Goal: Task Accomplishment & Management: Use online tool/utility

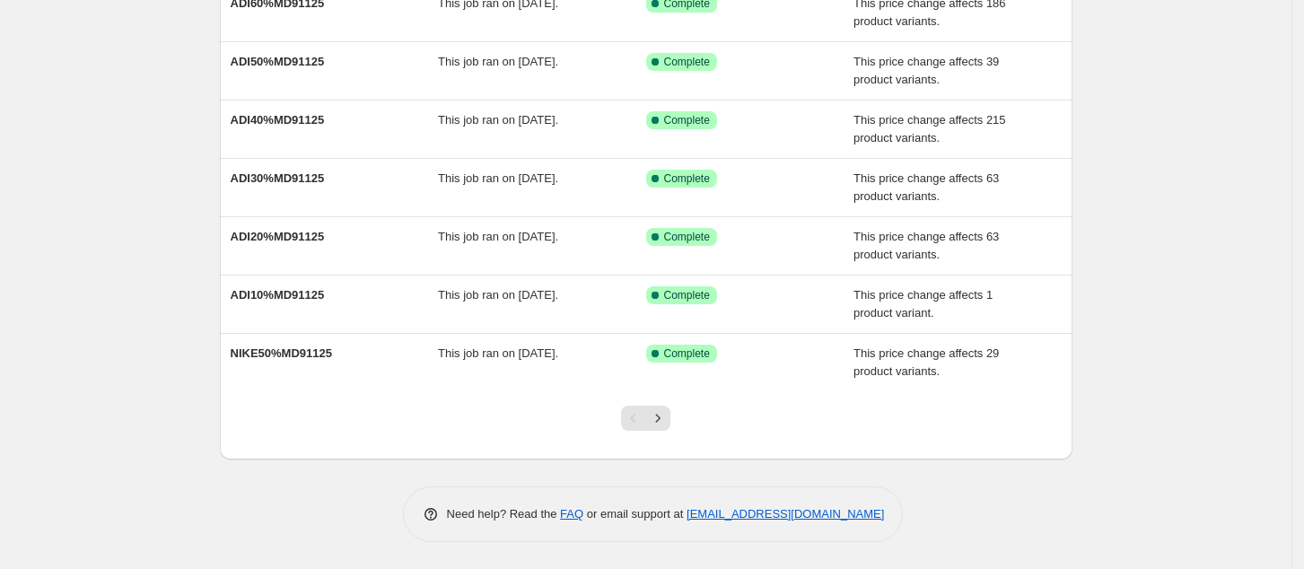
scroll to position [372, 0]
click at [662, 417] on icon "Next" at bounding box center [658, 418] width 18 height 18
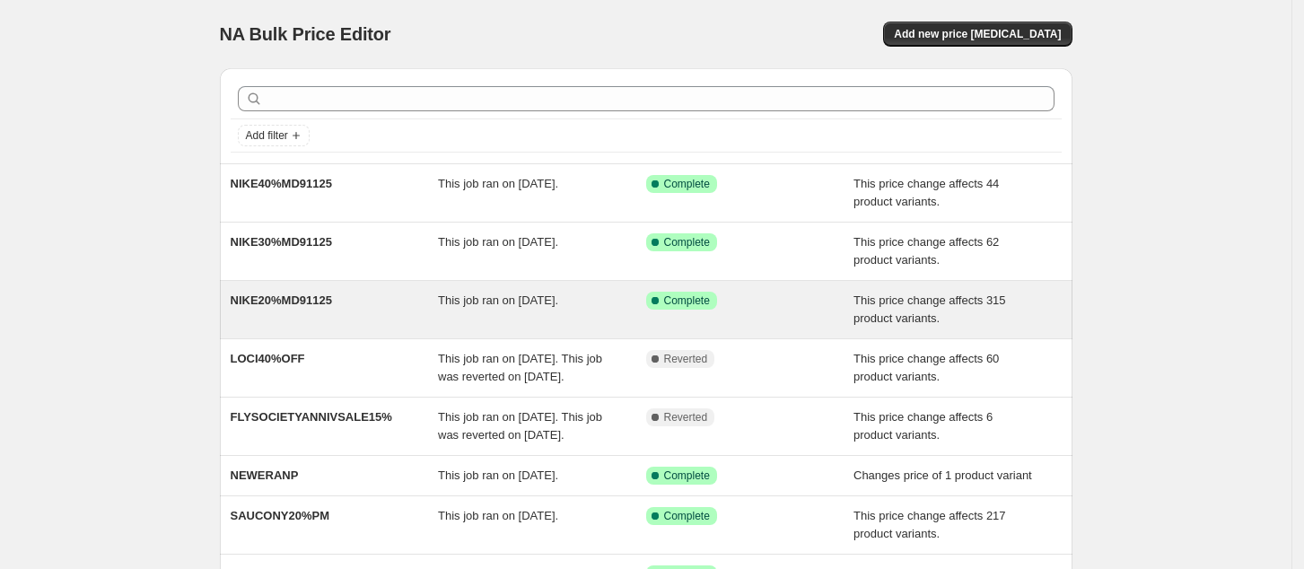
click at [755, 301] on div "Success Complete Complete" at bounding box center [736, 301] width 181 height 18
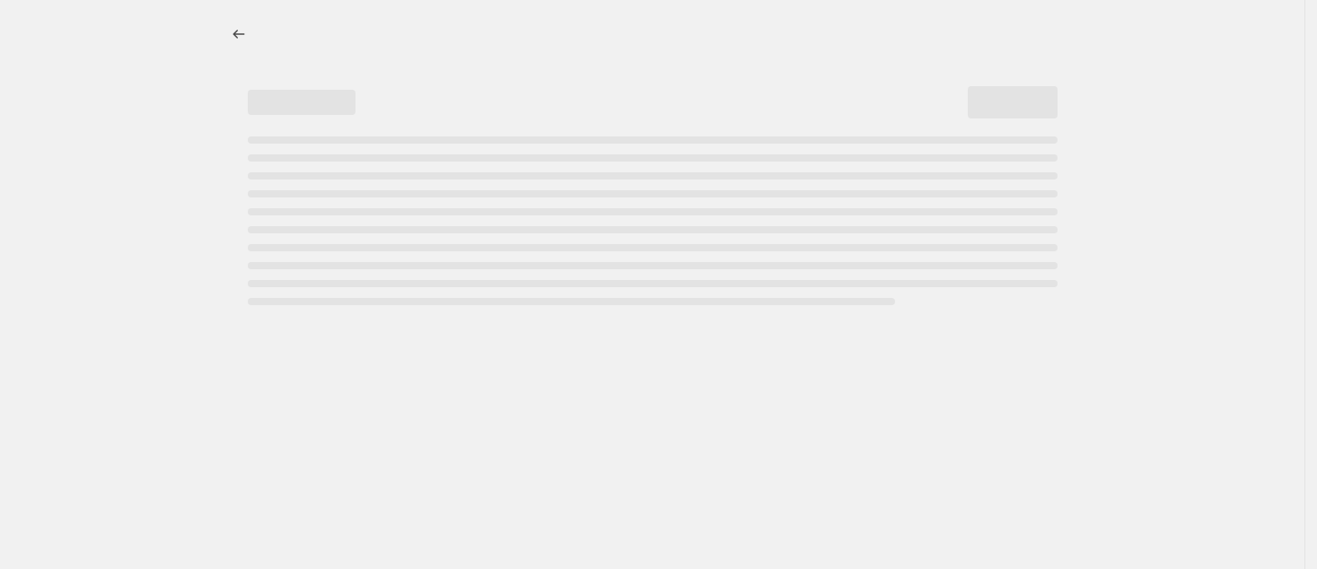
select select "pcap"
select select "no_change"
select select "tag"
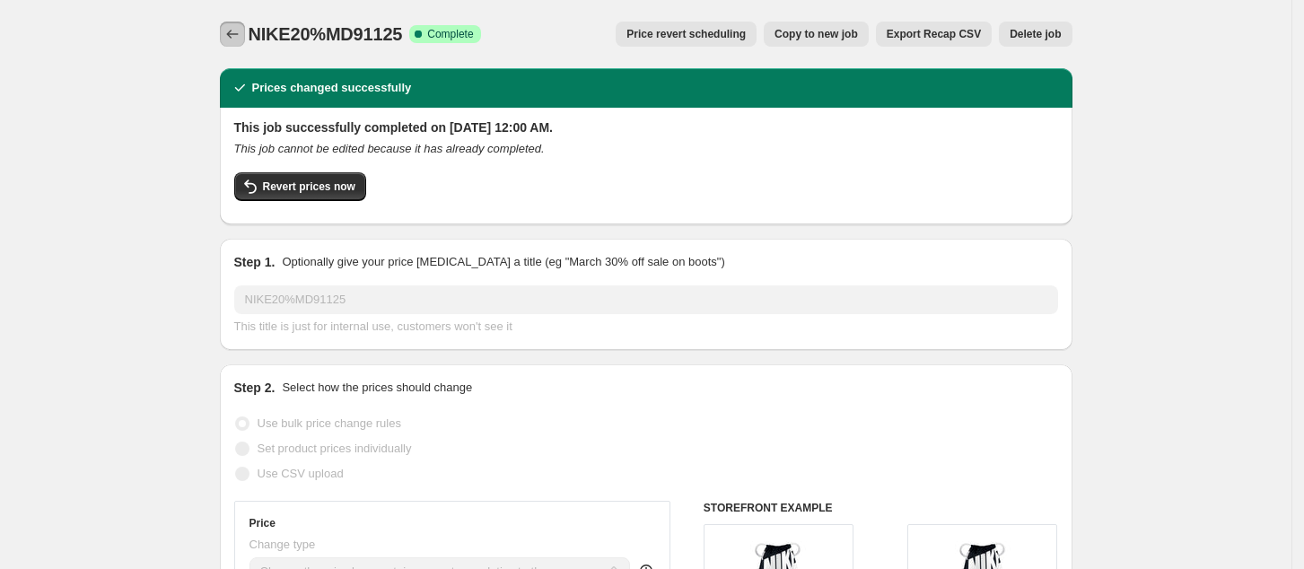
click at [237, 35] on icon "Price change jobs" at bounding box center [232, 34] width 18 height 18
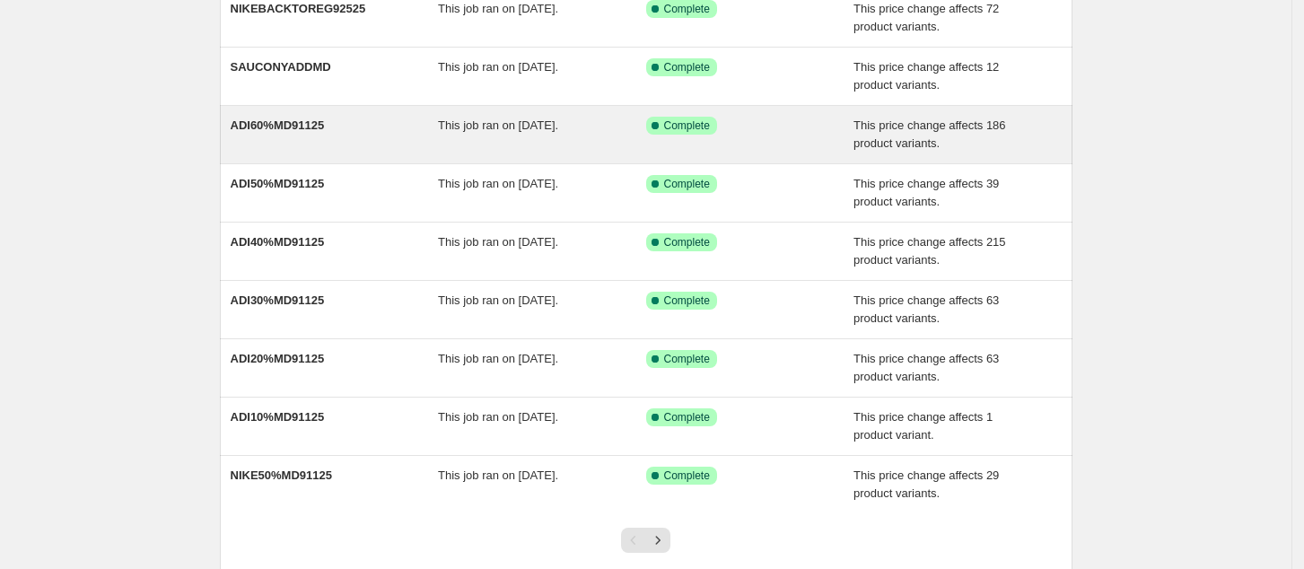
scroll to position [239, 0]
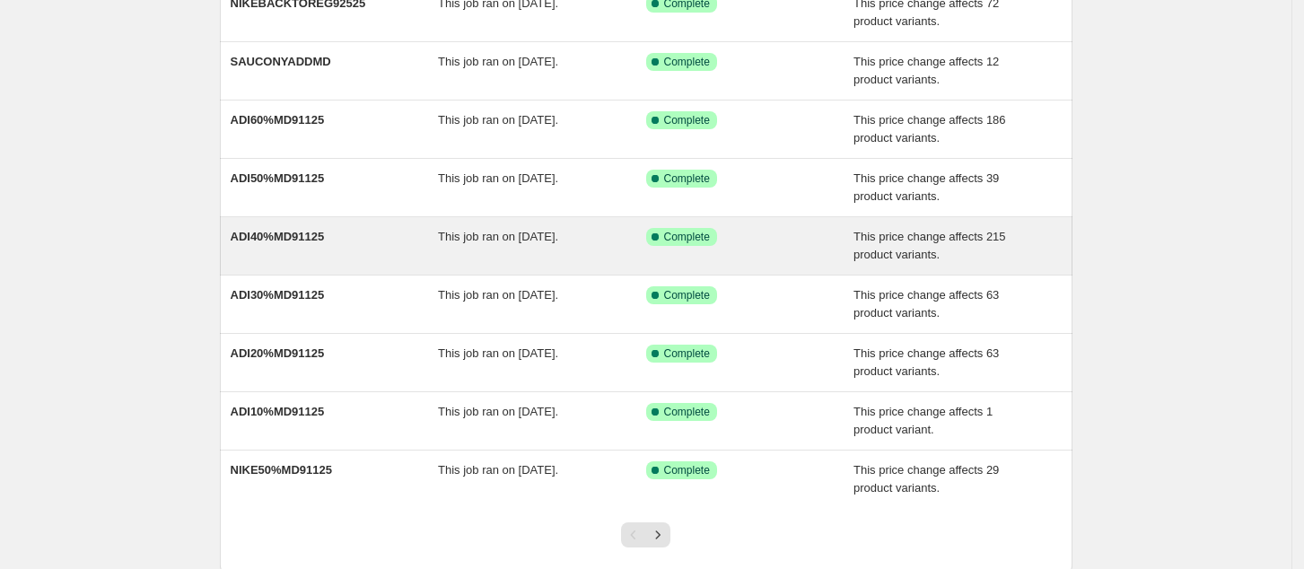
click at [766, 246] on div "Success Complete Complete" at bounding box center [736, 237] width 181 height 18
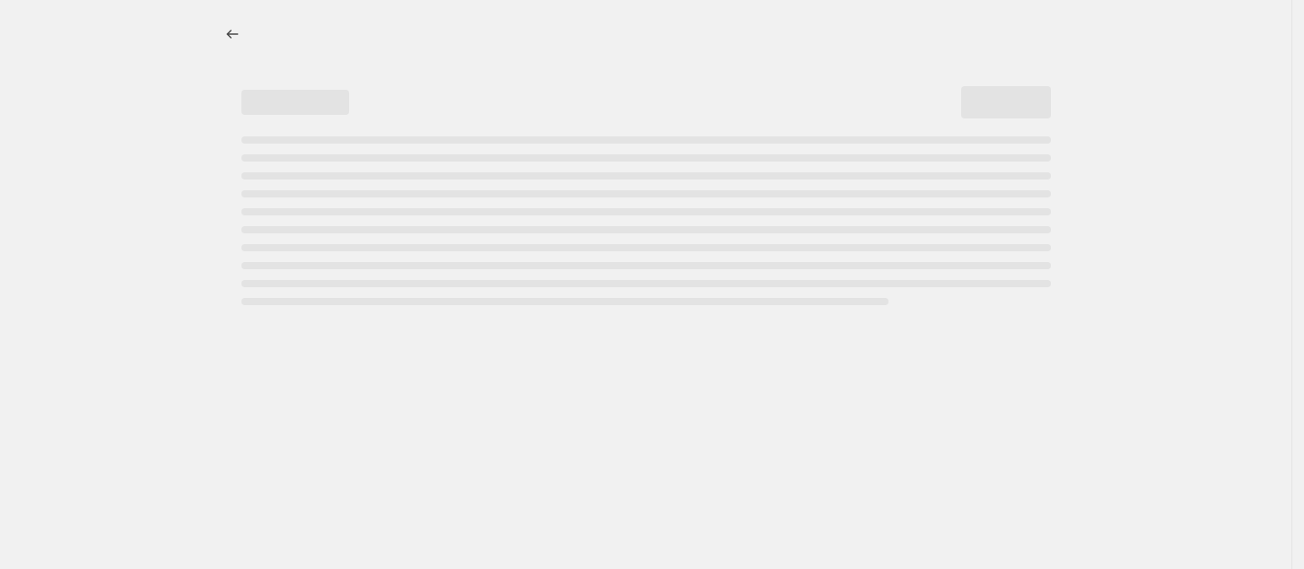
select select "pcap"
select select "no_change"
select select "tag"
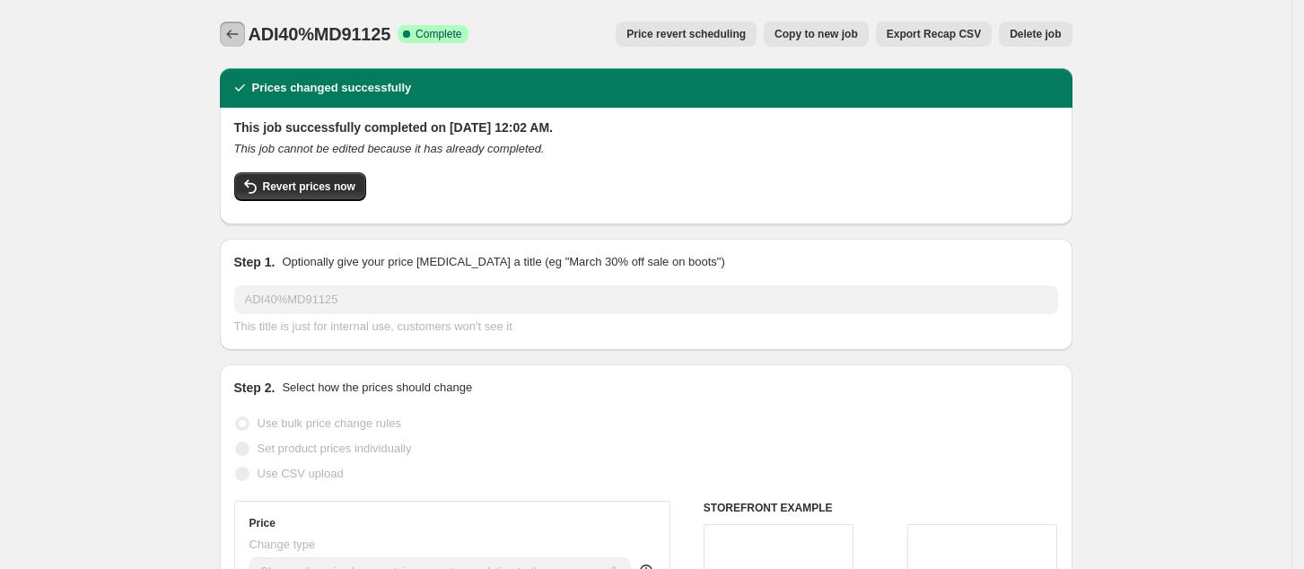
click at [241, 31] on icon "Price change jobs" at bounding box center [232, 34] width 18 height 18
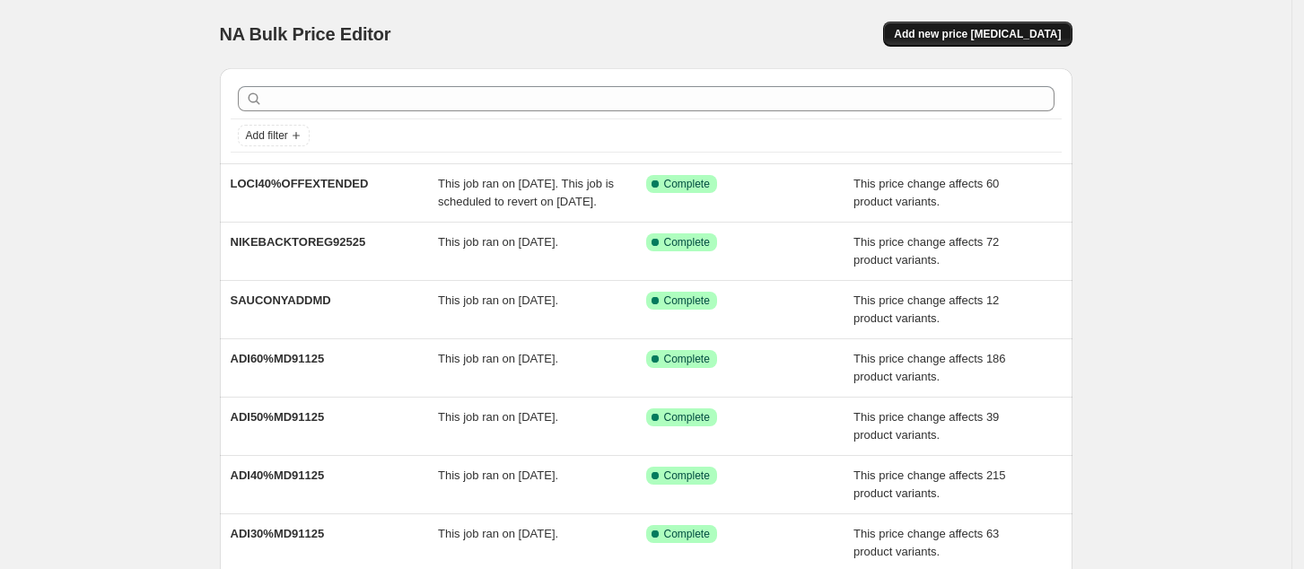
click at [1039, 35] on span "Add new price [MEDICAL_DATA]" at bounding box center [977, 34] width 167 height 14
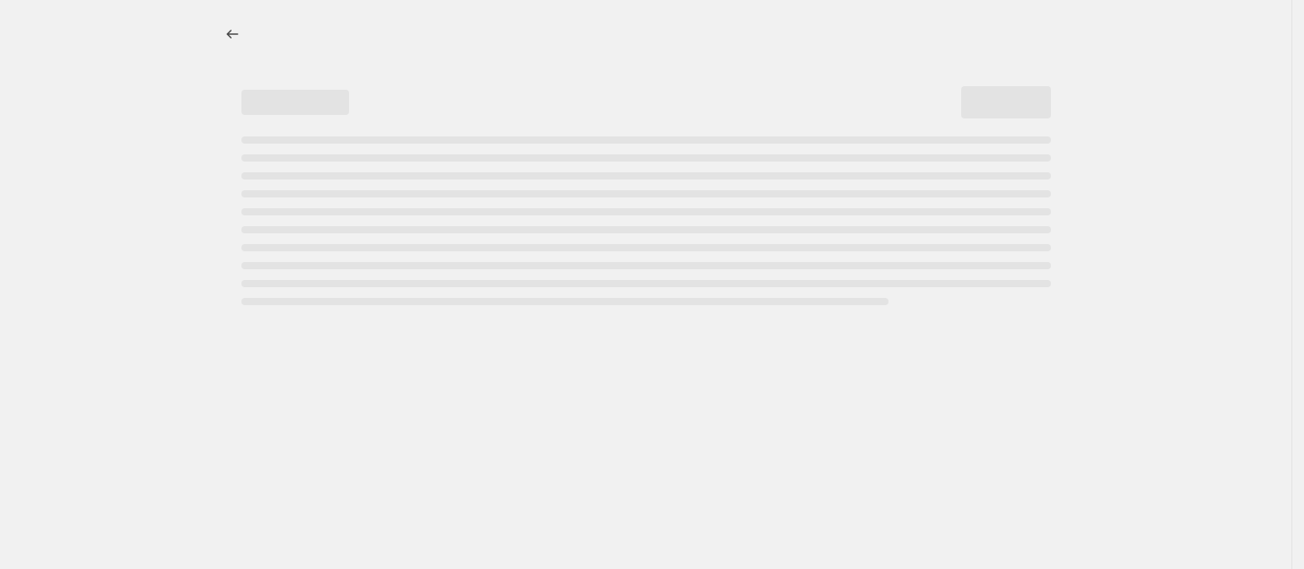
select select "percentage"
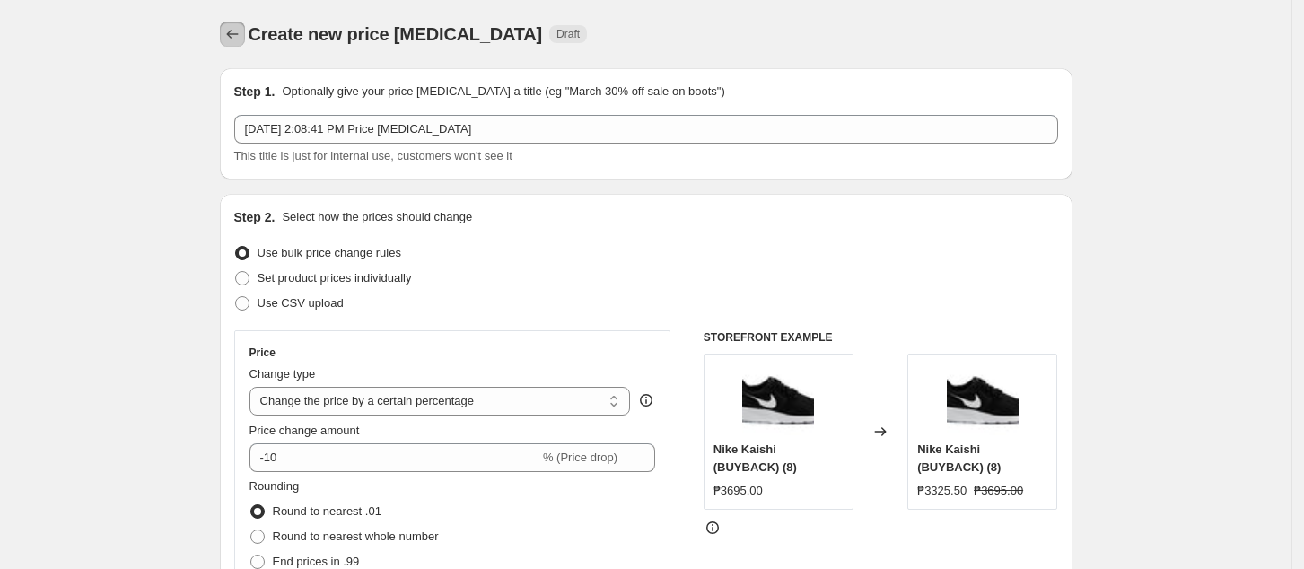
click at [234, 33] on icon "Price change jobs" at bounding box center [232, 34] width 12 height 9
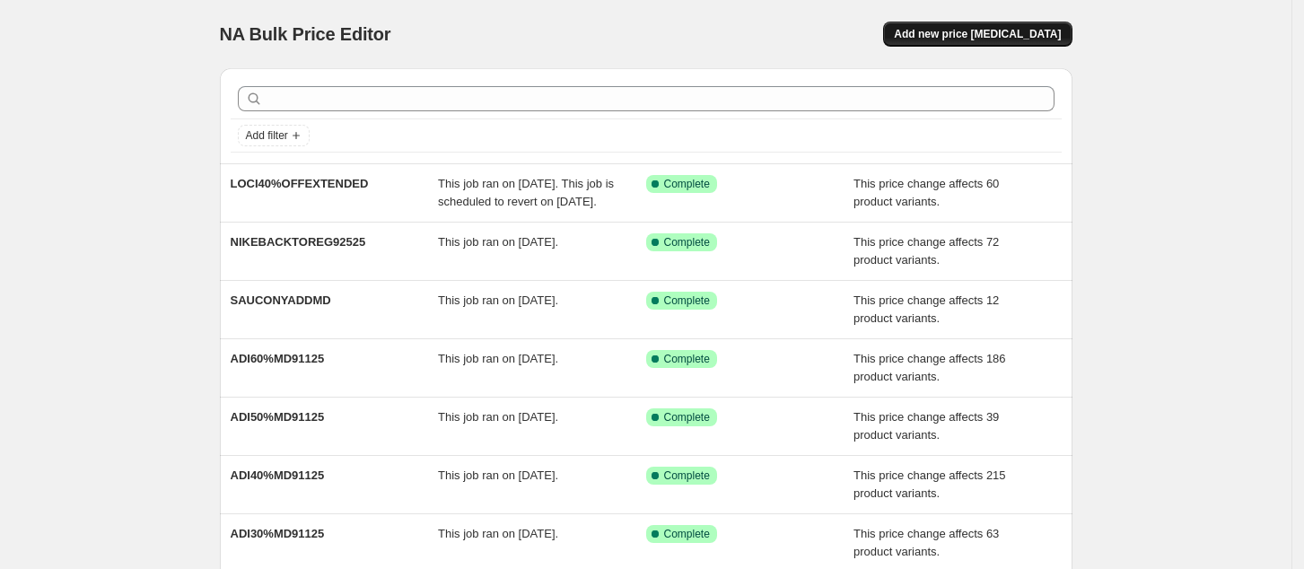
click at [995, 32] on span "Add new price [MEDICAL_DATA]" at bounding box center [977, 34] width 167 height 14
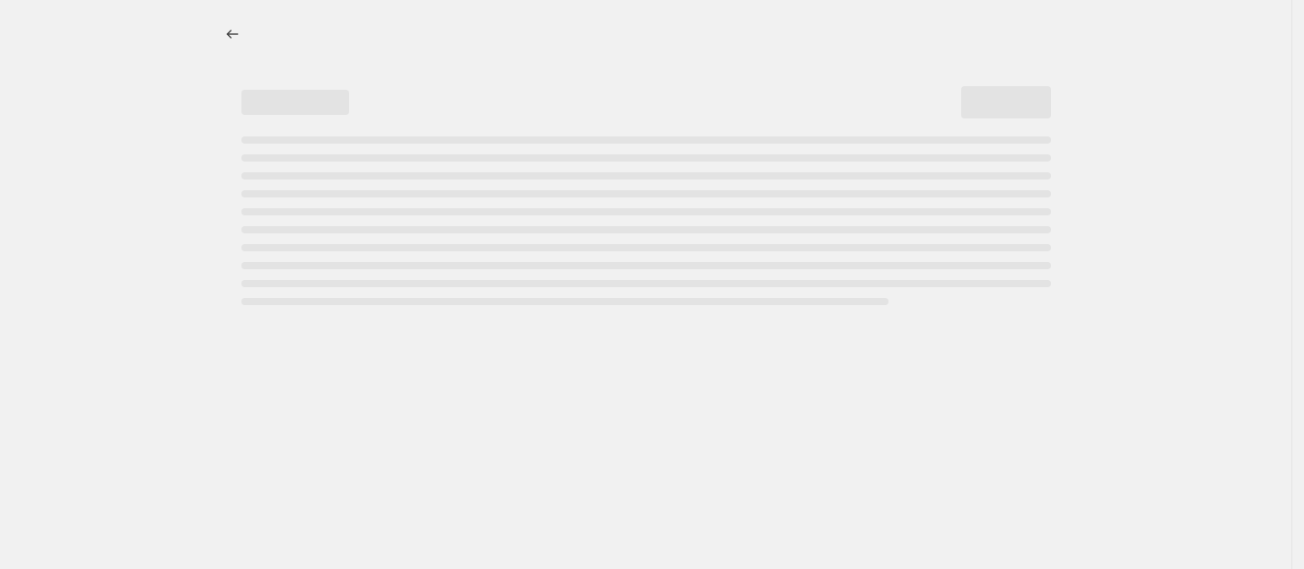
select select "percentage"
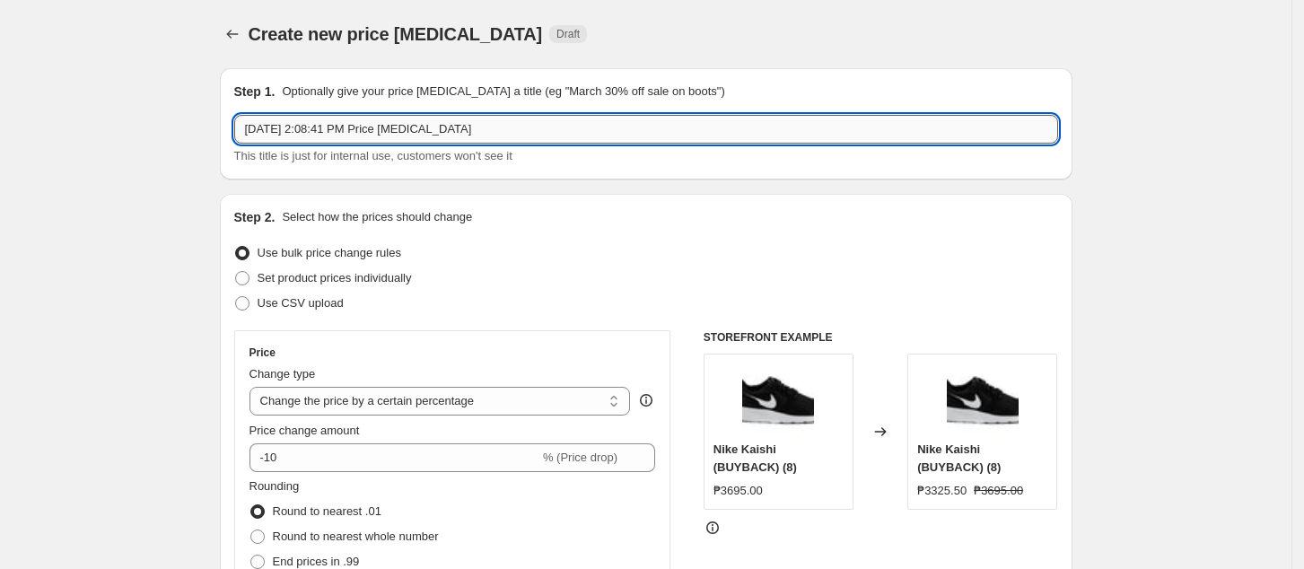
click at [610, 132] on input "Oct 8, 2025, 2:08:41 PM Price change job" at bounding box center [646, 129] width 824 height 29
paste input "NIKE10%MD101025"
type input "NIKE10%MD101025"
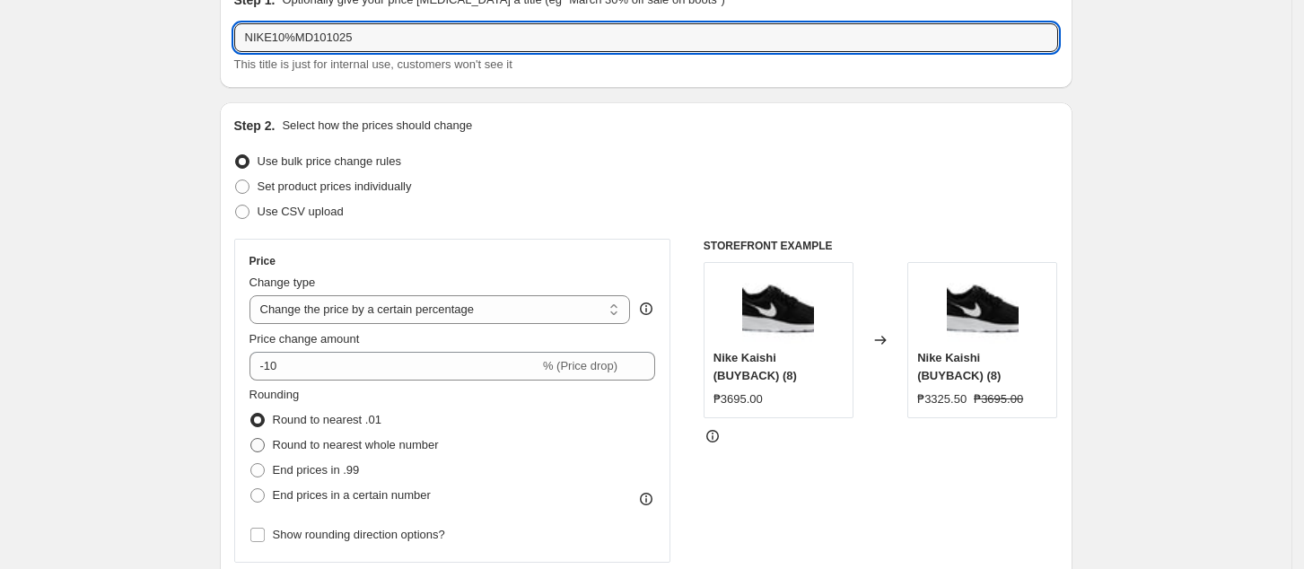
scroll to position [239, 0]
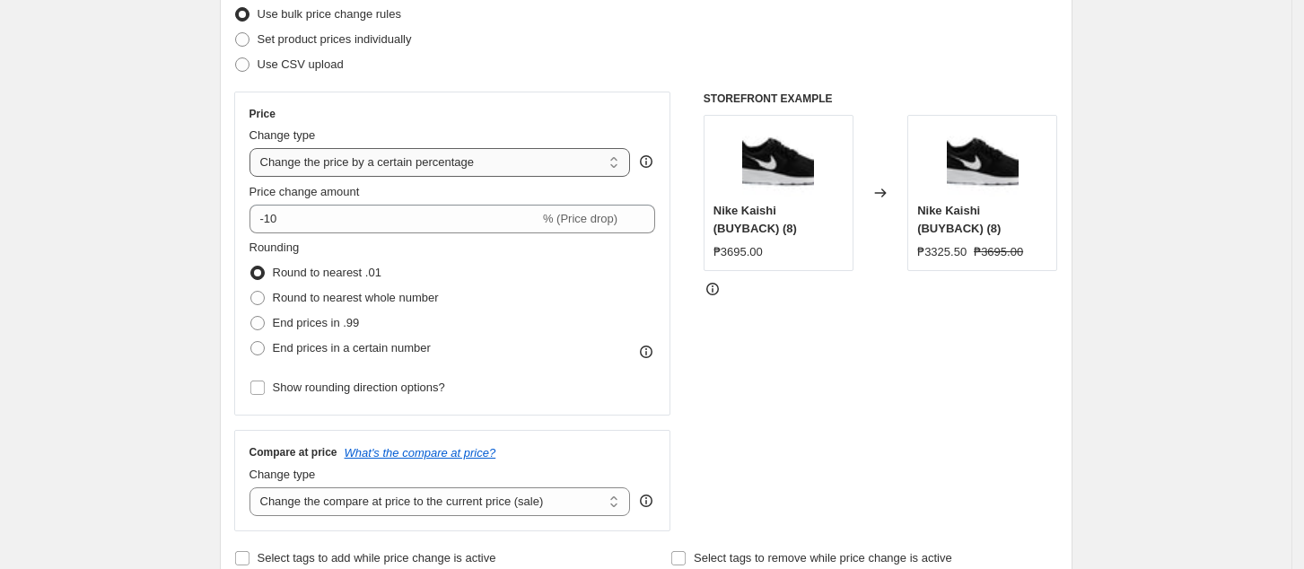
click at [443, 164] on select "Change the price to a certain amount Change the price by a certain amount Chang…" at bounding box center [440, 162] width 381 height 29
select select "pcap"
click at [255, 148] on select "Change the price to a certain amount Change the price by a certain amount Chang…" at bounding box center [440, 162] width 381 height 29
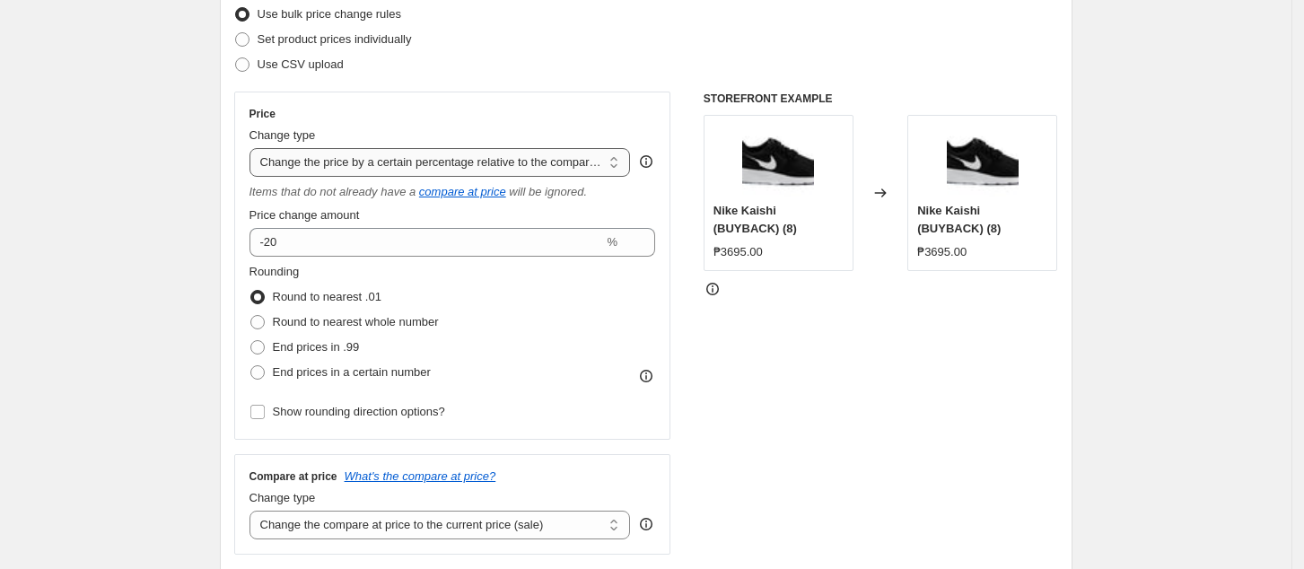
click at [462, 155] on select "Change the price to a certain amount Change the price by a certain amount Chang…" at bounding box center [440, 162] width 381 height 29
click at [255, 148] on select "Change the price to a certain amount Change the price by a certain amount Chang…" at bounding box center [440, 162] width 381 height 29
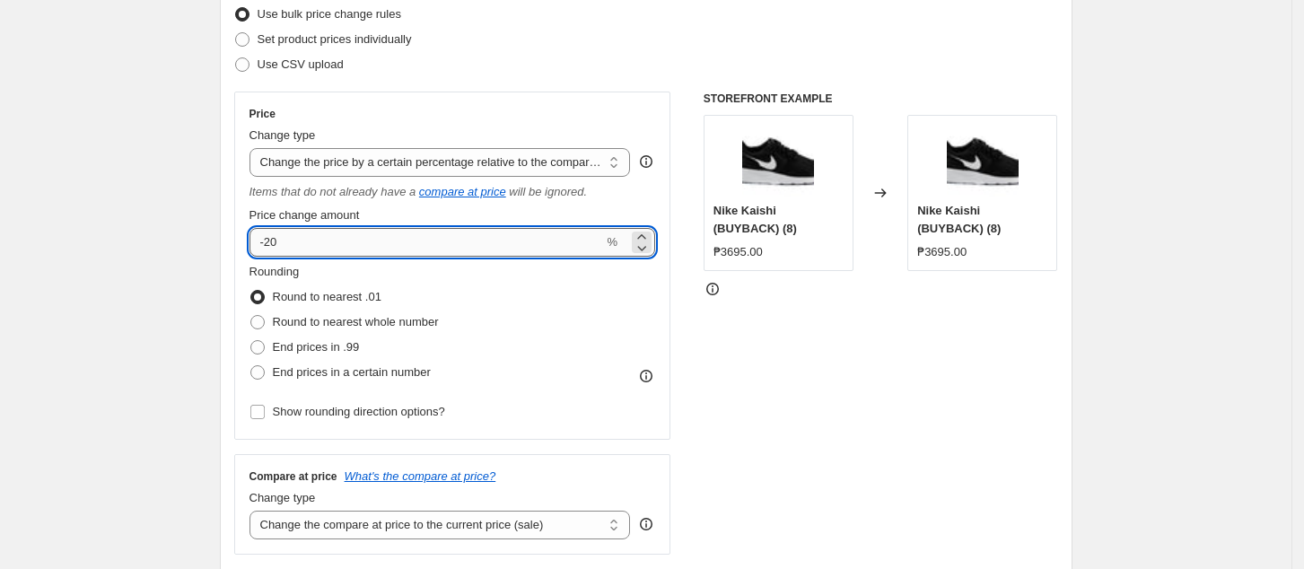
click at [400, 241] on input "-20" at bounding box center [427, 242] width 355 height 29
type input "-2"
type input "-10"
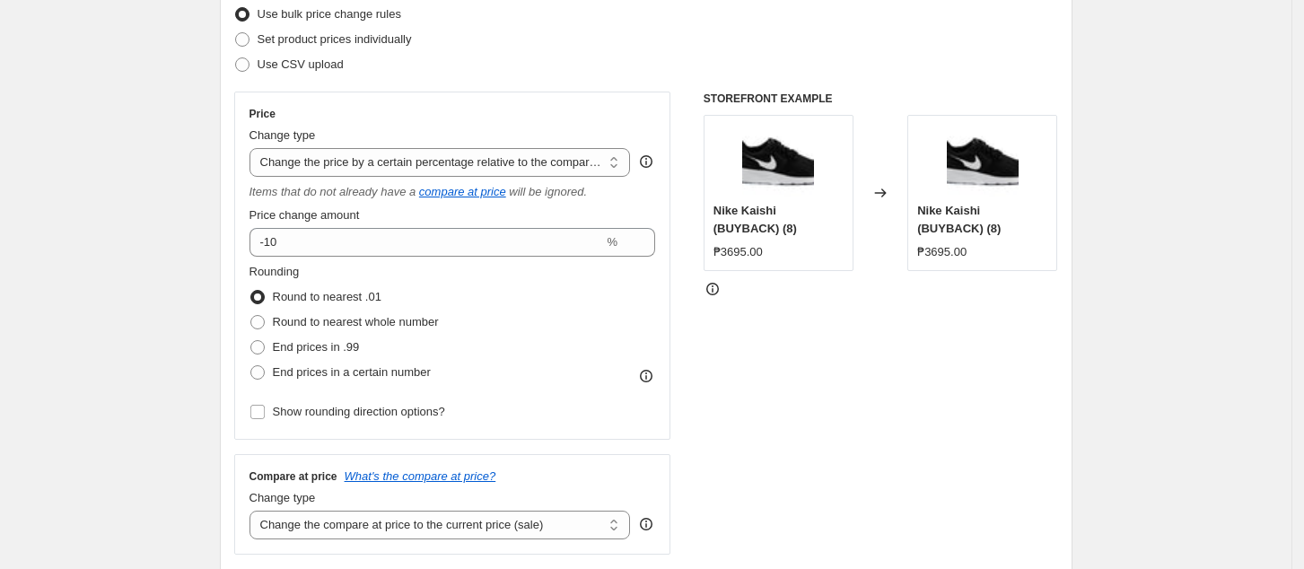
click at [924, 418] on div "STOREFRONT EXAMPLE Nike Kaishi (BUYBACK) (8) ₱3695.00 Changed to Nike Kaishi (B…" at bounding box center [881, 323] width 355 height 463
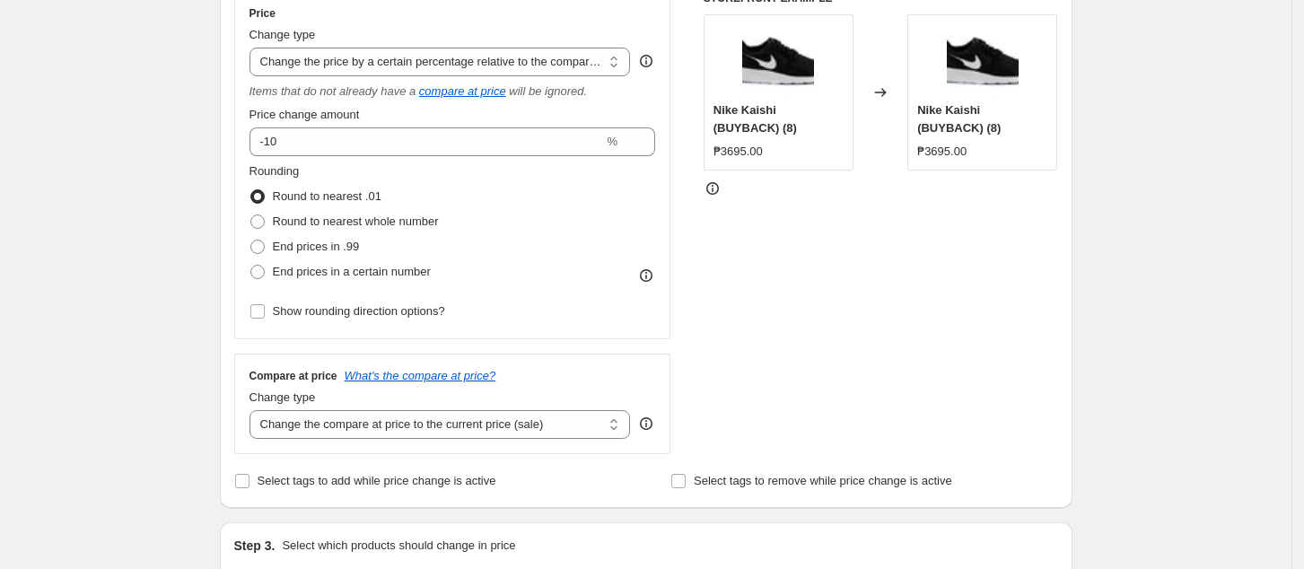
scroll to position [478, 0]
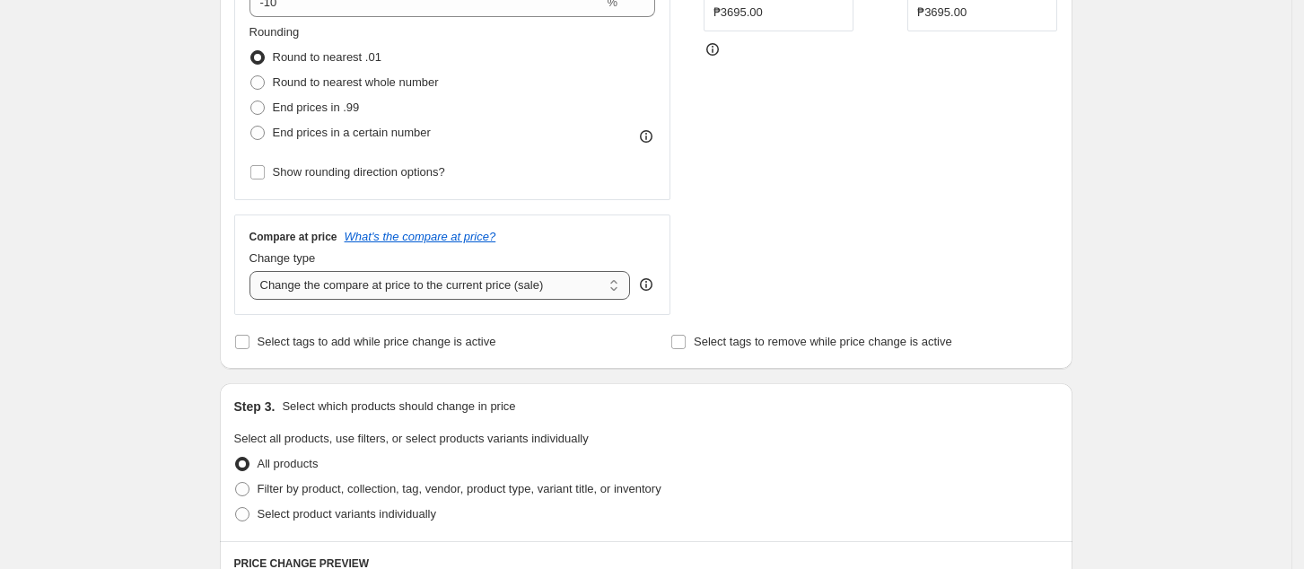
click at [410, 274] on select "Change the compare at price to the current price (sale) Change the compare at p…" at bounding box center [440, 285] width 381 height 29
select select "no_change"
click at [255, 272] on select "Change the compare at price to the current price (sale) Change the compare at p…" at bounding box center [440, 285] width 381 height 29
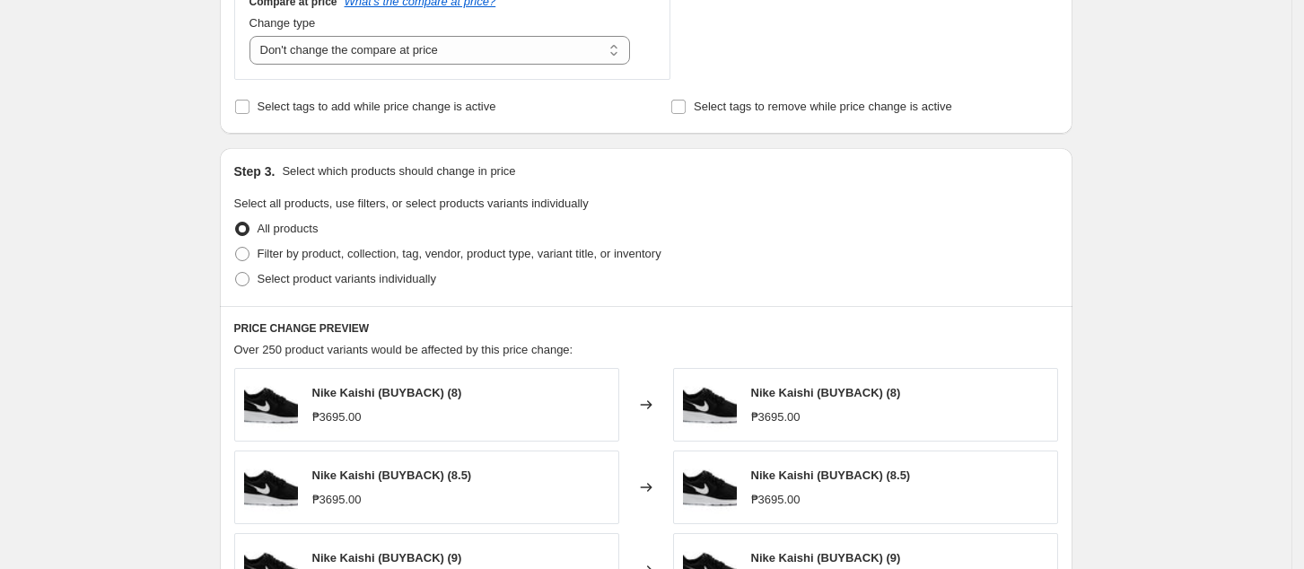
scroll to position [718, 0]
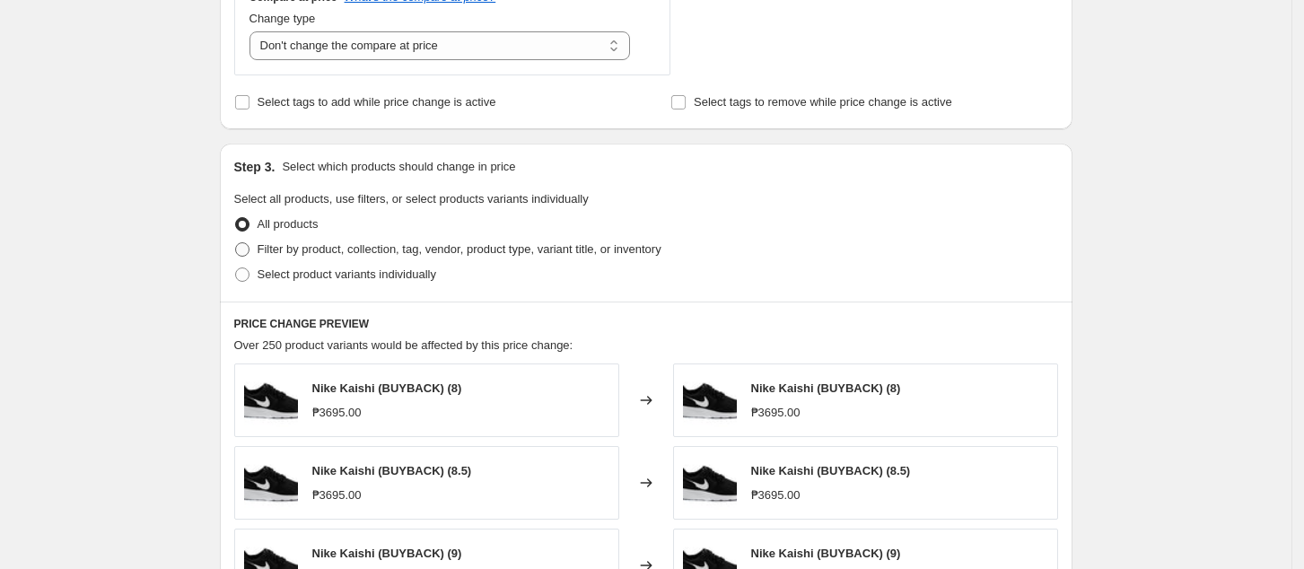
drag, startPoint x: 311, startPoint y: 248, endPoint x: 323, endPoint y: 250, distance: 12.0
click at [312, 248] on span "Filter by product, collection, tag, vendor, product type, variant title, or inv…" at bounding box center [460, 248] width 404 height 13
click at [236, 243] on input "Filter by product, collection, tag, vendor, product type, variant title, or inv…" at bounding box center [235, 242] width 1 height 1
radio input "true"
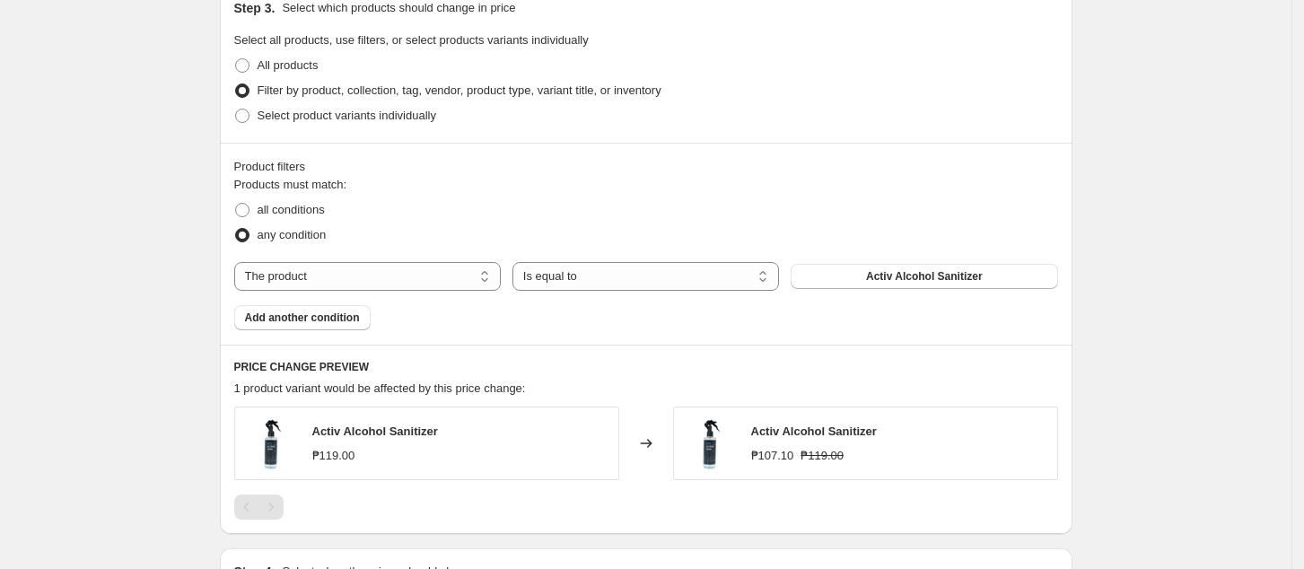
scroll to position [957, 0]
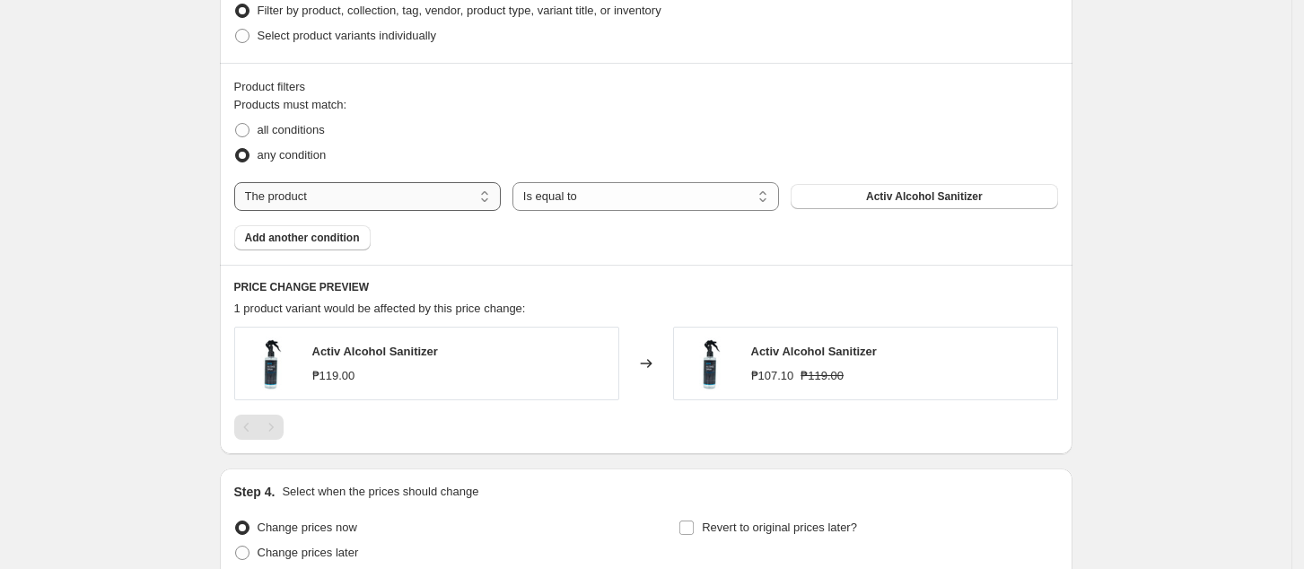
click at [379, 192] on select "The product The product's collection The product's tag The product's vendor The…" at bounding box center [367, 196] width 267 height 29
select select "collection"
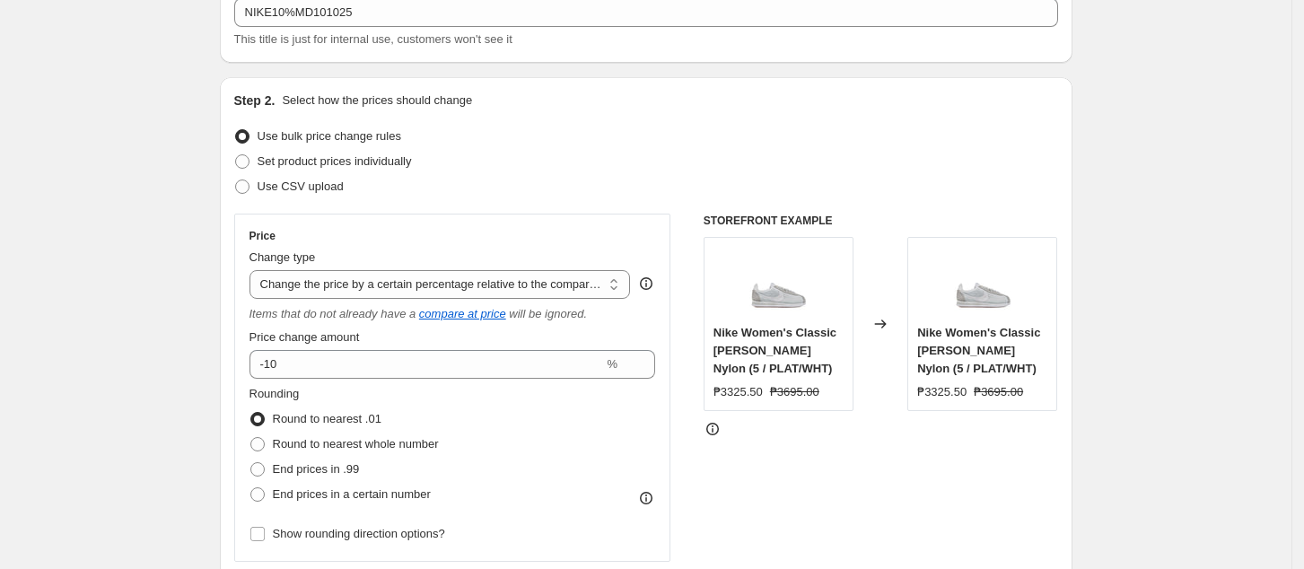
scroll to position [0, 0]
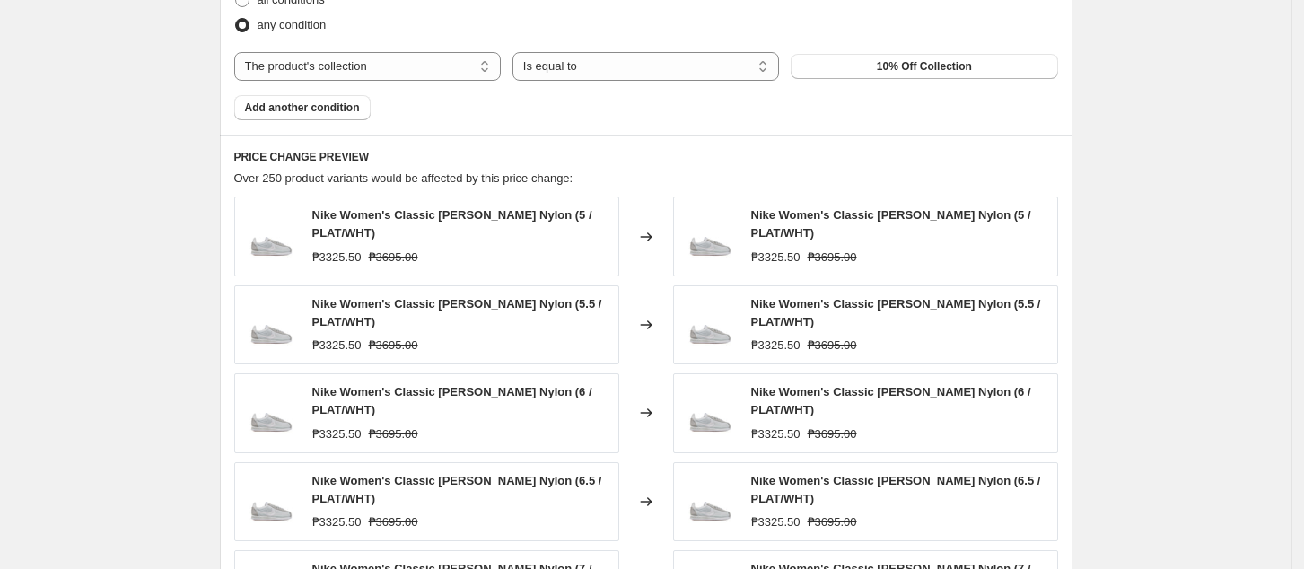
scroll to position [1077, 0]
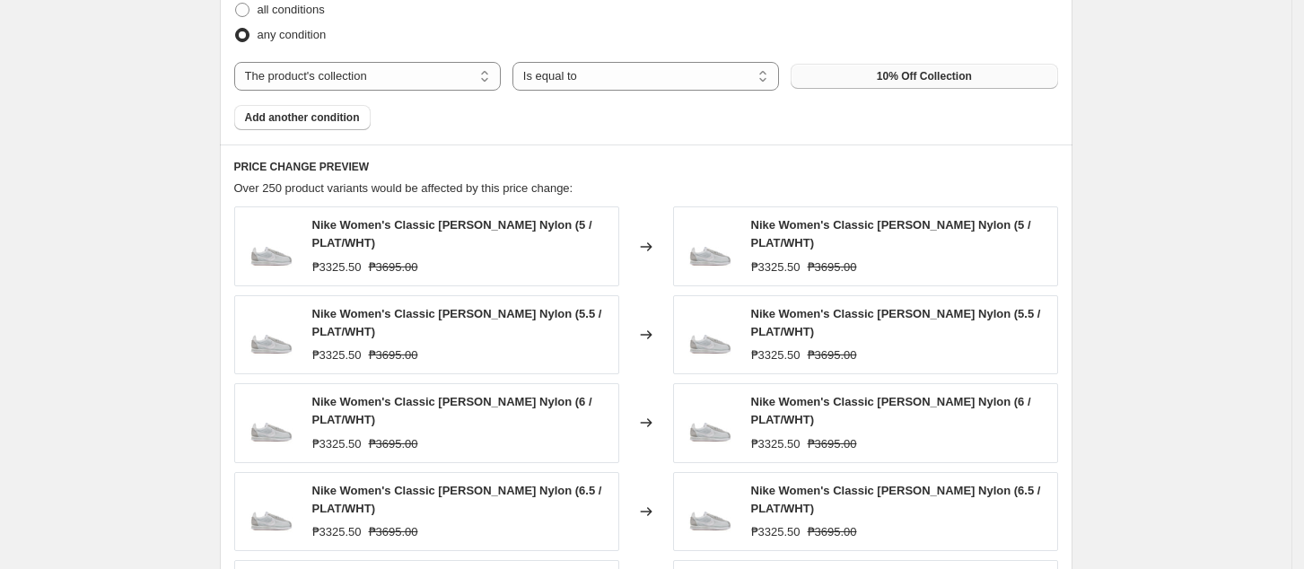
click at [892, 82] on span "10% Off Collection" at bounding box center [924, 76] width 95 height 14
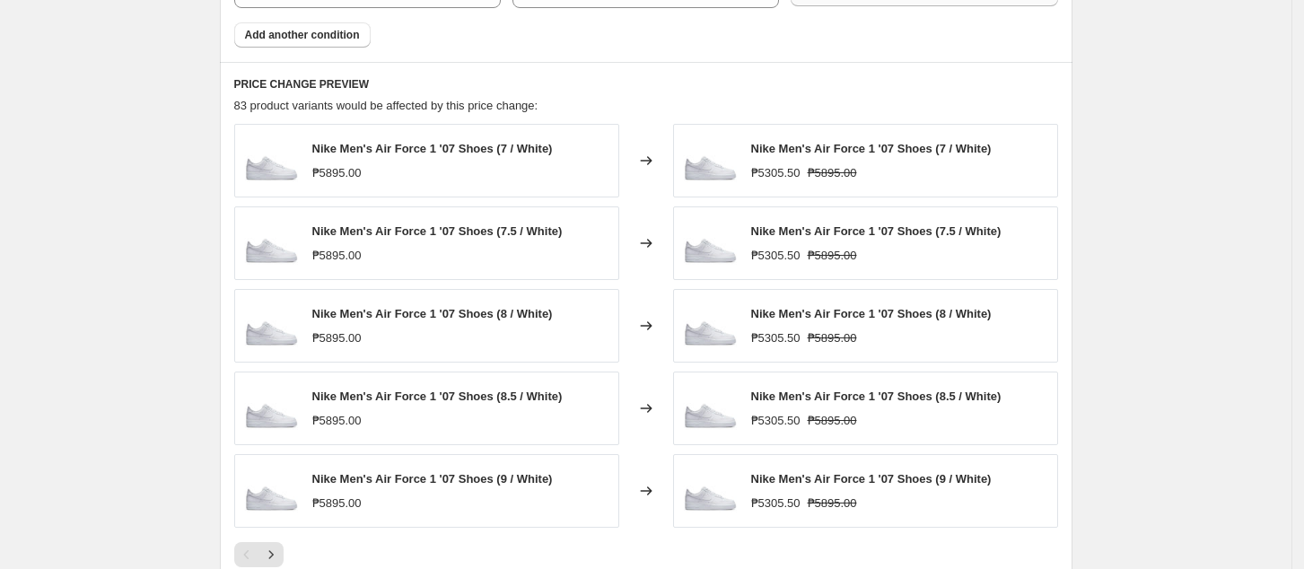
scroll to position [1196, 0]
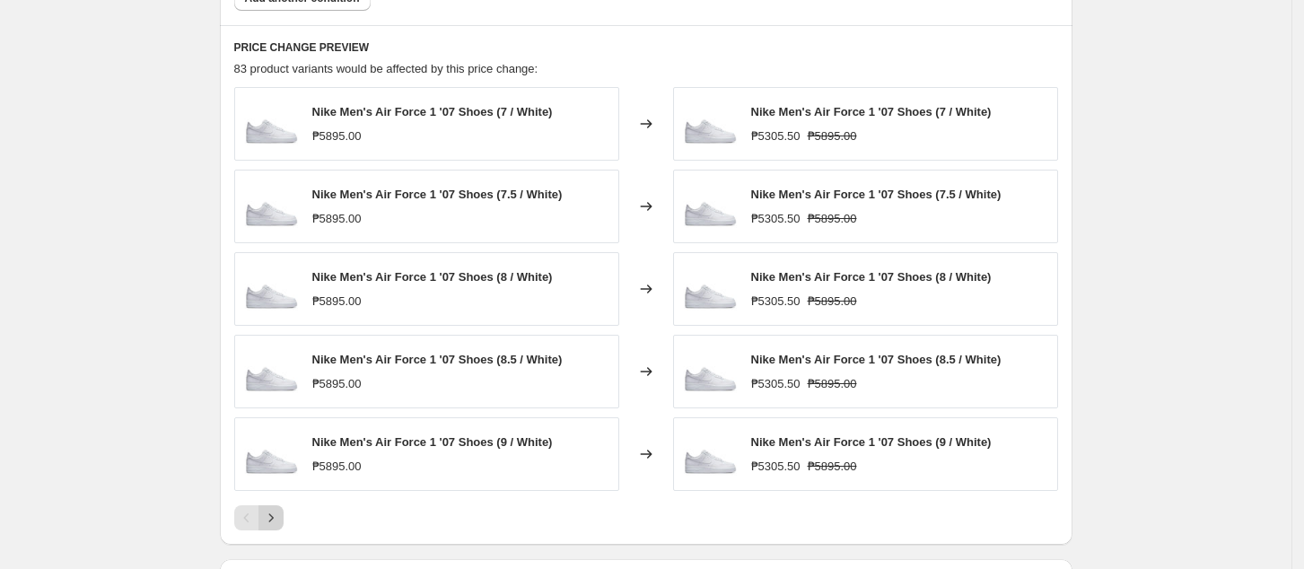
click at [269, 519] on icon "Next" at bounding box center [271, 518] width 18 height 18
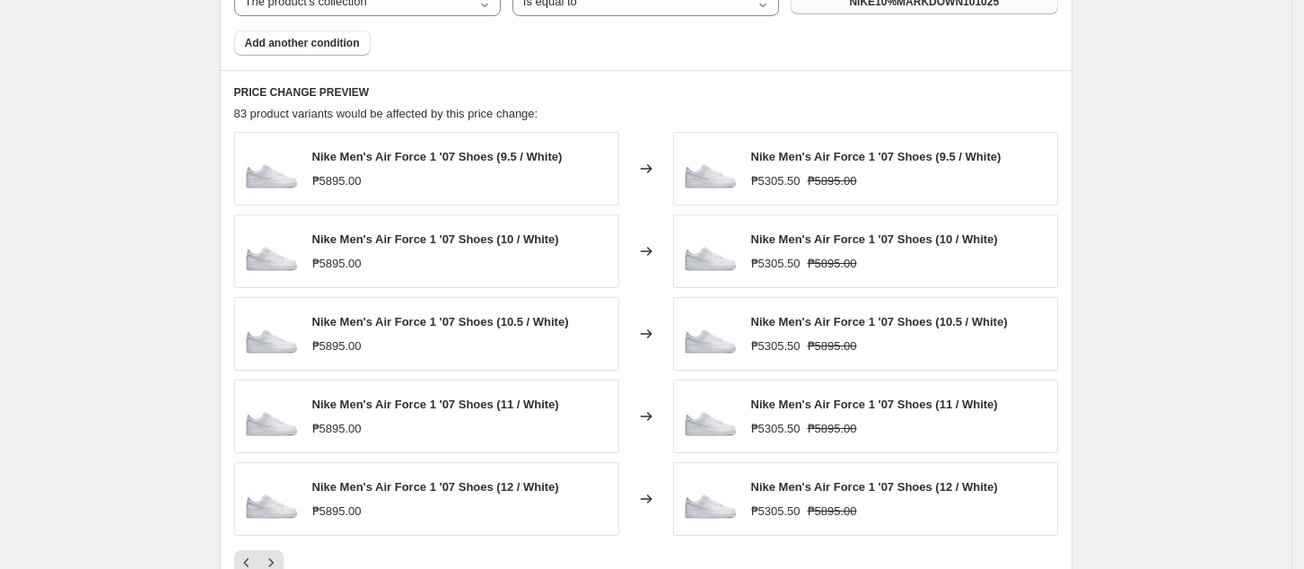
scroll to position [1316, 0]
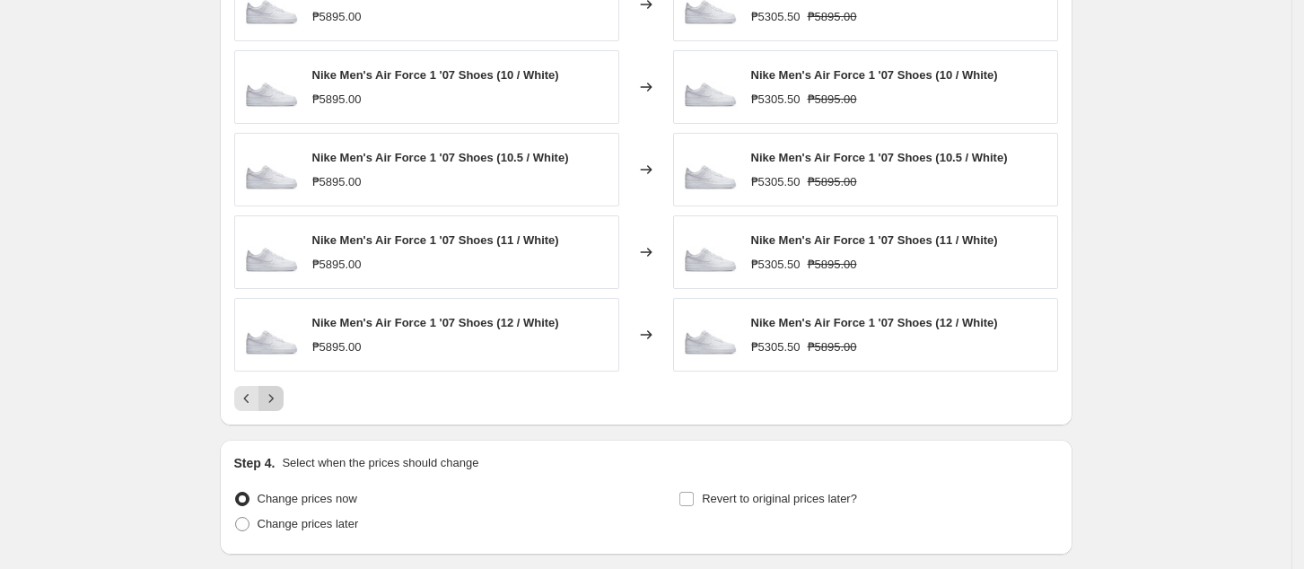
click at [271, 395] on icon "Next" at bounding box center [271, 399] width 18 height 18
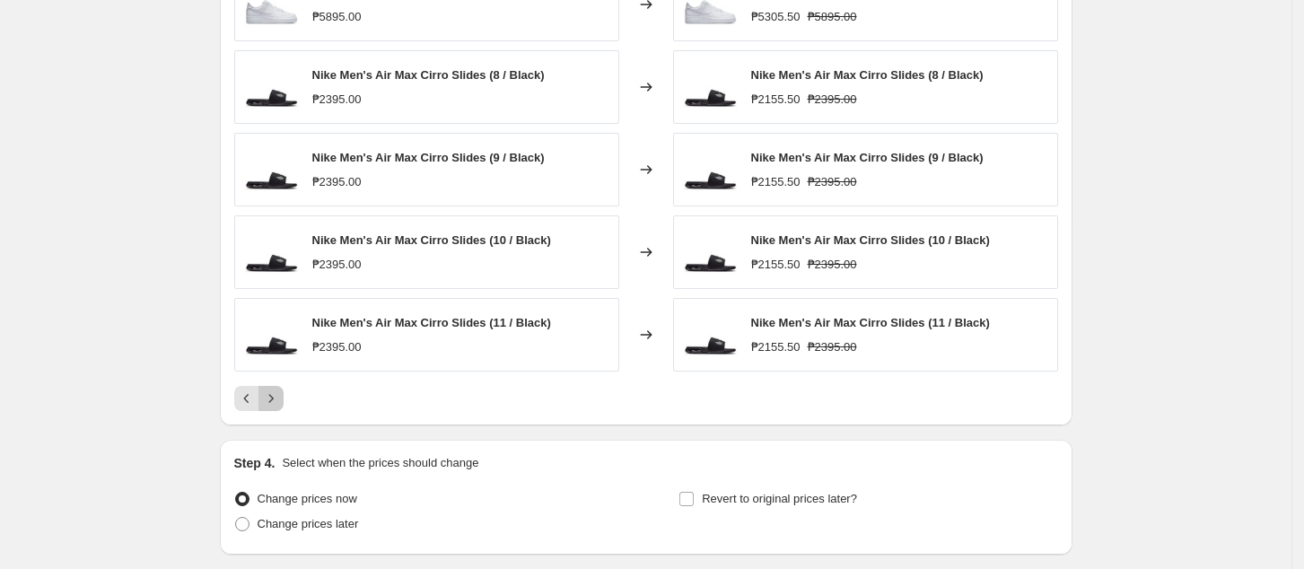
click at [273, 402] on icon "Next" at bounding box center [271, 399] width 18 height 18
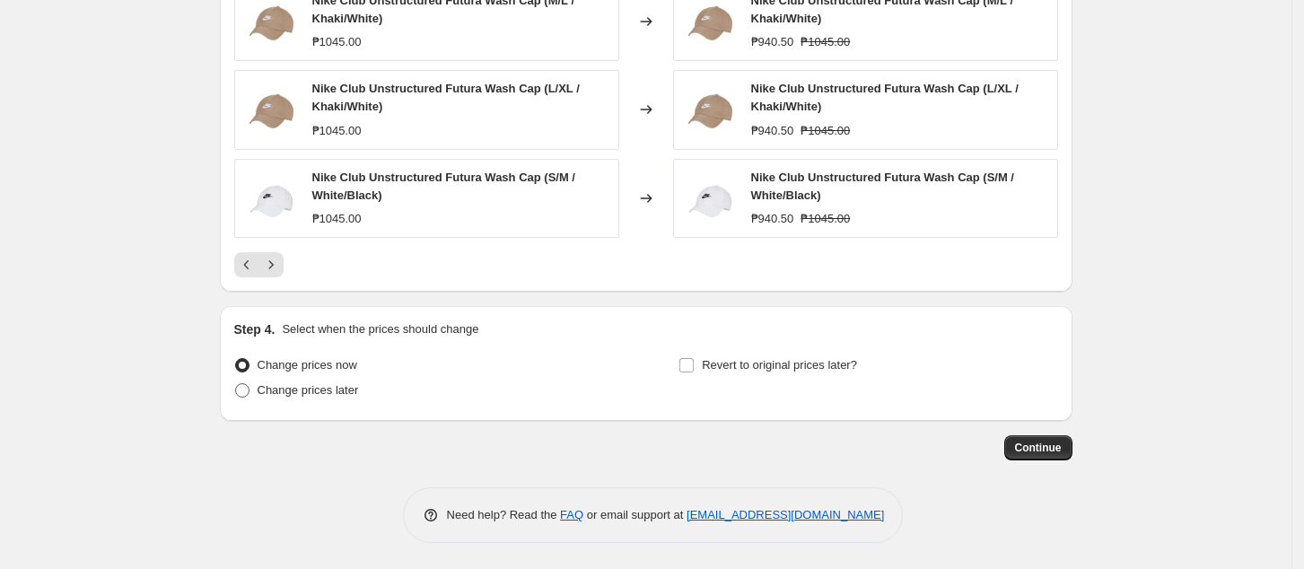
click at [335, 395] on span "Change prices later" at bounding box center [308, 389] width 101 height 13
click at [236, 384] on input "Change prices later" at bounding box center [235, 383] width 1 height 1
radio input "true"
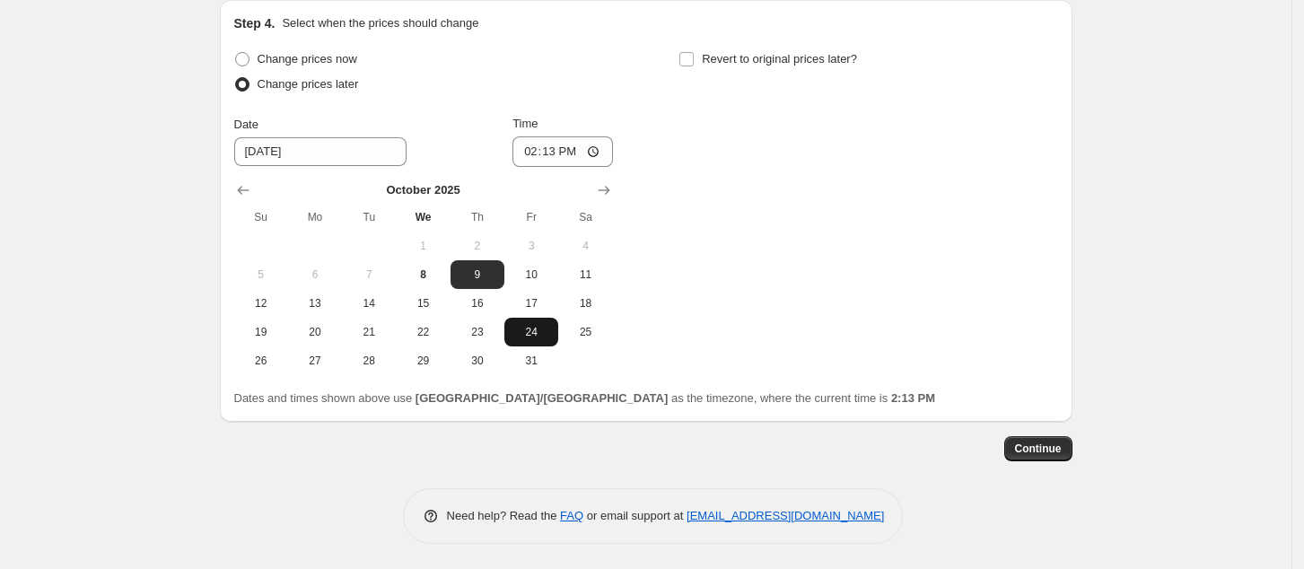
scroll to position [1781, 0]
click at [551, 273] on span "10" at bounding box center [531, 273] width 39 height 14
type input "[DATE]"
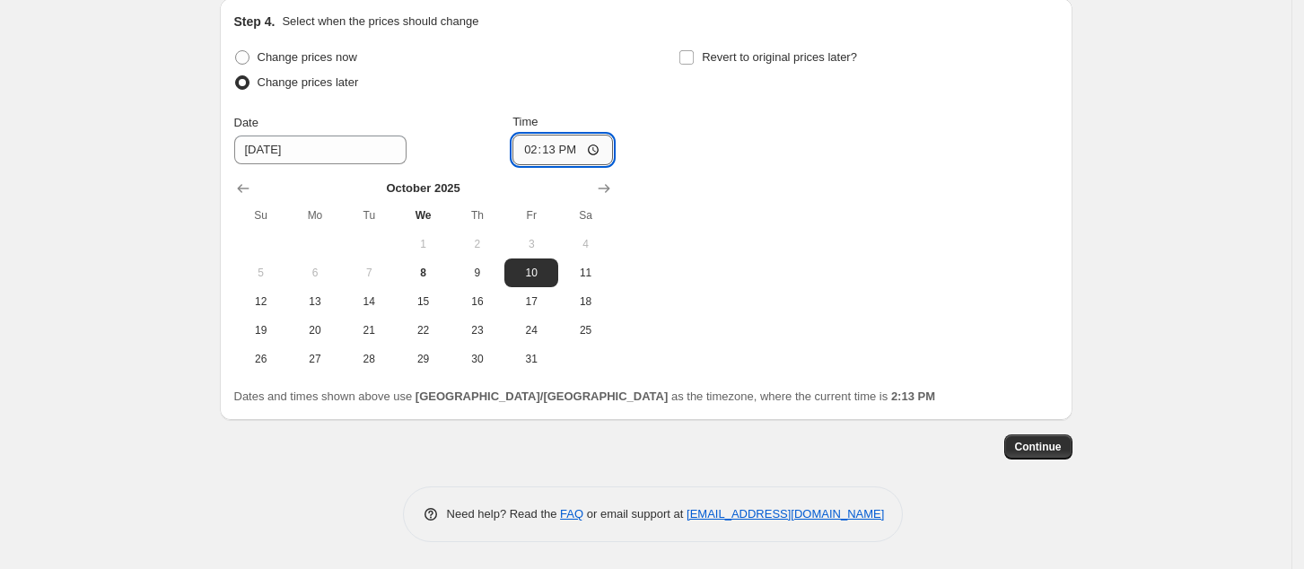
click at [530, 151] on input "14:13" at bounding box center [563, 150] width 101 height 31
click at [600, 140] on input "14:13" at bounding box center [563, 150] width 101 height 31
click at [552, 149] on input "12:13" at bounding box center [563, 150] width 101 height 31
type input "00:00"
click at [706, 225] on div "Change prices now Change prices later Date [DATE] Time 00:00 [DATE] Su Mo Tu We…" at bounding box center [646, 209] width 824 height 329
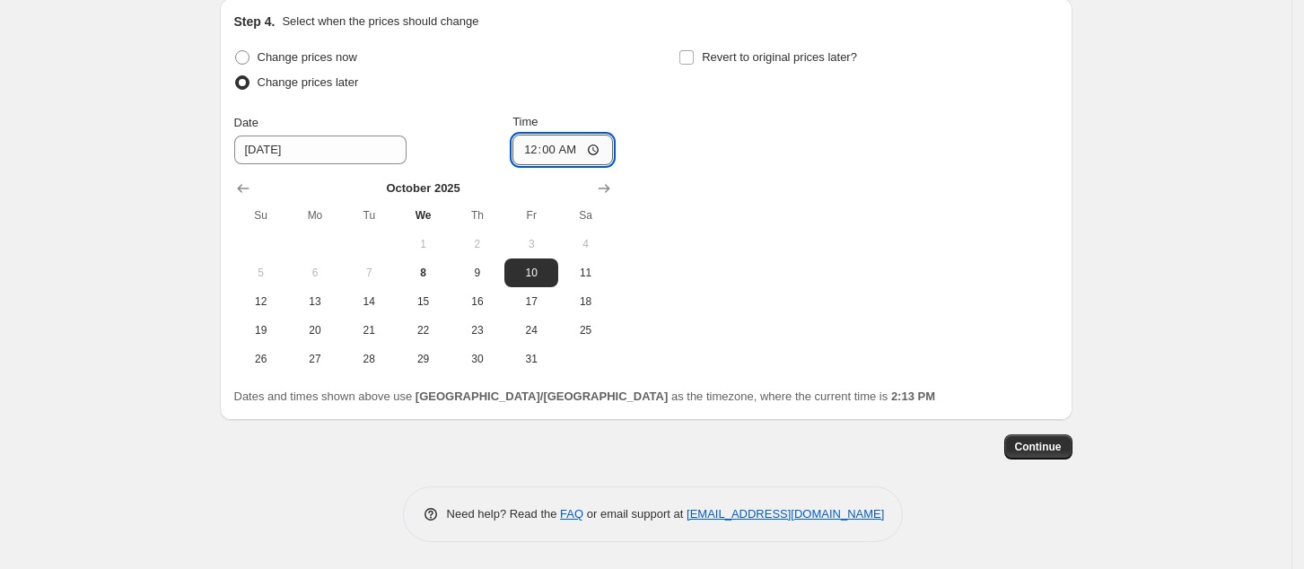
click at [596, 147] on input "00:00" at bounding box center [563, 150] width 101 height 31
click at [863, 242] on div "Change prices now Change prices later Date [DATE] Time 00:00 [DATE] Su Mo Tu We…" at bounding box center [646, 209] width 824 height 329
click at [1038, 452] on span "Continue" at bounding box center [1038, 447] width 47 height 14
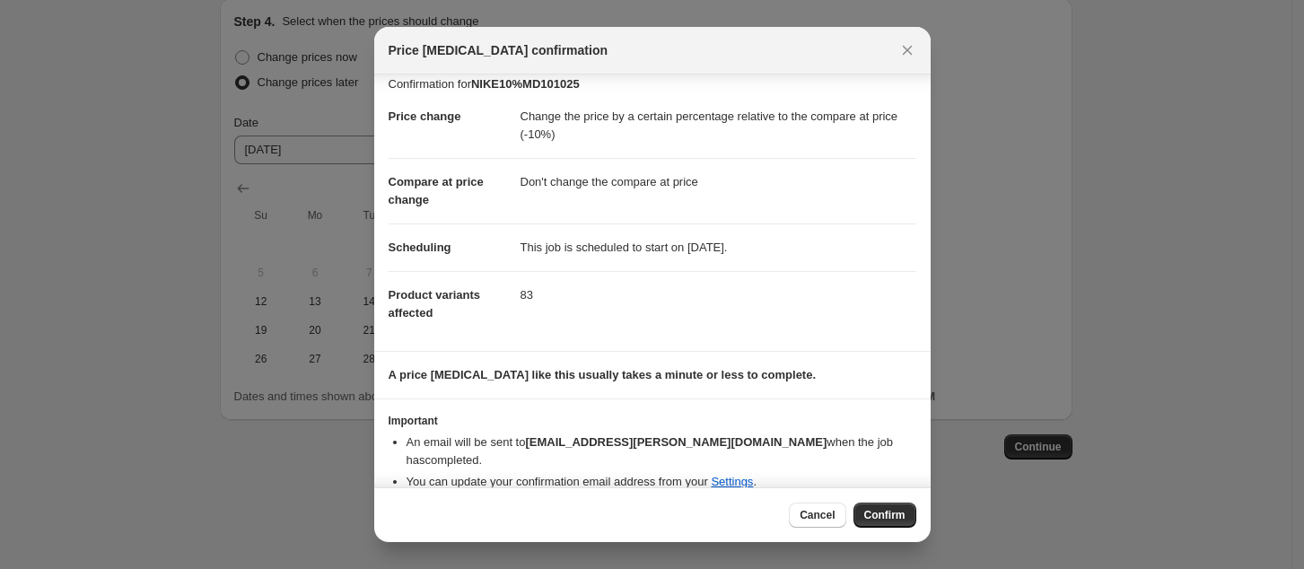
scroll to position [16, 0]
click at [884, 516] on span "Confirm" at bounding box center [884, 515] width 41 height 14
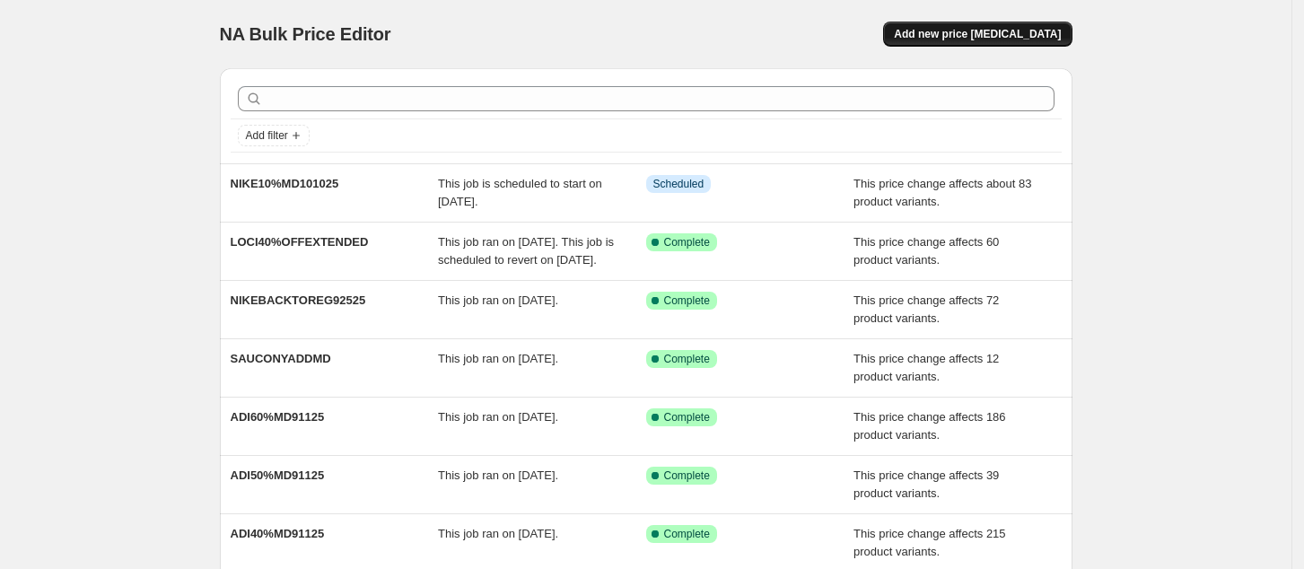
click at [998, 30] on span "Add new price [MEDICAL_DATA]" at bounding box center [977, 34] width 167 height 14
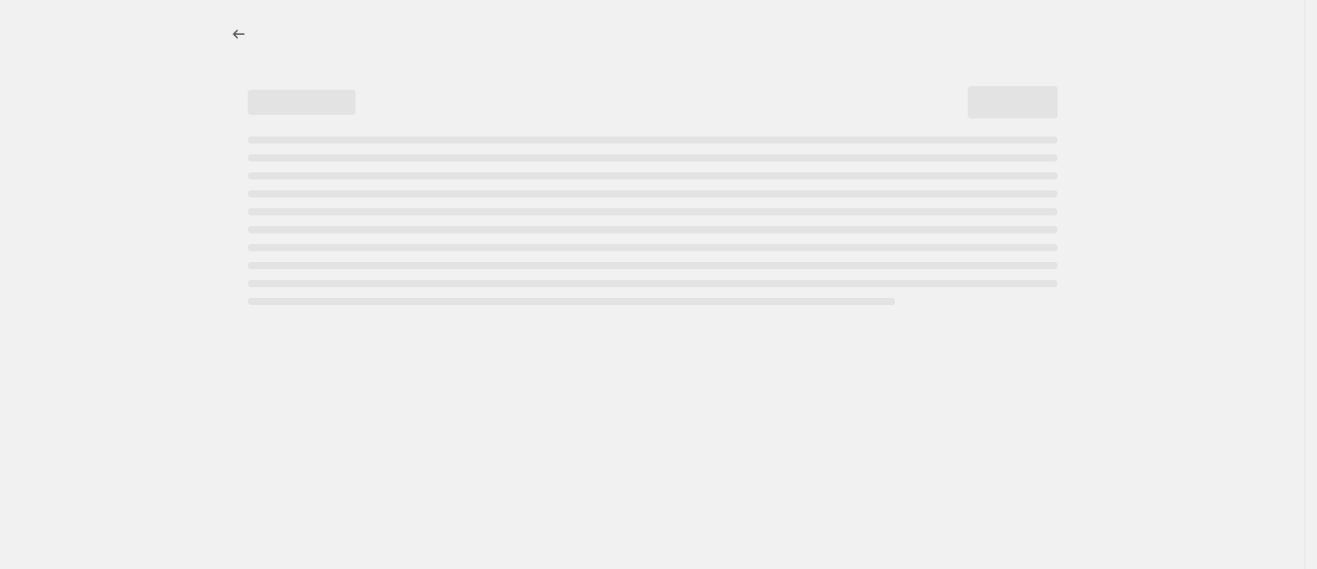
select select "percentage"
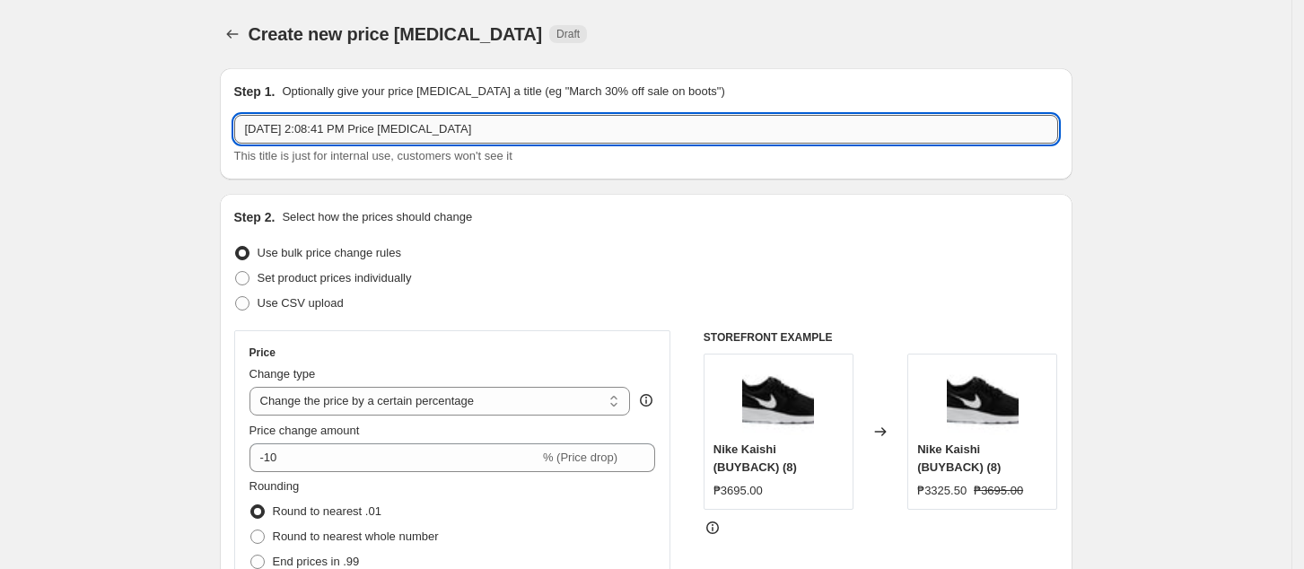
click at [412, 129] on input "Oct 8, 2025, 2:08:41 PM Price change job" at bounding box center [646, 129] width 824 height 29
paste input "NIKE10%MD101025"
click at [280, 127] on input "NIKE10%MD101025" at bounding box center [646, 129] width 824 height 29
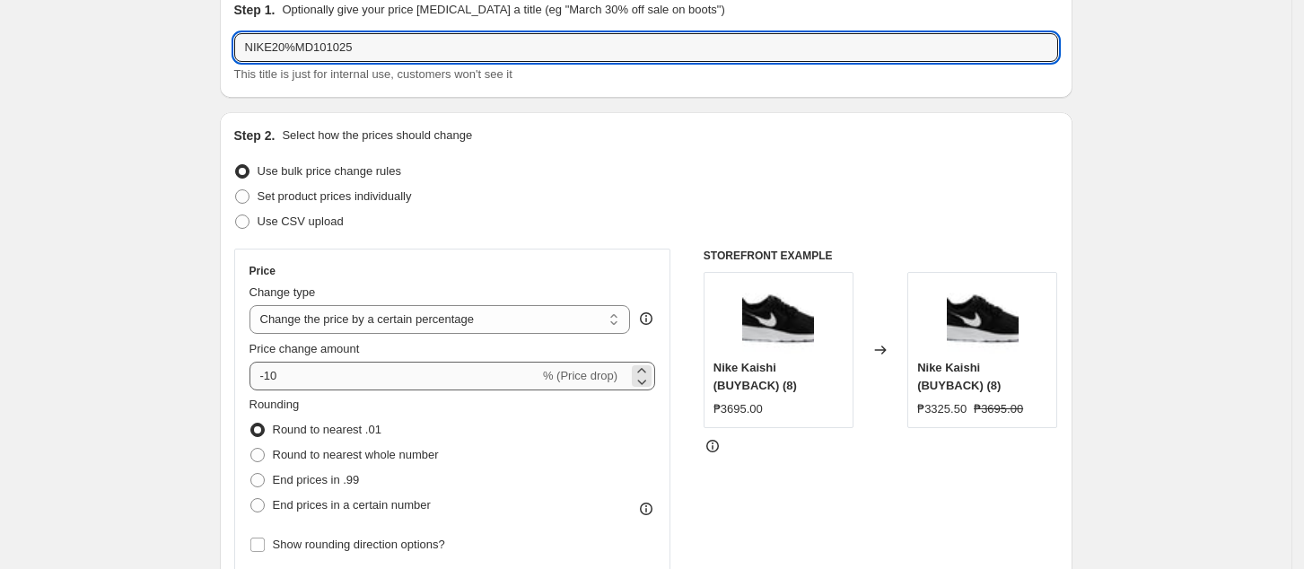
scroll to position [119, 0]
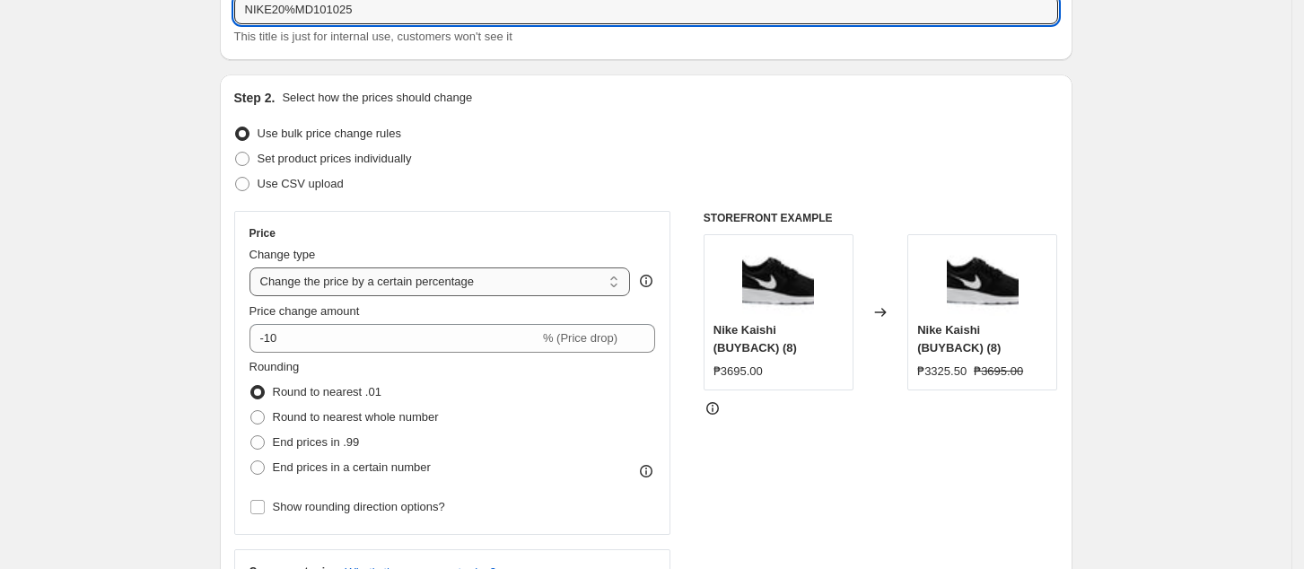
type input "NIKE20%MD101025"
click at [422, 276] on select "Change the price to a certain amount Change the price by a certain amount Chang…" at bounding box center [440, 281] width 381 height 29
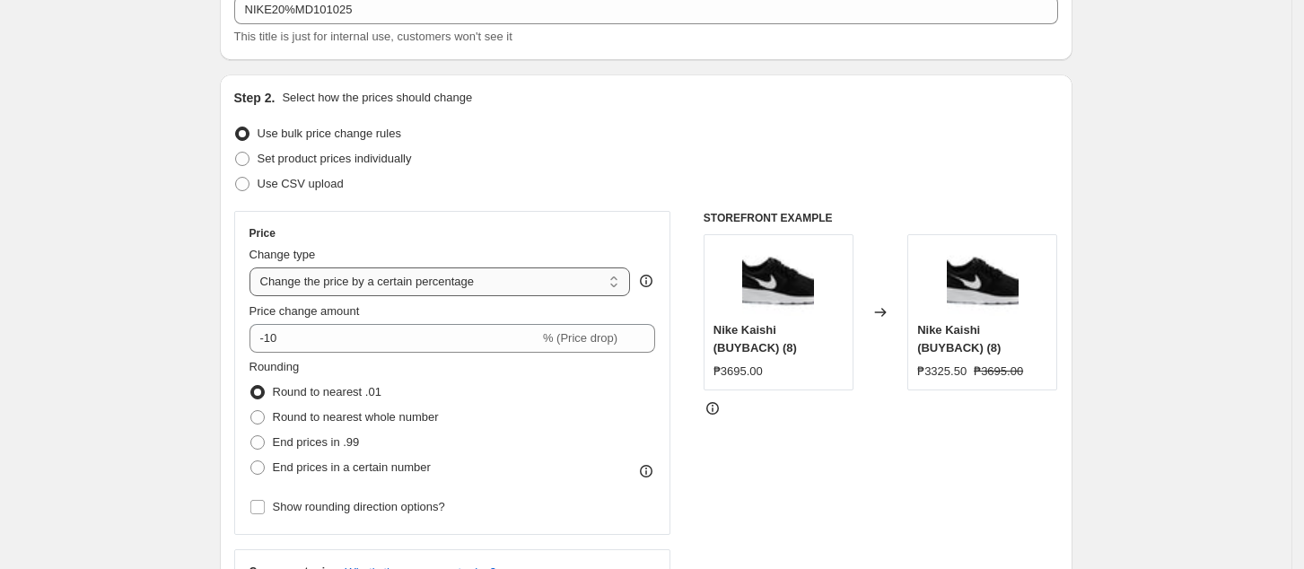
select select "pcap"
click at [255, 267] on select "Change the price to a certain amount Change the price by a certain amount Chang…" at bounding box center [440, 281] width 381 height 29
type input "-20"
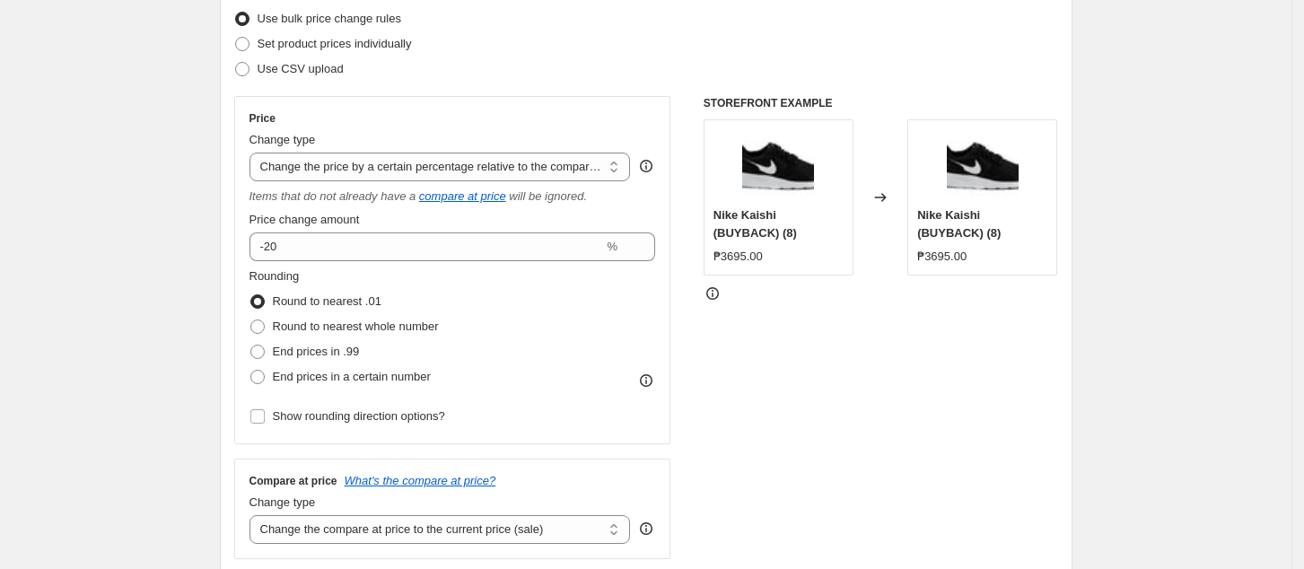
scroll to position [359, 0]
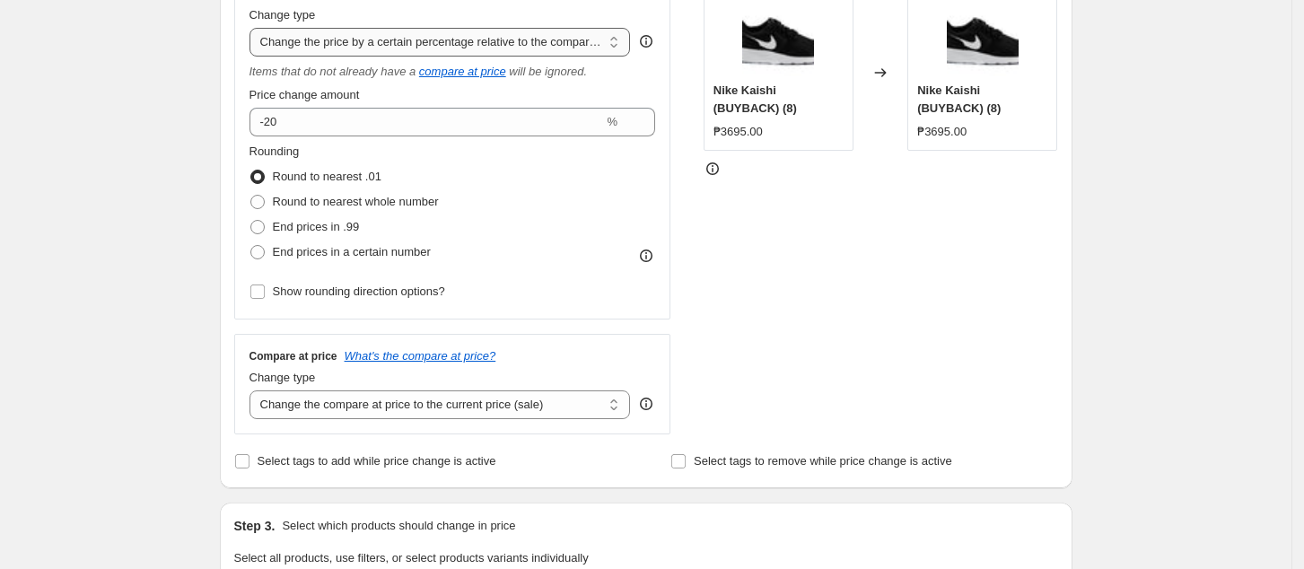
click at [532, 36] on select "Change the price to a certain amount Change the price by a certain amount Chang…" at bounding box center [440, 42] width 381 height 29
click at [255, 28] on select "Change the price to a certain amount Change the price by a certain amount Chang…" at bounding box center [440, 42] width 381 height 29
drag, startPoint x: 518, startPoint y: 34, endPoint x: 529, endPoint y: 32, distance: 10.9
click at [519, 33] on select "Change the price to a certain amount Change the price by a certain amount Chang…" at bounding box center [440, 42] width 381 height 29
click at [255, 28] on select "Change the price to a certain amount Change the price by a certain amount Chang…" at bounding box center [440, 42] width 381 height 29
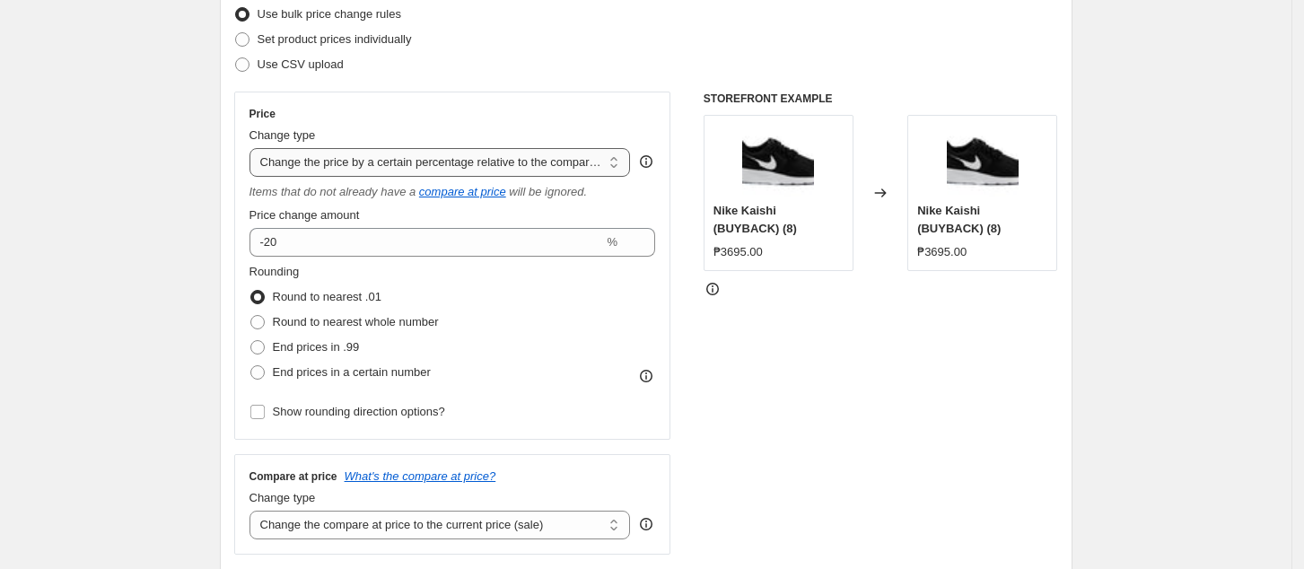
click at [485, 171] on select "Change the price to a certain amount Change the price by a certain amount Chang…" at bounding box center [440, 162] width 381 height 29
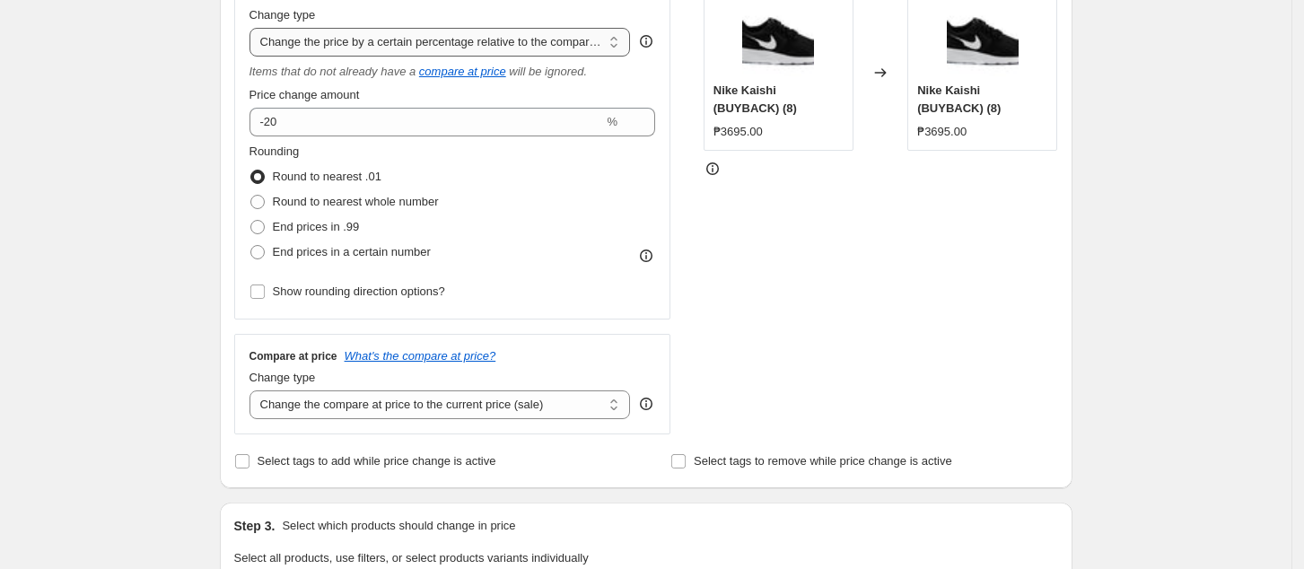
click at [539, 26] on div "Change type Change the price to a certain amount Change the price by a certain …" at bounding box center [440, 31] width 381 height 50
click at [531, 40] on select "Change the price to a certain amount Change the price by a certain amount Chang…" at bounding box center [440, 42] width 381 height 29
click at [255, 28] on select "Change the price to a certain amount Change the price by a certain amount Chang…" at bounding box center [440, 42] width 381 height 29
click at [455, 399] on select "Change the compare at price to the current price (sale) Change the compare at p…" at bounding box center [440, 404] width 381 height 29
select select "no_change"
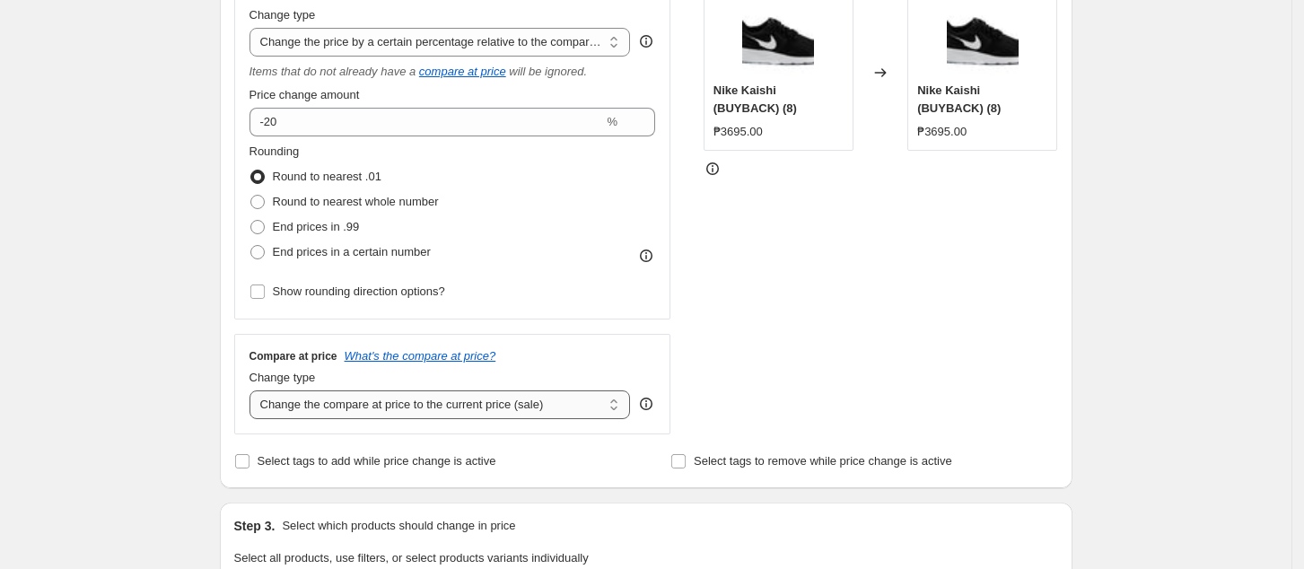
click at [255, 391] on select "Change the compare at price to the current price (sale) Change the compare at p…" at bounding box center [440, 404] width 381 height 29
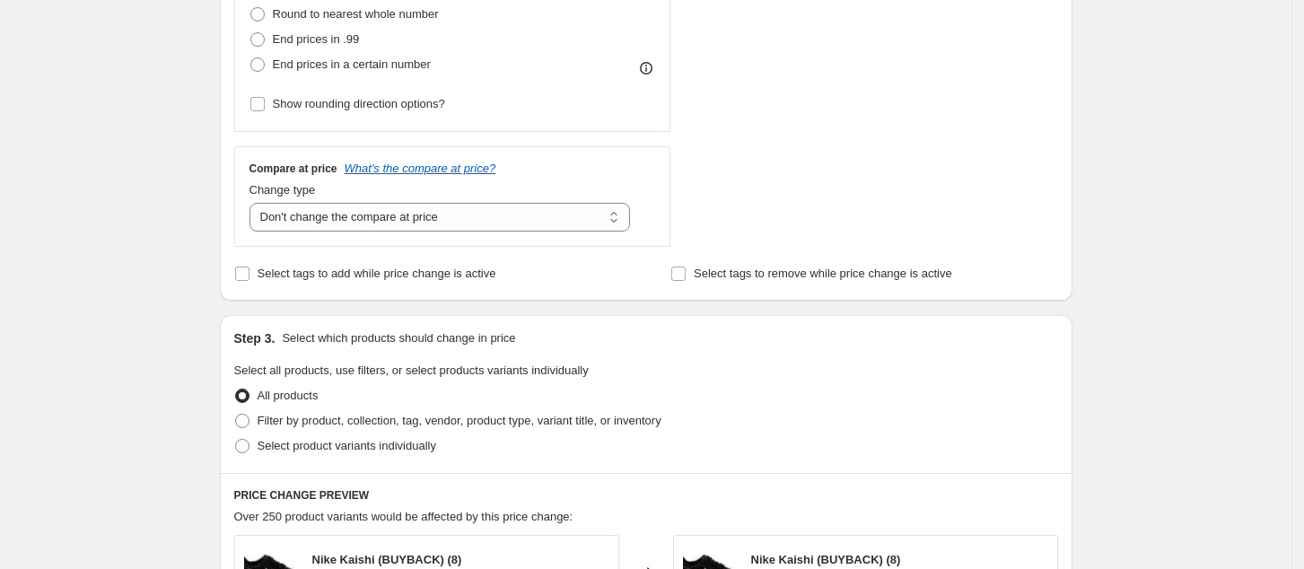
scroll to position [718, 0]
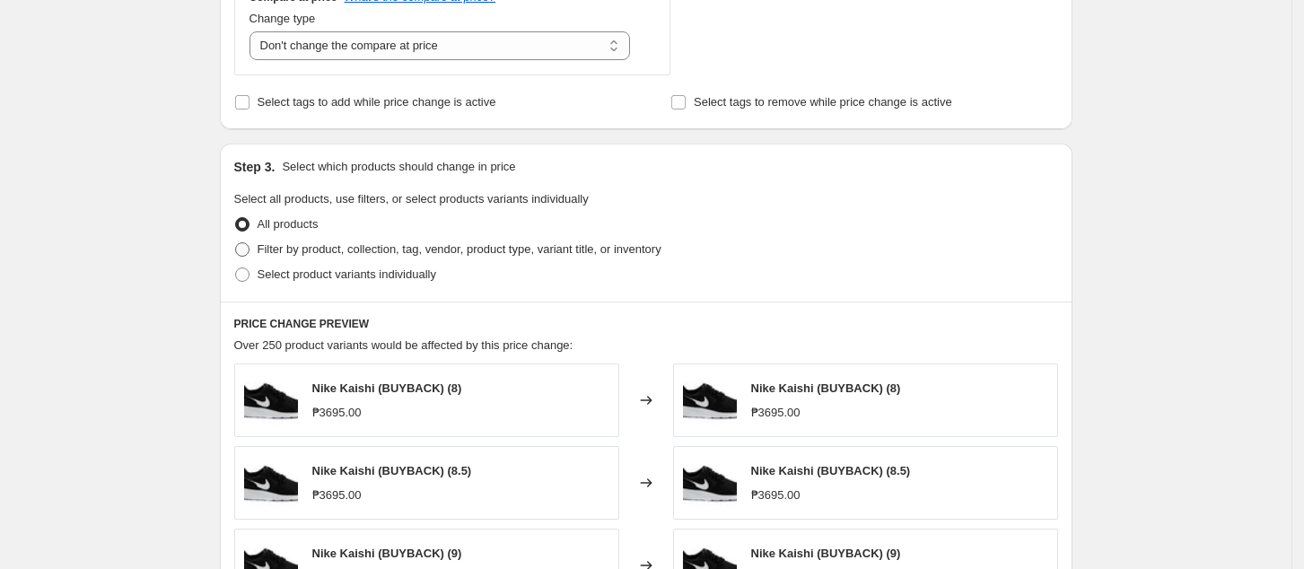
click at [329, 246] on span "Filter by product, collection, tag, vendor, product type, variant title, or inv…" at bounding box center [460, 248] width 404 height 13
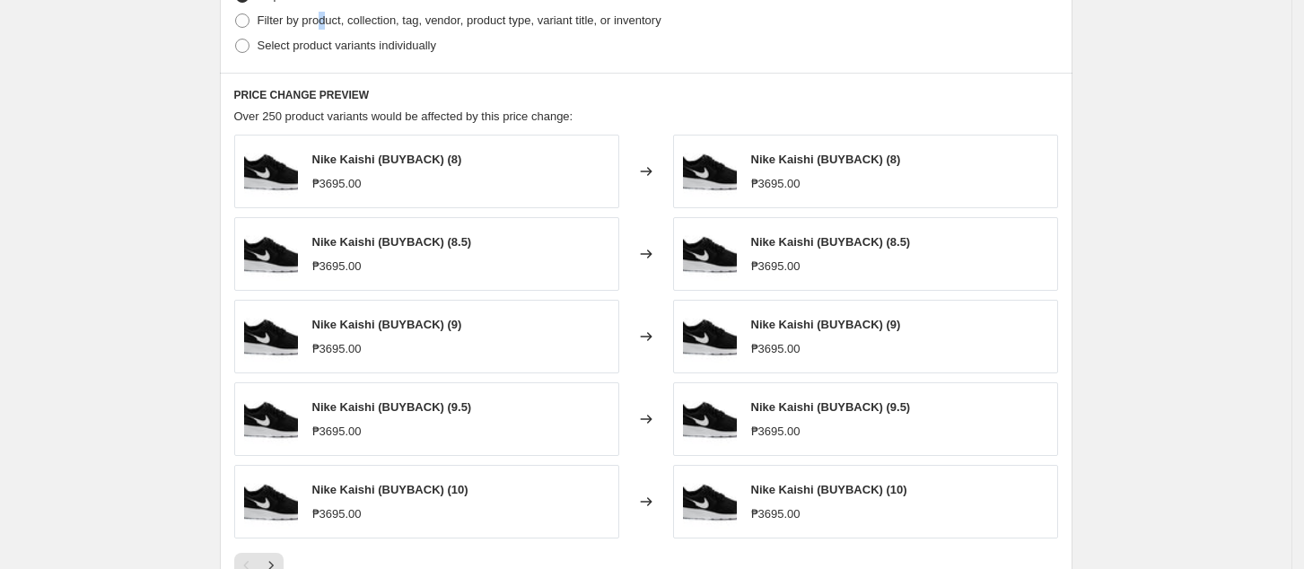
scroll to position [957, 0]
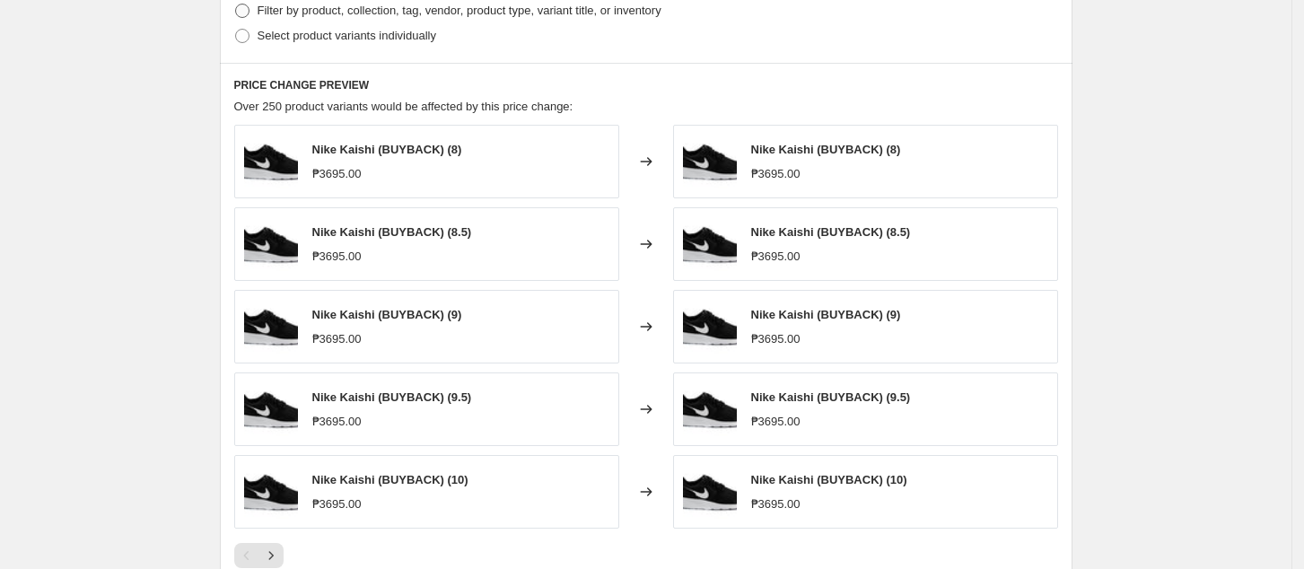
click at [393, 13] on span "Filter by product, collection, tag, vendor, product type, variant title, or inv…" at bounding box center [460, 10] width 404 height 13
click at [236, 4] on input "Filter by product, collection, tag, vendor, product type, variant title, or inv…" at bounding box center [235, 4] width 1 height 1
radio input "true"
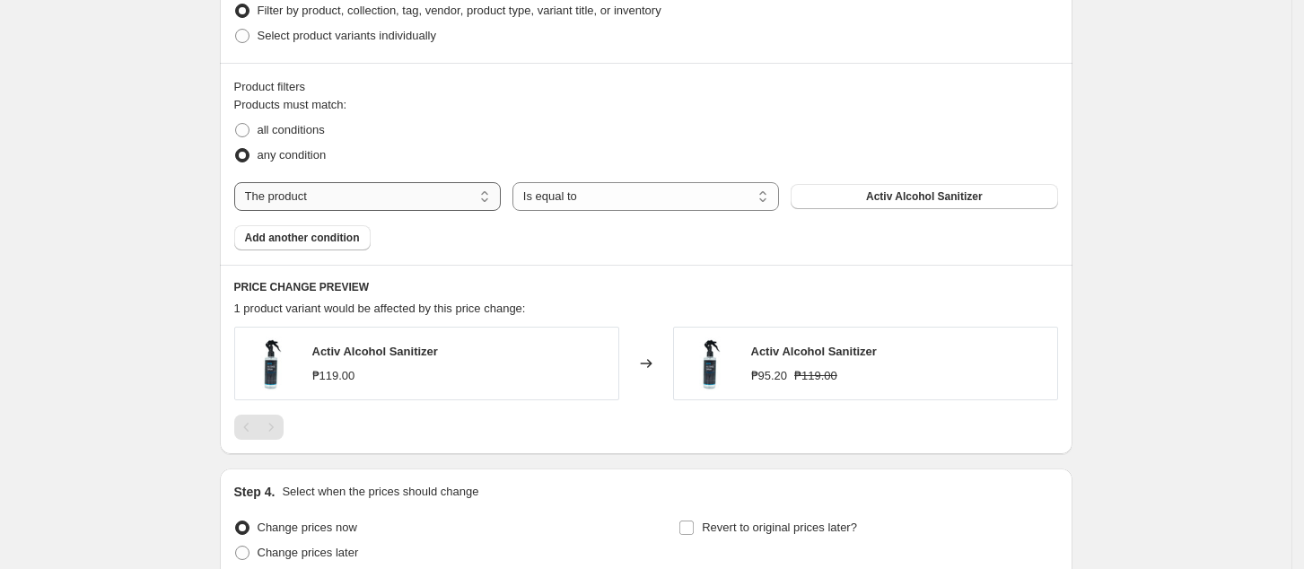
click at [372, 193] on select "The product The product's collection The product's tag The product's vendor The…" at bounding box center [367, 196] width 267 height 29
select select "collection"
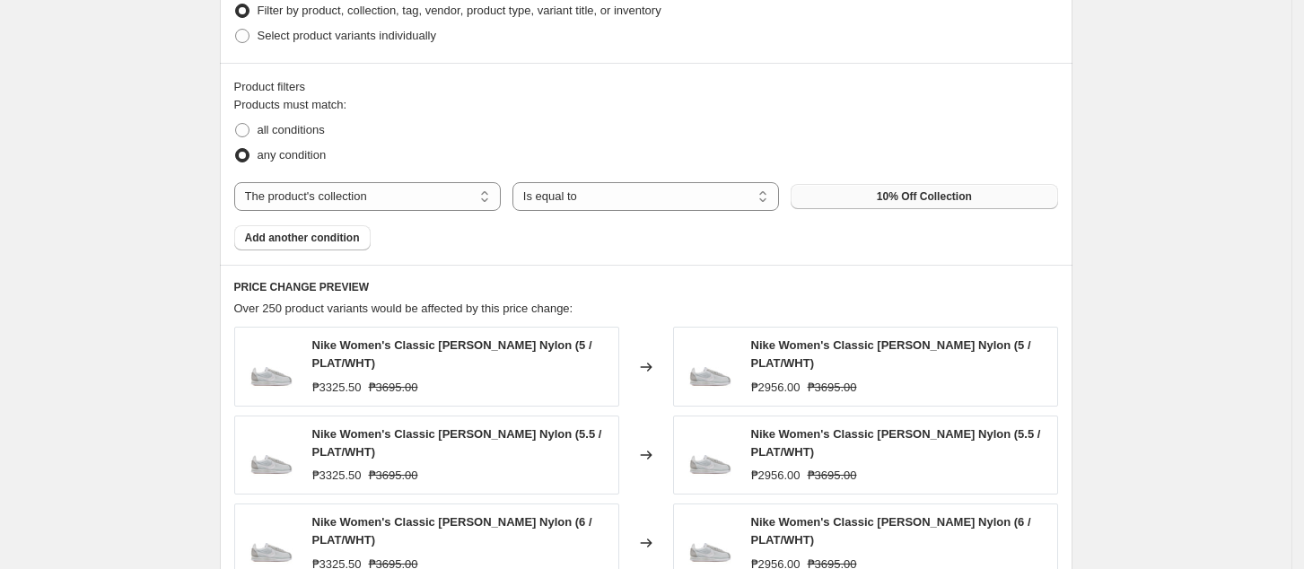
click at [927, 203] on span "10% Off Collection" at bounding box center [924, 196] width 95 height 14
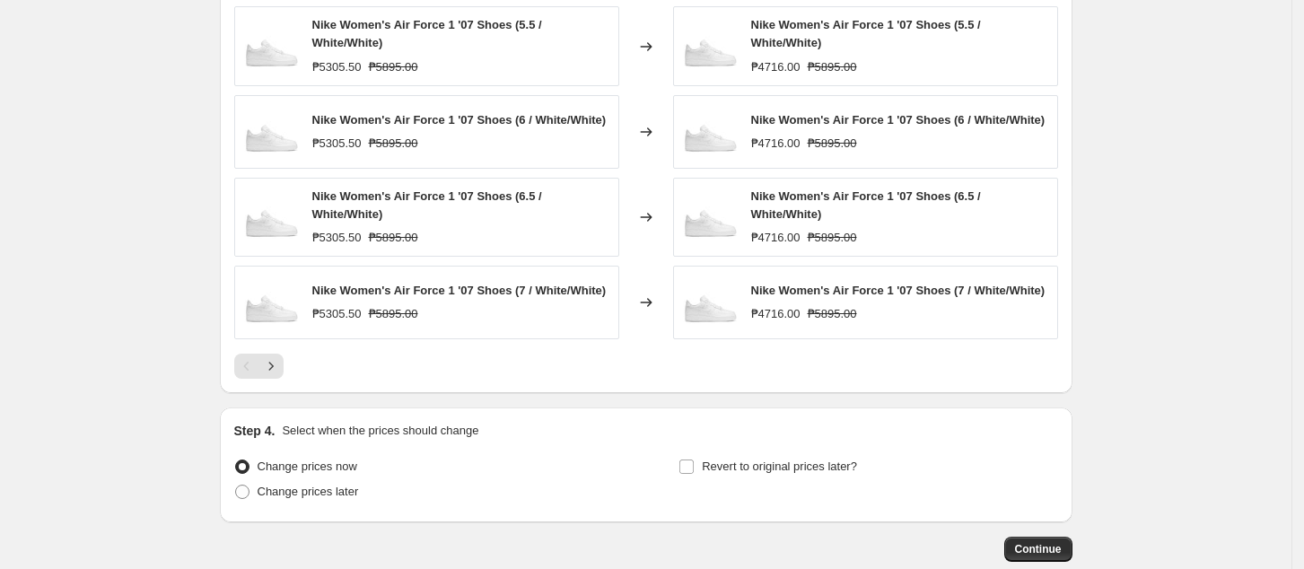
scroll to position [1223, 0]
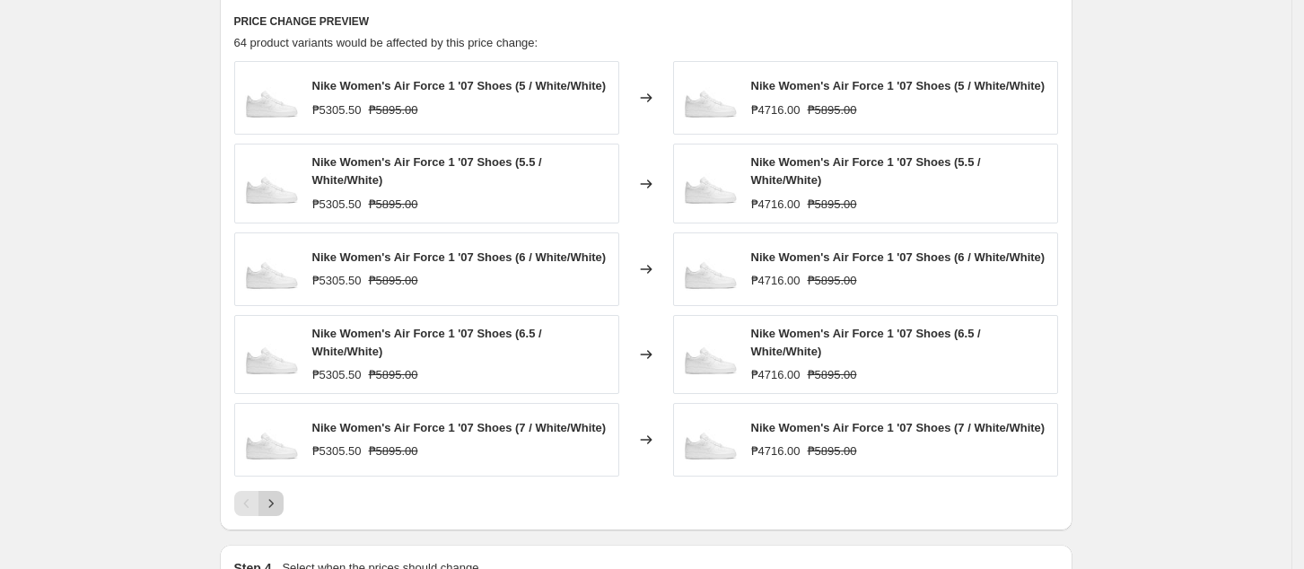
click at [280, 501] on icon "Next" at bounding box center [271, 504] width 18 height 18
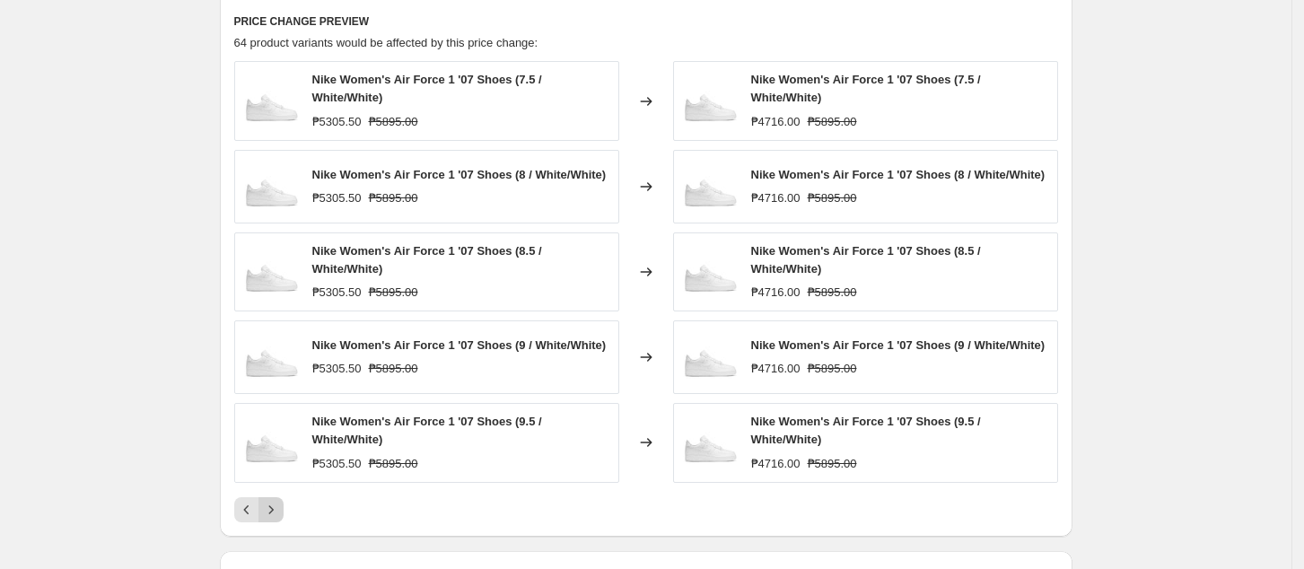
click at [275, 512] on icon "Next" at bounding box center [271, 510] width 18 height 18
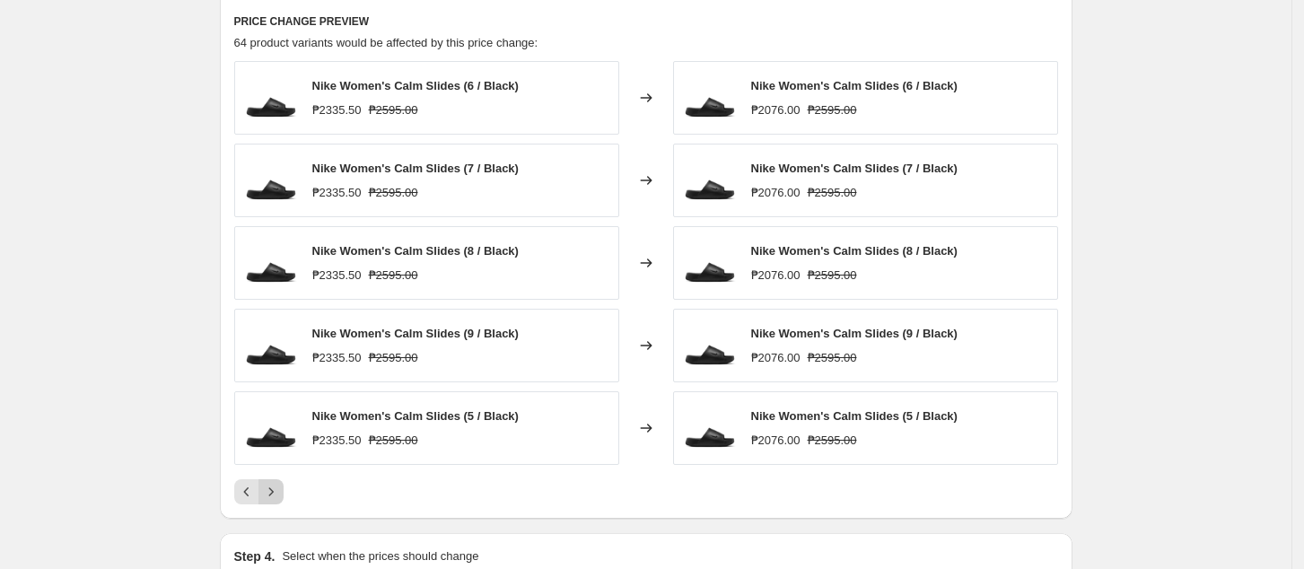
click at [277, 497] on icon "Next" at bounding box center [271, 492] width 18 height 18
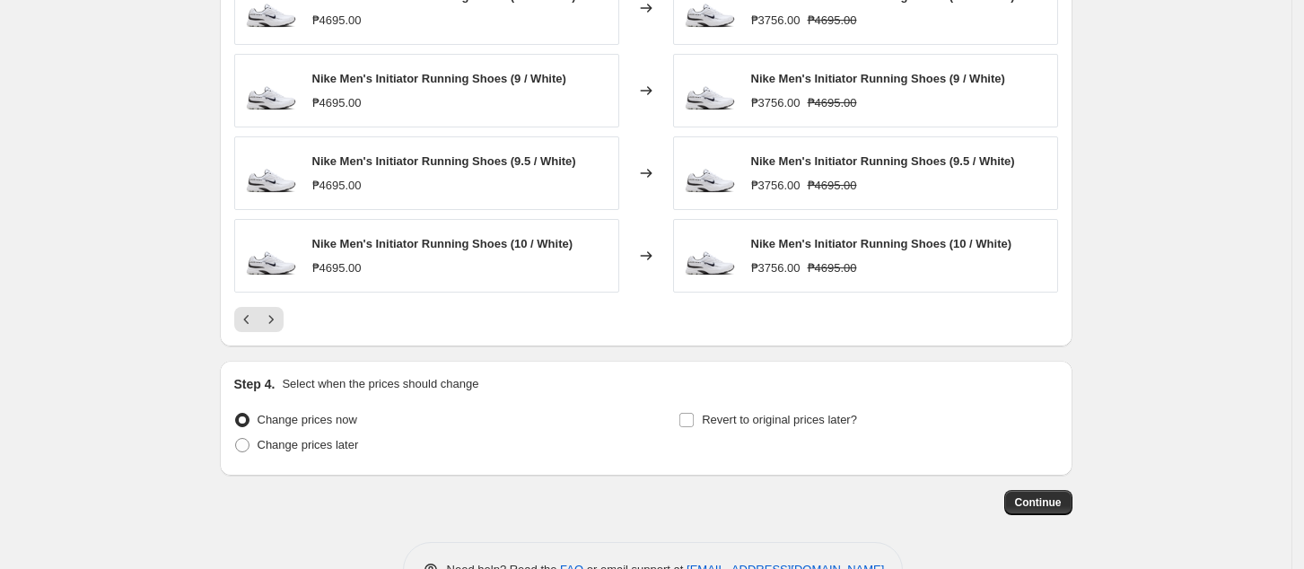
scroll to position [1451, 0]
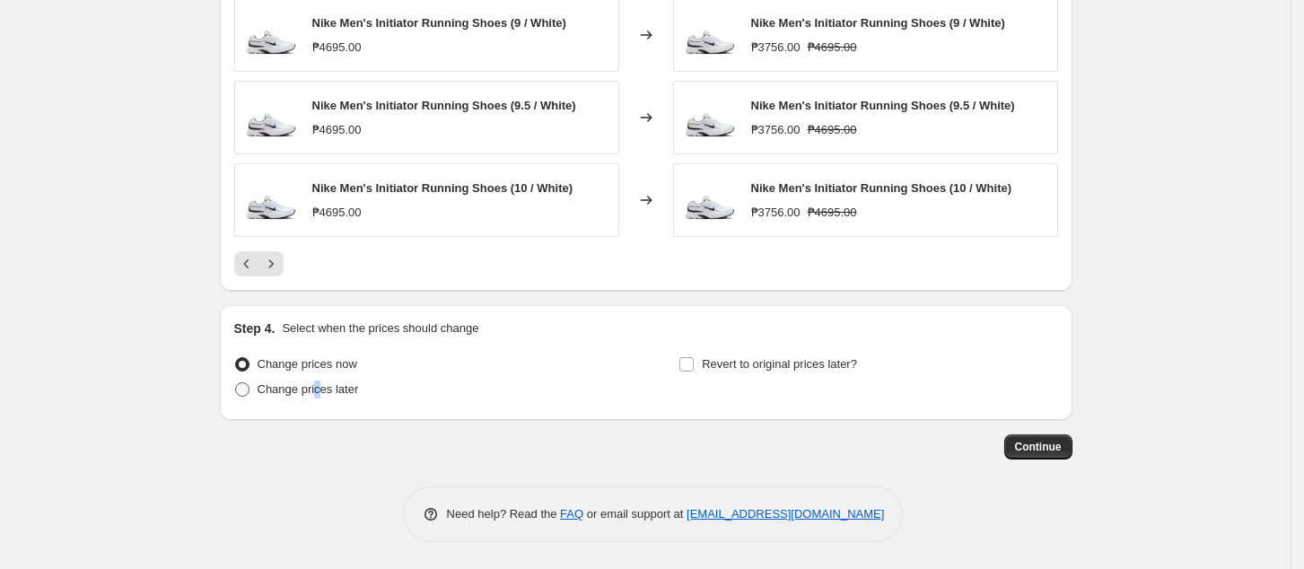
click at [320, 399] on span "Change prices later" at bounding box center [308, 390] width 101 height 18
click at [302, 387] on span "Change prices later" at bounding box center [308, 388] width 101 height 13
click at [236, 383] on input "Change prices later" at bounding box center [235, 382] width 1 height 1
radio input "true"
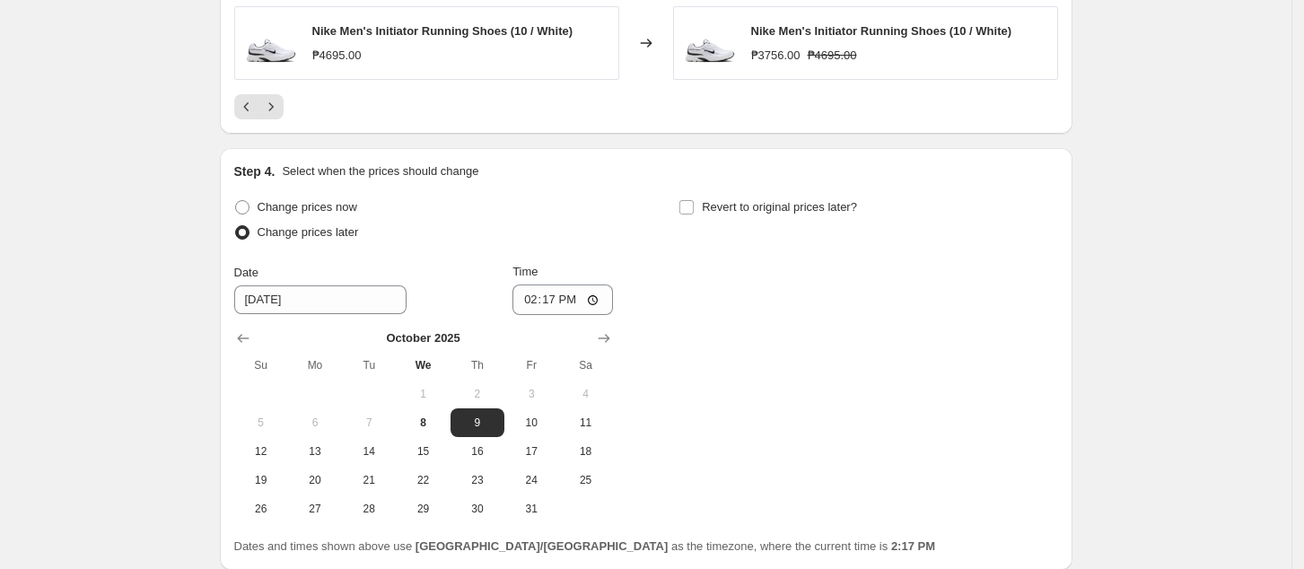
scroll to position [1757, 0]
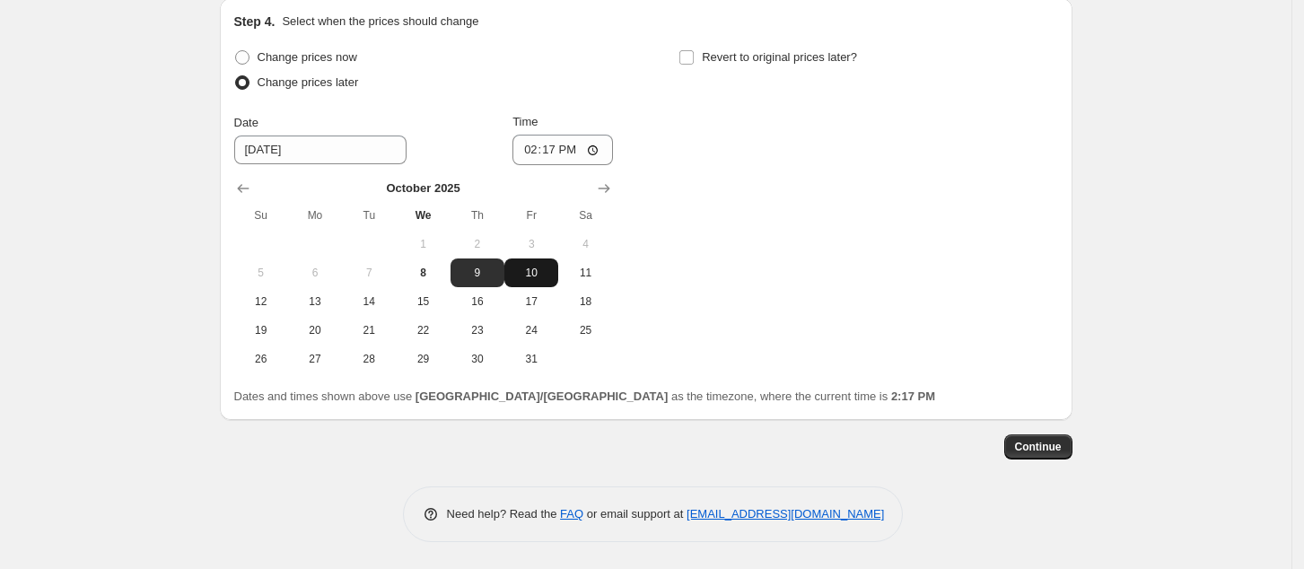
click at [538, 270] on span "10" at bounding box center [531, 273] width 39 height 14
type input "[DATE]"
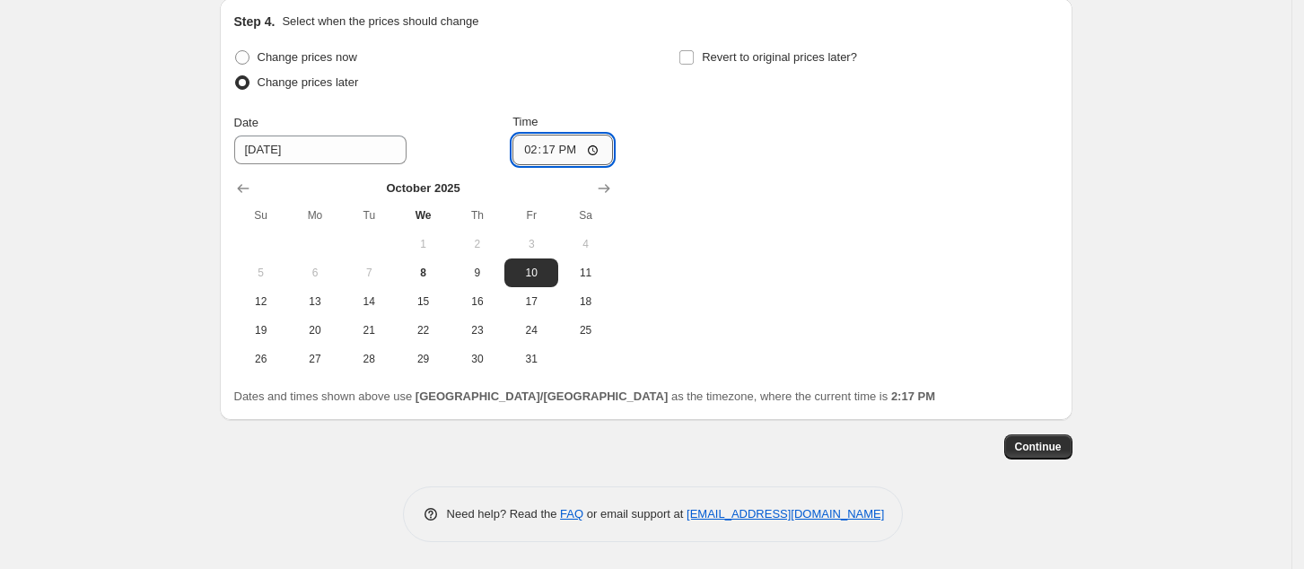
click at [526, 154] on input "14:17" at bounding box center [563, 150] width 101 height 31
type input "00:00"
click at [805, 242] on div "Change prices now Change prices later Date [DATE] Time 00:00 [DATE] Su Mo Tu We…" at bounding box center [646, 209] width 824 height 329
drag, startPoint x: 603, startPoint y: 151, endPoint x: 603, endPoint y: 162, distance: 11.7
click at [603, 153] on input "00:00" at bounding box center [563, 150] width 101 height 31
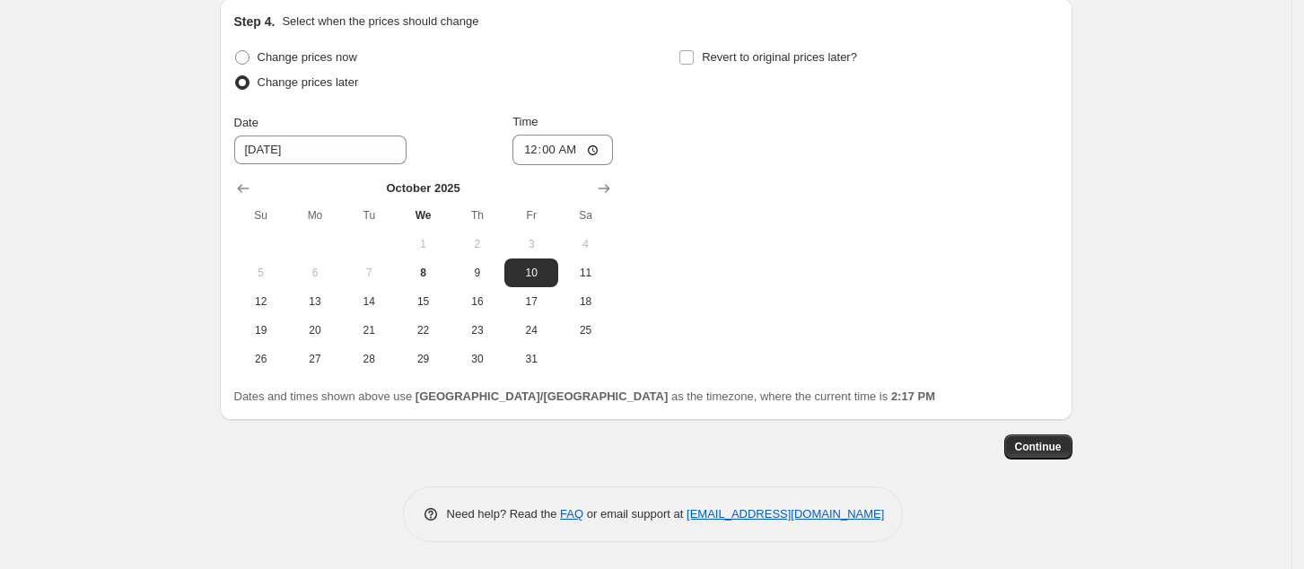
drag, startPoint x: 917, startPoint y: 298, endPoint x: 830, endPoint y: 272, distance: 90.9
click at [904, 294] on div "Change prices now Change prices later Date [DATE] Time 00:00 [DATE] Su Mo Tu We…" at bounding box center [646, 209] width 824 height 329
click at [1058, 441] on span "Continue" at bounding box center [1038, 447] width 47 height 14
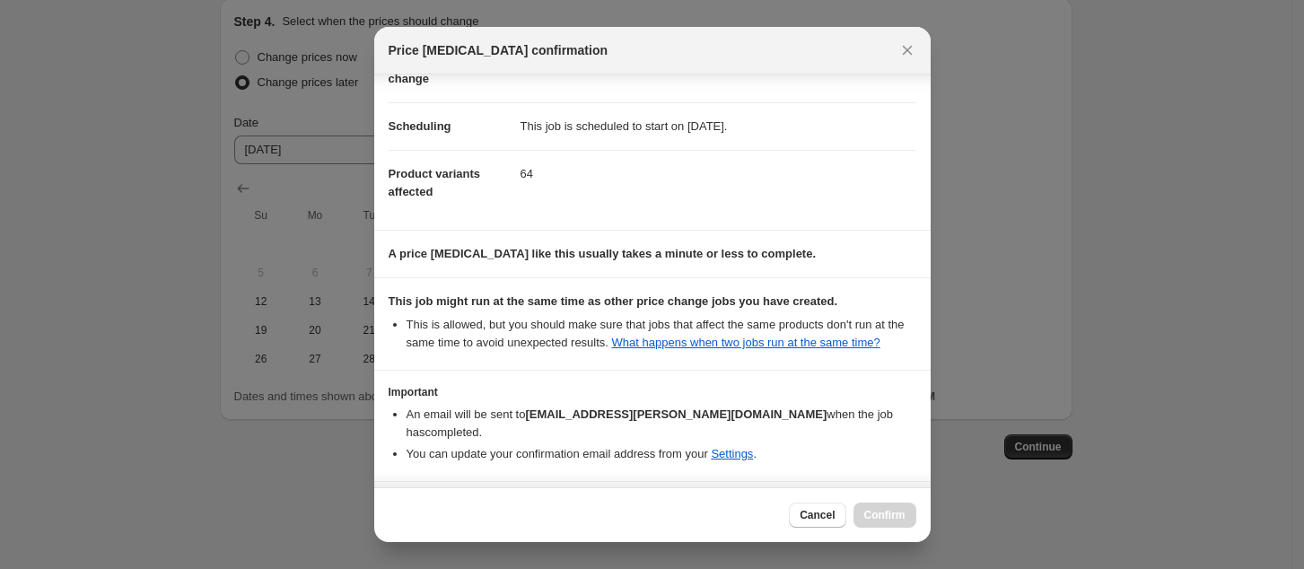
scroll to position [181, 0]
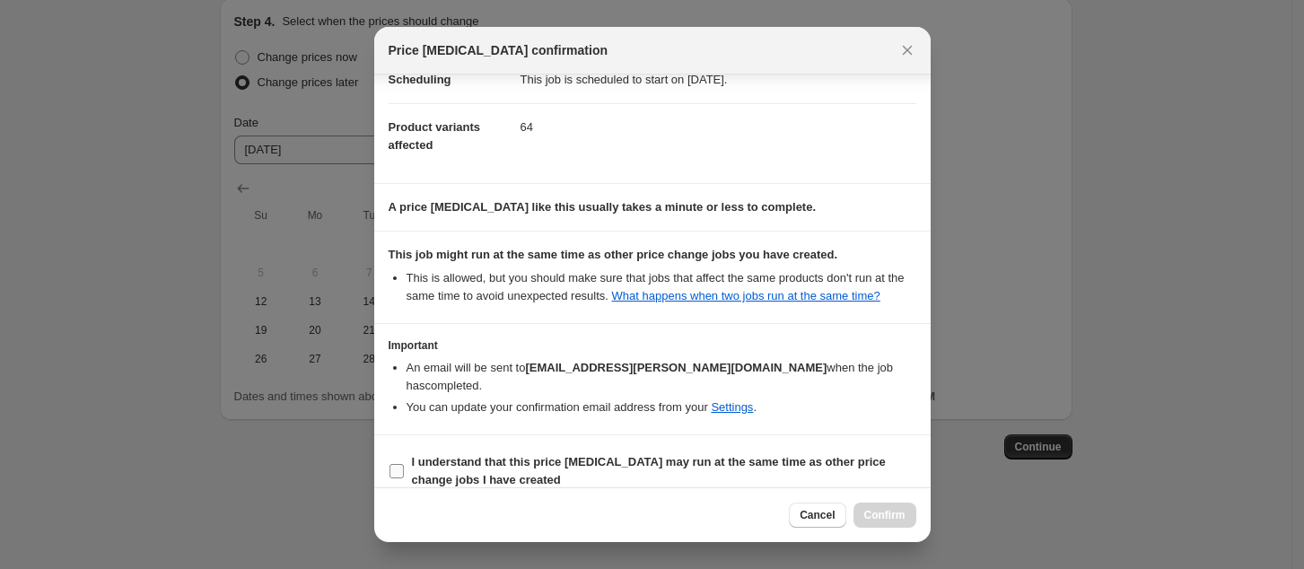
click at [627, 453] on span "I understand that this price [MEDICAL_DATA] may run at the same time as other p…" at bounding box center [664, 471] width 504 height 36
click at [404, 464] on input "I understand that this price [MEDICAL_DATA] may run at the same time as other p…" at bounding box center [397, 471] width 14 height 14
checkbox input "true"
click at [902, 507] on button "Confirm" at bounding box center [885, 515] width 63 height 25
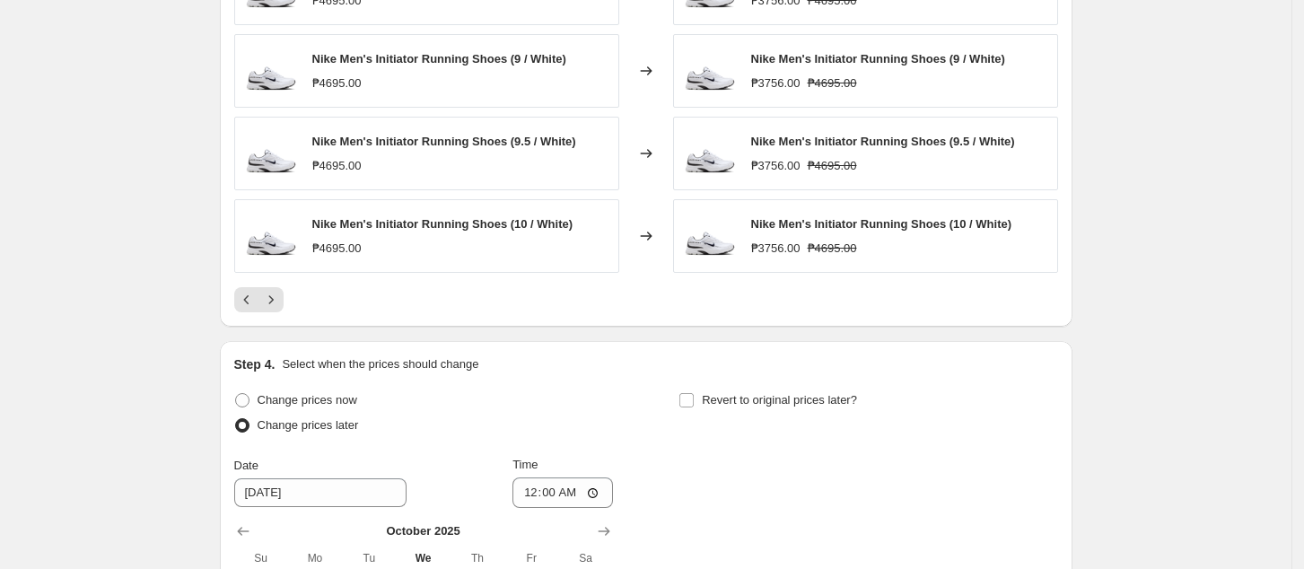
scroll to position [1388, 0]
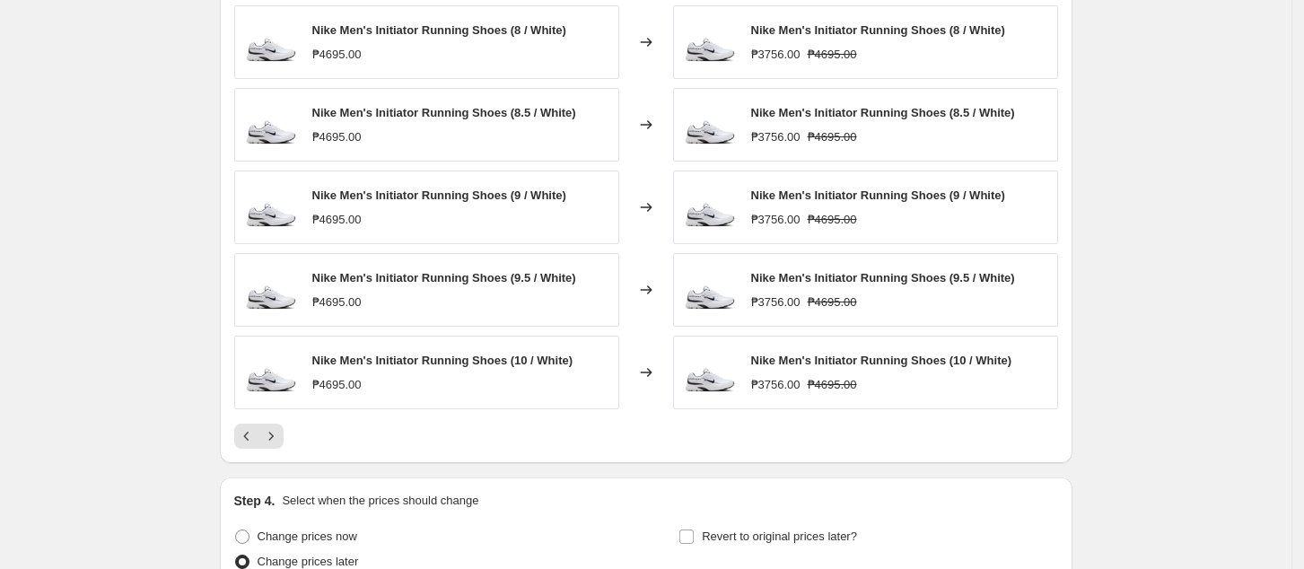
click at [294, 434] on div at bounding box center [646, 436] width 824 height 25
click at [292, 436] on div at bounding box center [646, 436] width 824 height 25
drag, startPoint x: 279, startPoint y: 436, endPoint x: 296, endPoint y: 416, distance: 26.1
click at [278, 437] on icon "Next" at bounding box center [271, 436] width 18 height 18
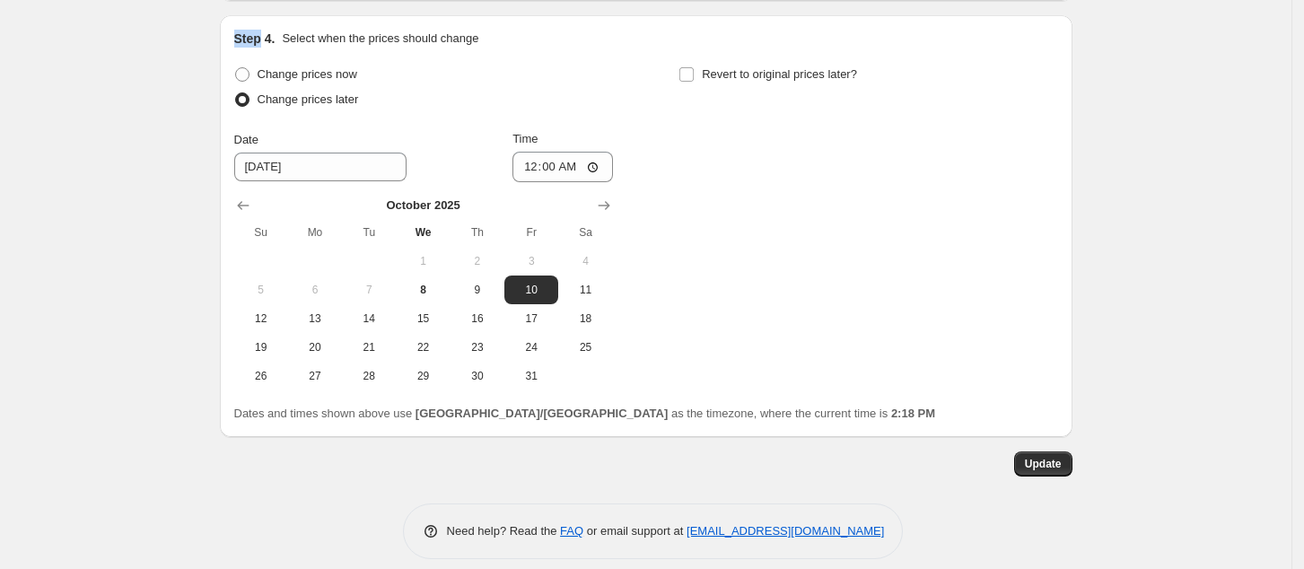
scroll to position [1867, 0]
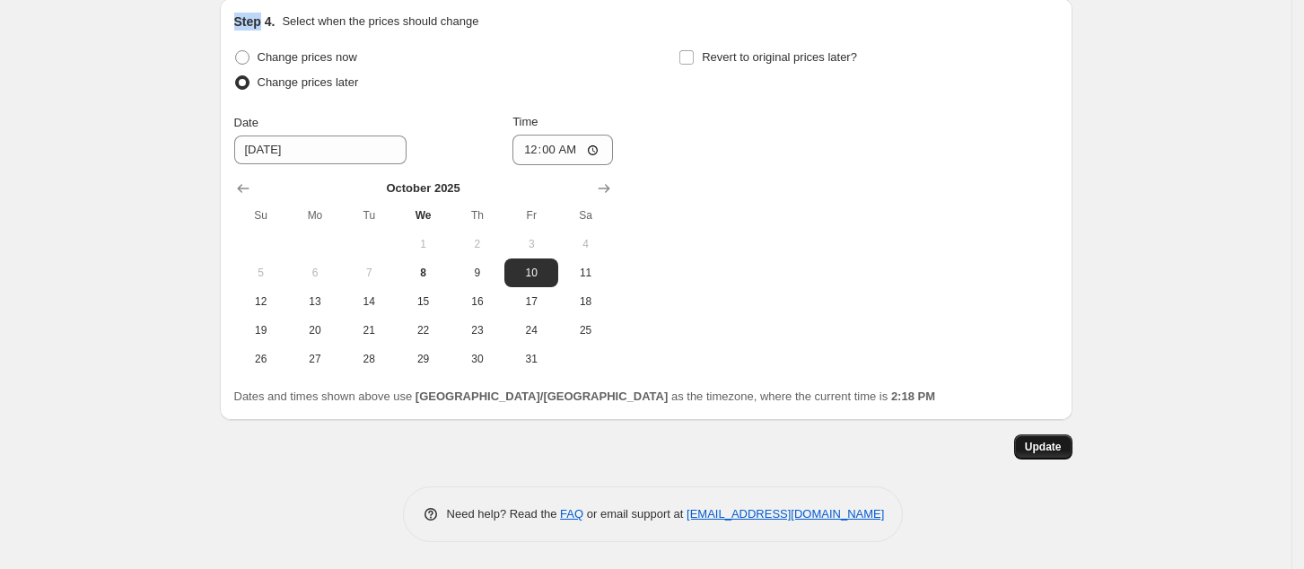
click at [1043, 451] on span "Update" at bounding box center [1043, 447] width 37 height 14
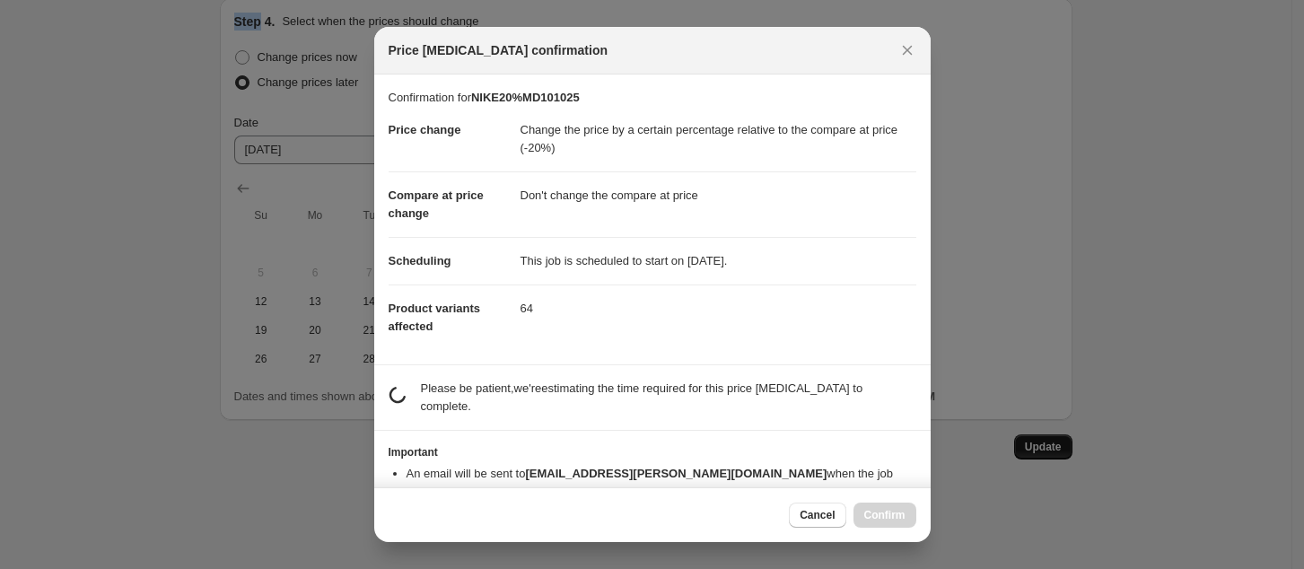
scroll to position [0, 0]
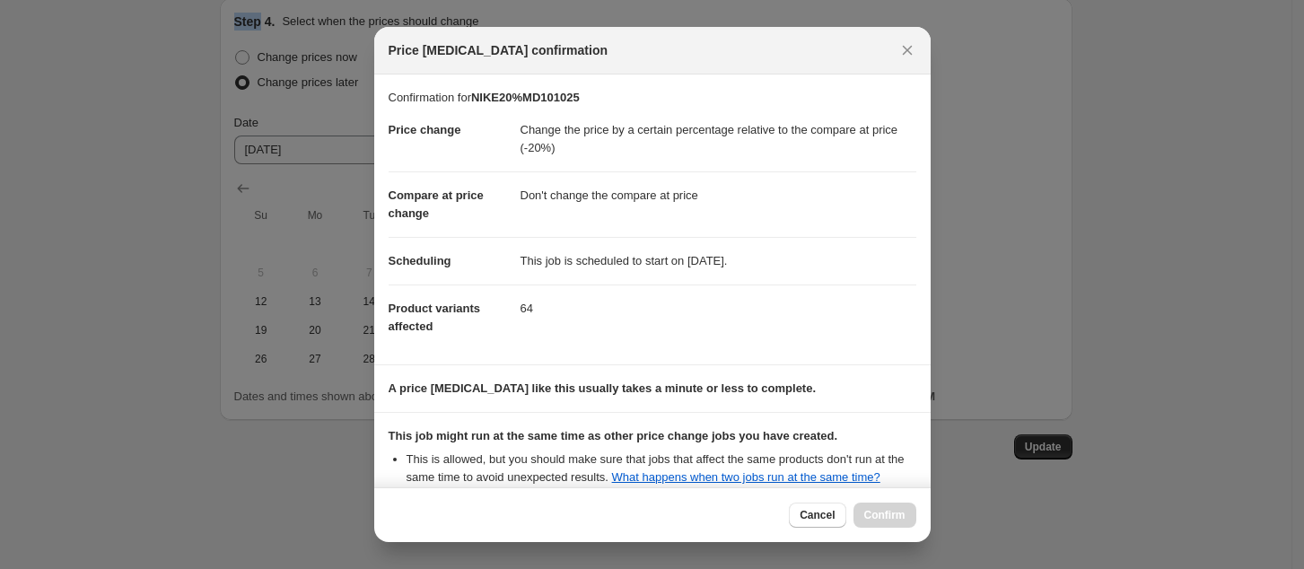
click at [817, 513] on span "Cancel" at bounding box center [817, 515] width 35 height 14
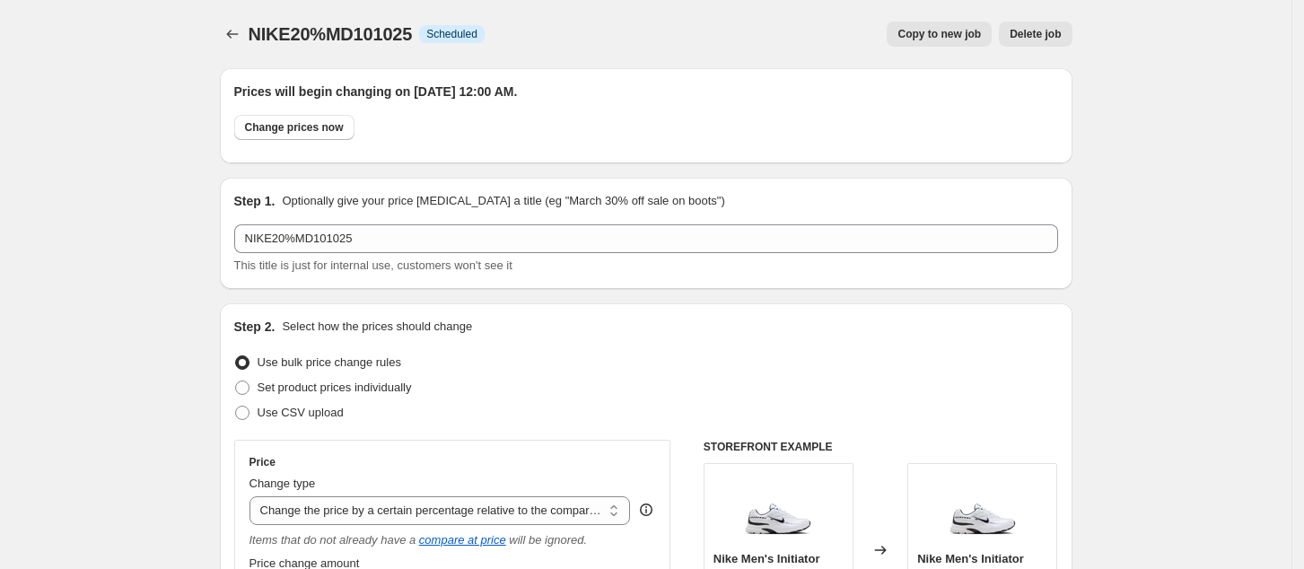
scroll to position [1867, 0]
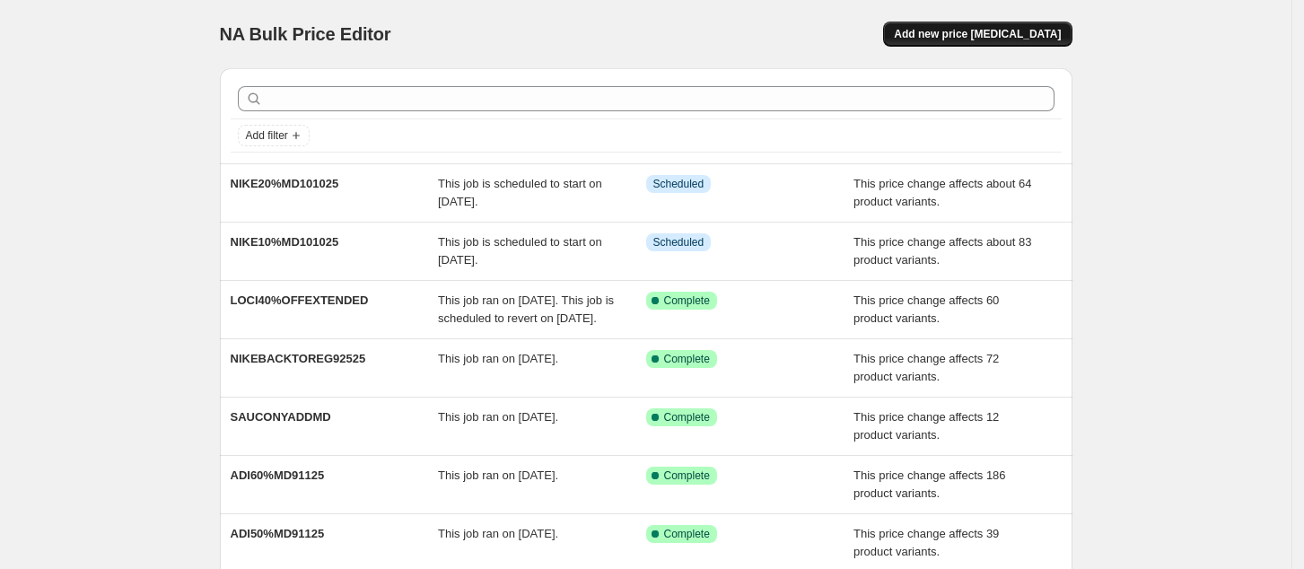
click at [1012, 40] on span "Add new price [MEDICAL_DATA]" at bounding box center [977, 34] width 167 height 14
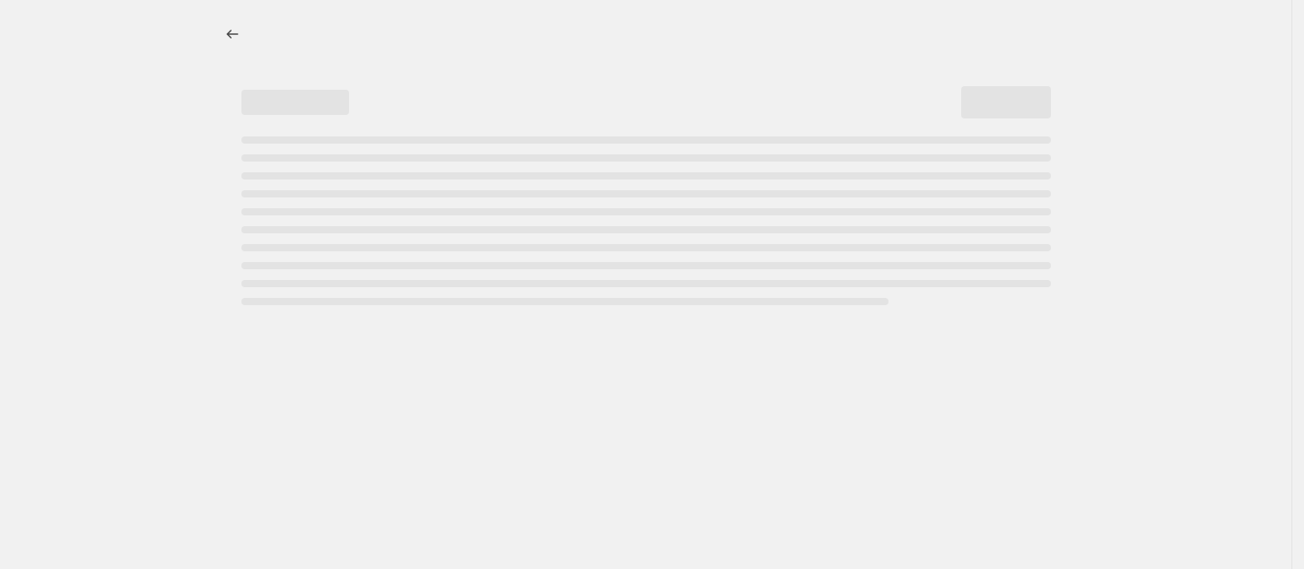
select select "percentage"
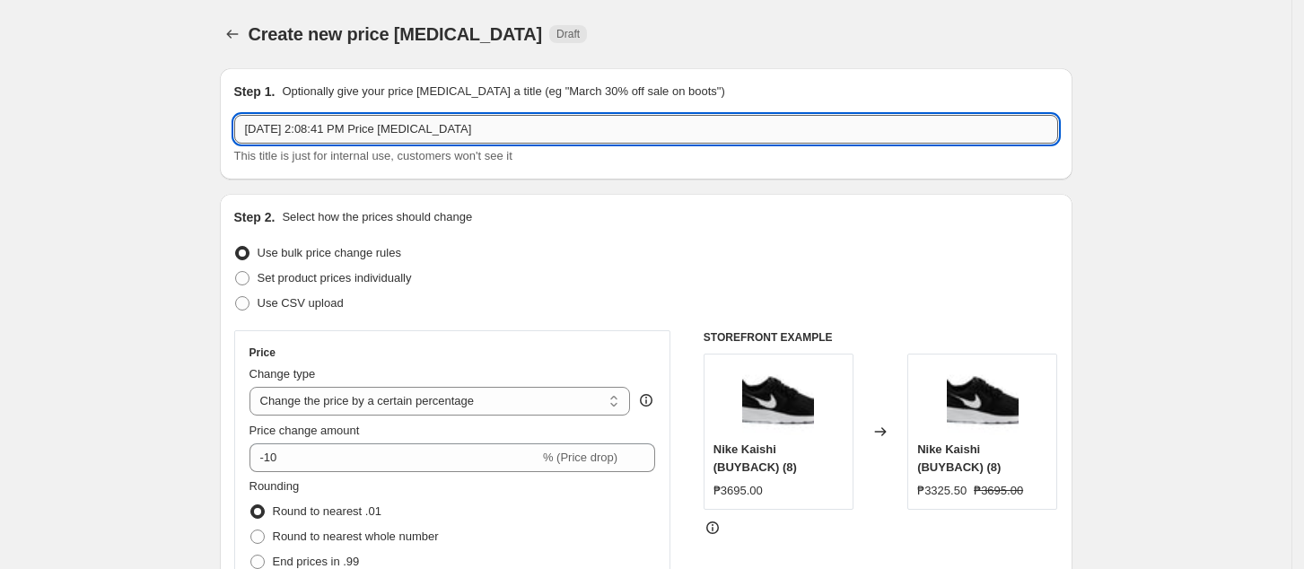
click at [472, 133] on input "Oct 8, 2025, 2:08:41 PM Price change job" at bounding box center [646, 129] width 824 height 29
paste input "NIKE10%MD101025"
click at [279, 135] on input "NIKE10%MD101025" at bounding box center [646, 129] width 824 height 29
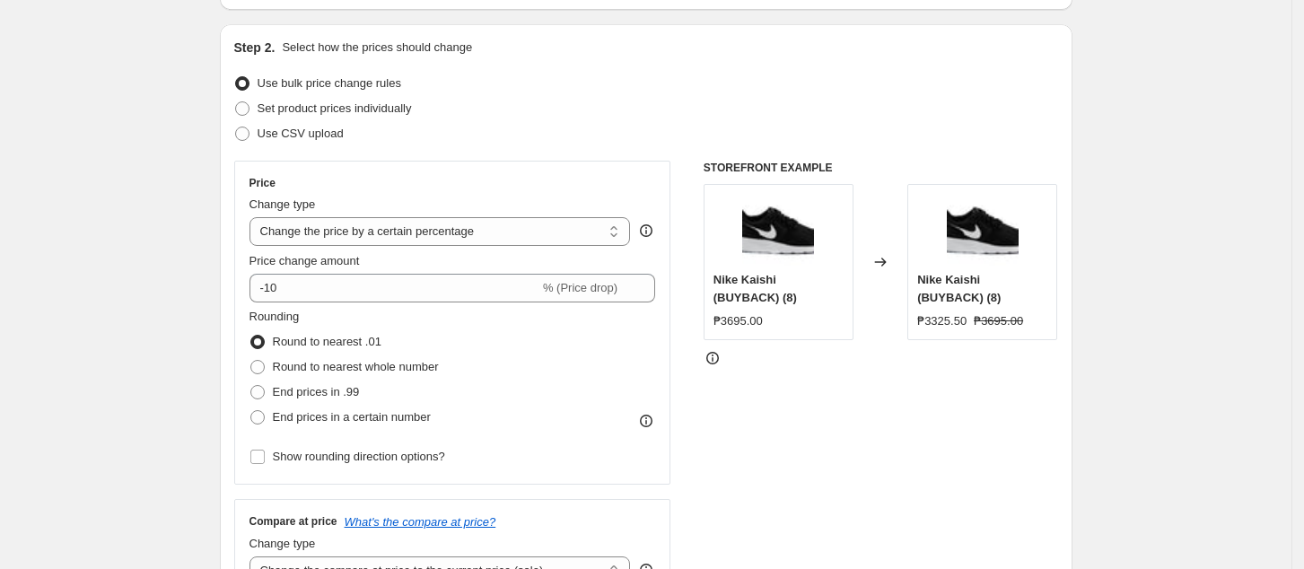
scroll to position [239, 0]
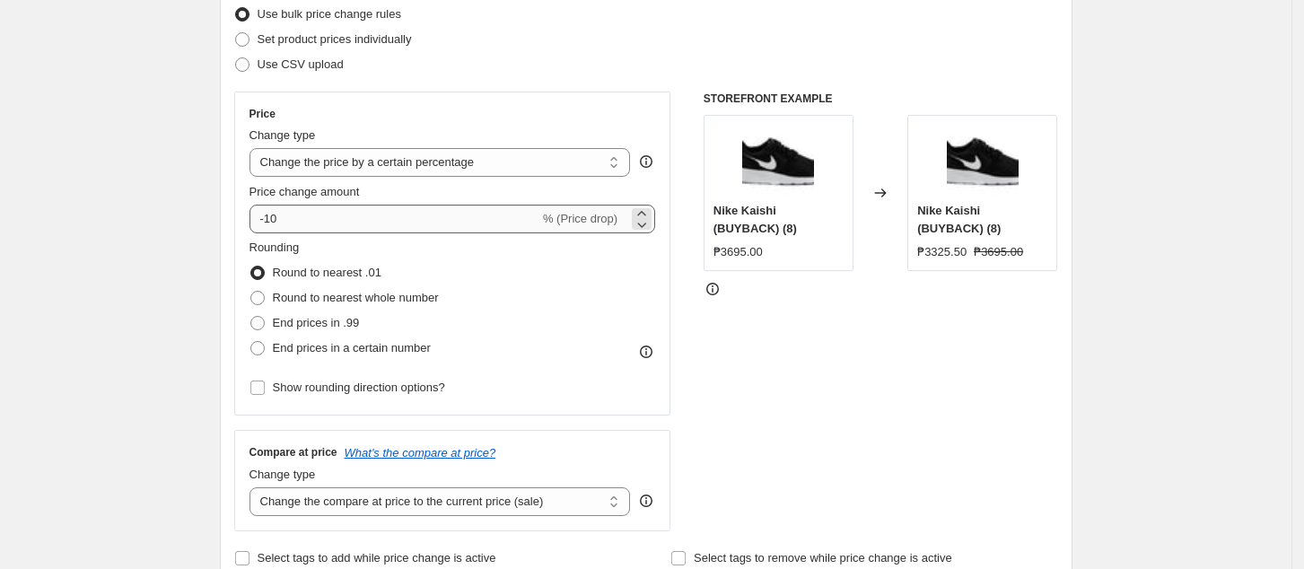
type input "NIKE30%MD101025"
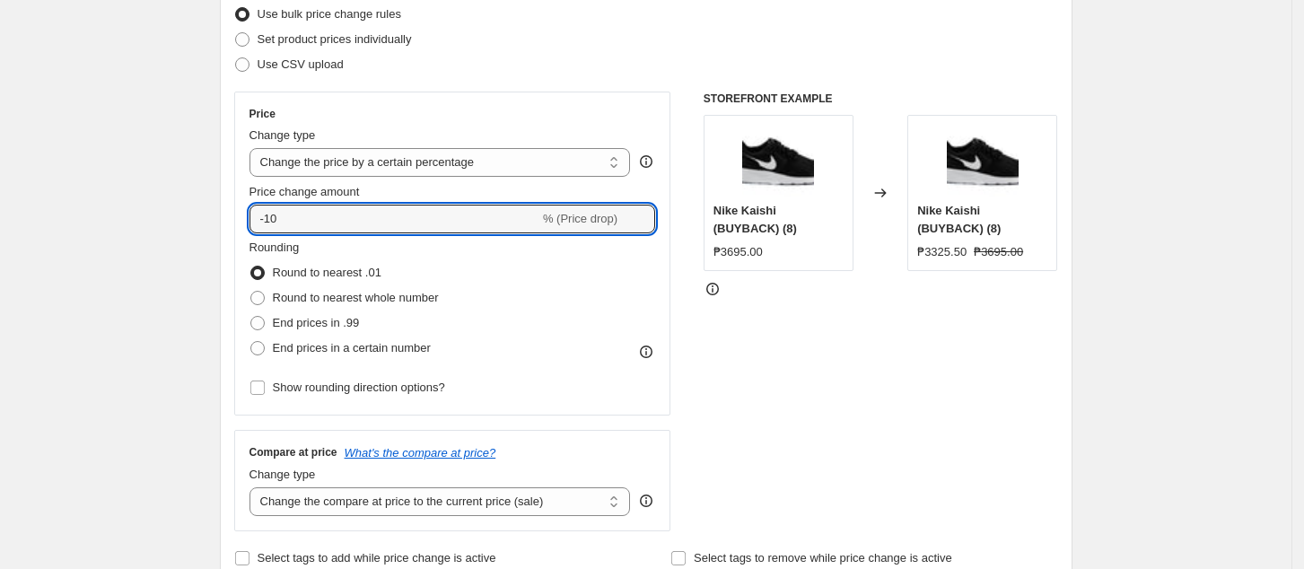
drag, startPoint x: 398, startPoint y: 220, endPoint x: 376, endPoint y: 240, distance: 29.2
click at [398, 222] on input "-10" at bounding box center [395, 219] width 290 height 29
type input "-1"
type input "-30"
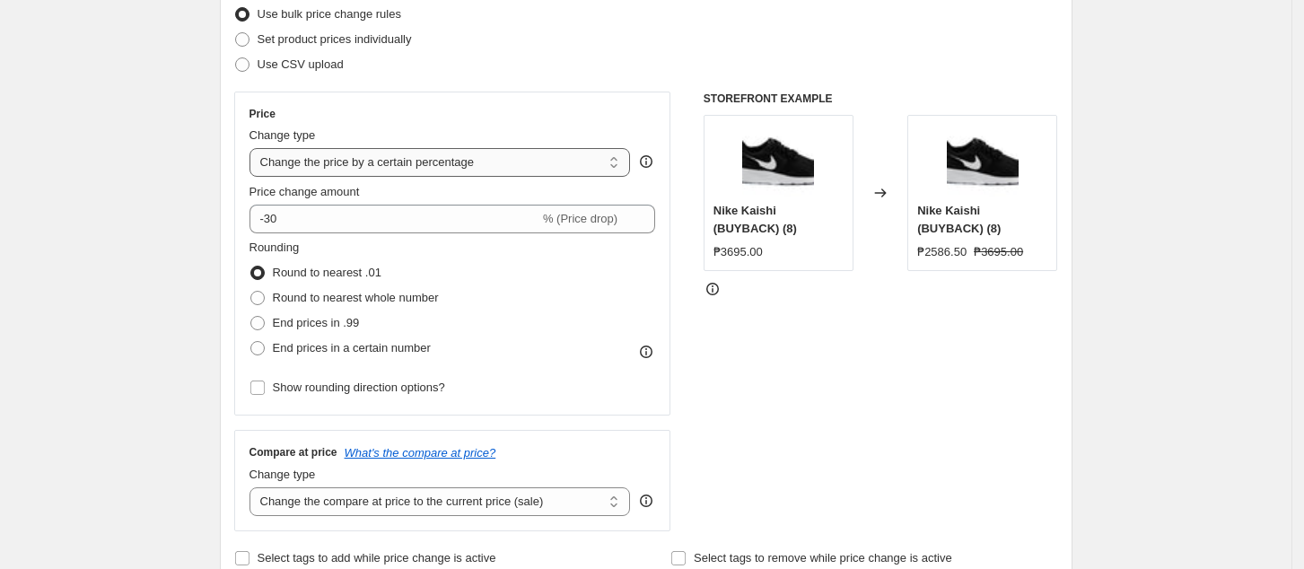
click at [381, 153] on select "Change the price to a certain amount Change the price by a certain amount Chang…" at bounding box center [440, 162] width 381 height 29
select select "pcap"
click at [255, 148] on select "Change the price to a certain amount Change the price by a certain amount Chang…" at bounding box center [440, 162] width 381 height 29
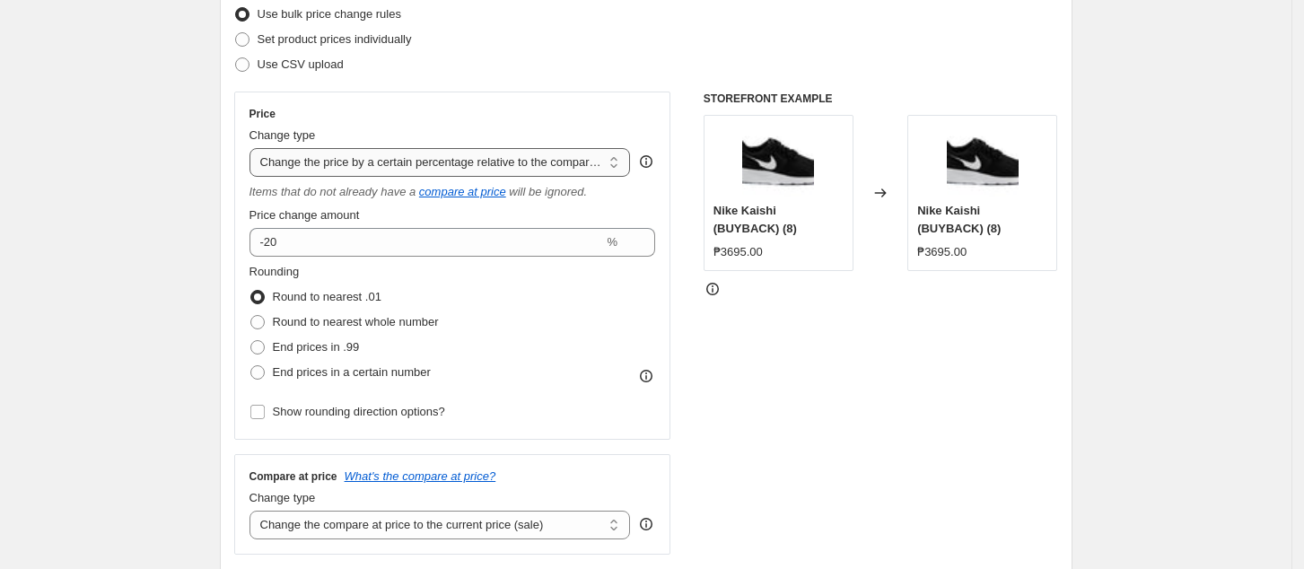
click at [373, 157] on select "Change the price to a certain amount Change the price by a certain amount Chang…" at bounding box center [440, 162] width 381 height 29
click at [255, 148] on select "Change the price to a certain amount Change the price by a certain amount Chang…" at bounding box center [440, 162] width 381 height 29
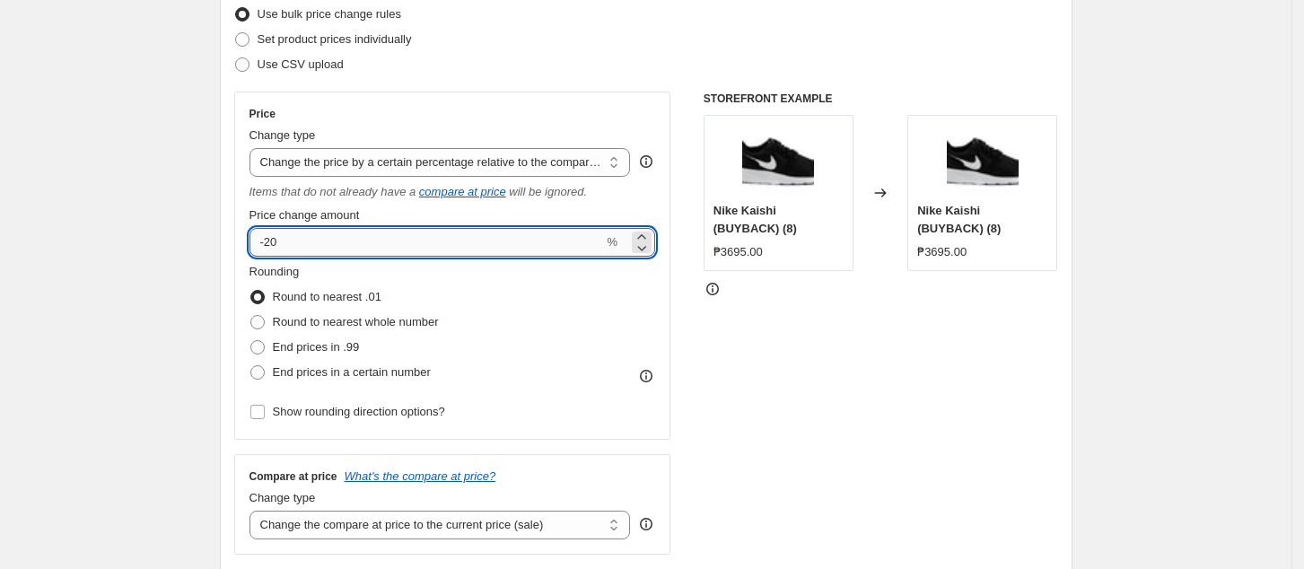
click at [391, 240] on input "-20" at bounding box center [427, 242] width 355 height 29
type input "-2"
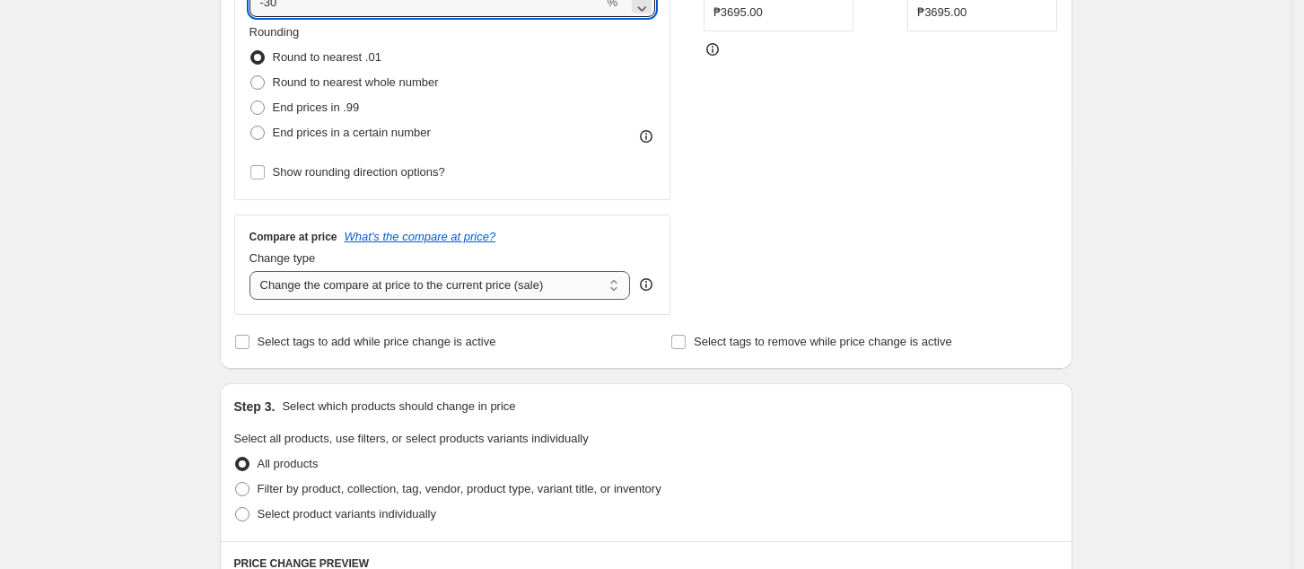
type input "-30"
click at [432, 282] on select "Change the compare at price to the current price (sale) Change the compare at p…" at bounding box center [440, 285] width 381 height 29
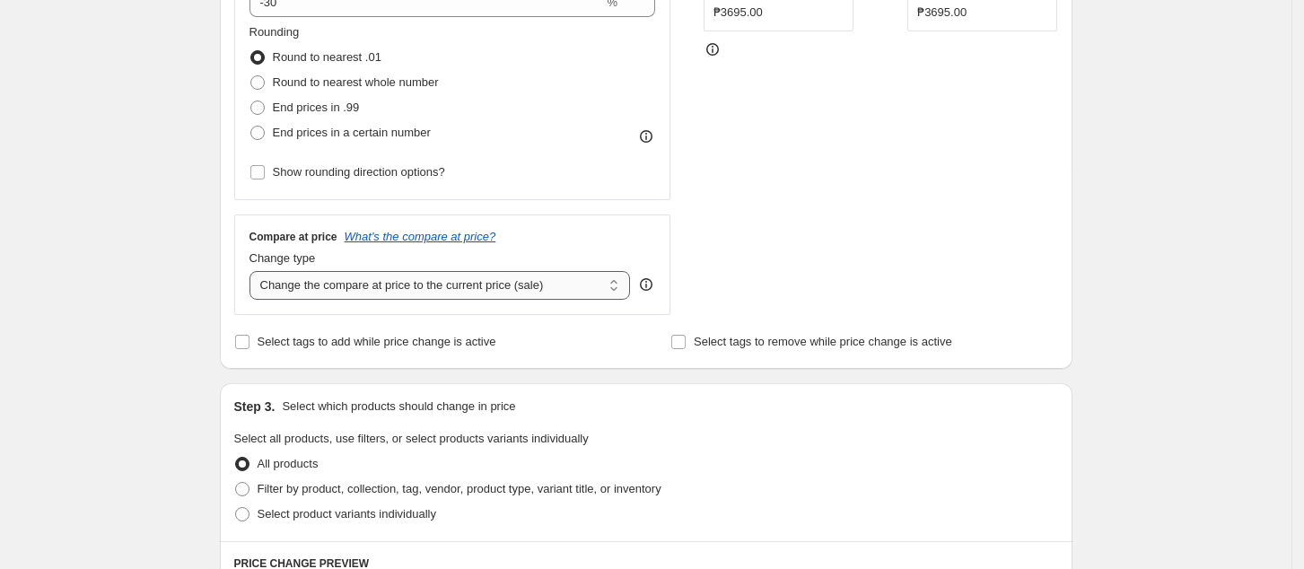
select select "no_change"
click at [255, 272] on select "Change the compare at price to the current price (sale) Change the compare at p…" at bounding box center [440, 285] width 381 height 29
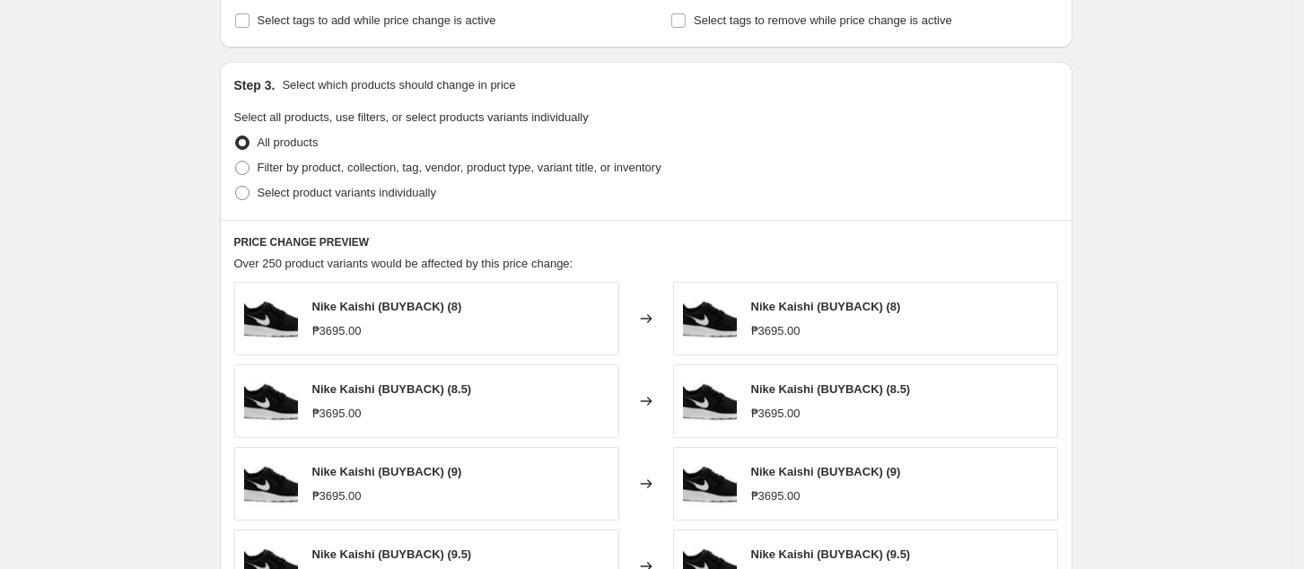
scroll to position [837, 0]
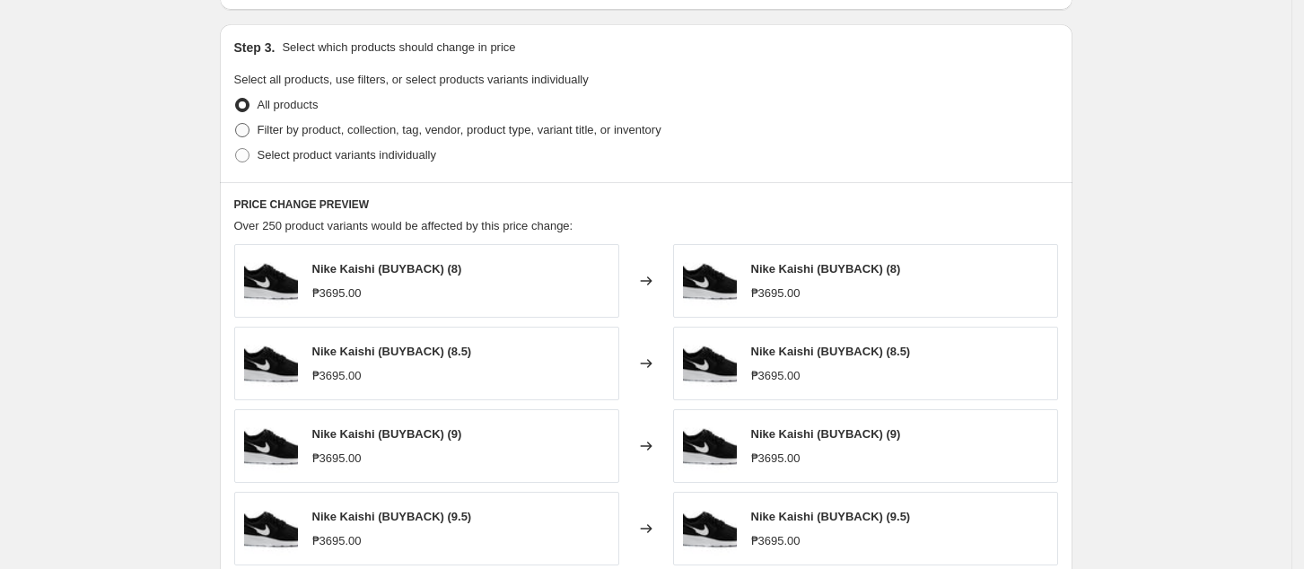
click at [367, 132] on span "Filter by product, collection, tag, vendor, product type, variant title, or inv…" at bounding box center [460, 129] width 404 height 13
click at [236, 124] on input "Filter by product, collection, tag, vendor, product type, variant title, or inv…" at bounding box center [235, 123] width 1 height 1
radio input "true"
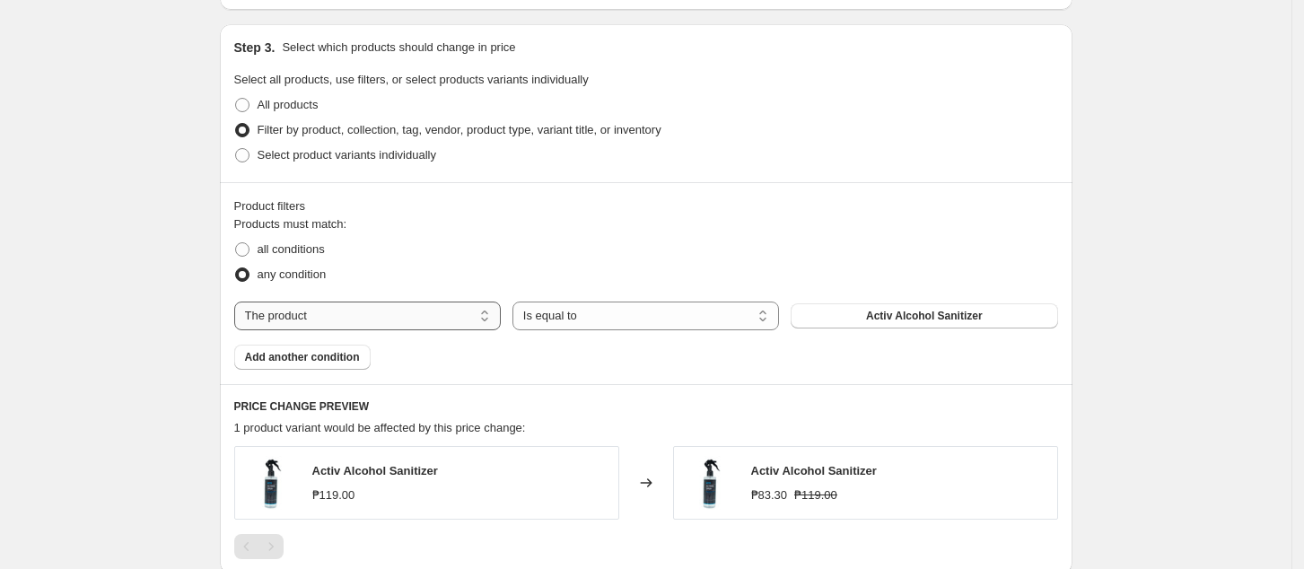
click at [381, 313] on select "The product The product's collection The product's tag The product's vendor The…" at bounding box center [367, 316] width 267 height 29
select select "collection"
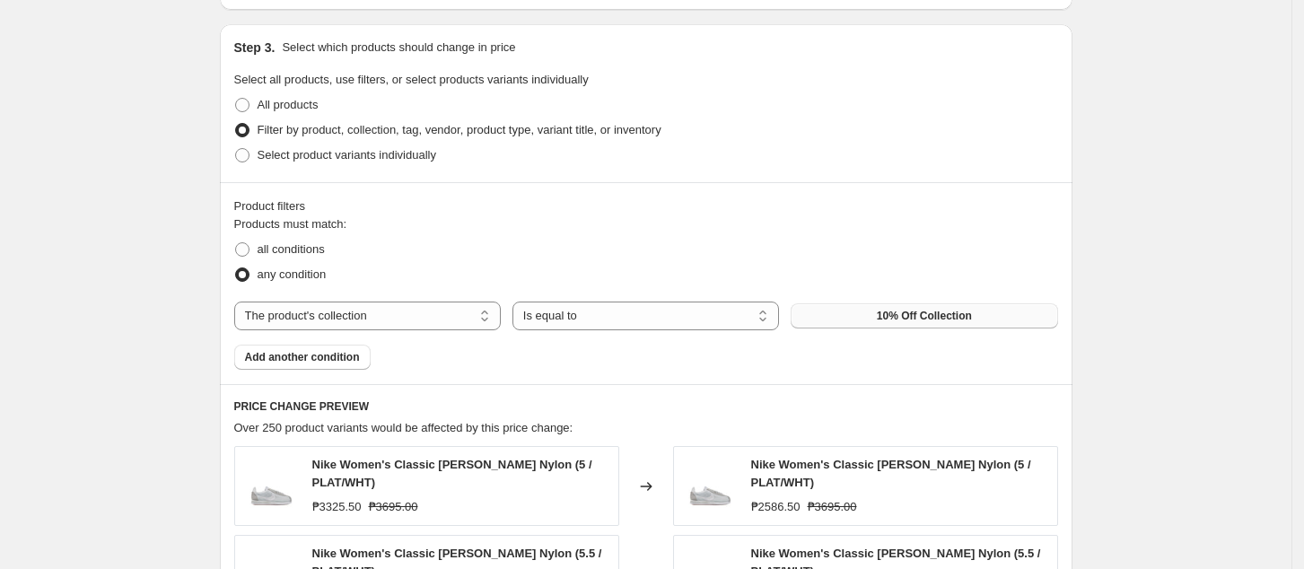
click at [872, 321] on button "10% Off Collection" at bounding box center [924, 315] width 267 height 25
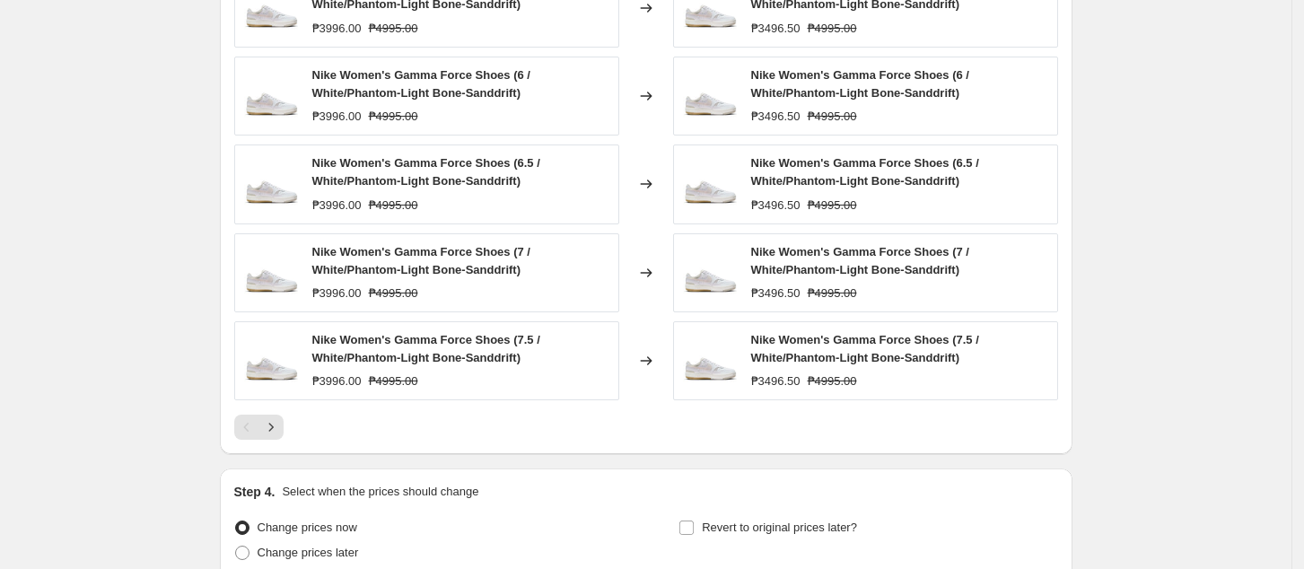
scroll to position [1196, 0]
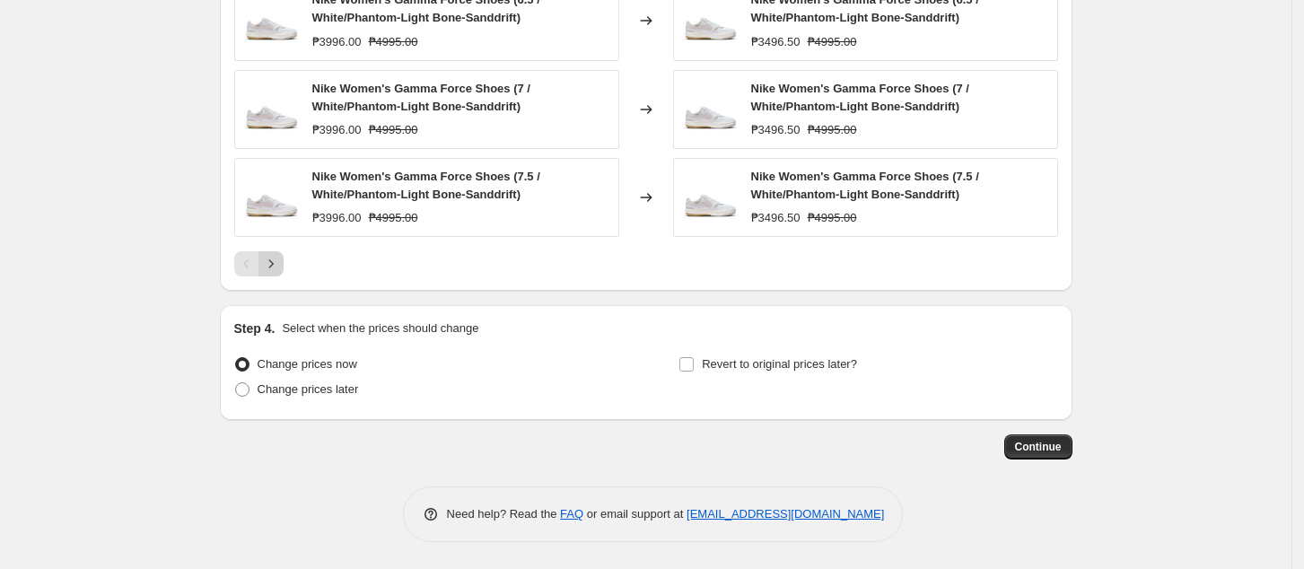
click at [275, 265] on icon "Next" at bounding box center [271, 264] width 18 height 18
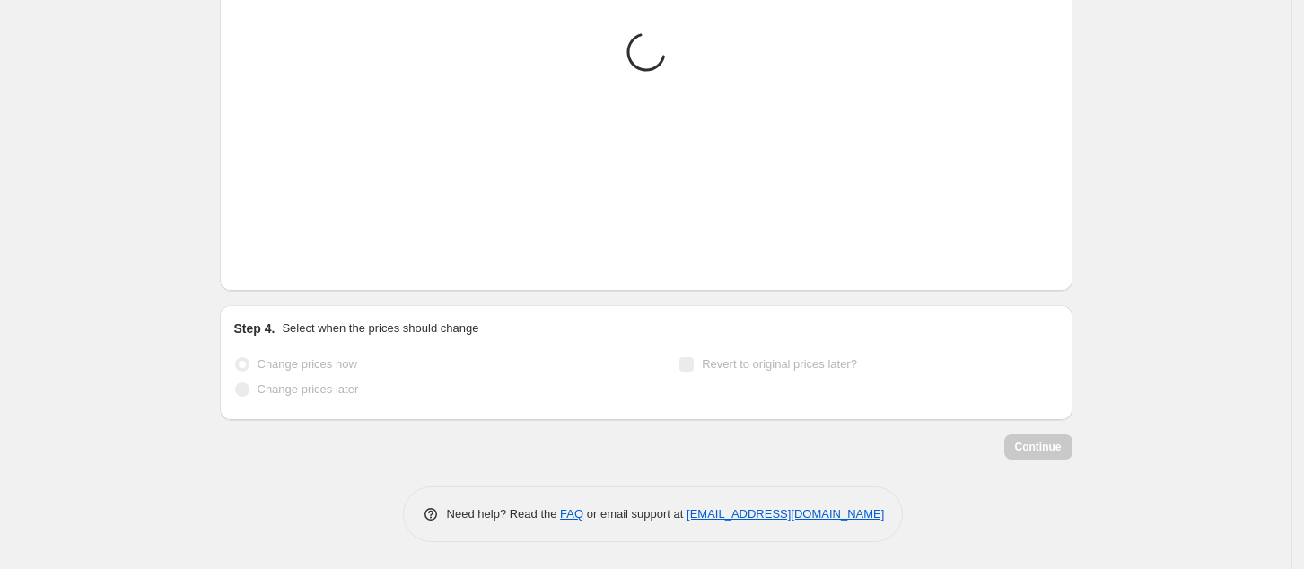
scroll to position [1479, 0]
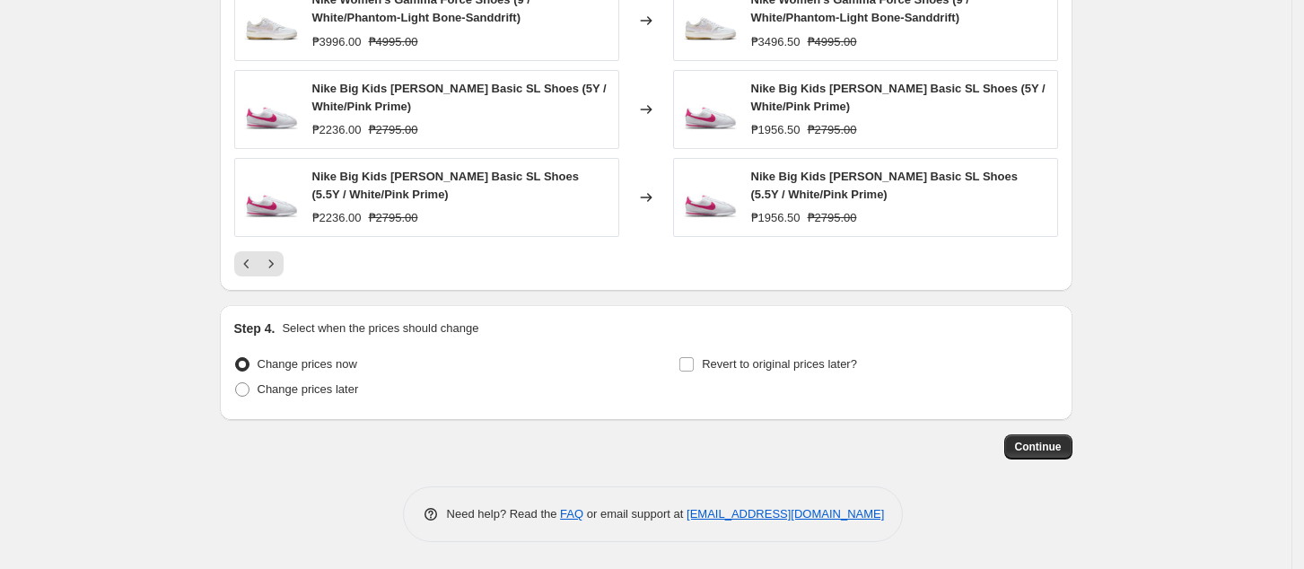
click at [288, 279] on div "PRICE CHANGE PREVIEW Over 250 product variants would be affected by this price …" at bounding box center [646, 16] width 853 height 548
click at [280, 267] on icon "Next" at bounding box center [271, 264] width 18 height 18
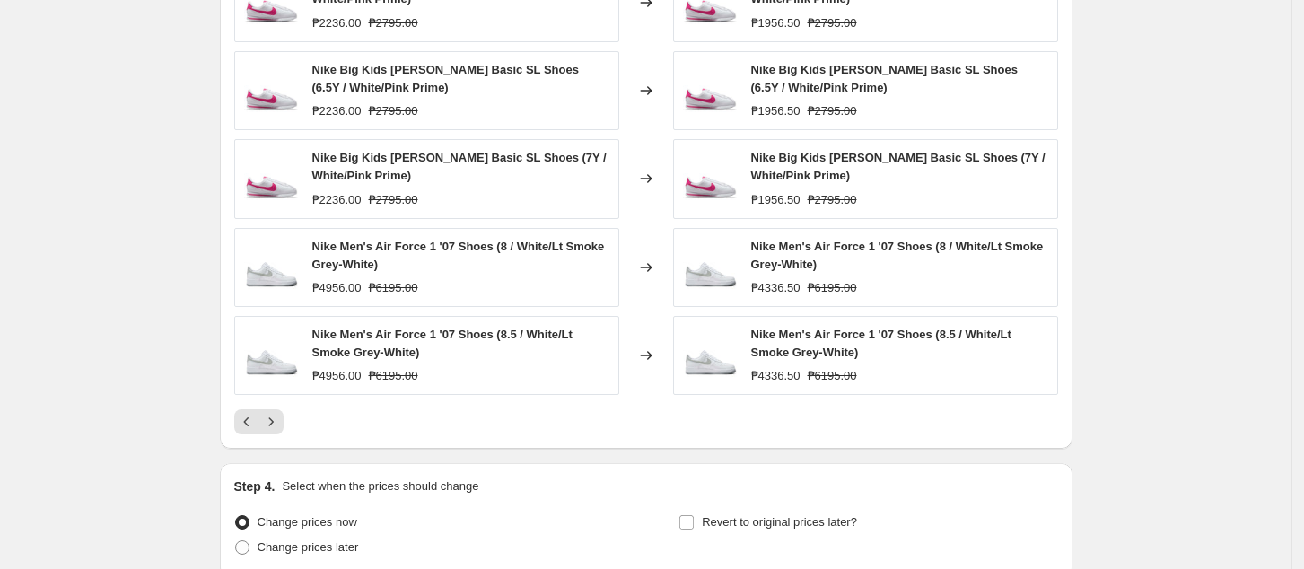
scroll to position [1240, 0]
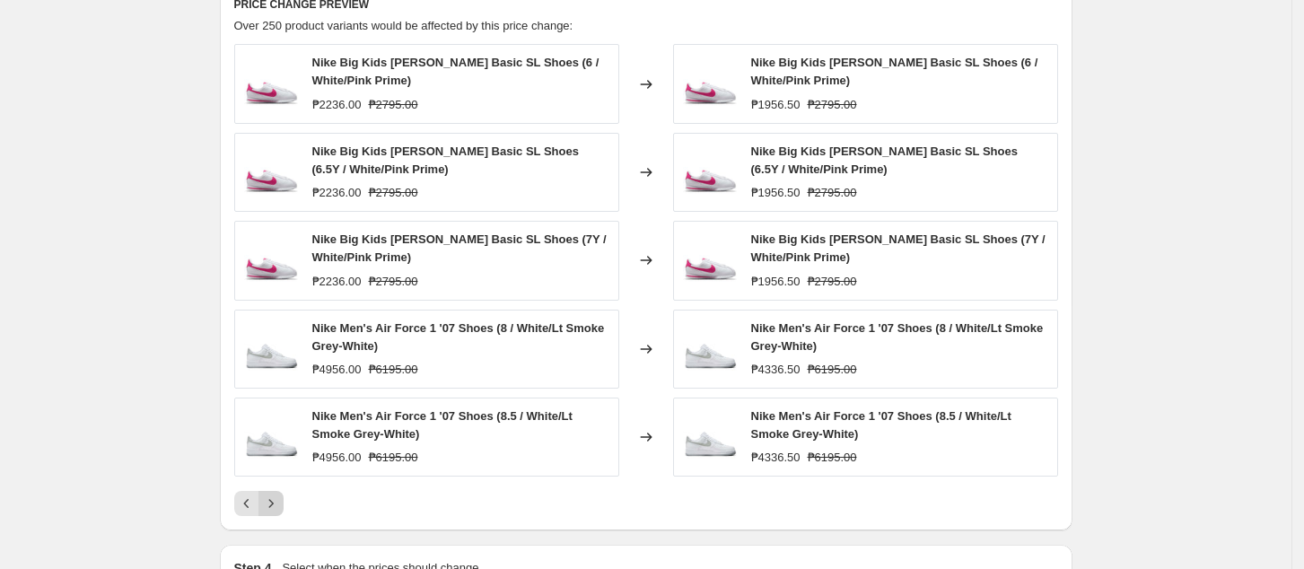
click at [274, 503] on icon "Next" at bounding box center [271, 504] width 18 height 18
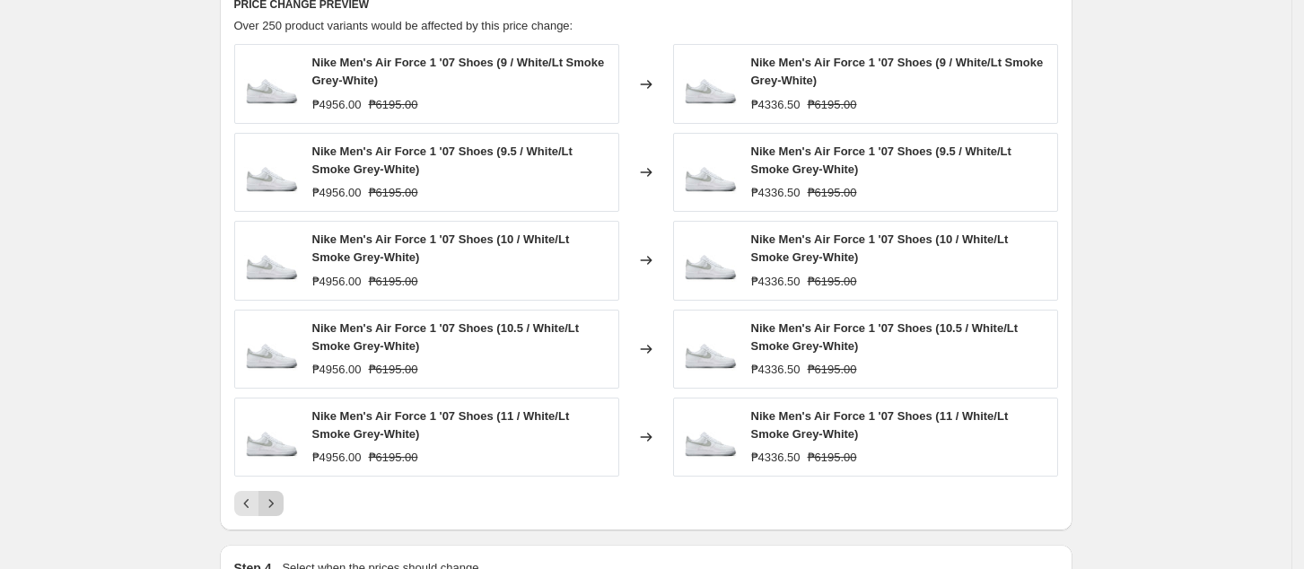
click at [276, 508] on icon "Next" at bounding box center [271, 504] width 18 height 18
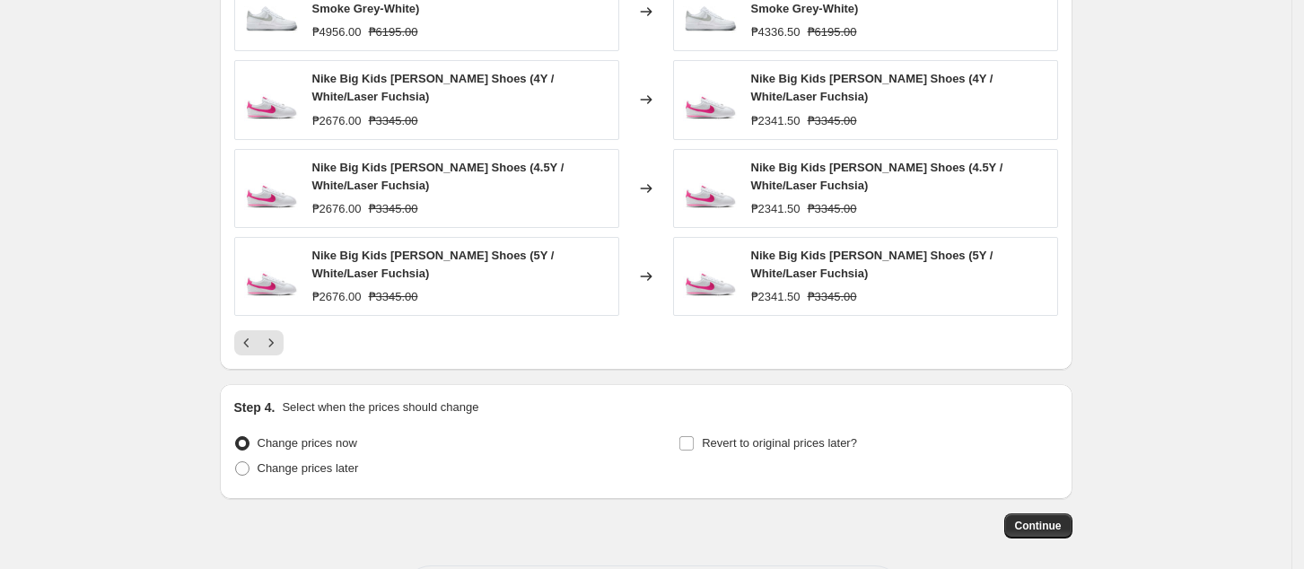
scroll to position [1468, 0]
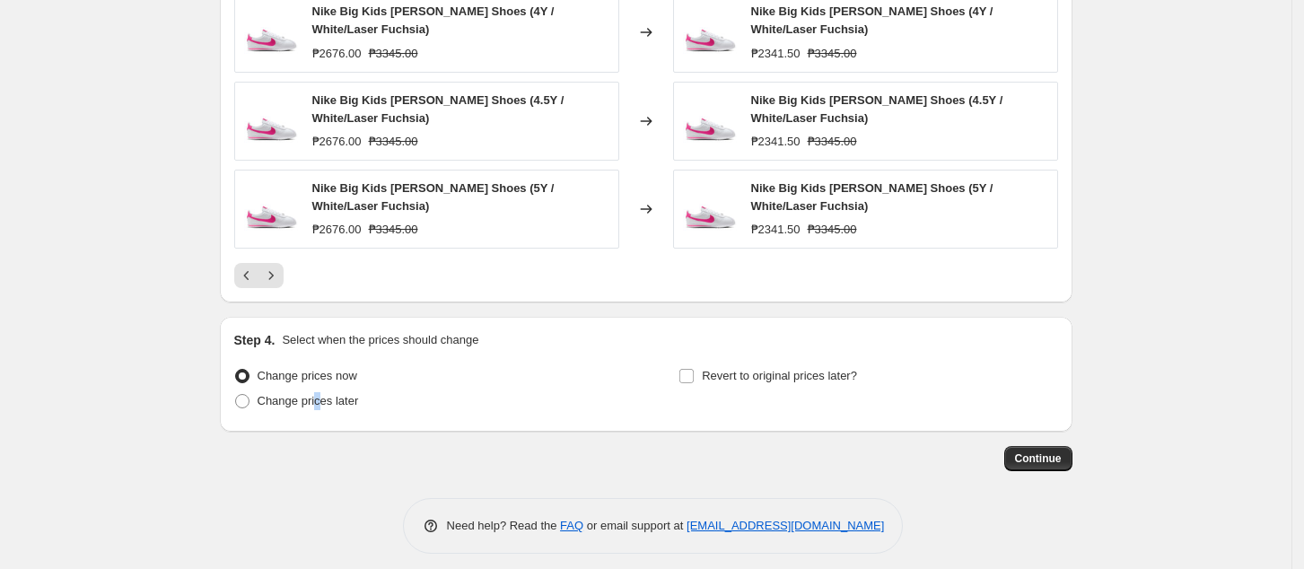
click at [321, 402] on div "Change prices now Change prices later" at bounding box center [423, 391] width 379 height 54
click at [314, 394] on span "Change prices later" at bounding box center [308, 400] width 101 height 13
click at [236, 394] on input "Change prices later" at bounding box center [235, 394] width 1 height 1
radio input "true"
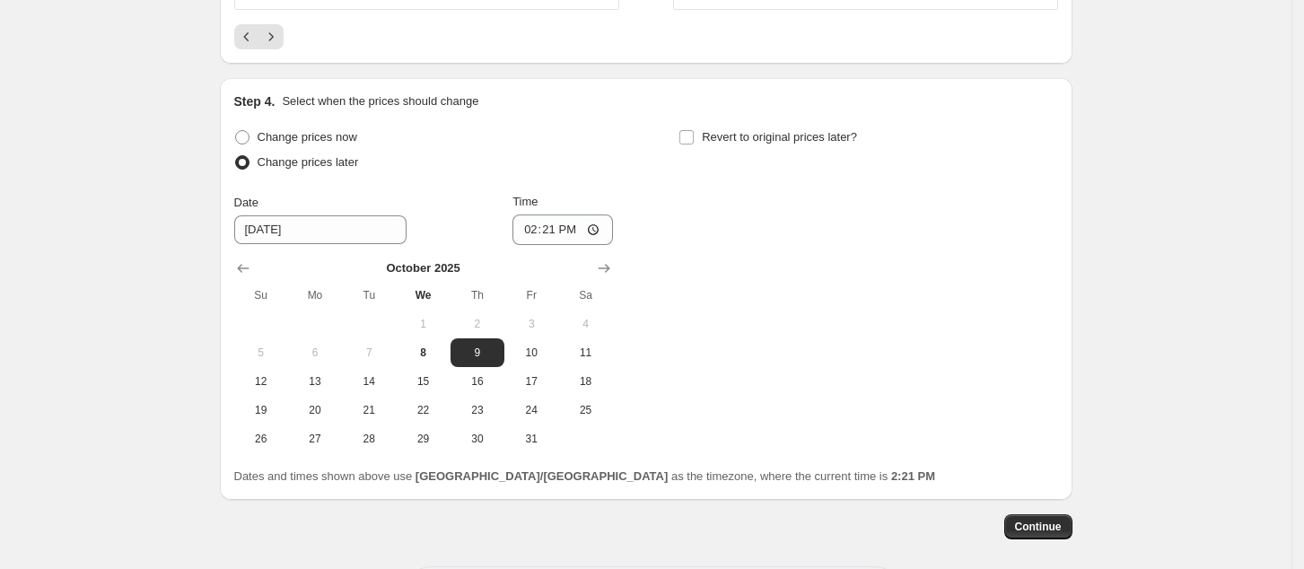
scroll to position [1775, 0]
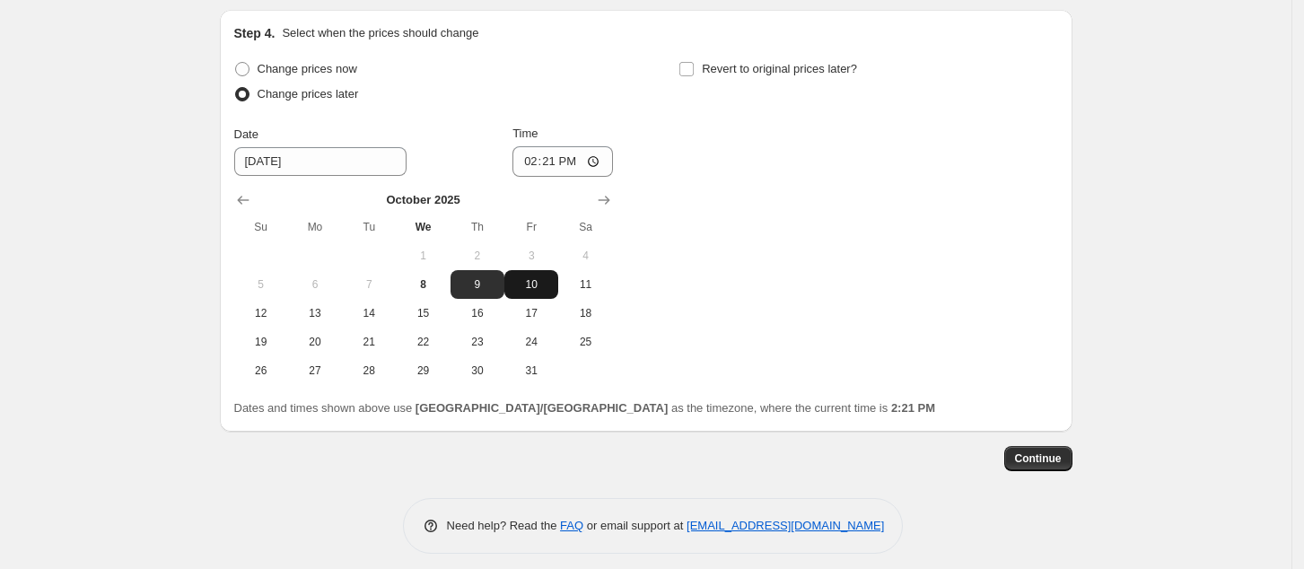
click at [551, 280] on button "10" at bounding box center [531, 284] width 54 height 29
type input "[DATE]"
click at [526, 147] on input "14:21" at bounding box center [563, 161] width 101 height 31
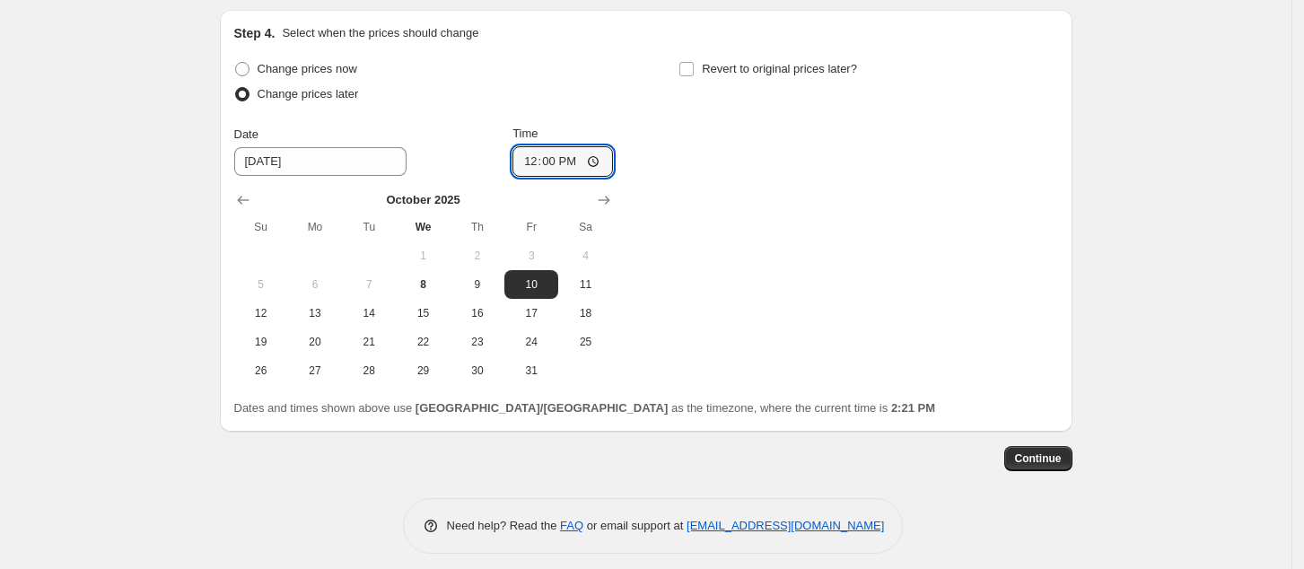
type input "00:00"
drag, startPoint x: 1166, startPoint y: 311, endPoint x: 1159, endPoint y: 319, distance: 10.8
click at [599, 149] on input "00:00" at bounding box center [563, 161] width 101 height 31
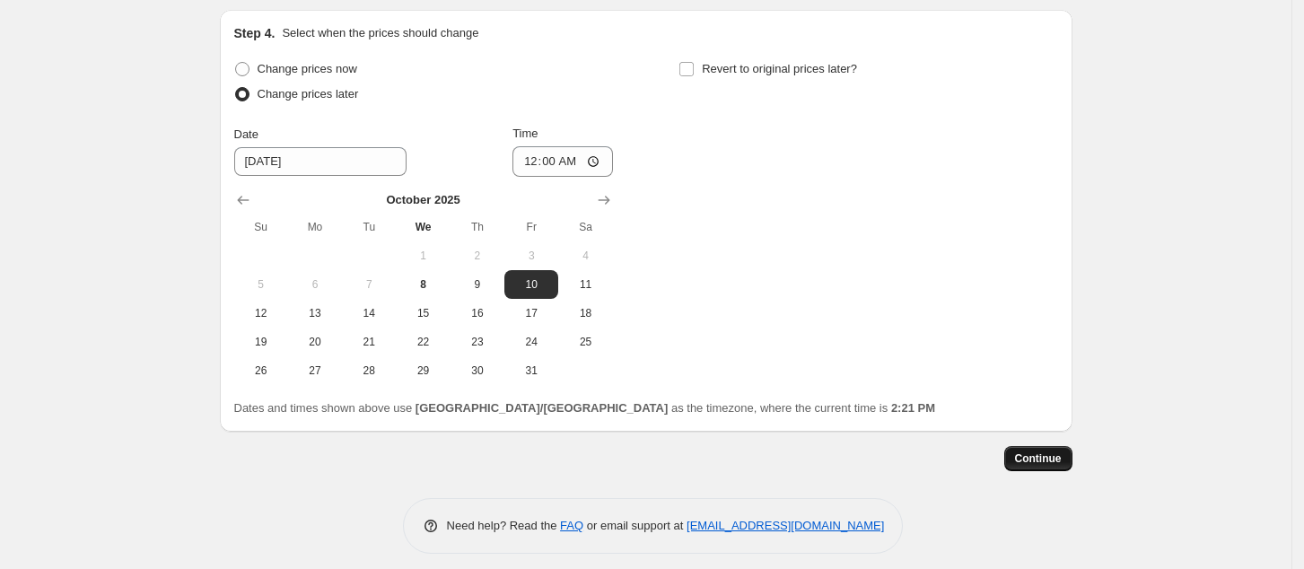
click at [1049, 451] on span "Continue" at bounding box center [1038, 458] width 47 height 14
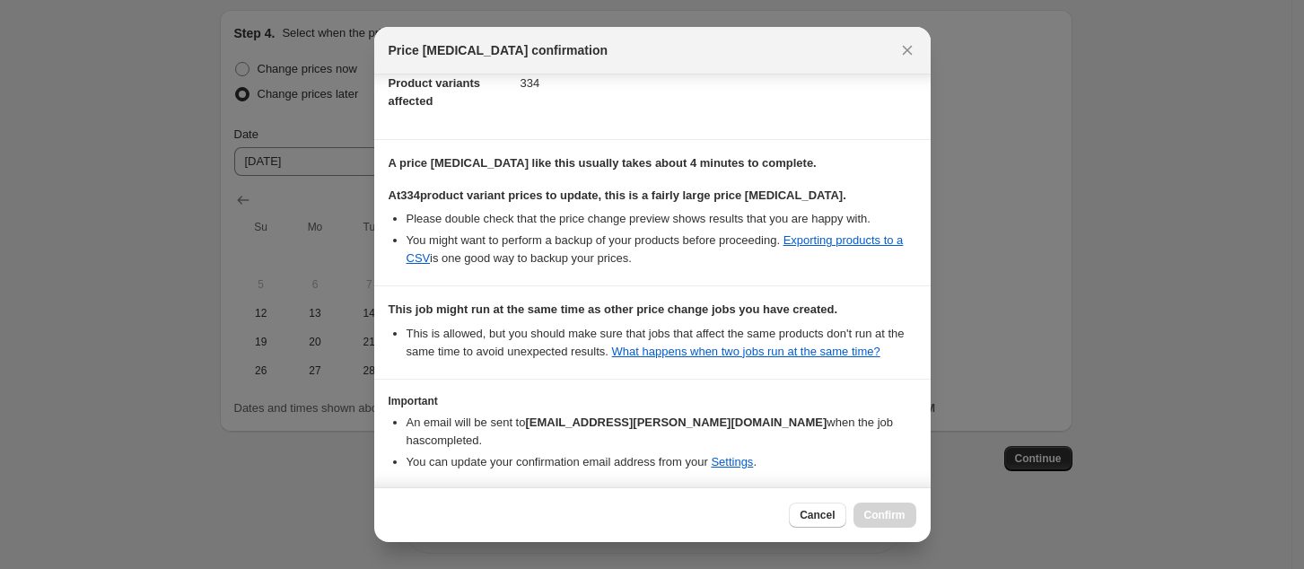
scroll to position [280, 0]
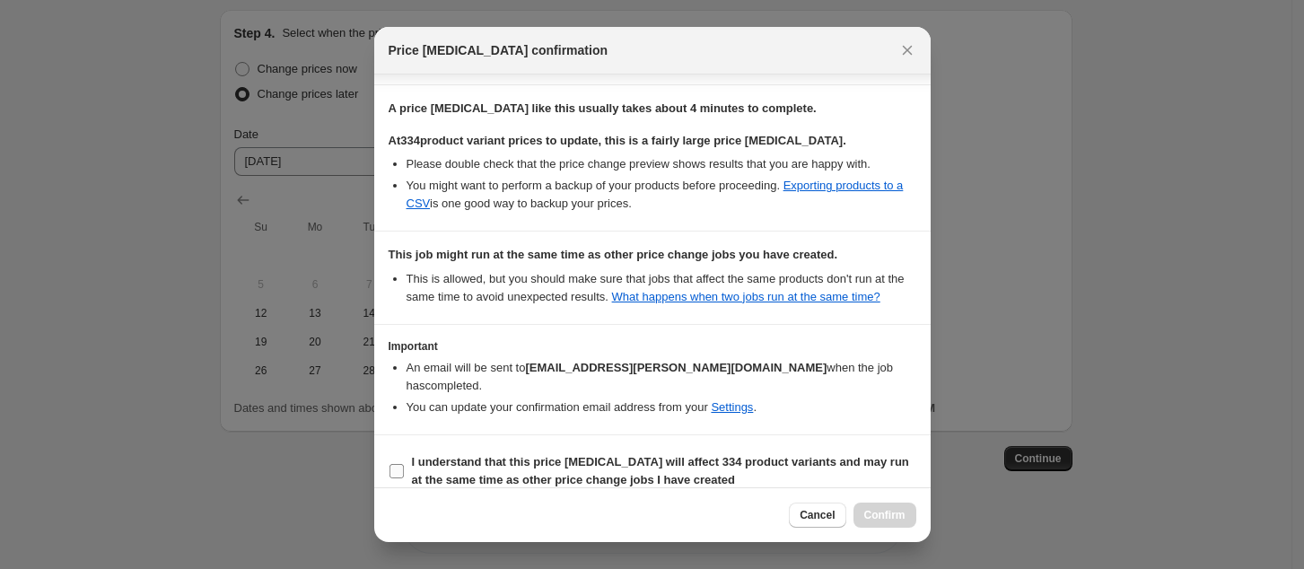
click at [596, 455] on b "I understand that this price change job will affect 334 product variants and ma…" at bounding box center [660, 470] width 497 height 31
click at [404, 464] on input "I understand that this price change job will affect 334 product variants and ma…" at bounding box center [397, 471] width 14 height 14
checkbox input "true"
click at [876, 513] on span "Confirm" at bounding box center [884, 515] width 41 height 14
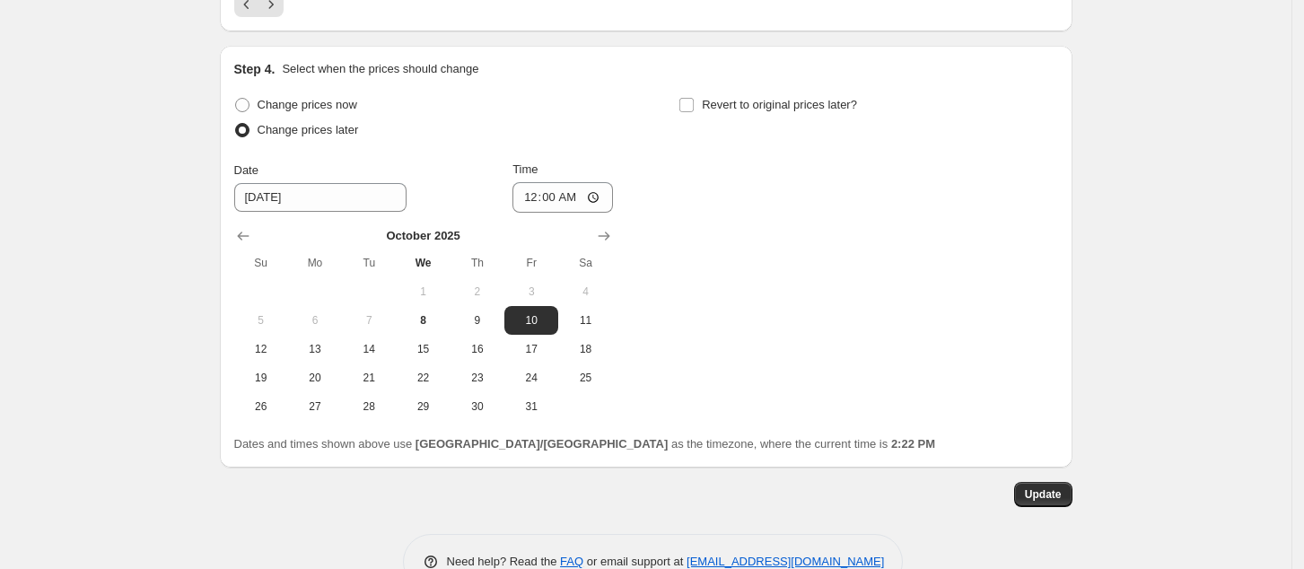
scroll to position [1884, 0]
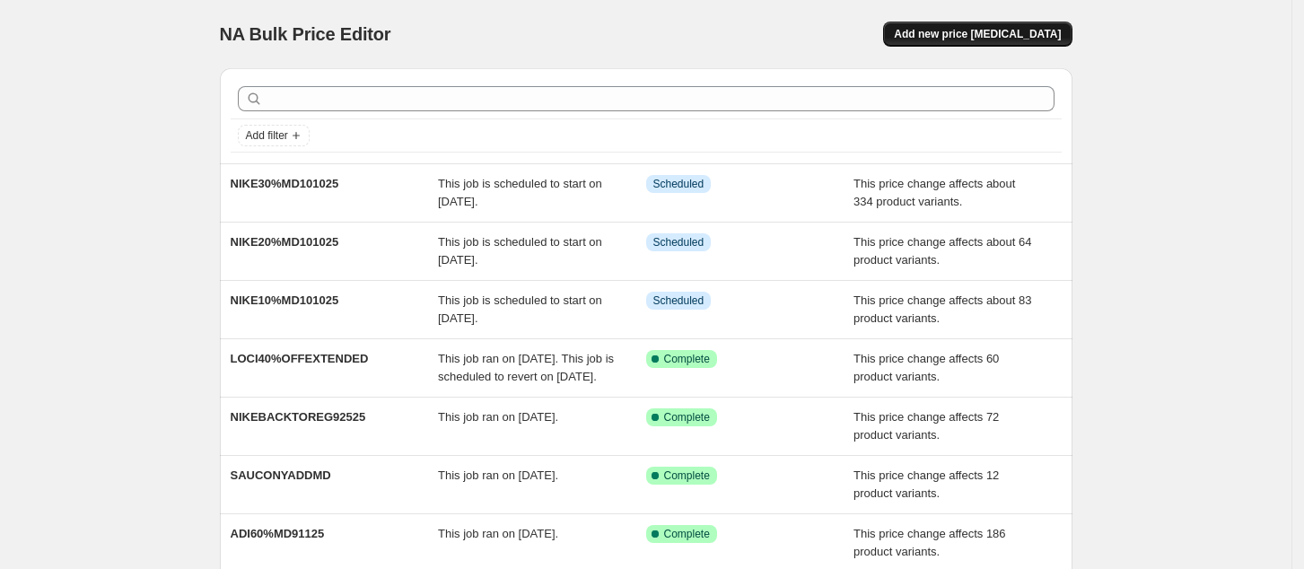
click at [975, 32] on span "Add new price [MEDICAL_DATA]" at bounding box center [977, 34] width 167 height 14
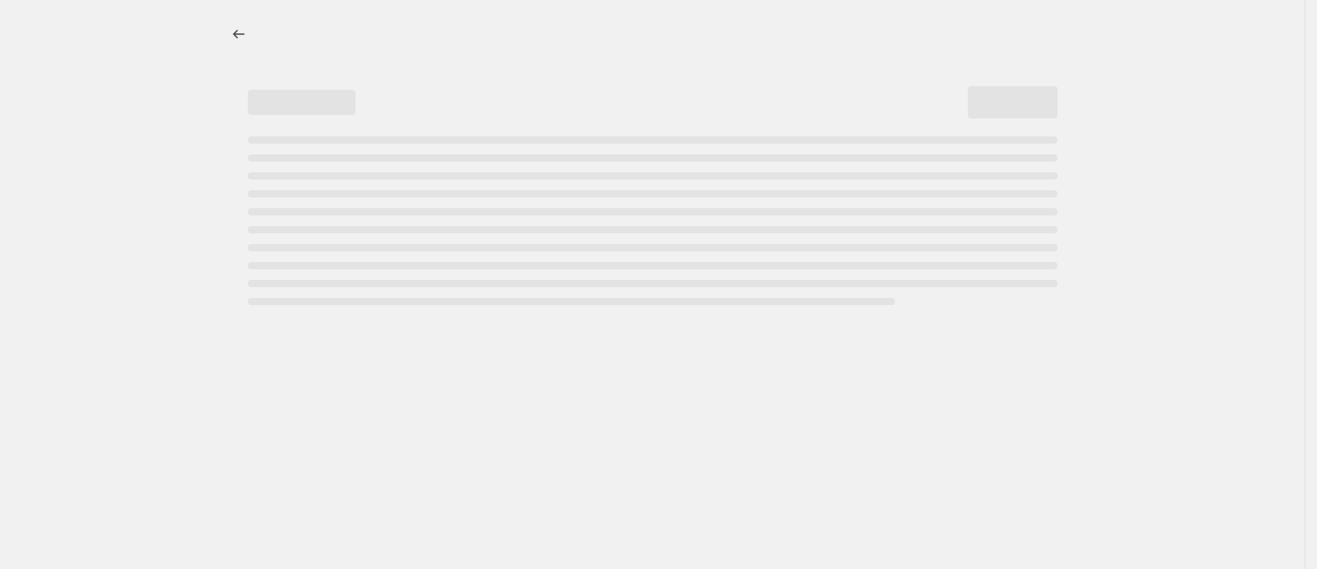
select select "percentage"
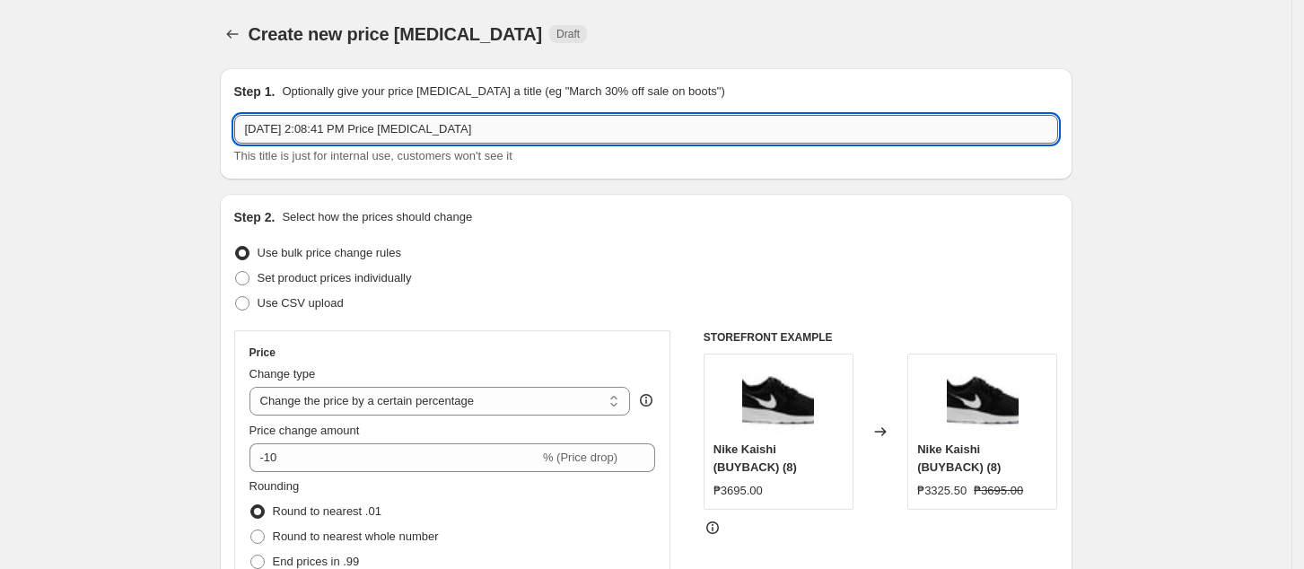
click at [500, 123] on input "Oct 8, 2025, 2:08:41 PM Price change job" at bounding box center [646, 129] width 824 height 29
paste input "NIKE10%MD101025"
drag, startPoint x: 281, startPoint y: 127, endPoint x: 348, endPoint y: 171, distance: 80.4
click at [284, 127] on input "NIKE10%MD101025" at bounding box center [646, 129] width 824 height 29
type input "NIKE40%MD101025"
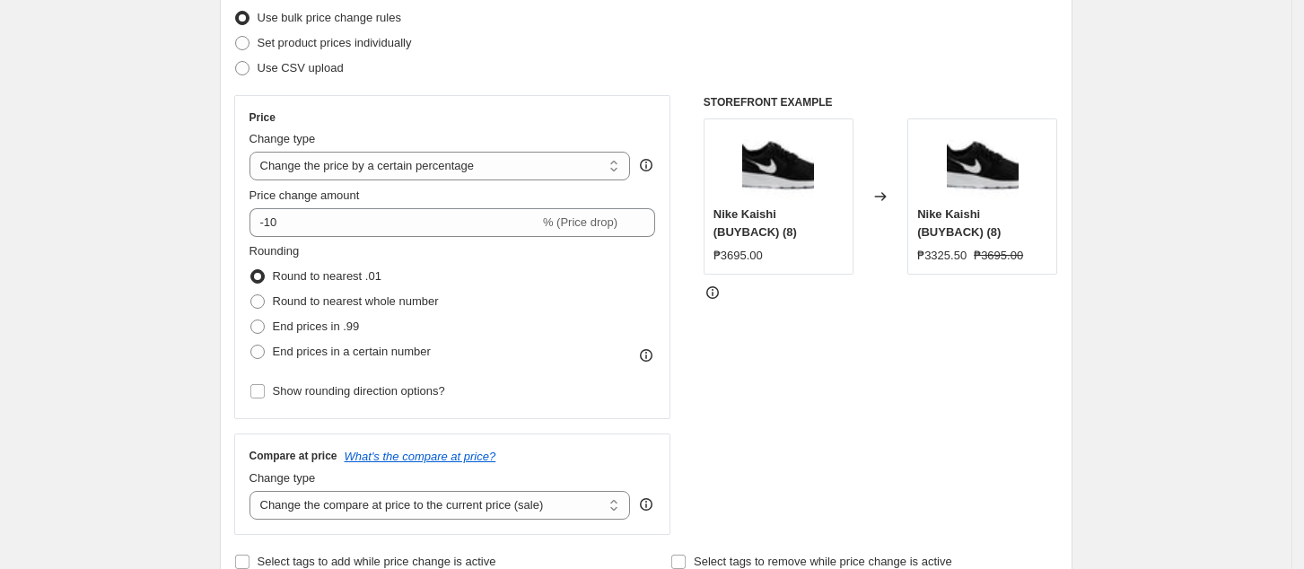
scroll to position [239, 0]
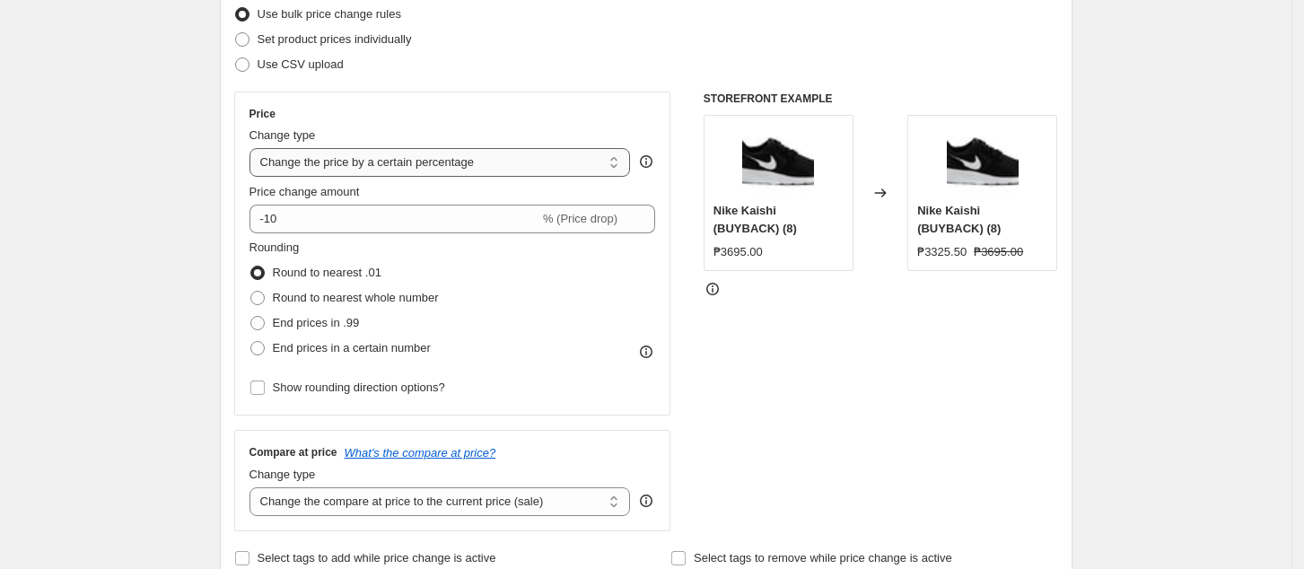
click at [461, 164] on select "Change the price to a certain amount Change the price by a certain amount Chang…" at bounding box center [440, 162] width 381 height 29
select select "pcap"
click at [255, 148] on select "Change the price to a certain amount Change the price by a certain amount Chang…" at bounding box center [440, 162] width 381 height 29
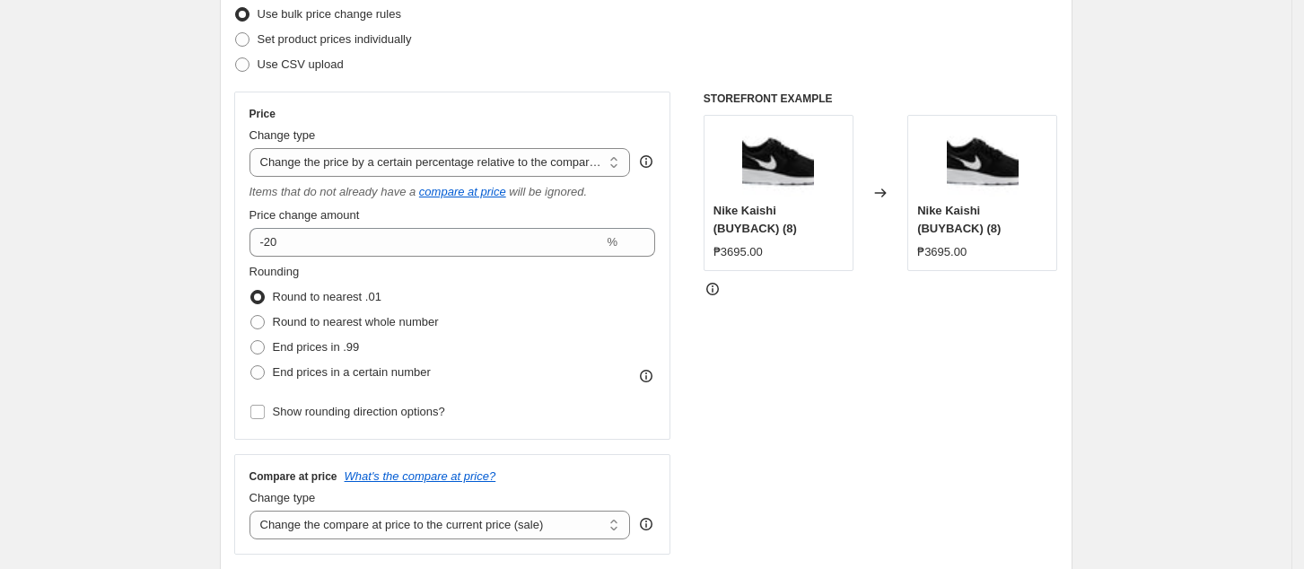
click at [425, 145] on div "Change type Change the price to a certain amount Change the price by a certain …" at bounding box center [440, 152] width 381 height 50
drag, startPoint x: 492, startPoint y: 162, endPoint x: 502, endPoint y: 154, distance: 12.2
click at [494, 160] on select "Change the price to a certain amount Change the price by a certain amount Chang…" at bounding box center [440, 162] width 381 height 29
click at [255, 148] on select "Change the price to a certain amount Change the price by a certain amount Chang…" at bounding box center [440, 162] width 381 height 29
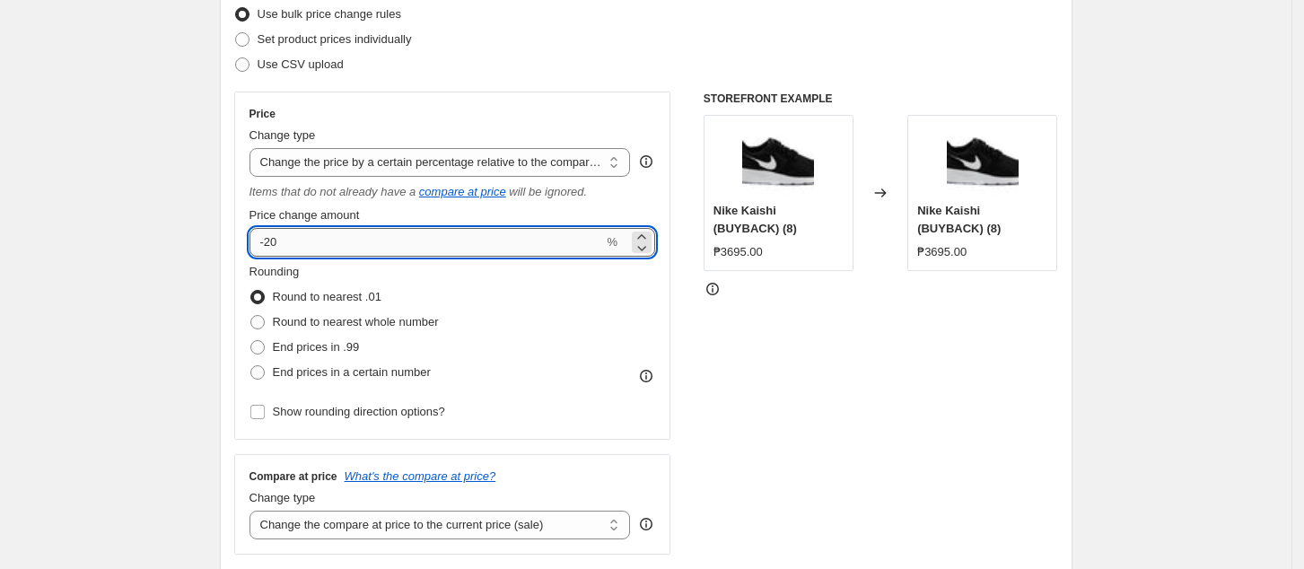
click at [372, 232] on input "-20" at bounding box center [427, 242] width 355 height 29
type input "-2"
type input "-40"
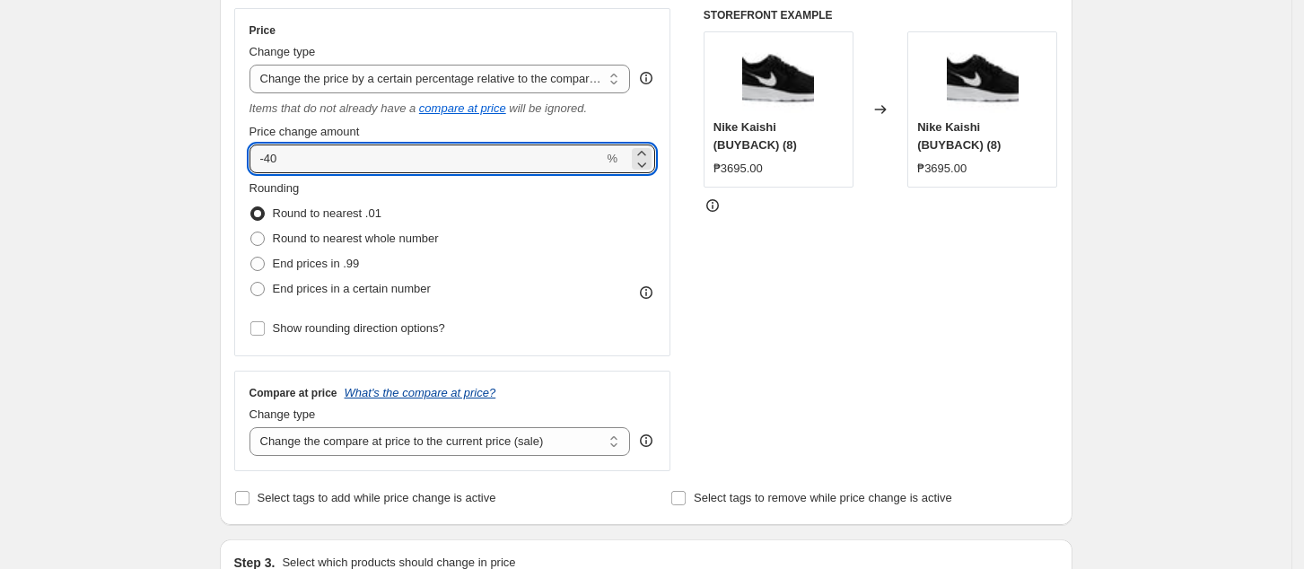
scroll to position [359, 0]
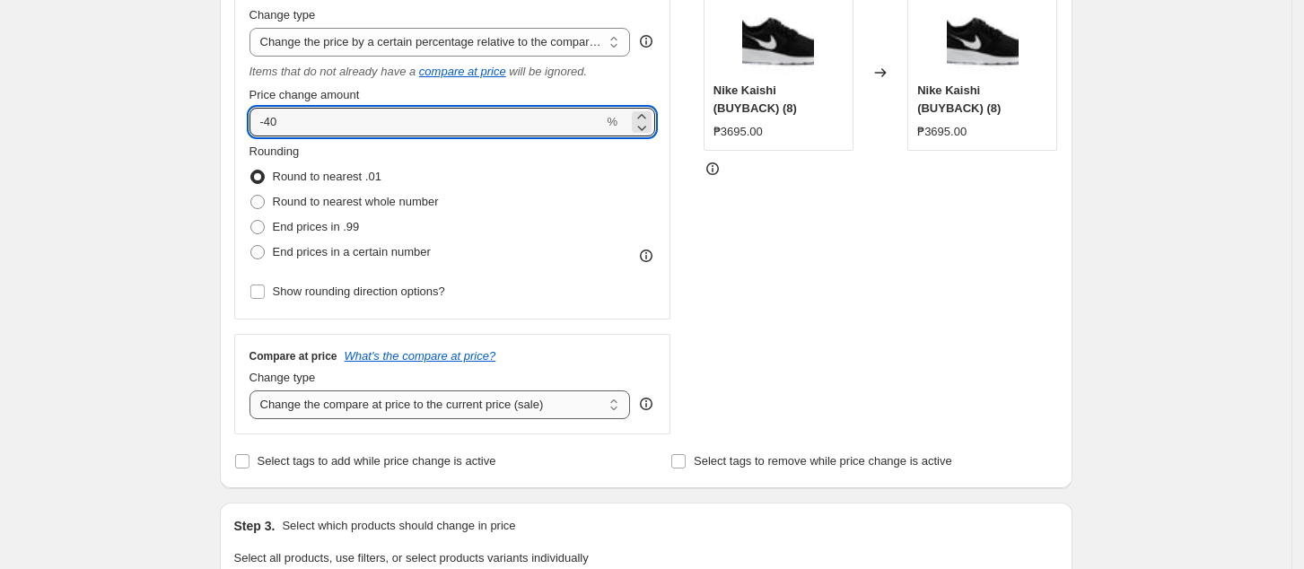
click at [423, 395] on select "Change the compare at price to the current price (sale) Change the compare at p…" at bounding box center [440, 404] width 381 height 29
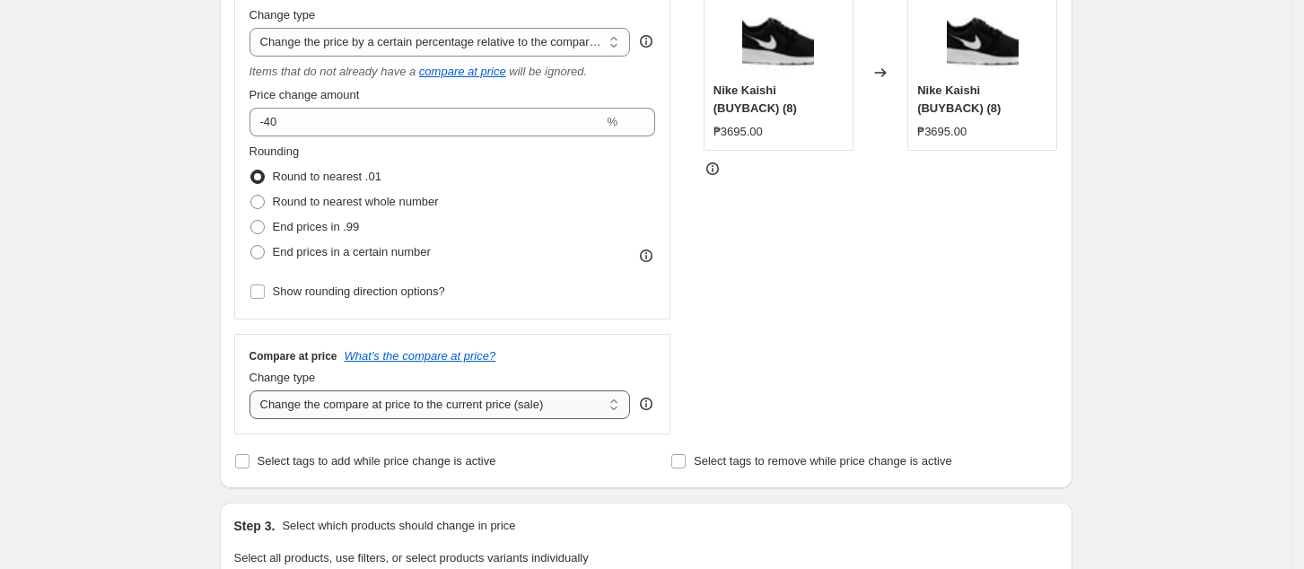
select select "no_change"
click at [255, 391] on select "Change the compare at price to the current price (sale) Change the compare at p…" at bounding box center [440, 404] width 381 height 29
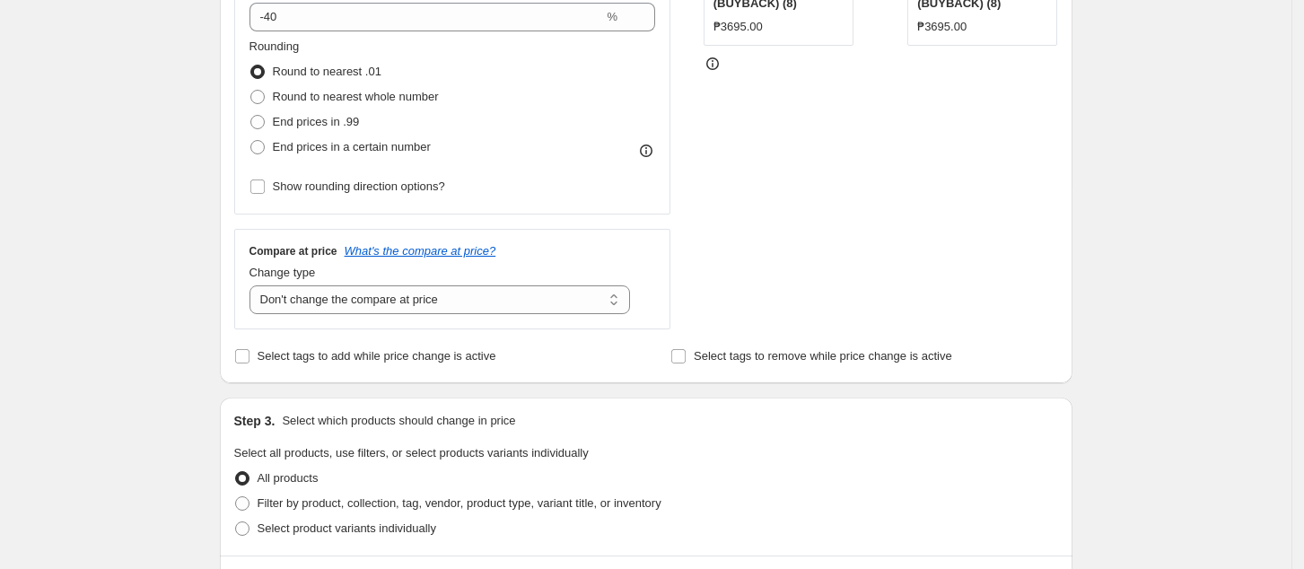
scroll to position [598, 0]
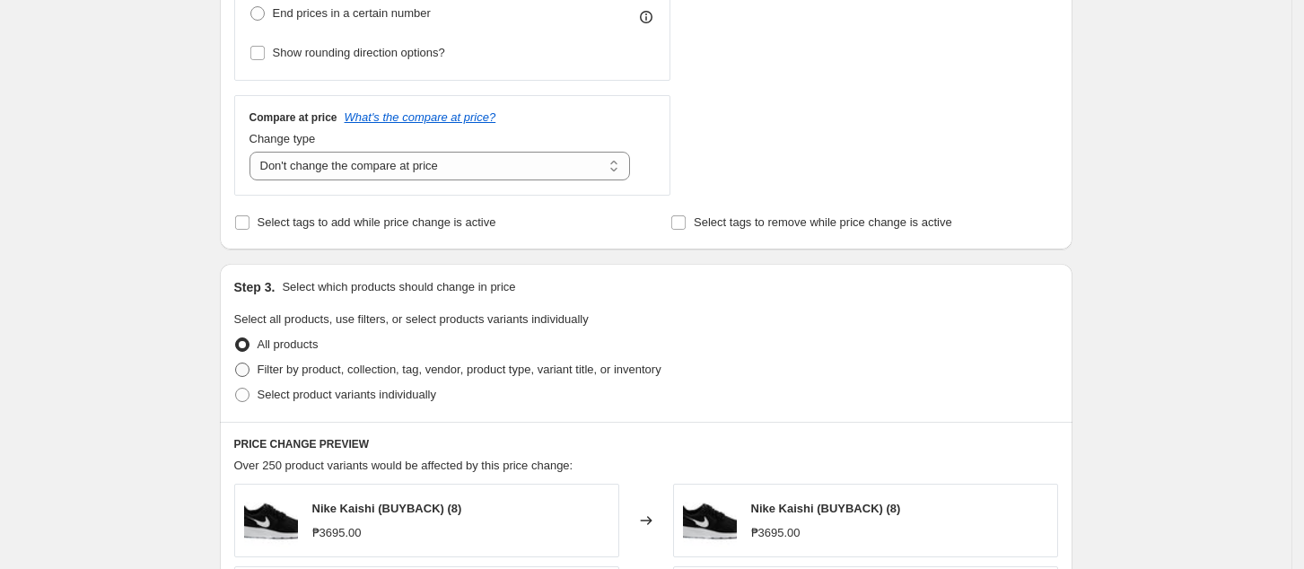
drag, startPoint x: 304, startPoint y: 370, endPoint x: 400, endPoint y: 381, distance: 96.7
click at [307, 369] on span "Filter by product, collection, tag, vendor, product type, variant title, or inv…" at bounding box center [460, 369] width 404 height 13
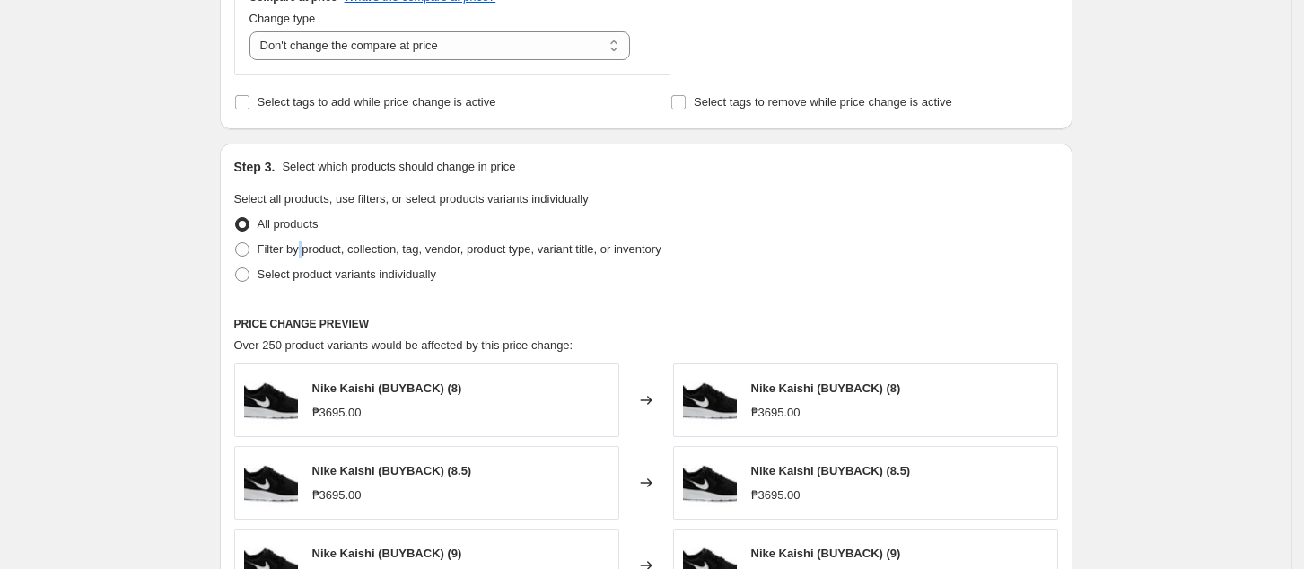
scroll to position [837, 0]
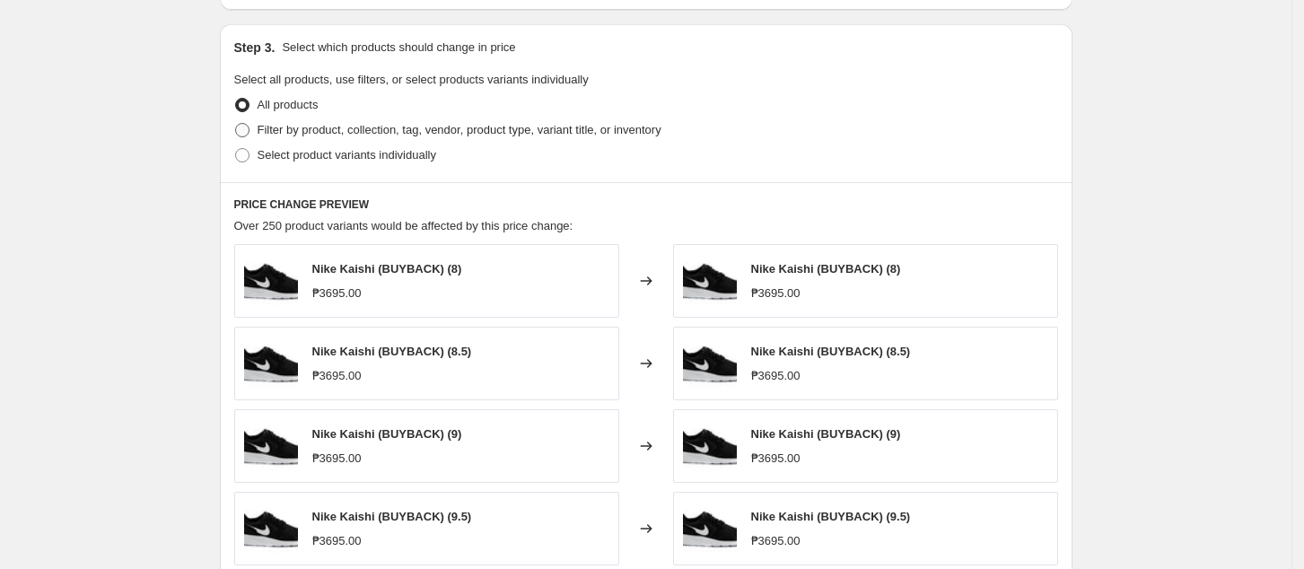
click at [399, 126] on span "Filter by product, collection, tag, vendor, product type, variant title, or inv…" at bounding box center [460, 129] width 404 height 13
click at [236, 124] on input "Filter by product, collection, tag, vendor, product type, variant title, or inv…" at bounding box center [235, 123] width 1 height 1
radio input "true"
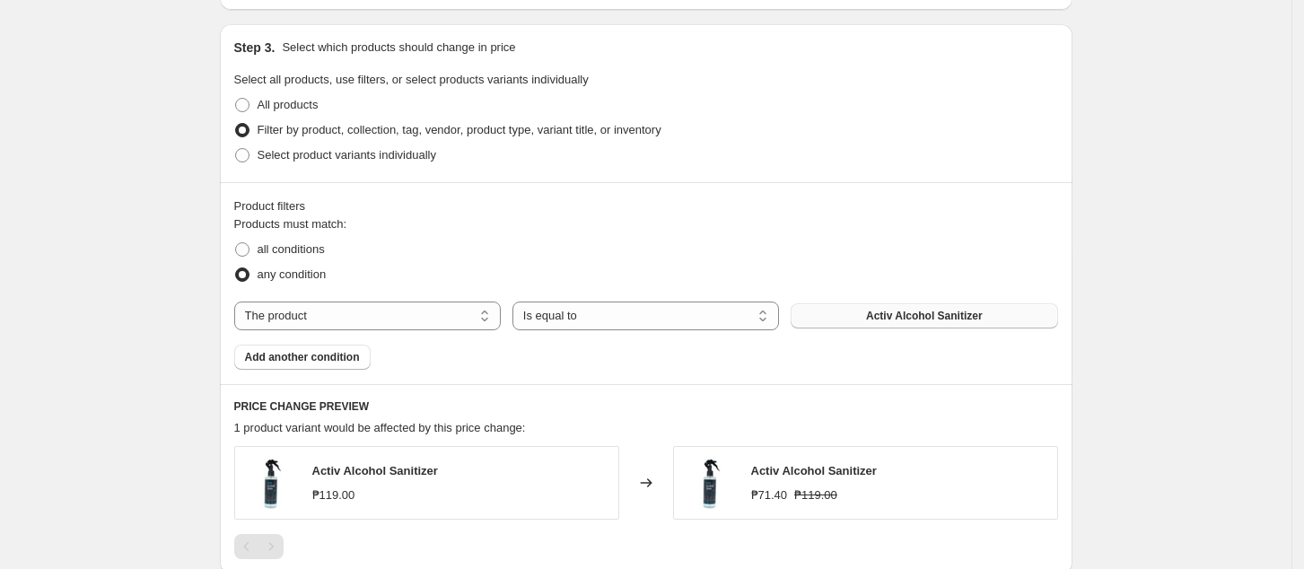
click at [939, 313] on span "Activ Alcohol Sanitizer" at bounding box center [924, 316] width 117 height 14
click at [430, 319] on select "The product The product's collection The product's tag The product's vendor The…" at bounding box center [367, 316] width 267 height 29
select select "collection"
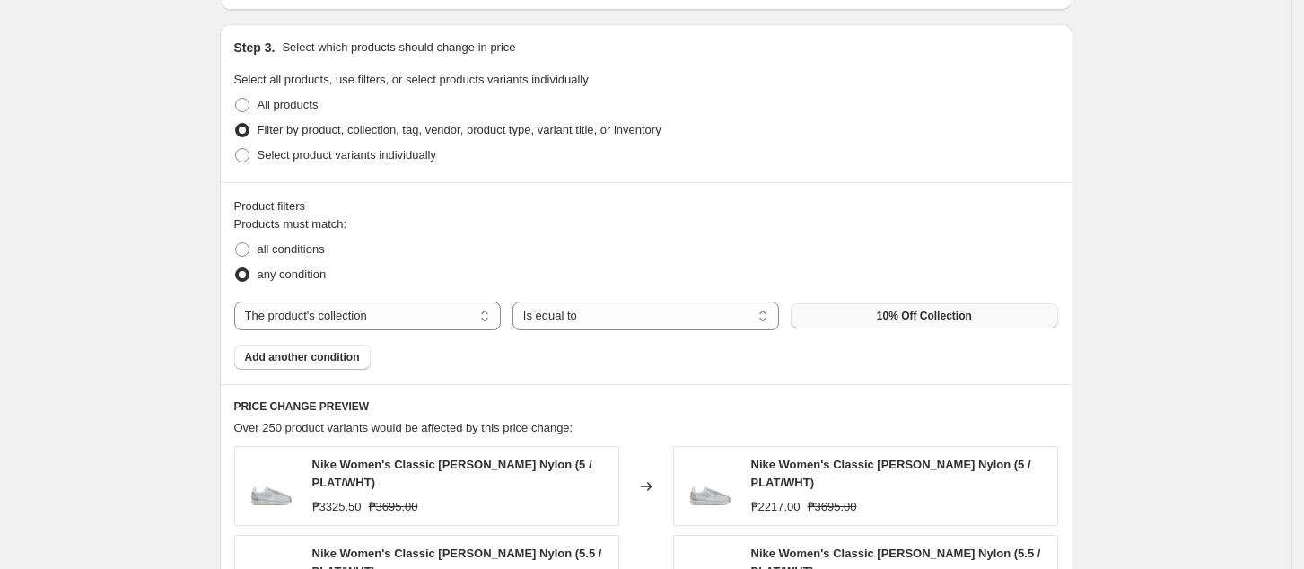
click at [934, 317] on span "10% Off Collection" at bounding box center [924, 316] width 95 height 14
click at [947, 311] on div "Products must match: all conditions any condition The product The product's col…" at bounding box center [646, 292] width 824 height 154
click at [941, 327] on button "10% Off Collection" at bounding box center [924, 315] width 267 height 25
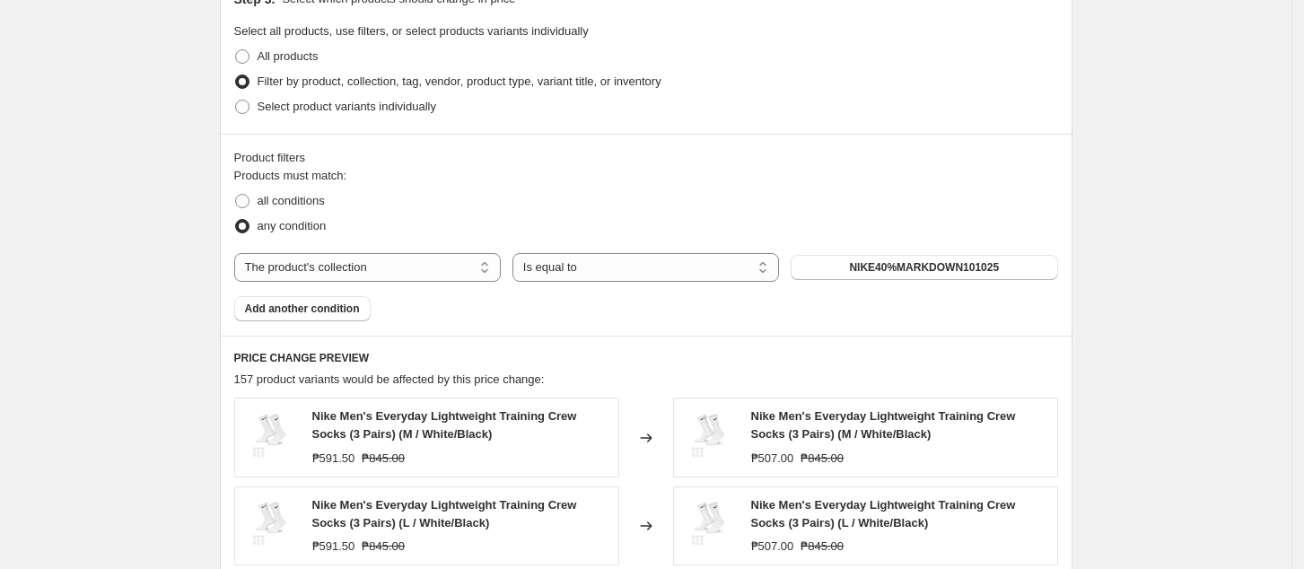
scroll to position [957, 0]
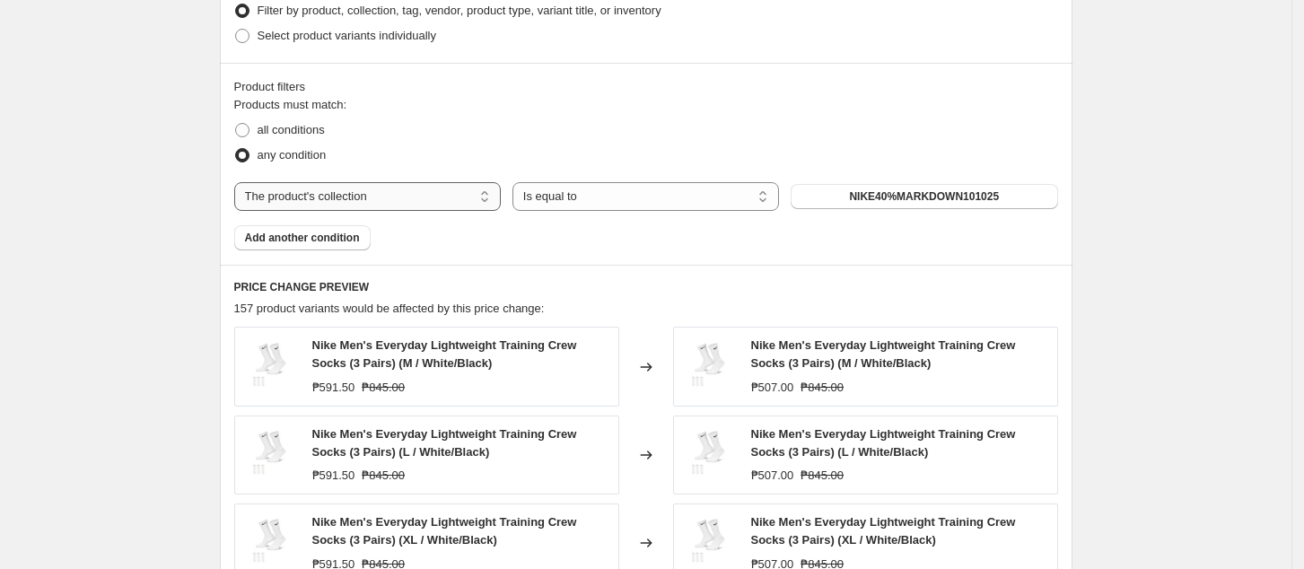
click at [372, 199] on select "The product The product's collection The product's tag The product's vendor The…" at bounding box center [367, 196] width 267 height 29
drag, startPoint x: 647, startPoint y: 94, endPoint x: 637, endPoint y: 104, distance: 14.0
click at [647, 94] on div "Product filters" at bounding box center [646, 87] width 824 height 18
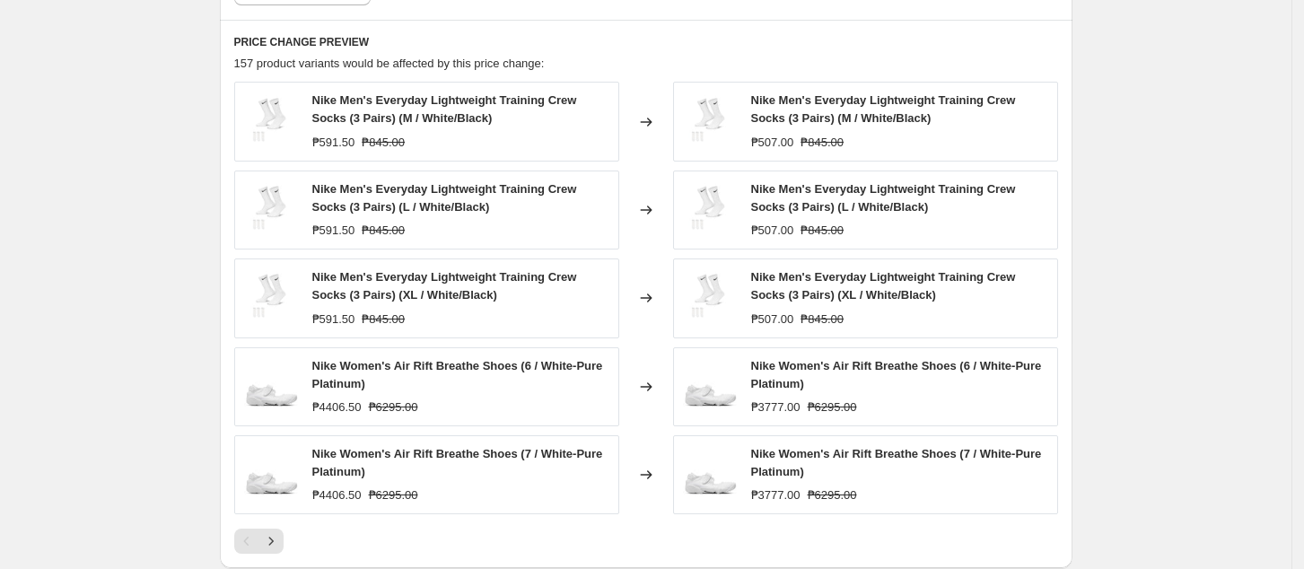
scroll to position [1359, 0]
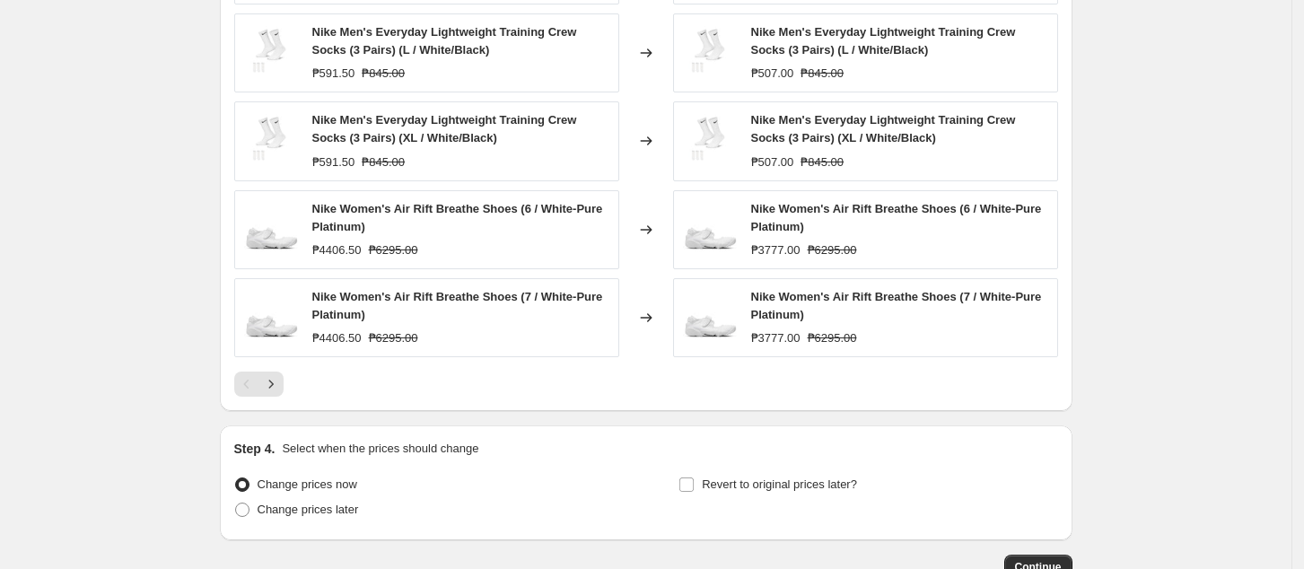
click at [273, 379] on icon "Next" at bounding box center [271, 384] width 18 height 18
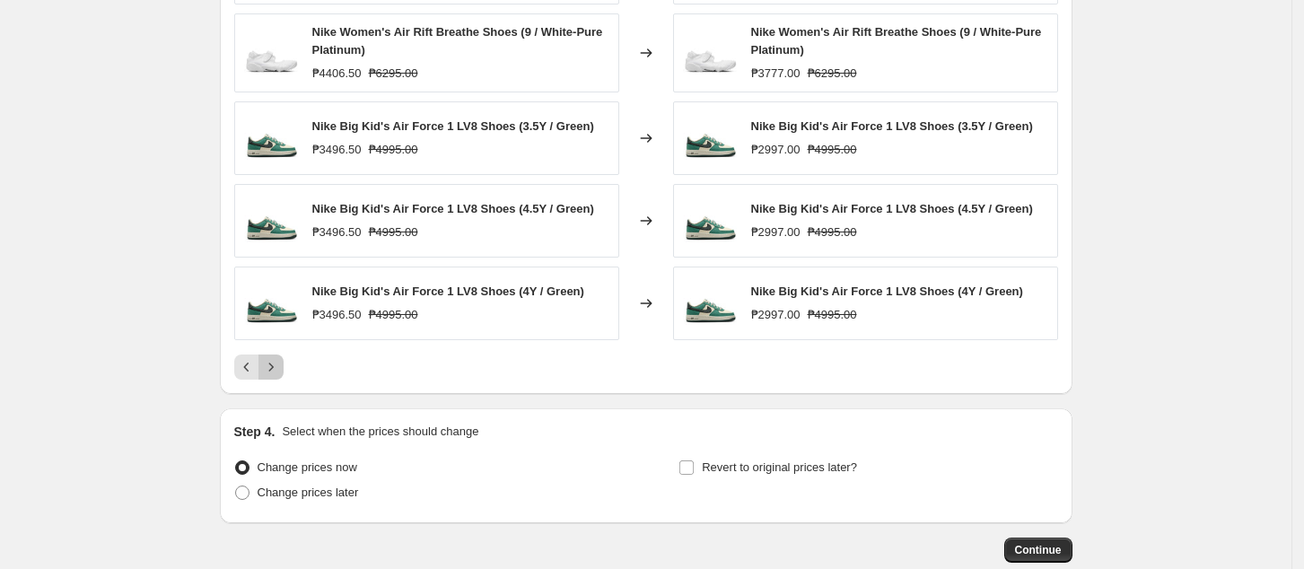
click at [272, 375] on icon "Next" at bounding box center [271, 367] width 18 height 18
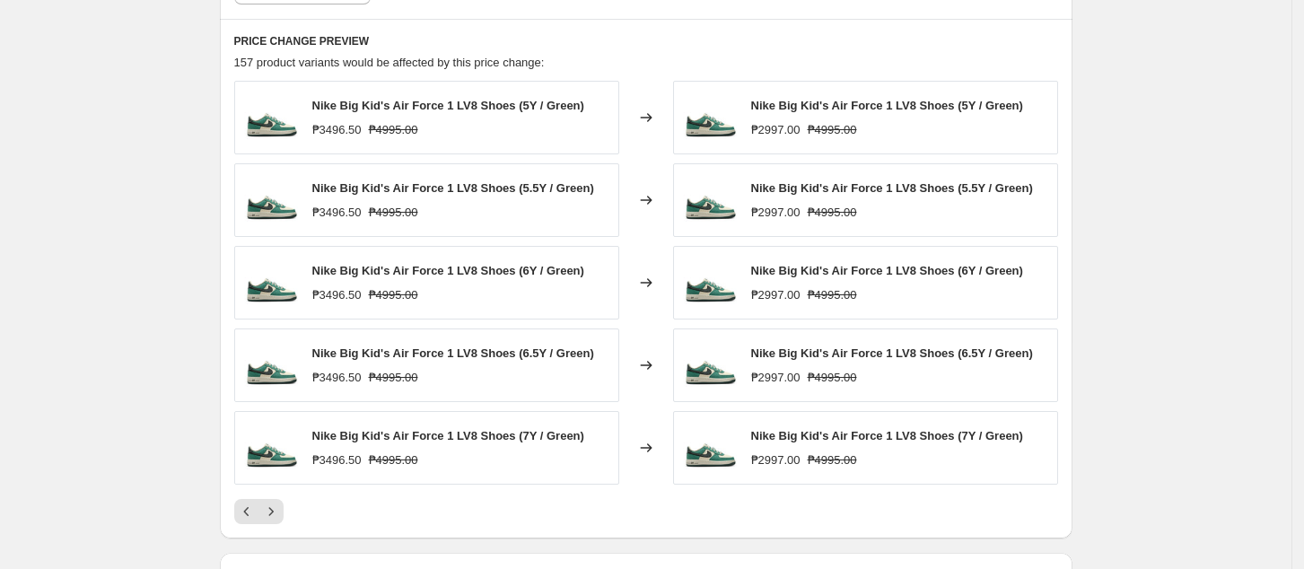
scroll to position [1240, 0]
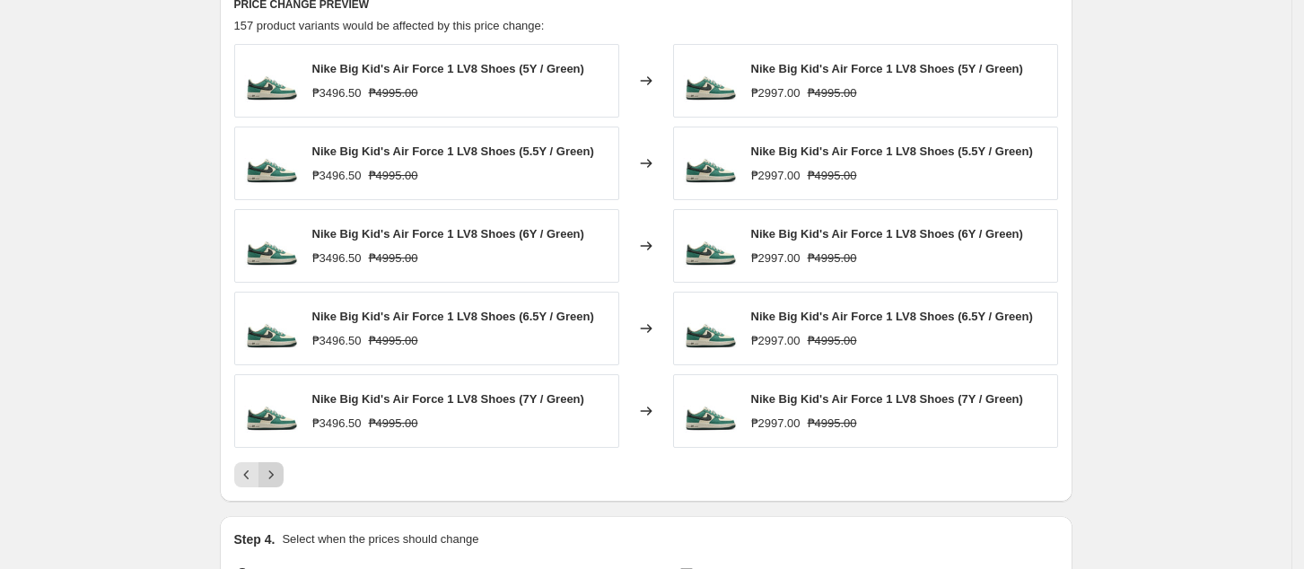
click at [280, 473] on icon "Next" at bounding box center [271, 475] width 18 height 18
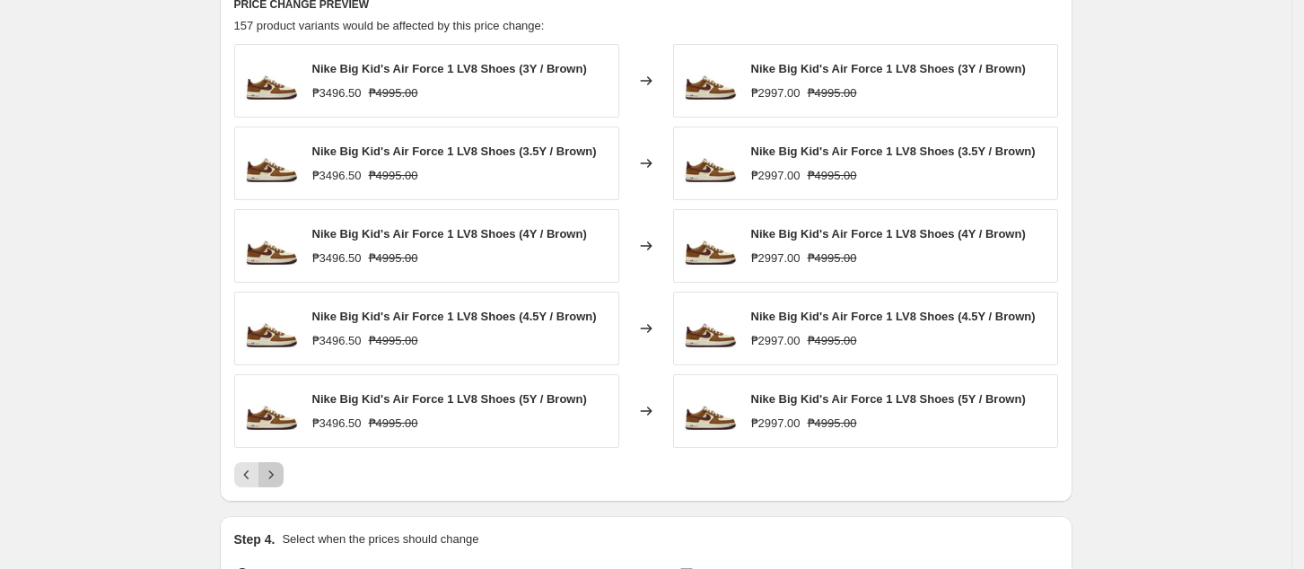
click at [273, 477] on icon "Next" at bounding box center [270, 475] width 4 height 8
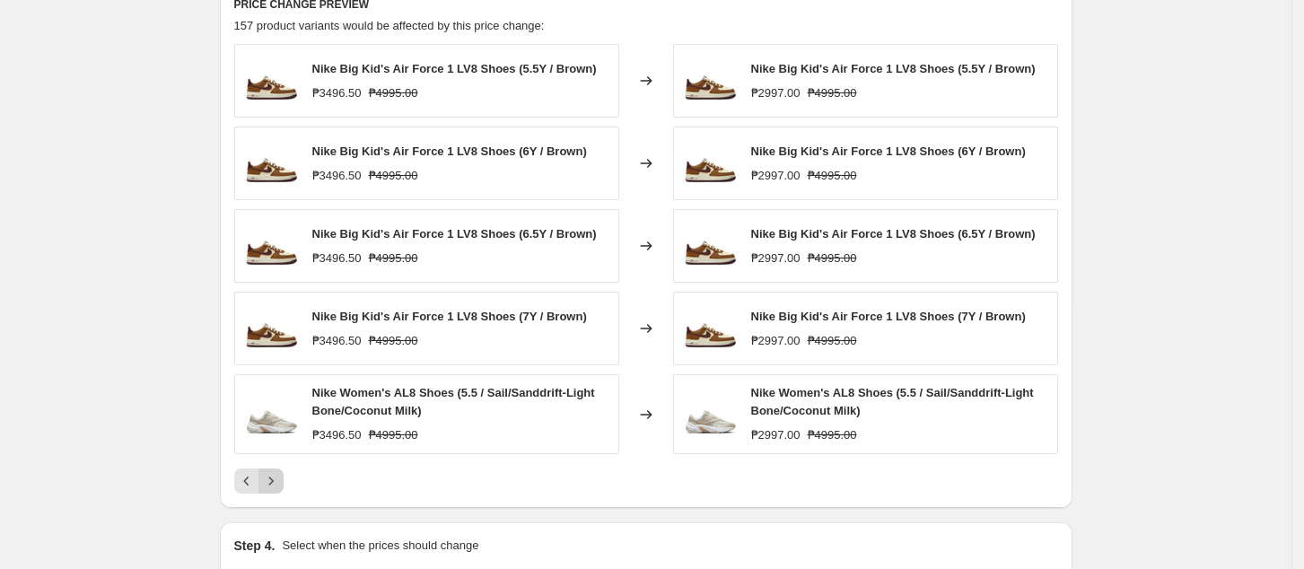
click at [280, 478] on icon "Next" at bounding box center [271, 481] width 18 height 18
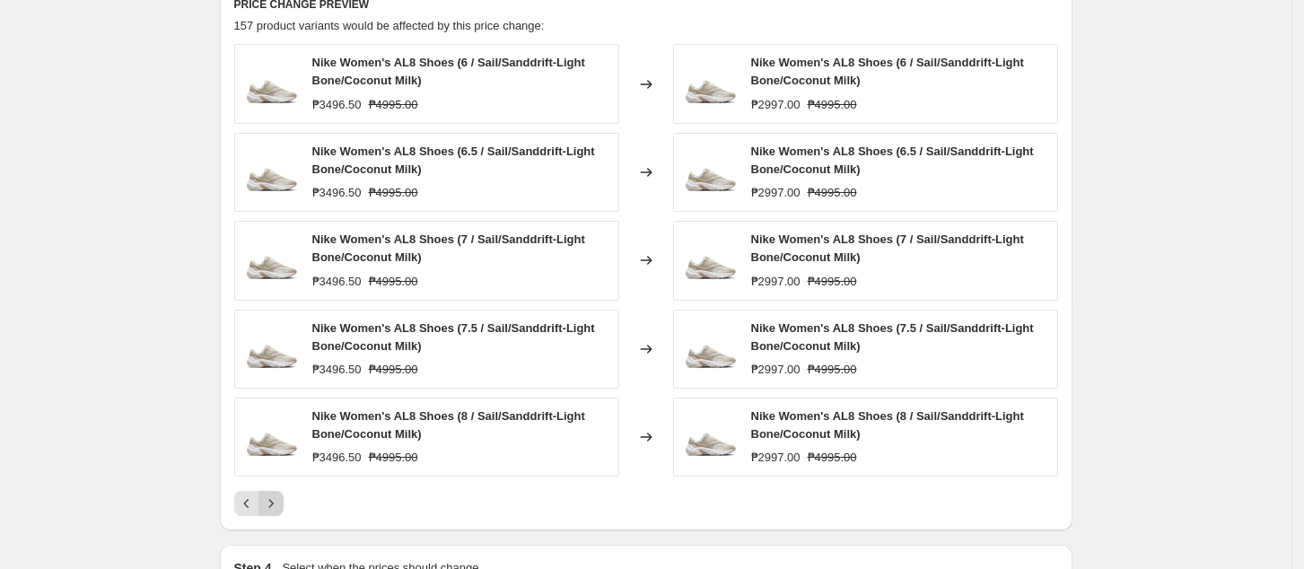
click at [276, 504] on icon "Next" at bounding box center [271, 504] width 18 height 18
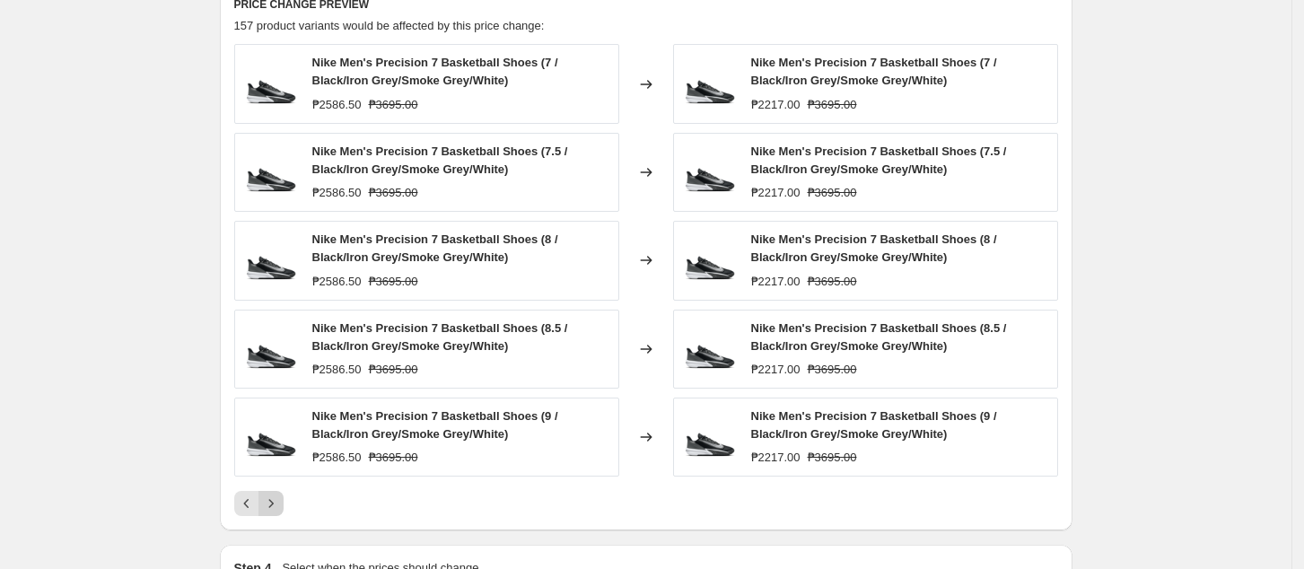
click at [279, 499] on icon "Next" at bounding box center [271, 504] width 18 height 18
click at [280, 506] on icon "Next" at bounding box center [271, 504] width 18 height 18
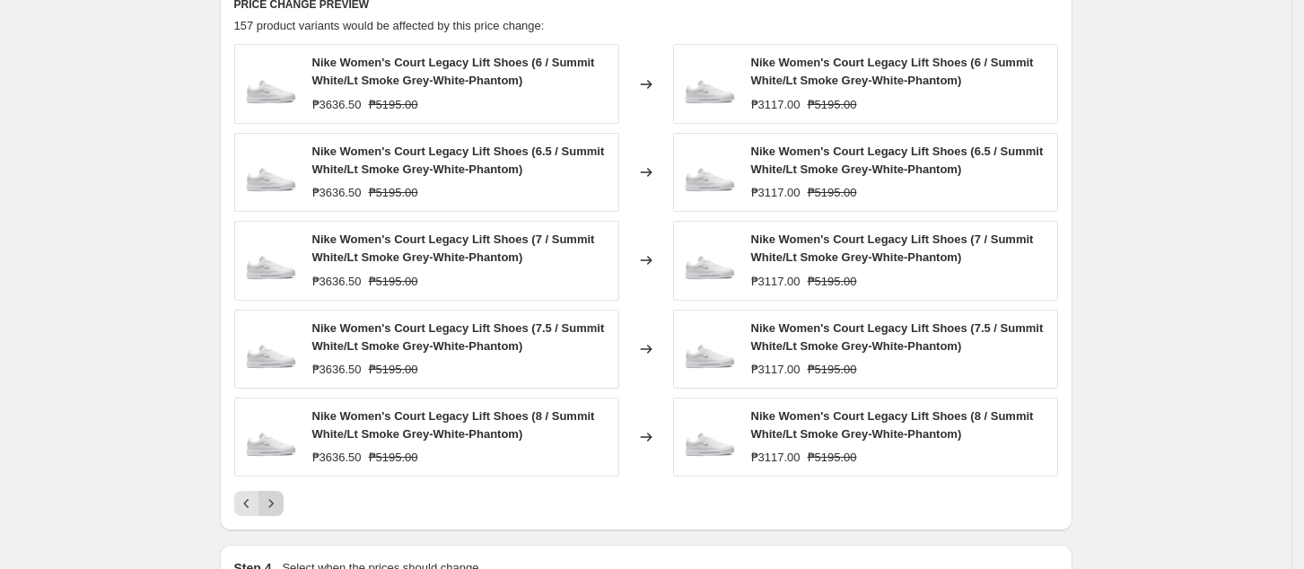
click at [278, 511] on icon "Next" at bounding box center [271, 504] width 18 height 18
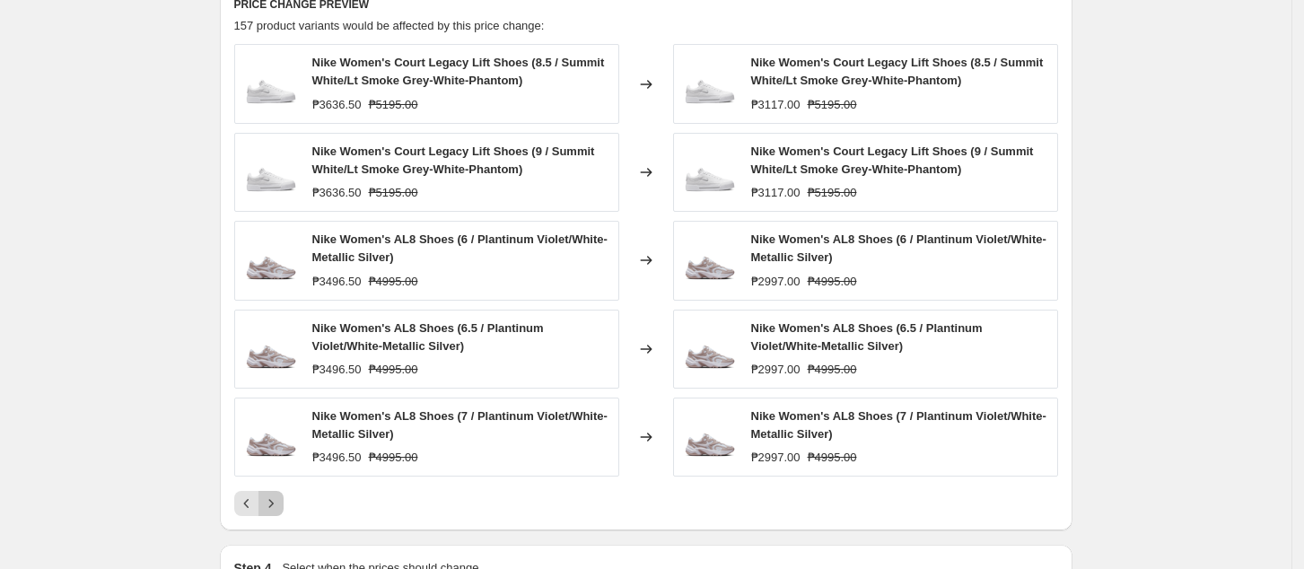
drag, startPoint x: 280, startPoint y: 505, endPoint x: 285, endPoint y: 497, distance: 9.7
click at [280, 506] on icon "Next" at bounding box center [271, 504] width 18 height 18
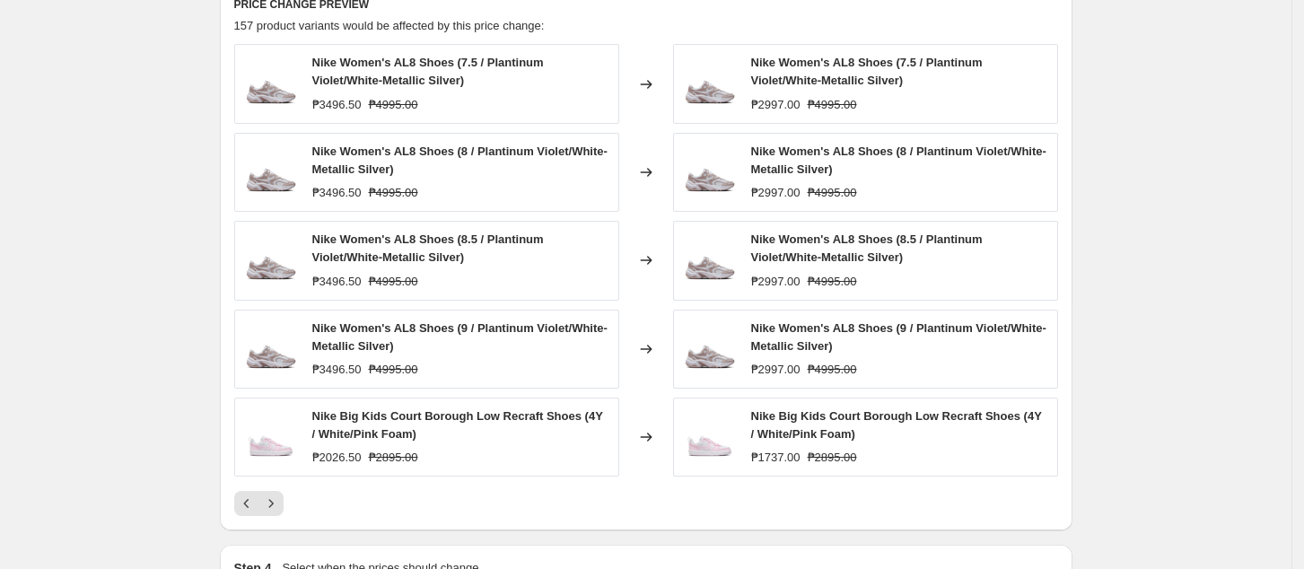
click at [271, 504] on icon "Next" at bounding box center [271, 504] width 18 height 18
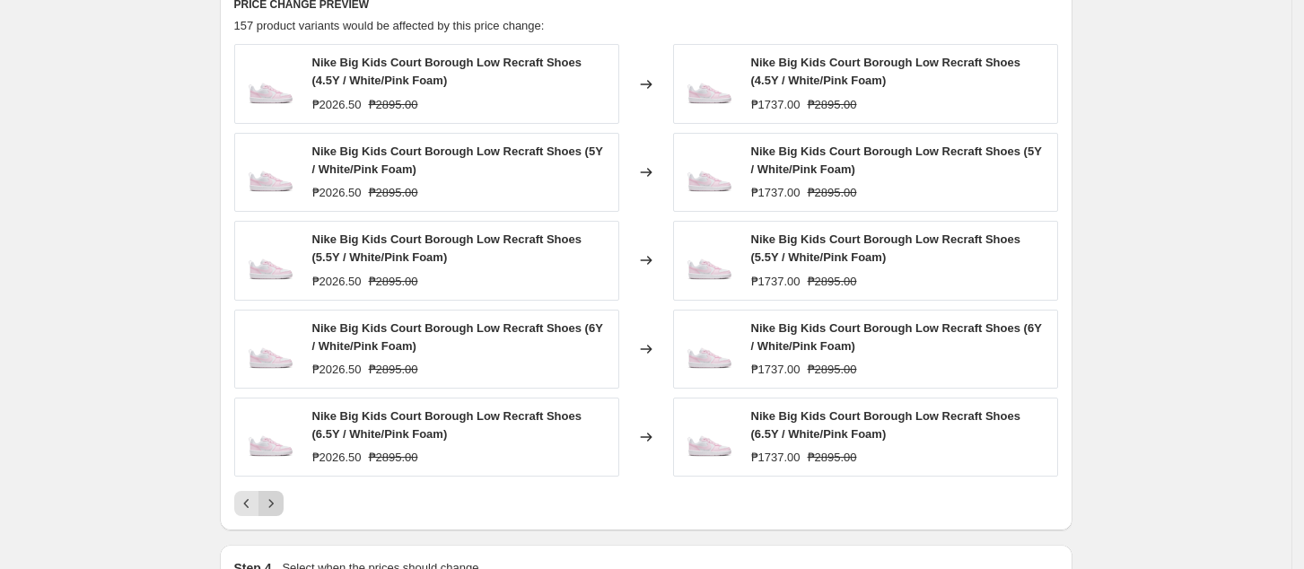
click at [280, 498] on icon "Next" at bounding box center [271, 504] width 18 height 18
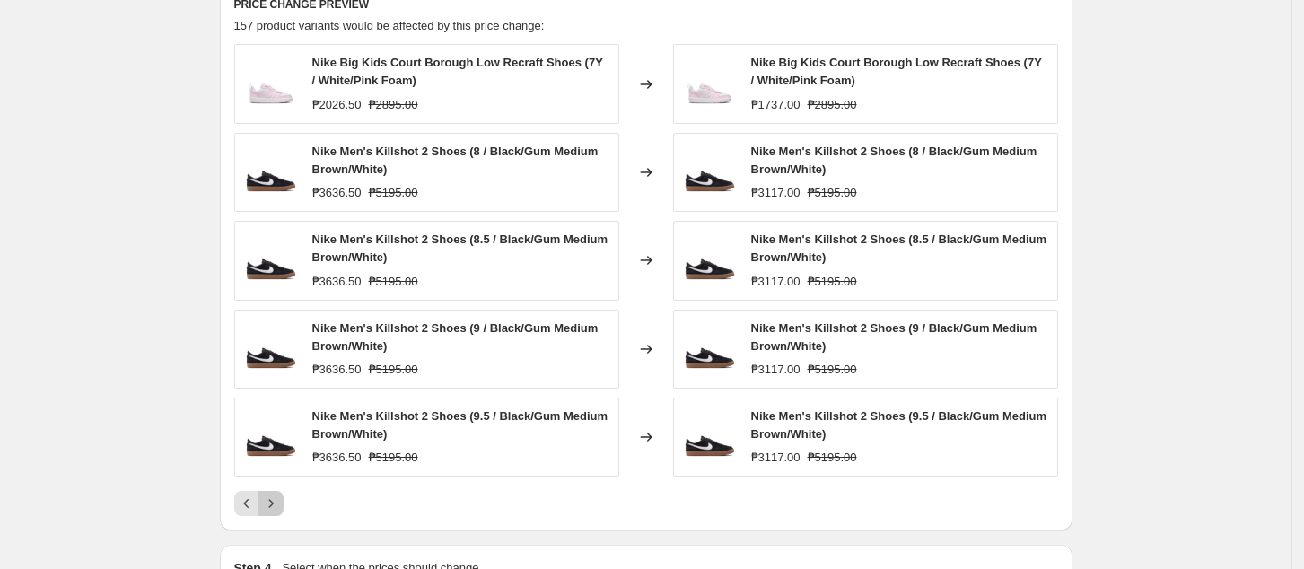
click at [278, 508] on icon "Next" at bounding box center [271, 504] width 18 height 18
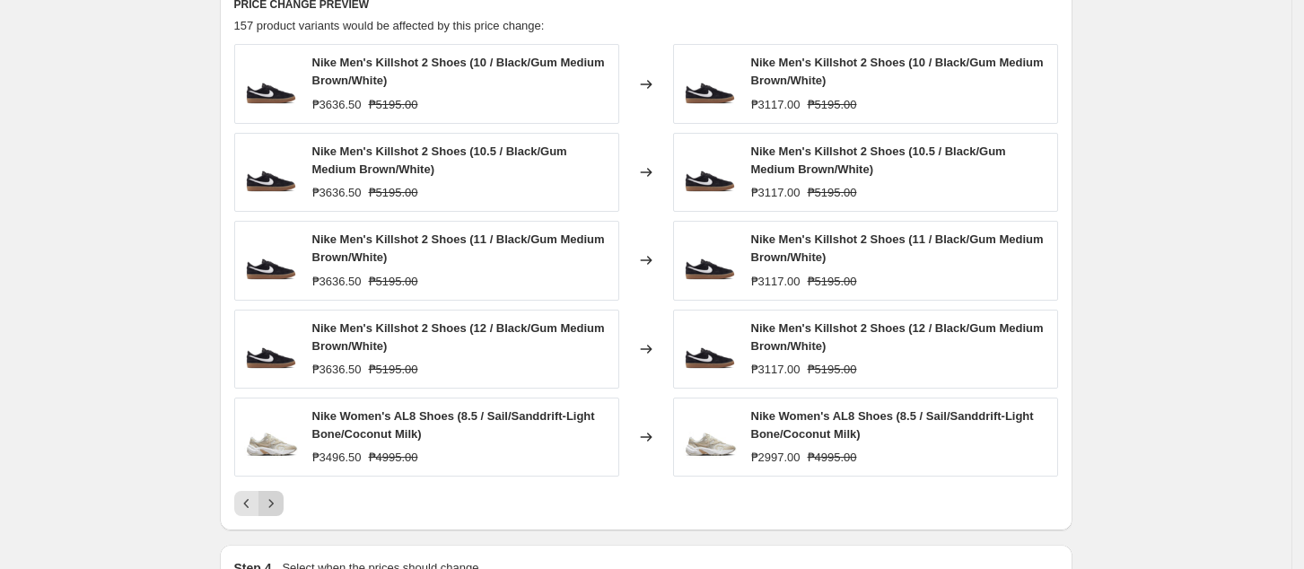
click at [280, 502] on icon "Next" at bounding box center [271, 504] width 18 height 18
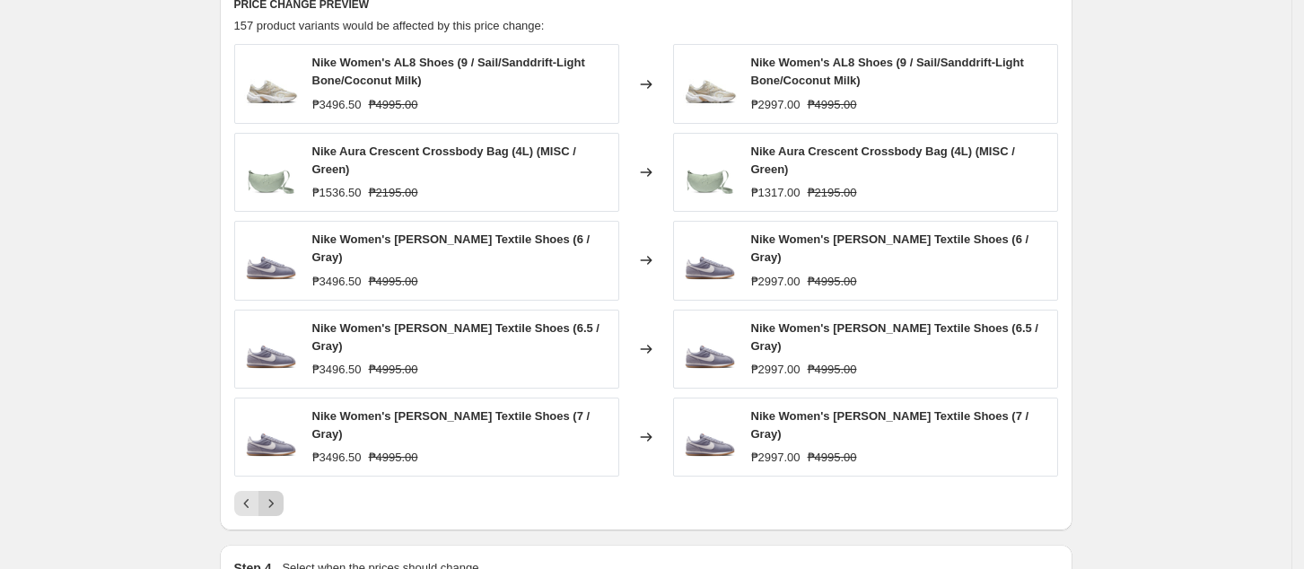
click at [279, 495] on icon "Next" at bounding box center [271, 504] width 18 height 18
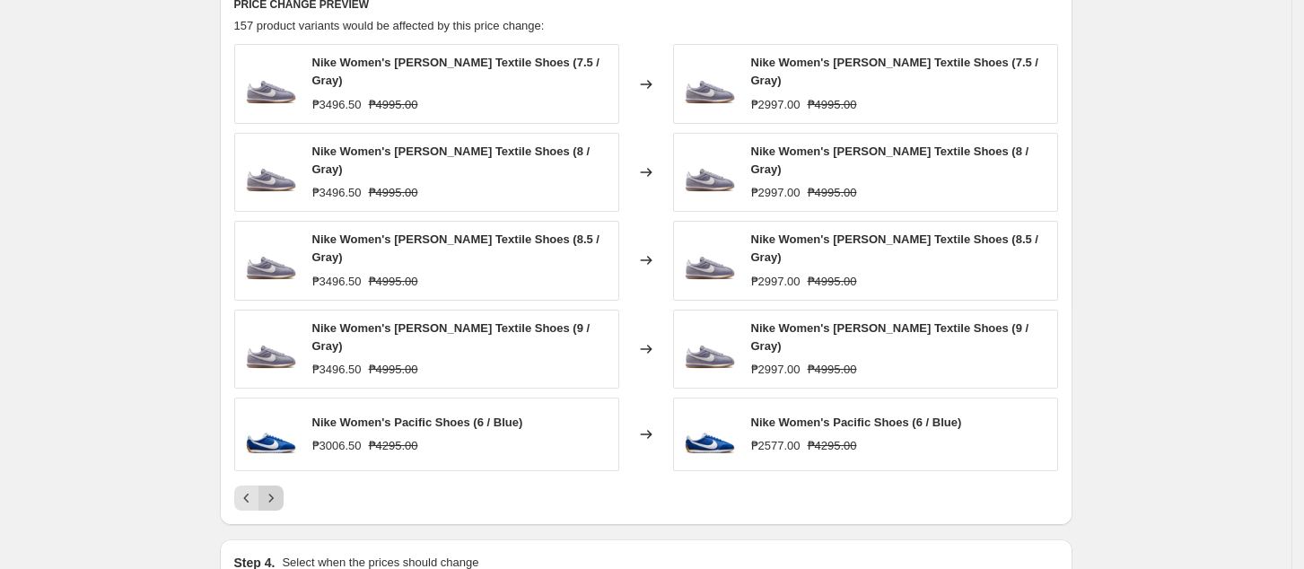
click at [273, 494] on icon "Next" at bounding box center [270, 498] width 4 height 8
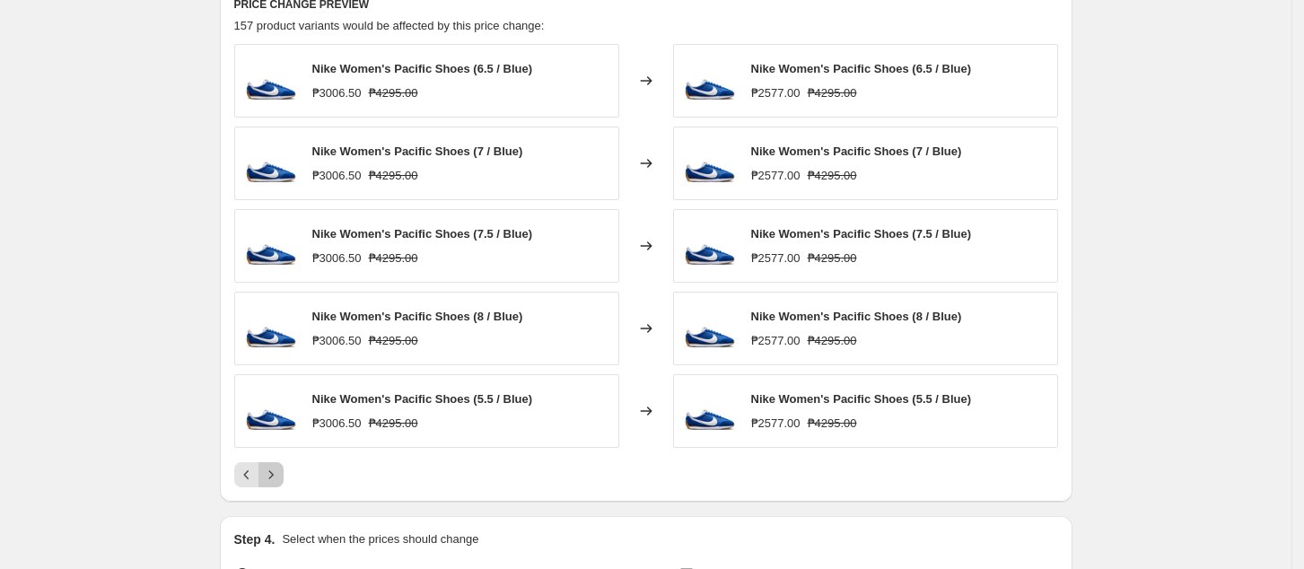
click at [280, 477] on icon "Next" at bounding box center [271, 475] width 18 height 18
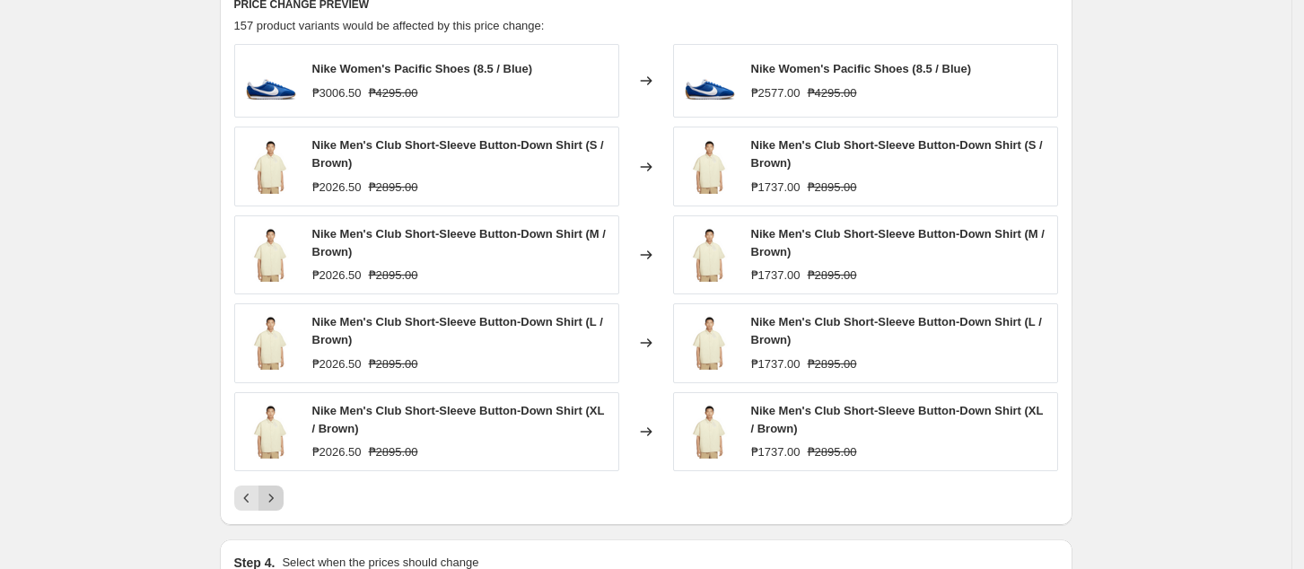
click at [280, 477] on div "Nike Women's Pacific Shoes (8.5 / Blue) ₱3006.50 ₱4295.00 Changed to Nike Women…" at bounding box center [646, 277] width 824 height 467
click at [271, 500] on icon "Next" at bounding box center [271, 498] width 18 height 18
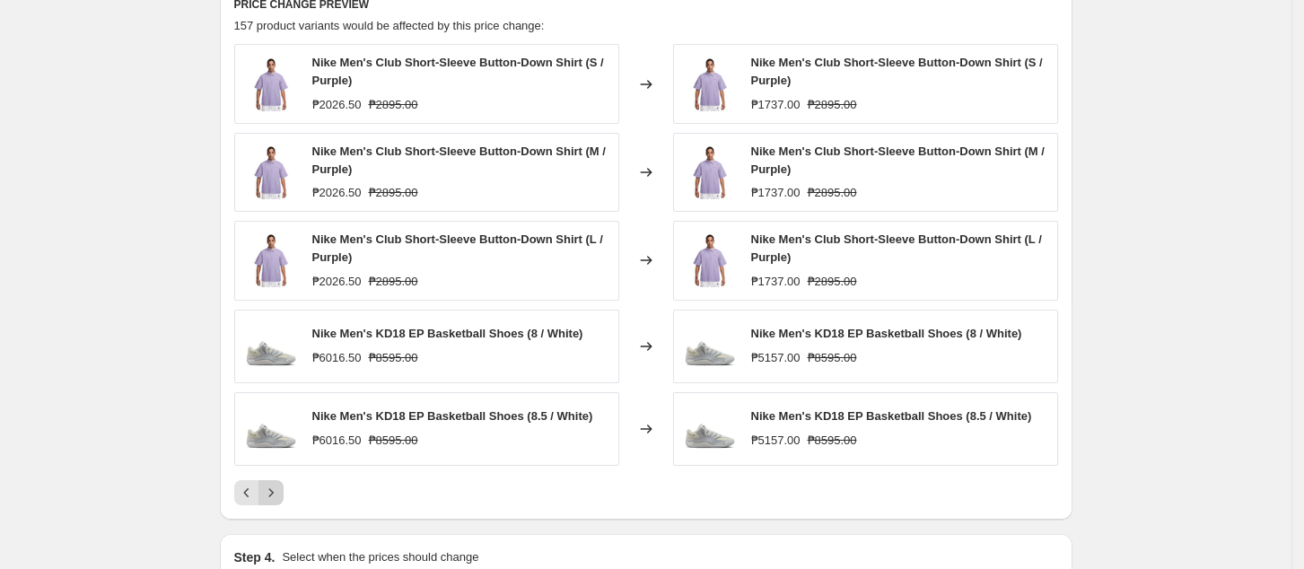
click at [270, 500] on icon "Next" at bounding box center [271, 493] width 18 height 18
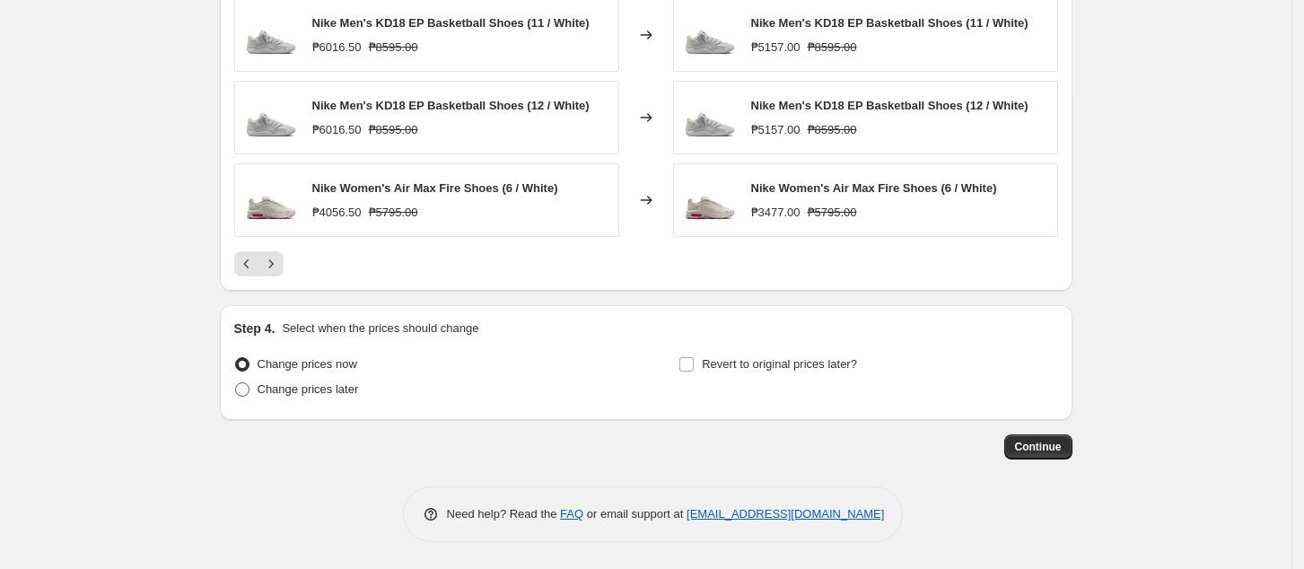
click at [315, 393] on span "Change prices later" at bounding box center [308, 388] width 101 height 13
click at [236, 383] on input "Change prices later" at bounding box center [235, 382] width 1 height 1
radio input "true"
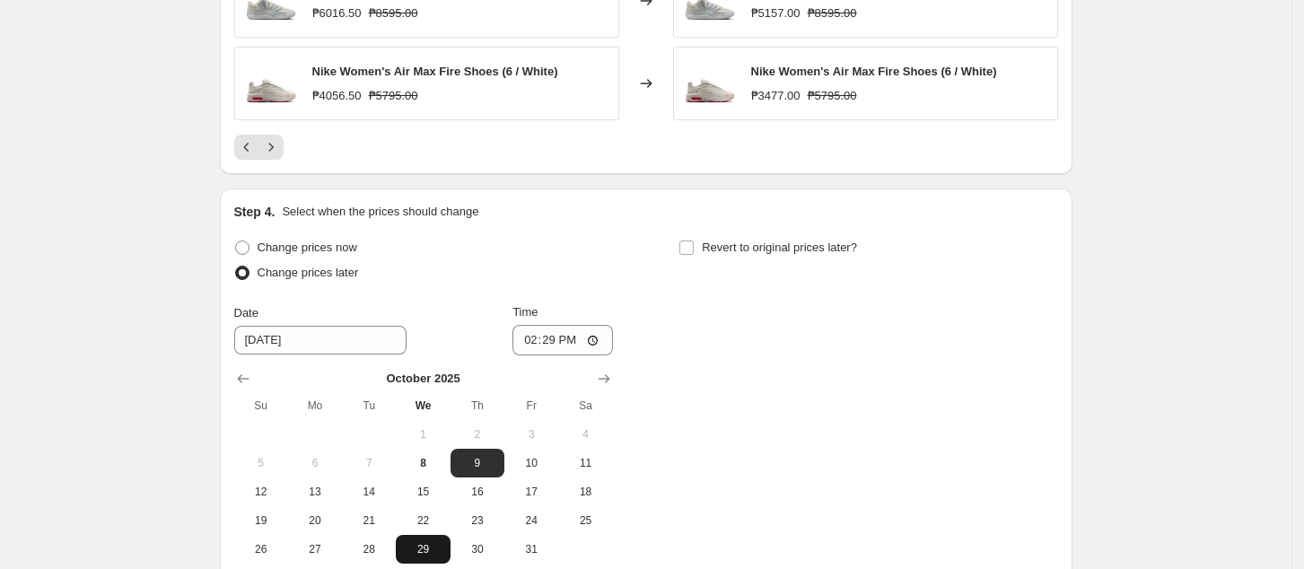
scroll to position [1757, 0]
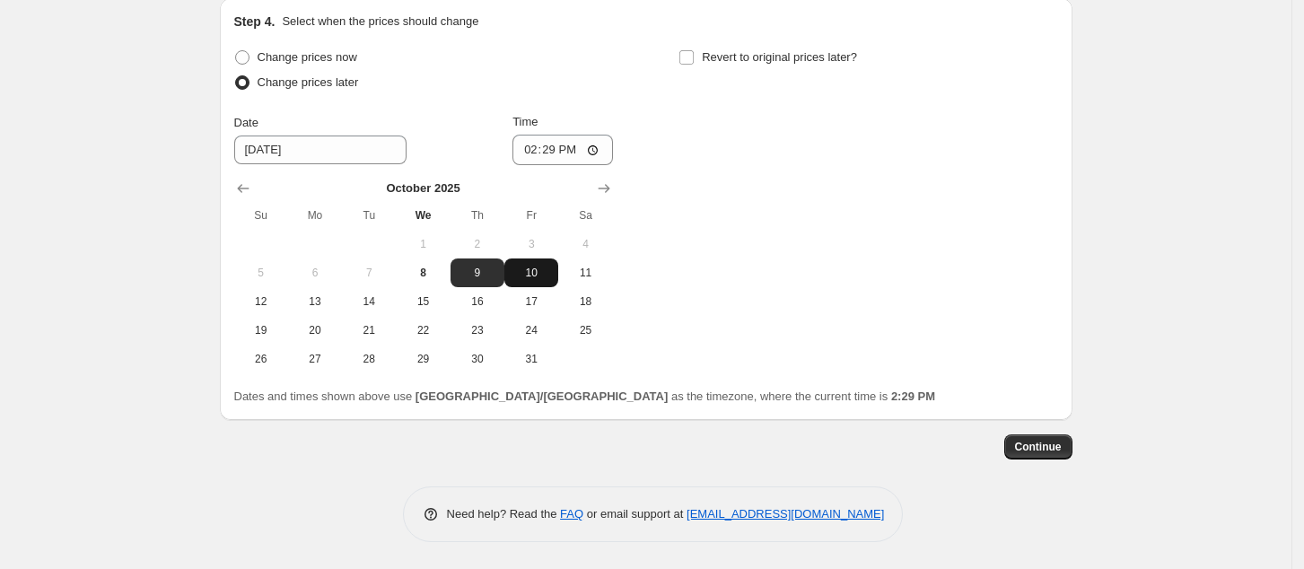
click at [528, 276] on span "10" at bounding box center [531, 273] width 39 height 14
type input "[DATE]"
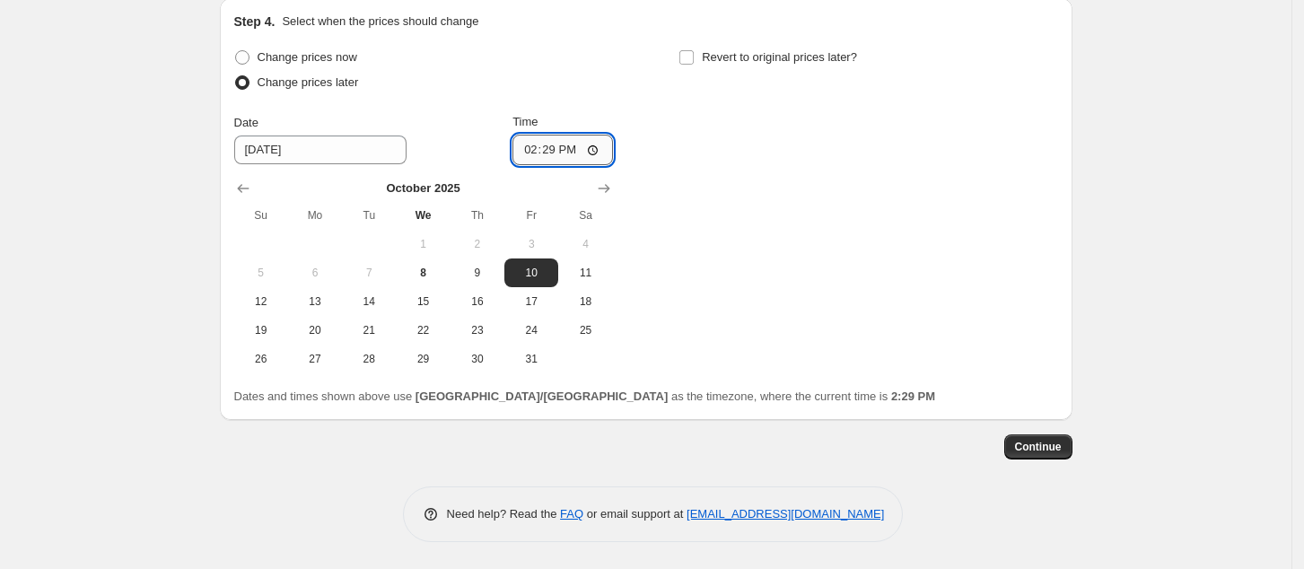
click at [534, 153] on input "14:29" at bounding box center [563, 150] width 101 height 31
type input "00:00"
click at [1041, 449] on span "Continue" at bounding box center [1038, 447] width 47 height 14
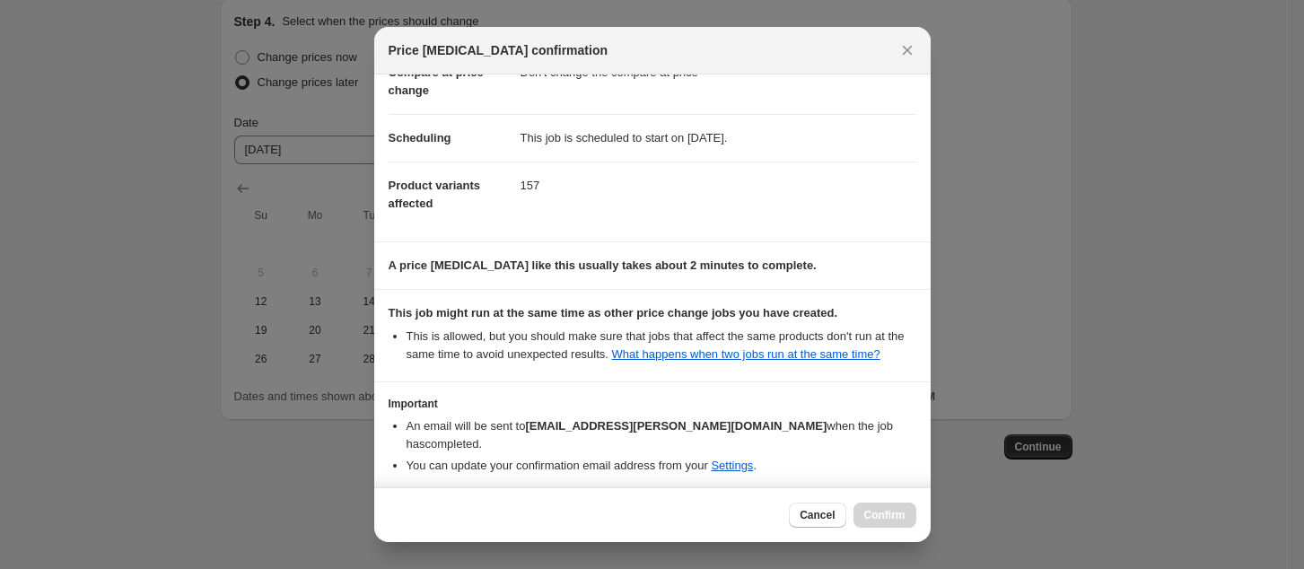
scroll to position [181, 0]
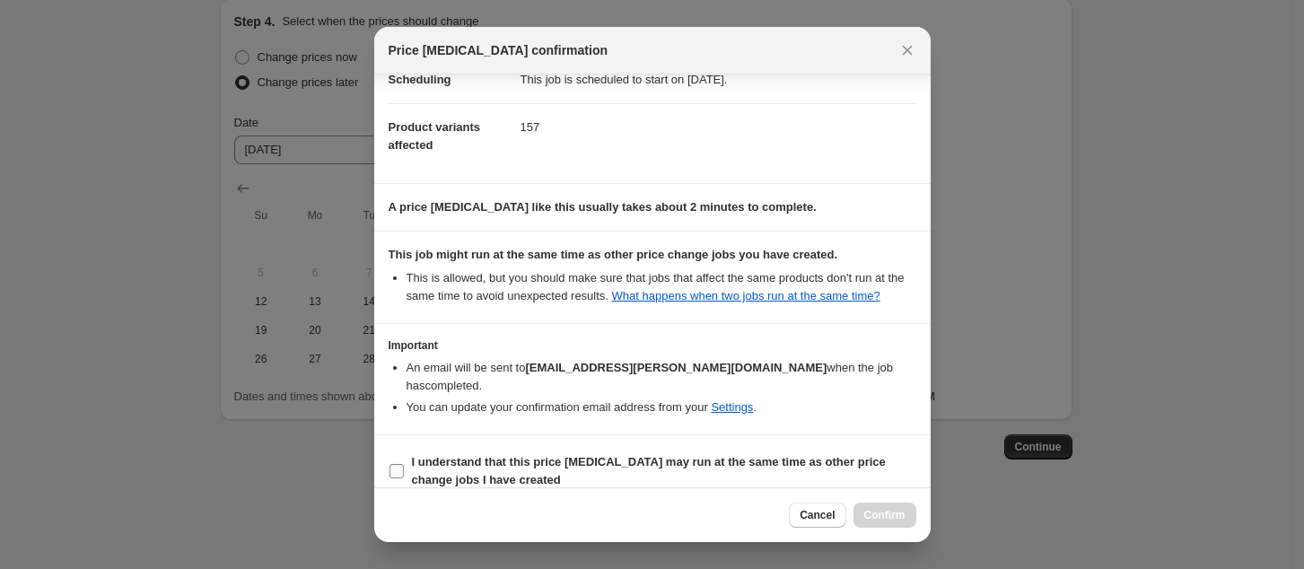
click at [558, 455] on b "I understand that this price [MEDICAL_DATA] may run at the same time as other p…" at bounding box center [649, 470] width 474 height 31
click at [404, 464] on input "I understand that this price [MEDICAL_DATA] may run at the same time as other p…" at bounding box center [397, 471] width 14 height 14
checkbox input "true"
click at [884, 510] on span "Confirm" at bounding box center [884, 515] width 41 height 14
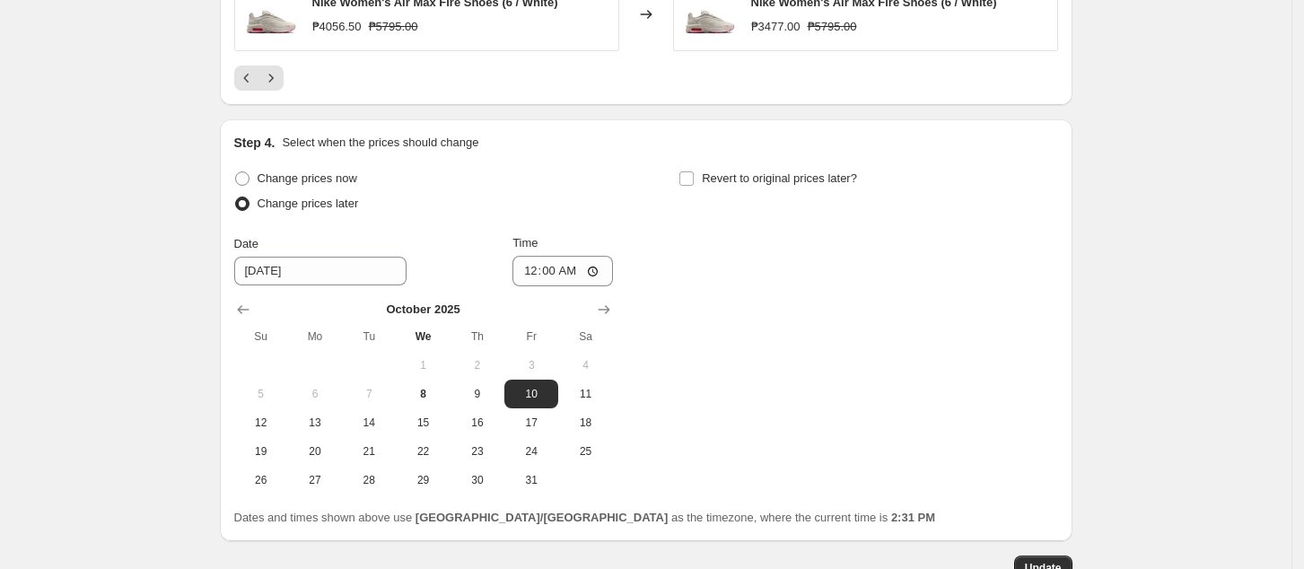
scroll to position [1867, 0]
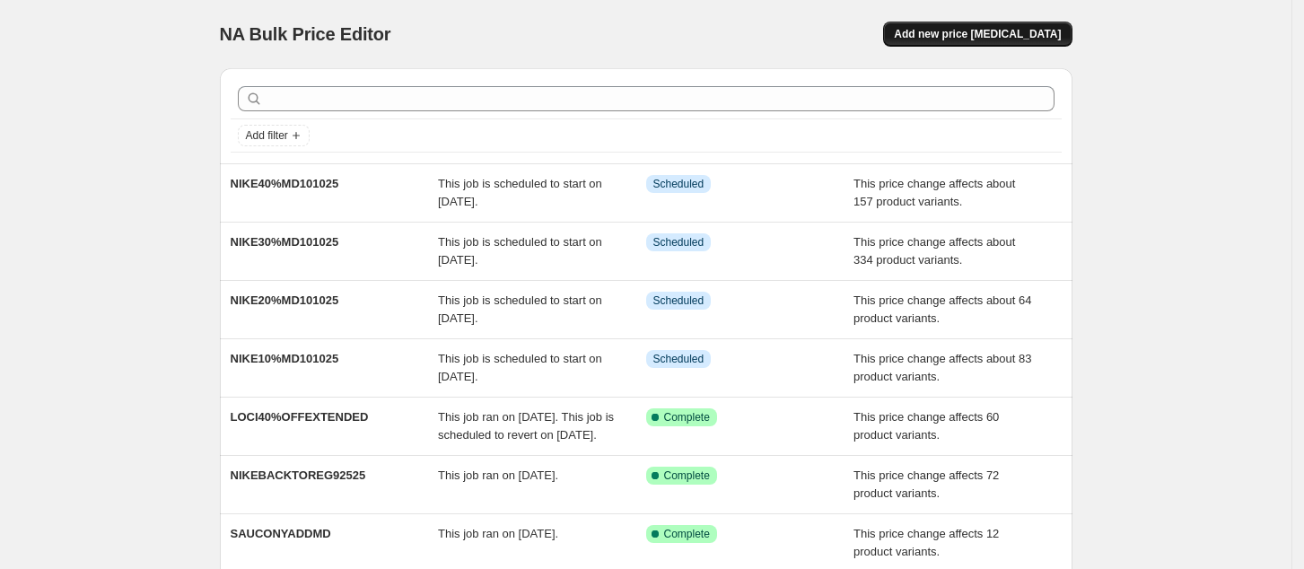
click at [994, 34] on span "Add new price [MEDICAL_DATA]" at bounding box center [977, 34] width 167 height 14
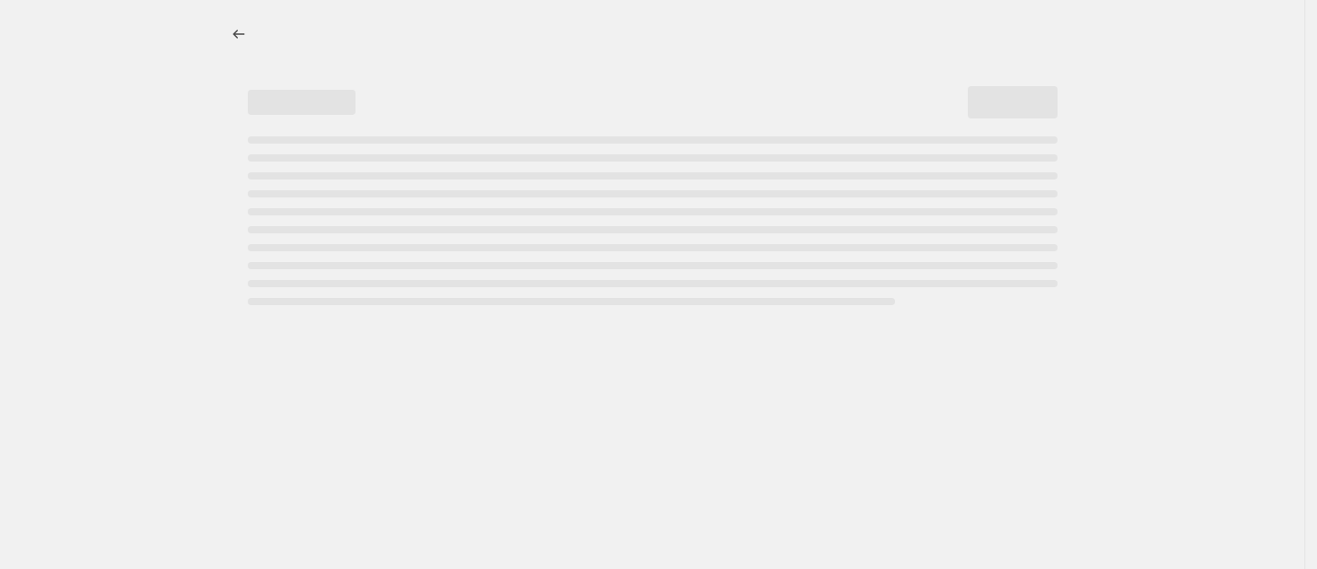
select select "percentage"
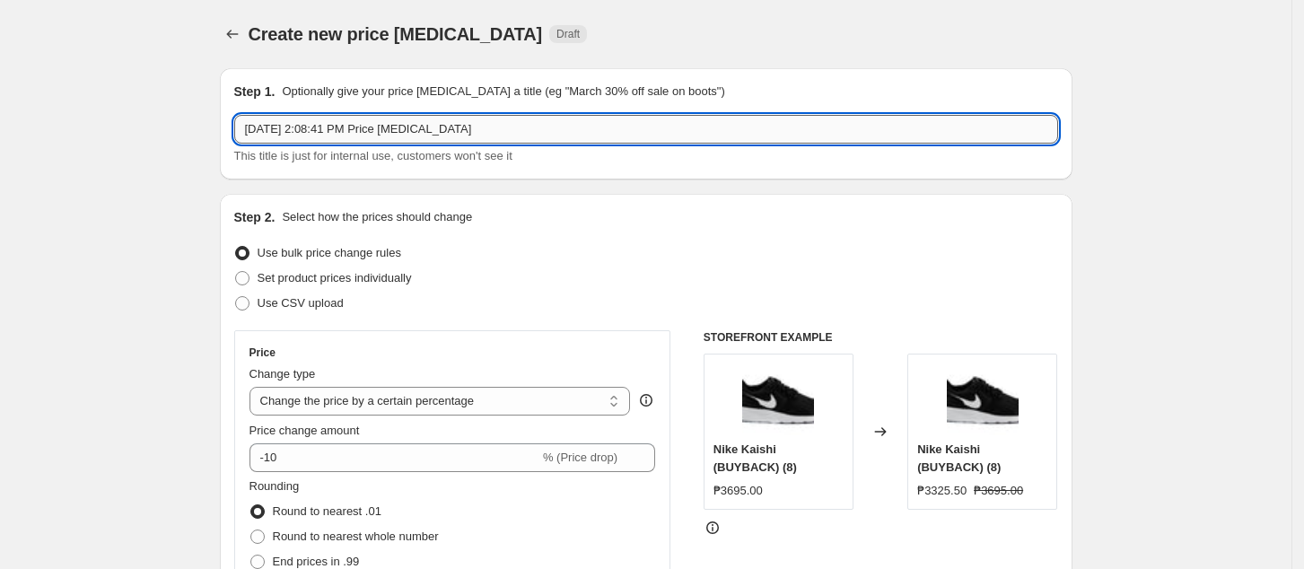
click at [531, 135] on input "Oct 8, 2025, 2:08:41 PM Price change job" at bounding box center [646, 129] width 824 height 29
paste input "NIKE10%MD101025"
click at [280, 126] on input "NIKE10%MD101025" at bounding box center [646, 129] width 824 height 29
type input "NIKE50%MD101025"
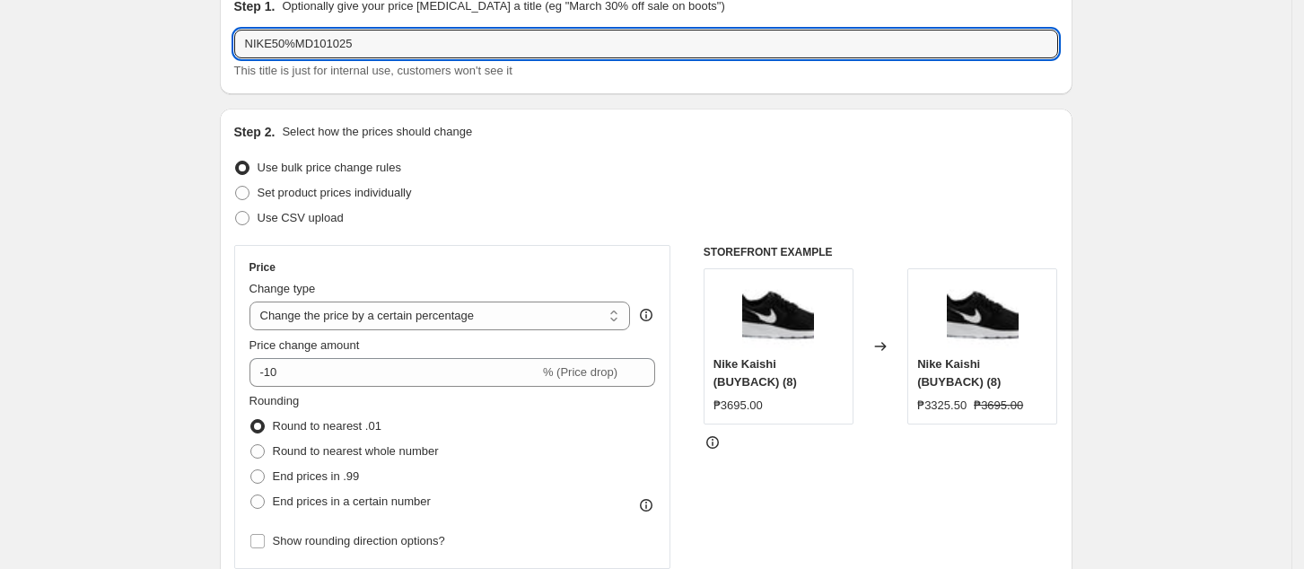
scroll to position [119, 0]
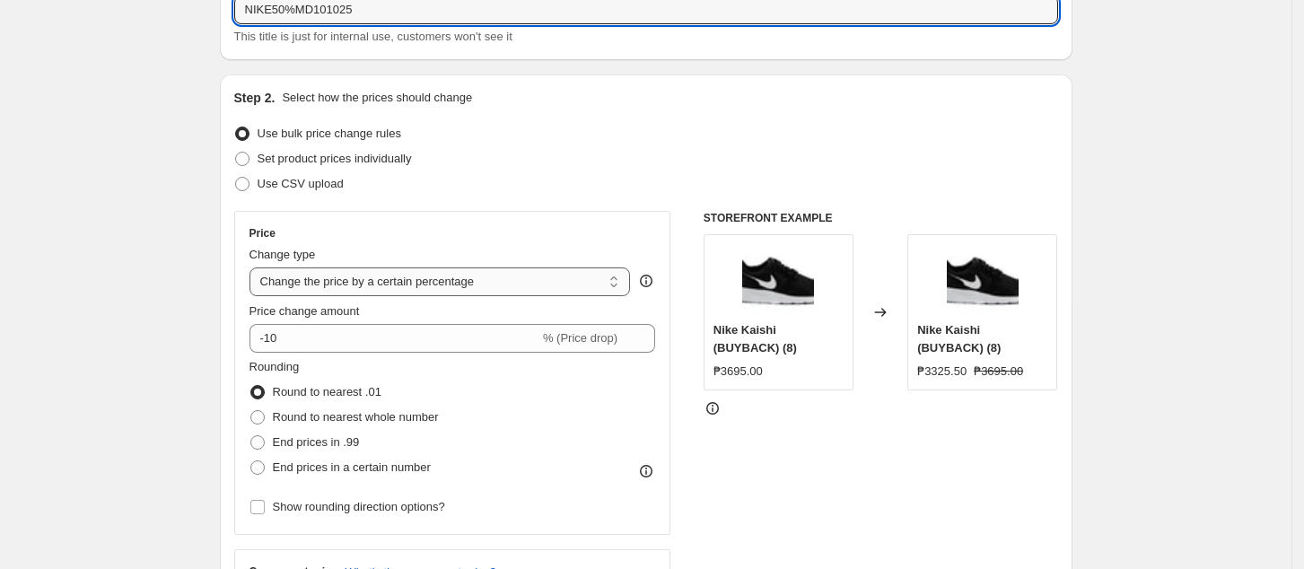
click at [396, 281] on select "Change the price to a certain amount Change the price by a certain amount Chang…" at bounding box center [440, 281] width 381 height 29
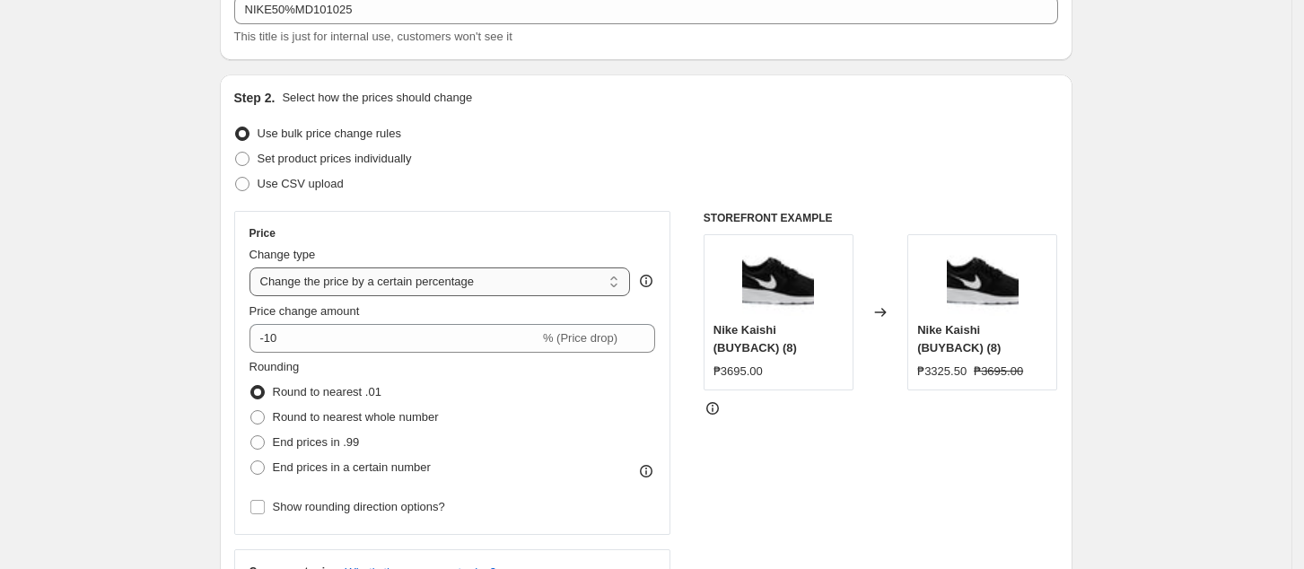
select select "pcap"
click at [255, 267] on select "Change the price to a certain amount Change the price by a certain amount Chang…" at bounding box center [440, 281] width 381 height 29
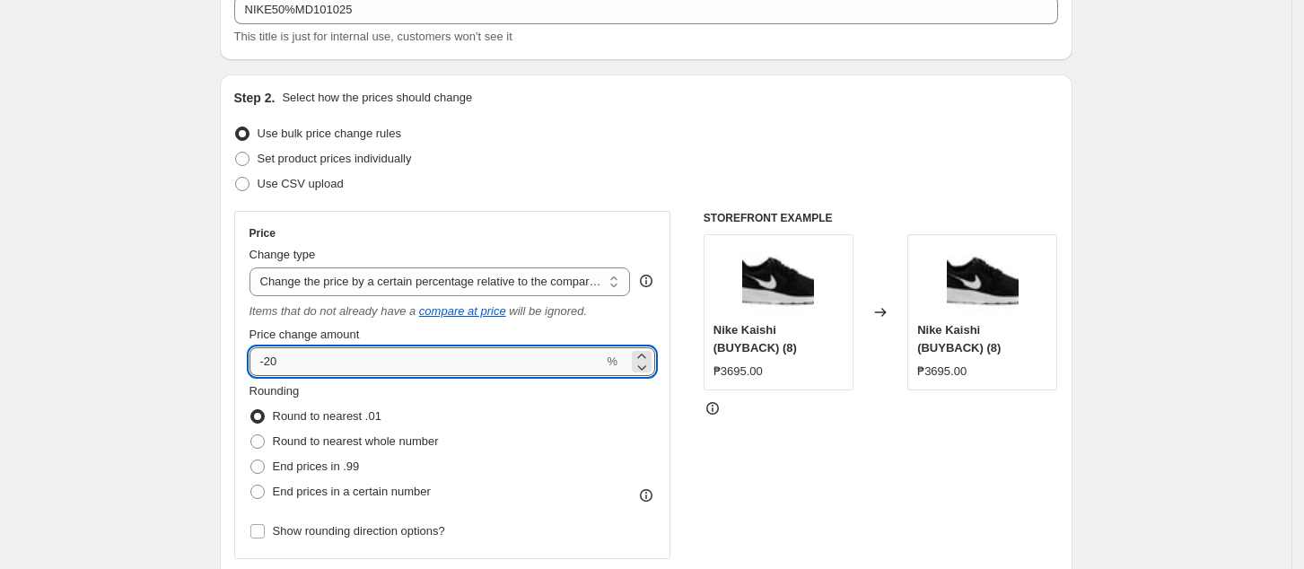
click at [386, 358] on input "-20" at bounding box center [427, 361] width 355 height 29
type input "-2"
type input "-50"
click at [840, 481] on div "STOREFRONT EXAMPLE Nike Kaishi (BUYBACK) (8) ₱3695.00 Changed to Nike Kaishi (B…" at bounding box center [881, 442] width 355 height 463
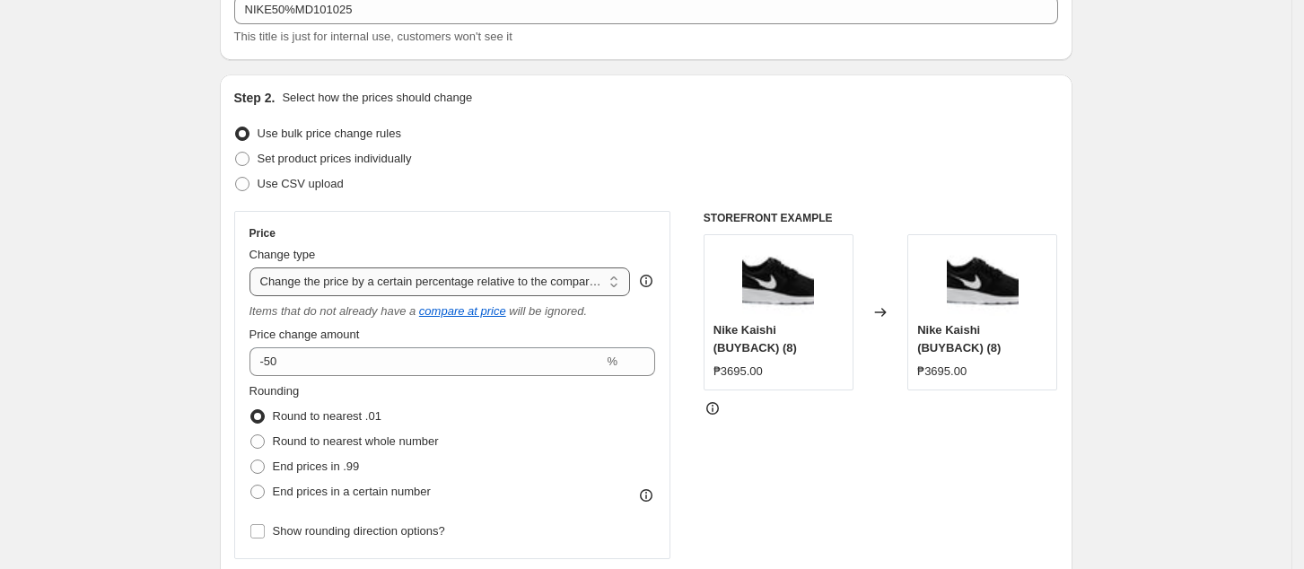
click at [479, 279] on select "Change the price to a certain amount Change the price by a certain amount Chang…" at bounding box center [440, 281] width 381 height 29
click at [761, 469] on div "STOREFRONT EXAMPLE Nike Kaishi (BUYBACK) (8) ₱3695.00 Changed to Nike Kaishi (B…" at bounding box center [881, 442] width 355 height 463
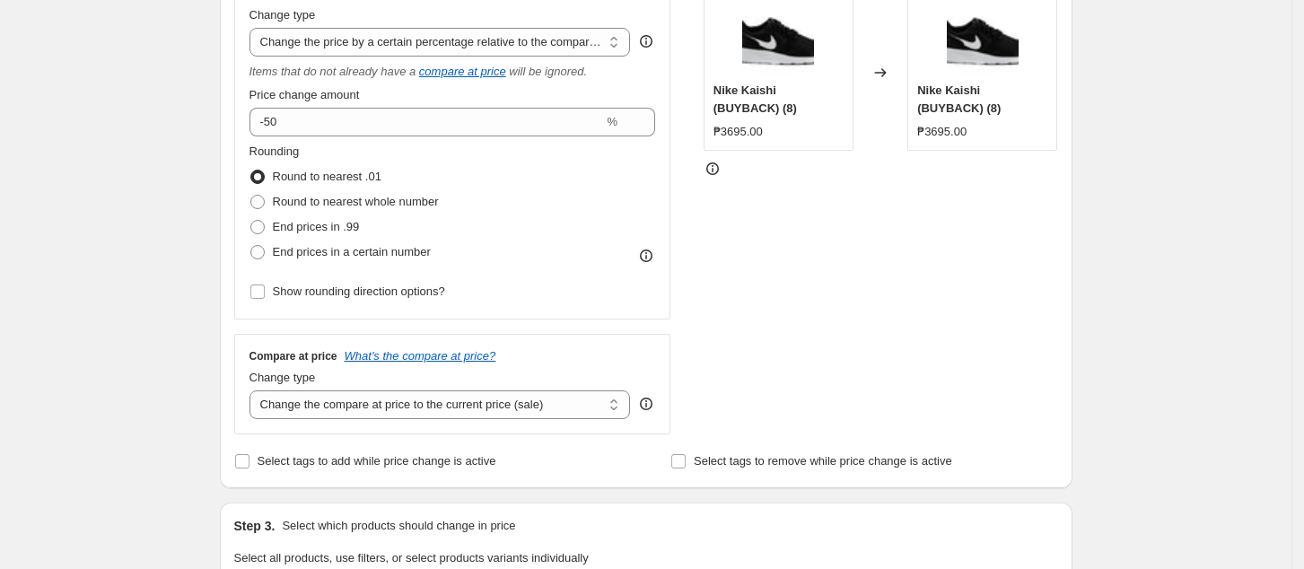
scroll to position [478, 0]
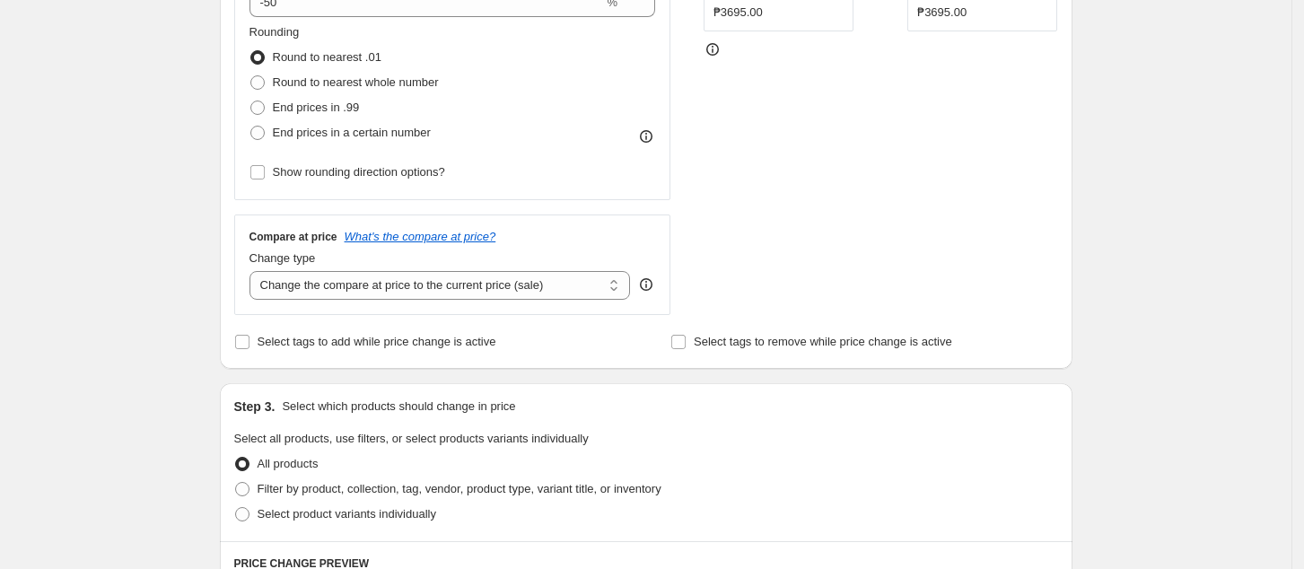
click at [369, 267] on div "Change type" at bounding box center [440, 259] width 381 height 18
click at [365, 285] on select "Change the compare at price to the current price (sale) Change the compare at p…" at bounding box center [440, 285] width 381 height 29
select select "no_change"
click at [255, 272] on select "Change the compare at price to the current price (sale) Change the compare at p…" at bounding box center [440, 285] width 381 height 29
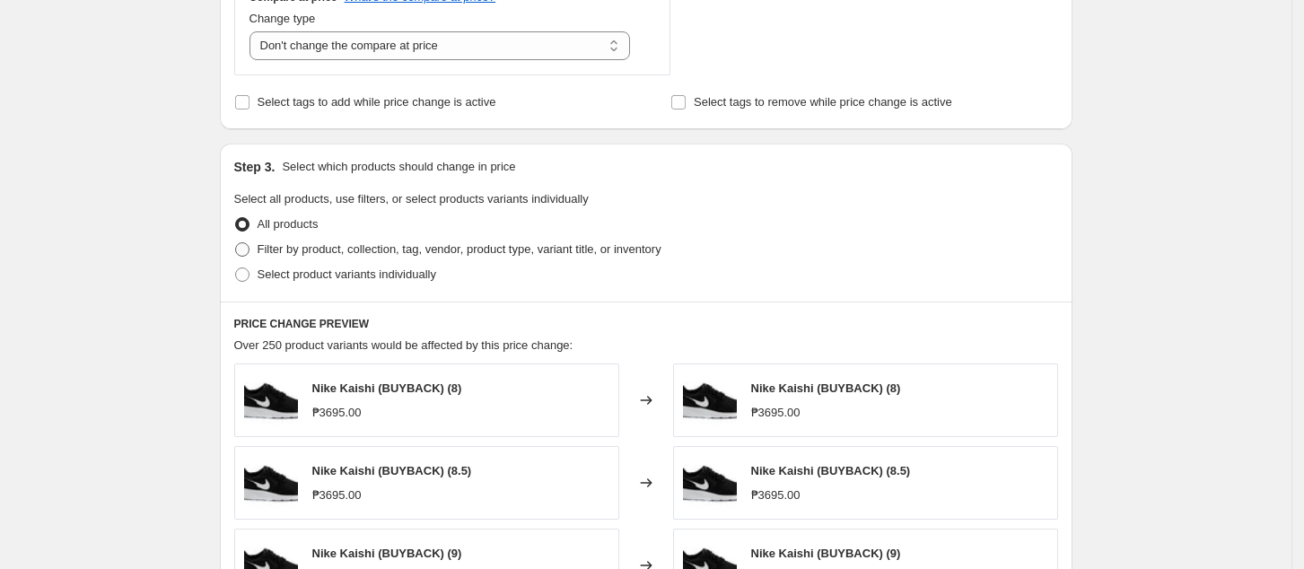
click at [335, 254] on span "Filter by product, collection, tag, vendor, product type, variant title, or inv…" at bounding box center [460, 248] width 404 height 13
click at [236, 243] on input "Filter by product, collection, tag, vendor, product type, variant title, or inv…" at bounding box center [235, 242] width 1 height 1
radio input "true"
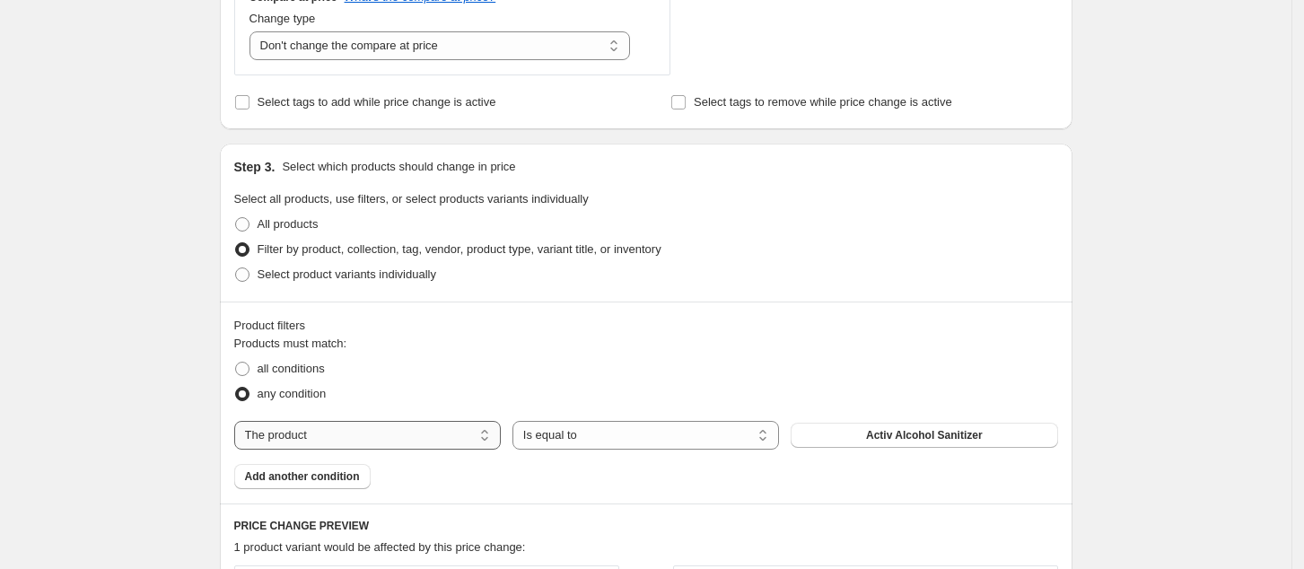
click at [351, 435] on select "The product The product's collection The product's tag The product's vendor The…" at bounding box center [367, 435] width 267 height 29
select select "collection"
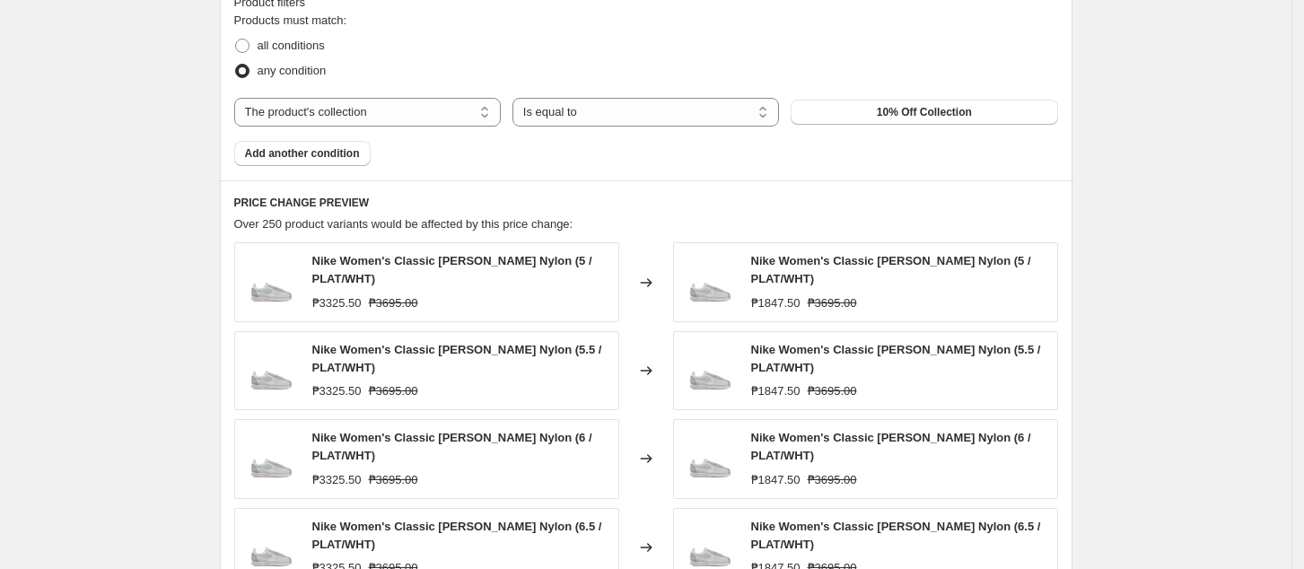
scroll to position [1077, 0]
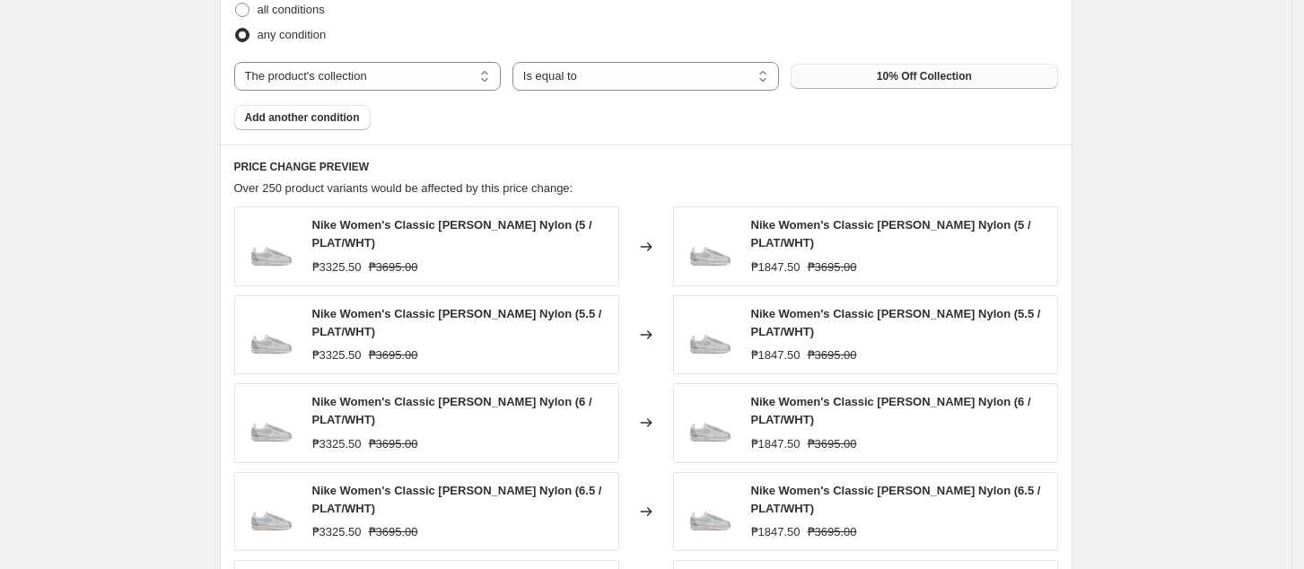
click at [925, 81] on span "10% Off Collection" at bounding box center [924, 76] width 95 height 14
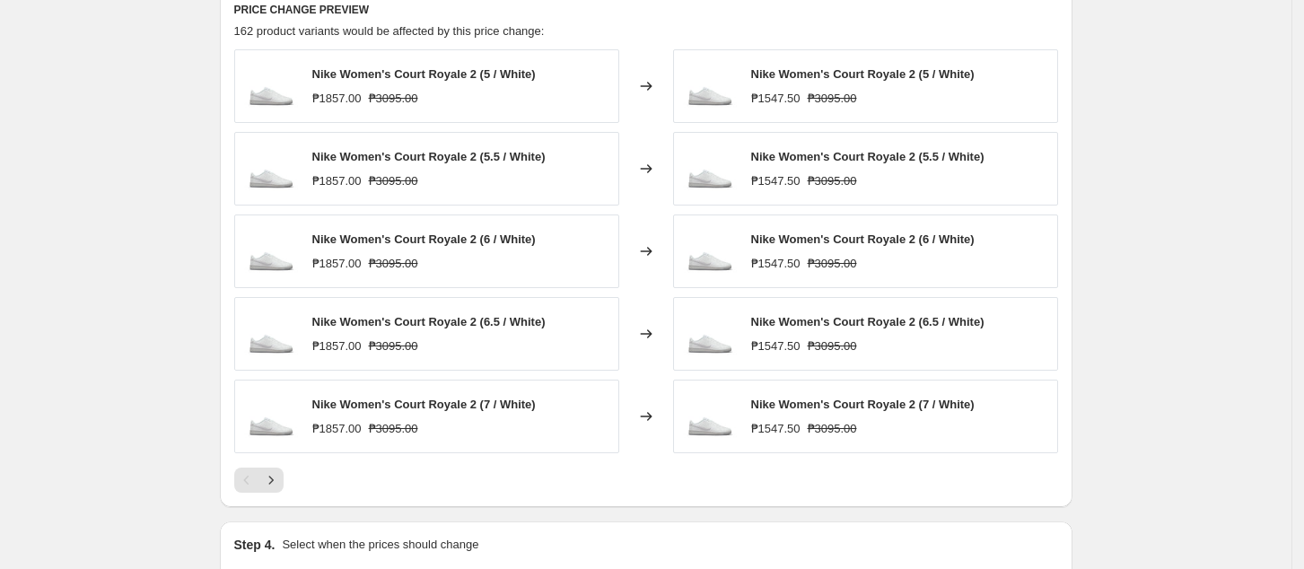
scroll to position [1196, 0]
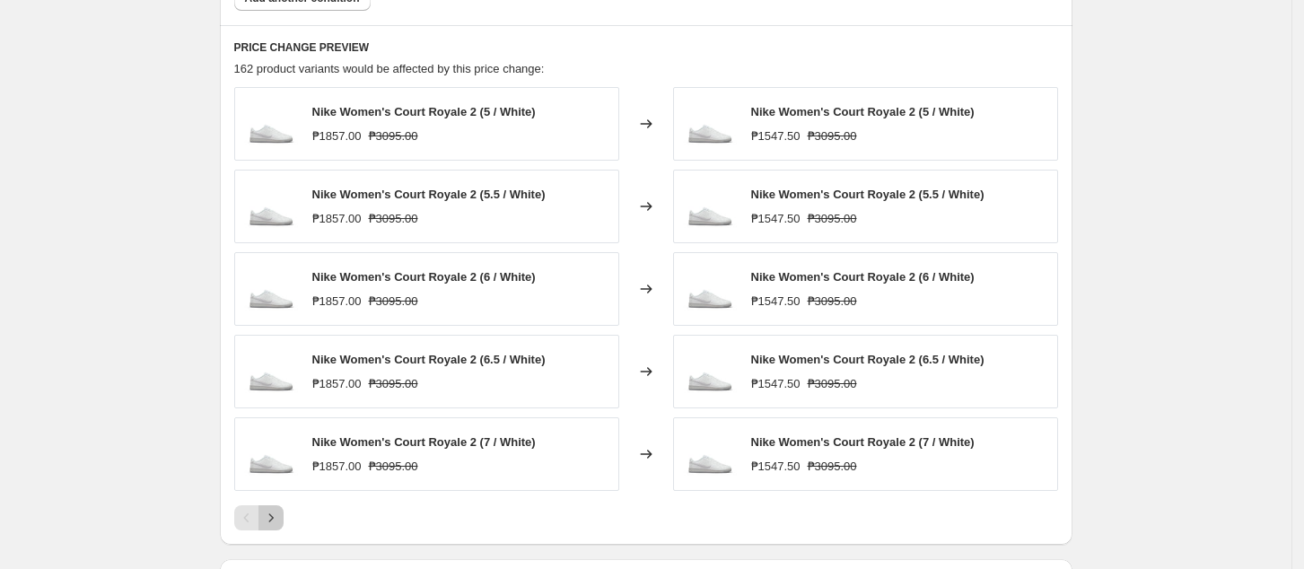
click at [275, 509] on icon "Next" at bounding box center [271, 518] width 18 height 18
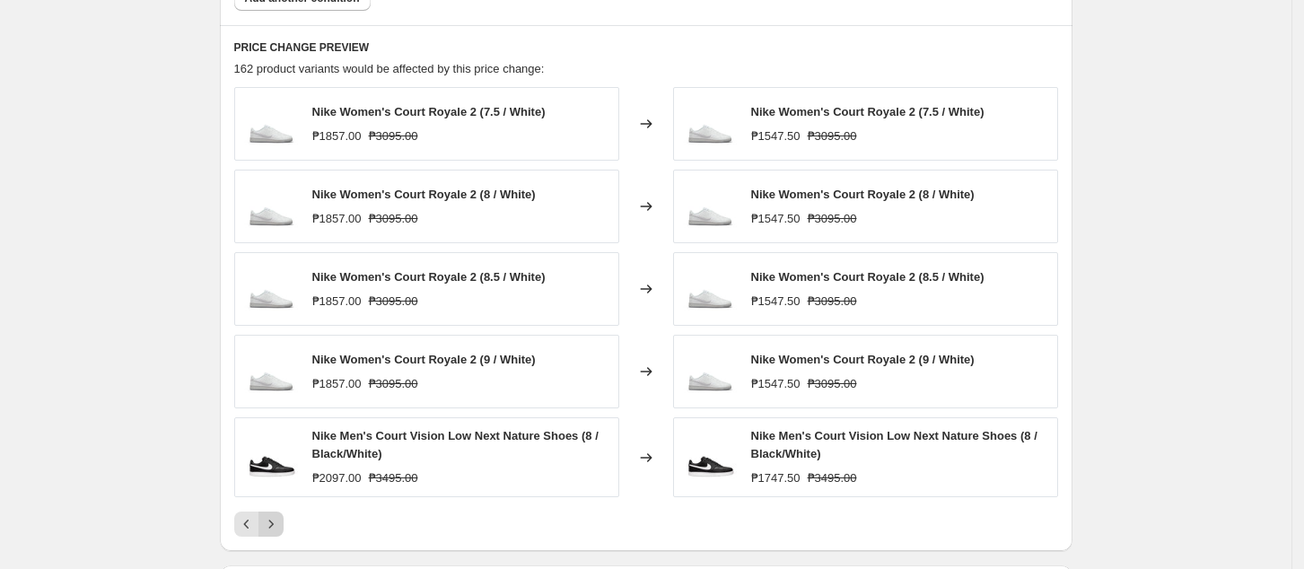
click at [275, 509] on div "Nike Women's Court Royale 2 (7.5 / White) ₱1857.00 ₱3095.00 Changed to Nike Wom…" at bounding box center [646, 311] width 824 height 449
click at [276, 523] on icon "Next" at bounding box center [271, 524] width 18 height 18
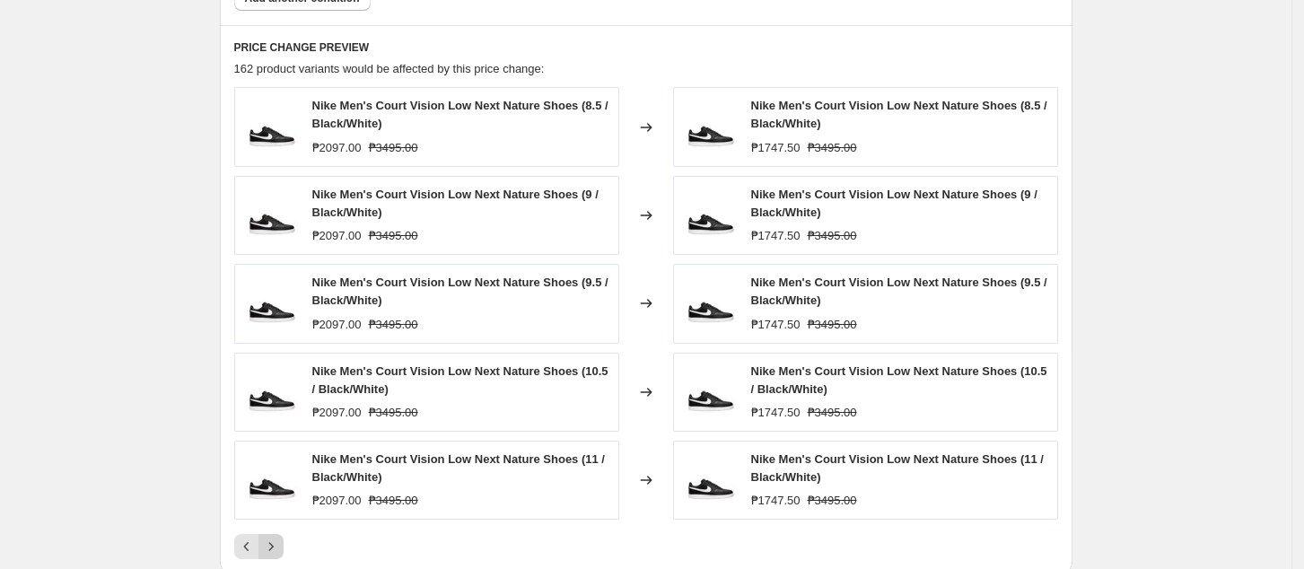
click at [280, 545] on icon "Next" at bounding box center [271, 547] width 18 height 18
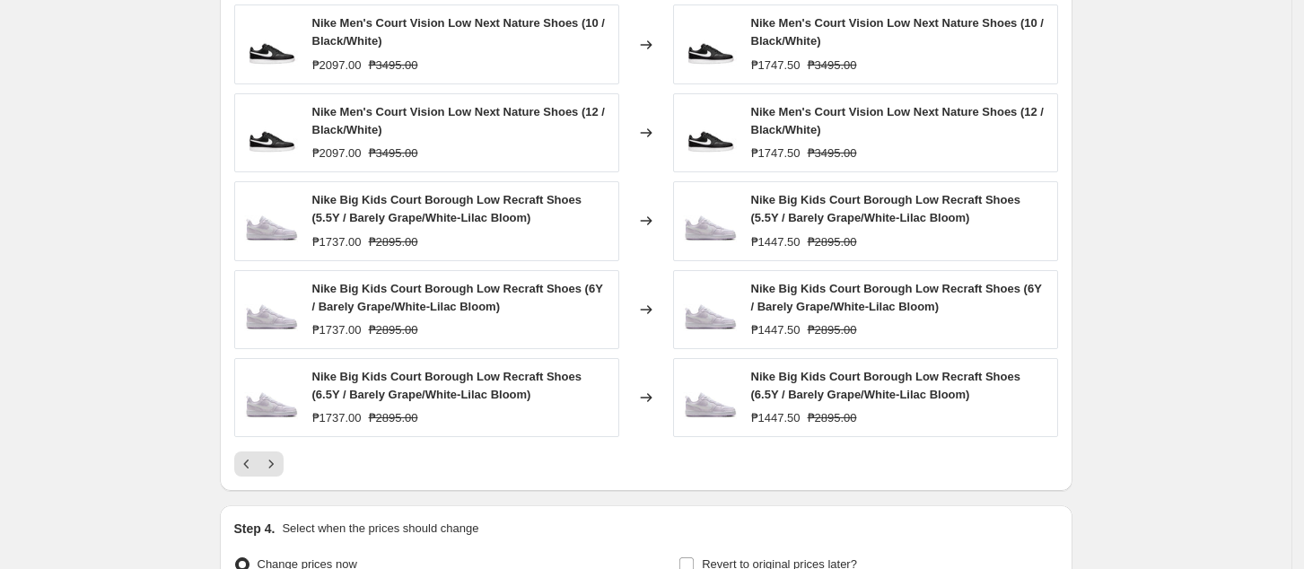
scroll to position [1316, 0]
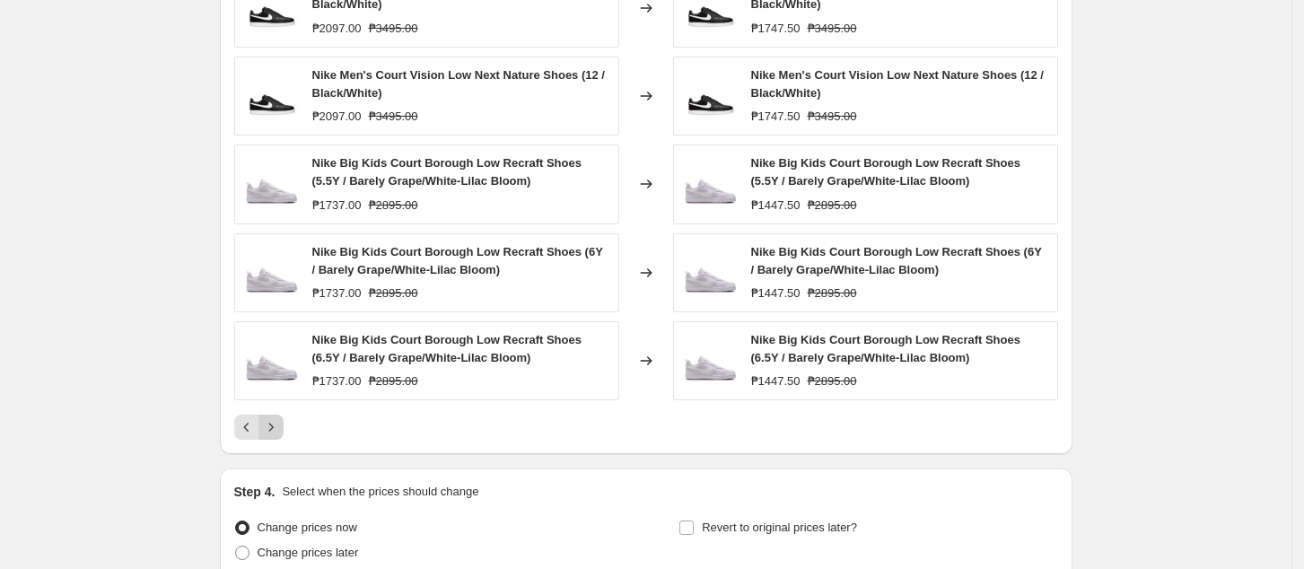
click at [280, 427] on icon "Next" at bounding box center [271, 427] width 18 height 18
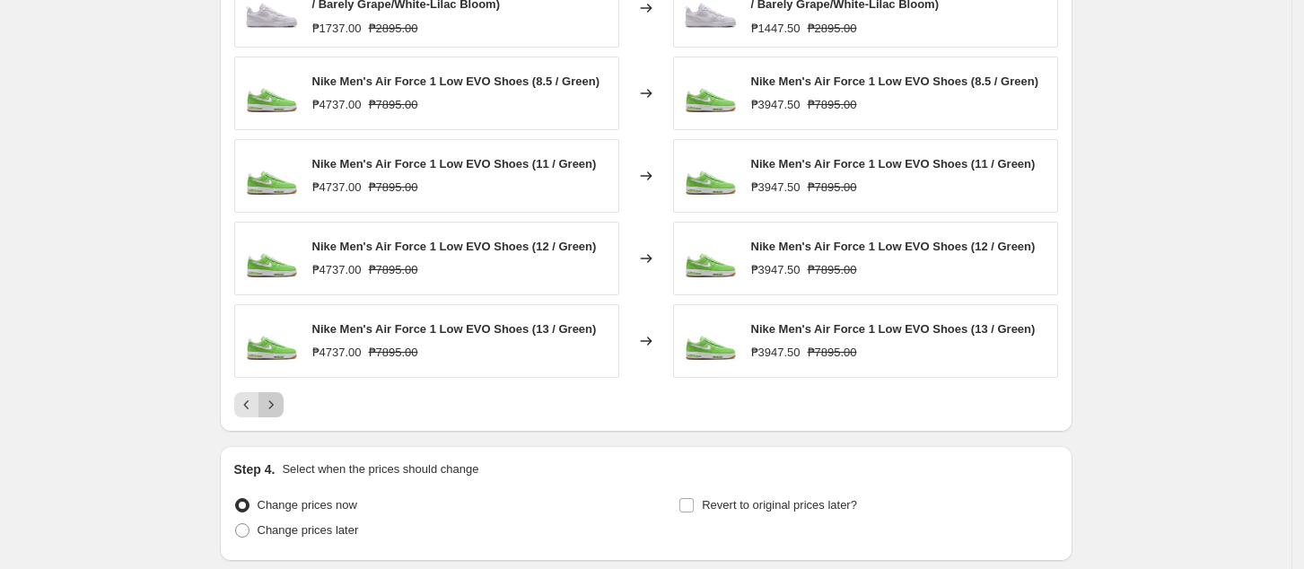
click at [284, 399] on button "Next" at bounding box center [271, 404] width 25 height 25
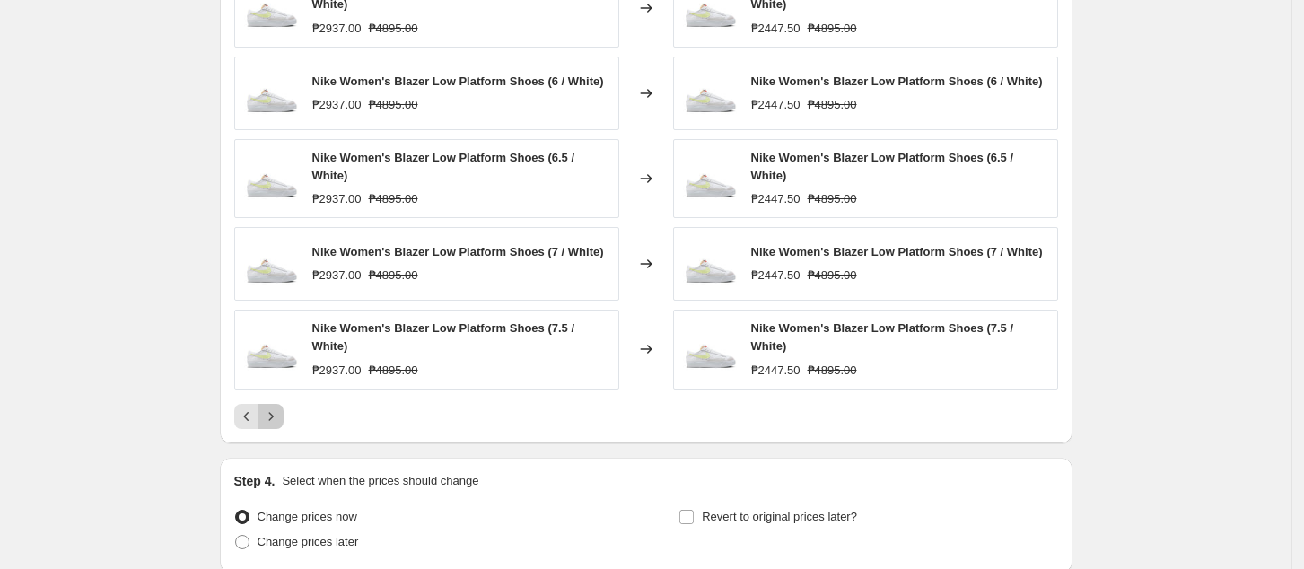
click at [275, 418] on icon "Next" at bounding box center [271, 417] width 18 height 18
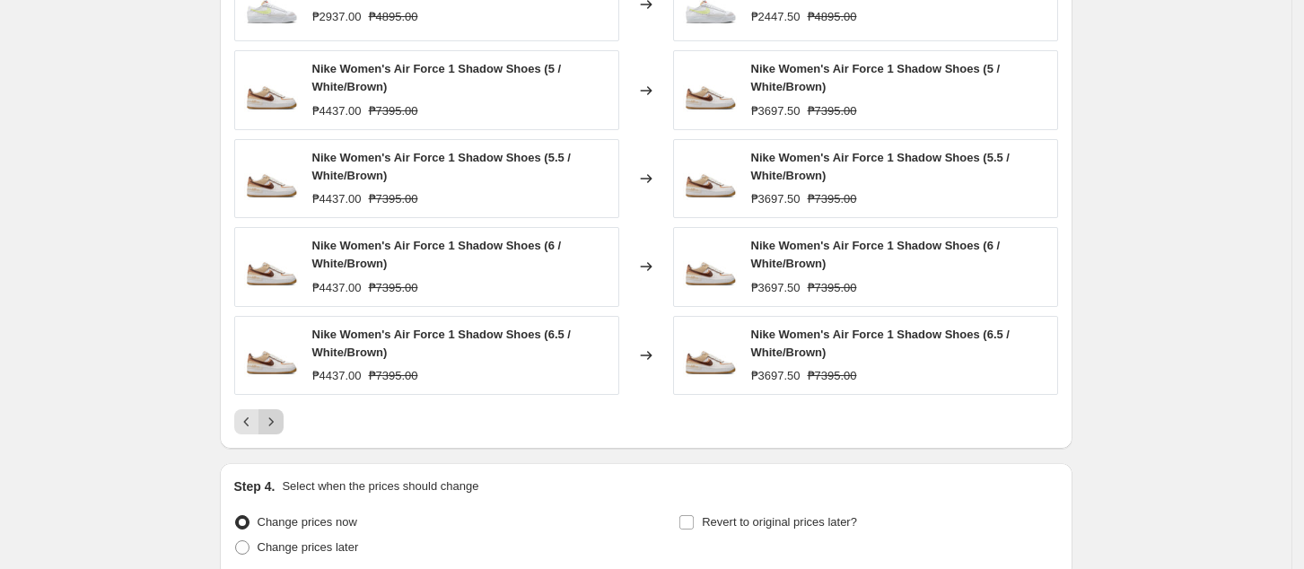
click at [273, 421] on icon "Next" at bounding box center [271, 422] width 18 height 18
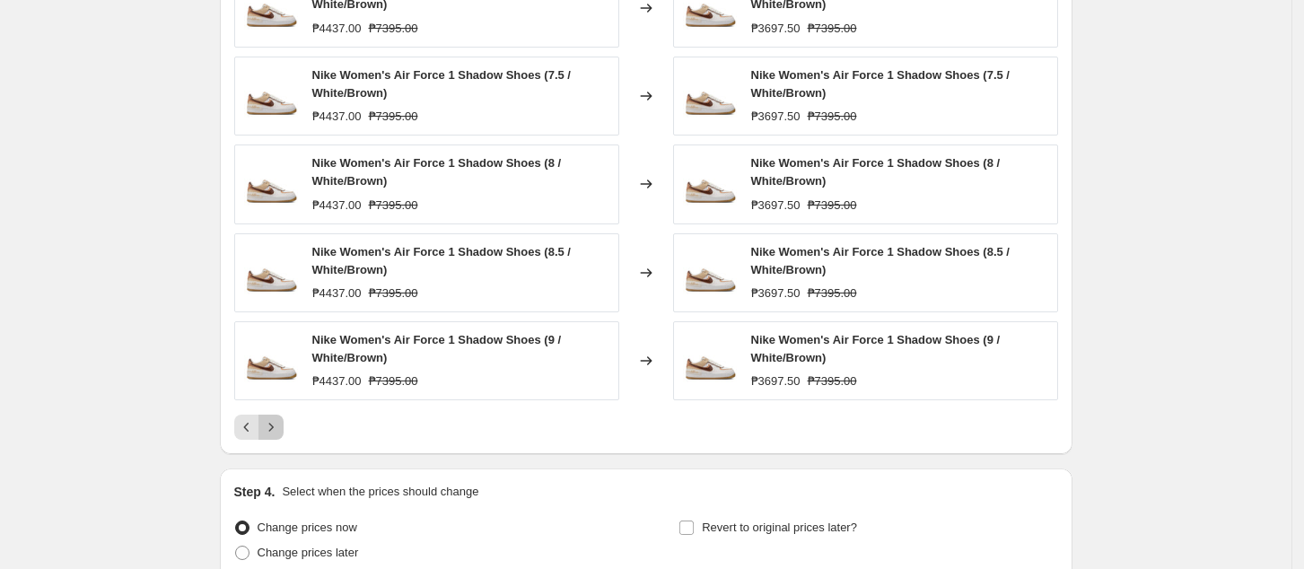
click at [280, 426] on icon "Next" at bounding box center [271, 427] width 18 height 18
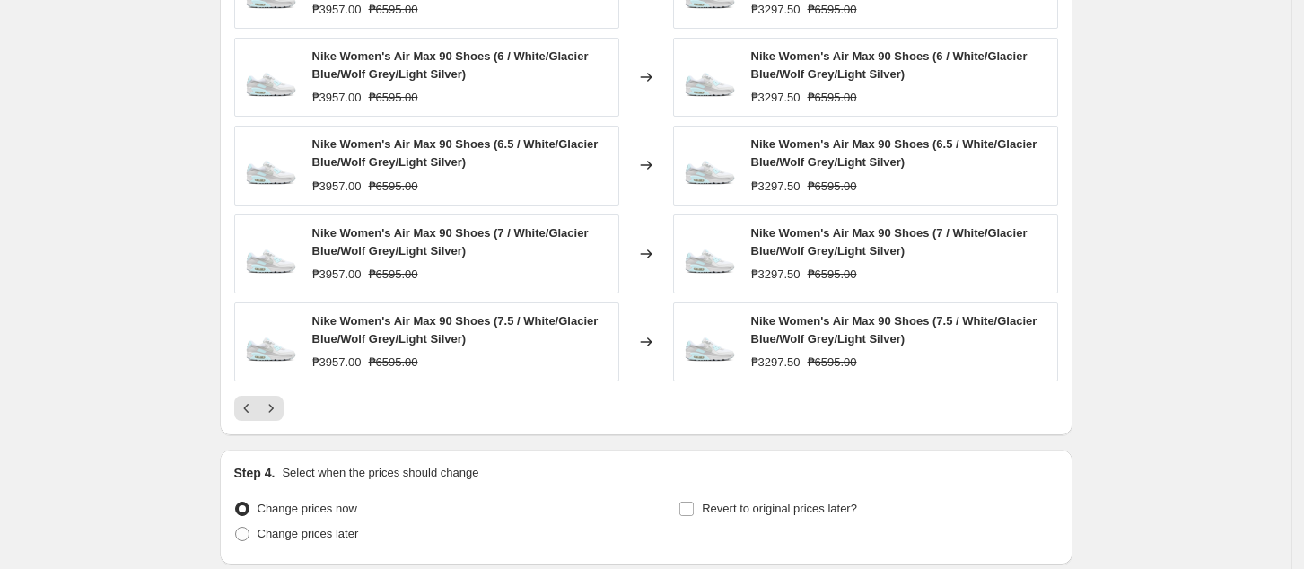
scroll to position [1479, 0]
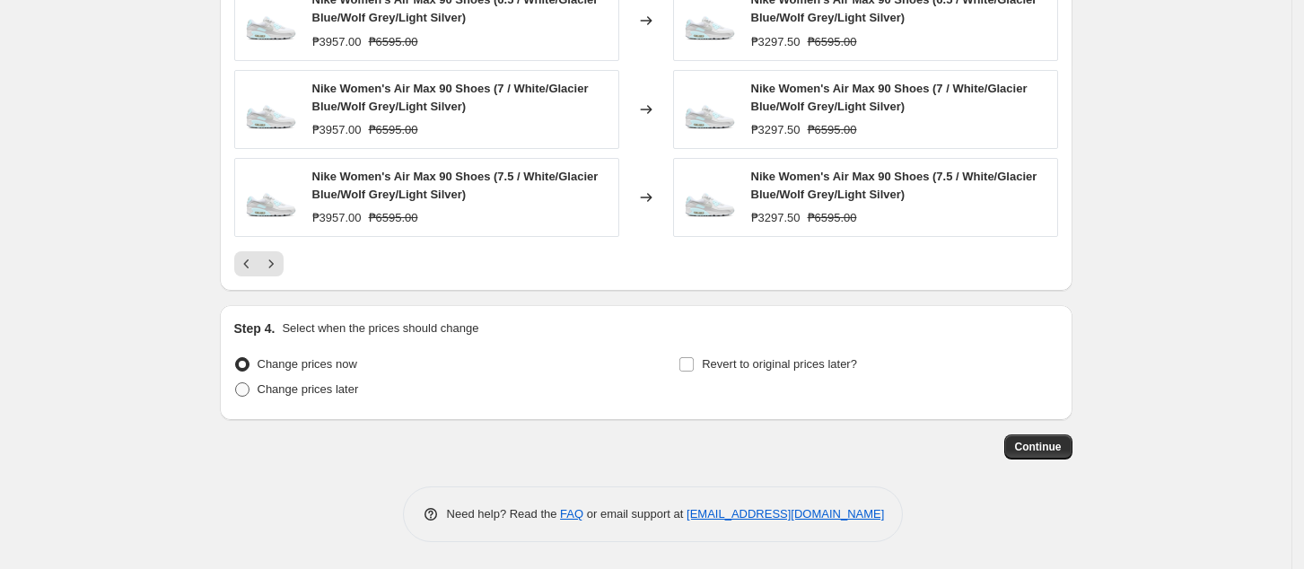
click at [306, 390] on span "Change prices later" at bounding box center [308, 388] width 101 height 13
click at [236, 383] on input "Change prices later" at bounding box center [235, 382] width 1 height 1
radio input "true"
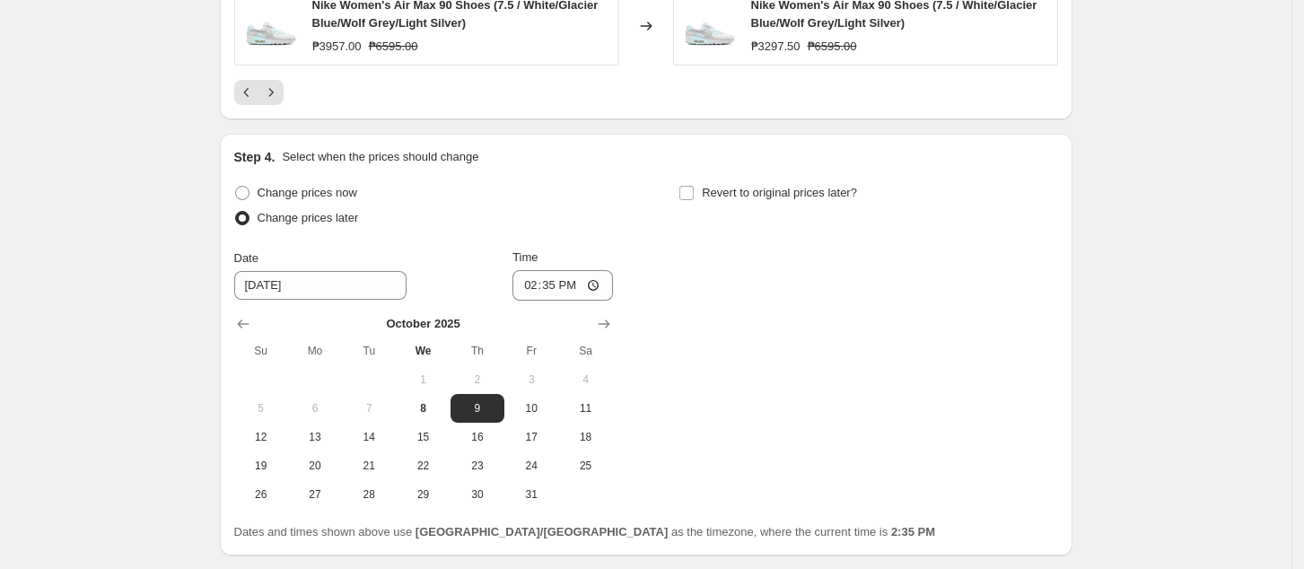
scroll to position [1786, 0]
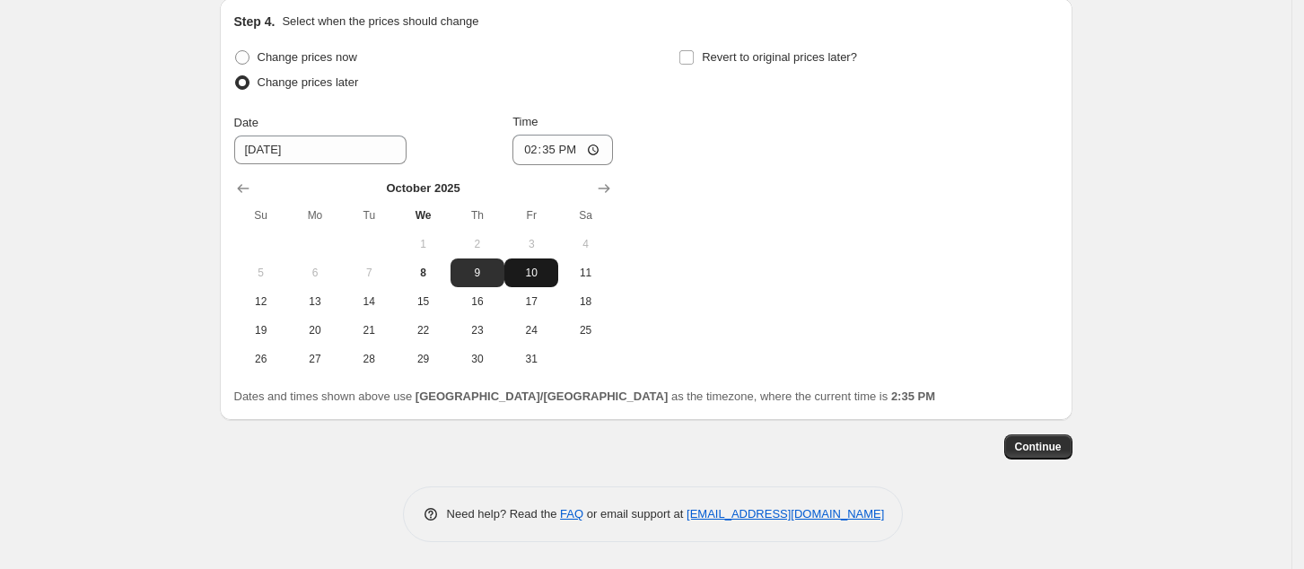
click at [551, 275] on span "10" at bounding box center [531, 273] width 39 height 14
type input "[DATE]"
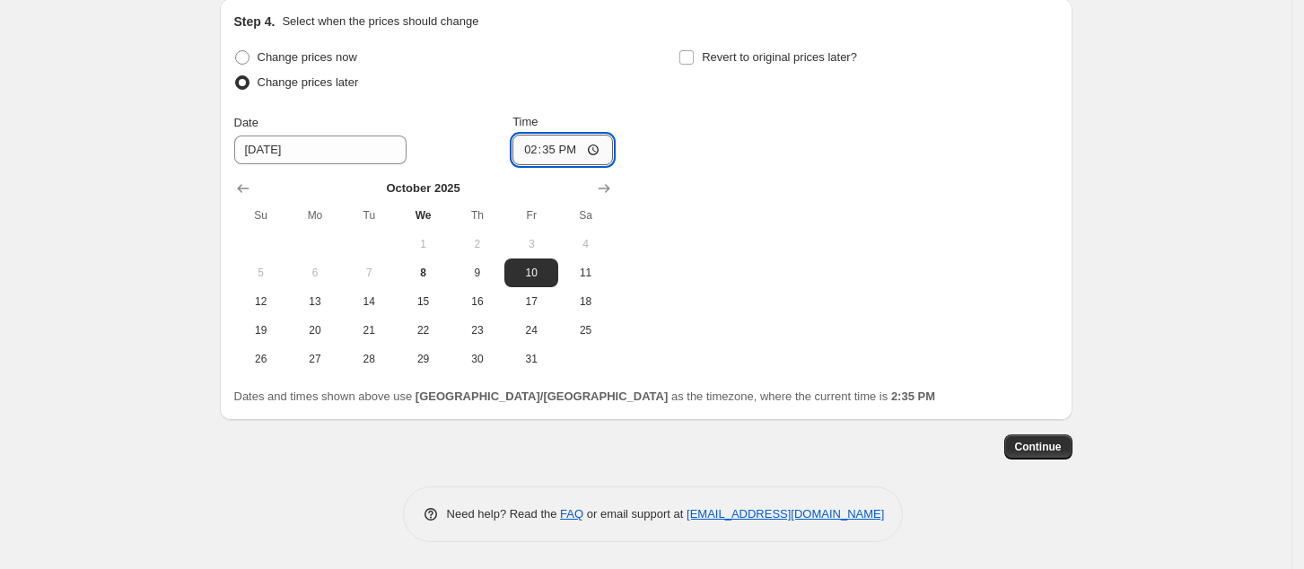
click at [530, 152] on input "14:35" at bounding box center [563, 150] width 101 height 31
type input "00:00"
click at [767, 315] on div "Change prices now Change prices later Date [DATE] Time 00:00 [DATE] Su Mo Tu We…" at bounding box center [646, 209] width 824 height 329
click at [1040, 441] on span "Continue" at bounding box center [1038, 447] width 47 height 14
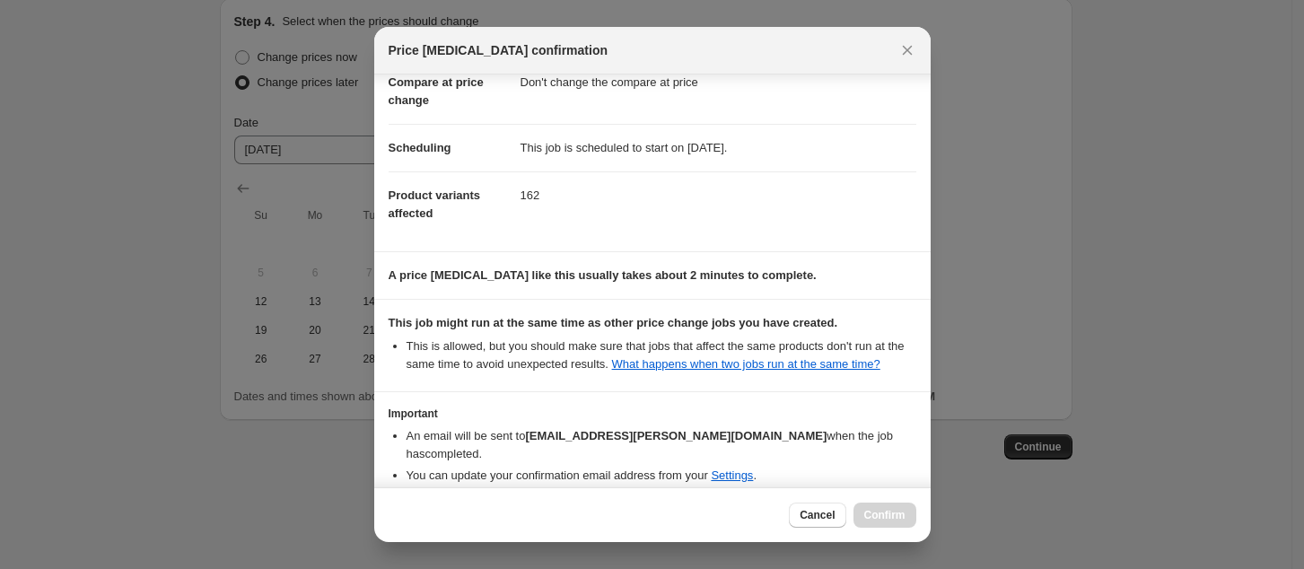
scroll to position [181, 0]
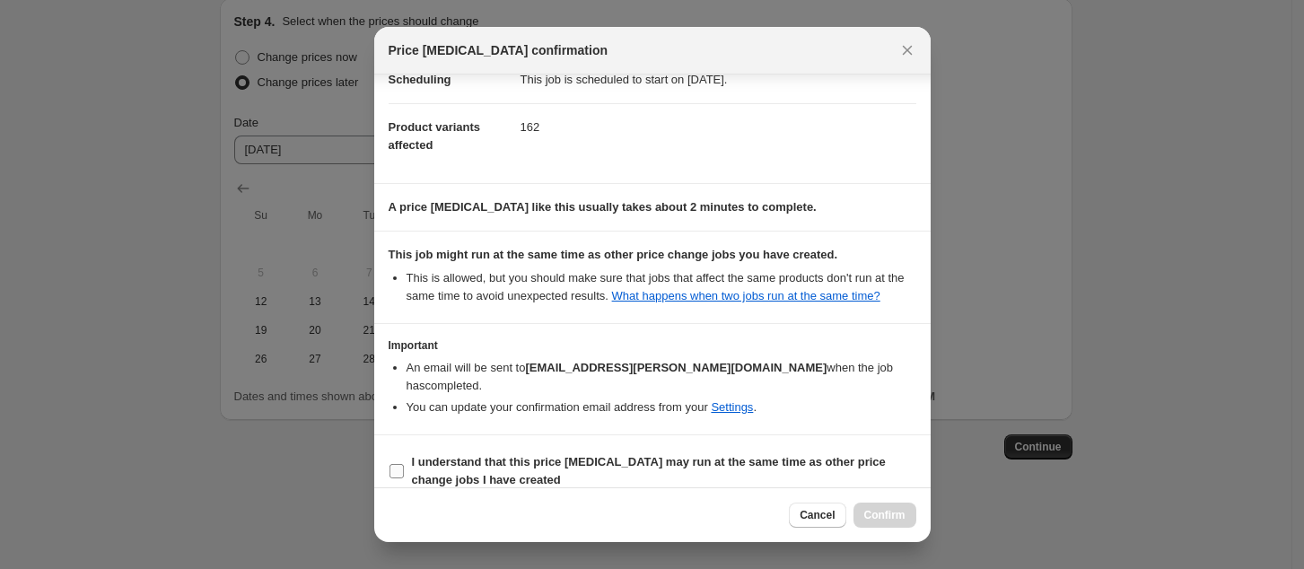
click at [480, 455] on b "I understand that this price [MEDICAL_DATA] may run at the same time as other p…" at bounding box center [649, 470] width 474 height 31
click at [404, 464] on input "I understand that this price [MEDICAL_DATA] may run at the same time as other p…" at bounding box center [397, 471] width 14 height 14
checkbox input "true"
click at [889, 523] on button "Confirm" at bounding box center [885, 515] width 63 height 25
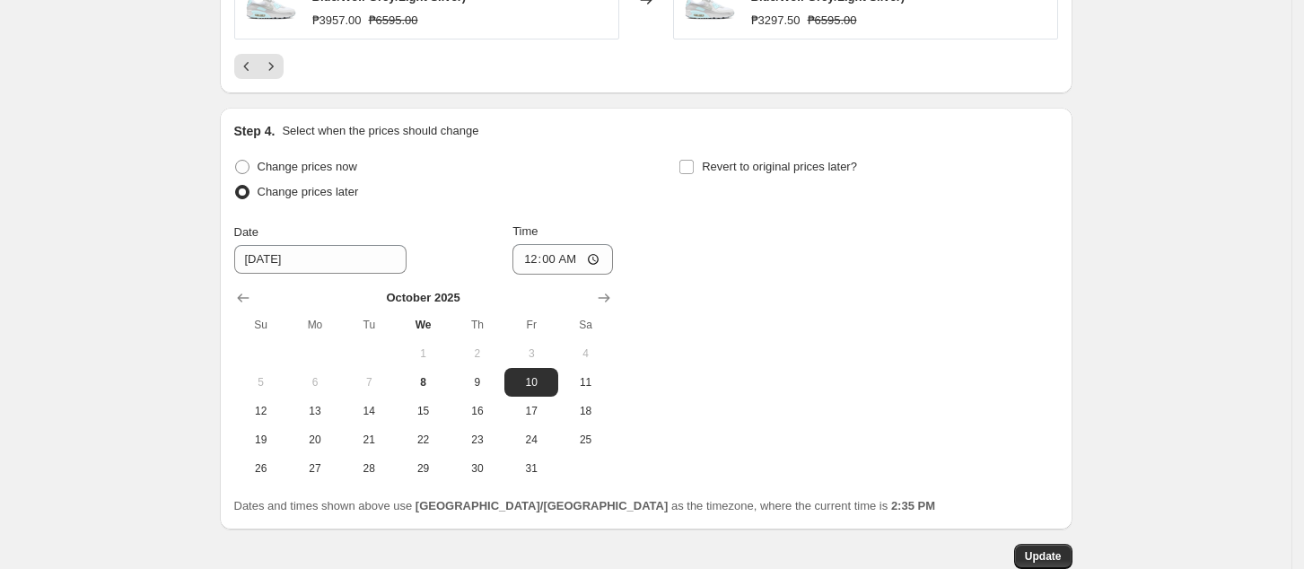
scroll to position [1666, 0]
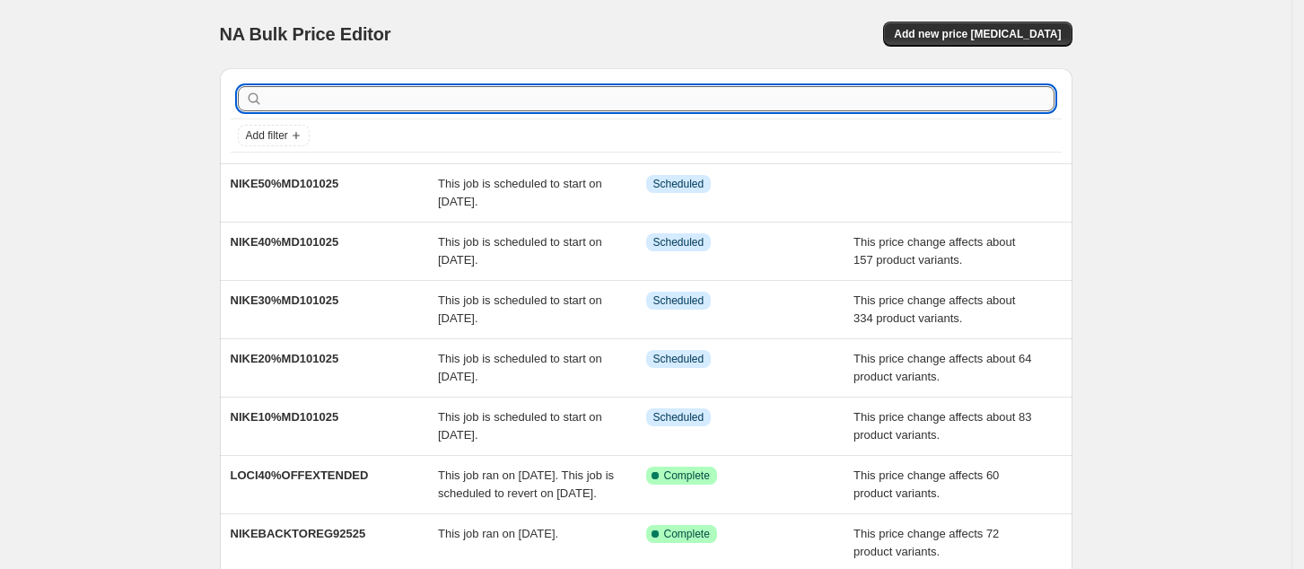
click at [797, 99] on input "text" at bounding box center [661, 98] width 788 height 25
type input "pr"
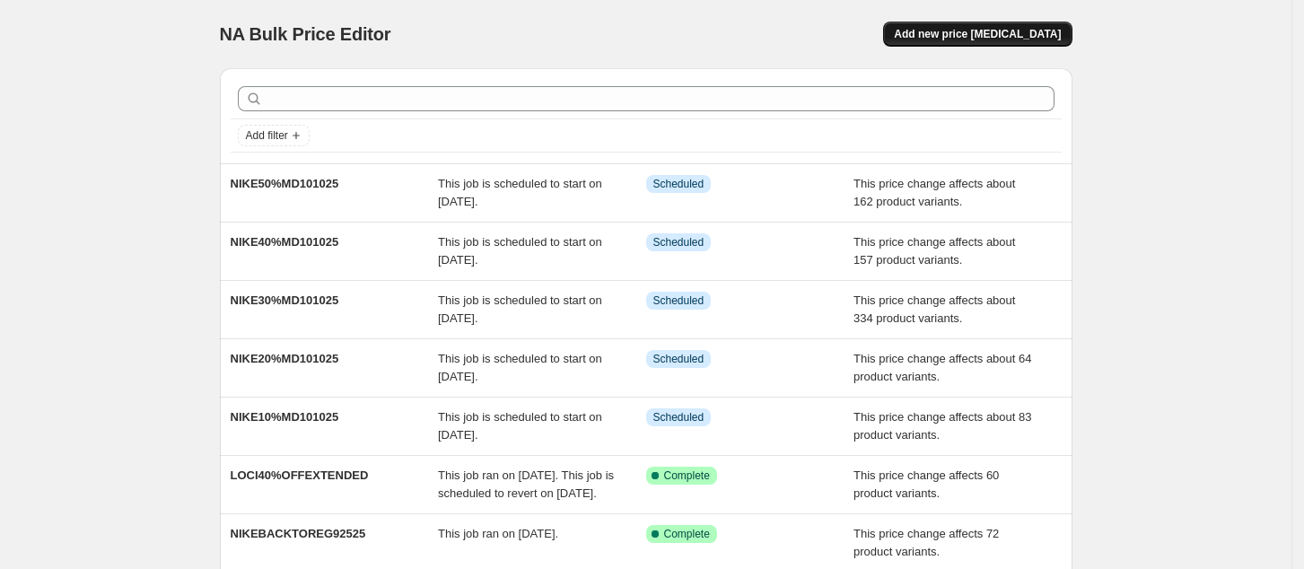
click at [995, 30] on span "Add new price [MEDICAL_DATA]" at bounding box center [977, 34] width 167 height 14
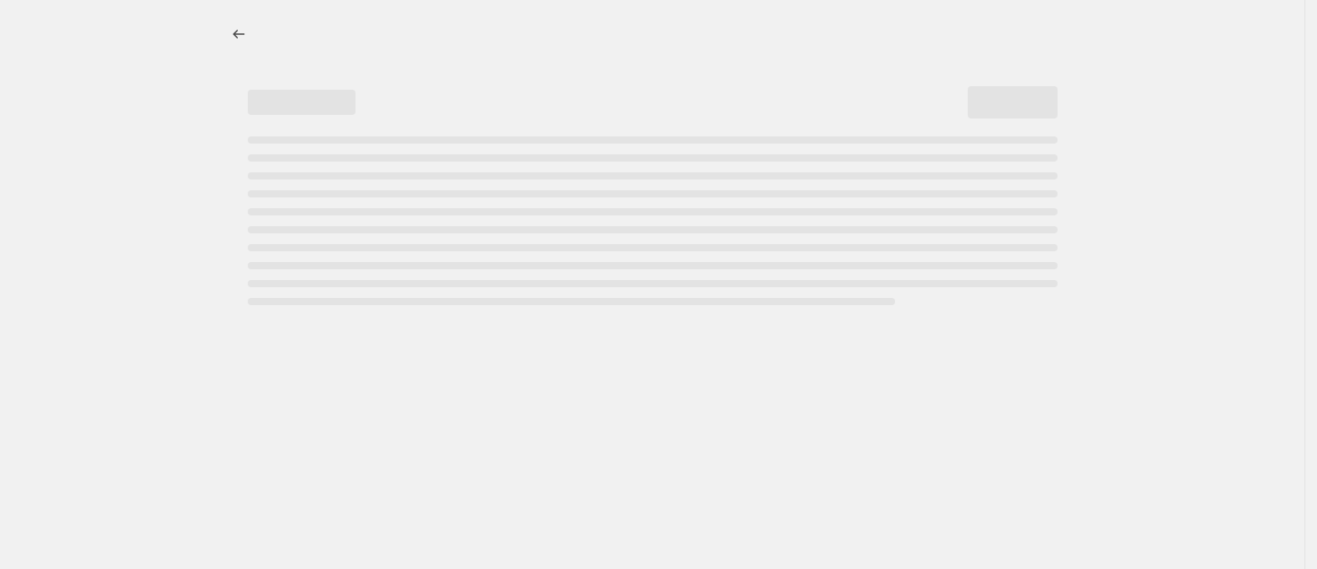
select select "percentage"
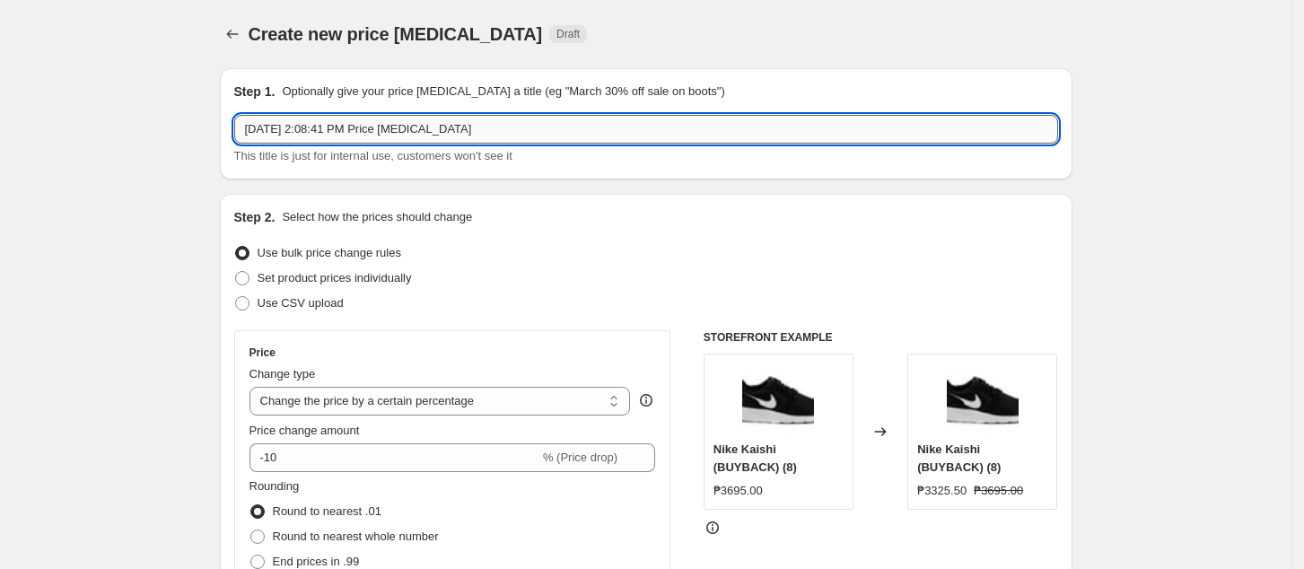
click at [492, 130] on input "Oct 8, 2025, 2:08:41 PM Price change job" at bounding box center [646, 129] width 824 height 29
paste input "NIKE10%MD101025"
paste input "text"
click at [283, 126] on input "NIKE10%MD101025" at bounding box center [646, 129] width 824 height 29
type input "NIKE60%MD101025"
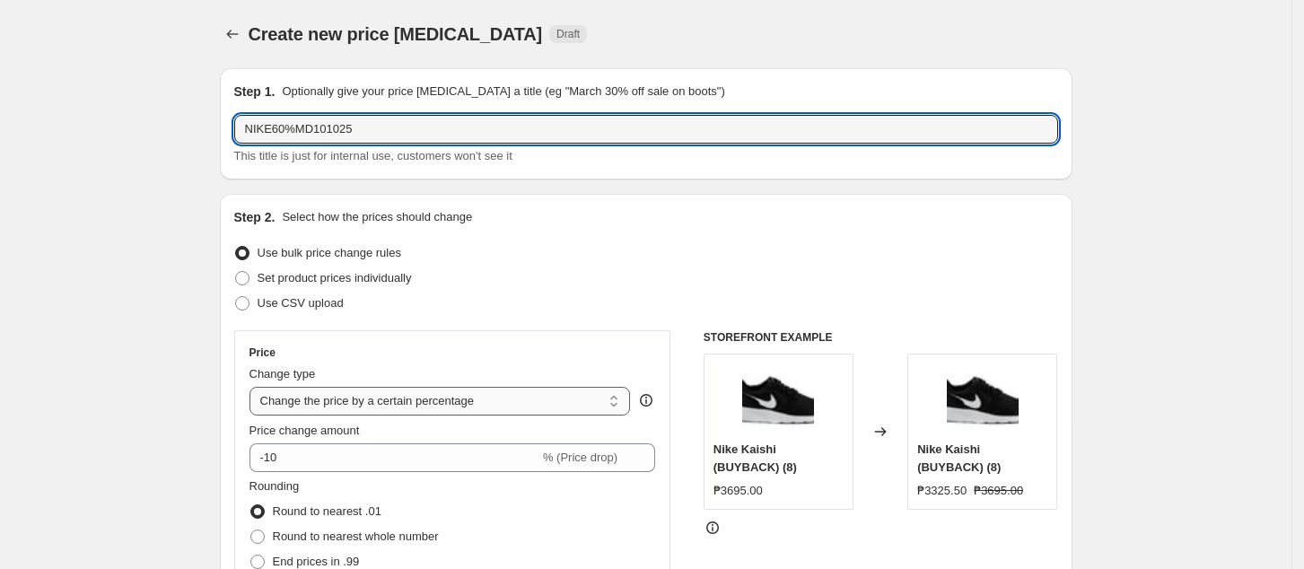
click at [432, 399] on select "Change the price to a certain amount Change the price by a certain amount Chang…" at bounding box center [440, 401] width 381 height 29
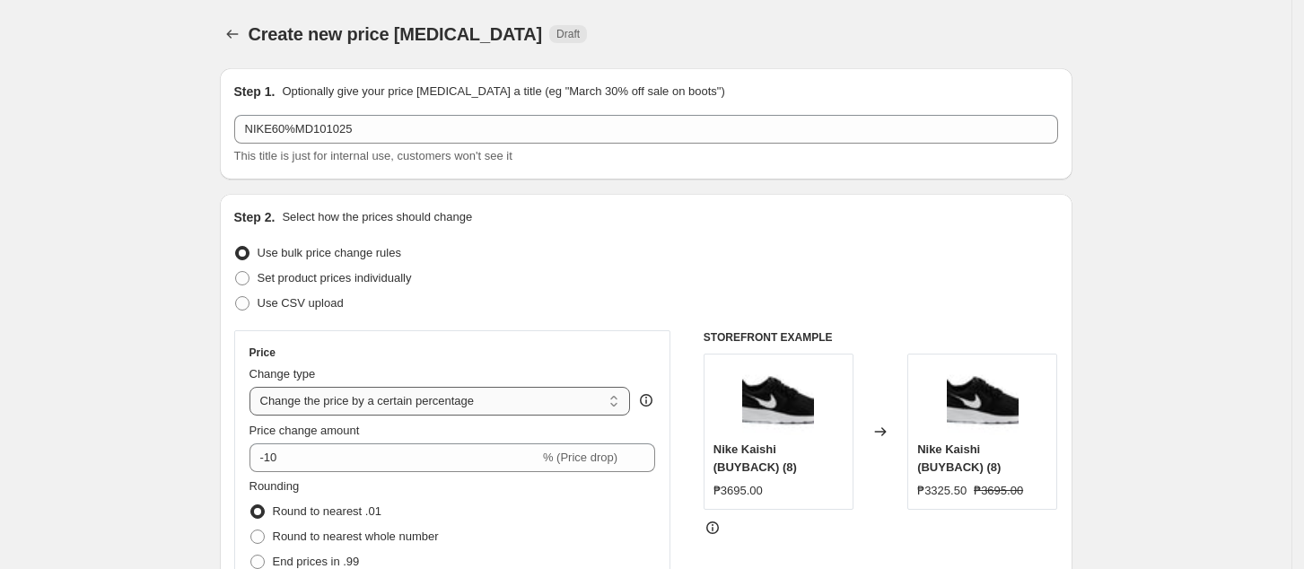
select select "pcap"
click at [255, 387] on select "Change the price to a certain amount Change the price by a certain amount Chang…" at bounding box center [440, 401] width 381 height 29
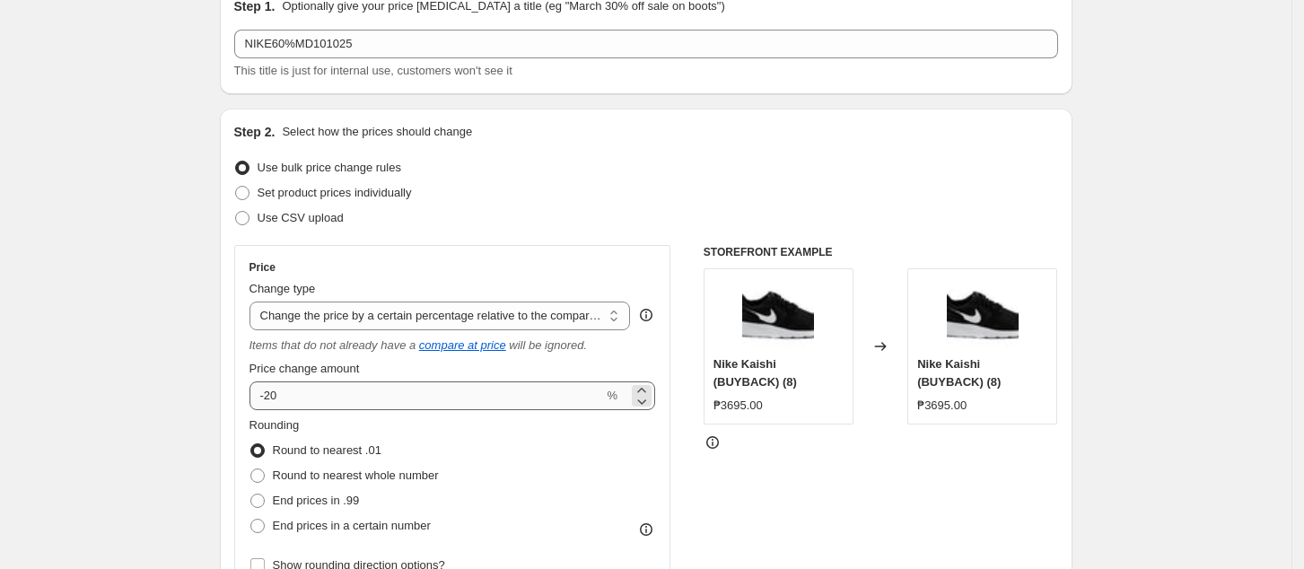
scroll to position [119, 0]
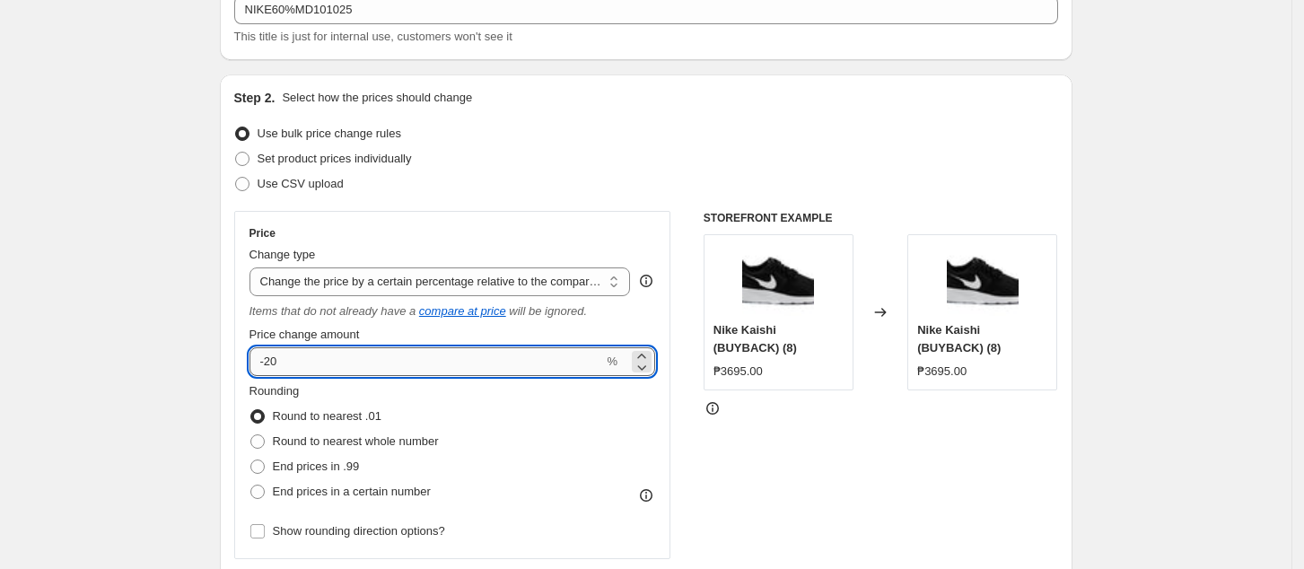
click at [356, 357] on input "-20" at bounding box center [427, 361] width 355 height 29
type input "-2"
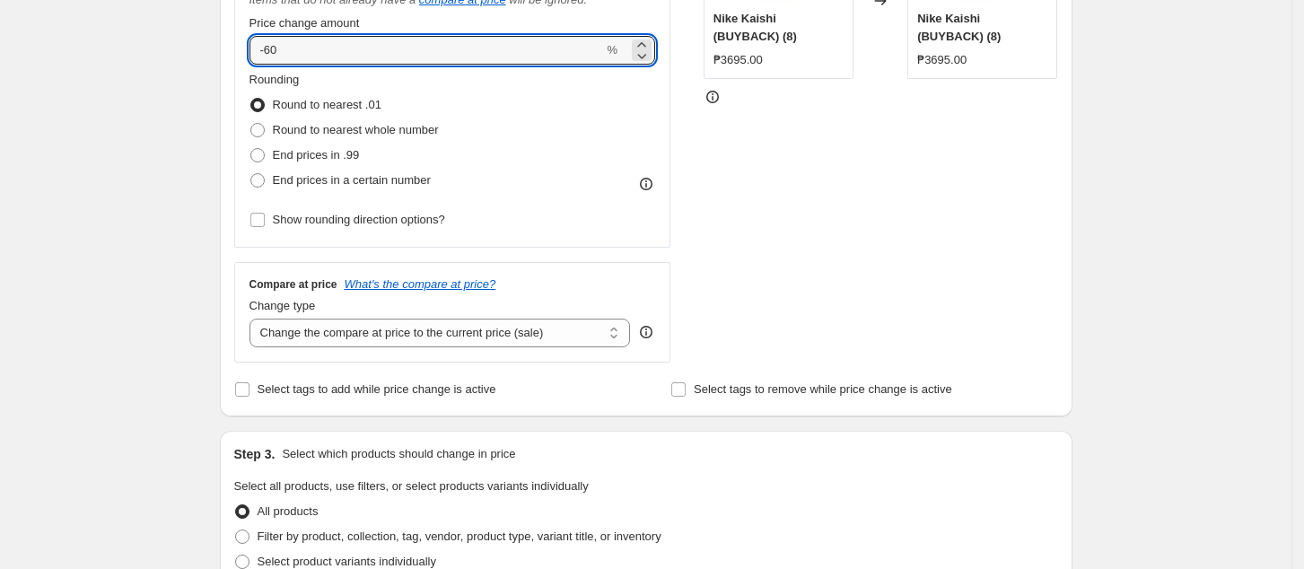
scroll to position [478, 0]
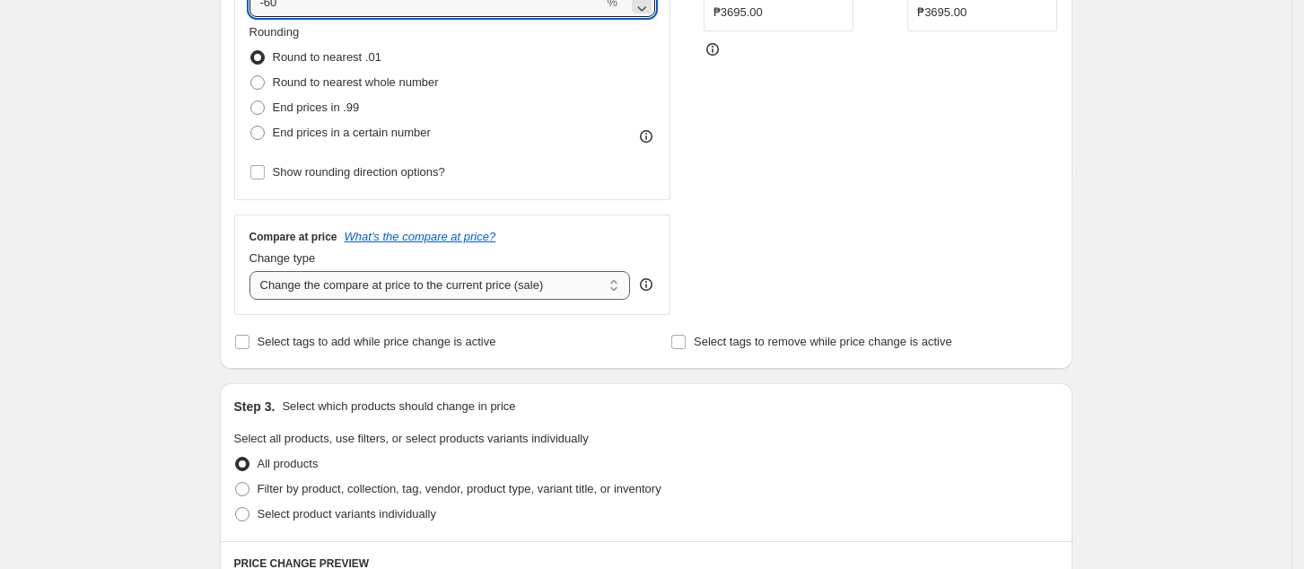
type input "-60"
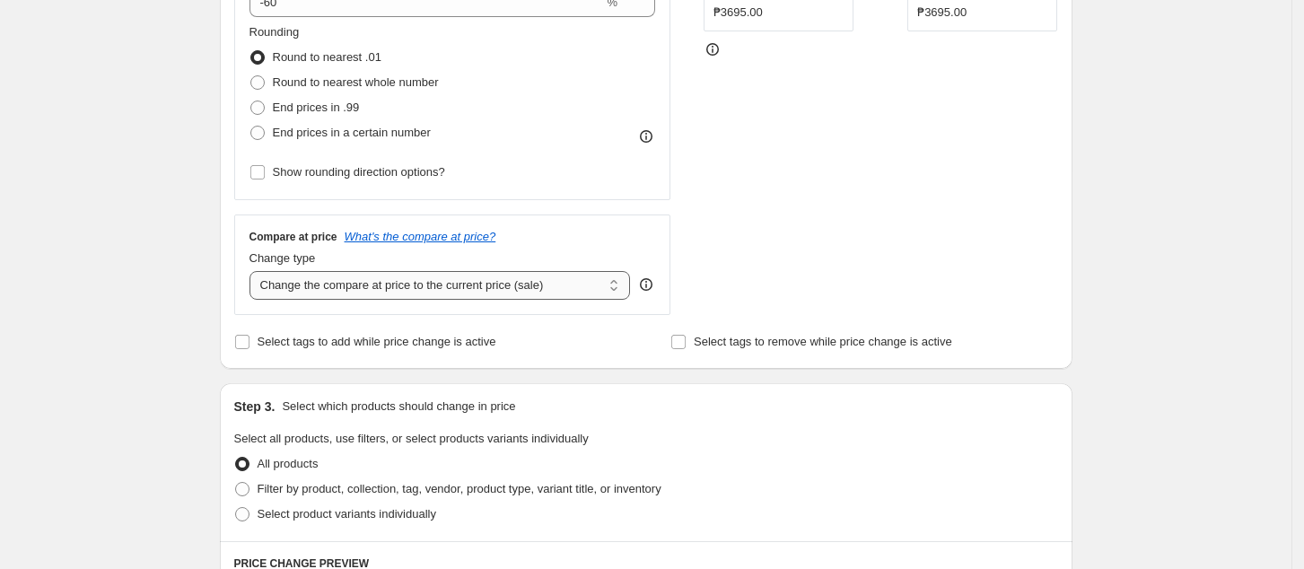
click at [480, 290] on select "Change the compare at price to the current price (sale) Change the compare at p…" at bounding box center [440, 285] width 381 height 29
select select "no_change"
click at [255, 272] on select "Change the compare at price to the current price (sale) Change the compare at p…" at bounding box center [440, 285] width 381 height 29
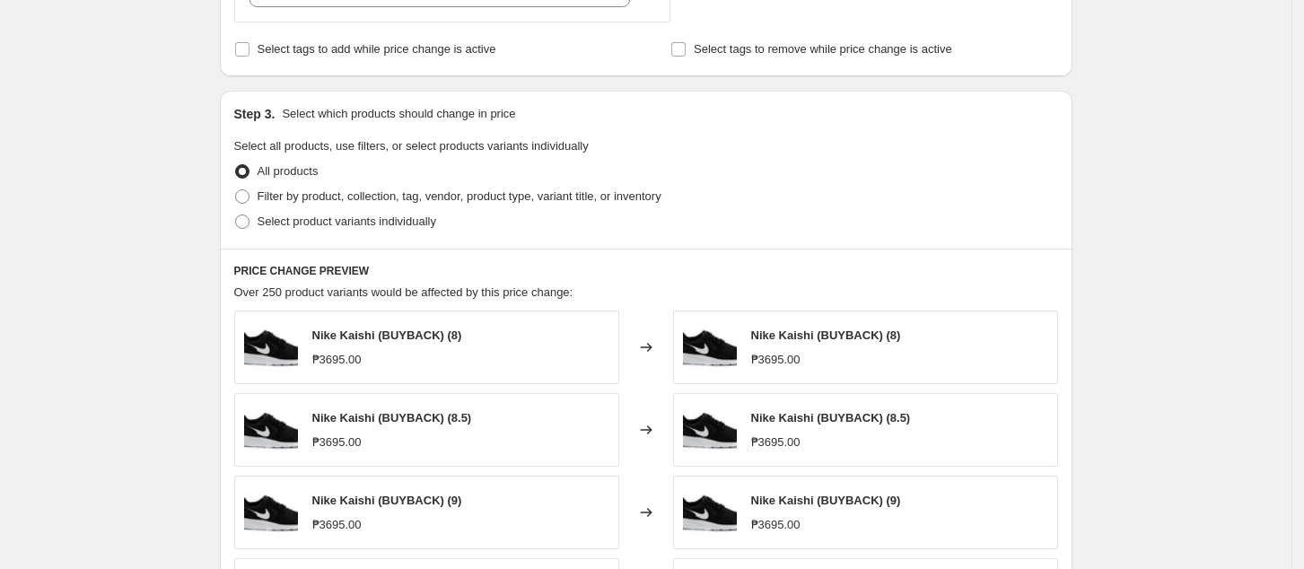
scroll to position [837, 0]
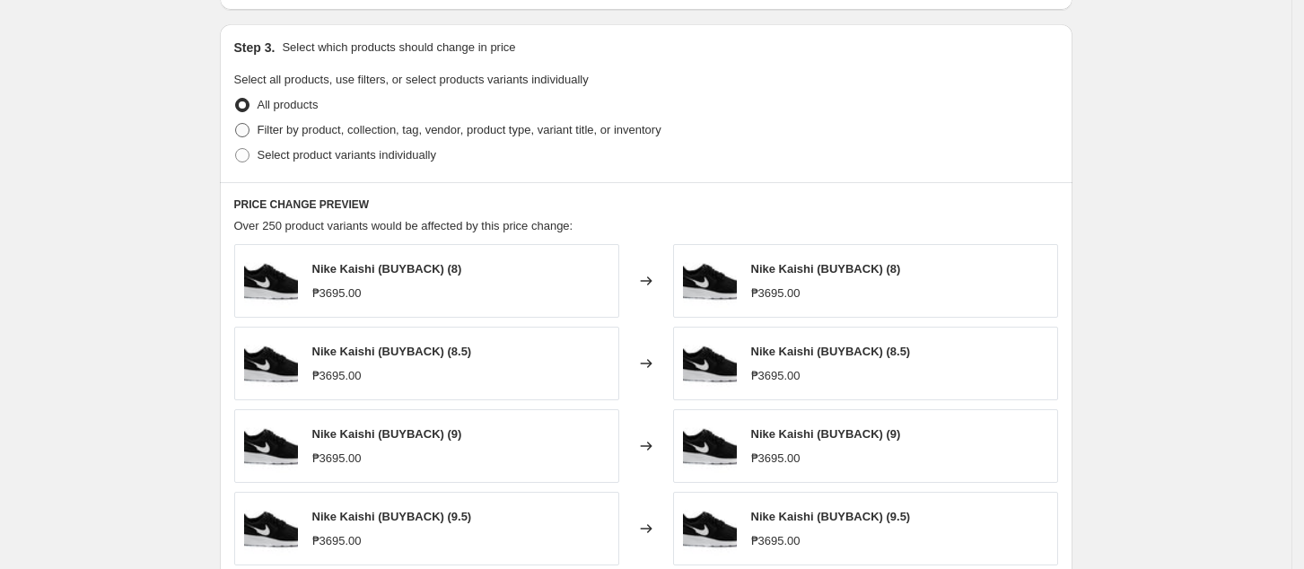
drag, startPoint x: 356, startPoint y: 128, endPoint x: 423, endPoint y: 140, distance: 67.4
click at [359, 128] on span "Filter by product, collection, tag, vendor, product type, variant title, or inv…" at bounding box center [460, 129] width 404 height 13
click at [236, 124] on input "Filter by product, collection, tag, vendor, product type, variant title, or inv…" at bounding box center [235, 123] width 1 height 1
radio input "true"
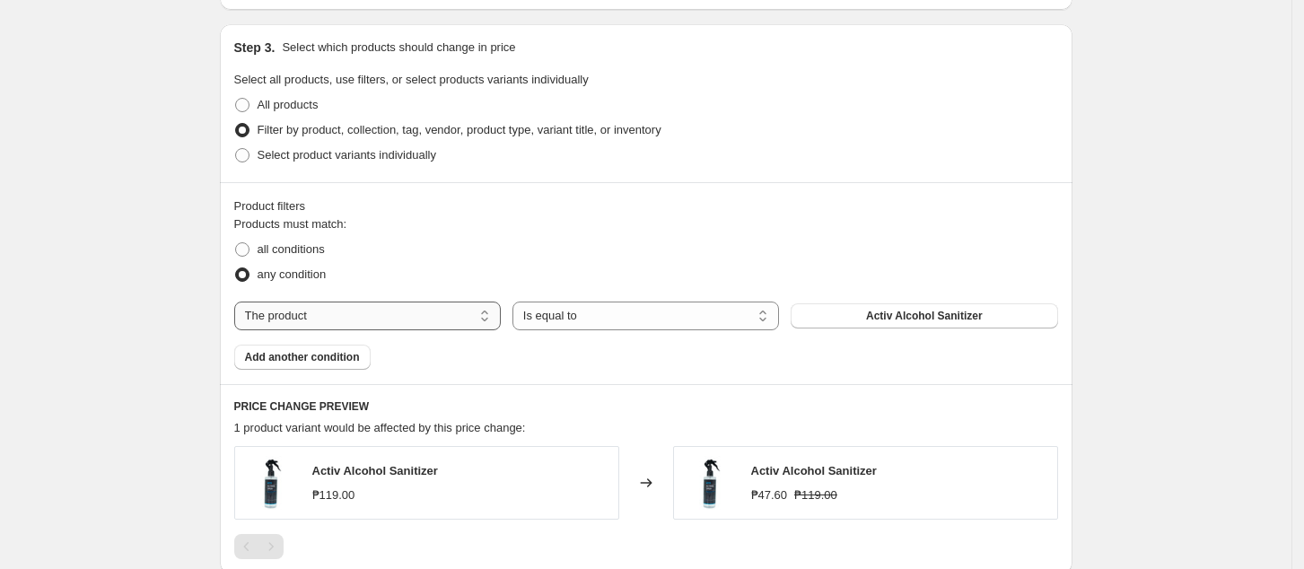
click at [395, 322] on select "The product The product's collection The product's tag The product's vendor The…" at bounding box center [367, 316] width 267 height 29
select select "tag"
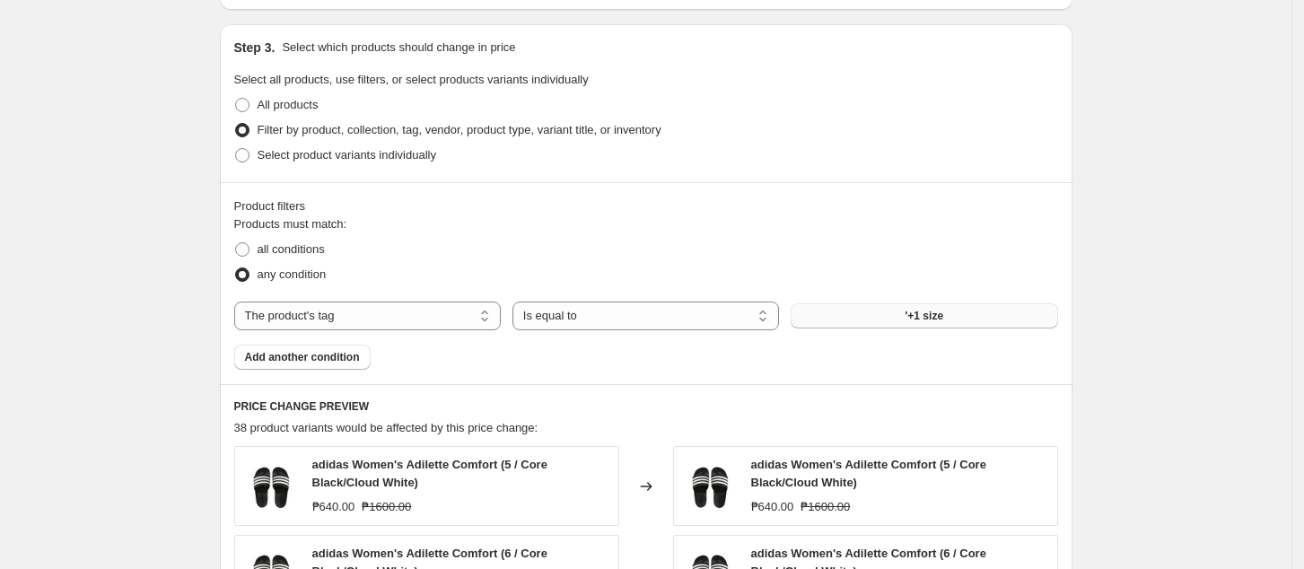
click at [938, 321] on span "'+1 size" at bounding box center [925, 316] width 39 height 14
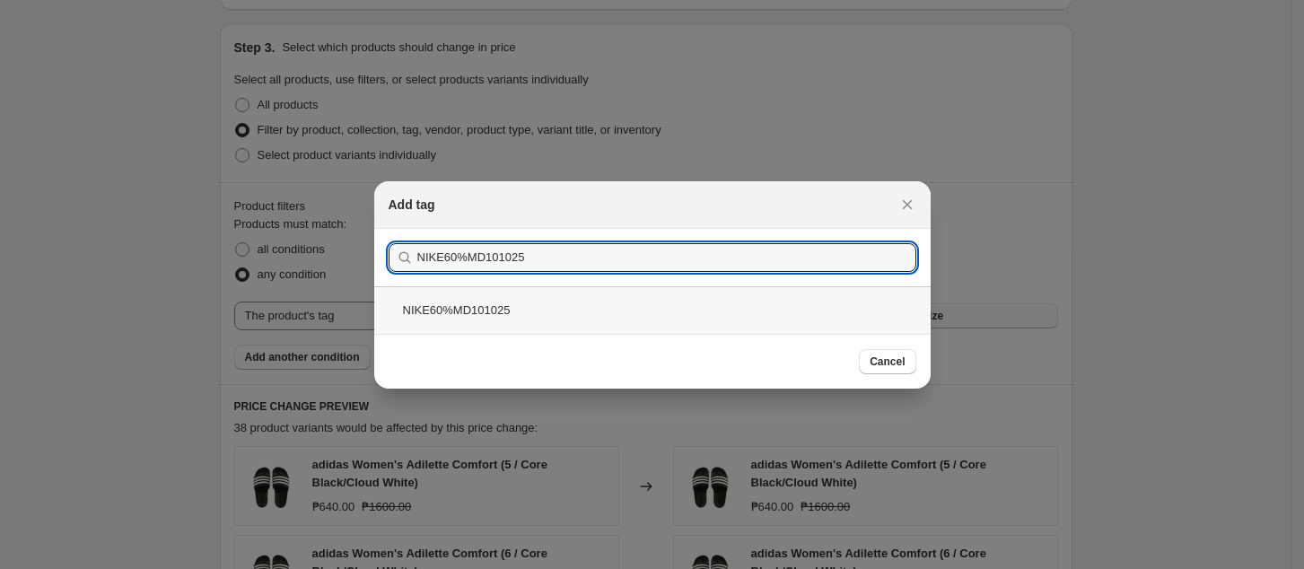
type input "NIKE60%MD101025"
click at [642, 319] on div "NIKE60%MD101025" at bounding box center [652, 310] width 557 height 48
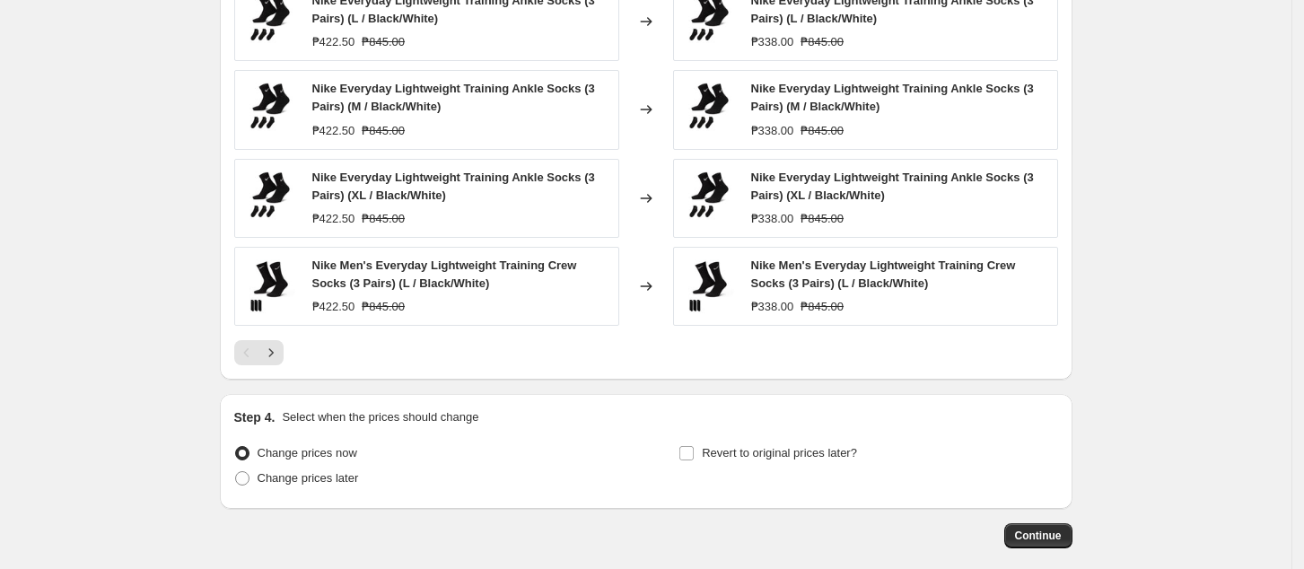
scroll to position [1436, 0]
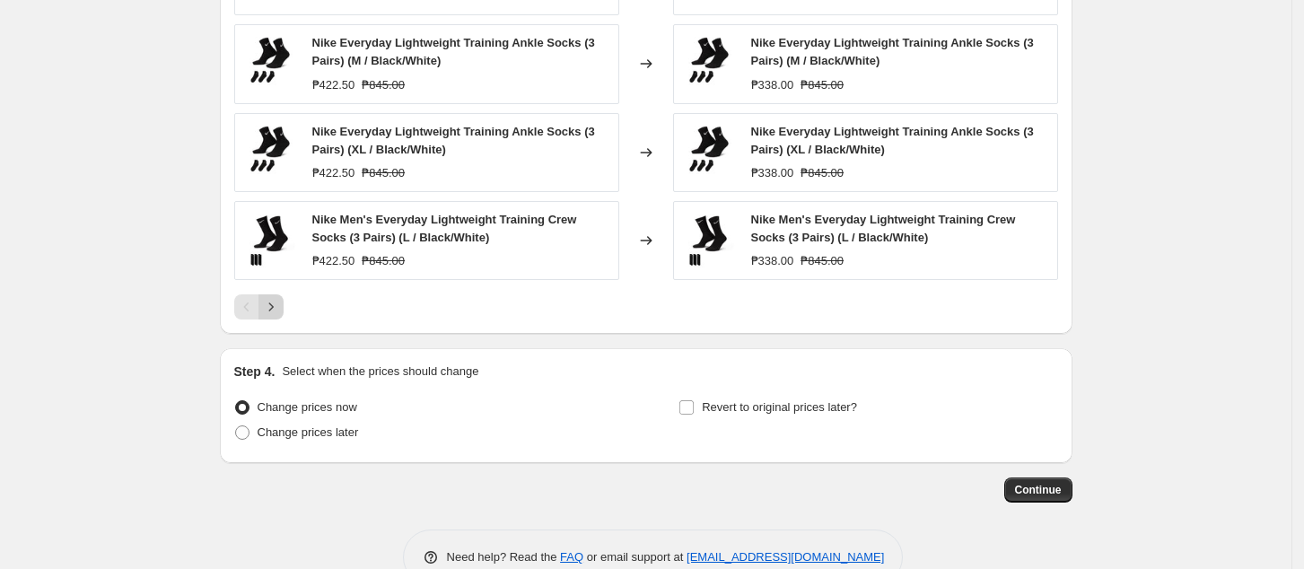
click at [272, 306] on icon "Next" at bounding box center [271, 307] width 18 height 18
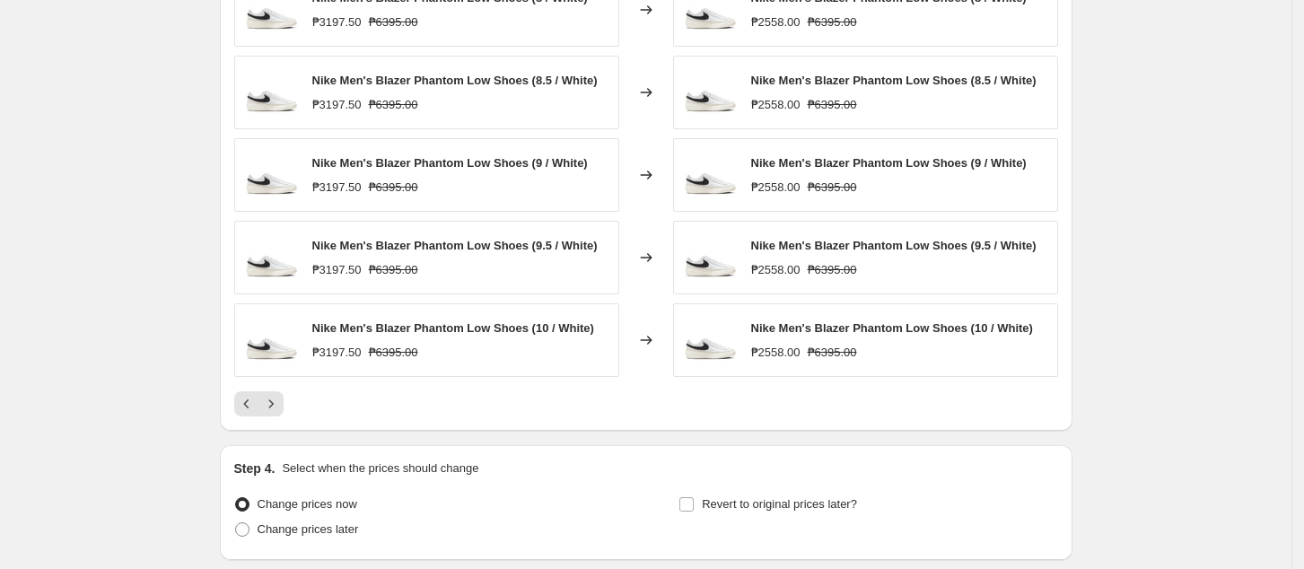
scroll to position [1196, 0]
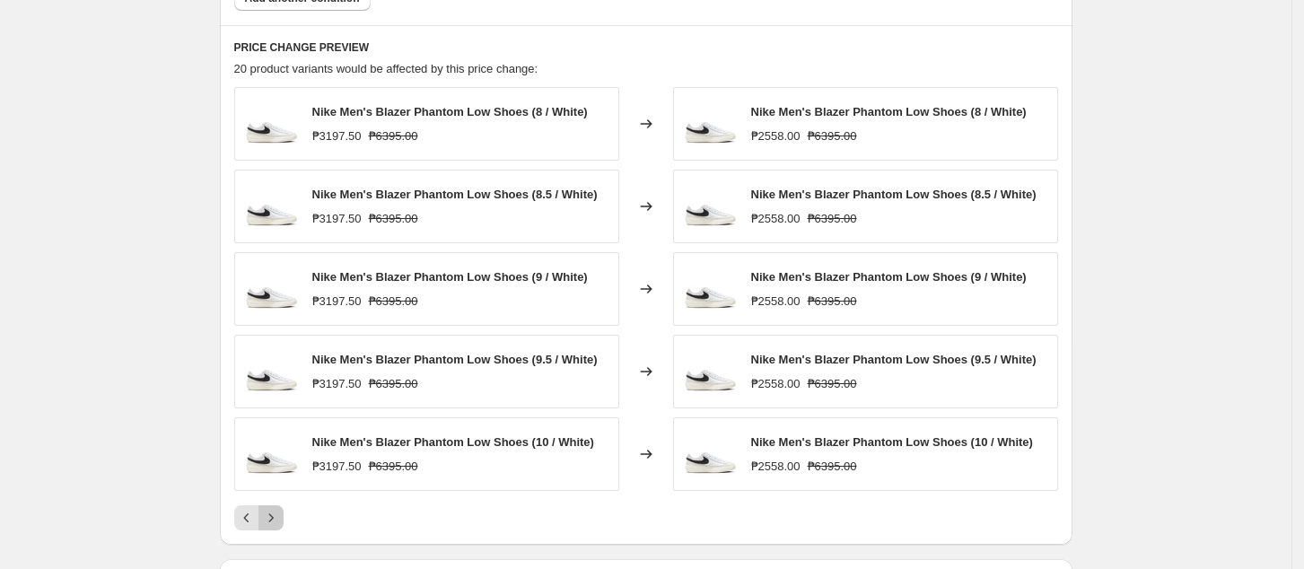
click at [280, 515] on icon "Next" at bounding box center [271, 518] width 18 height 18
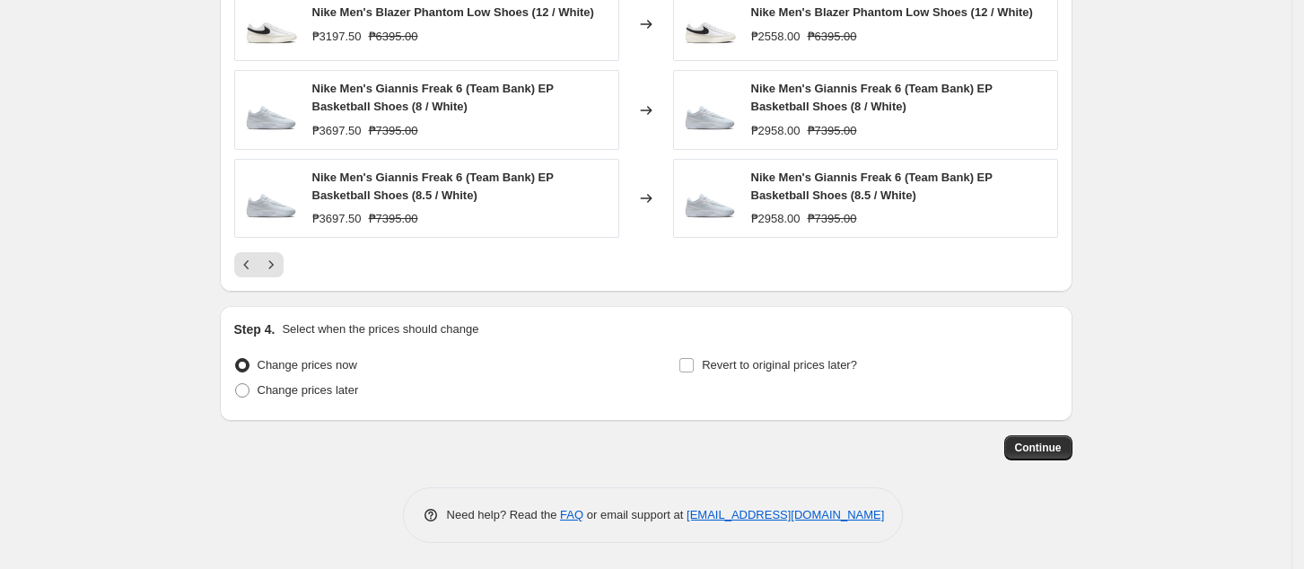
scroll to position [1462, 0]
drag, startPoint x: 279, startPoint y: 269, endPoint x: 355, endPoint y: 285, distance: 77.8
click at [280, 269] on icon "Next" at bounding box center [271, 264] width 18 height 18
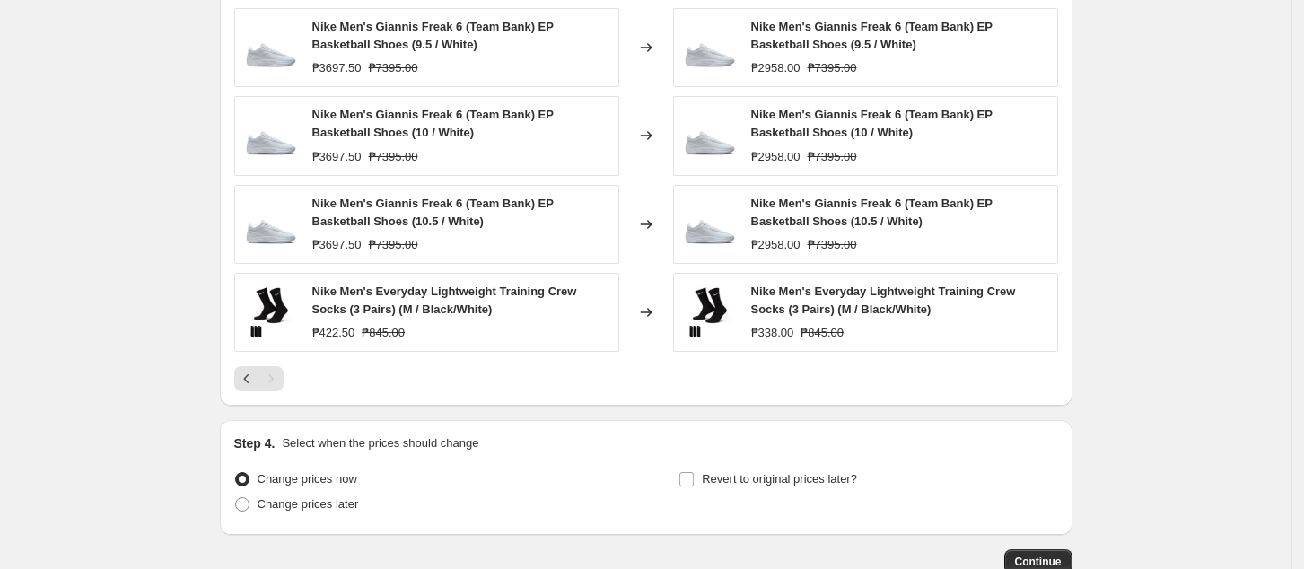
scroll to position [1343, 0]
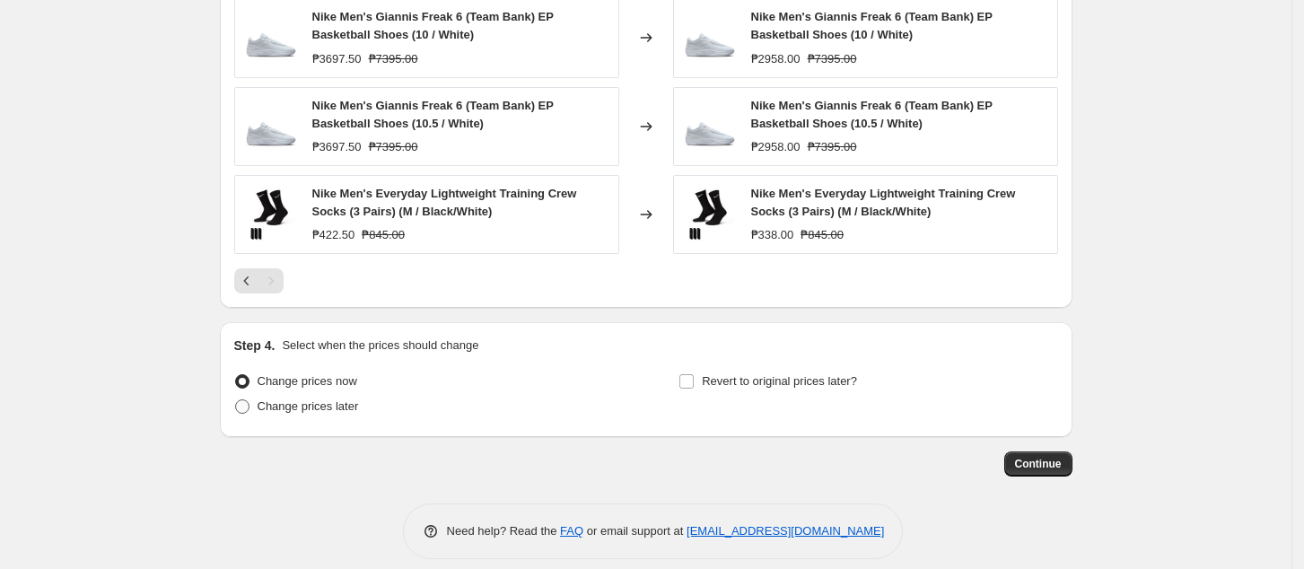
click at [332, 408] on span "Change prices later" at bounding box center [308, 405] width 101 height 13
click at [236, 400] on input "Change prices later" at bounding box center [235, 399] width 1 height 1
radio input "true"
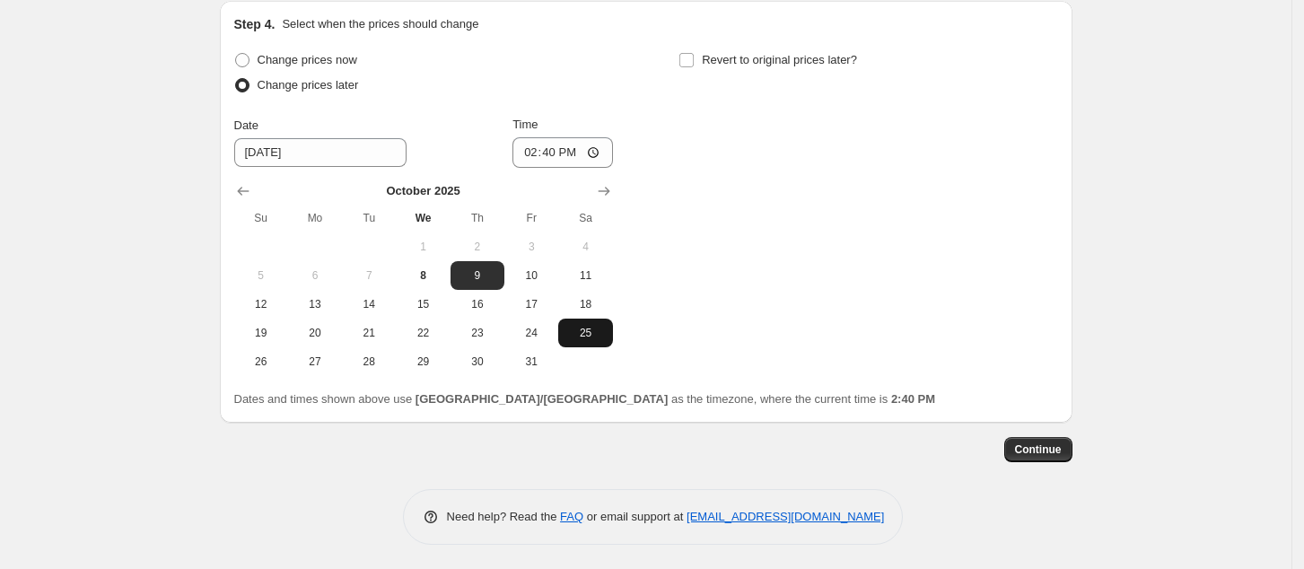
scroll to position [1786, 0]
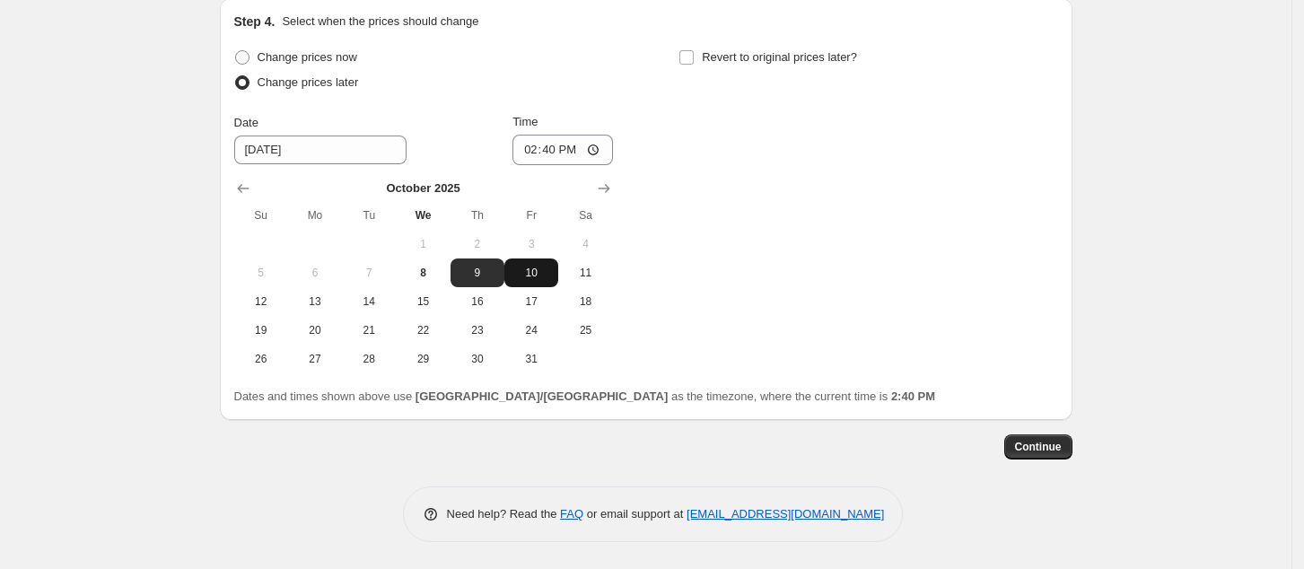
click at [546, 270] on span "10" at bounding box center [531, 273] width 39 height 14
type input "[DATE]"
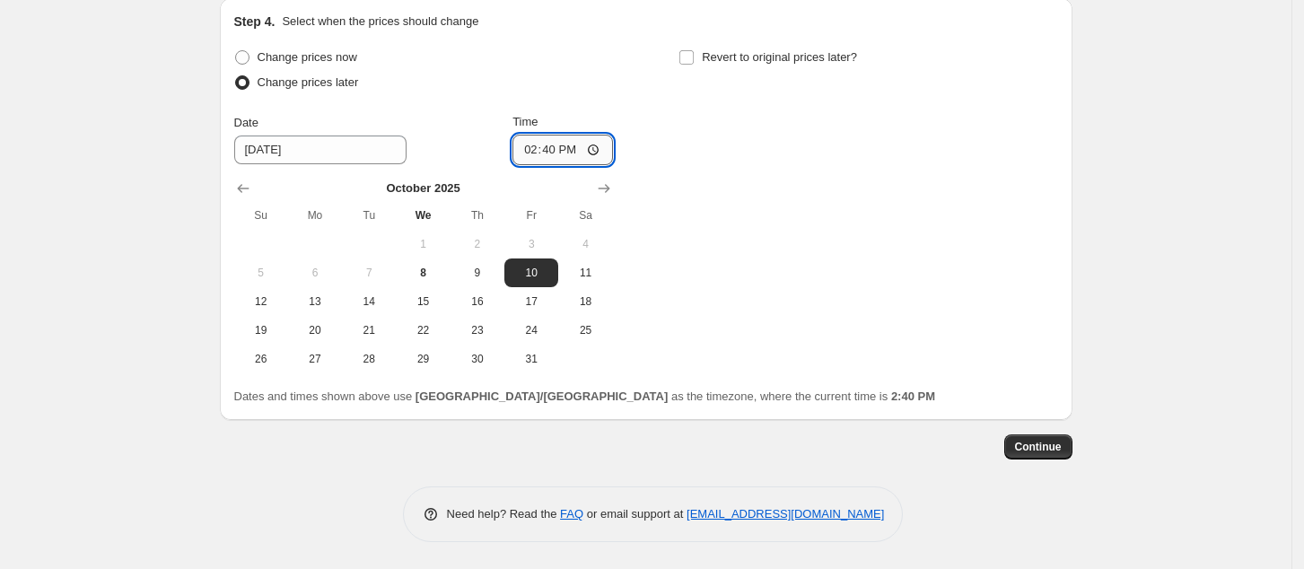
click at [528, 151] on input "14:40" at bounding box center [563, 150] width 101 height 31
type input "00:00"
click at [1049, 445] on span "Continue" at bounding box center [1038, 447] width 47 height 14
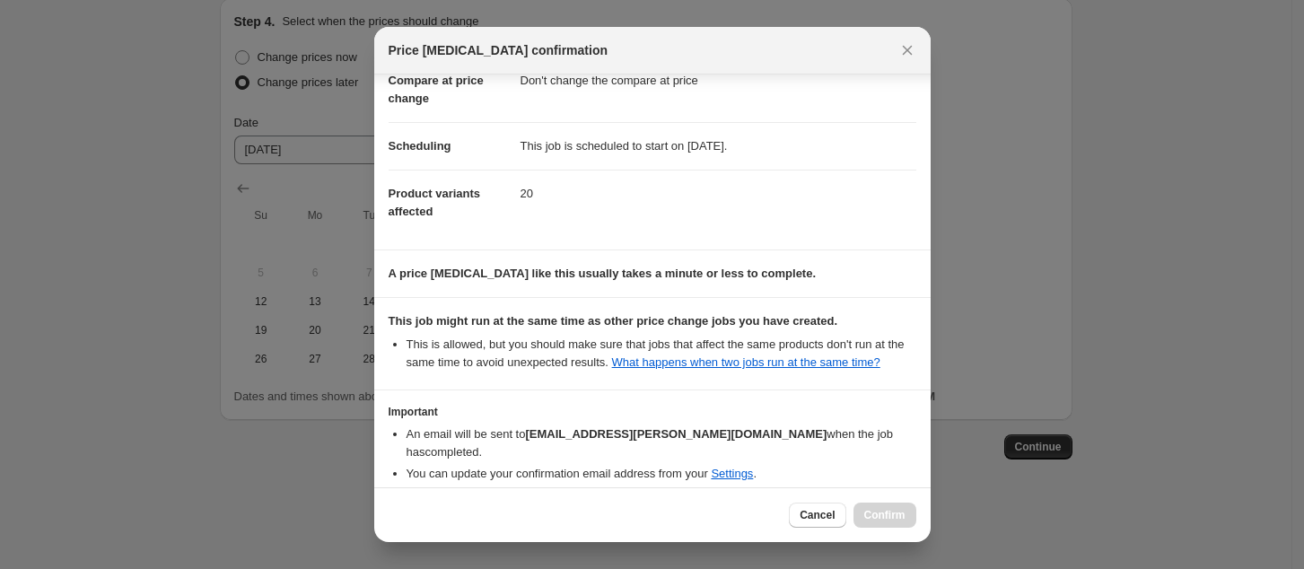
scroll to position [181, 0]
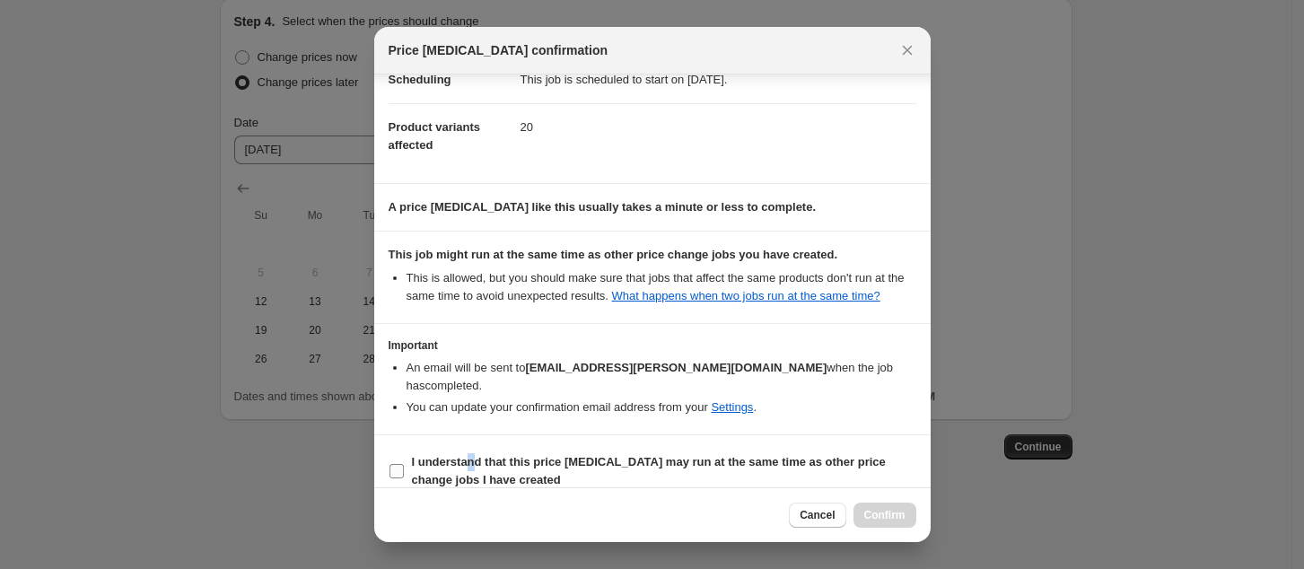
click at [469, 455] on b "I understand that this price [MEDICAL_DATA] may run at the same time as other p…" at bounding box center [649, 470] width 474 height 31
click at [501, 455] on b "I understand that this price [MEDICAL_DATA] may run at the same time as other p…" at bounding box center [649, 470] width 474 height 31
click at [404, 464] on input "I understand that this price [MEDICAL_DATA] may run at the same time as other p…" at bounding box center [397, 471] width 14 height 14
checkbox input "true"
click at [874, 506] on button "Confirm" at bounding box center [885, 515] width 63 height 25
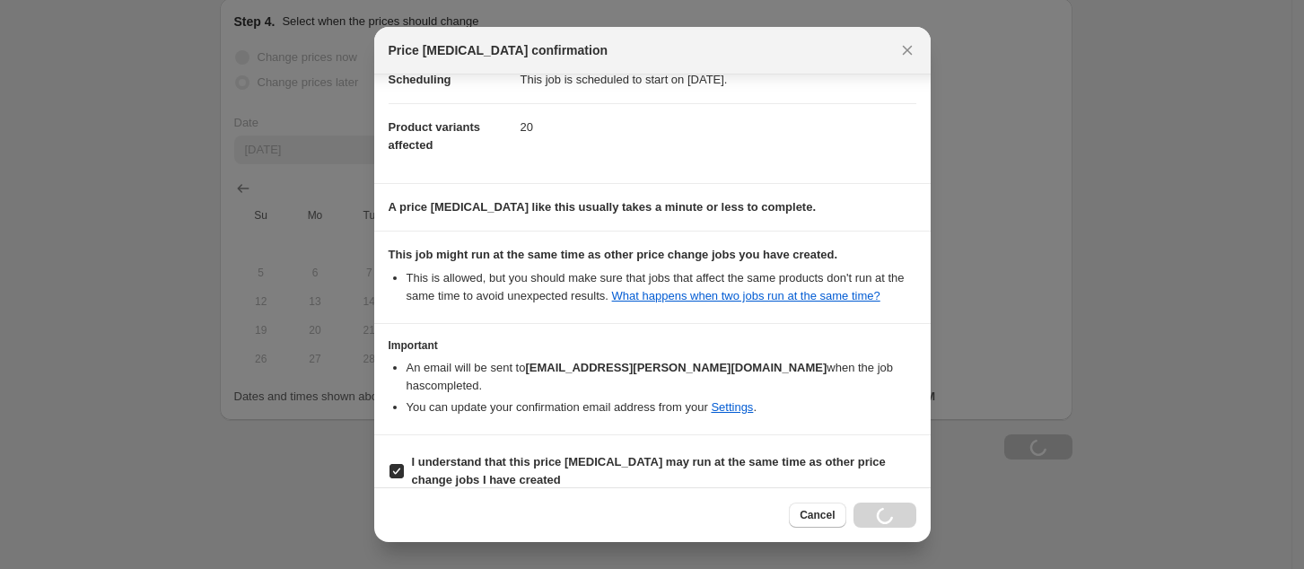
scroll to position [1786, 0]
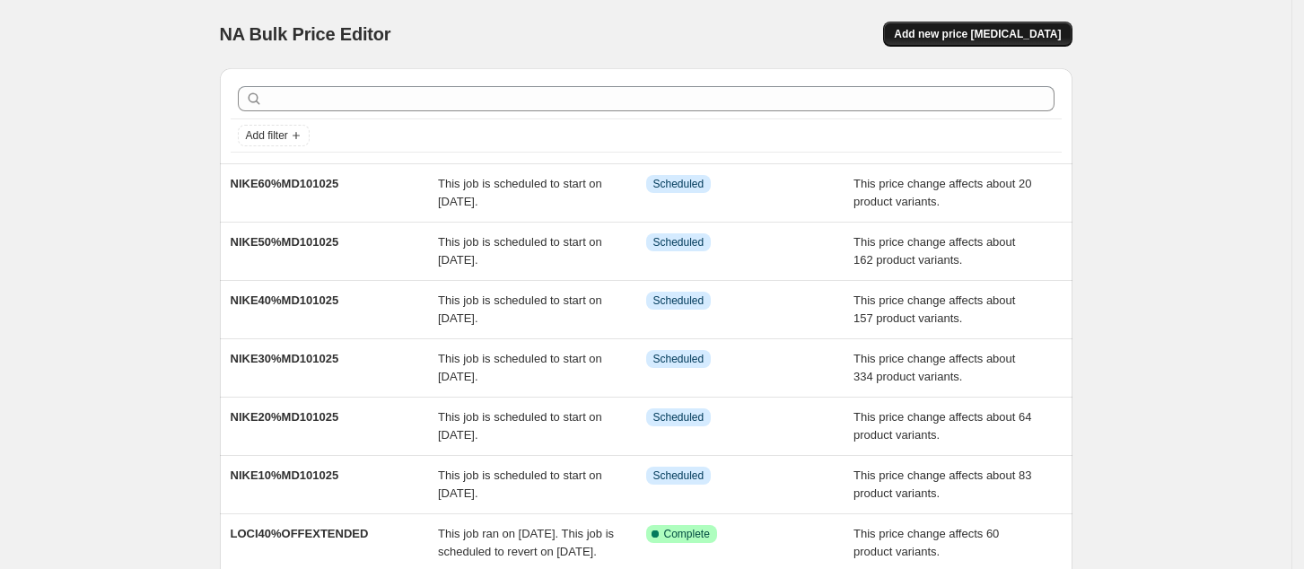
click at [967, 22] on button "Add new price [MEDICAL_DATA]" at bounding box center [977, 34] width 188 height 25
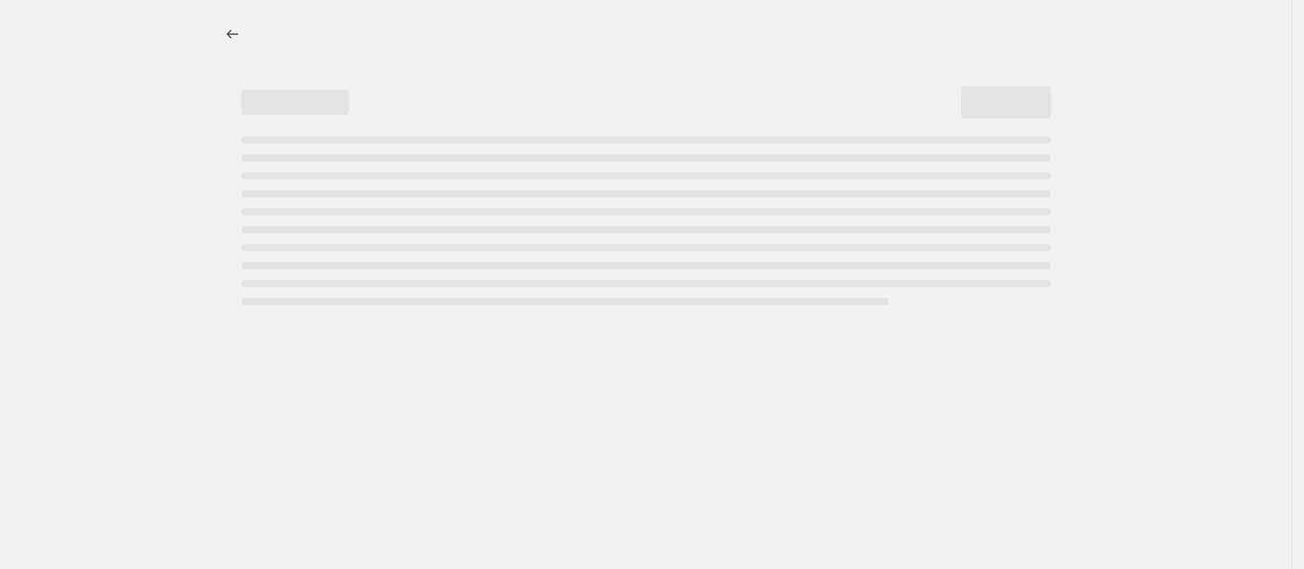
select select "percentage"
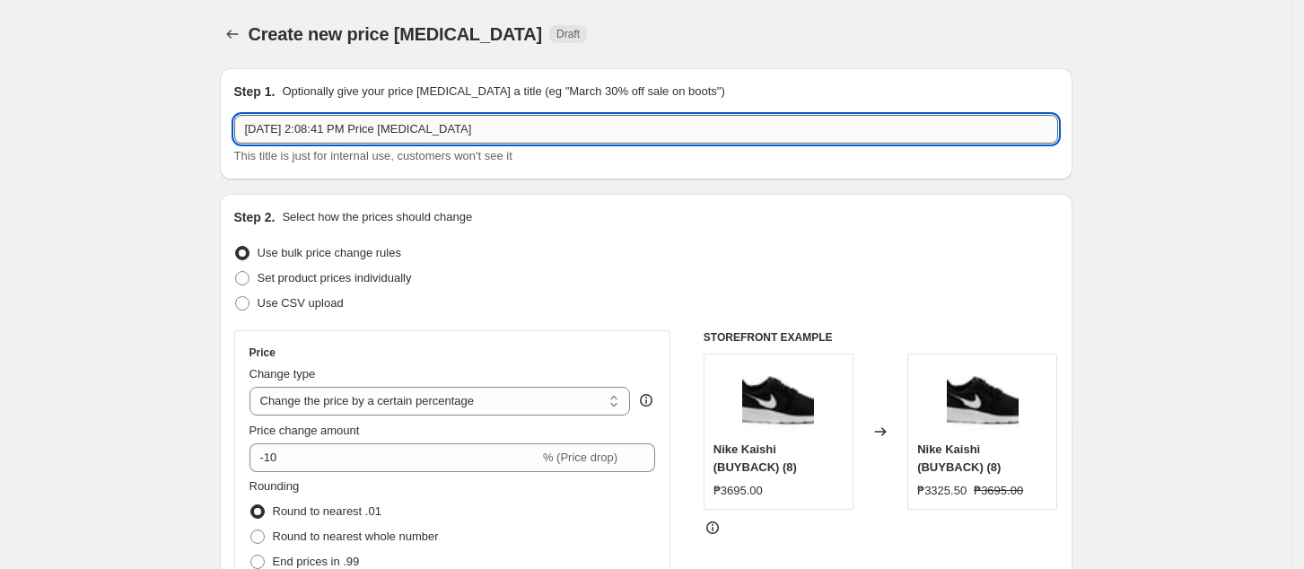
click at [462, 127] on input "Oct 8, 2025, 2:08:41 PM Price change job" at bounding box center [646, 129] width 824 height 29
paste input "NIKE10%MD101025"
drag, startPoint x: 279, startPoint y: 131, endPoint x: 289, endPoint y: 133, distance: 10.0
click at [279, 130] on input "NIKE10%MD101025" at bounding box center [646, 129] width 824 height 29
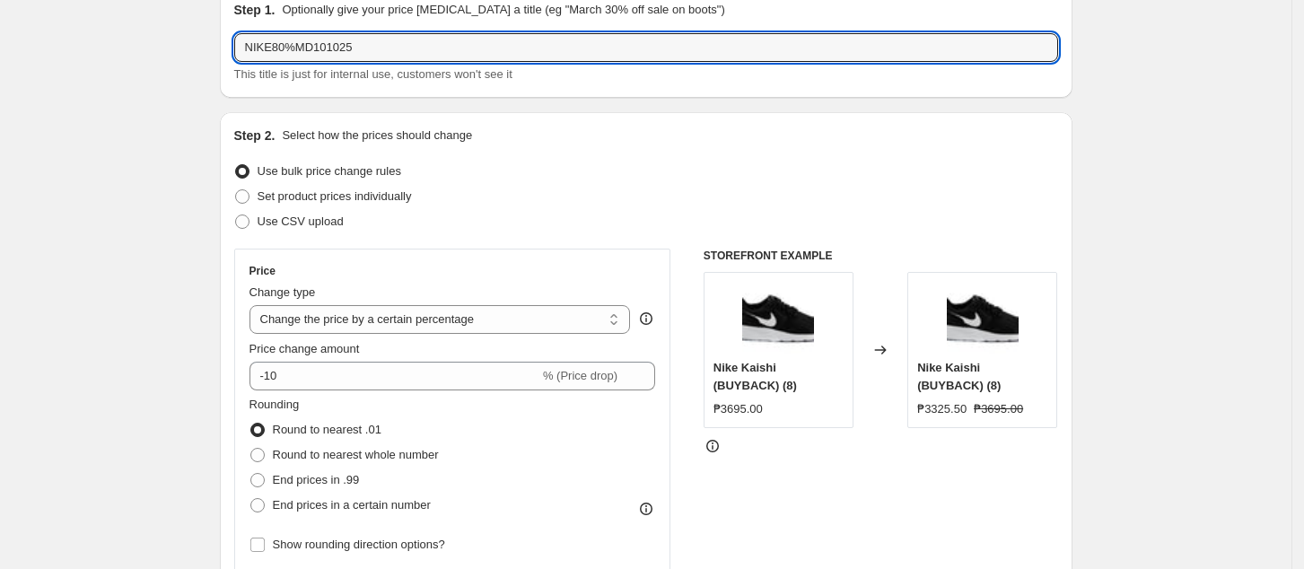
scroll to position [119, 0]
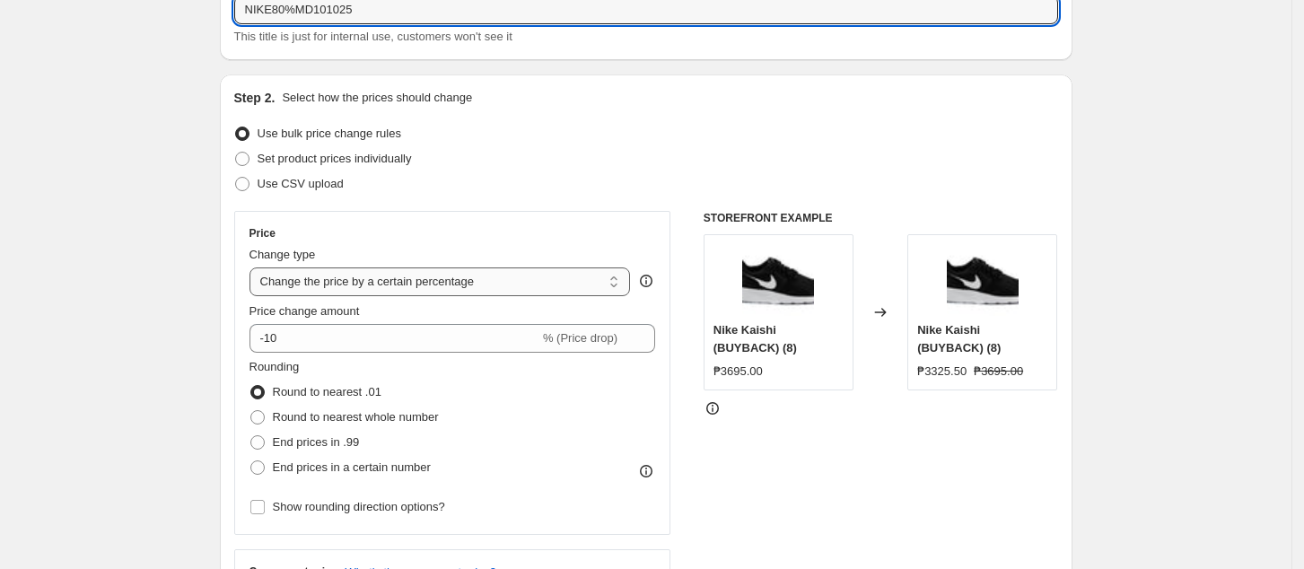
type input "NIKE80%MD101025"
click at [372, 283] on select "Change the price to a certain amount Change the price by a certain amount Chang…" at bounding box center [440, 281] width 381 height 29
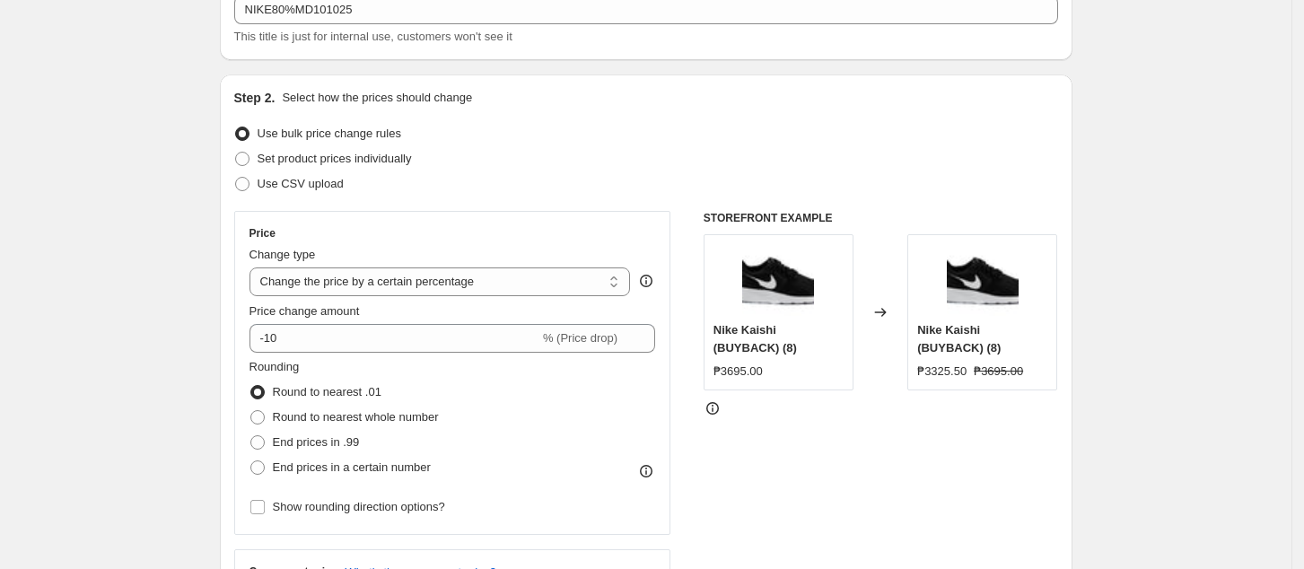
drag, startPoint x: 909, startPoint y: 164, endPoint x: 840, endPoint y: 167, distance: 69.2
click at [910, 163] on div "Set product prices individually" at bounding box center [646, 158] width 824 height 25
click at [387, 286] on select "Change the price to a certain amount Change the price by a certain amount Chang…" at bounding box center [440, 281] width 381 height 29
click at [791, 127] on div "Use bulk price change rules" at bounding box center [646, 133] width 824 height 25
click at [293, 159] on span "Set product prices individually" at bounding box center [335, 158] width 154 height 13
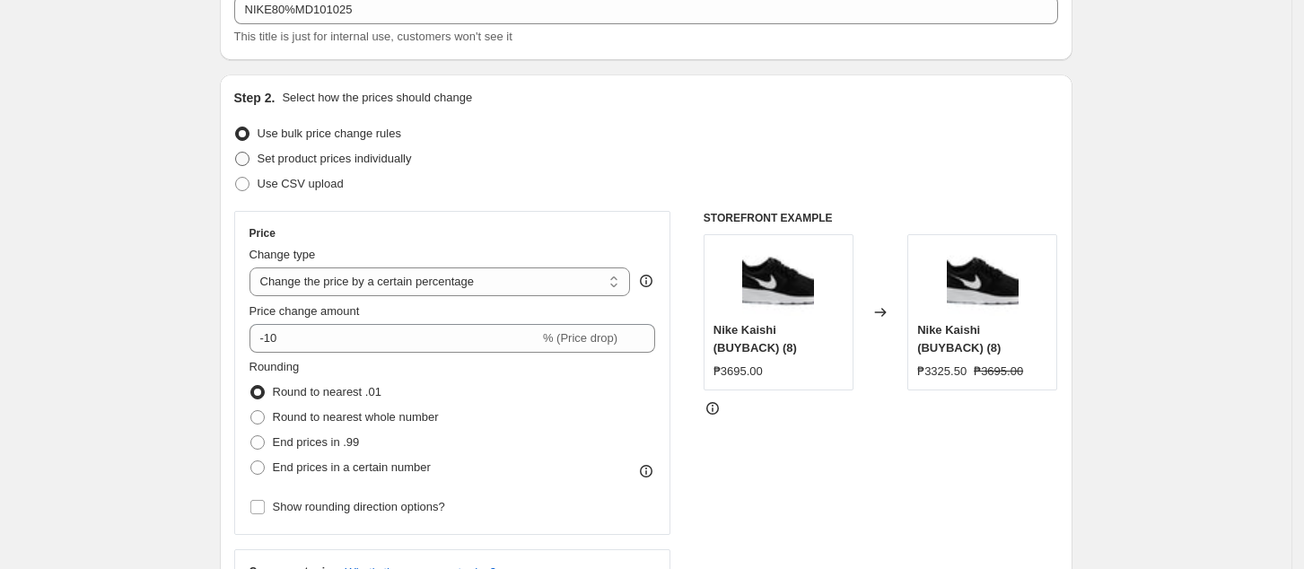
click at [236, 153] on input "Set product prices individually" at bounding box center [235, 152] width 1 height 1
radio input "true"
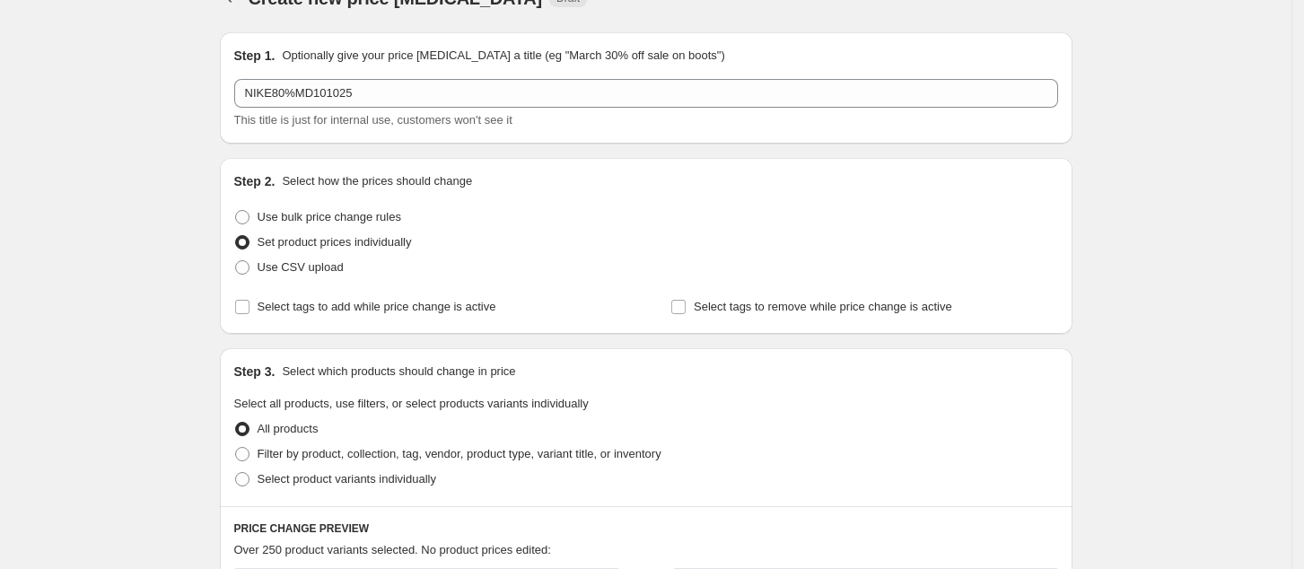
scroll to position [0, 0]
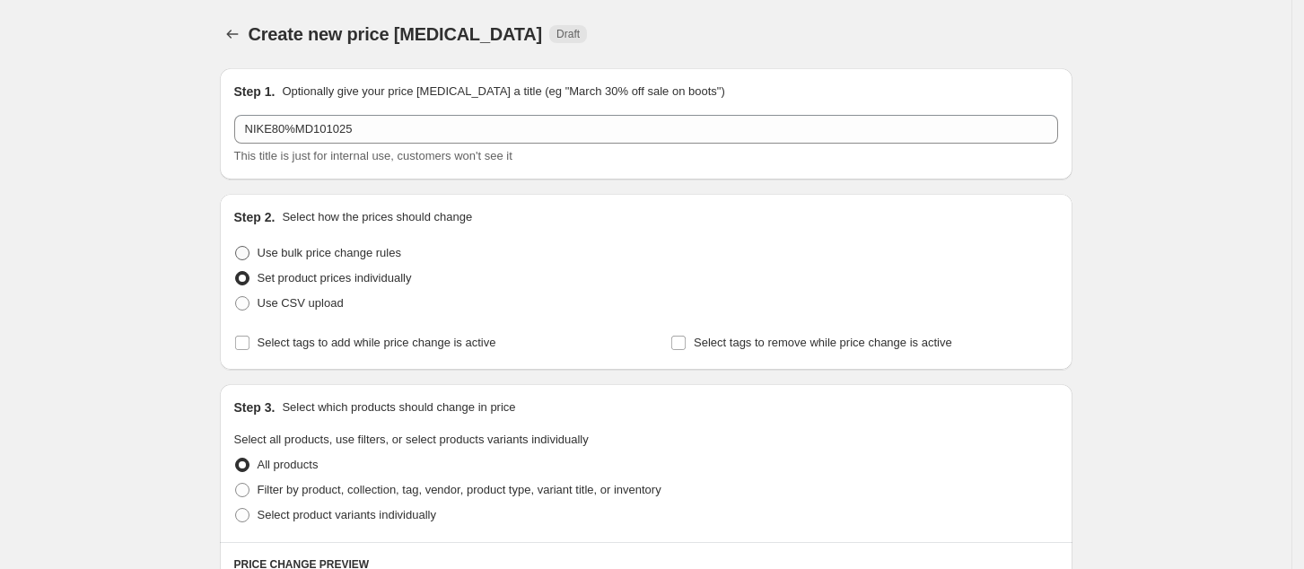
click at [311, 256] on span "Use bulk price change rules" at bounding box center [330, 252] width 144 height 13
click at [236, 247] on input "Use bulk price change rules" at bounding box center [235, 246] width 1 height 1
radio input "true"
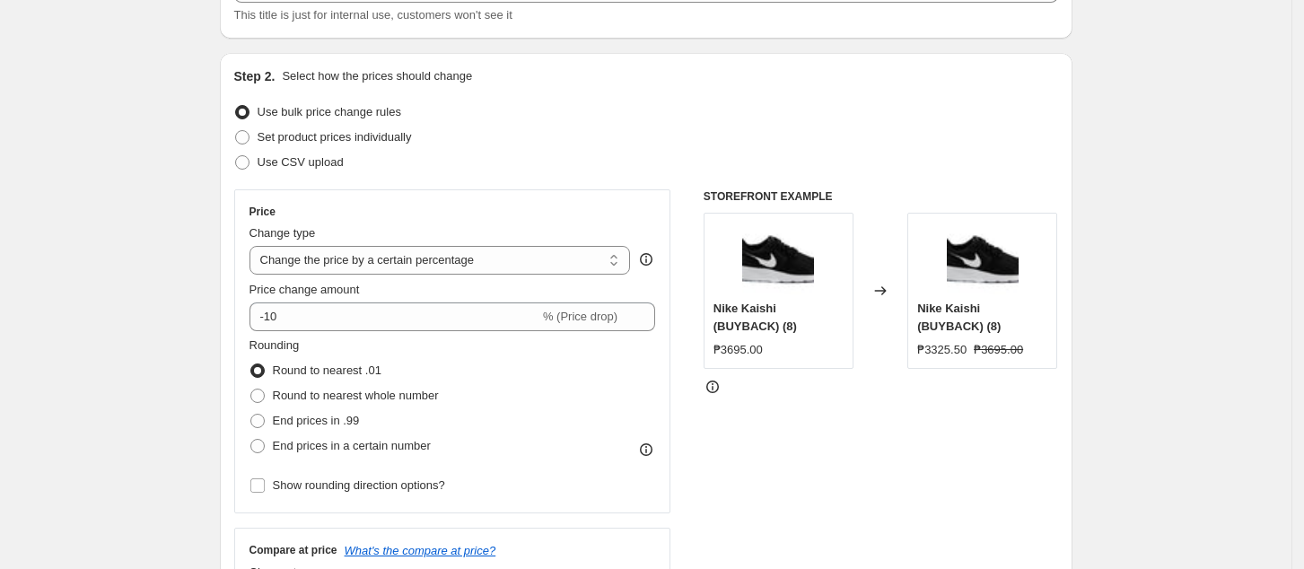
scroll to position [119, 0]
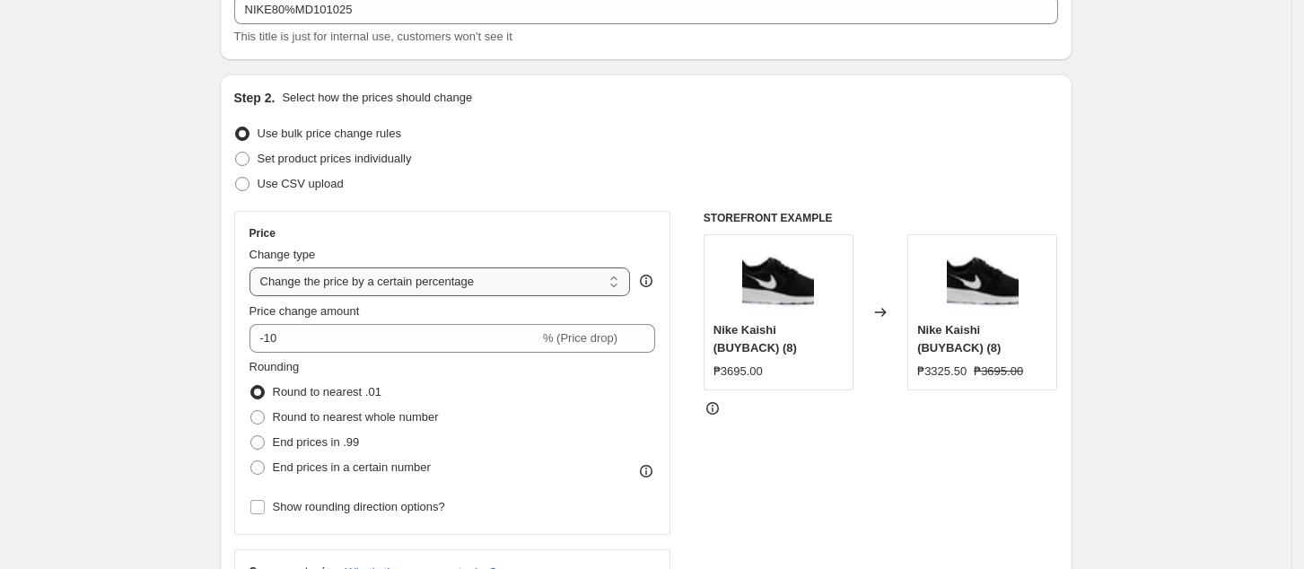
click at [367, 268] on select "Change the price to a certain amount Change the price by a certain amount Chang…" at bounding box center [440, 281] width 381 height 29
select select "pcap"
click at [255, 267] on select "Change the price to a certain amount Change the price by a certain amount Chang…" at bounding box center [440, 281] width 381 height 29
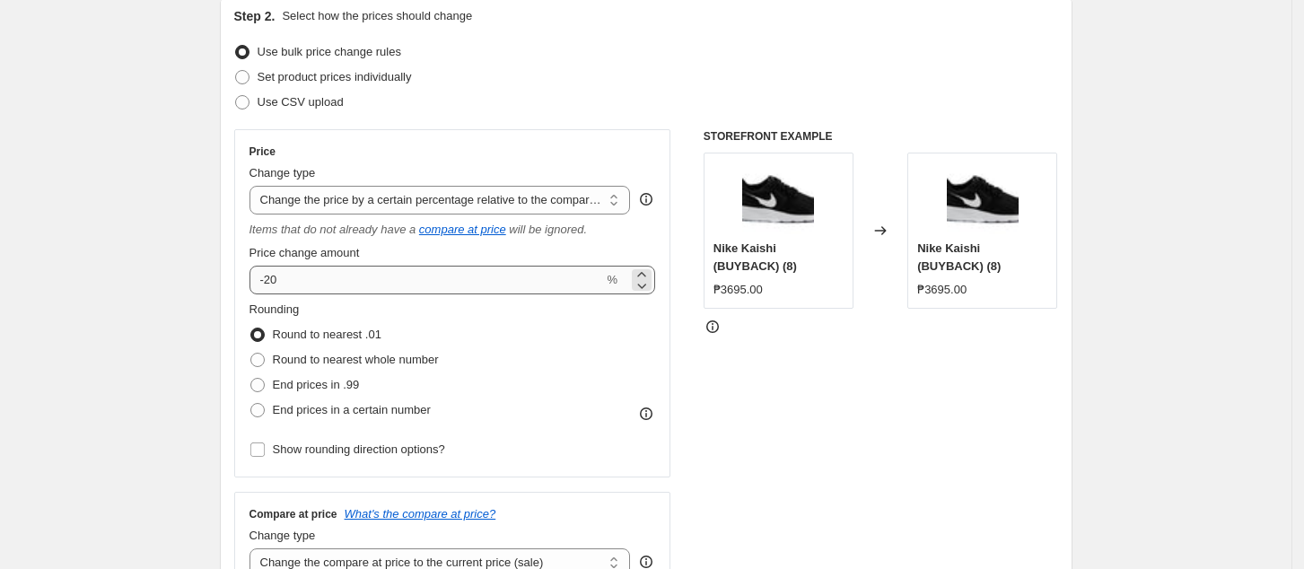
scroll to position [239, 0]
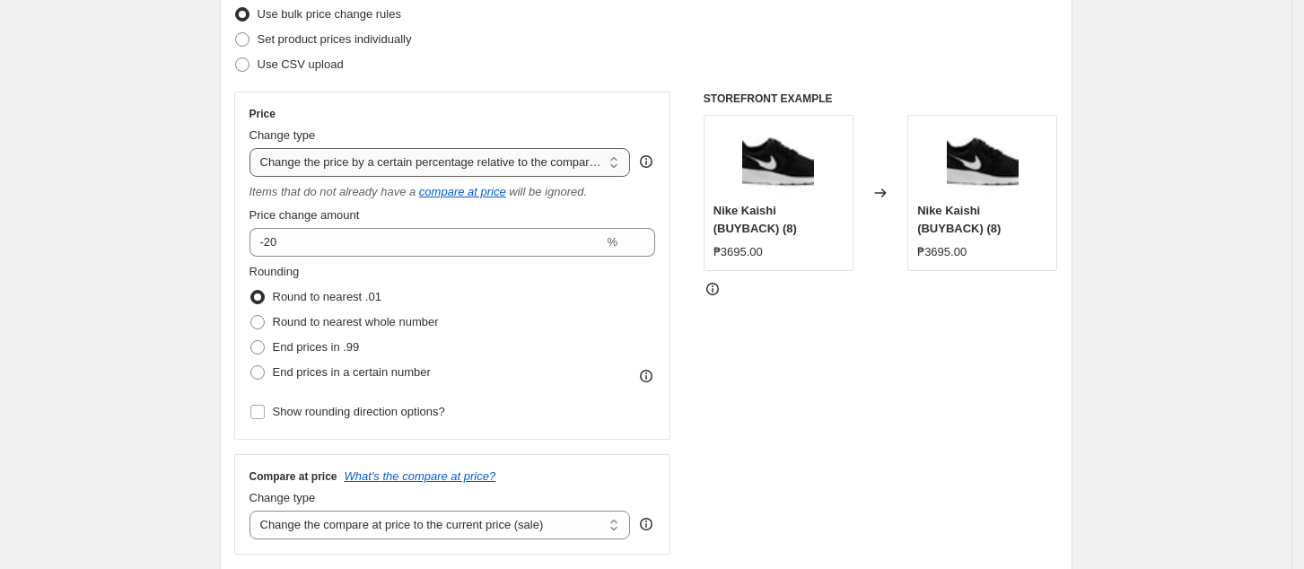
click at [394, 149] on select "Change the price to a certain amount Change the price by a certain amount Chang…" at bounding box center [440, 162] width 381 height 29
click at [255, 148] on select "Change the price to a certain amount Change the price by a certain amount Chang…" at bounding box center [440, 162] width 381 height 29
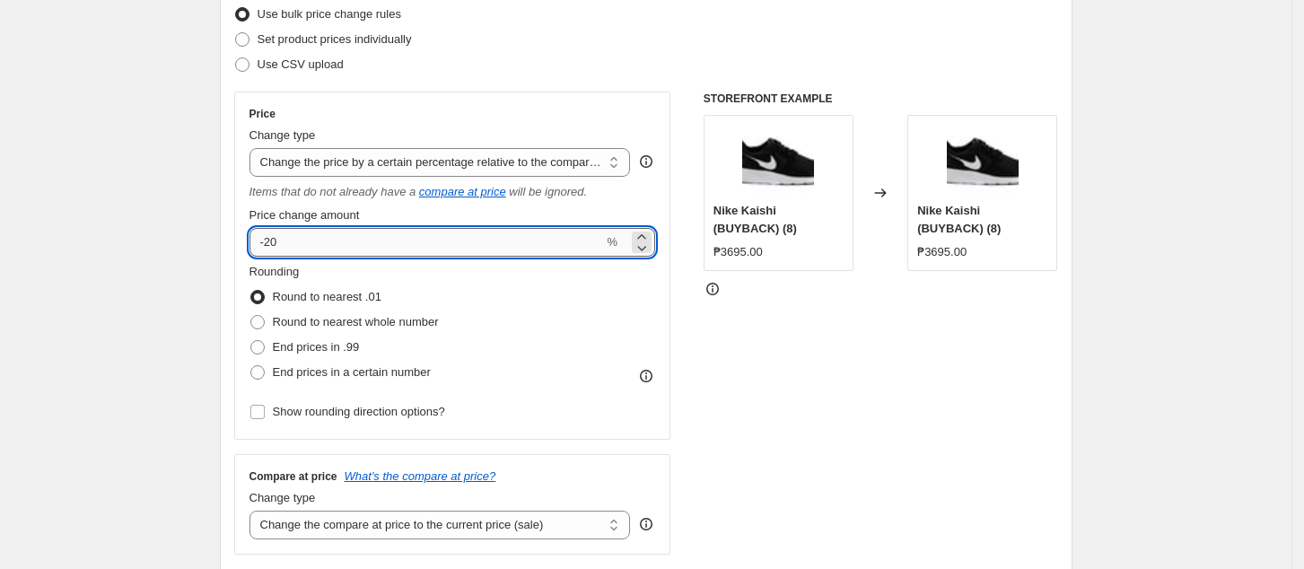
click at [325, 238] on input "-20" at bounding box center [427, 242] width 355 height 29
type input "-2"
type input "-80"
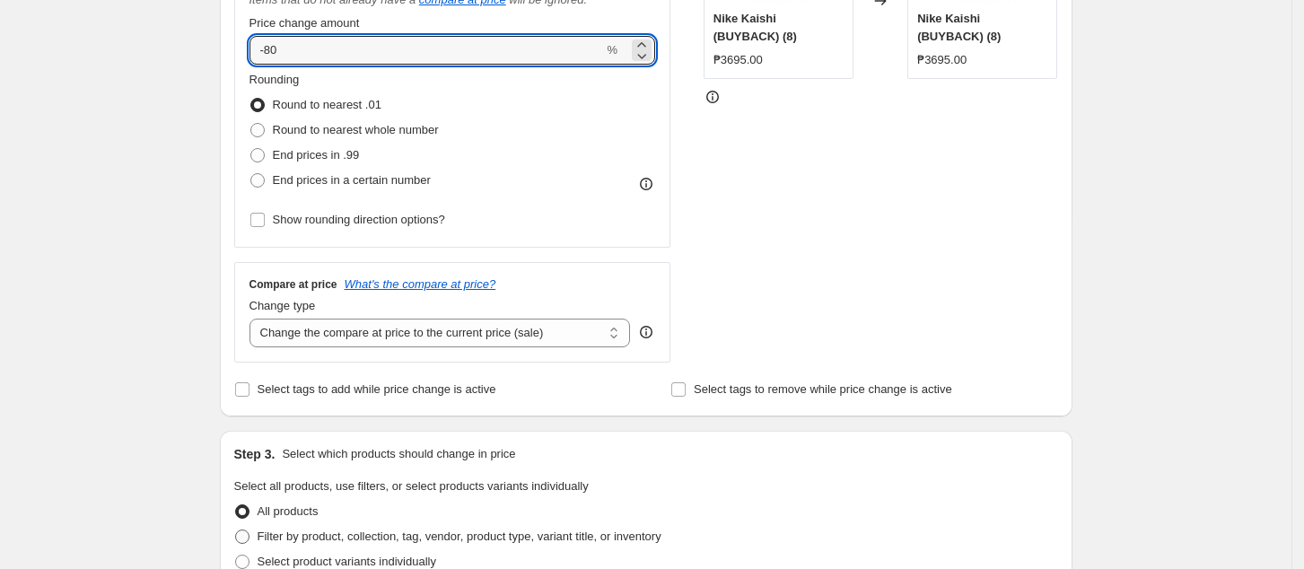
scroll to position [598, 0]
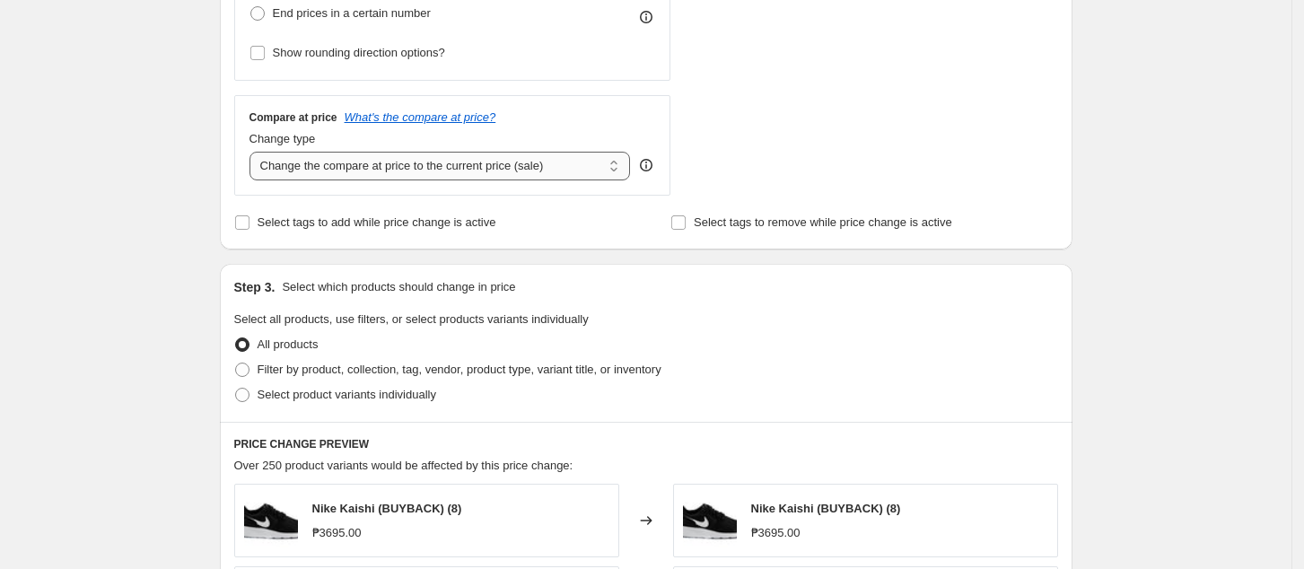
click at [439, 162] on select "Change the compare at price to the current price (sale) Change the compare at p…" at bounding box center [440, 166] width 381 height 29
select select "no_change"
click at [255, 152] on select "Change the compare at price to the current price (sale) Change the compare at p…" at bounding box center [440, 166] width 381 height 29
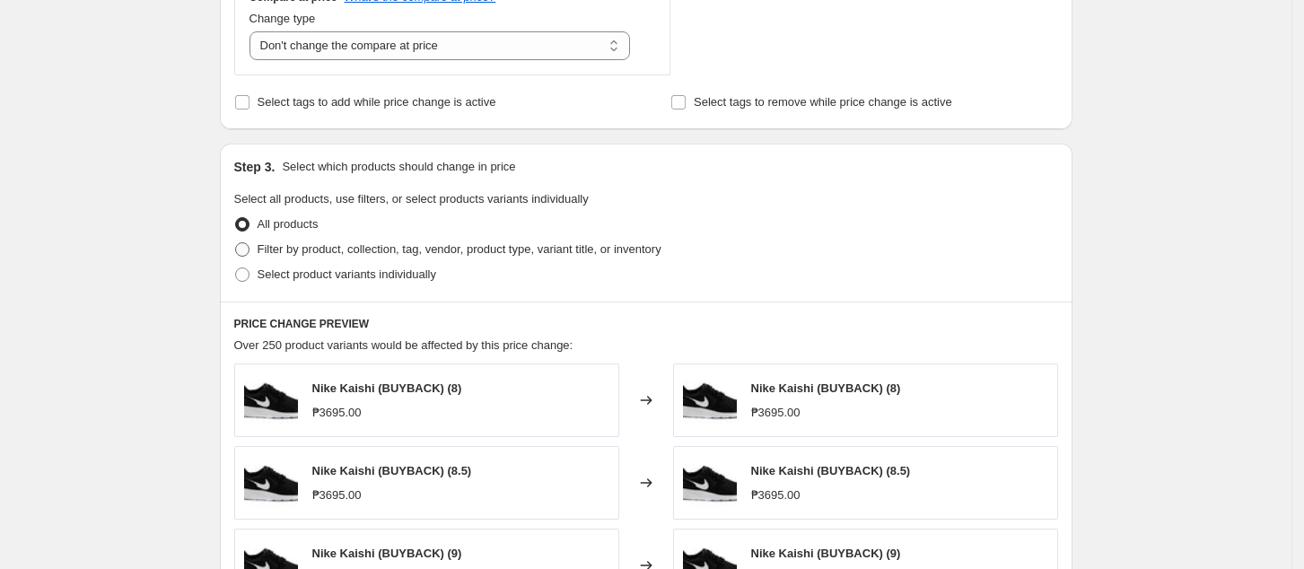
click at [345, 259] on label "Filter by product, collection, tag, vendor, product type, variant title, or inv…" at bounding box center [447, 249] width 427 height 25
click at [236, 243] on input "Filter by product, collection, tag, vendor, product type, variant title, or inv…" at bounding box center [235, 242] width 1 height 1
radio input "true"
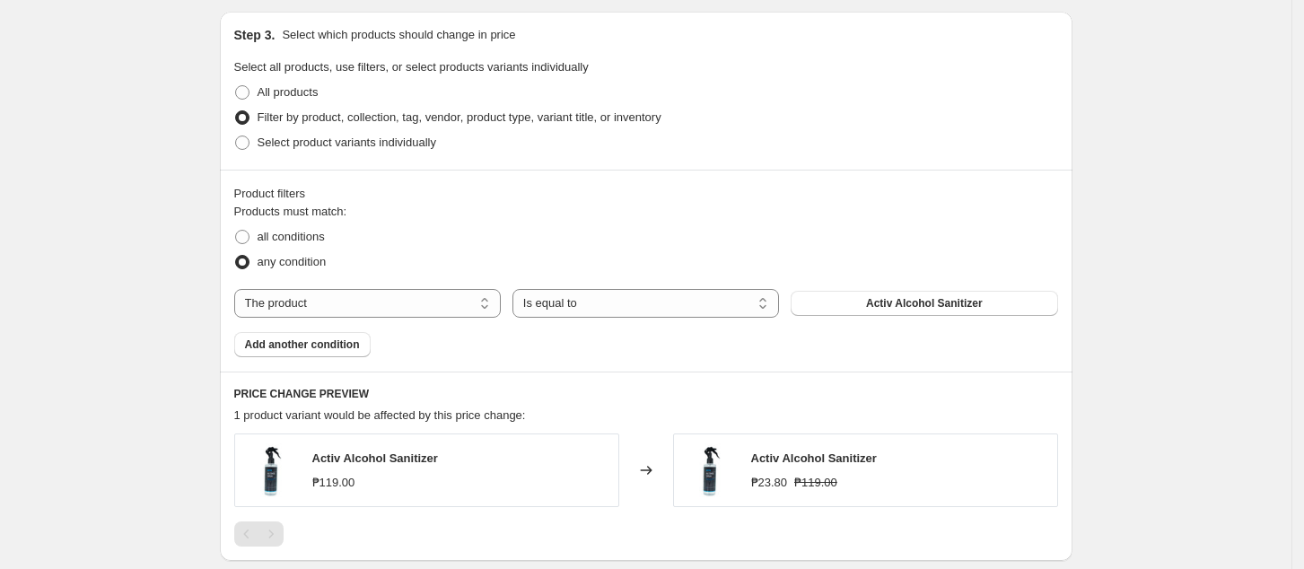
scroll to position [1077, 0]
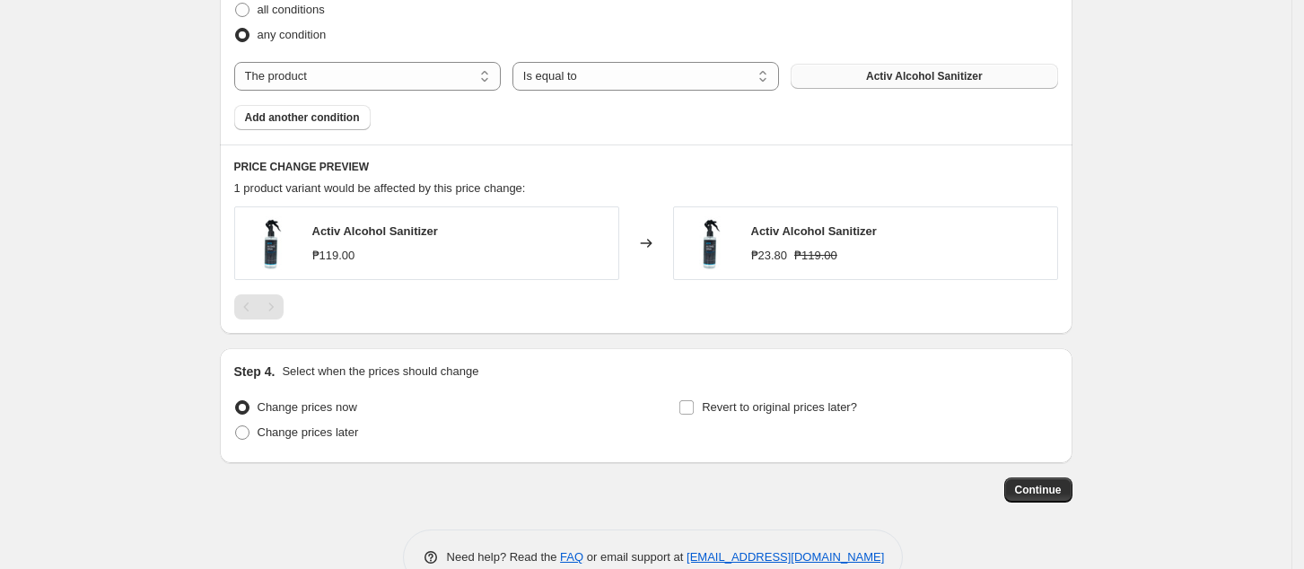
click at [857, 75] on button "Activ Alcohol Sanitizer" at bounding box center [924, 76] width 267 height 25
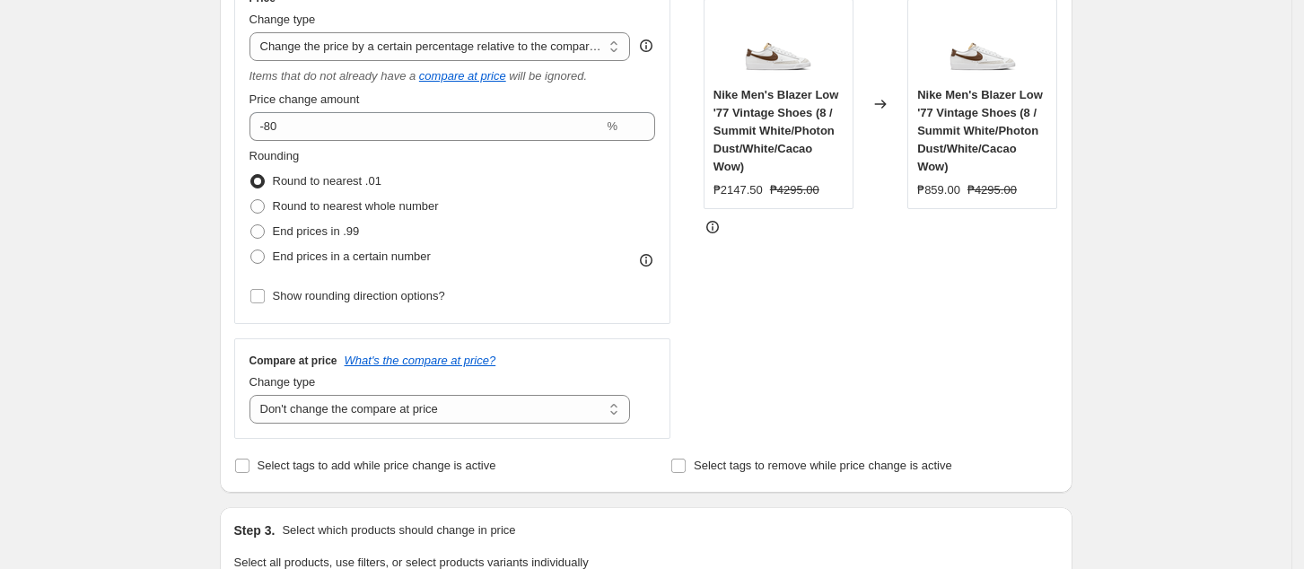
scroll to position [119, 0]
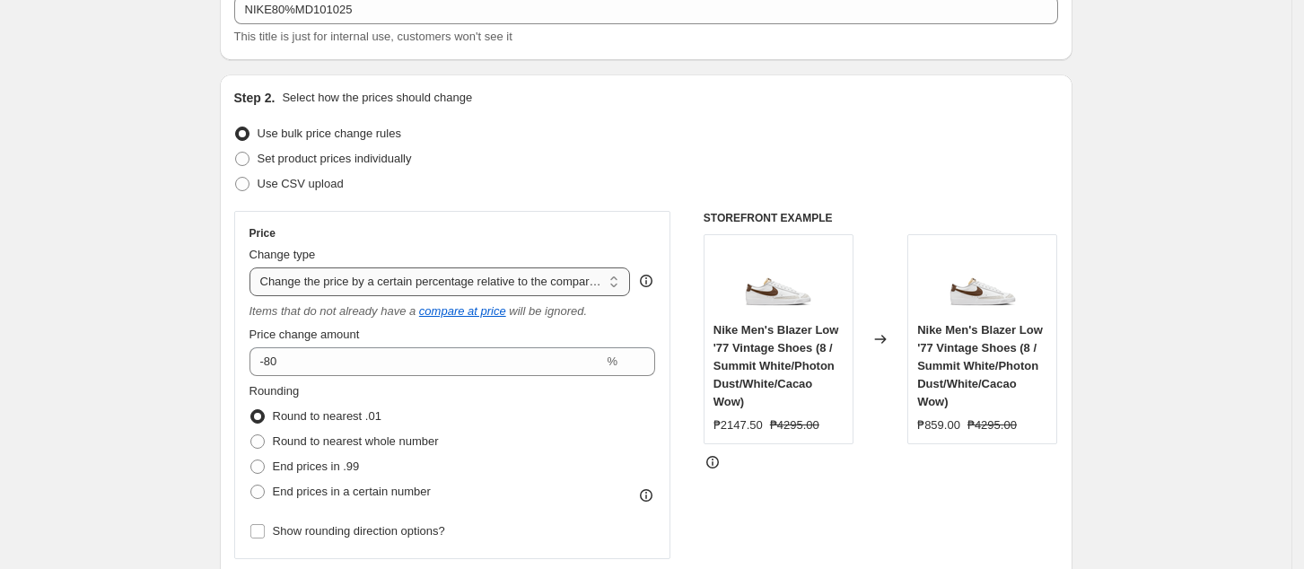
click at [531, 273] on select "Change the price to a certain amount Change the price by a certain amount Chang…" at bounding box center [440, 281] width 381 height 29
drag, startPoint x: 1011, startPoint y: 176, endPoint x: 1001, endPoint y: 175, distance: 9.9
click at [1010, 176] on div "Use CSV upload" at bounding box center [646, 183] width 824 height 25
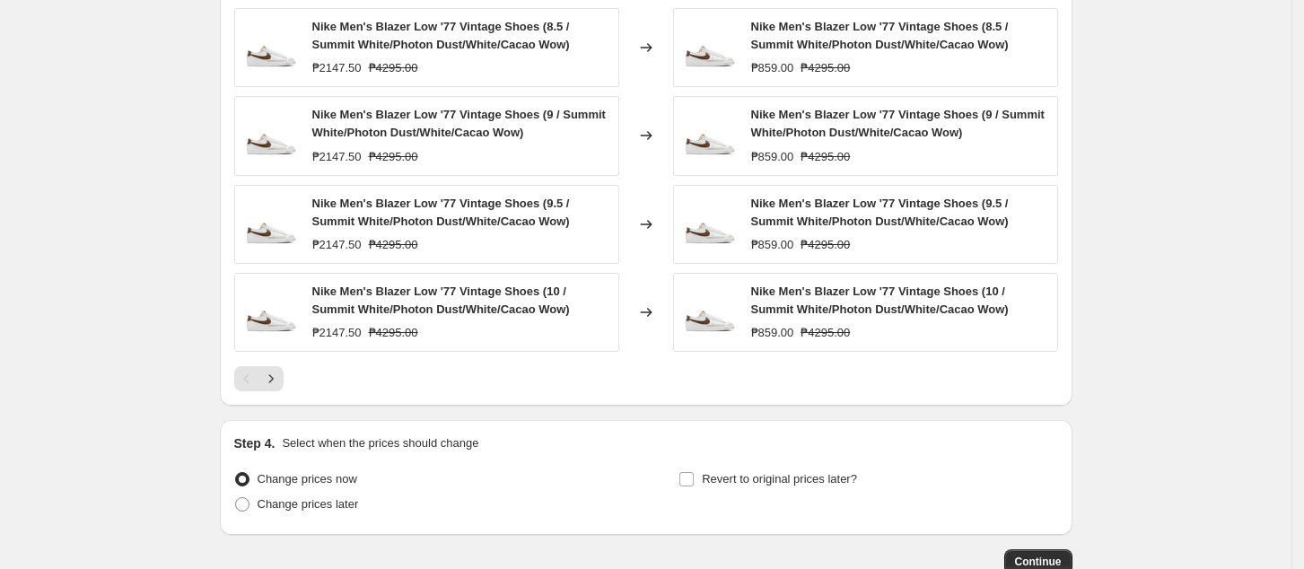
scroll to position [1479, 0]
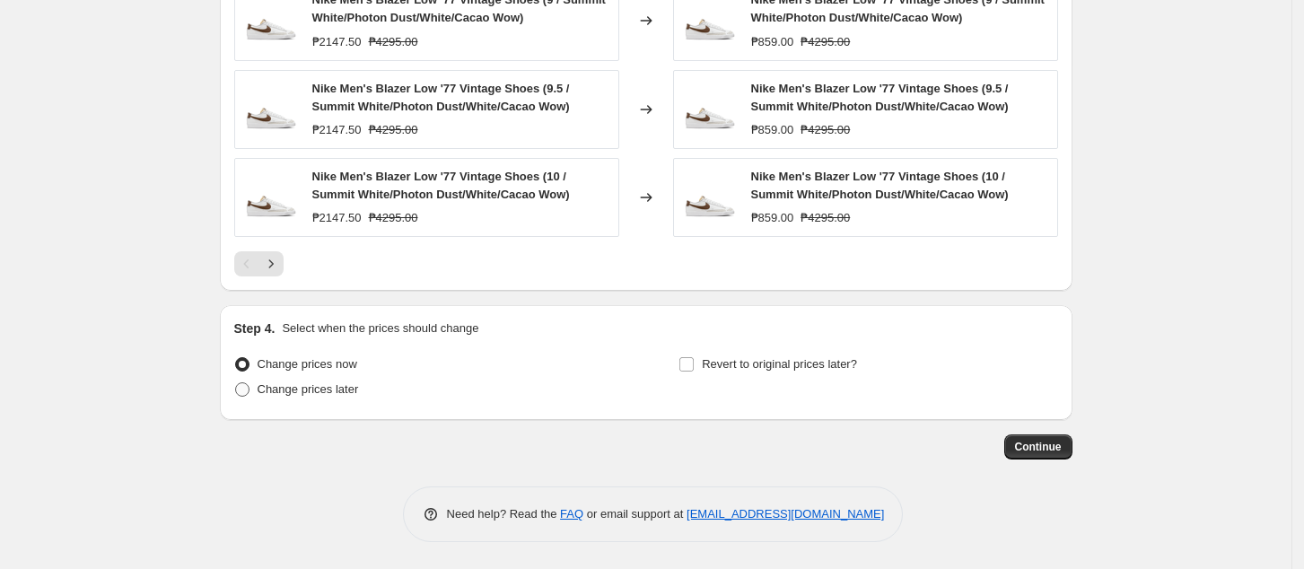
drag, startPoint x: 329, startPoint y: 391, endPoint x: 411, endPoint y: 387, distance: 82.7
click at [329, 391] on span "Change prices later" at bounding box center [308, 388] width 101 height 13
click at [236, 383] on input "Change prices later" at bounding box center [235, 382] width 1 height 1
radio input "true"
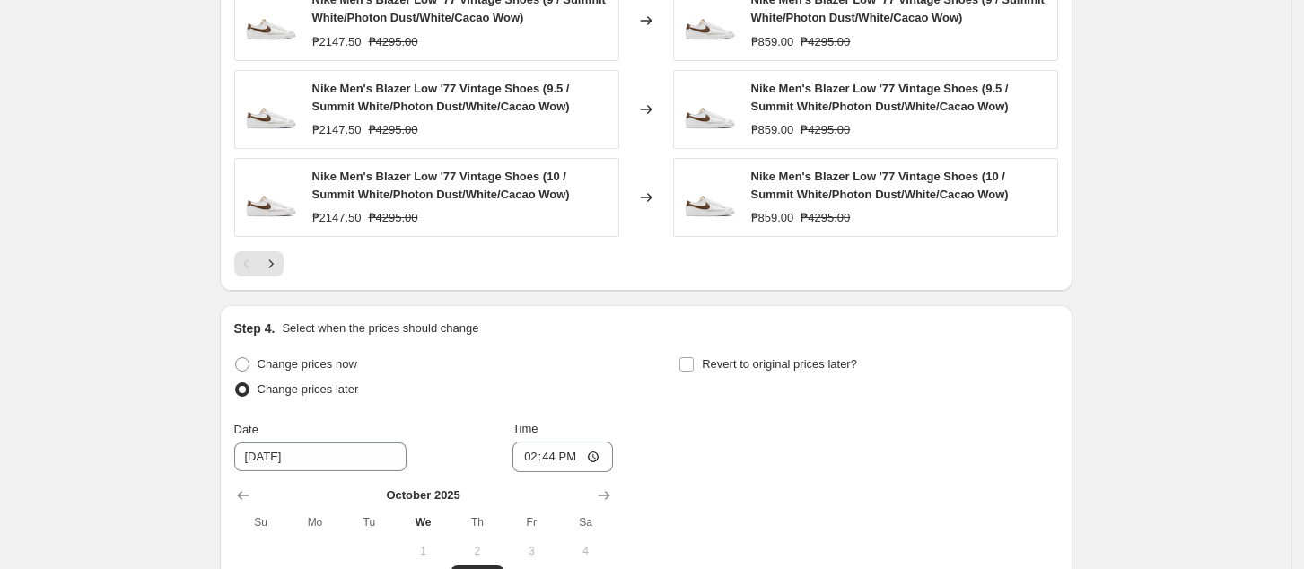
scroll to position [1718, 0]
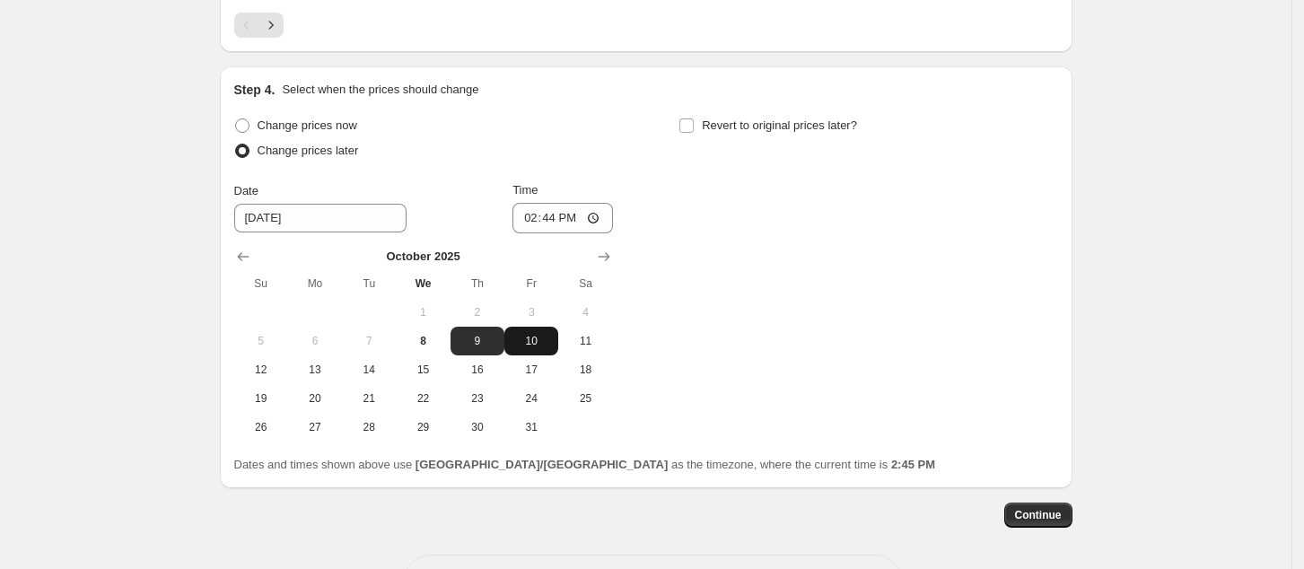
click at [546, 339] on span "10" at bounding box center [531, 341] width 39 height 14
type input "[DATE]"
click at [532, 219] on input "14:44" at bounding box center [563, 218] width 101 height 31
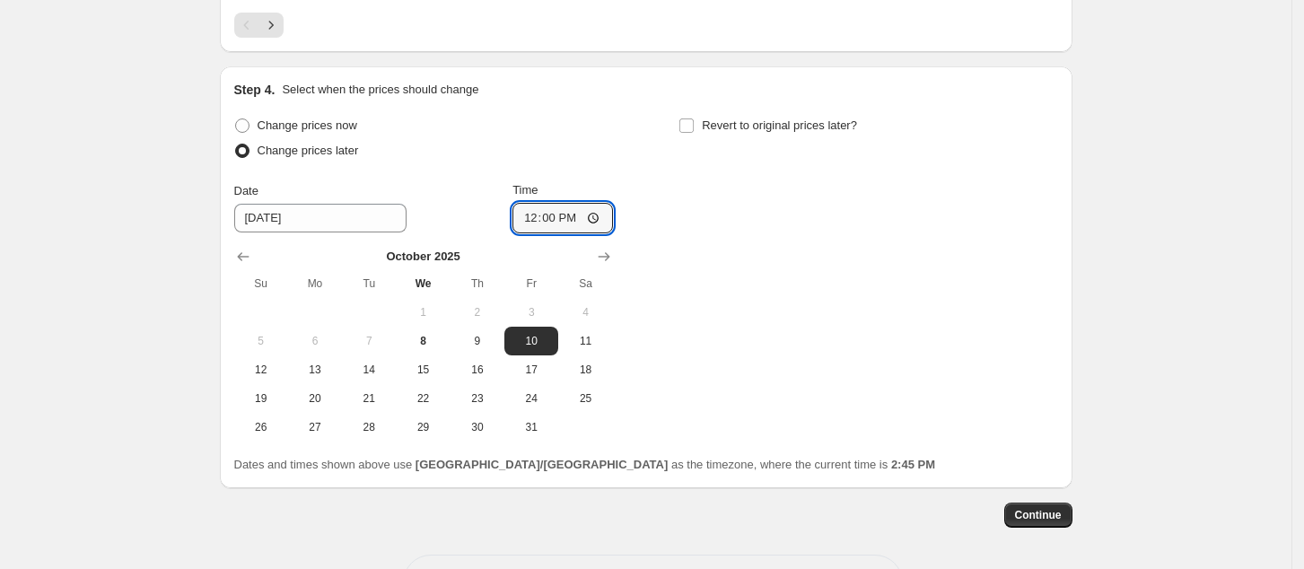
type input "00:00"
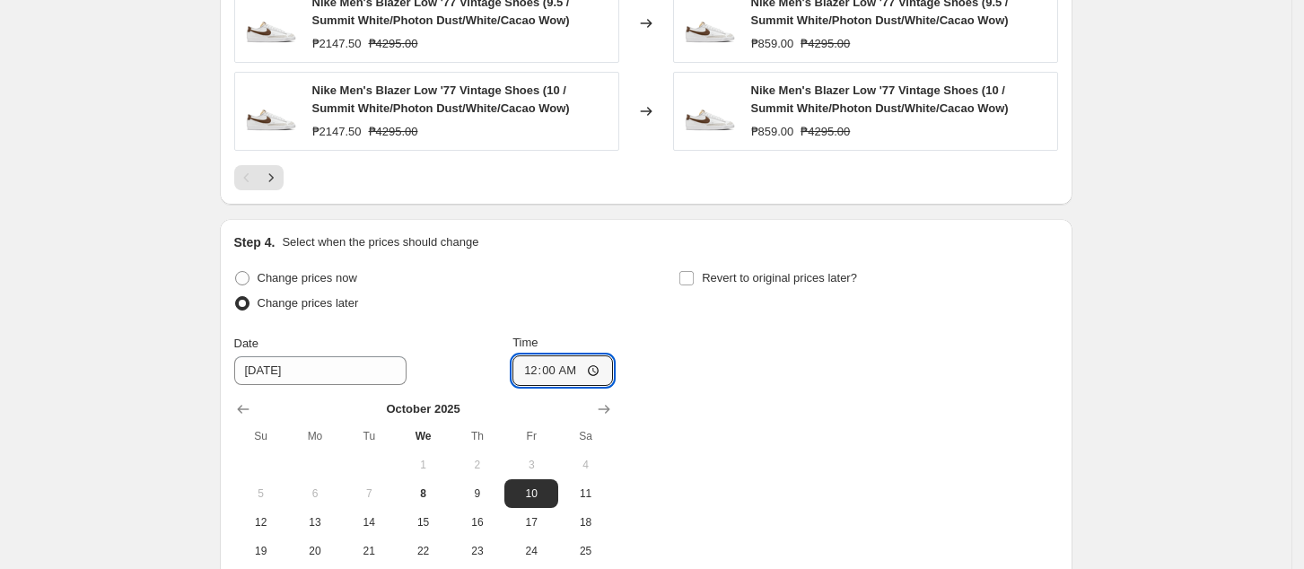
scroll to position [1786, 0]
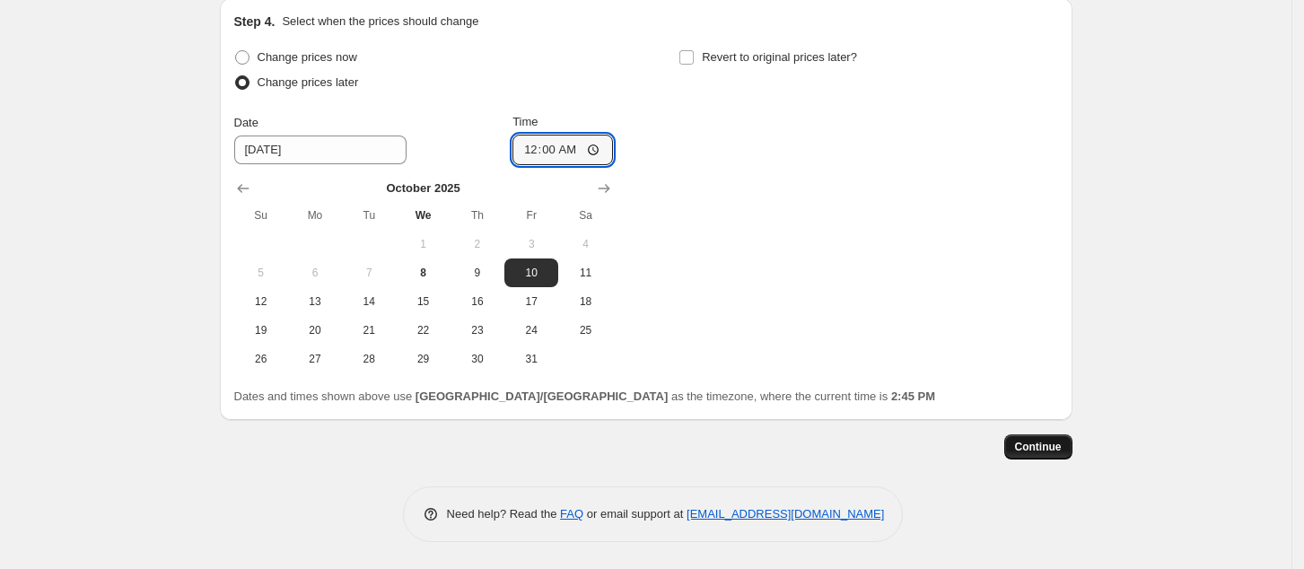
click at [1056, 442] on span "Continue" at bounding box center [1038, 447] width 47 height 14
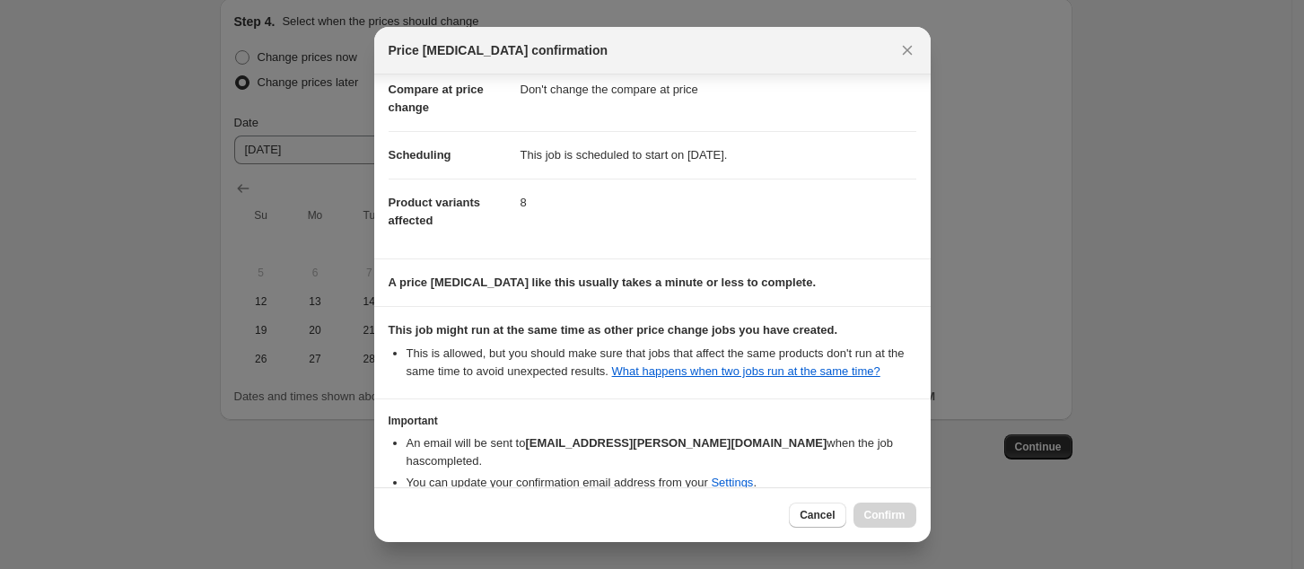
scroll to position [181, 0]
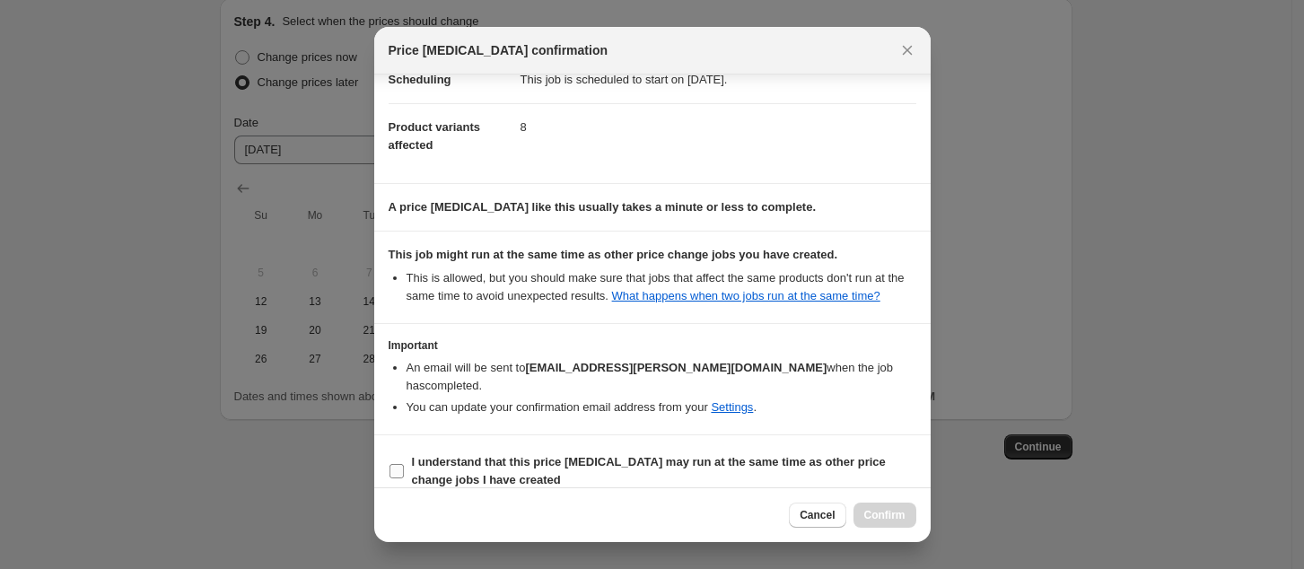
click at [534, 455] on b "I understand that this price [MEDICAL_DATA] may run at the same time as other p…" at bounding box center [649, 470] width 474 height 31
click at [404, 464] on input "I understand that this price [MEDICAL_DATA] may run at the same time as other p…" at bounding box center [397, 471] width 14 height 14
checkbox input "true"
click at [875, 525] on button "Confirm" at bounding box center [885, 515] width 63 height 25
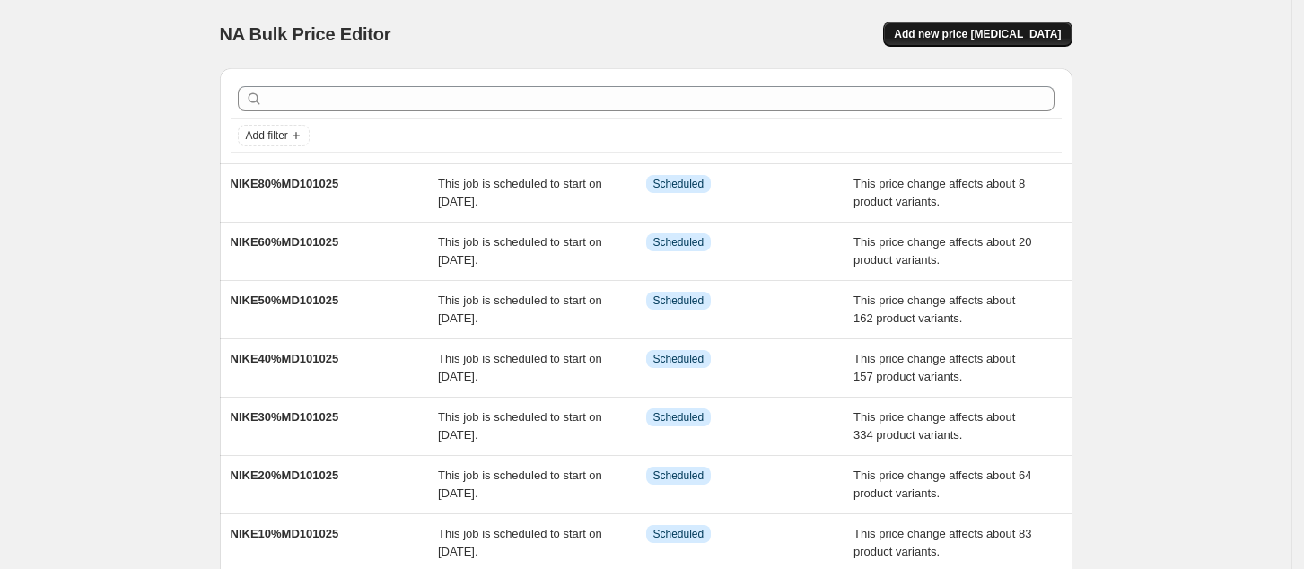
click at [1009, 33] on span "Add new price [MEDICAL_DATA]" at bounding box center [977, 34] width 167 height 14
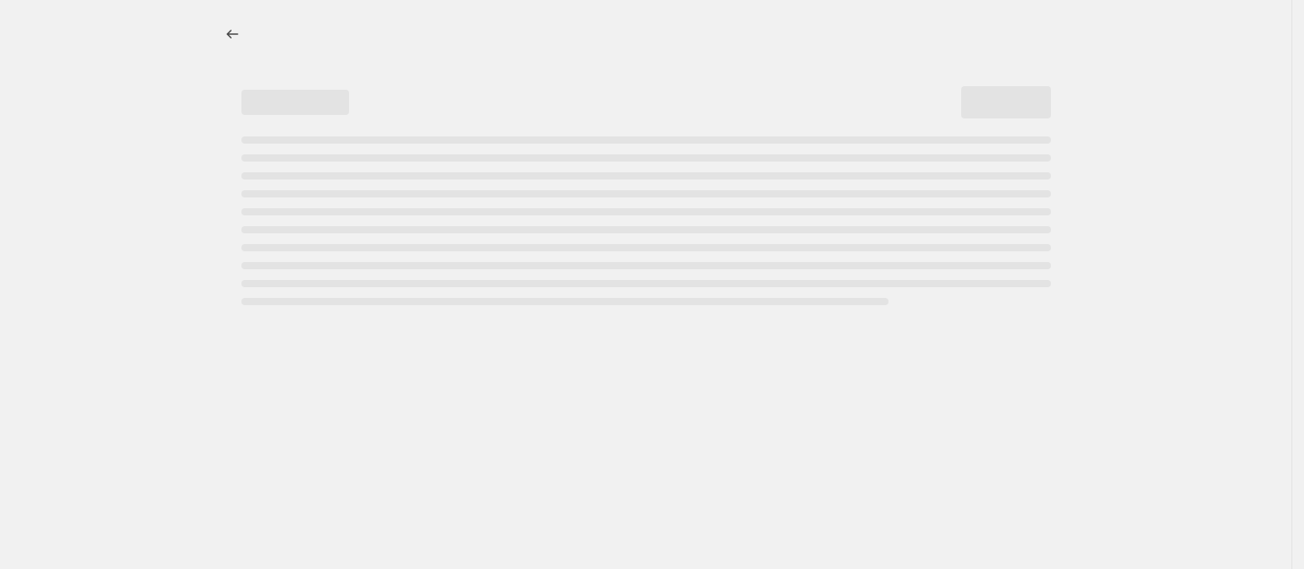
select select "percentage"
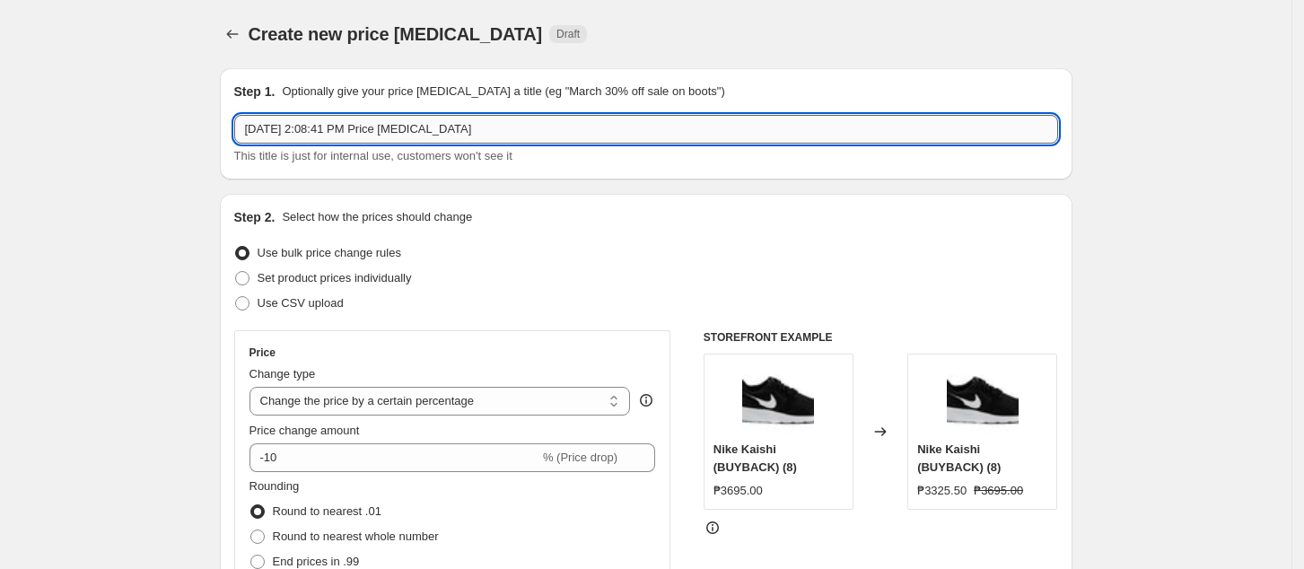
click at [517, 123] on input "Oct 8, 2025, 2:08:41 PM Price change job" at bounding box center [646, 129] width 824 height 29
paste input "ADI10%MD101025"
type input "ADI10%MD101025"
click at [386, 409] on select "Change the price to a certain amount Change the price by a certain amount Chang…" at bounding box center [440, 401] width 381 height 29
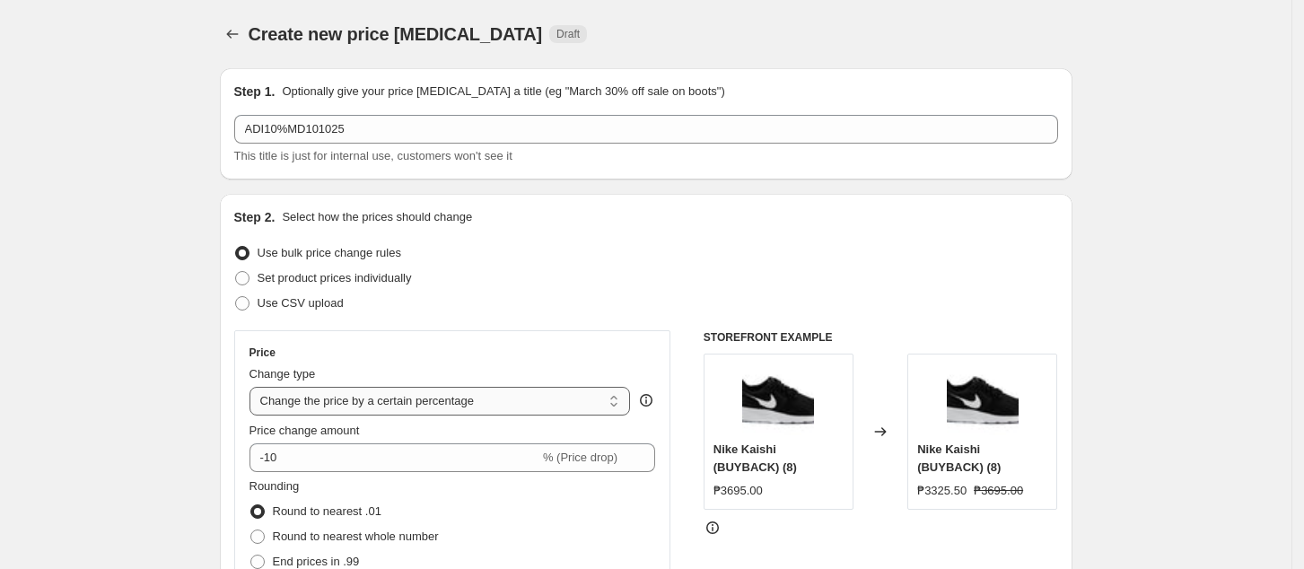
select select "pcap"
click at [255, 387] on select "Change the price to a certain amount Change the price by a certain amount Chang…" at bounding box center [440, 401] width 381 height 29
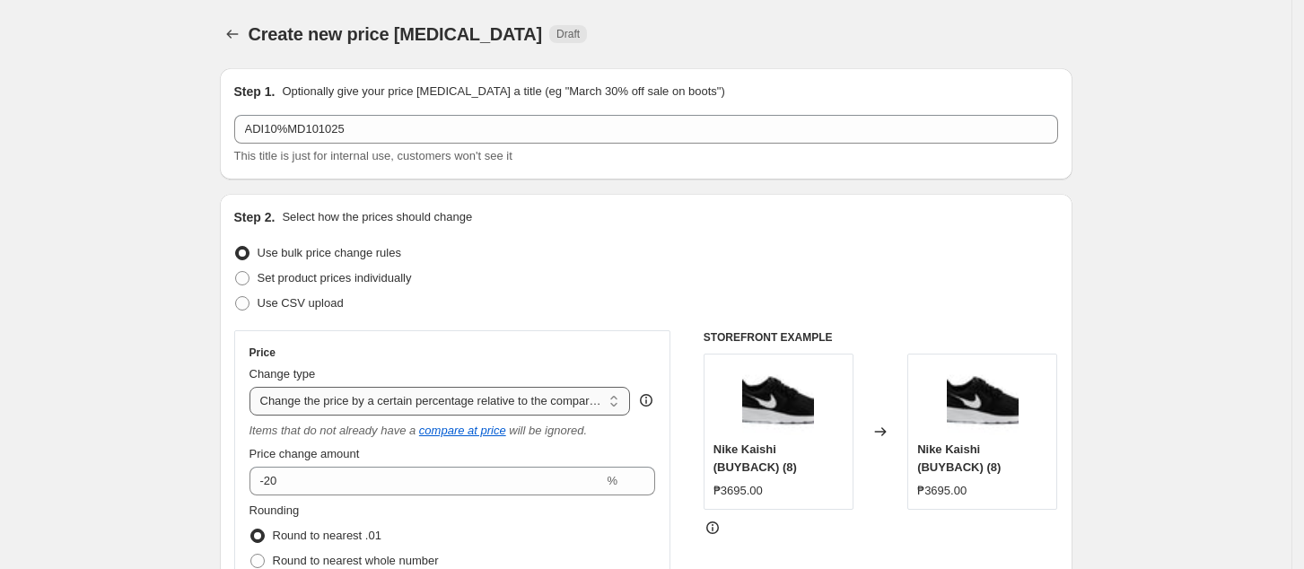
click at [476, 390] on select "Change the price to a certain amount Change the price by a certain amount Chang…" at bounding box center [440, 401] width 381 height 29
click at [255, 387] on select "Change the price to a certain amount Change the price by a certain amount Chang…" at bounding box center [440, 401] width 381 height 29
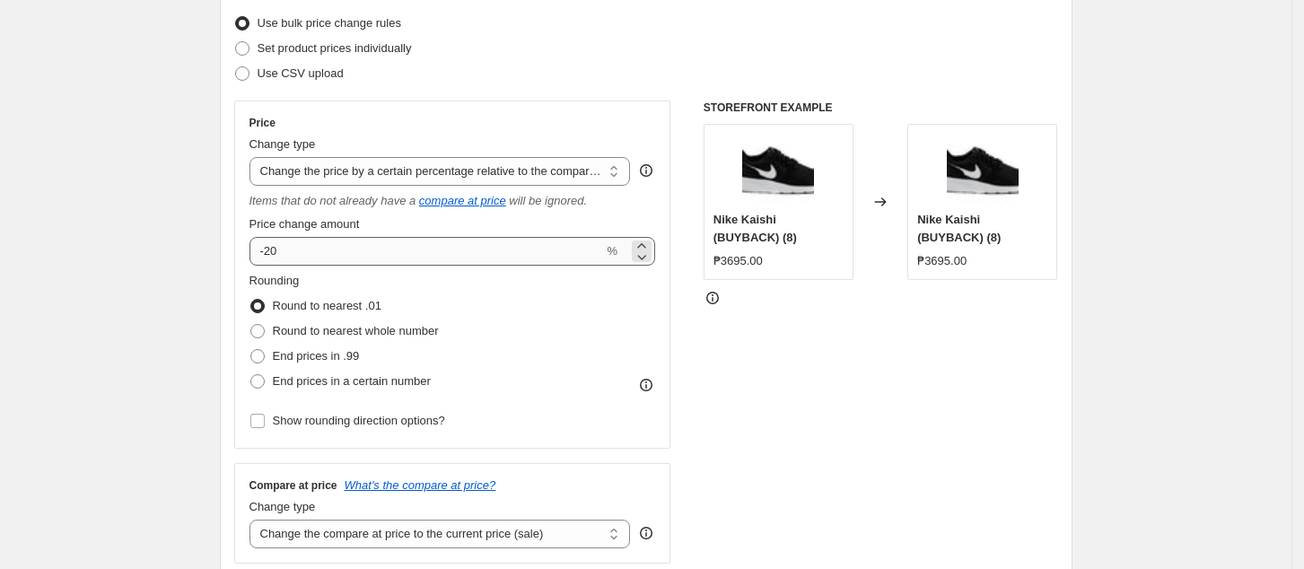
scroll to position [239, 0]
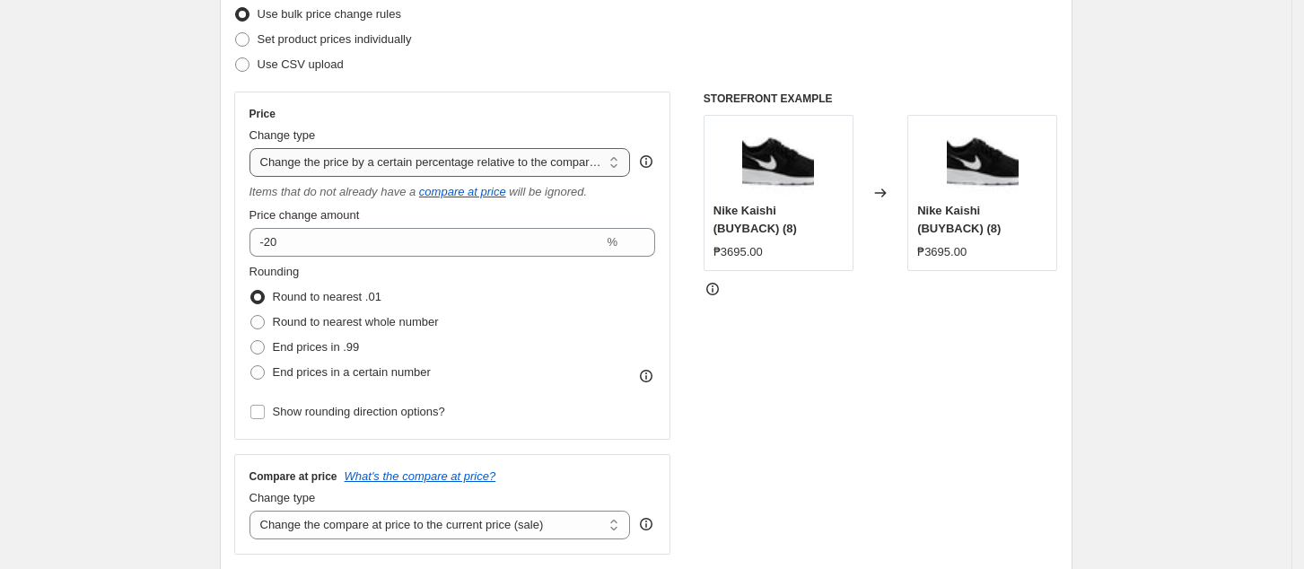
click at [477, 154] on select "Change the price to a certain amount Change the price by a certain amount Chang…" at bounding box center [440, 162] width 381 height 29
click at [255, 148] on select "Change the price to a certain amount Change the price by a certain amount Chang…" at bounding box center [440, 162] width 381 height 29
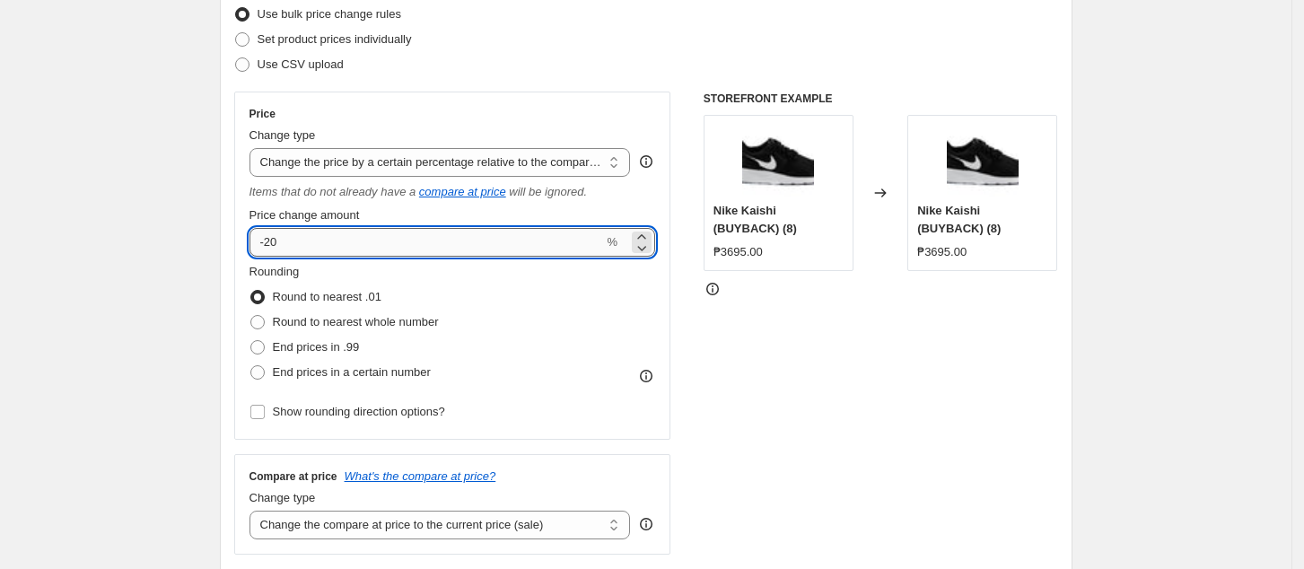
click at [355, 233] on input "-20" at bounding box center [427, 242] width 355 height 29
type input "-2"
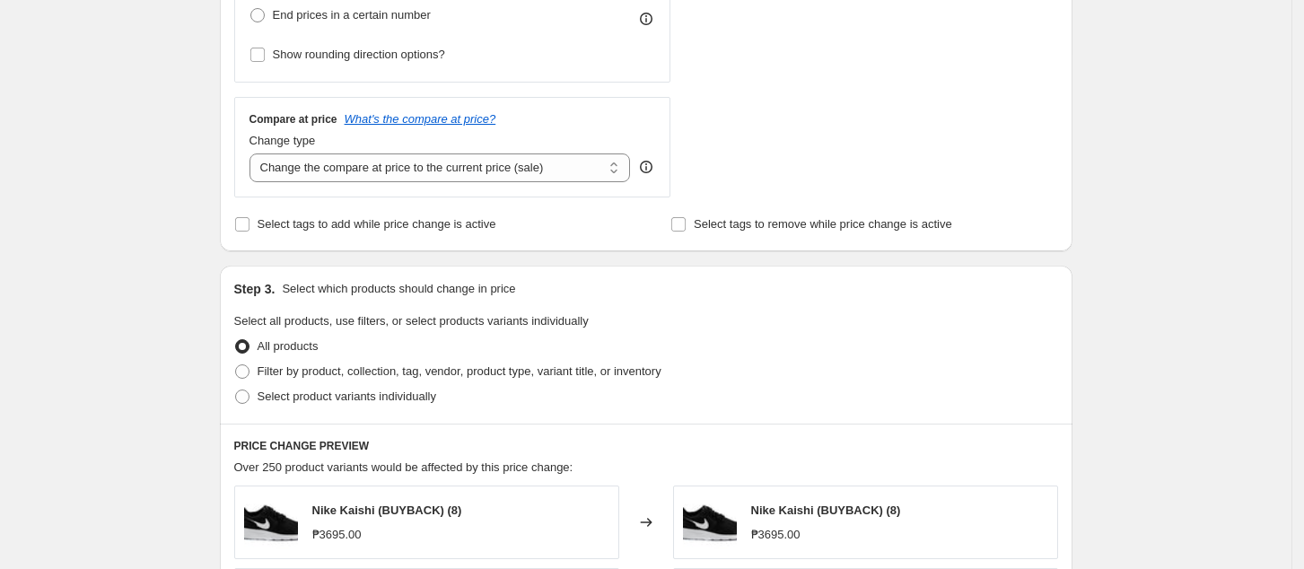
scroll to position [598, 0]
type input "-10"
click at [452, 162] on select "Change the compare at price to the current price (sale) Change the compare at p…" at bounding box center [440, 166] width 381 height 29
select select "no_change"
click at [255, 152] on select "Change the compare at price to the current price (sale) Change the compare at p…" at bounding box center [440, 166] width 381 height 29
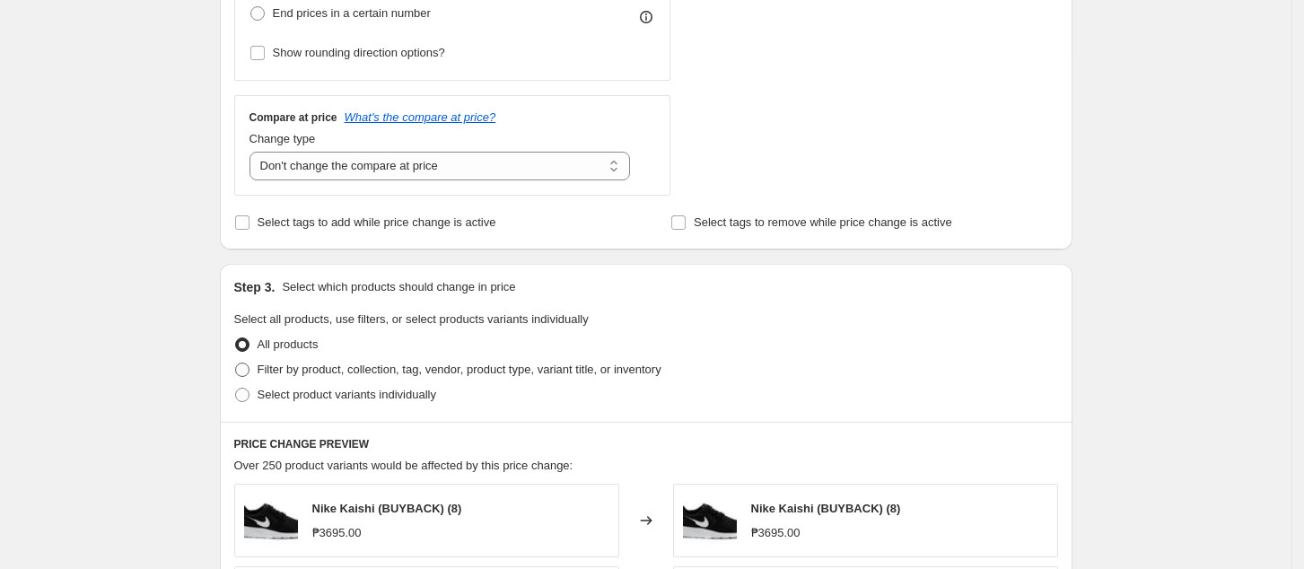
click at [293, 372] on span "Filter by product, collection, tag, vendor, product type, variant title, or inv…" at bounding box center [460, 369] width 404 height 13
click at [236, 364] on input "Filter by product, collection, tag, vendor, product type, variant title, or inv…" at bounding box center [235, 363] width 1 height 1
radio input "true"
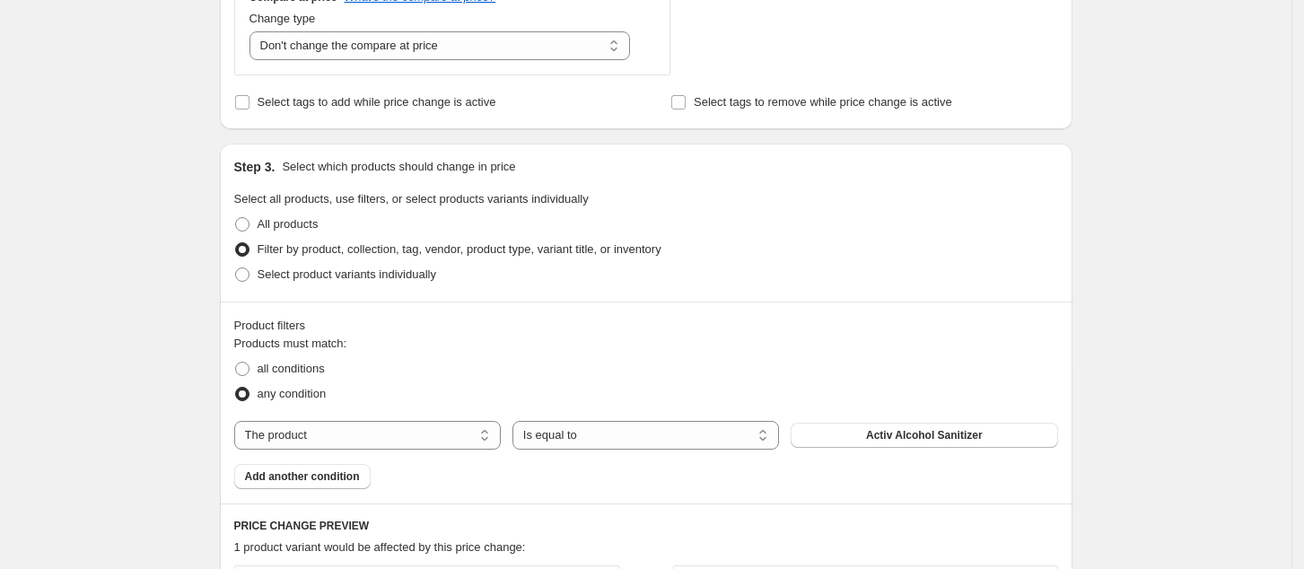
scroll to position [957, 0]
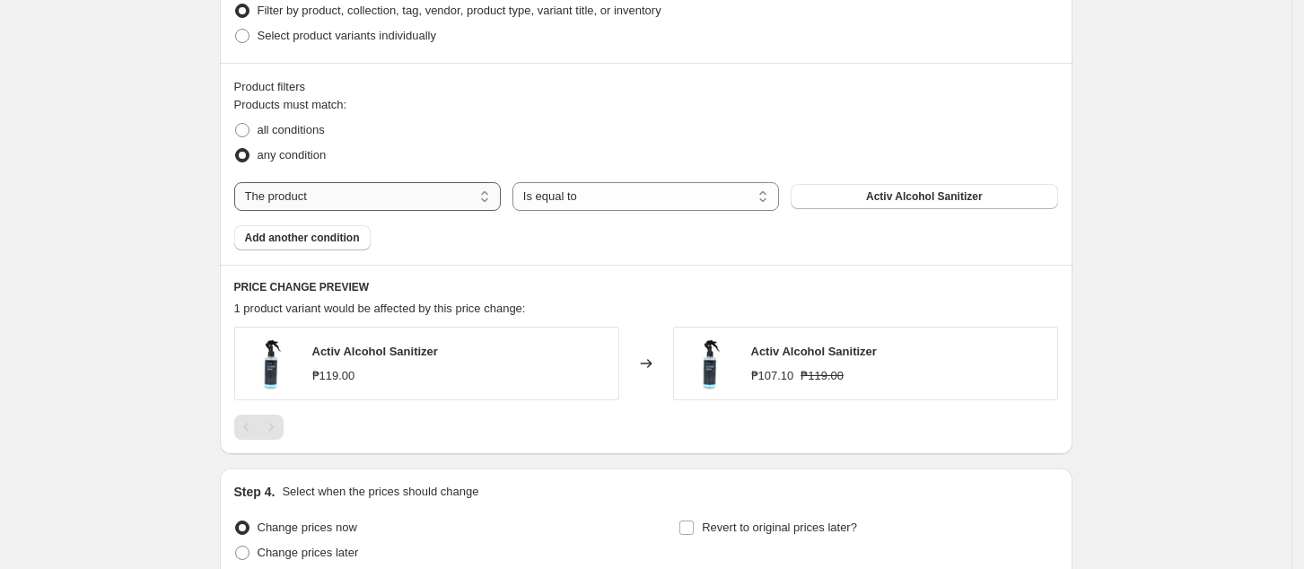
drag, startPoint x: 382, startPoint y: 199, endPoint x: 397, endPoint y: 208, distance: 16.9
click at [382, 199] on select "The product The product's collection The product's tag The product's vendor The…" at bounding box center [367, 196] width 267 height 29
select select "collection"
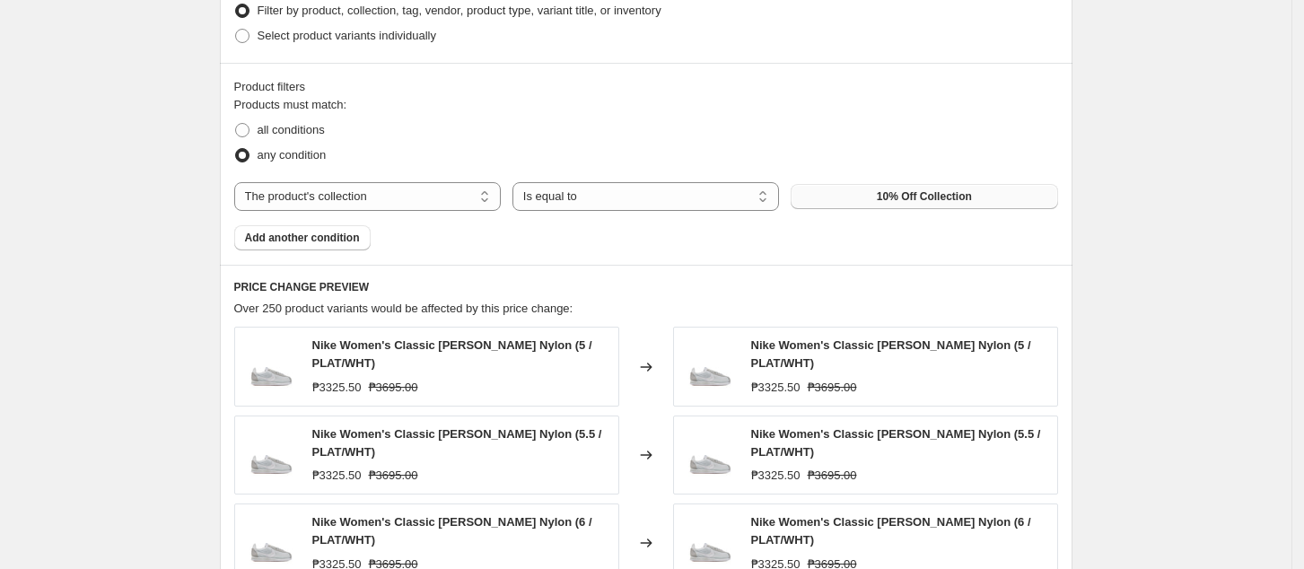
click at [912, 203] on span "10% Off Collection" at bounding box center [924, 196] width 95 height 14
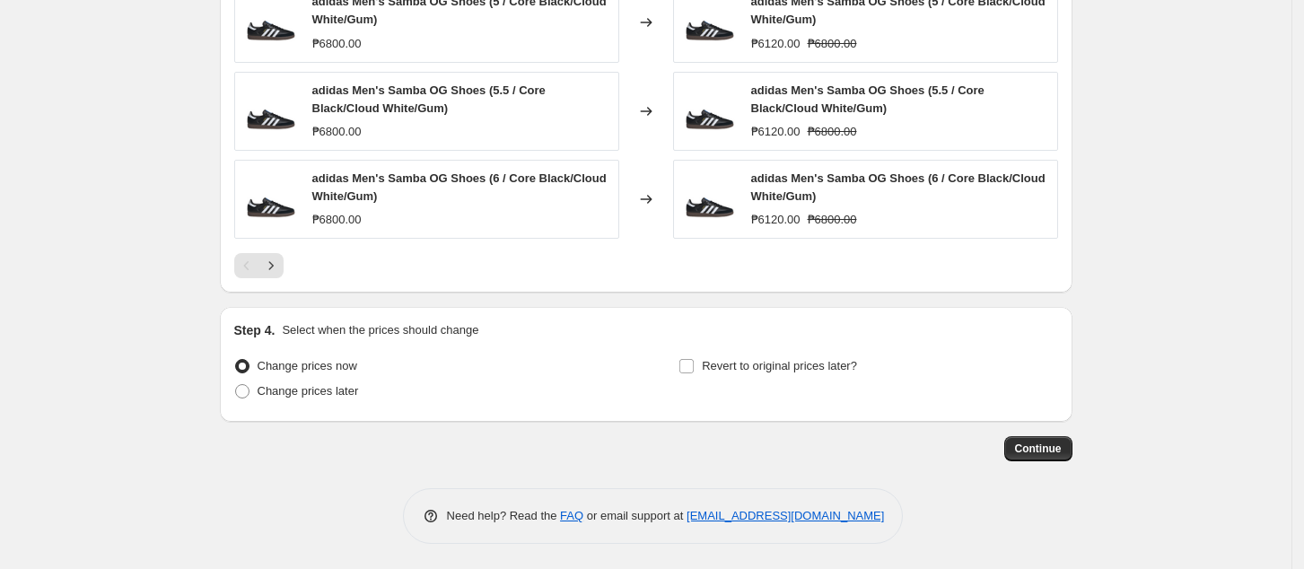
scroll to position [1479, 0]
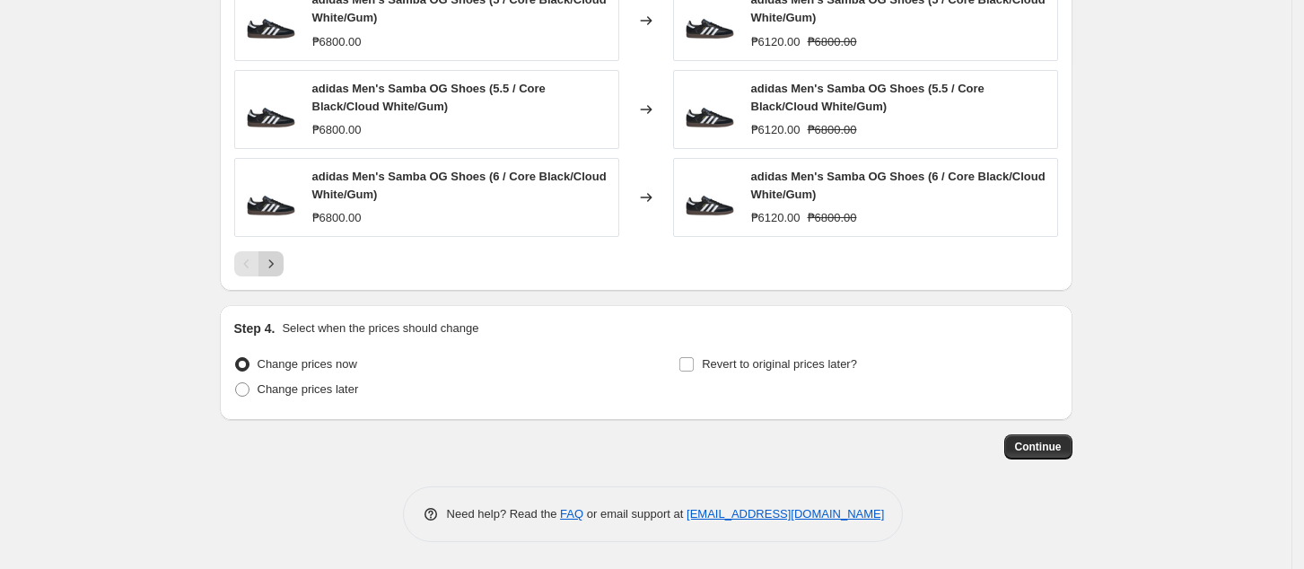
click at [269, 275] on button "Next" at bounding box center [271, 263] width 25 height 25
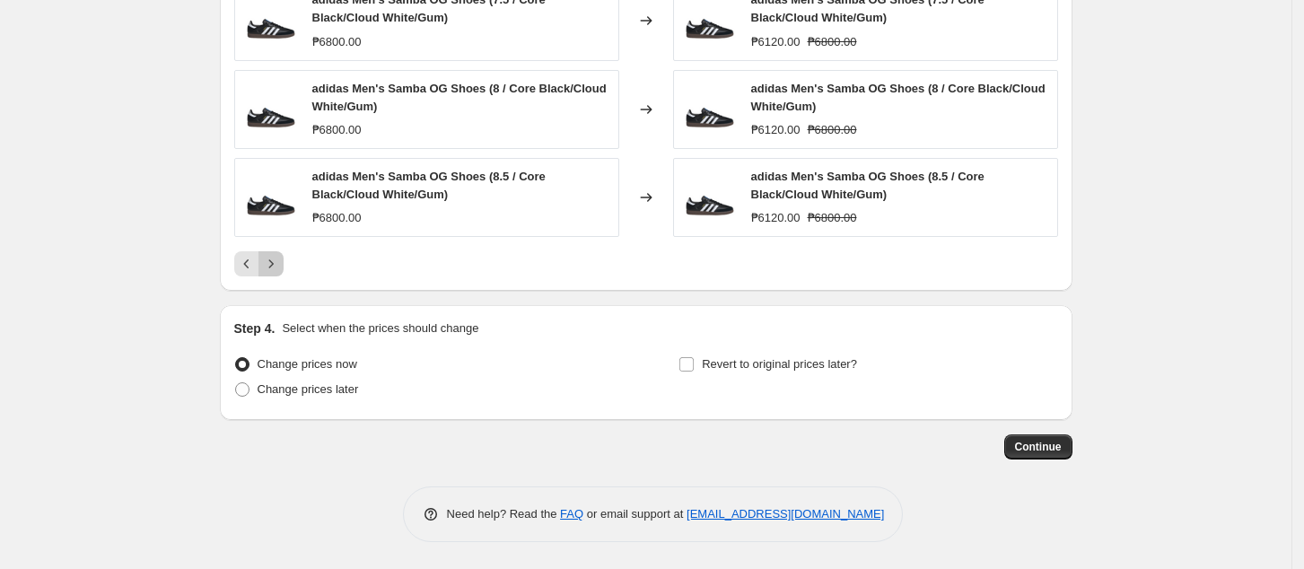
click at [280, 269] on icon "Next" at bounding box center [271, 264] width 18 height 18
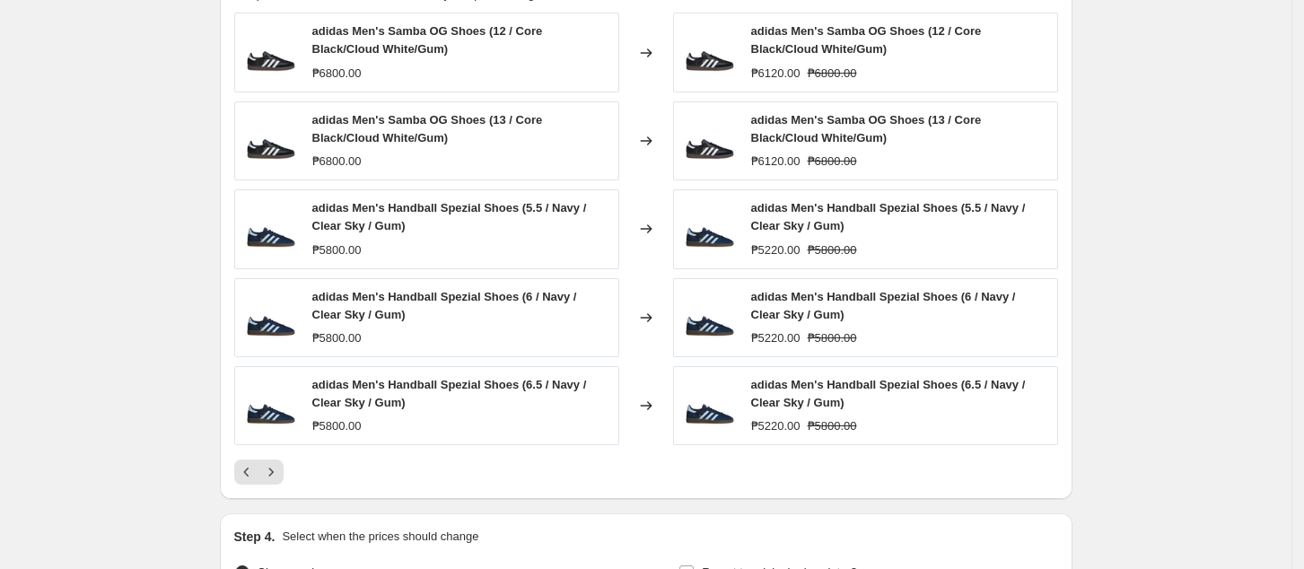
scroll to position [1240, 0]
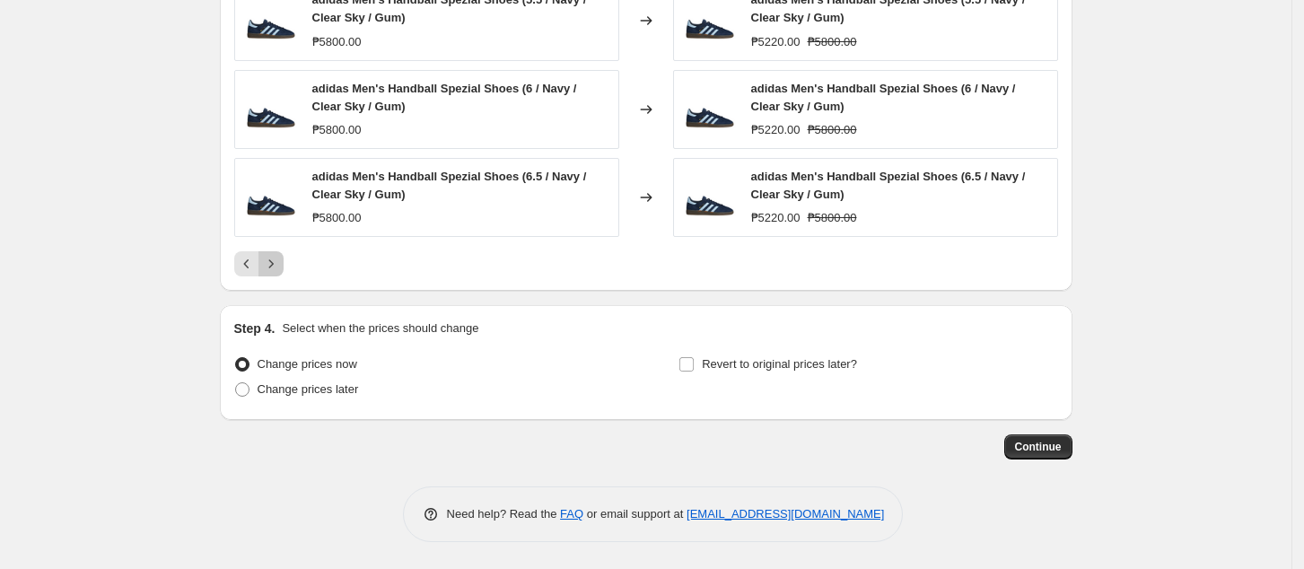
drag, startPoint x: 276, startPoint y: 262, endPoint x: 341, endPoint y: 237, distance: 69.3
click at [273, 262] on icon "Next" at bounding box center [270, 264] width 4 height 8
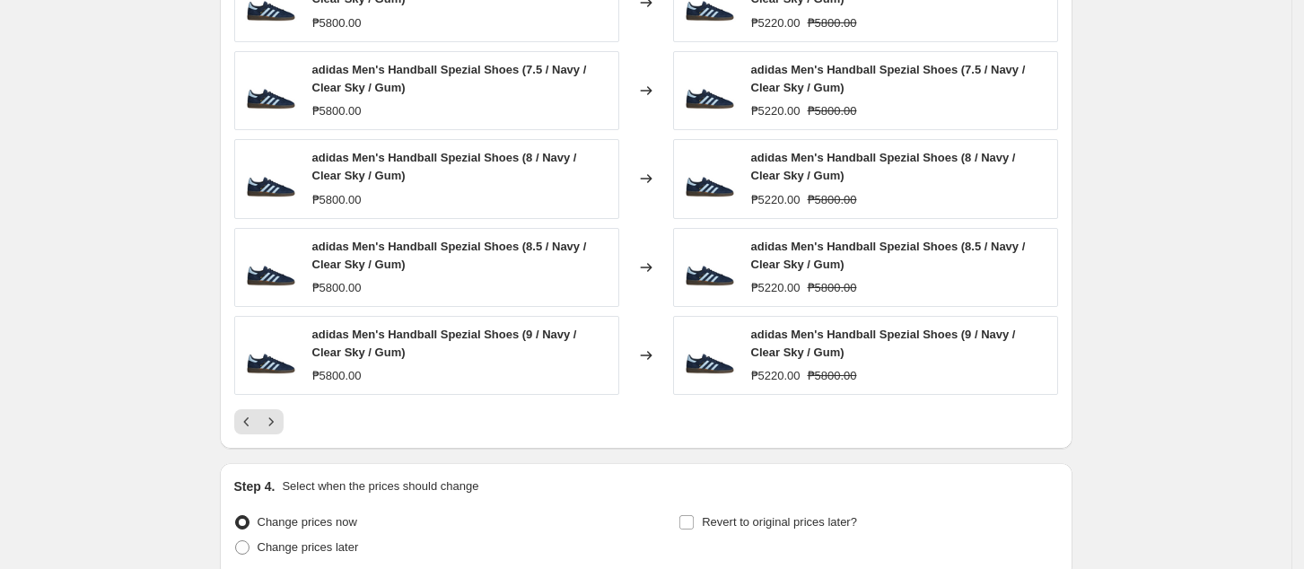
scroll to position [1359, 0]
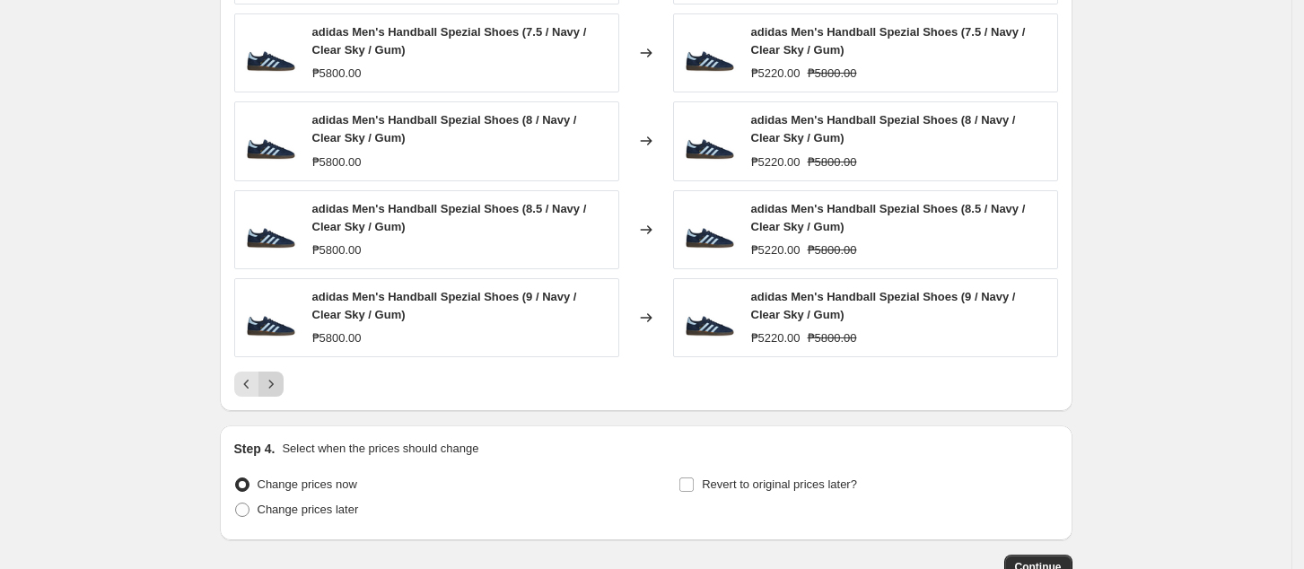
click at [273, 387] on icon "Next" at bounding box center [270, 385] width 4 height 8
click at [278, 382] on icon "Next" at bounding box center [271, 384] width 18 height 18
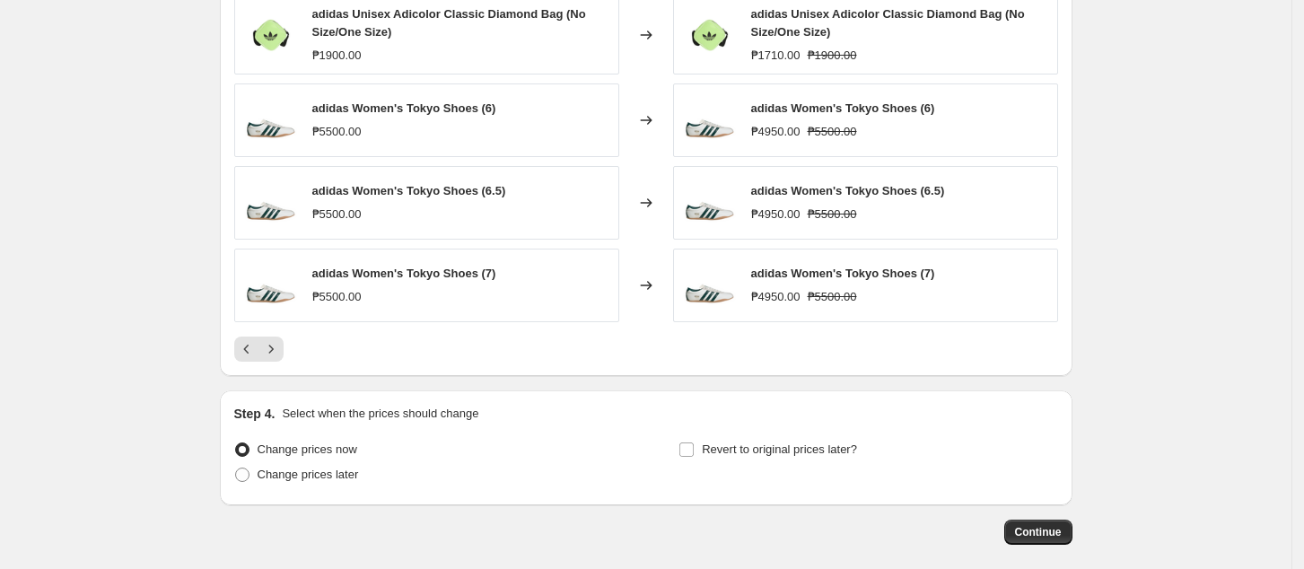
scroll to position [1462, 0]
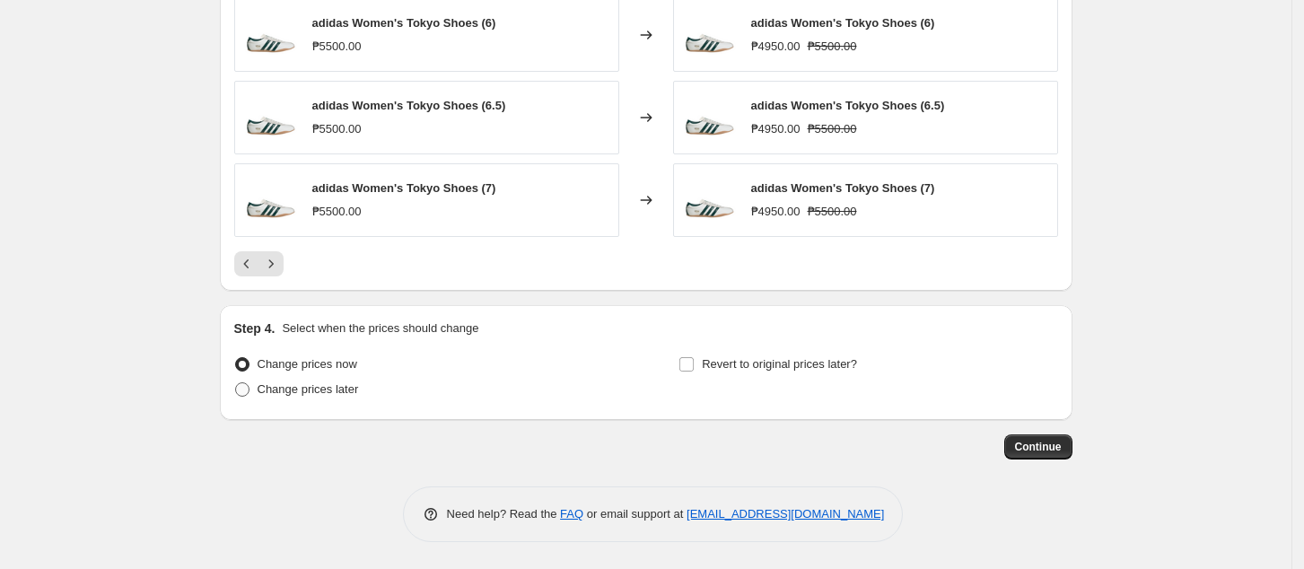
click at [335, 399] on label "Change prices later" at bounding box center [296, 389] width 125 height 25
click at [236, 383] on input "Change prices later" at bounding box center [235, 382] width 1 height 1
radio input "true"
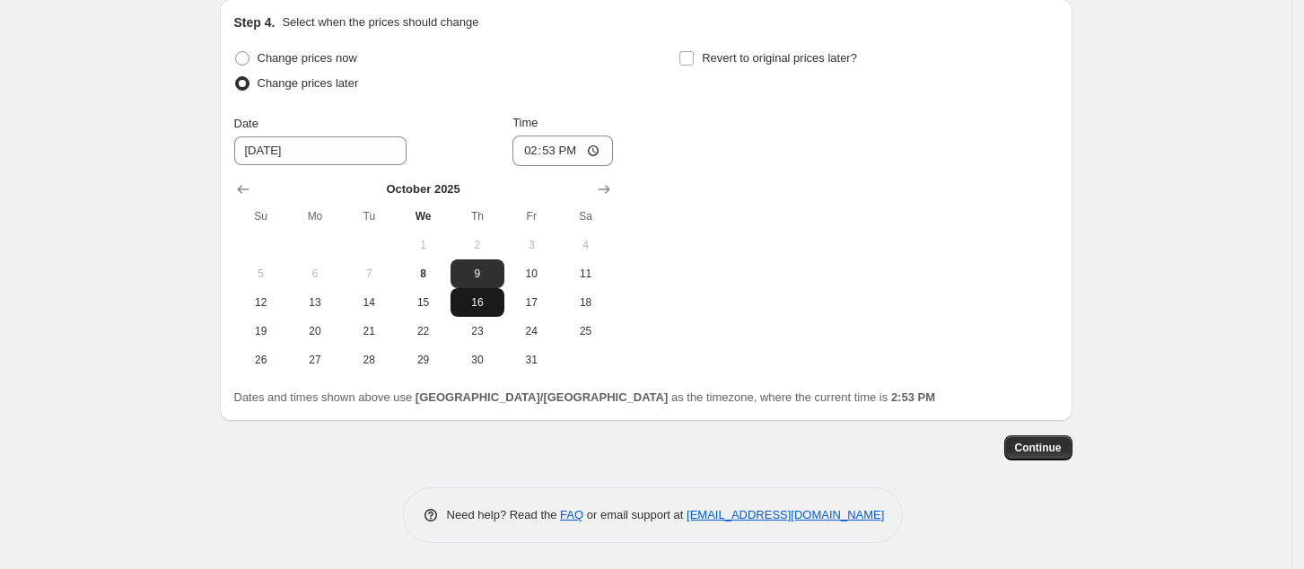
scroll to position [1769, 0]
click at [527, 270] on span "10" at bounding box center [531, 273] width 39 height 14
type input "[DATE]"
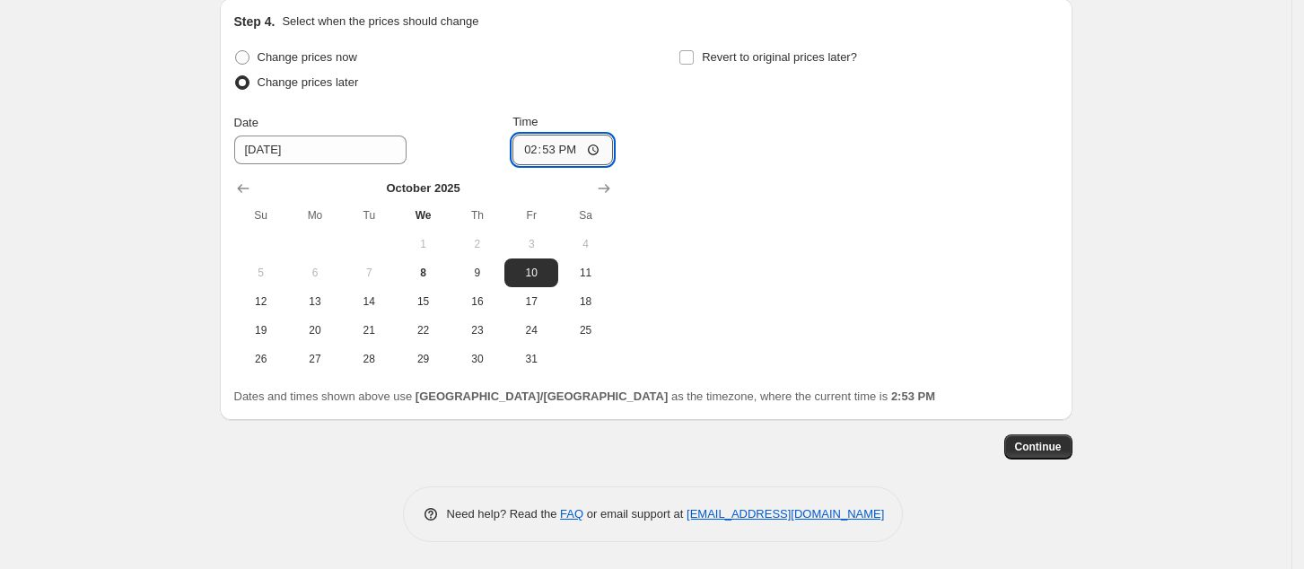
click at [530, 152] on input "14:53" at bounding box center [563, 150] width 101 height 31
drag, startPoint x: 531, startPoint y: 143, endPoint x: 530, endPoint y: 194, distance: 51.2
click at [531, 145] on input "23:53" at bounding box center [563, 150] width 101 height 31
type input "00:00"
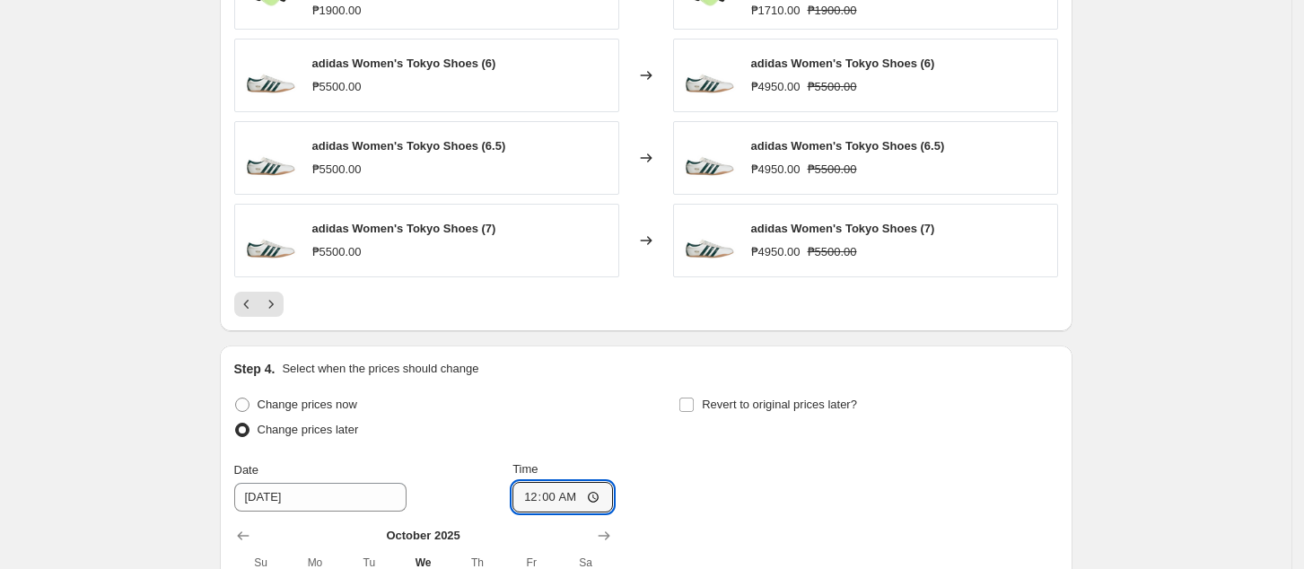
scroll to position [1529, 0]
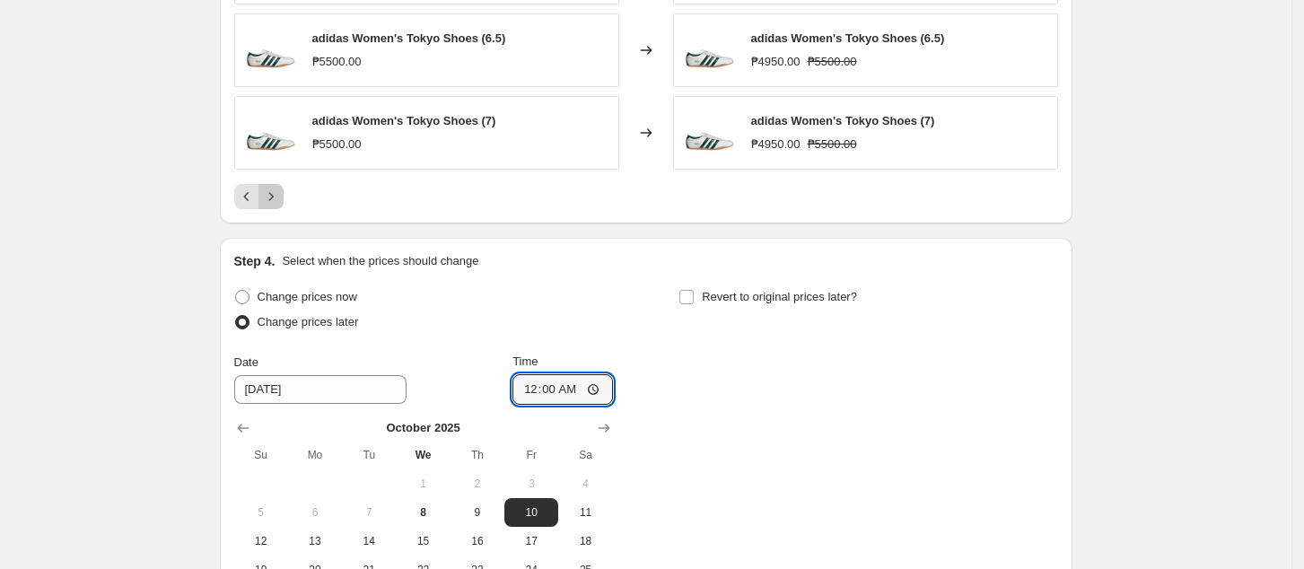
drag, startPoint x: 274, startPoint y: 199, endPoint x: 286, endPoint y: 201, distance: 12.7
click at [273, 200] on icon "Next" at bounding box center [271, 197] width 18 height 18
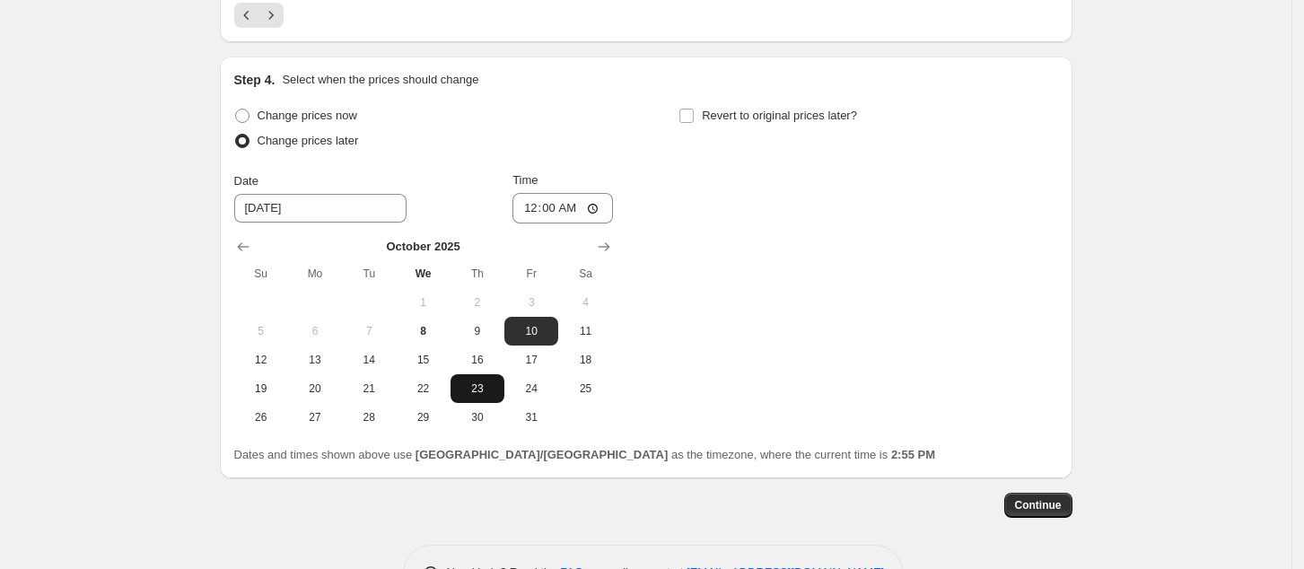
scroll to position [1757, 0]
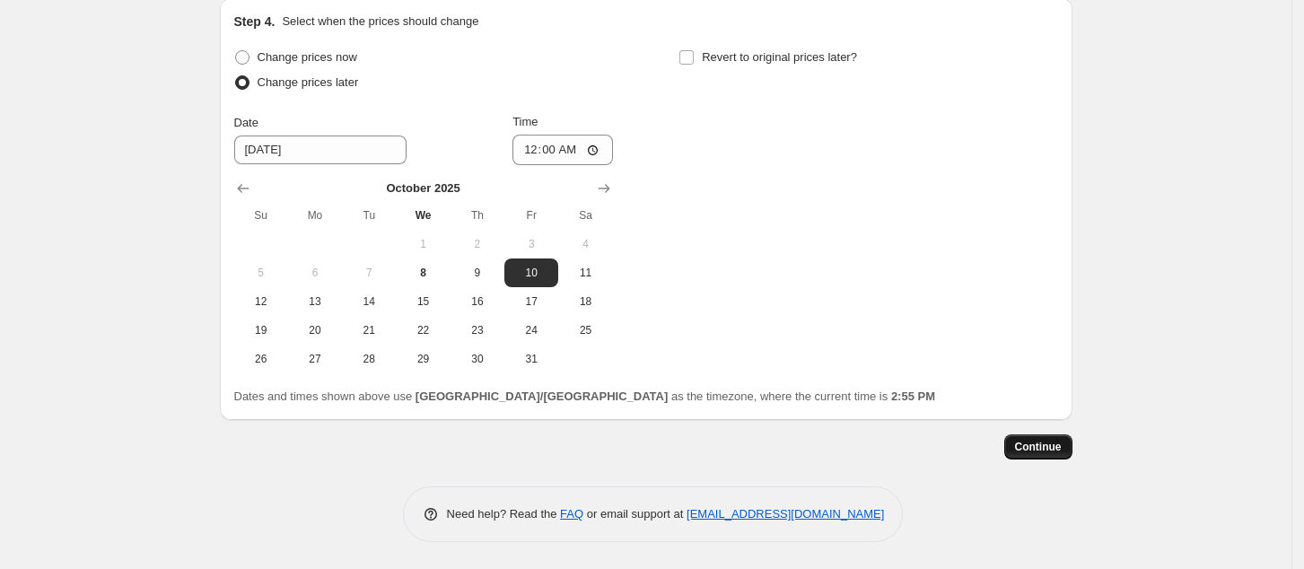
click at [1039, 447] on span "Continue" at bounding box center [1038, 447] width 47 height 14
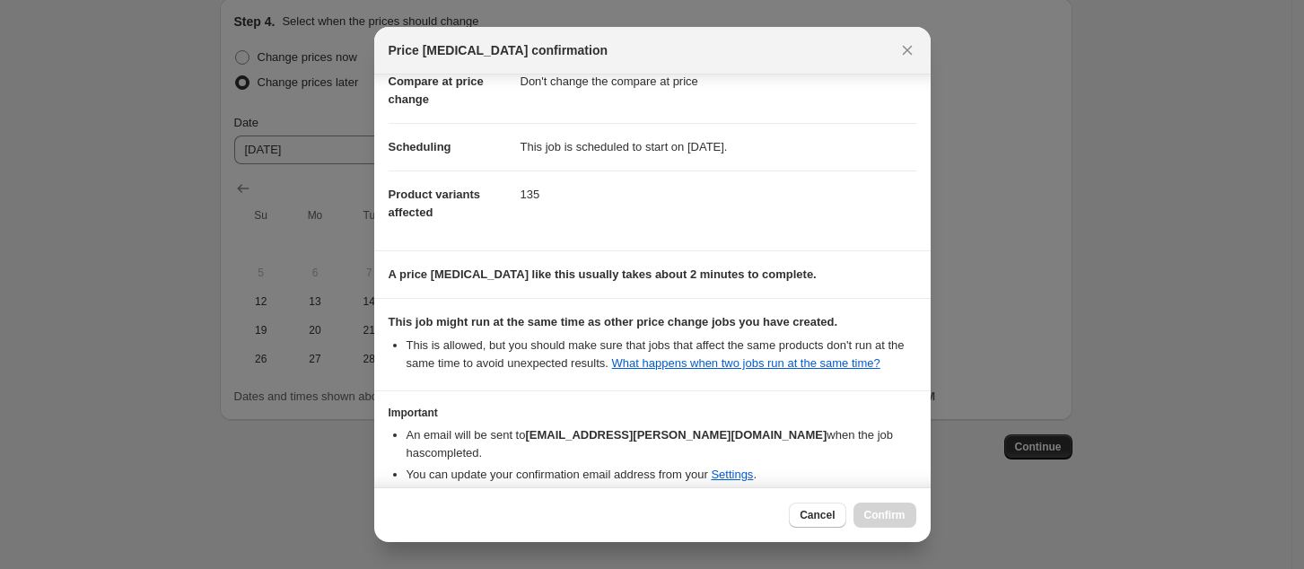
scroll to position [181, 0]
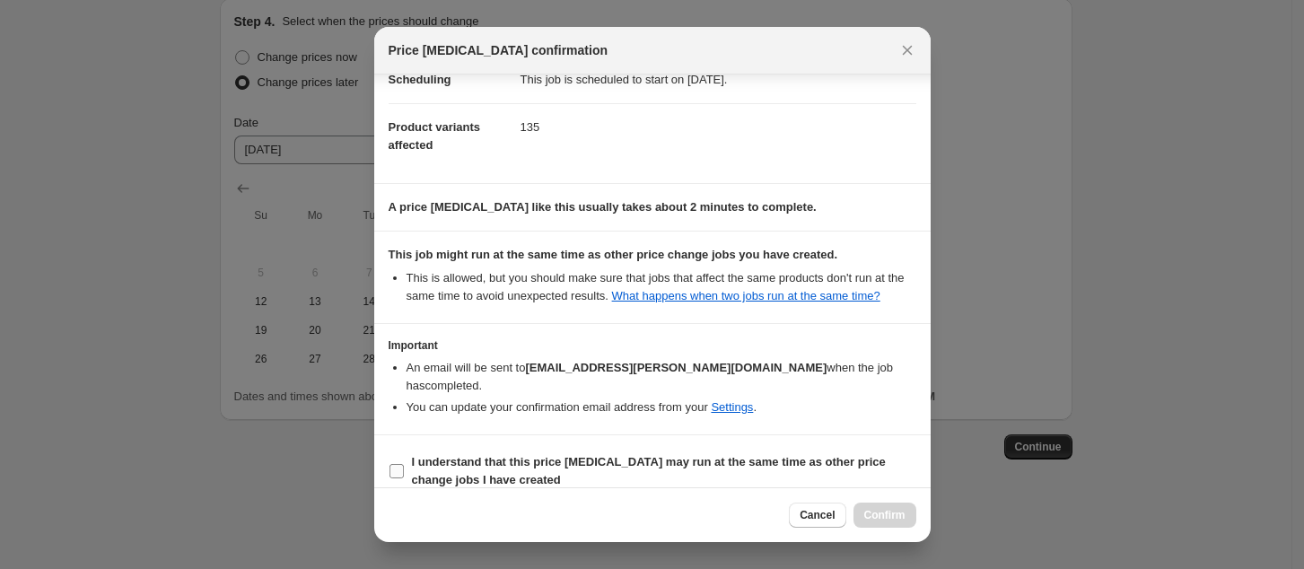
click at [478, 455] on b "I understand that this price [MEDICAL_DATA] may run at the same time as other p…" at bounding box center [649, 470] width 474 height 31
click at [404, 464] on input "I understand that this price [MEDICAL_DATA] may run at the same time as other p…" at bounding box center [397, 471] width 14 height 14
checkbox input "true"
click at [886, 521] on span "Confirm" at bounding box center [884, 515] width 41 height 14
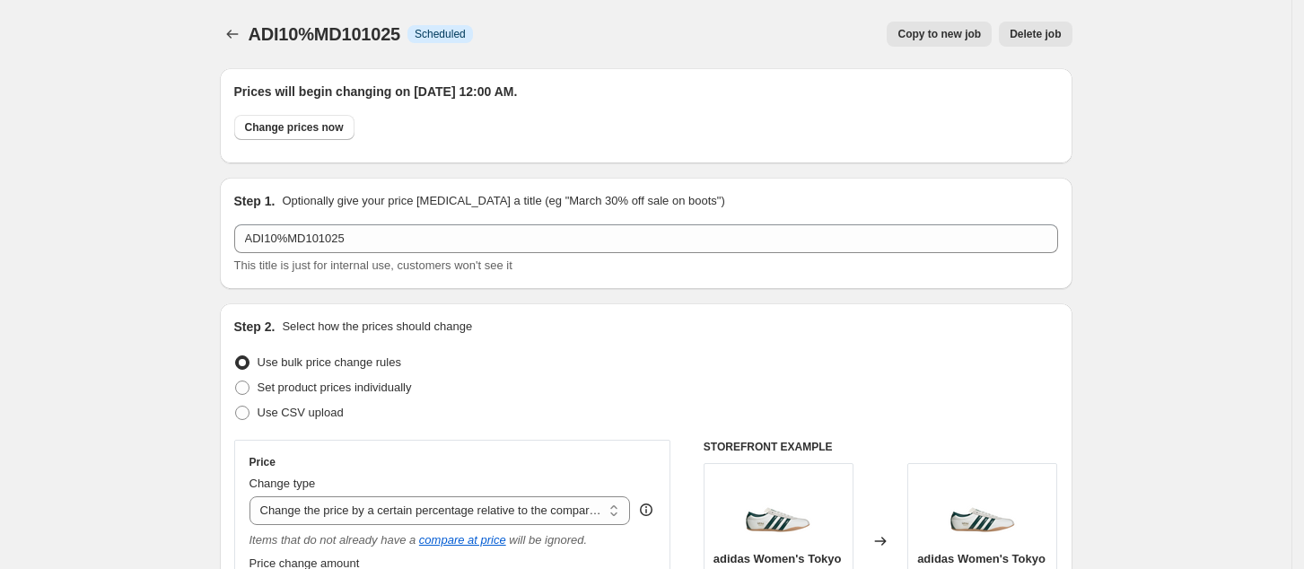
scroll to position [1757, 0]
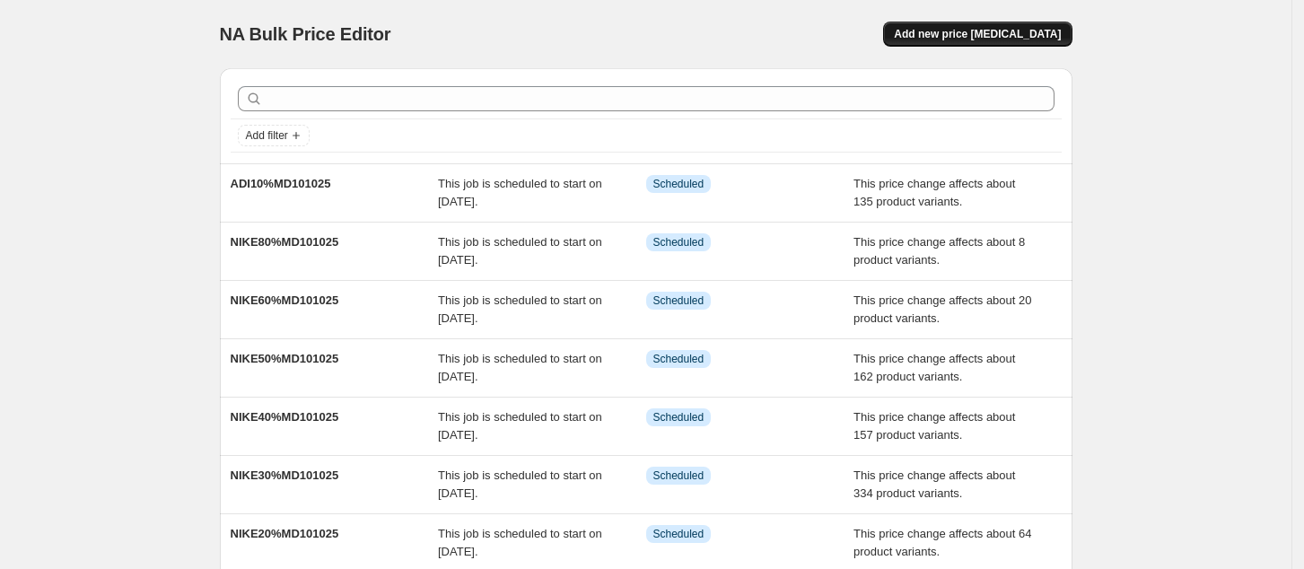
click at [1030, 24] on button "Add new price [MEDICAL_DATA]" at bounding box center [977, 34] width 188 height 25
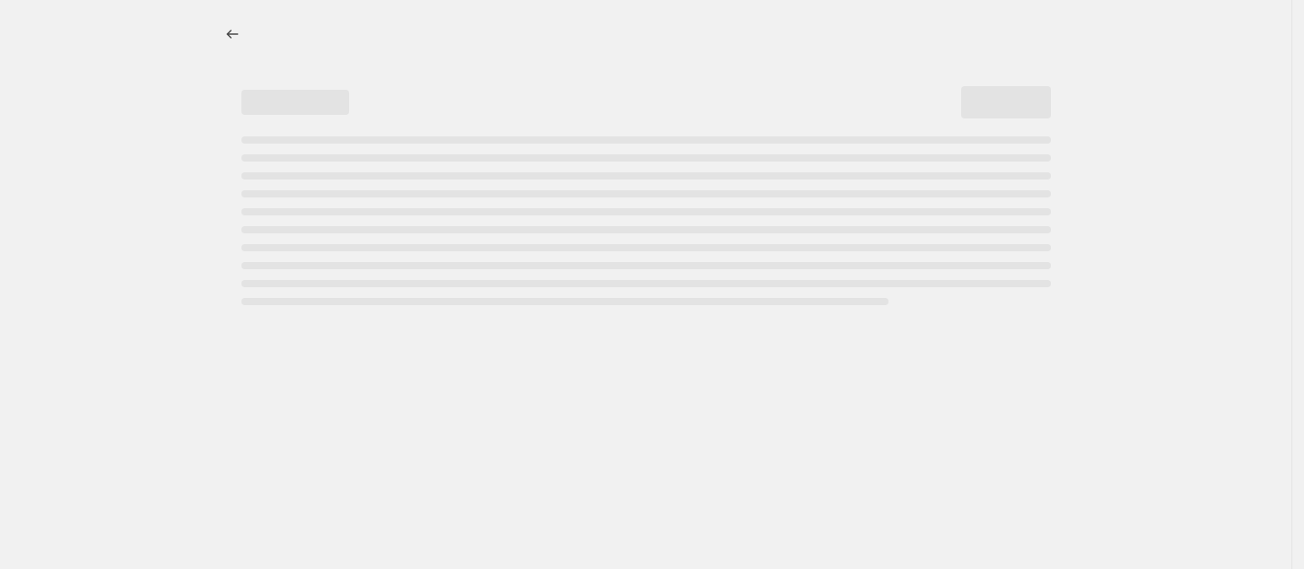
select select "percentage"
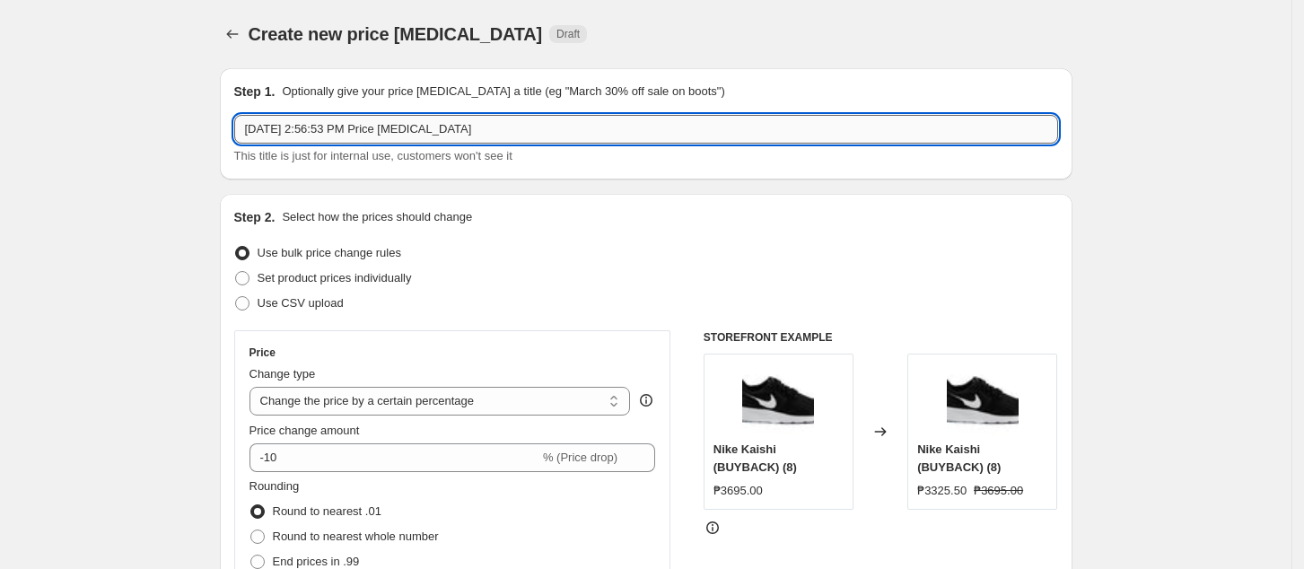
click at [585, 124] on input "[DATE] 2:56:53 PM Price [MEDICAL_DATA]" at bounding box center [646, 129] width 824 height 29
click at [495, 129] on input "[DATE] 2:56:53 PM Price [MEDICAL_DATA]" at bounding box center [646, 129] width 824 height 29
paste input "ADI10%MD101025"
drag, startPoint x: 273, startPoint y: 126, endPoint x: 282, endPoint y: 133, distance: 11.5
click at [273, 128] on input "ADI10%MD101025" at bounding box center [646, 129] width 824 height 29
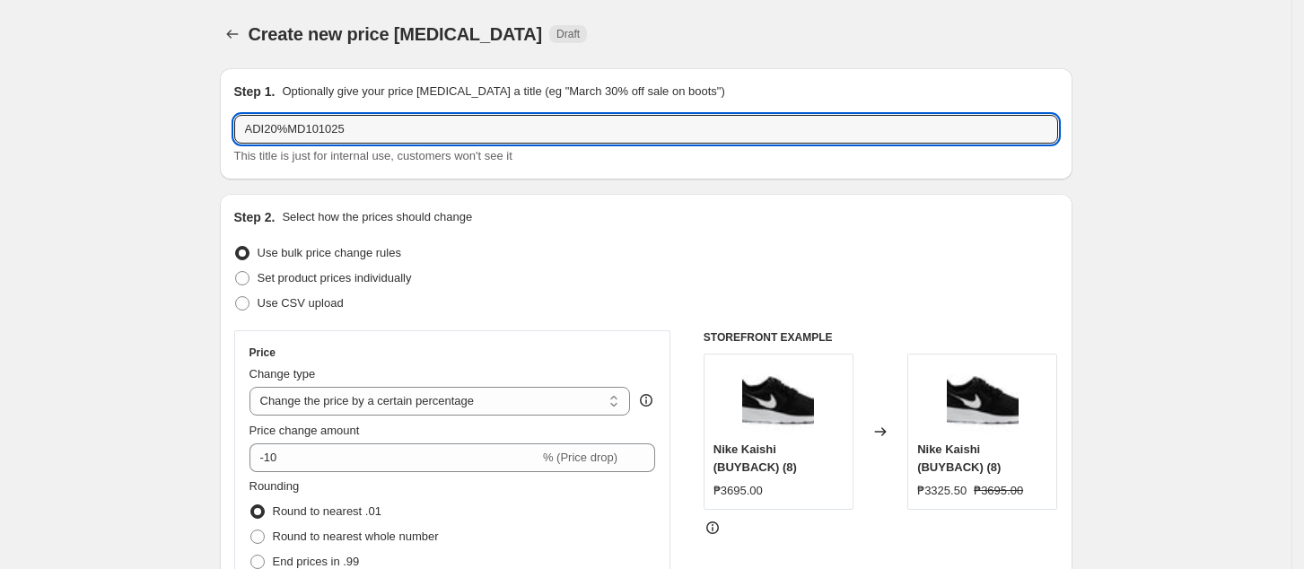
type input "ADI20%MD101025"
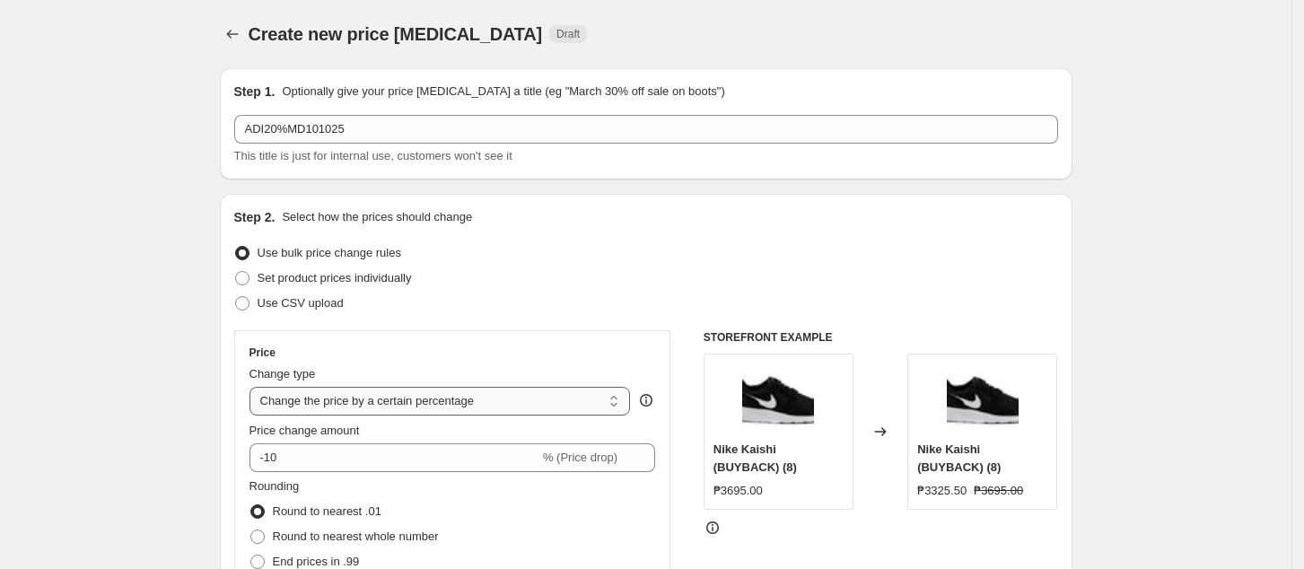
drag, startPoint x: 402, startPoint y: 399, endPoint x: 416, endPoint y: 387, distance: 19.1
click at [402, 399] on select "Change the price to a certain amount Change the price by a certain amount Chang…" at bounding box center [440, 401] width 381 height 29
select select "pcap"
click at [255, 387] on select "Change the price to a certain amount Change the price by a certain amount Chang…" at bounding box center [440, 401] width 381 height 29
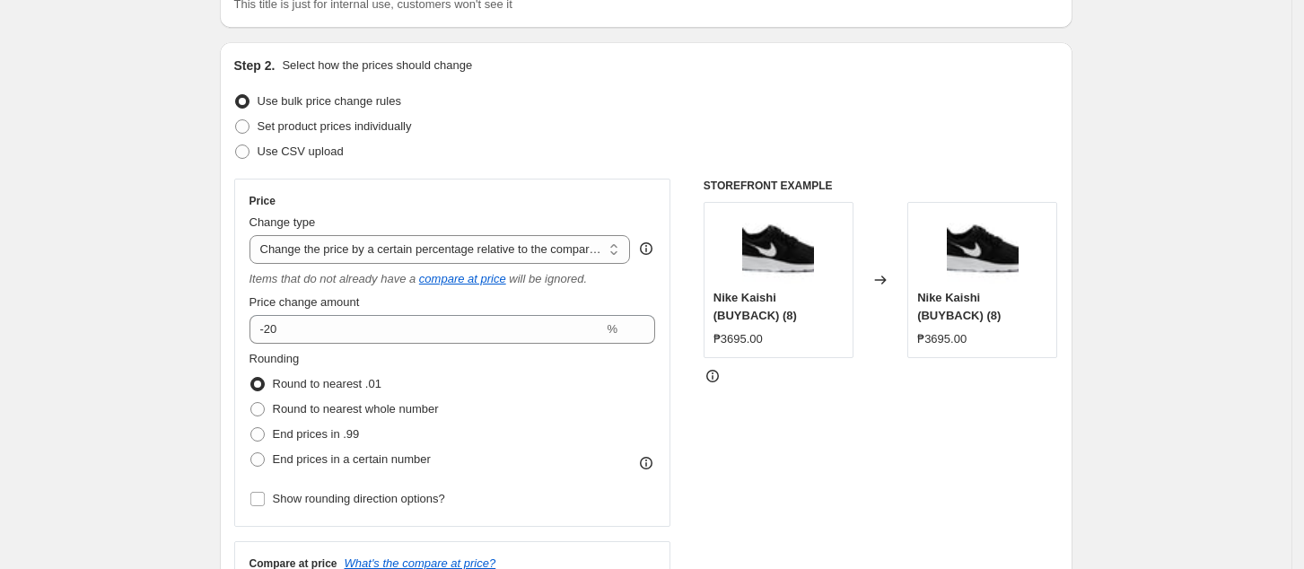
scroll to position [239, 0]
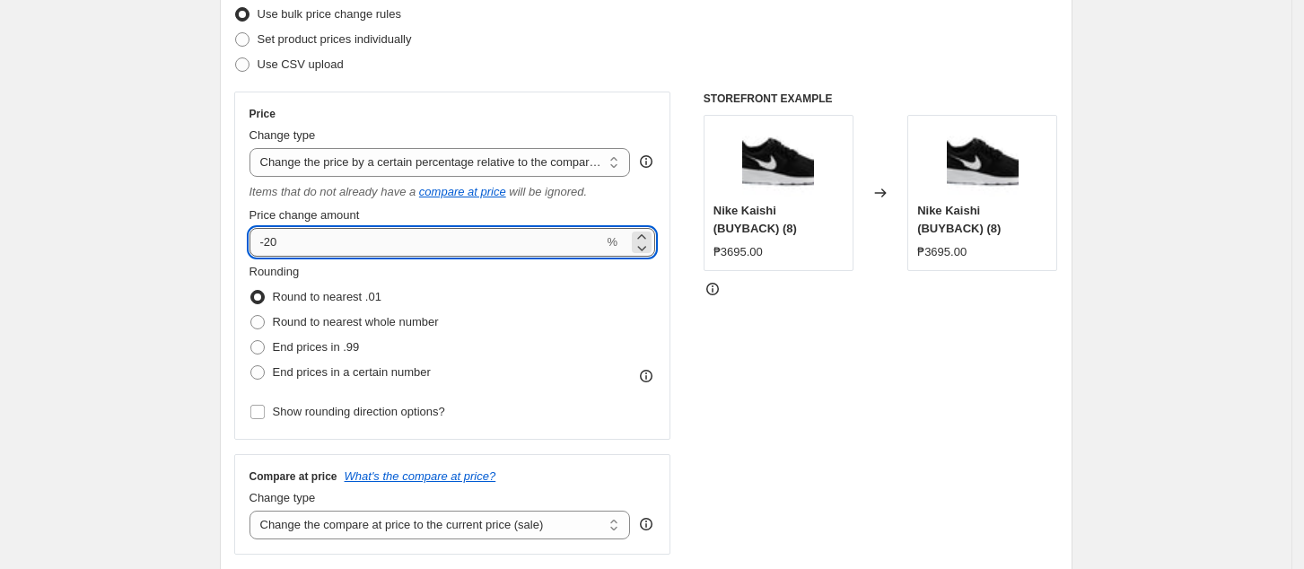
click at [409, 247] on input "-20" at bounding box center [427, 242] width 355 height 29
type input "-20"
click at [500, 148] on select "Change the price to a certain amount Change the price by a certain amount Chang…" at bounding box center [440, 162] width 381 height 29
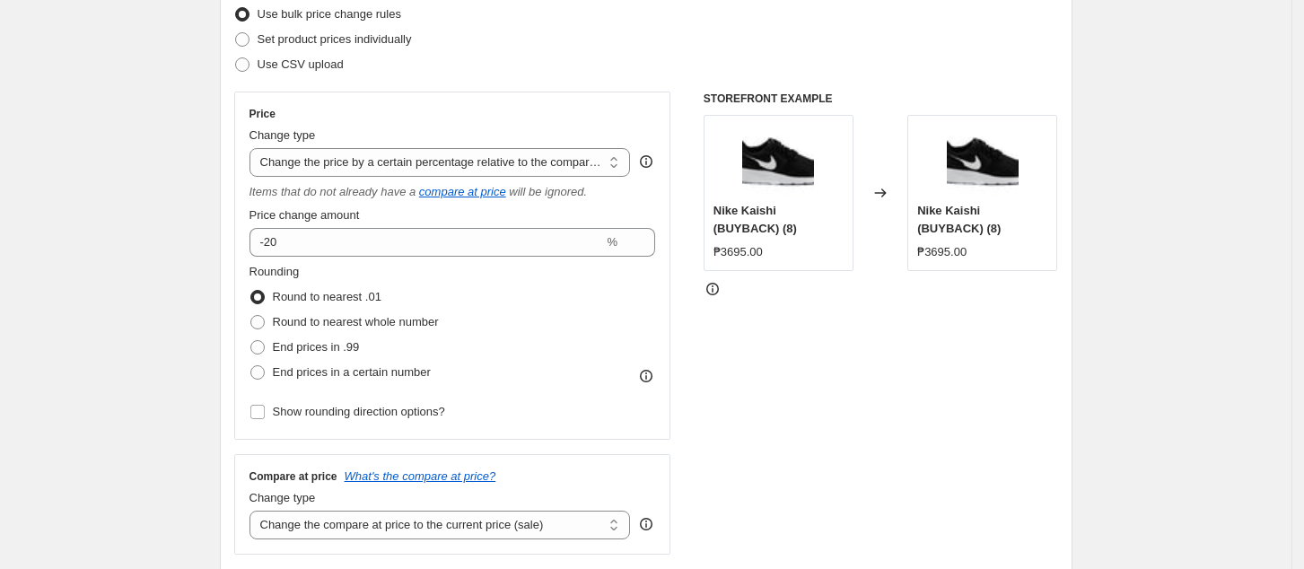
click at [255, 148] on select "Change the price to a certain amount Change the price by a certain amount Chang…" at bounding box center [440, 162] width 381 height 29
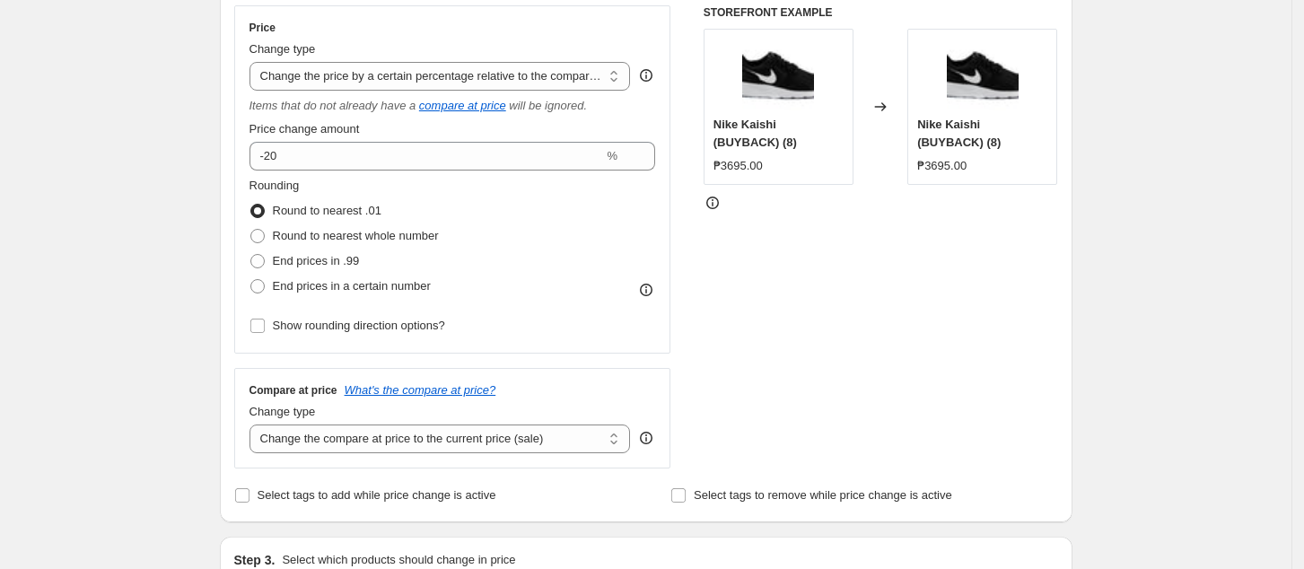
scroll to position [359, 0]
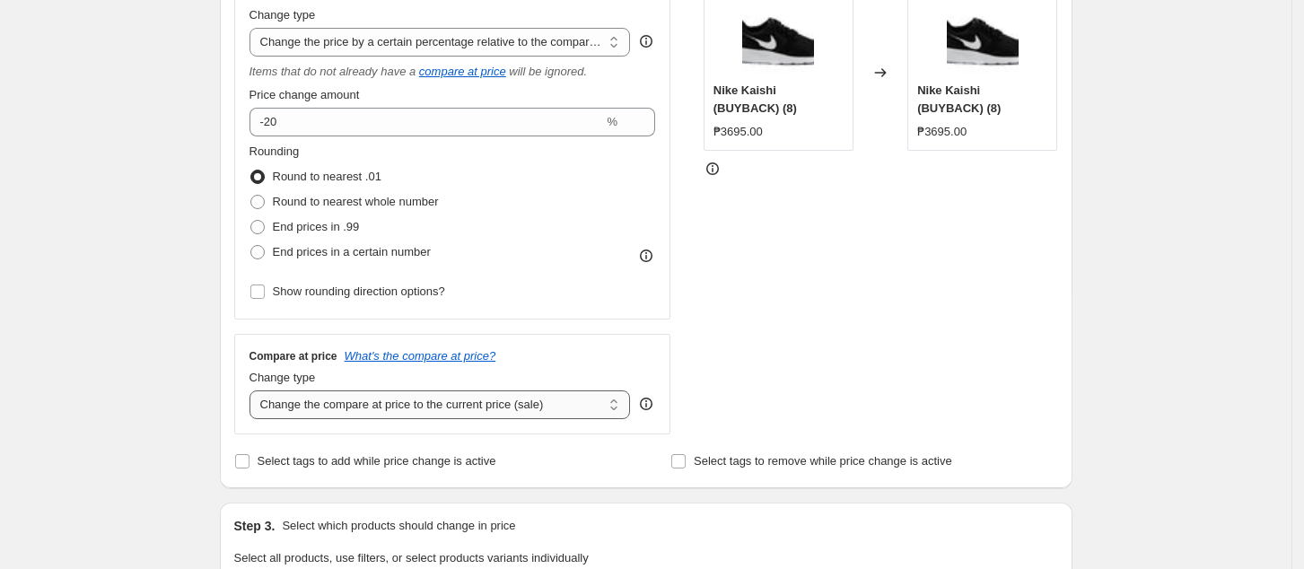
click at [398, 409] on select "Change the compare at price to the current price (sale) Change the compare at p…" at bounding box center [440, 404] width 381 height 29
select select "no_change"
click at [255, 391] on select "Change the compare at price to the current price (sale) Change the compare at p…" at bounding box center [440, 404] width 381 height 29
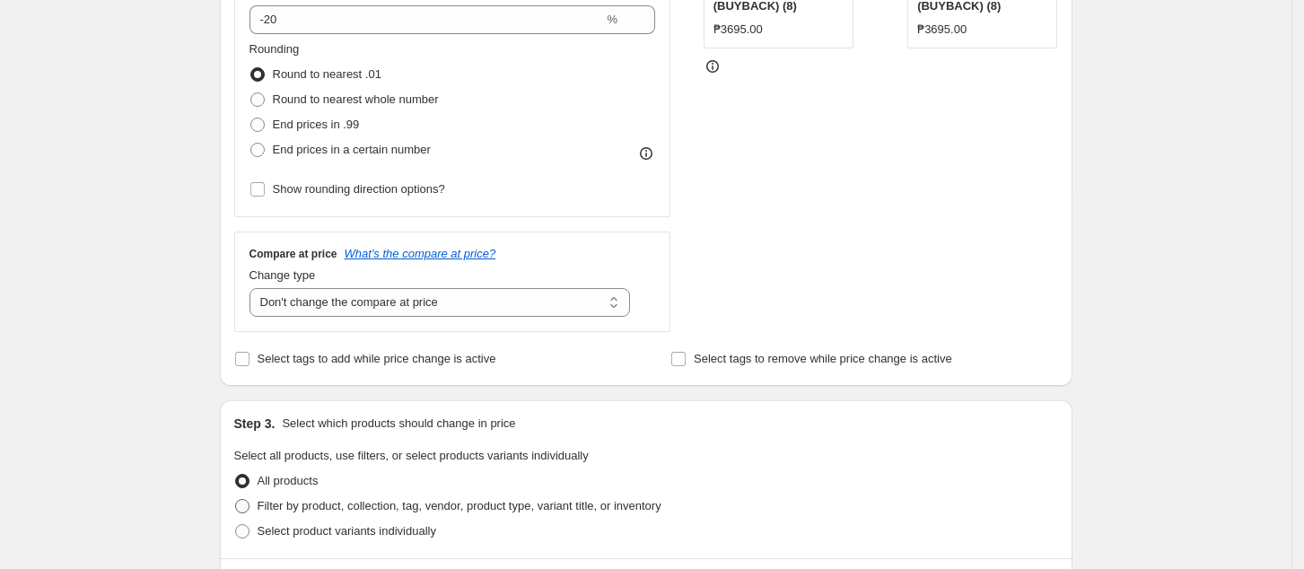
scroll to position [598, 0]
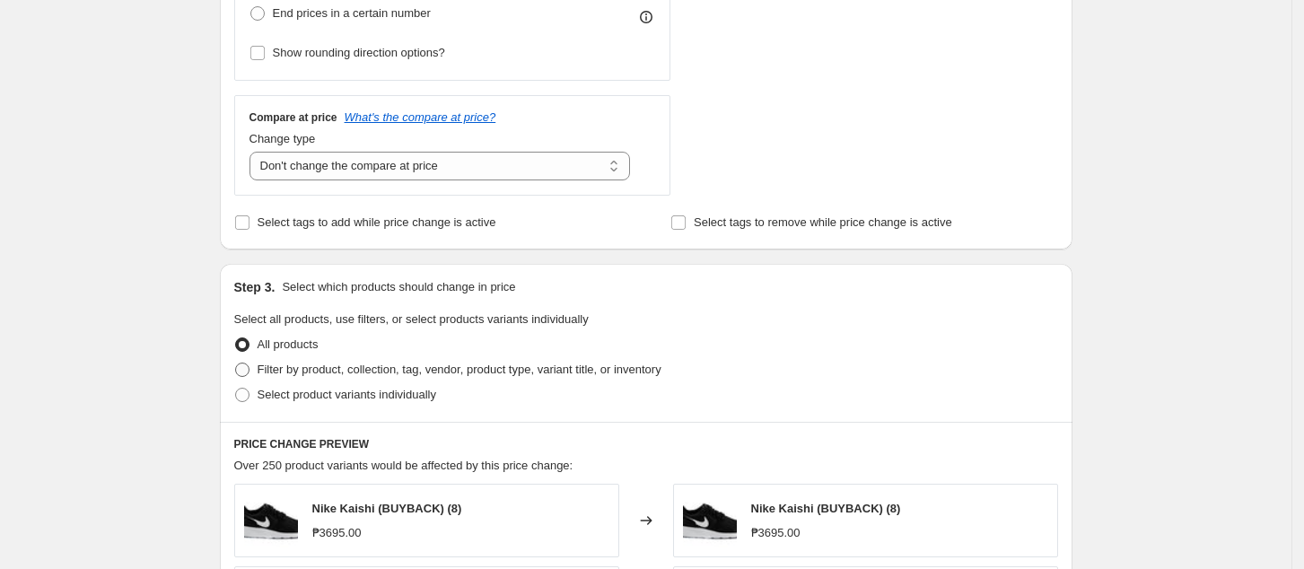
click at [300, 376] on span "Filter by product, collection, tag, vendor, product type, variant title, or inv…" at bounding box center [460, 369] width 404 height 13
click at [236, 364] on input "Filter by product, collection, tag, vendor, product type, variant title, or inv…" at bounding box center [235, 363] width 1 height 1
radio input "true"
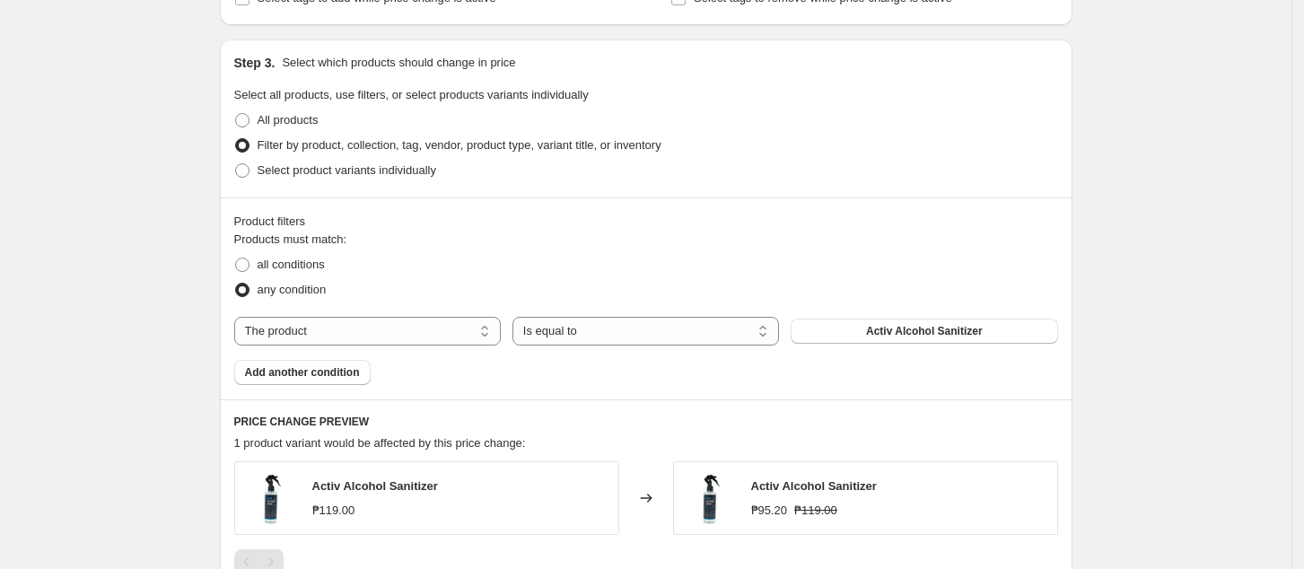
scroll to position [957, 0]
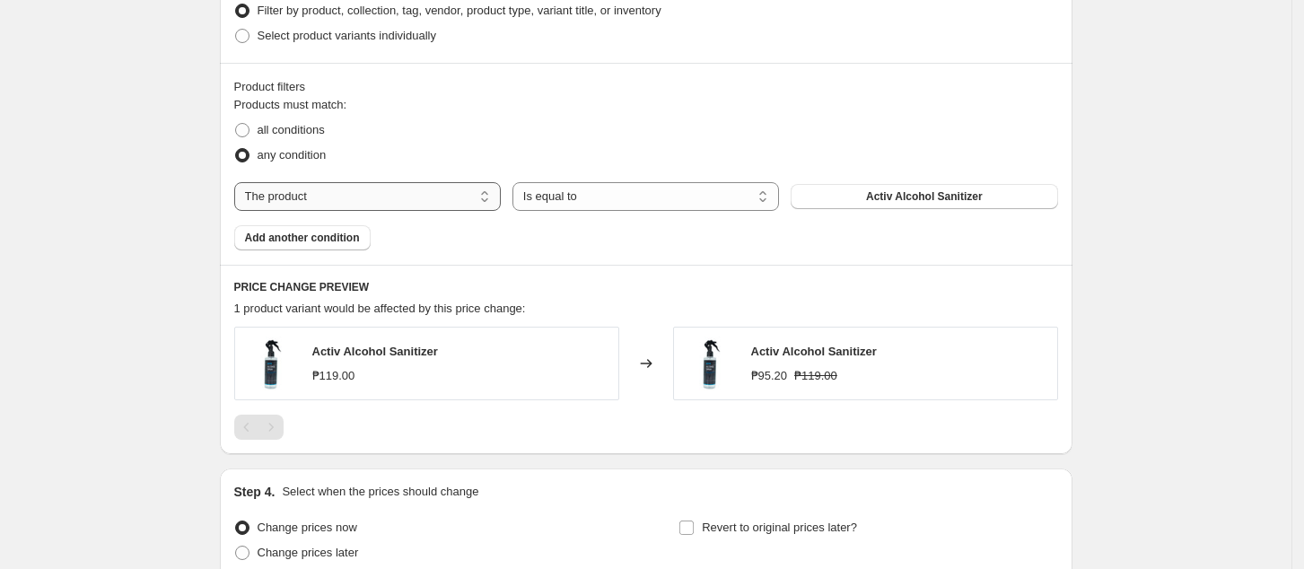
click at [372, 191] on select "The product The product's collection The product's tag The product's vendor The…" at bounding box center [367, 196] width 267 height 29
select select "collection"
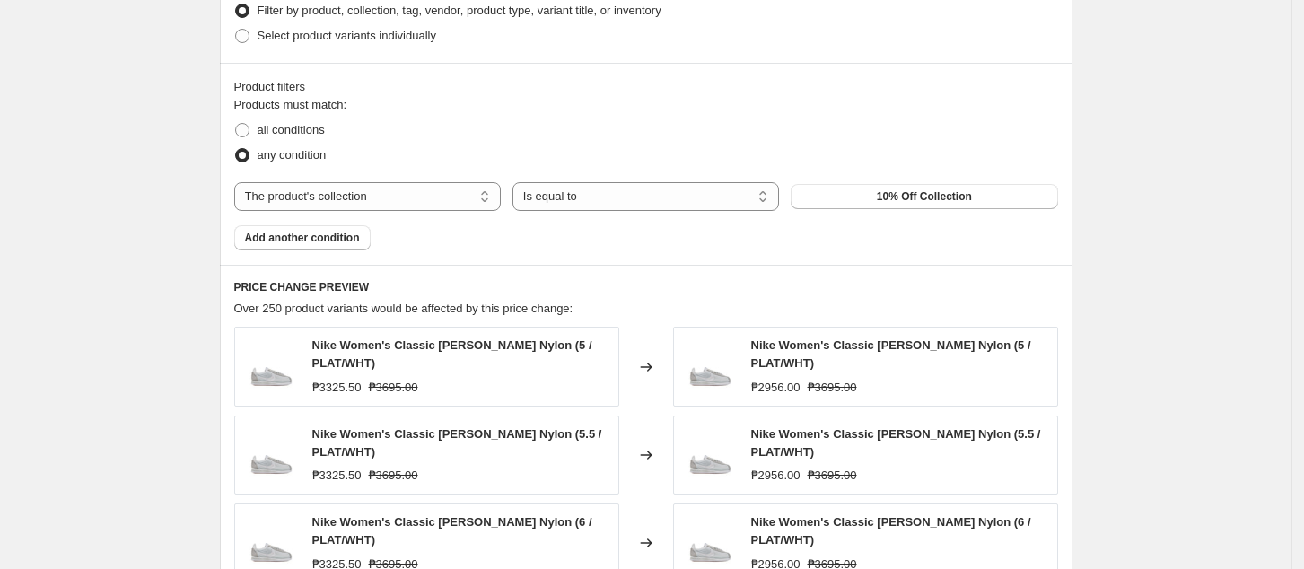
scroll to position [837, 0]
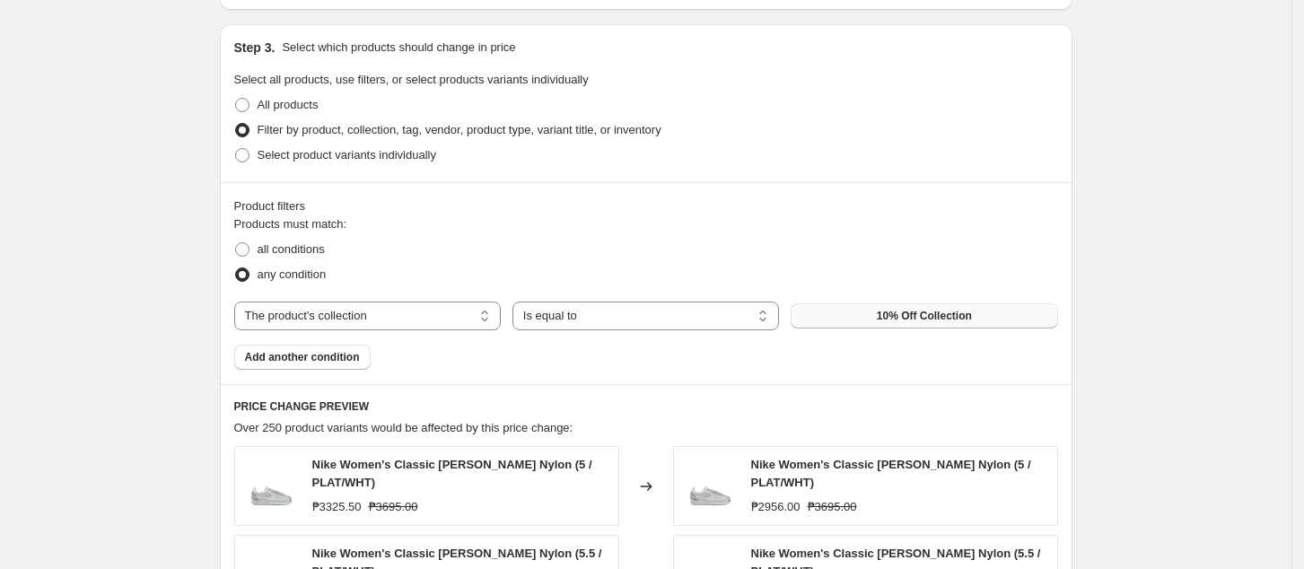
click at [919, 317] on span "10% Off Collection" at bounding box center [924, 316] width 95 height 14
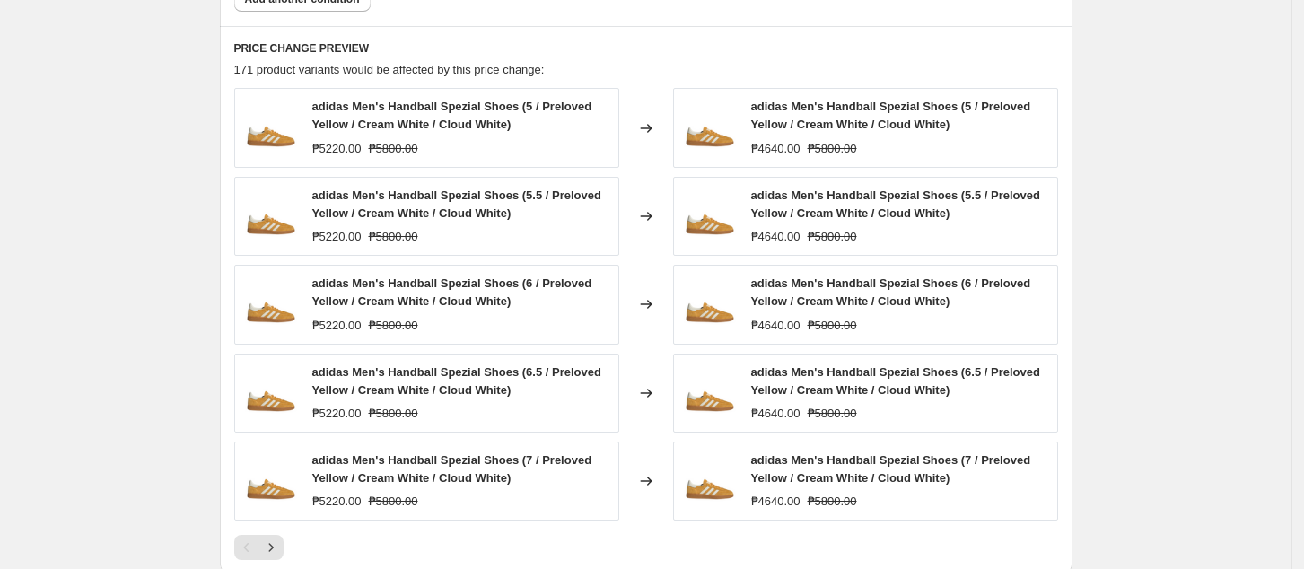
scroll to position [1196, 0]
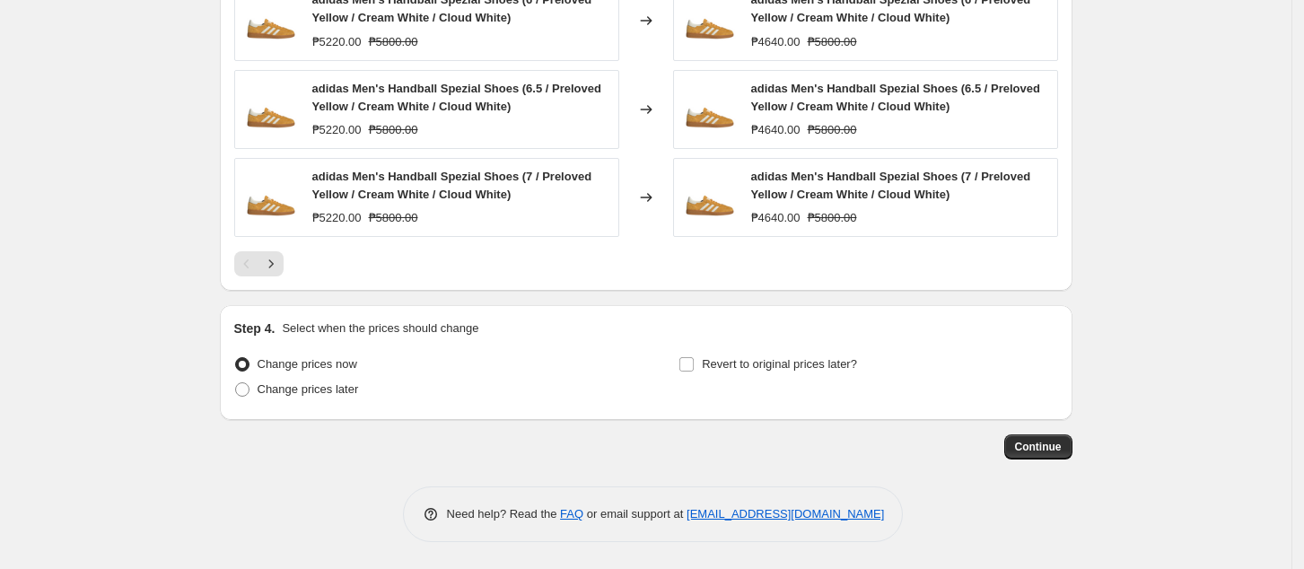
click at [280, 262] on icon "Next" at bounding box center [271, 264] width 18 height 18
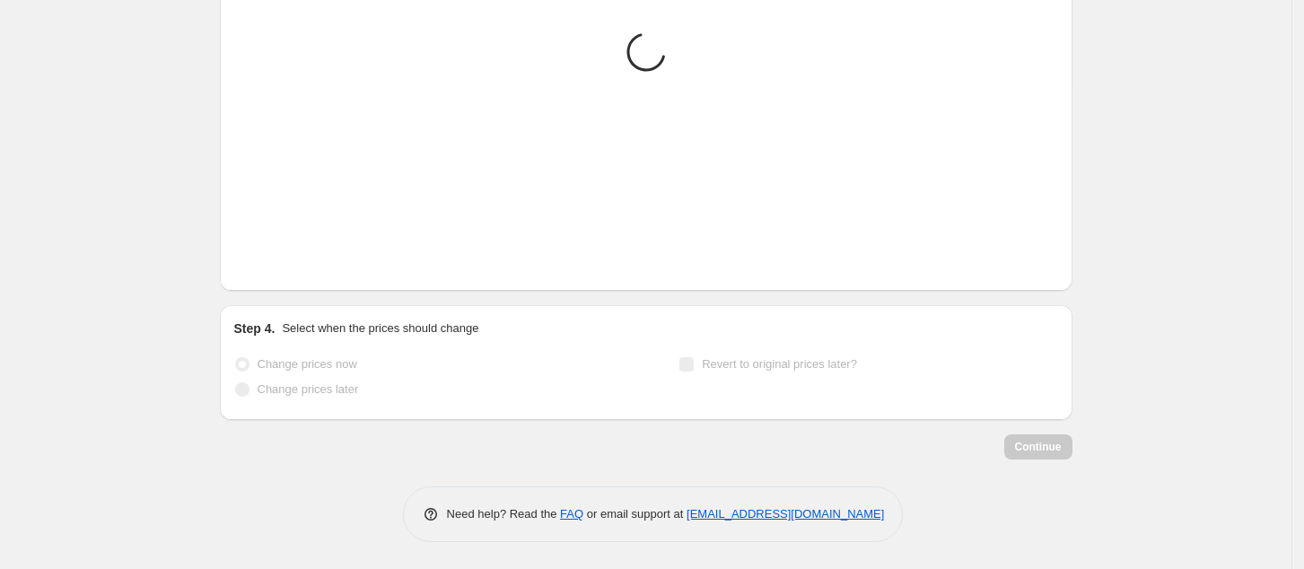
scroll to position [1479, 0]
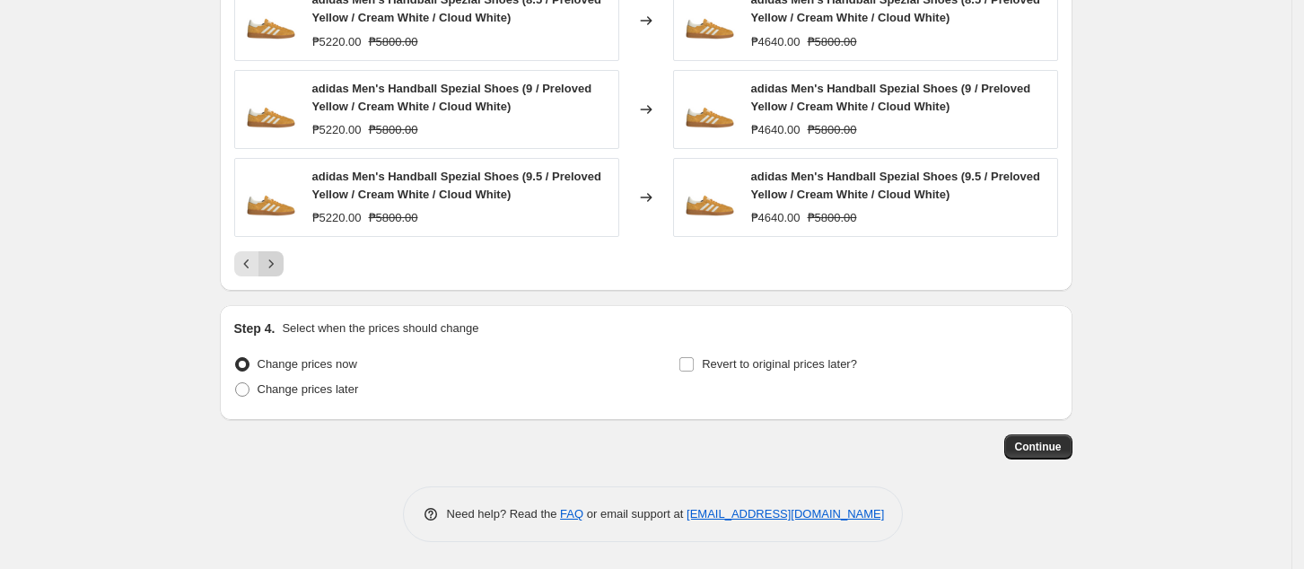
click at [281, 259] on button "Next" at bounding box center [271, 263] width 25 height 25
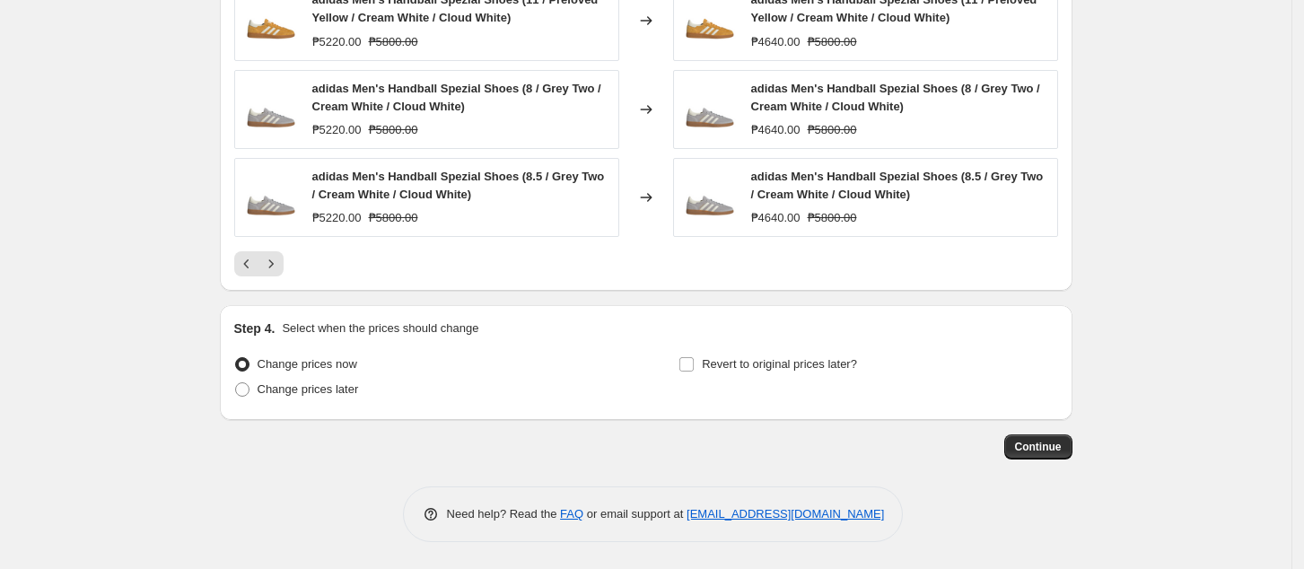
scroll to position [1359, 0]
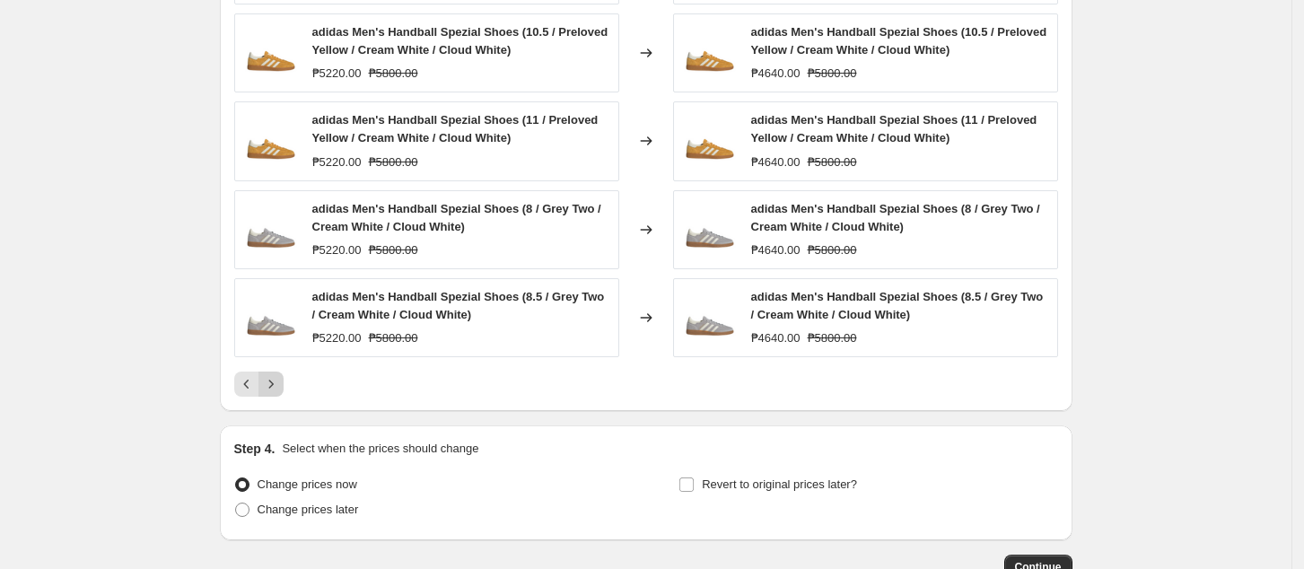
click at [267, 395] on button "Next" at bounding box center [271, 384] width 25 height 25
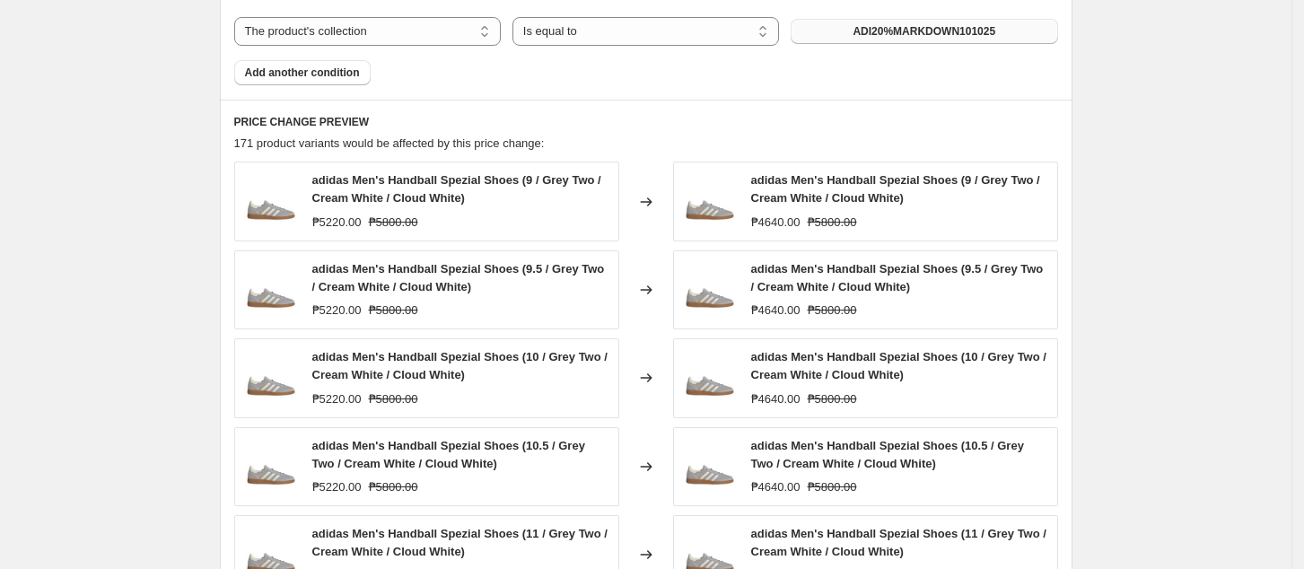
scroll to position [1120, 0]
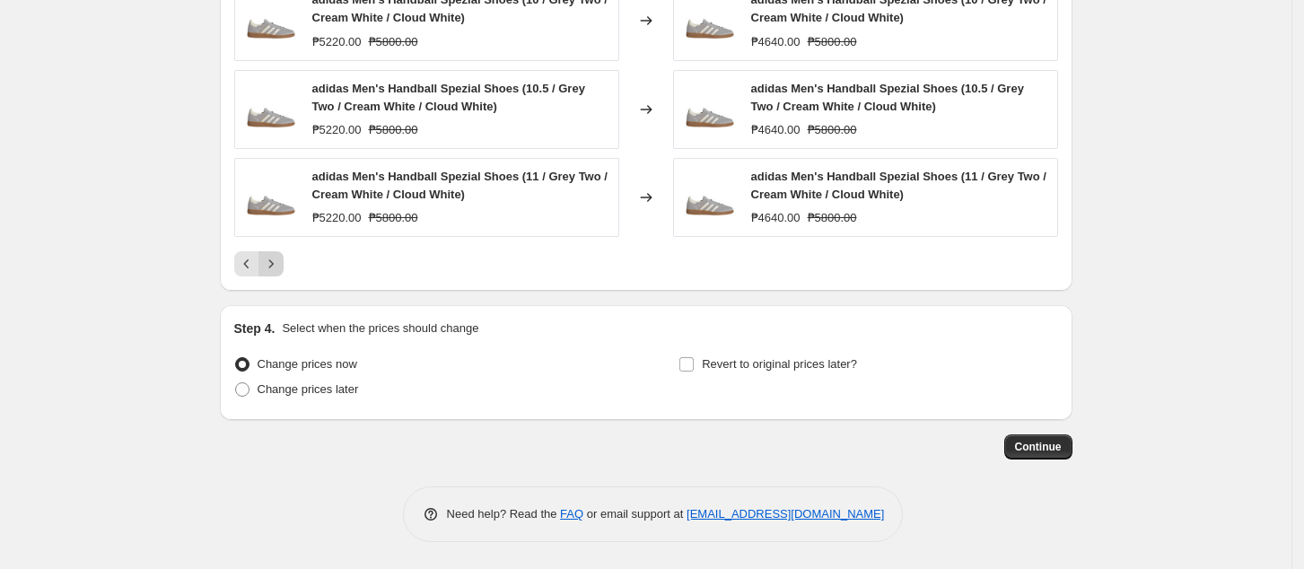
click at [280, 262] on icon "Next" at bounding box center [271, 264] width 18 height 18
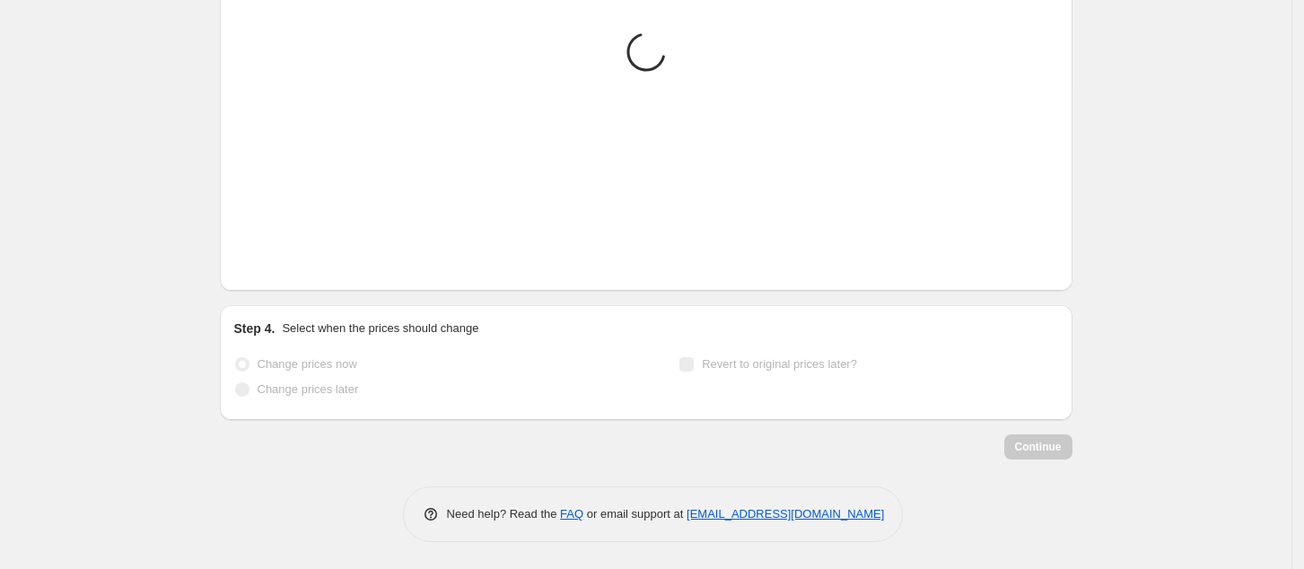
scroll to position [1479, 0]
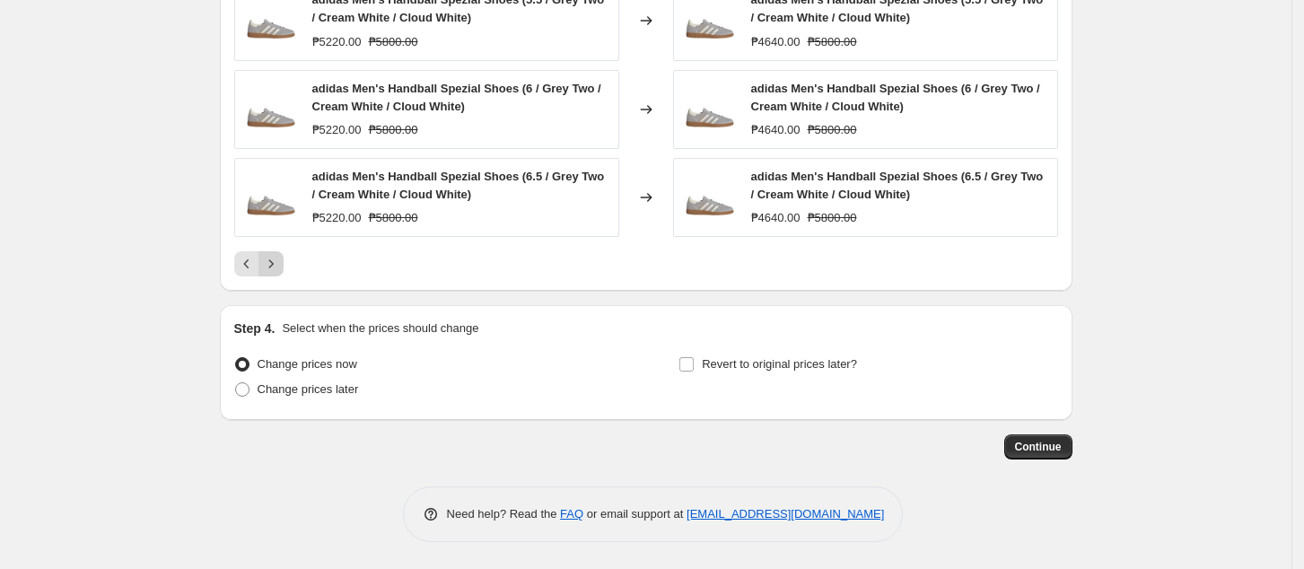
click at [280, 267] on icon "Next" at bounding box center [271, 264] width 18 height 18
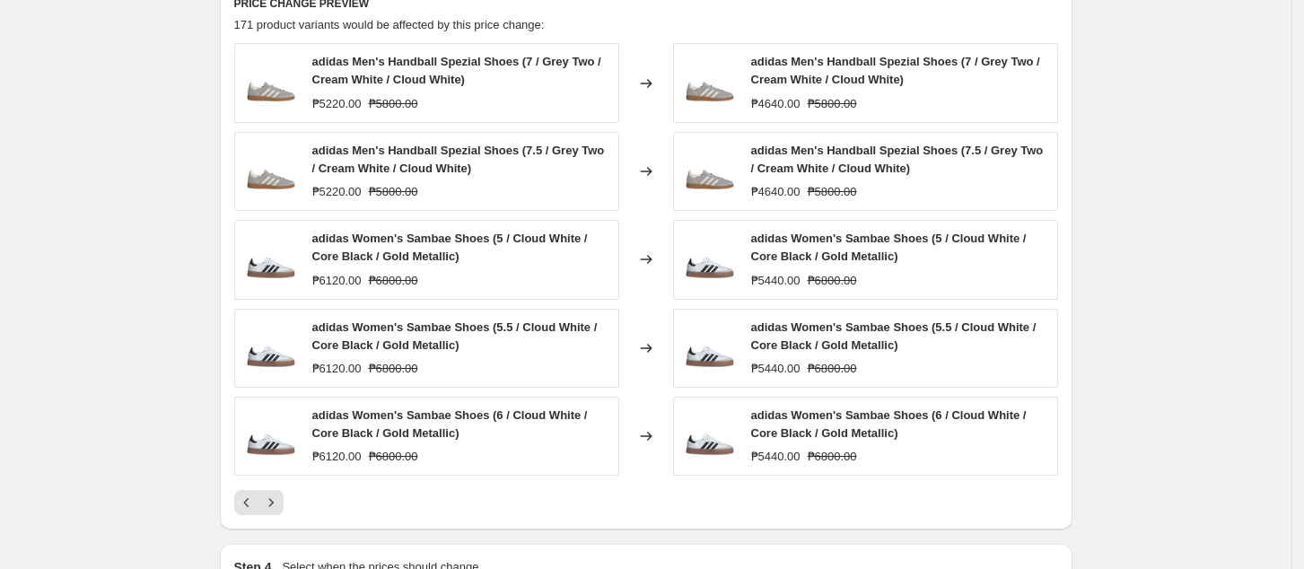
scroll to position [1240, 0]
click at [274, 500] on icon "Next" at bounding box center [271, 504] width 18 height 18
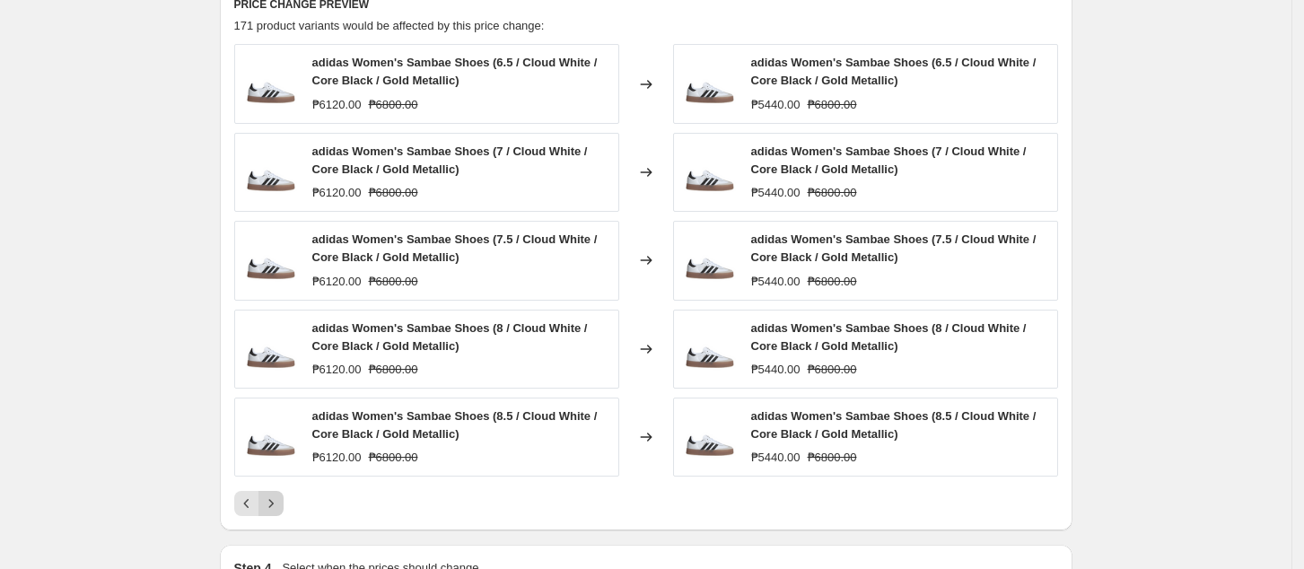
click at [280, 499] on icon "Next" at bounding box center [271, 504] width 18 height 18
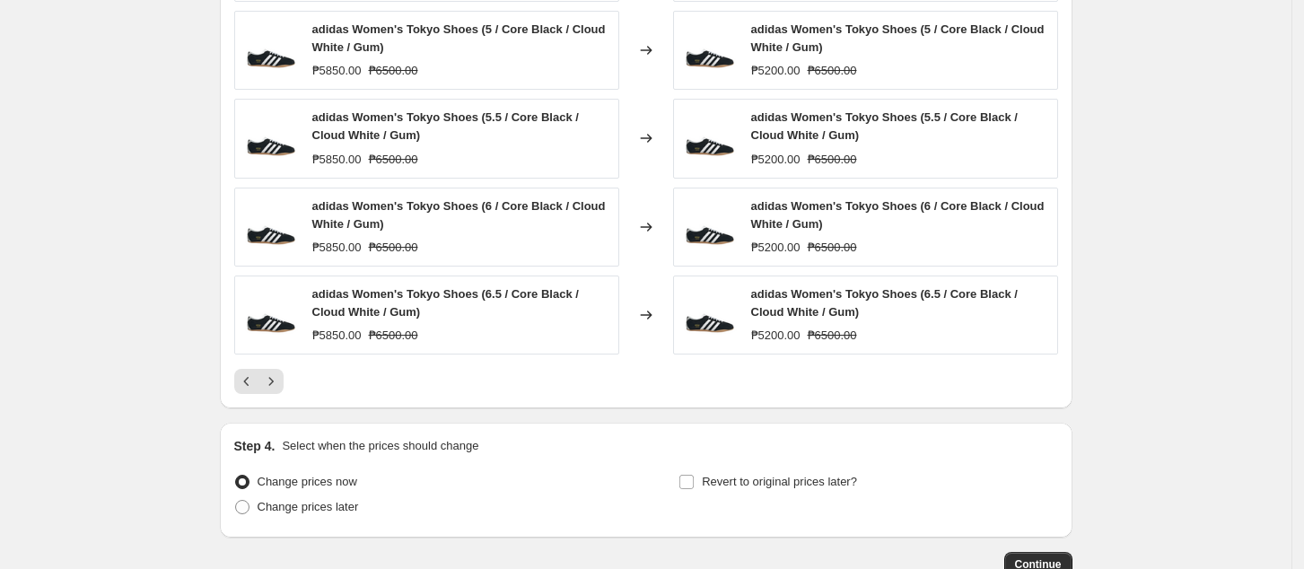
scroll to position [1479, 0]
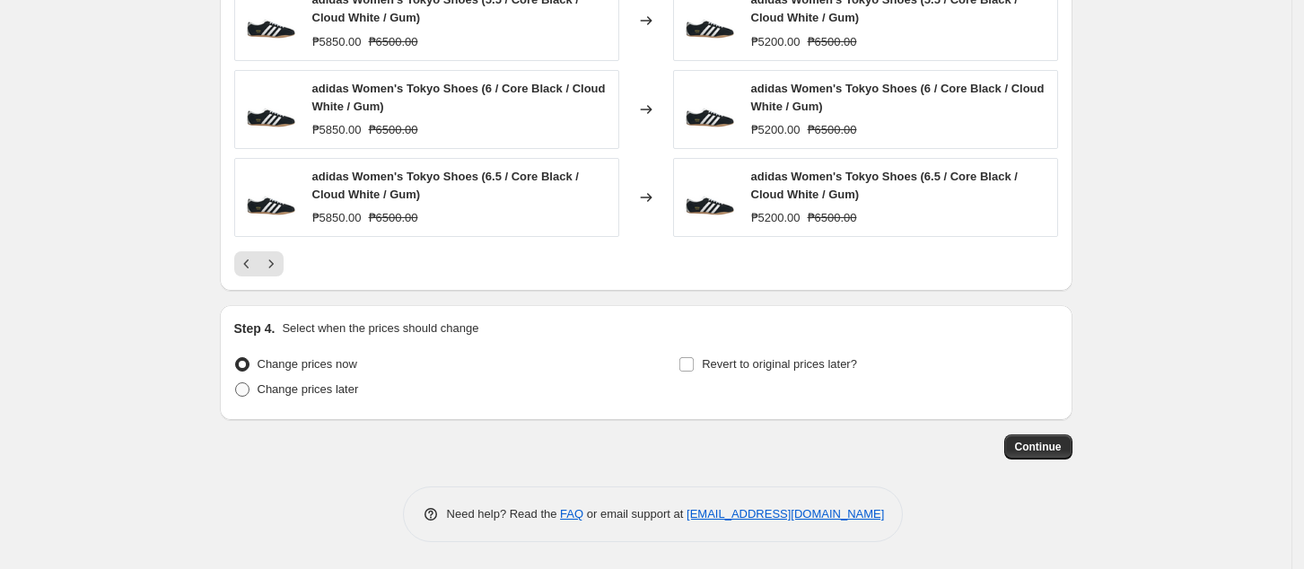
click at [304, 390] on span "Change prices later" at bounding box center [308, 388] width 101 height 13
click at [236, 383] on input "Change prices later" at bounding box center [235, 382] width 1 height 1
radio input "true"
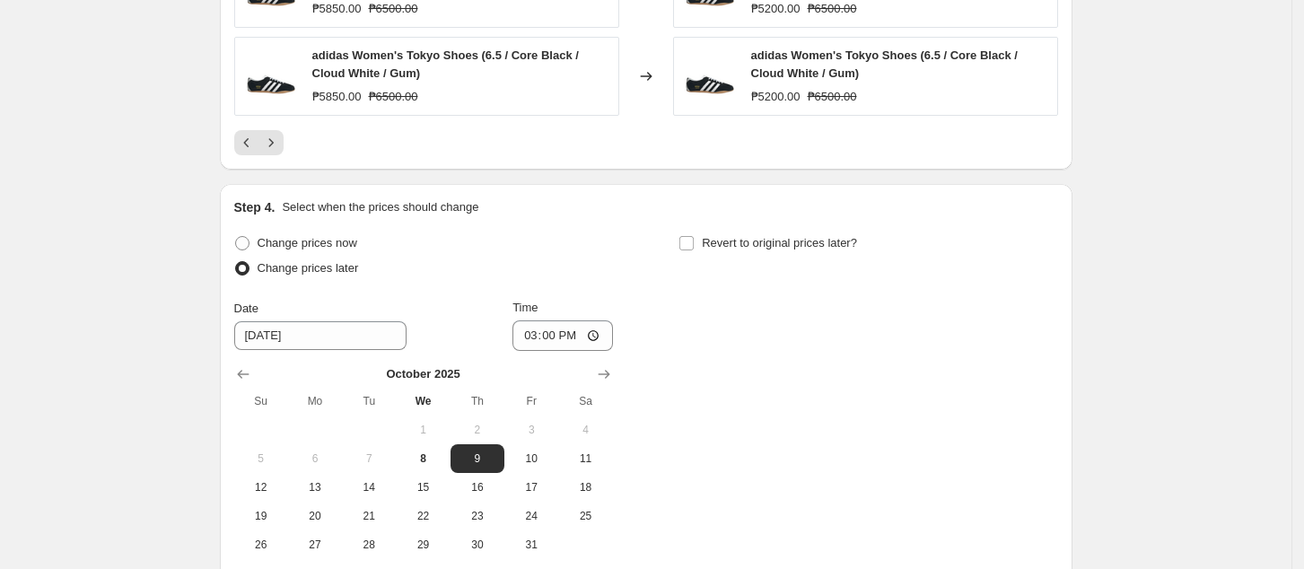
scroll to position [1786, 0]
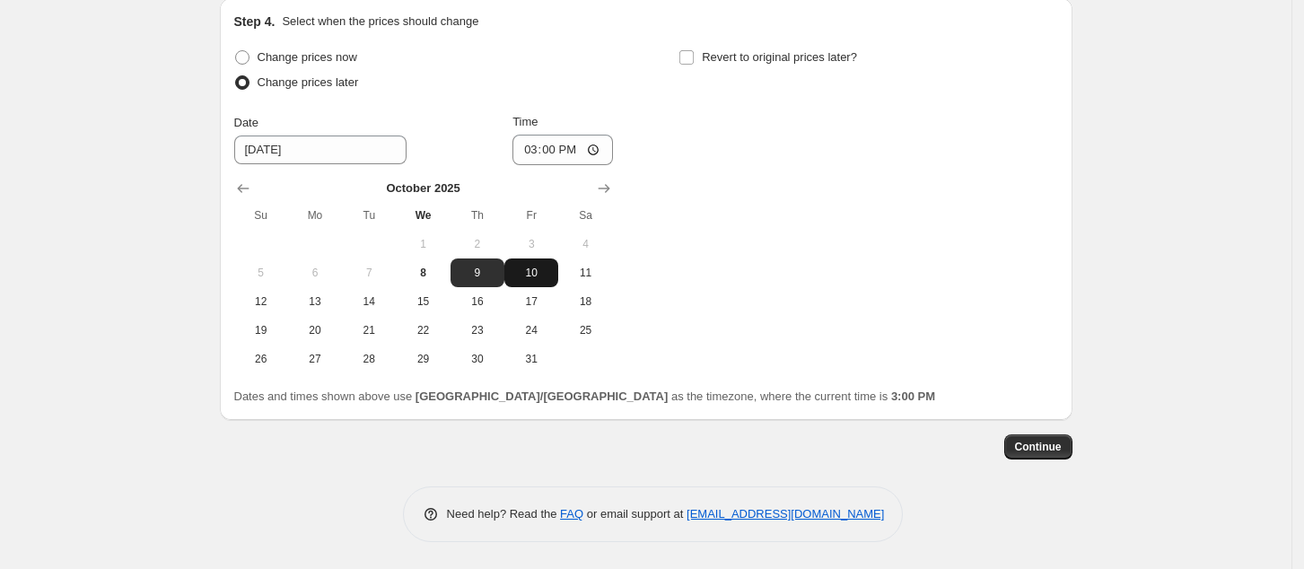
click at [546, 278] on span "10" at bounding box center [531, 273] width 39 height 14
type input "[DATE]"
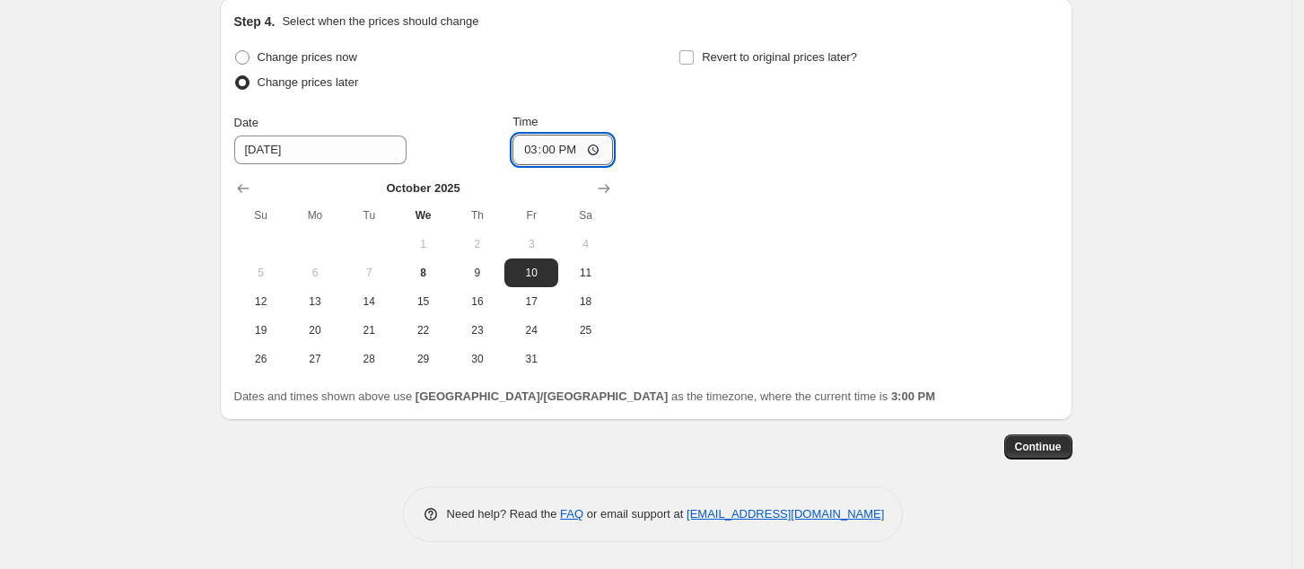
click at [534, 153] on input "15:00" at bounding box center [563, 150] width 101 height 31
type input "00:00"
click at [784, 280] on div "Change prices now Change prices later Date [DATE] Time 00:00 [DATE] Su Mo Tu We…" at bounding box center [646, 209] width 824 height 329
click at [1047, 445] on span "Continue" at bounding box center [1038, 447] width 47 height 14
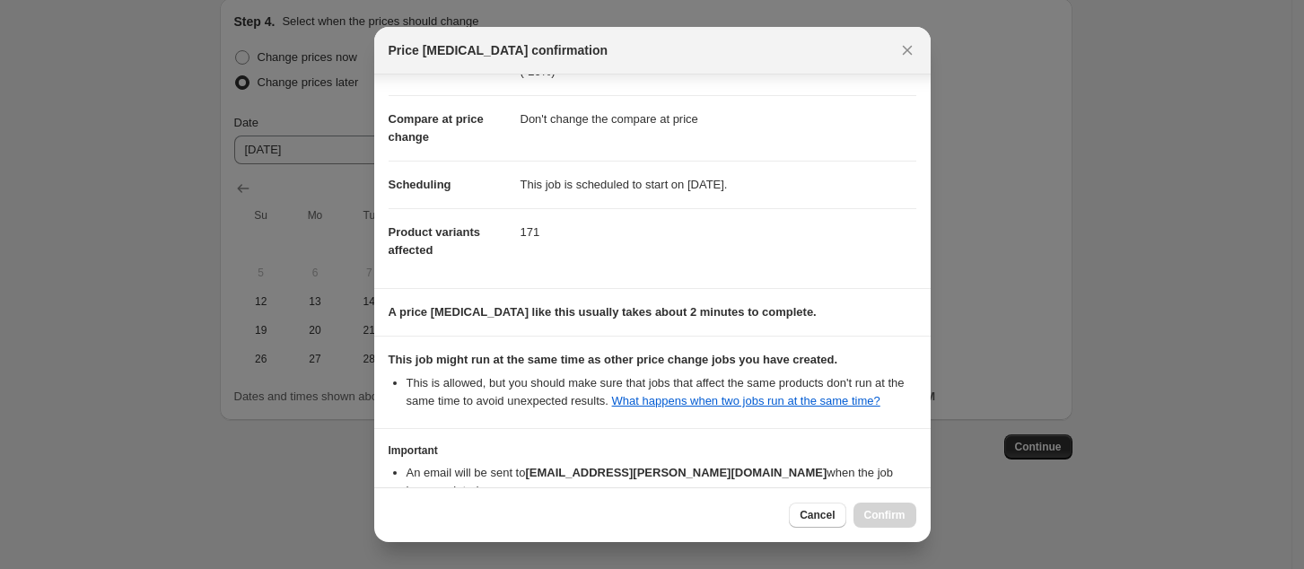
scroll to position [181, 0]
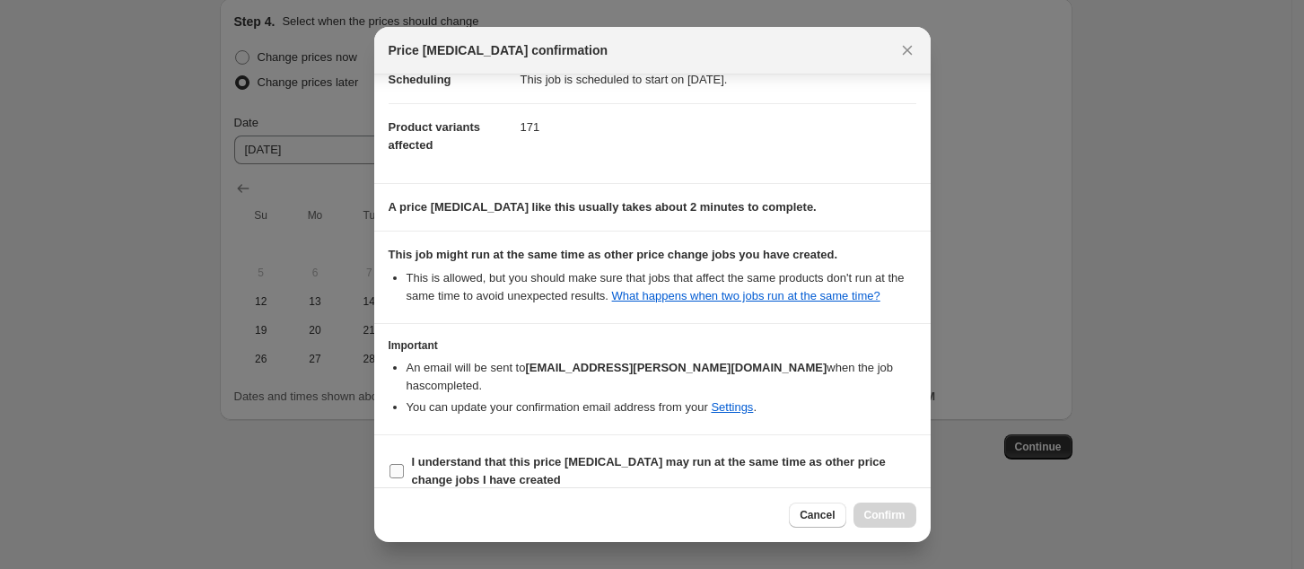
click at [520, 455] on b "I understand that this price [MEDICAL_DATA] may run at the same time as other p…" at bounding box center [649, 470] width 474 height 31
click at [404, 464] on input "I understand that this price [MEDICAL_DATA] may run at the same time as other p…" at bounding box center [397, 471] width 14 height 14
checkbox input "true"
drag, startPoint x: 883, startPoint y: 513, endPoint x: 670, endPoint y: 180, distance: 394.9
click at [883, 512] on span "Confirm" at bounding box center [884, 515] width 41 height 14
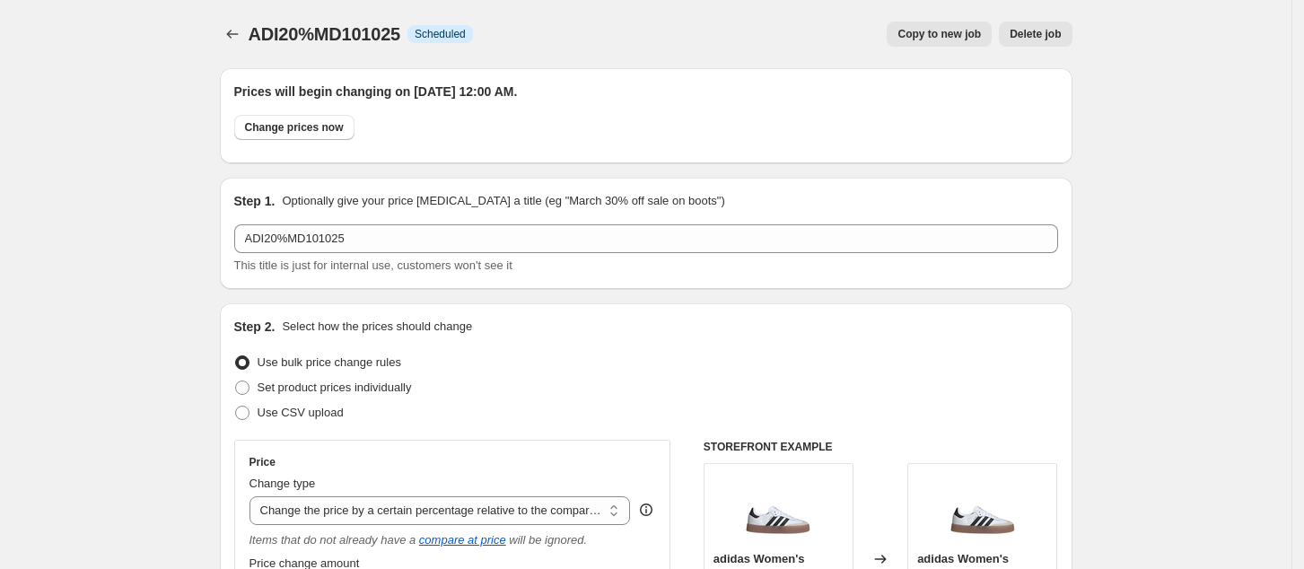
scroll to position [1786, 0]
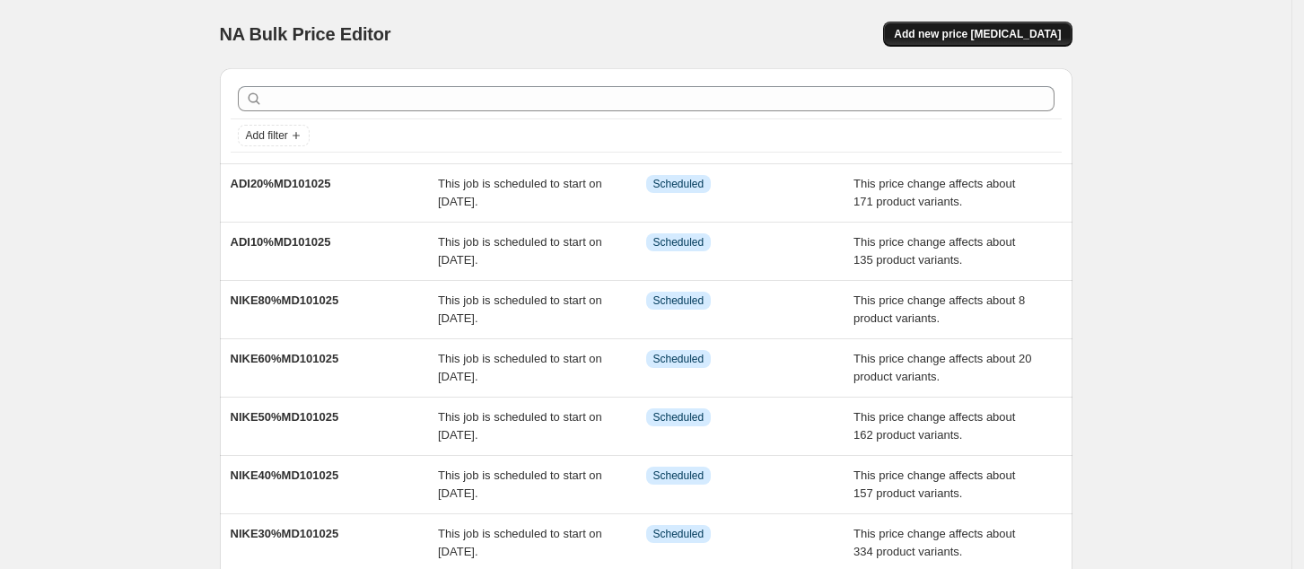
click at [1026, 32] on span "Add new price [MEDICAL_DATA]" at bounding box center [977, 34] width 167 height 14
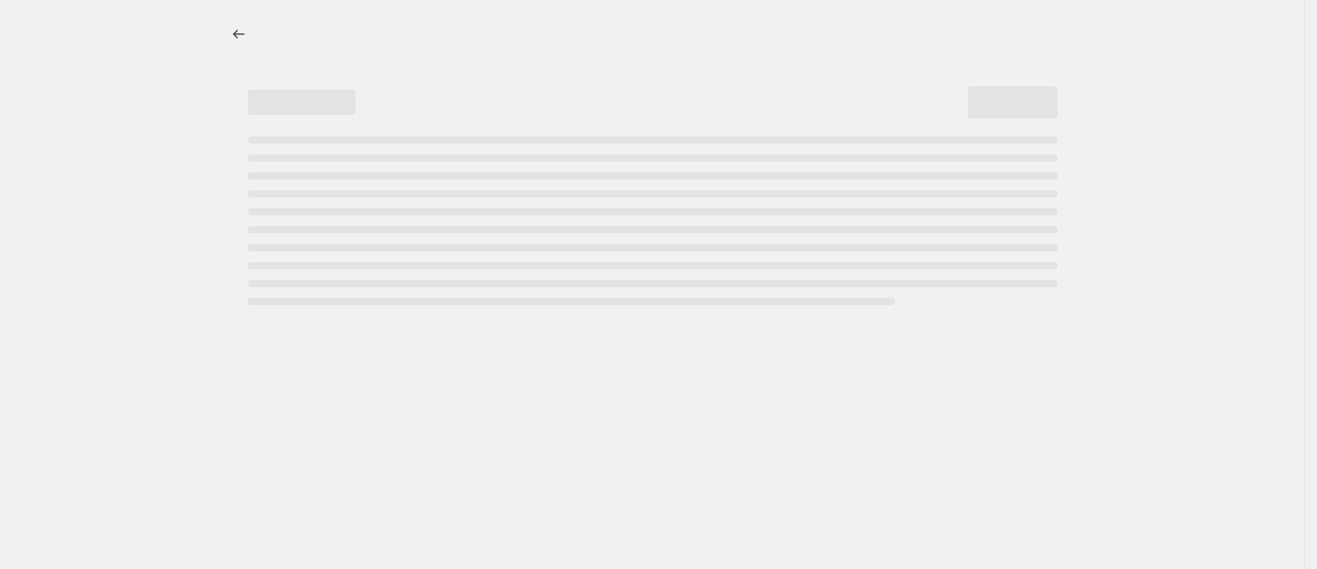
select select "percentage"
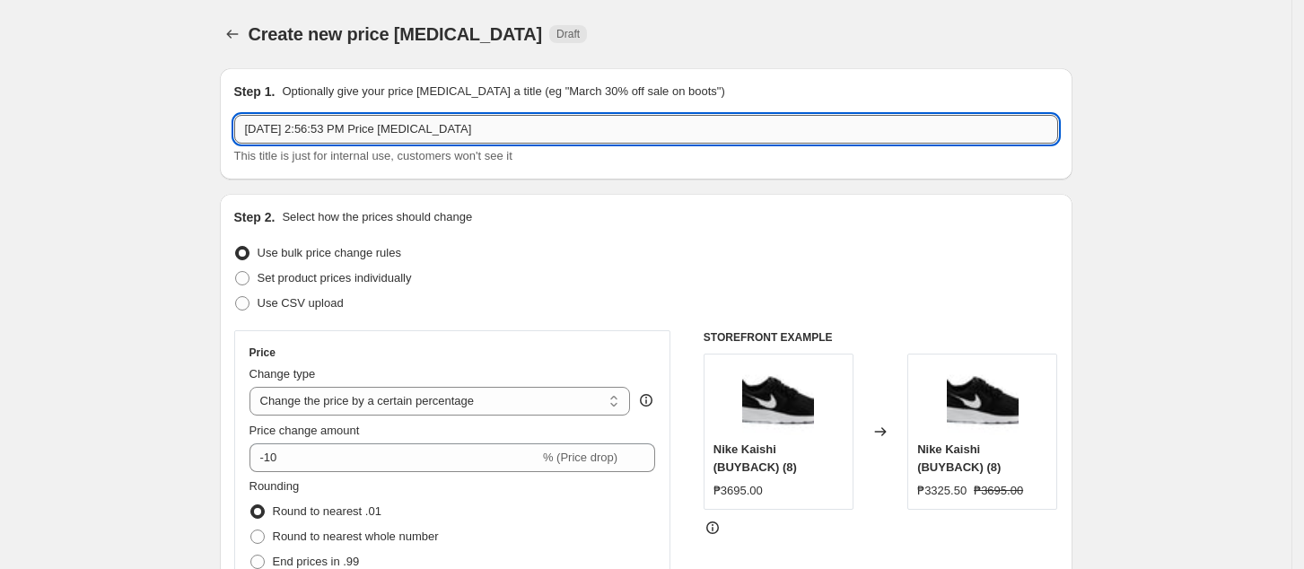
click at [420, 125] on input "[DATE] 2:56:53 PM Price [MEDICAL_DATA]" at bounding box center [646, 129] width 824 height 29
paste input "ADI10%MD101025"
click at [276, 127] on input "ADI10%MD101025" at bounding box center [646, 129] width 824 height 29
type input "ADI30%MD101025"
click at [359, 404] on select "Change the price to a certain amount Change the price by a certain amount Chang…" at bounding box center [440, 401] width 381 height 29
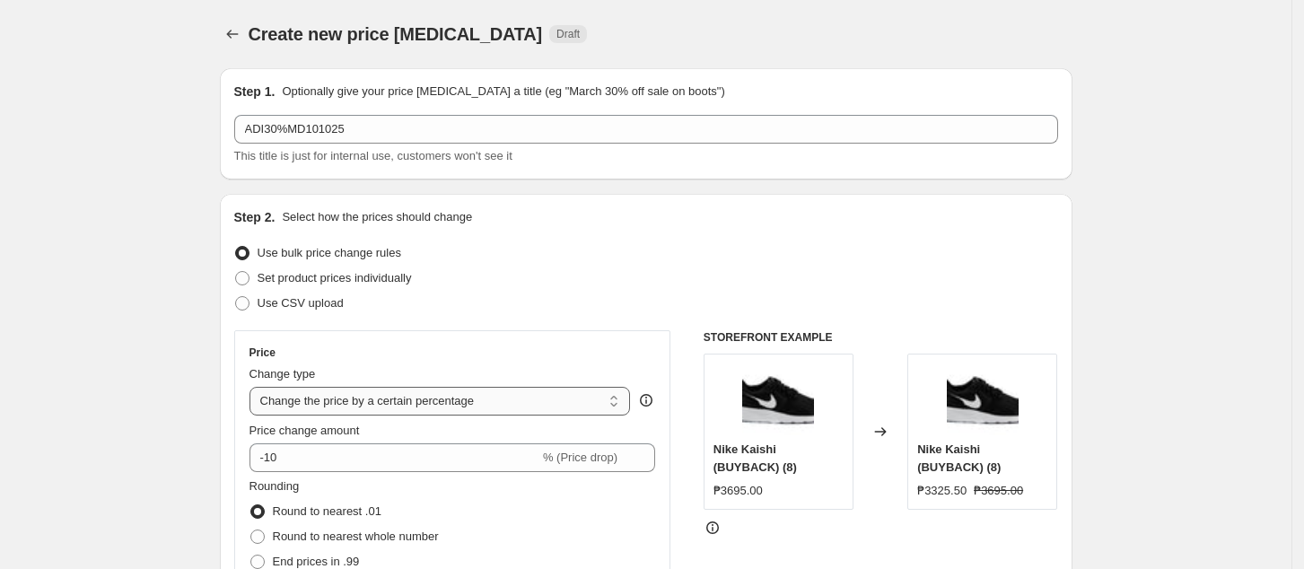
select select "pcap"
click at [255, 387] on select "Change the price to a certain amount Change the price by a certain amount Chang…" at bounding box center [440, 401] width 381 height 29
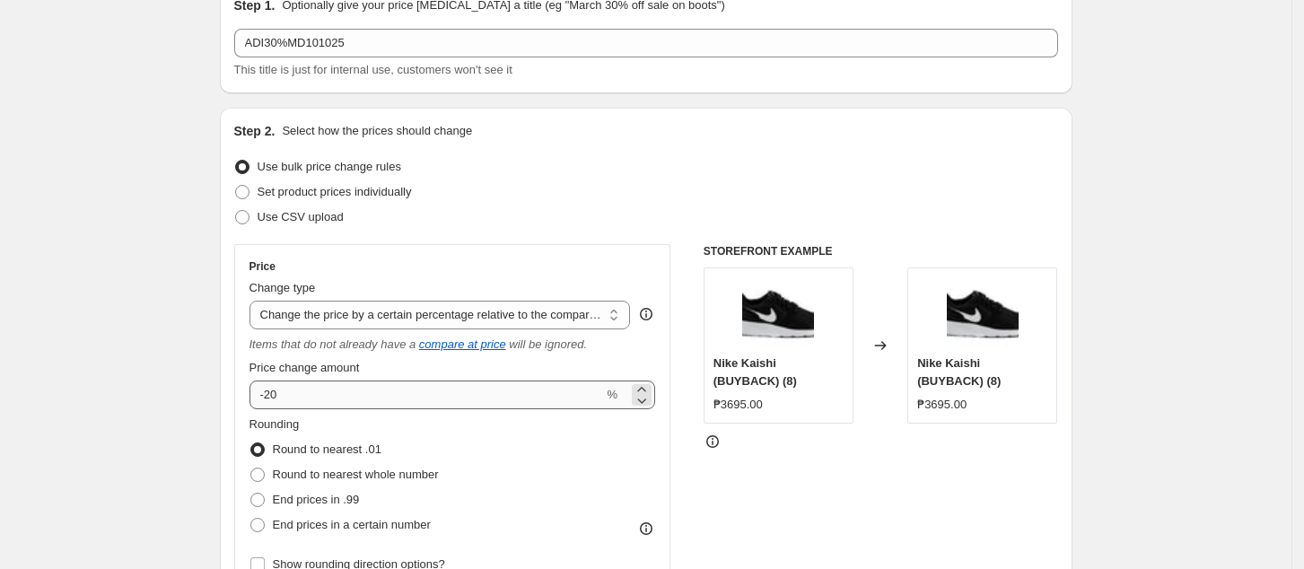
scroll to position [119, 0]
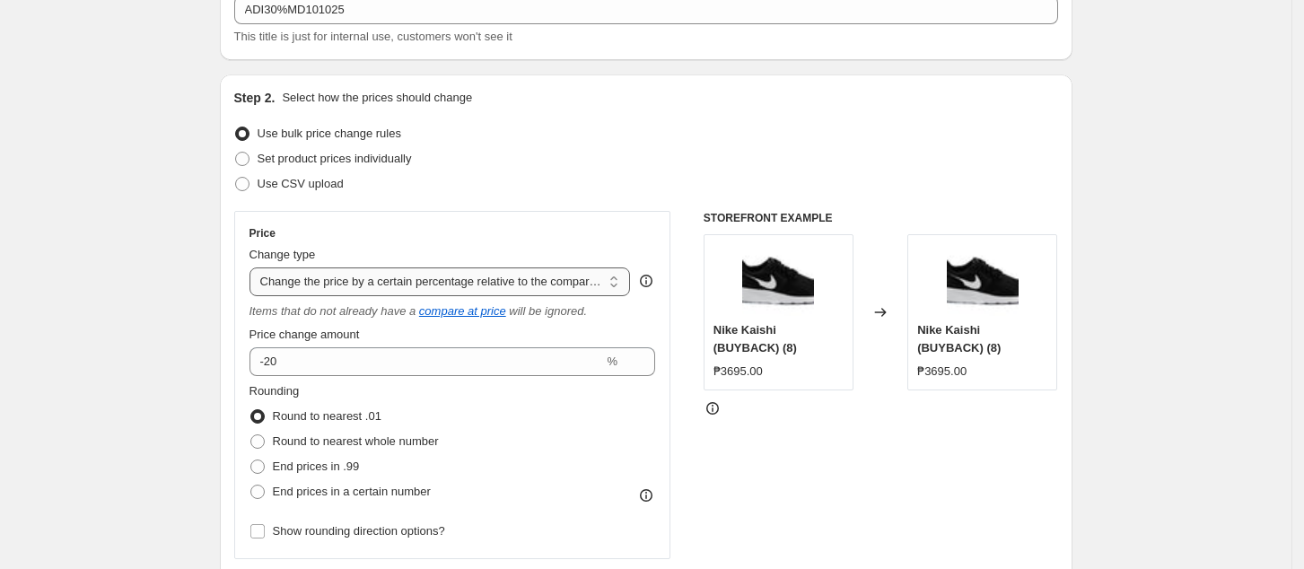
click at [460, 269] on select "Change the price to a certain amount Change the price by a certain amount Chang…" at bounding box center [440, 281] width 381 height 29
click at [255, 267] on select "Change the price to a certain amount Change the price by a certain amount Chang…" at bounding box center [440, 281] width 381 height 29
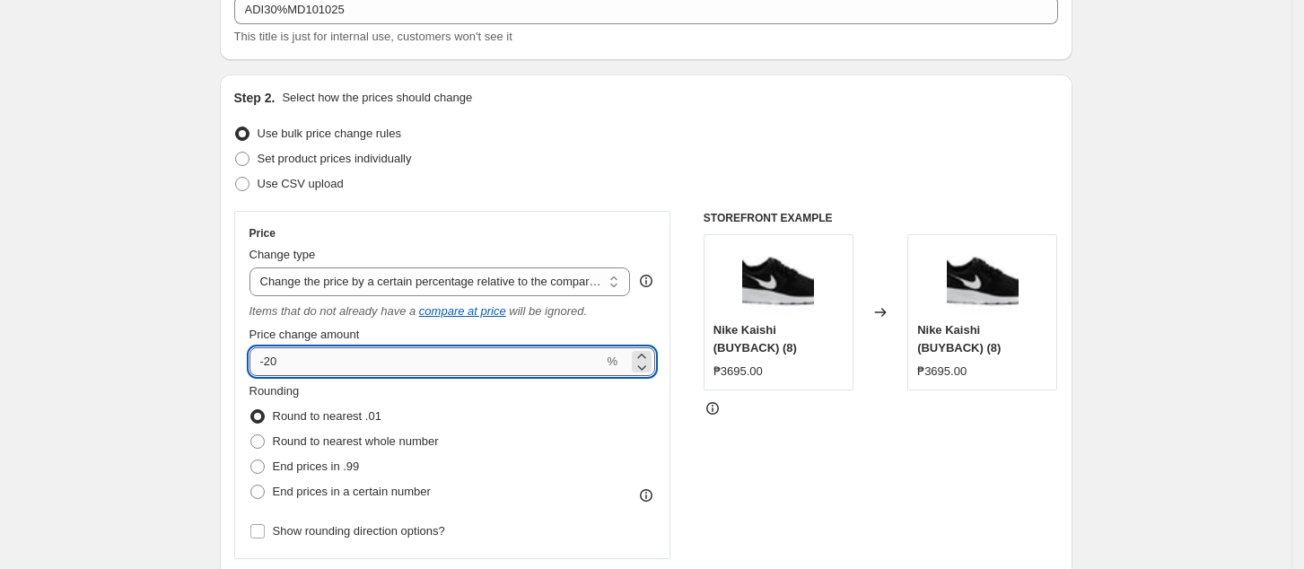
drag, startPoint x: 347, startPoint y: 368, endPoint x: 346, endPoint y: 354, distance: 14.4
click at [345, 365] on input "-20" at bounding box center [427, 361] width 355 height 29
type input "-2"
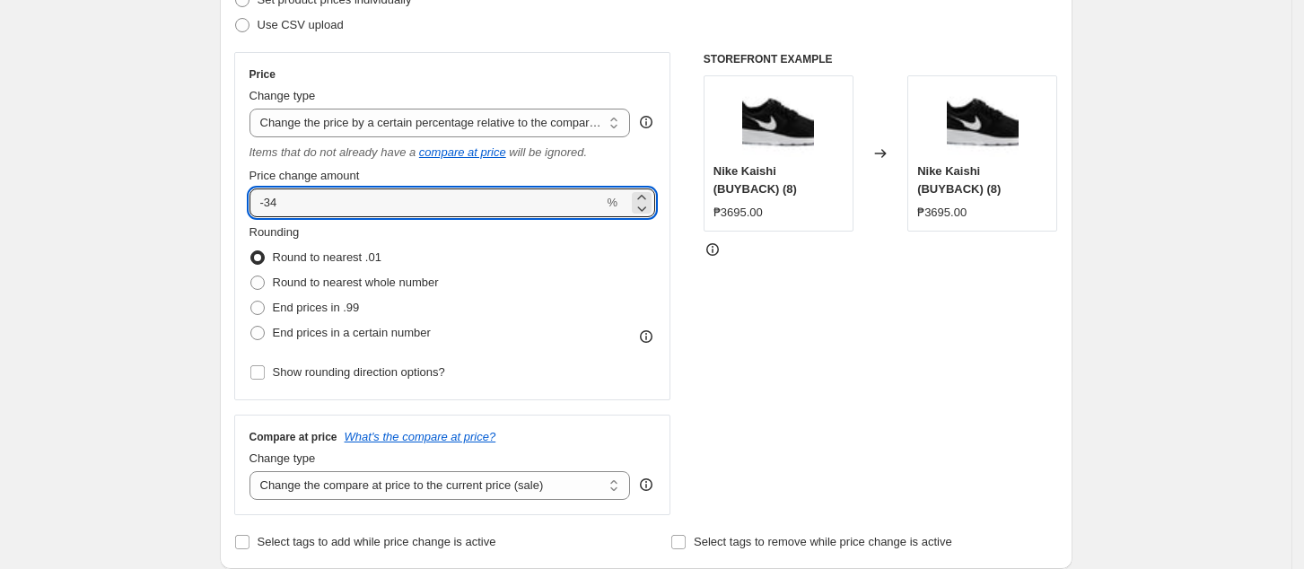
scroll to position [478, 0]
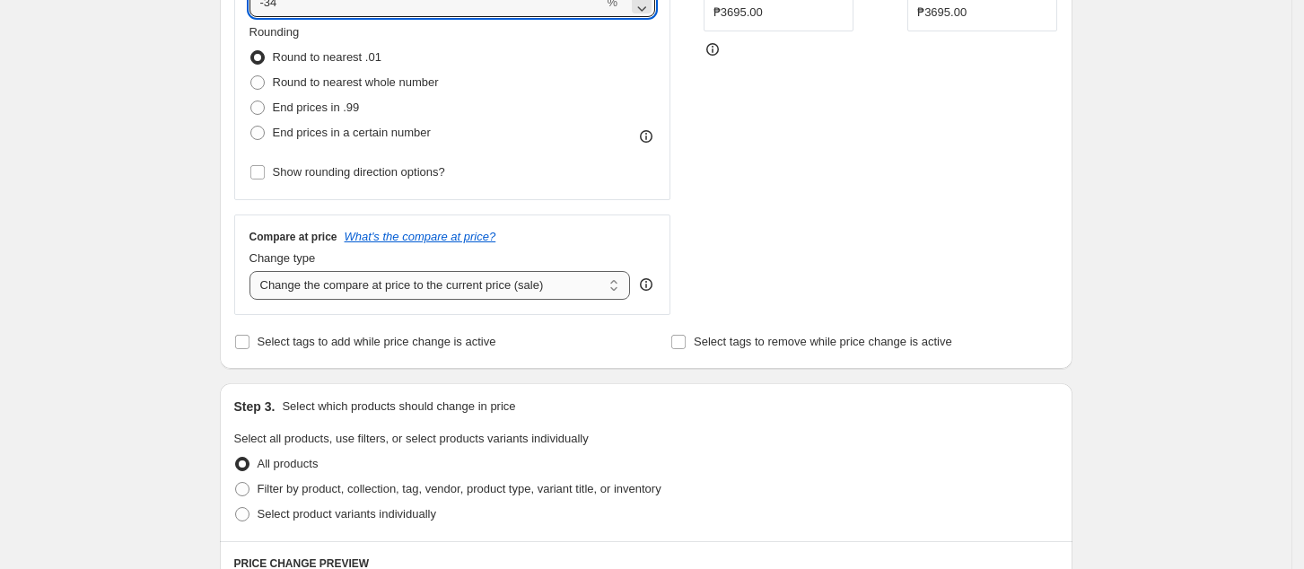
type input "-34"
click at [372, 292] on select "Change the compare at price to the current price (sale) Change the compare at p…" at bounding box center [440, 285] width 381 height 29
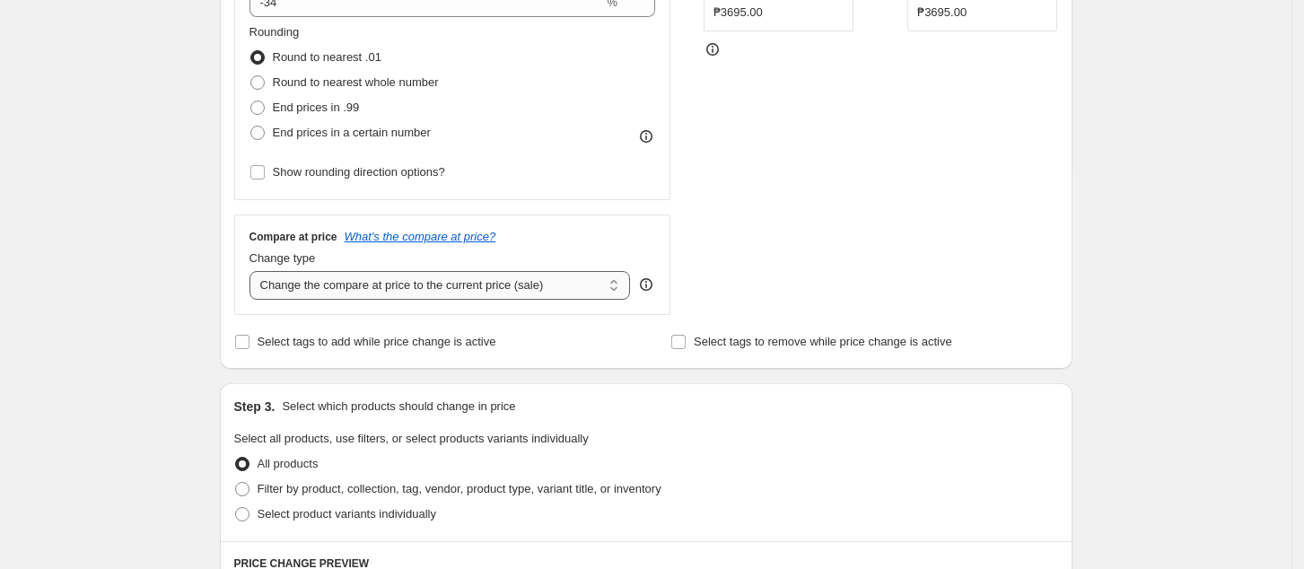
select select "no_change"
click at [255, 272] on select "Change the compare at price to the current price (sale) Change the compare at p…" at bounding box center [440, 285] width 381 height 29
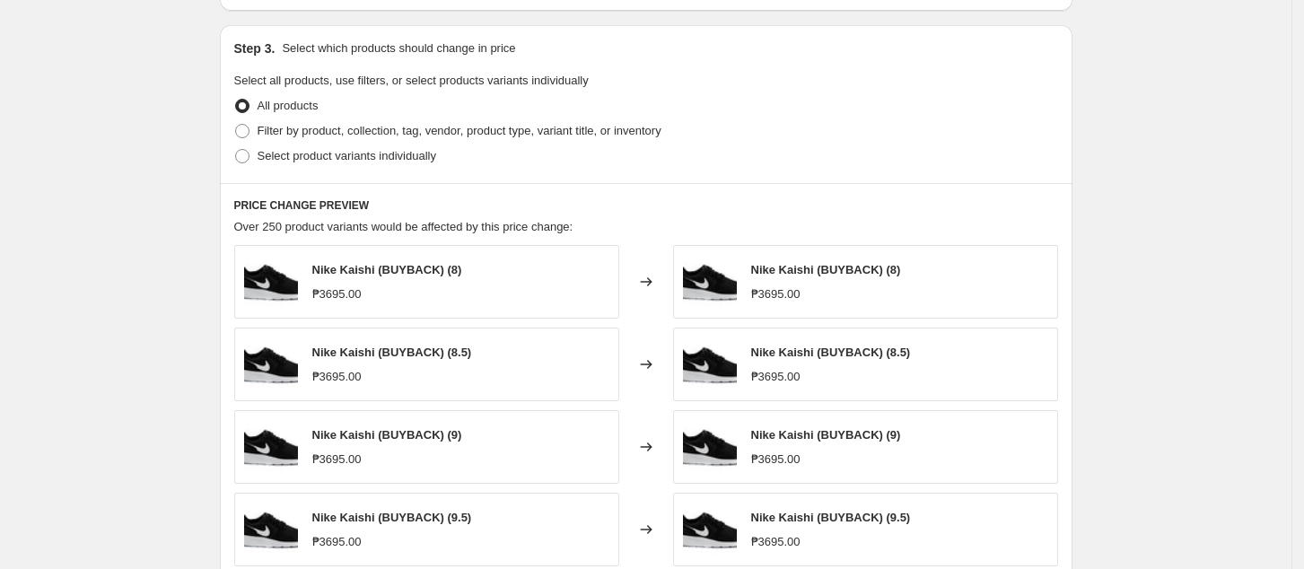
scroll to position [837, 0]
click at [321, 131] on span "Filter by product, collection, tag, vendor, product type, variant title, or inv…" at bounding box center [460, 129] width 404 height 13
click at [402, 128] on span "Filter by product, collection, tag, vendor, product type, variant title, or inv…" at bounding box center [460, 129] width 404 height 13
click at [236, 124] on input "Filter by product, collection, tag, vendor, product type, variant title, or inv…" at bounding box center [235, 123] width 1 height 1
radio input "true"
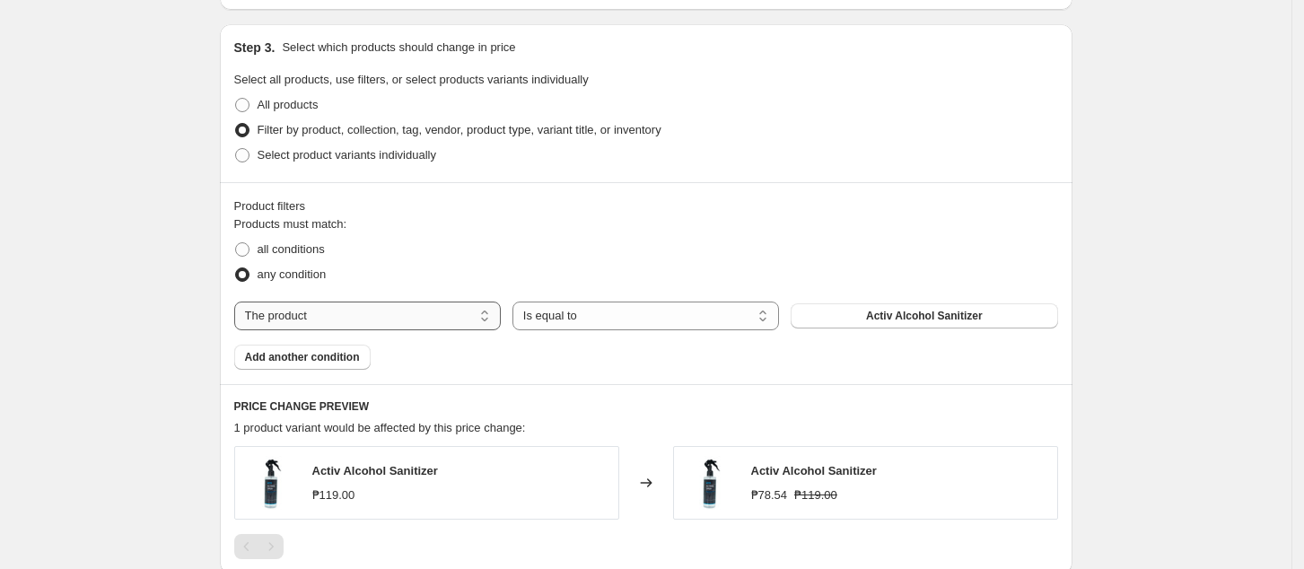
drag, startPoint x: 371, startPoint y: 320, endPoint x: 385, endPoint y: 320, distance: 14.4
click at [373, 320] on select "The product The product's collection The product's tag The product's vendor The…" at bounding box center [367, 316] width 267 height 29
select select "collection"
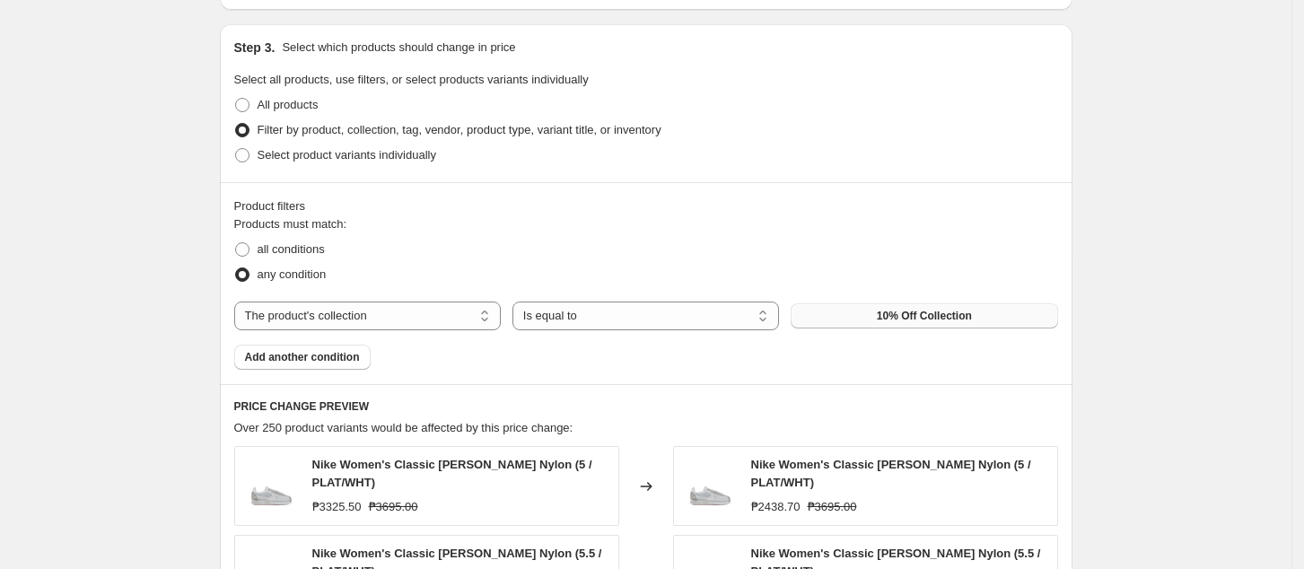
click at [946, 316] on span "10% Off Collection" at bounding box center [924, 316] width 95 height 14
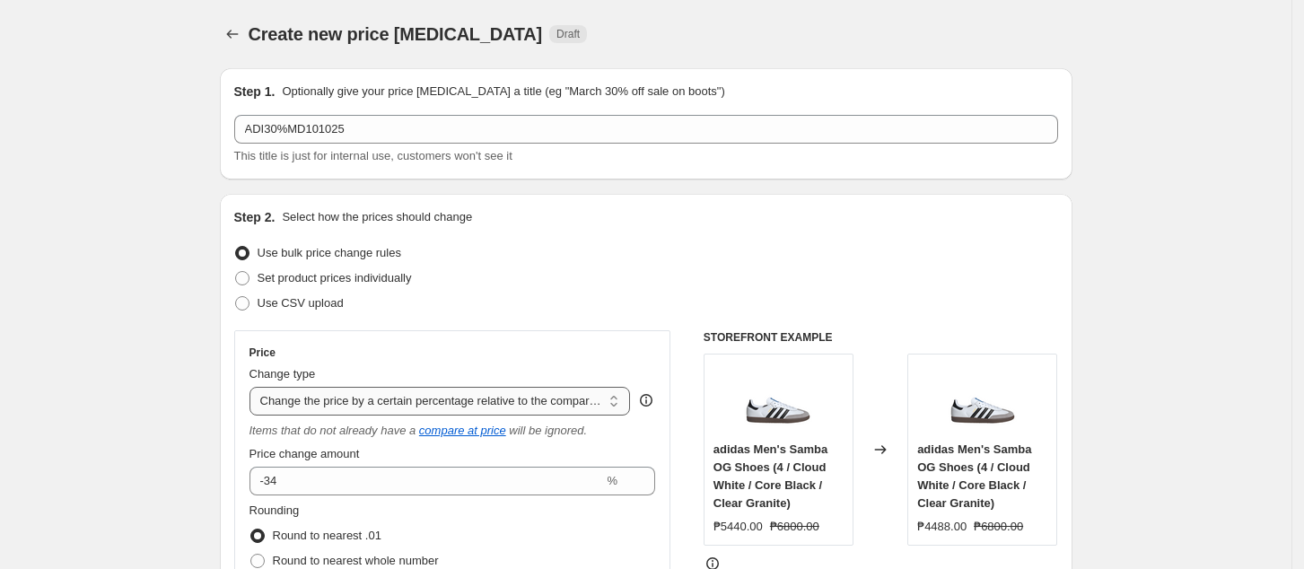
scroll to position [239, 0]
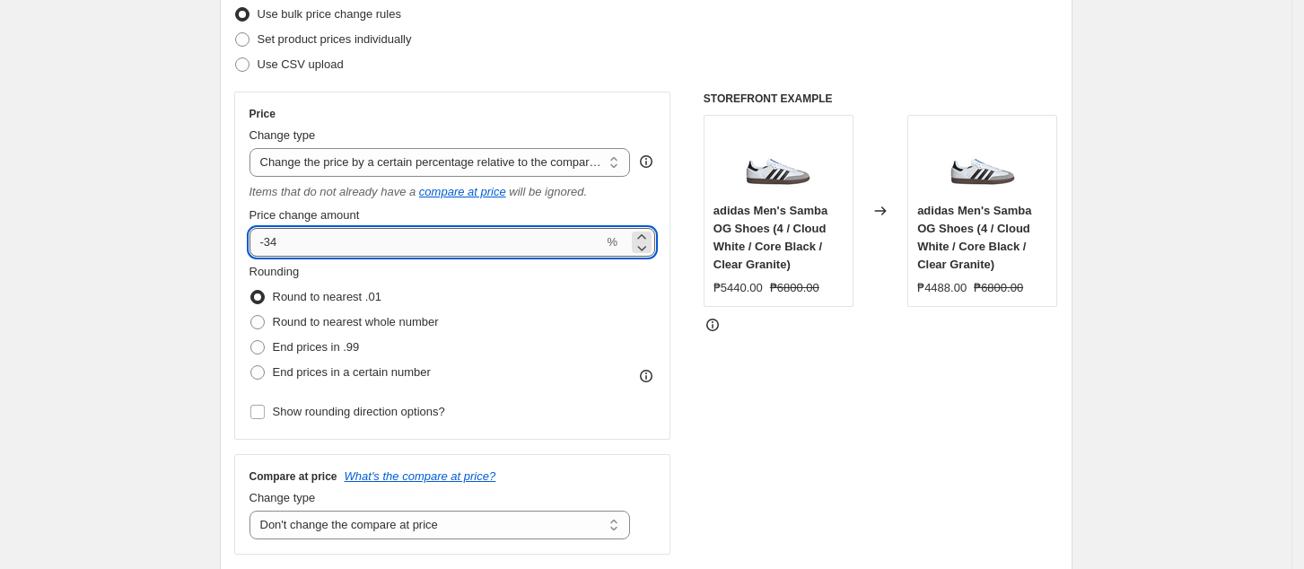
click at [342, 245] on input "-34" at bounding box center [427, 242] width 355 height 29
type input "-30"
click at [866, 411] on div "STOREFRONT EXAMPLE adidas Men's Samba OG Shoes (4 / Cloud White / Core Black / …" at bounding box center [881, 323] width 355 height 463
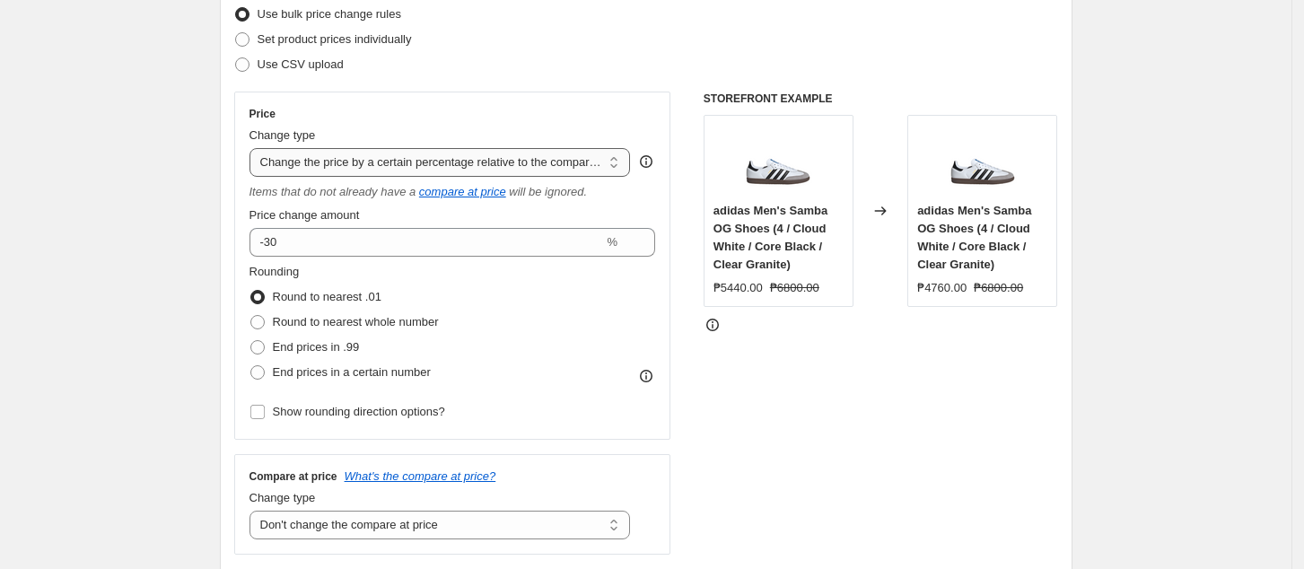
click at [495, 149] on select "Change the price to a certain amount Change the price by a certain amount Chang…" at bounding box center [440, 162] width 381 height 29
drag, startPoint x: 829, startPoint y: 434, endPoint x: 821, endPoint y: 417, distance: 18.9
click at [829, 434] on div "STOREFRONT EXAMPLE adidas Men's Samba OG Shoes (4 / Cloud White / Core Black / …" at bounding box center [881, 323] width 355 height 463
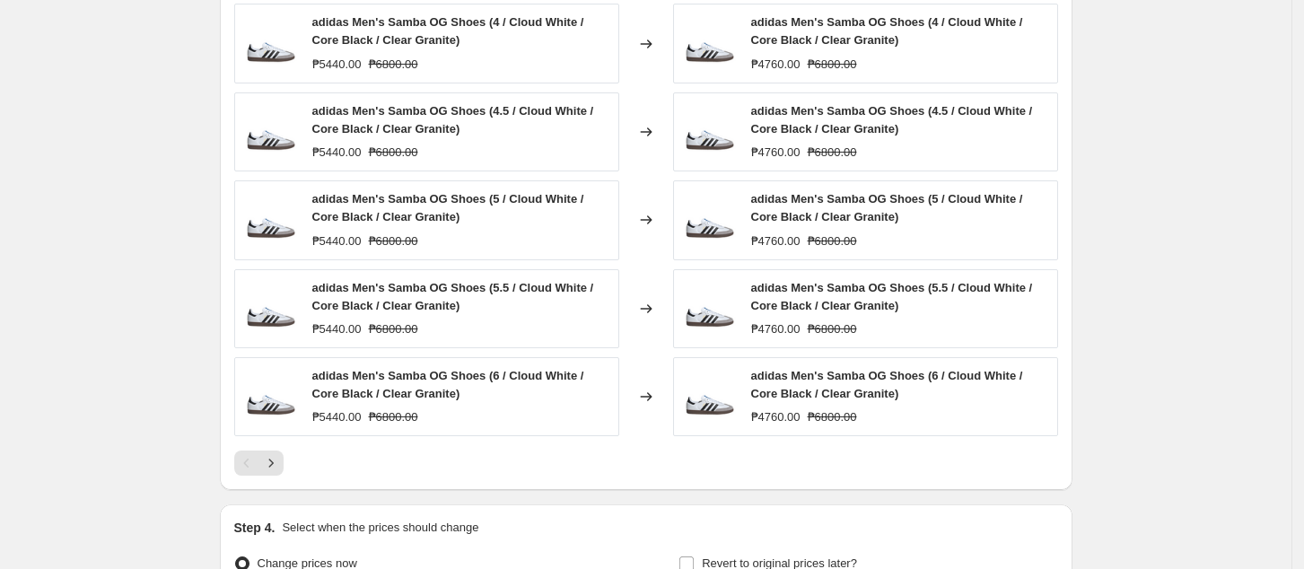
scroll to position [1316, 0]
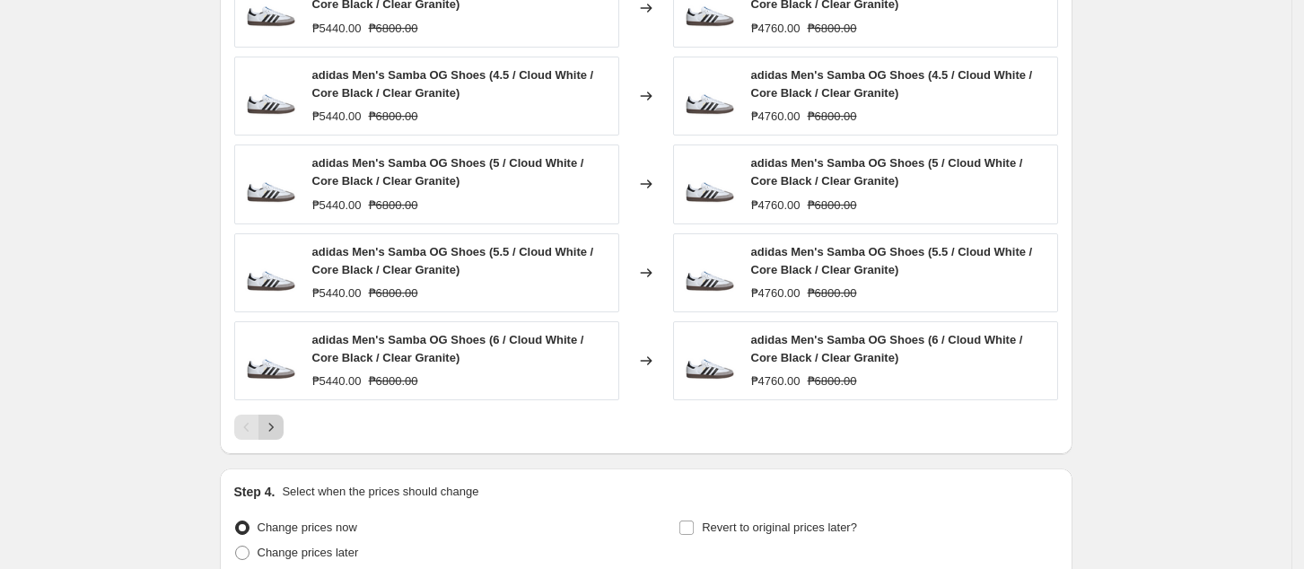
click at [286, 425] on div at bounding box center [646, 427] width 824 height 25
click at [280, 428] on icon "Next" at bounding box center [271, 427] width 18 height 18
click at [278, 431] on icon "Next" at bounding box center [271, 427] width 18 height 18
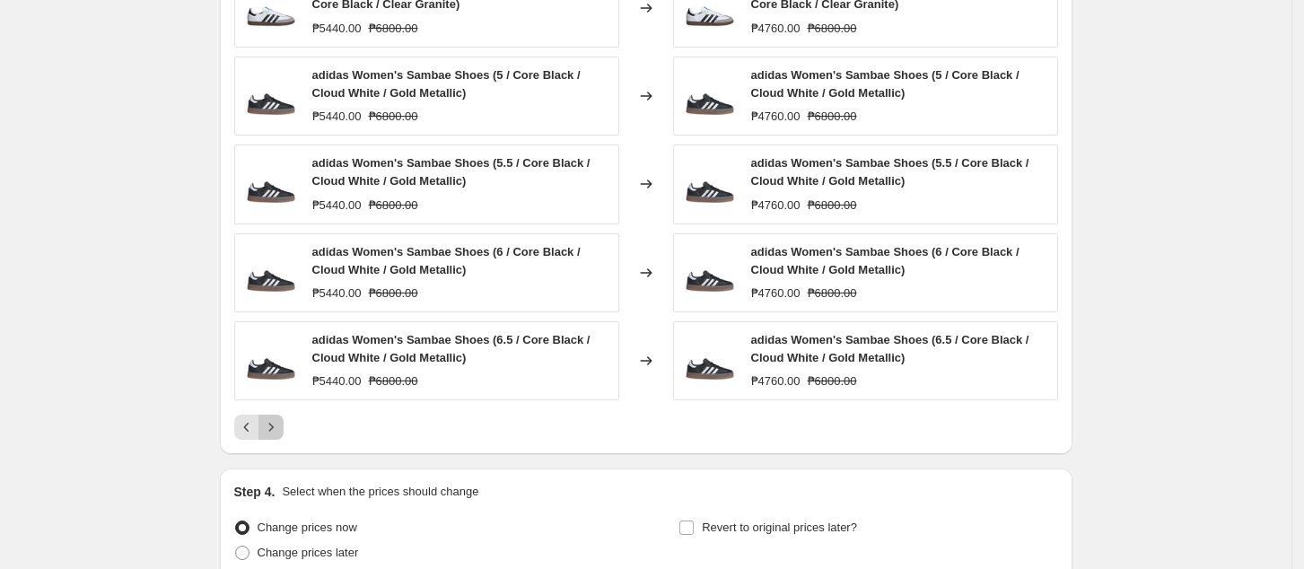
click at [270, 427] on icon "Next" at bounding box center [271, 427] width 18 height 18
click at [270, 429] on icon "Next" at bounding box center [271, 427] width 18 height 18
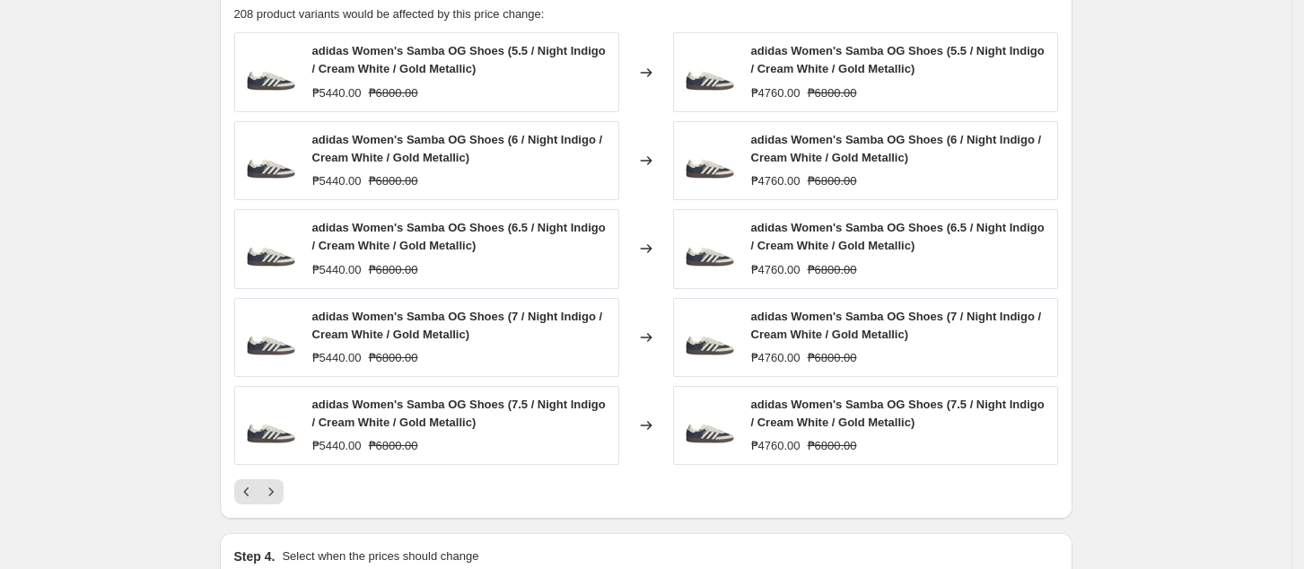
scroll to position [1196, 0]
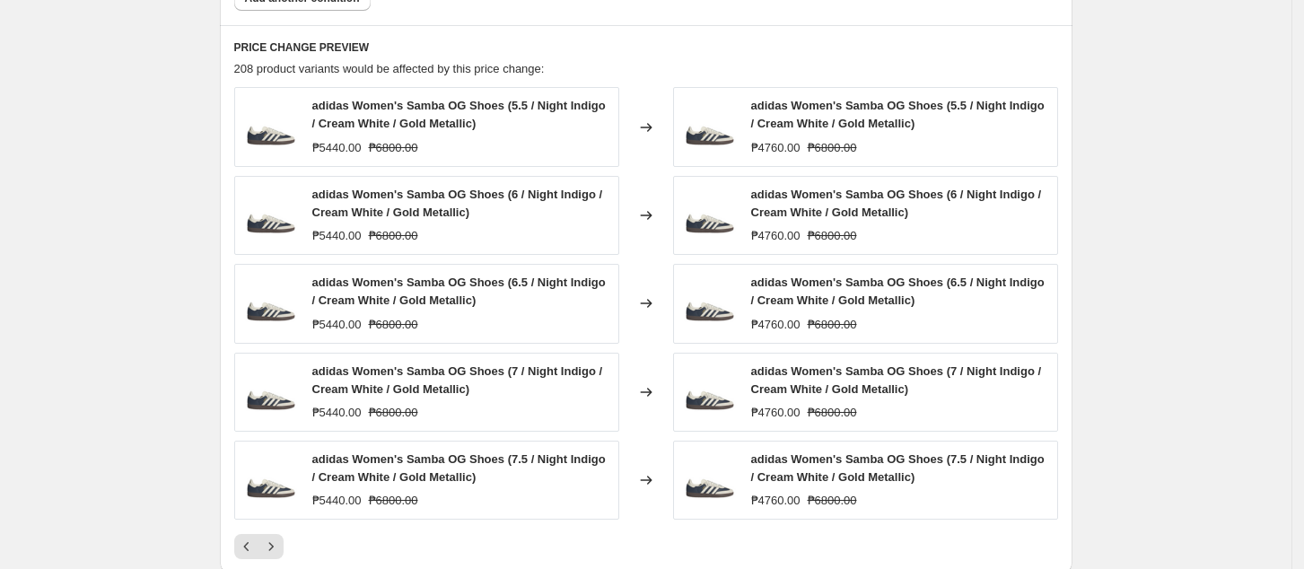
click at [272, 543] on icon "Next" at bounding box center [271, 547] width 18 height 18
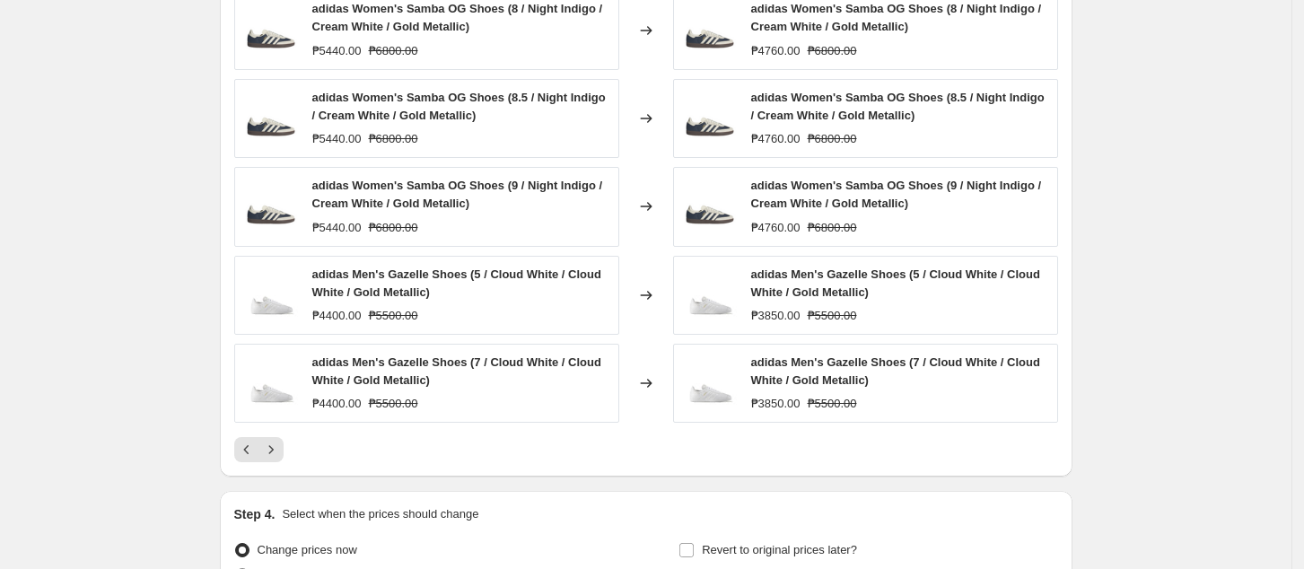
scroll to position [1316, 0]
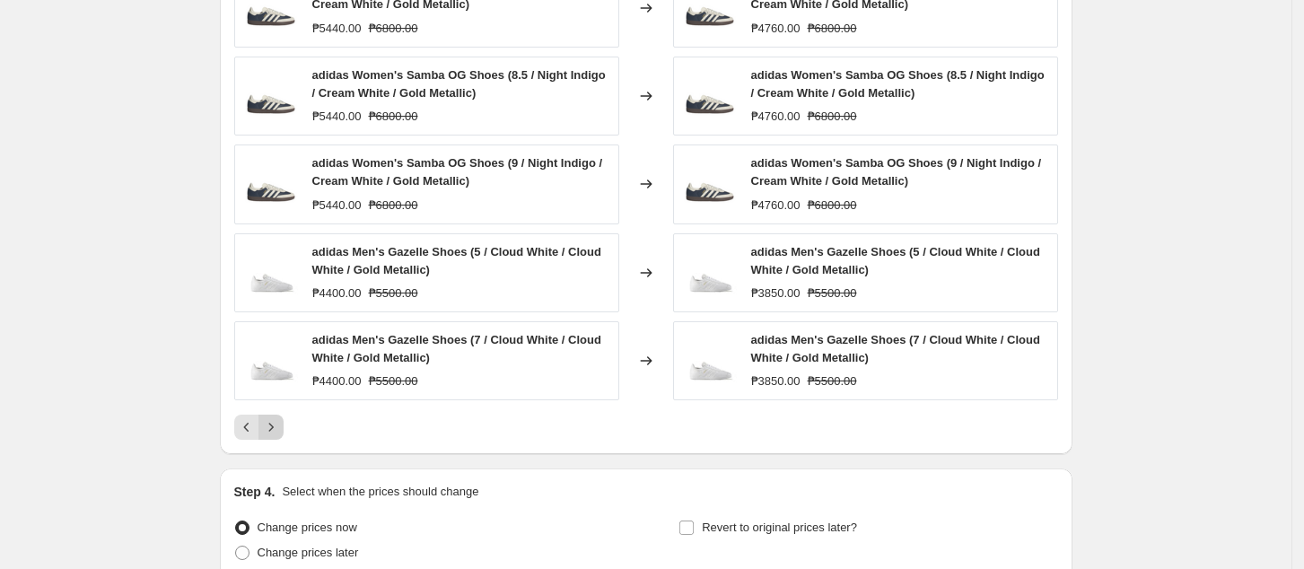
click at [280, 428] on icon "Next" at bounding box center [271, 427] width 18 height 18
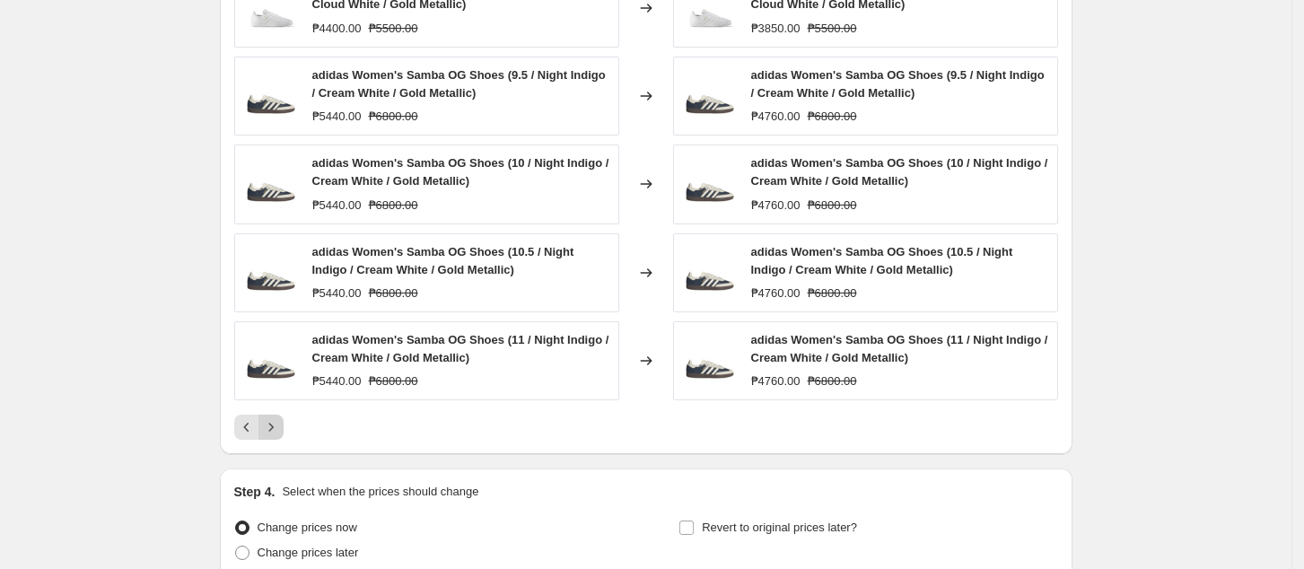
click at [280, 428] on icon "Next" at bounding box center [271, 427] width 18 height 18
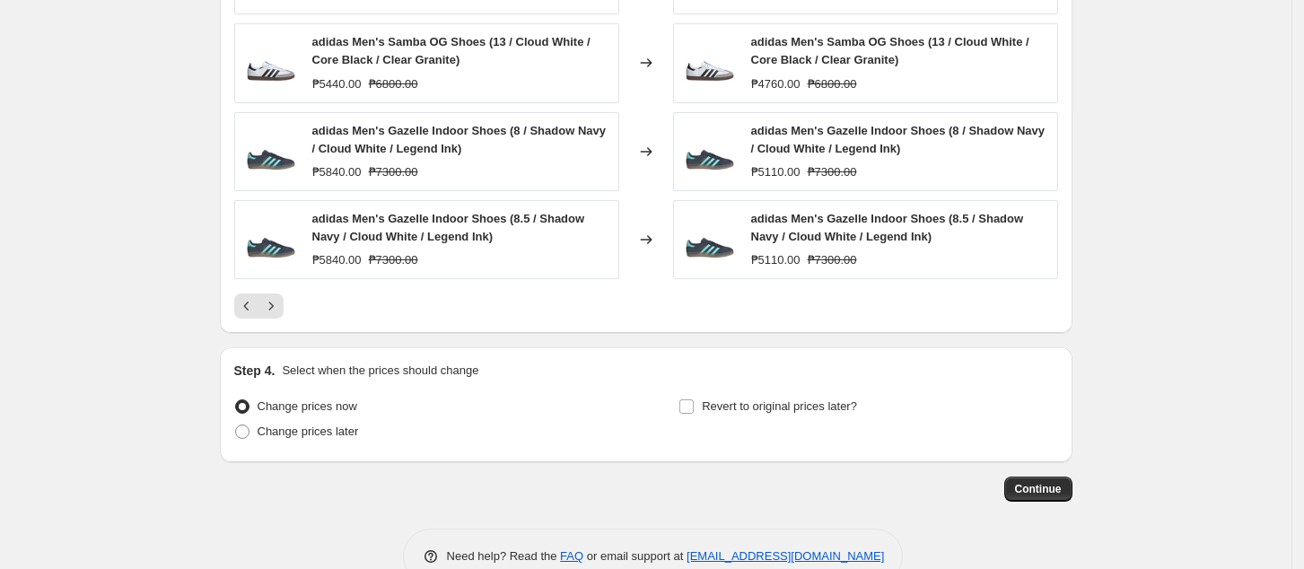
scroll to position [1479, 0]
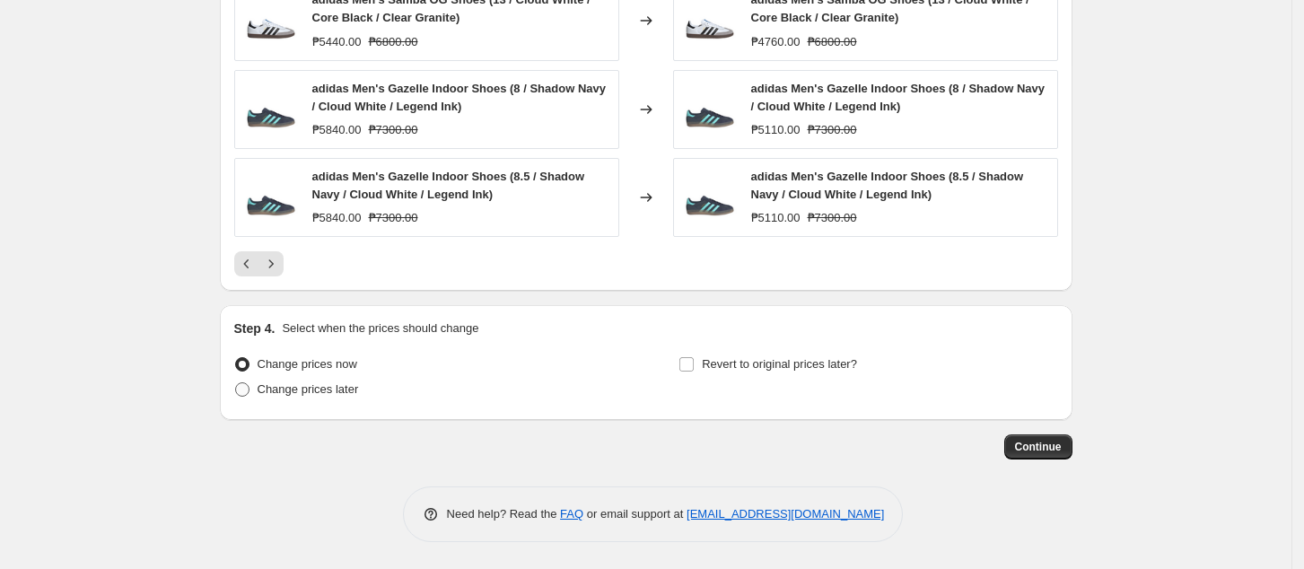
click at [302, 395] on span "Change prices later" at bounding box center [308, 388] width 101 height 13
click at [236, 383] on input "Change prices later" at bounding box center [235, 382] width 1 height 1
radio input "true"
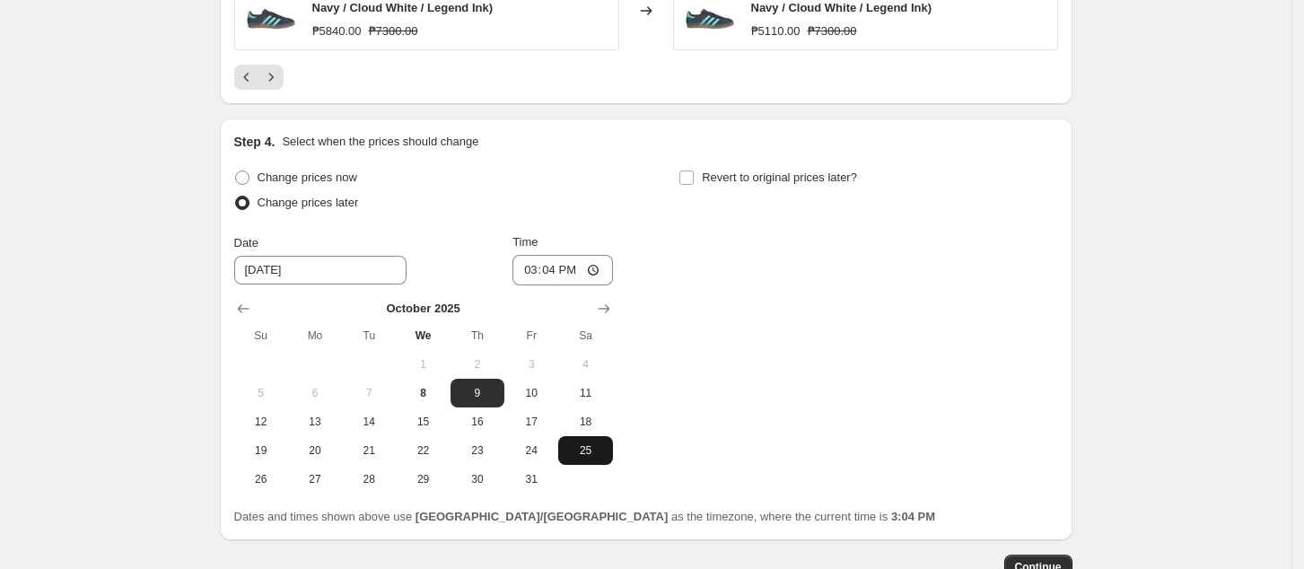
scroll to position [1786, 0]
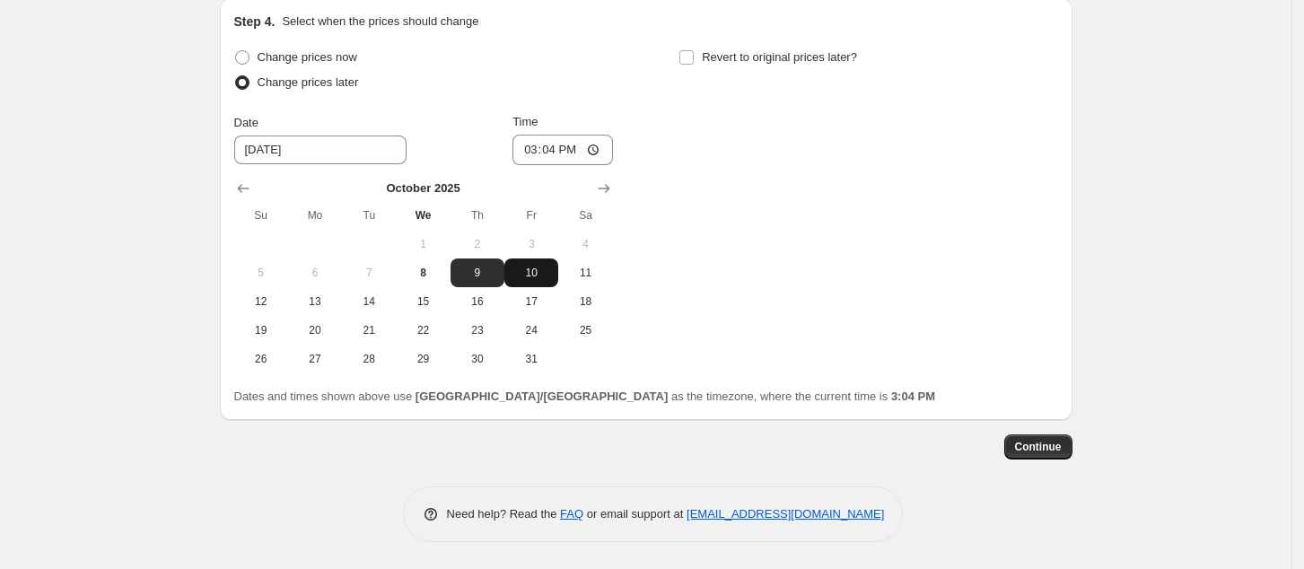
click at [531, 282] on button "10" at bounding box center [531, 273] width 54 height 29
type input "[DATE]"
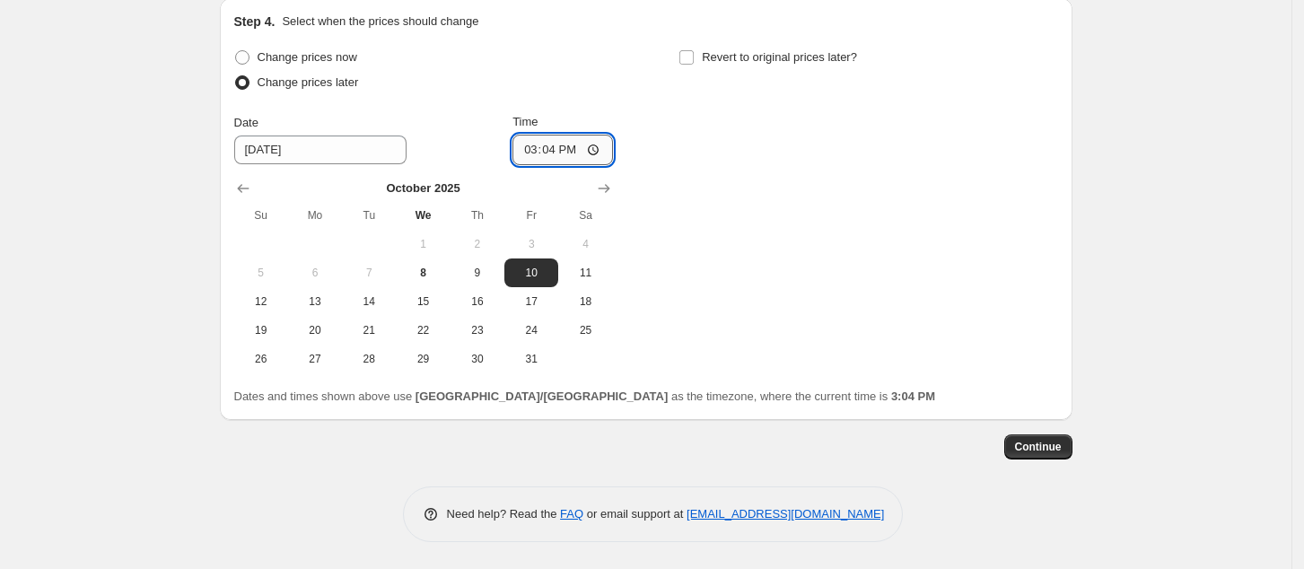
click at [534, 152] on input "15:04" at bounding box center [563, 150] width 101 height 31
type input "00:00"
click at [1039, 452] on span "Continue" at bounding box center [1038, 447] width 47 height 14
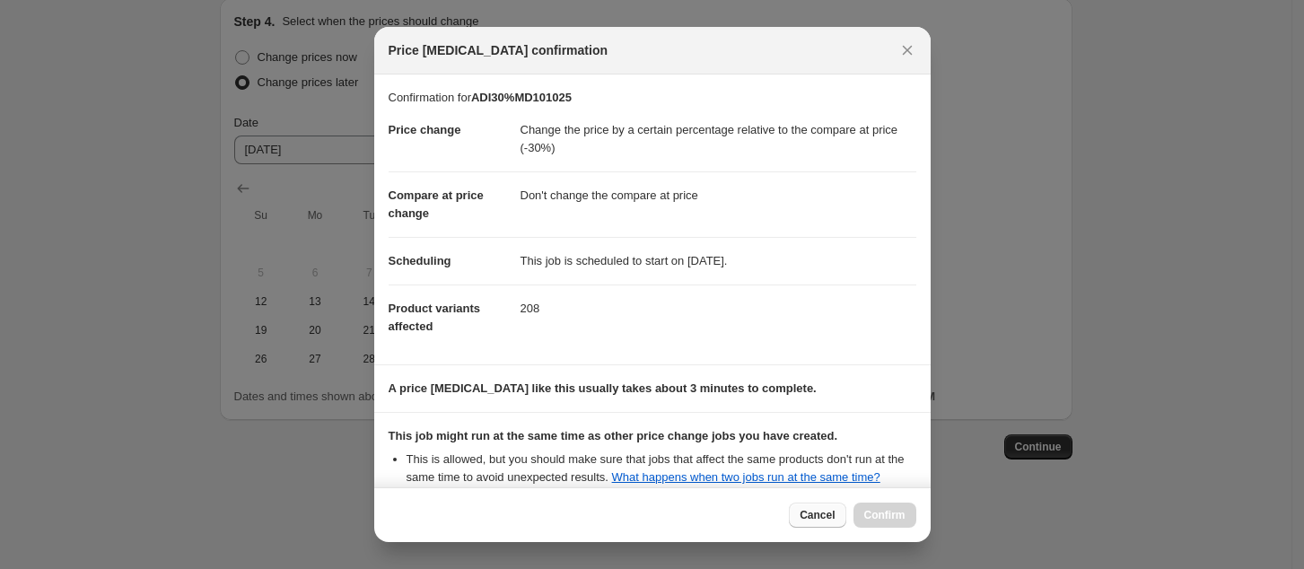
drag, startPoint x: 817, startPoint y: 515, endPoint x: 811, endPoint y: 492, distance: 24.0
click at [817, 513] on span "Cancel" at bounding box center [817, 515] width 35 height 14
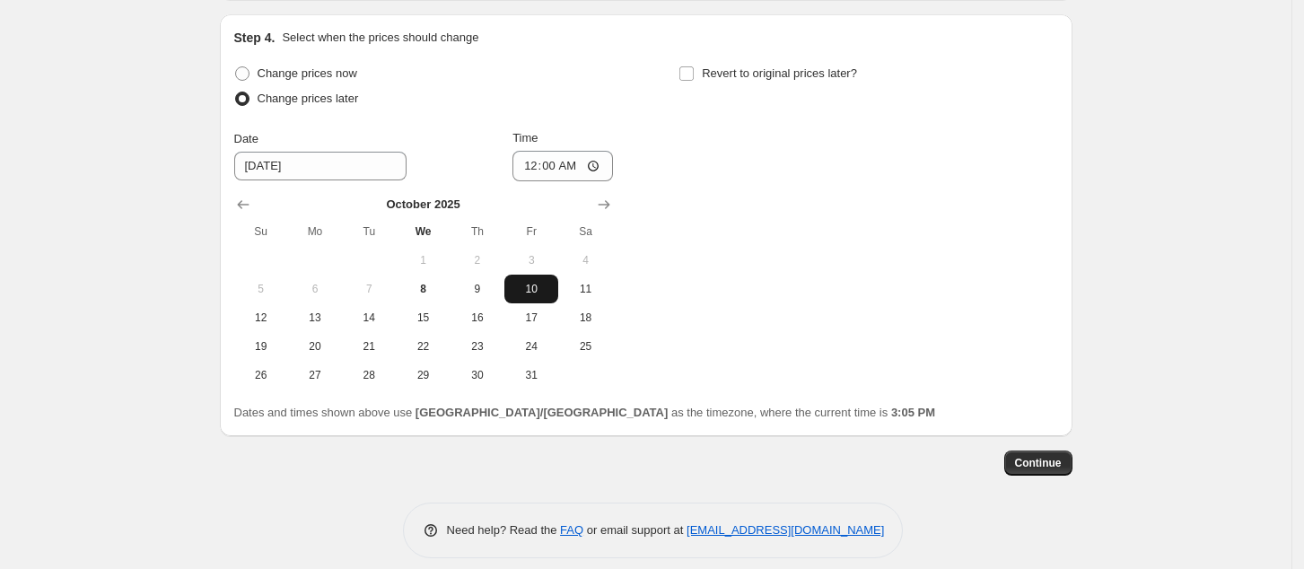
scroll to position [1786, 0]
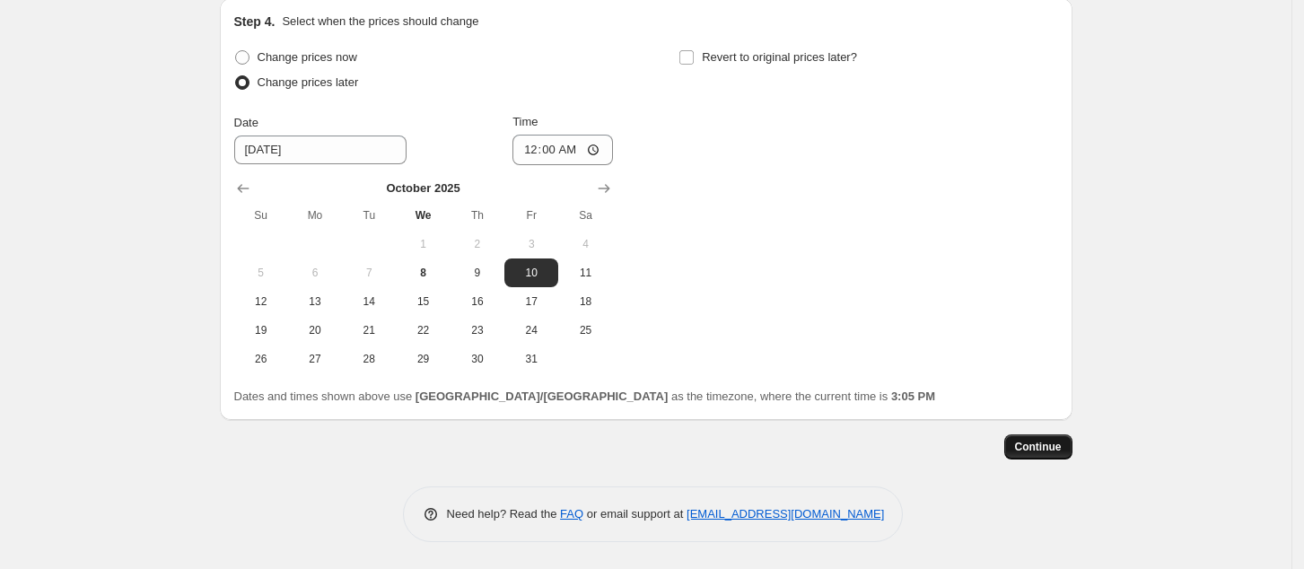
click at [1016, 442] on button "Continue" at bounding box center [1038, 446] width 68 height 25
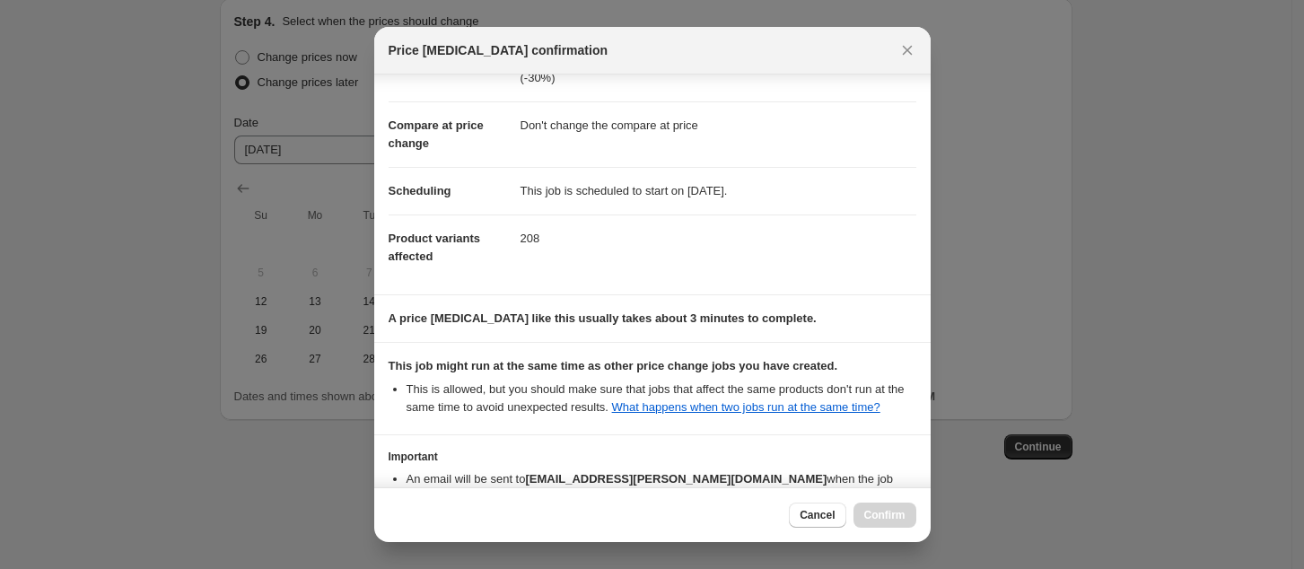
scroll to position [181, 0]
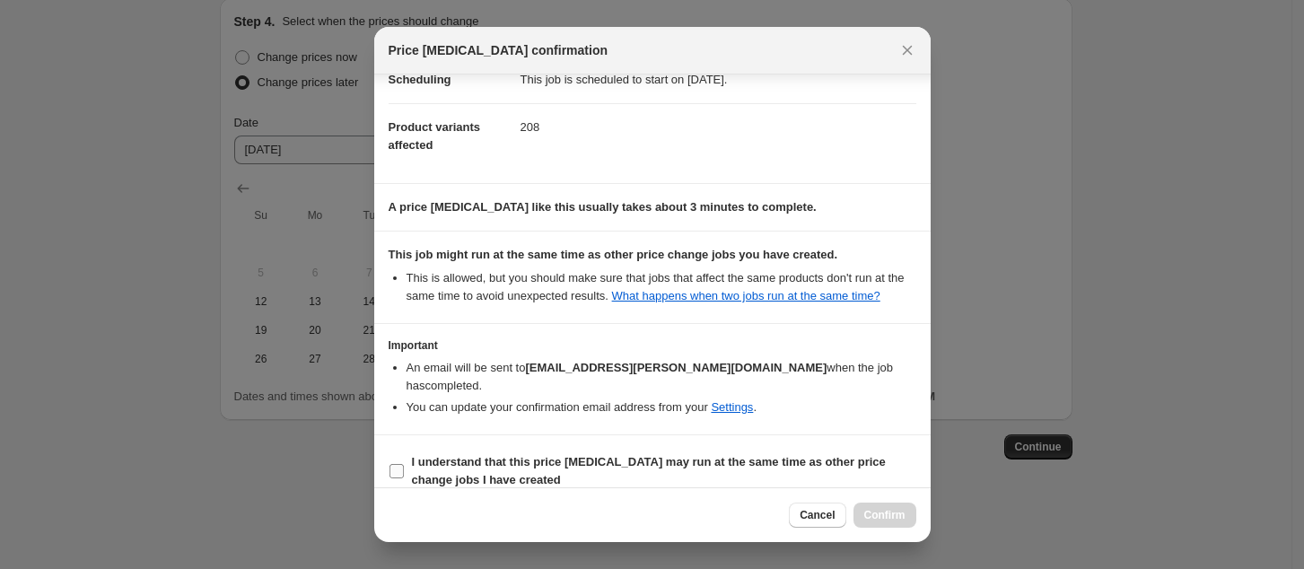
click at [518, 455] on b "I understand that this price [MEDICAL_DATA] may run at the same time as other p…" at bounding box center [649, 470] width 474 height 31
click at [404, 464] on input "I understand that this price [MEDICAL_DATA] may run at the same time as other p…" at bounding box center [397, 471] width 14 height 14
checkbox input "true"
click at [883, 517] on span "Confirm" at bounding box center [884, 515] width 41 height 14
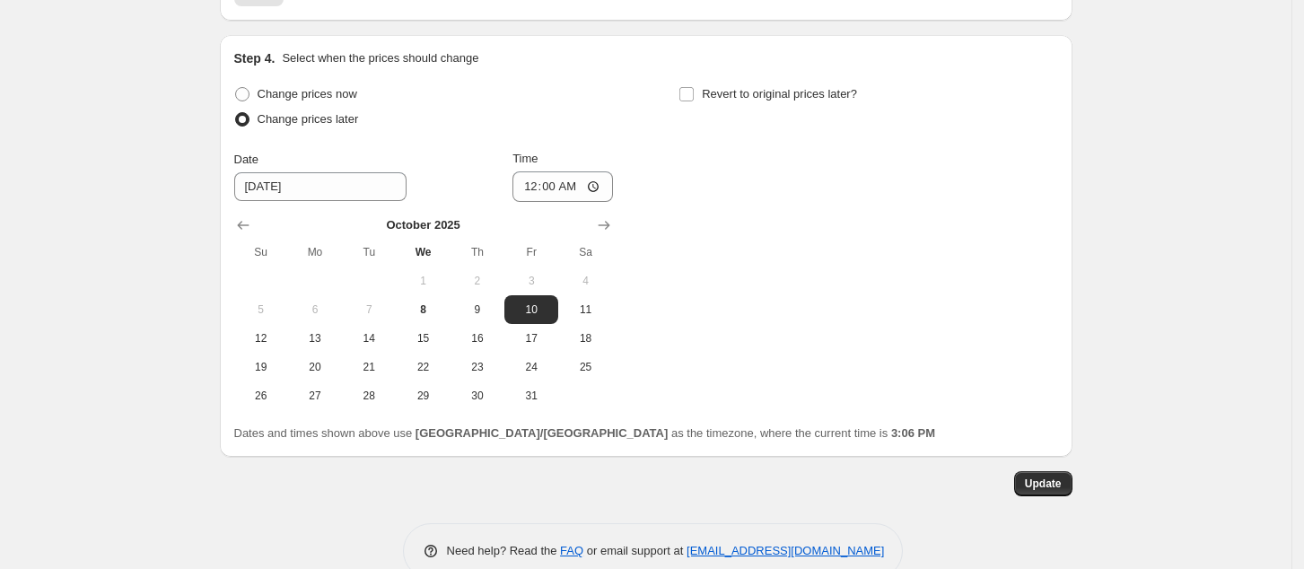
scroll to position [1896, 0]
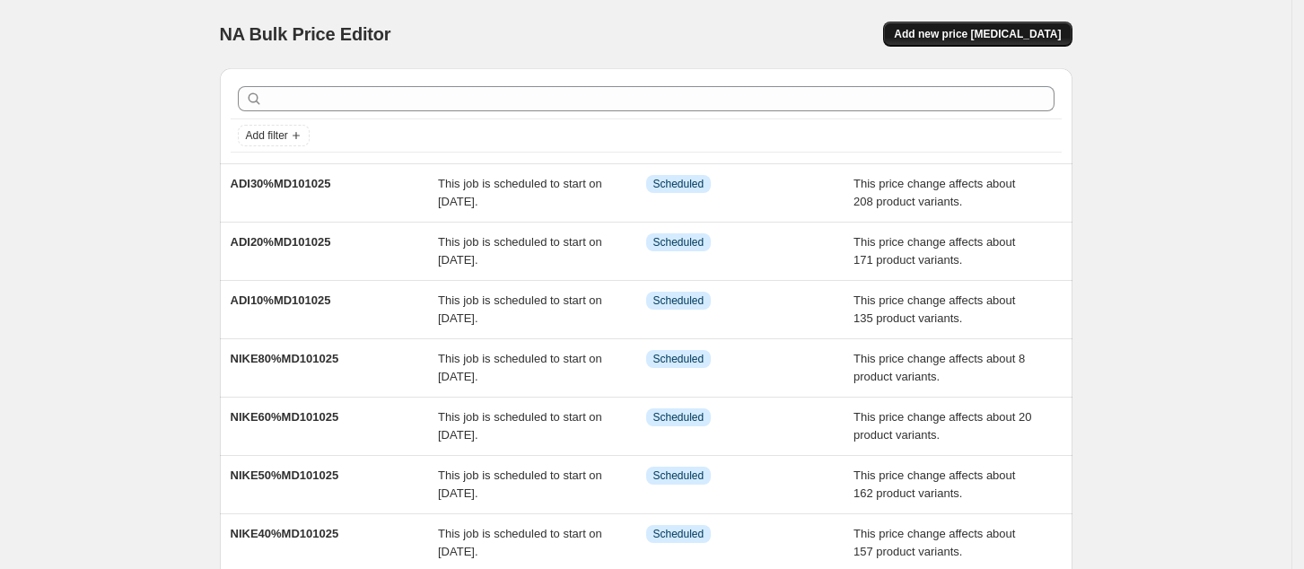
click at [979, 31] on span "Add new price [MEDICAL_DATA]" at bounding box center [977, 34] width 167 height 14
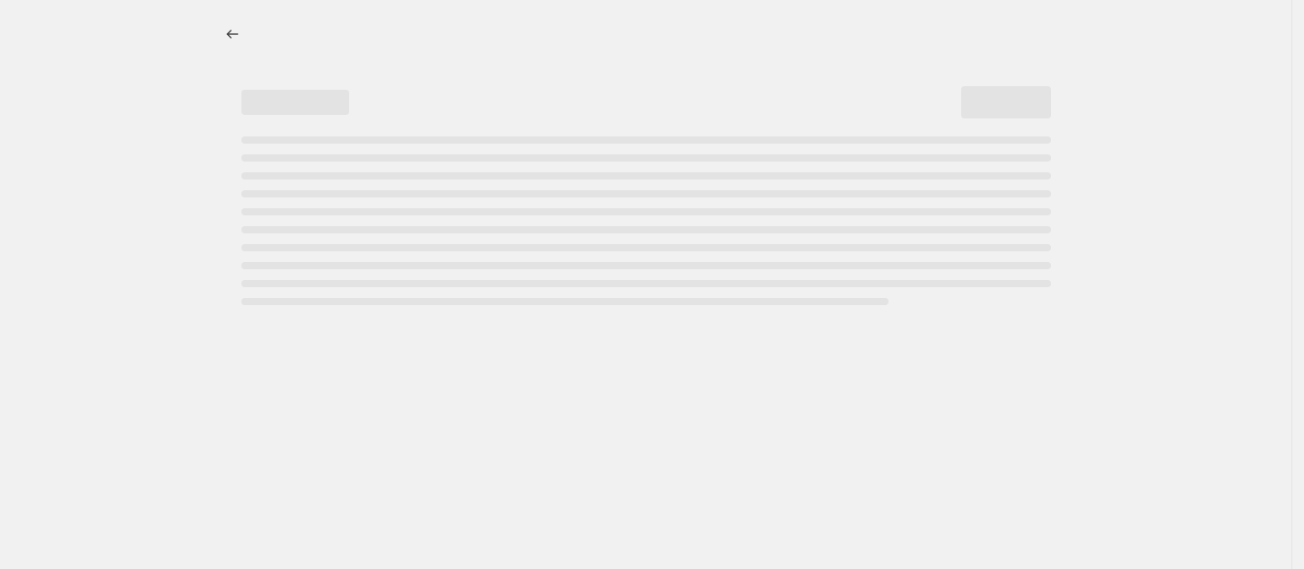
select select "percentage"
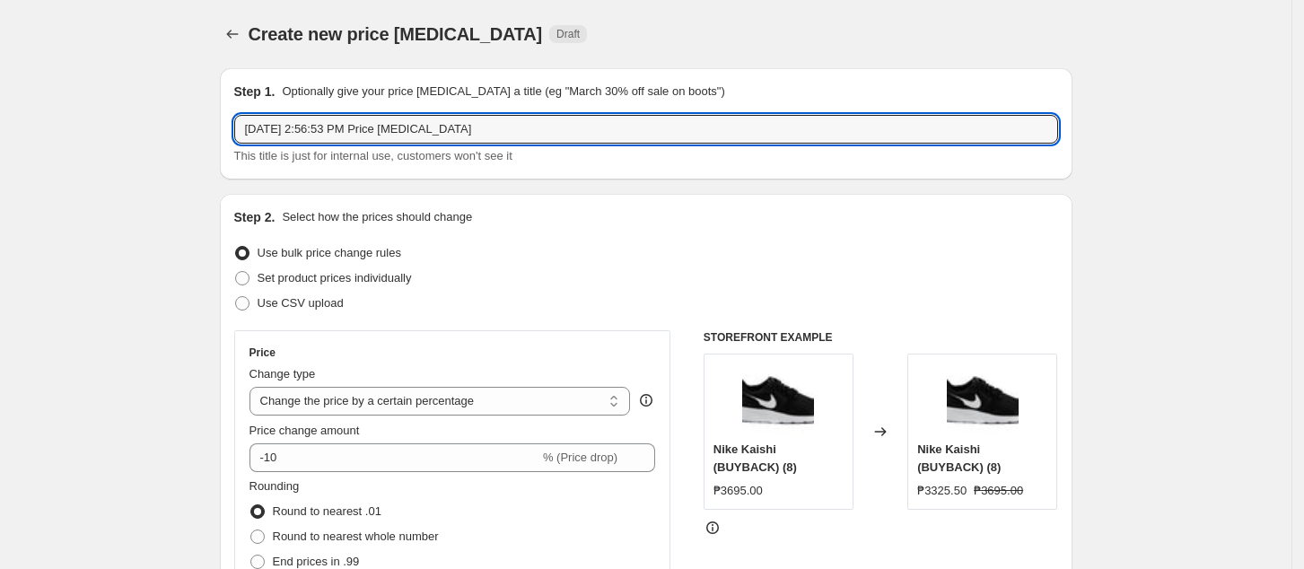
drag, startPoint x: 475, startPoint y: 130, endPoint x: 198, endPoint y: 121, distance: 276.6
paste input "ADI10%MD101025"
click at [274, 127] on input "ADI10%MD101025" at bounding box center [646, 129] width 824 height 29
type input "ADI40%MD101025"
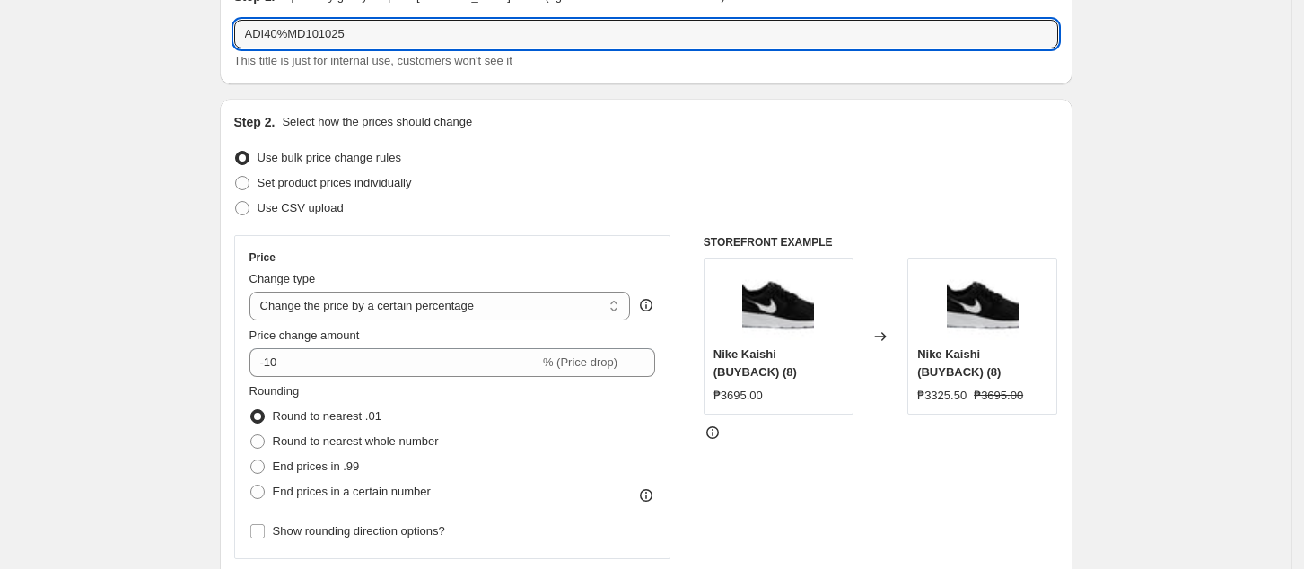
scroll to position [239, 0]
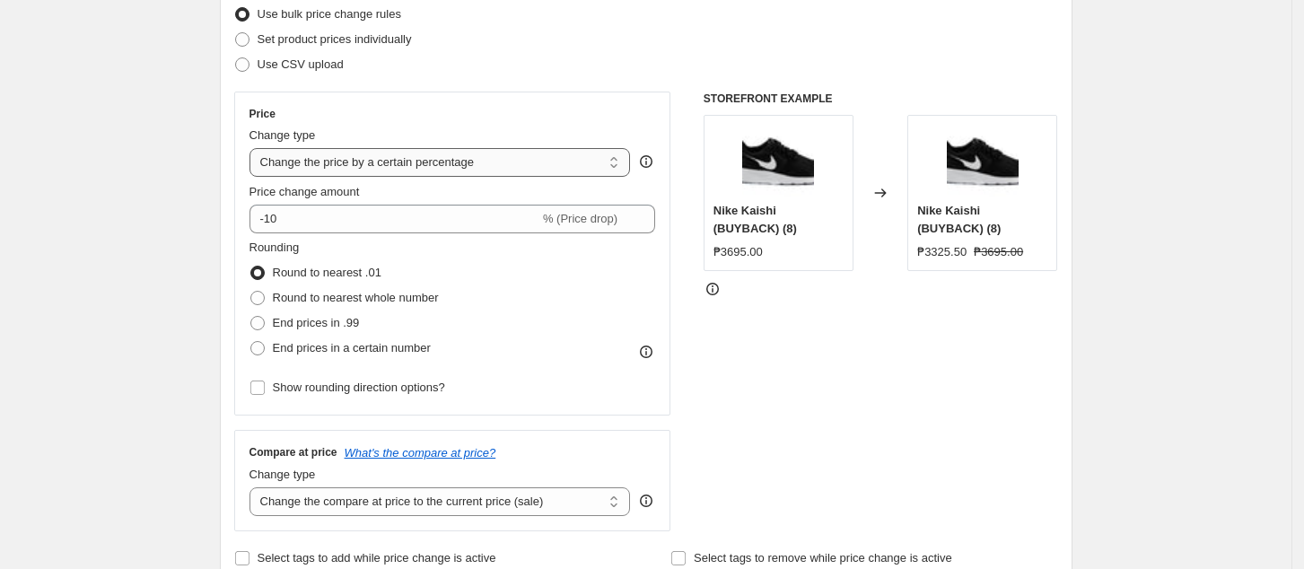
drag, startPoint x: 397, startPoint y: 171, endPoint x: 399, endPoint y: 156, distance: 14.6
click at [399, 165] on select "Change the price to a certain amount Change the price by a certain amount Chang…" at bounding box center [440, 162] width 381 height 29
select select "pcap"
click at [255, 148] on select "Change the price to a certain amount Change the price by a certain amount Chang…" at bounding box center [440, 162] width 381 height 29
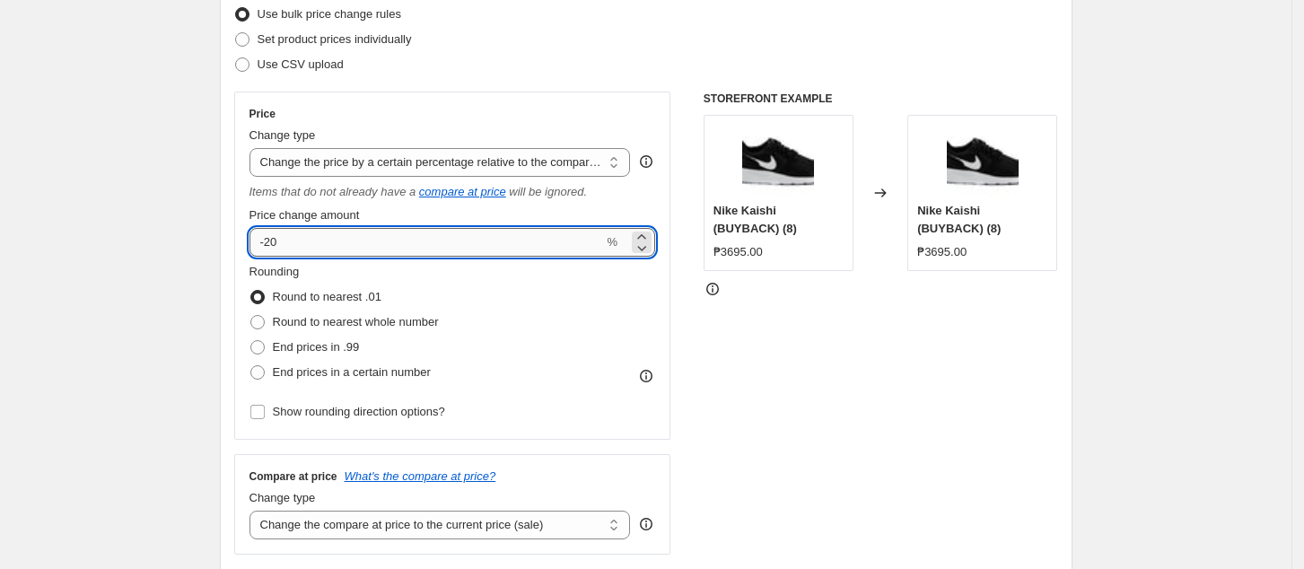
click at [327, 238] on input "-20" at bounding box center [427, 242] width 355 height 29
type input "-2"
type input "-40"
click at [867, 421] on div "STOREFRONT EXAMPLE Nike Kaishi (BUYBACK) (8) ₱3695.00 Changed to Nike Kaishi (B…" at bounding box center [881, 323] width 355 height 463
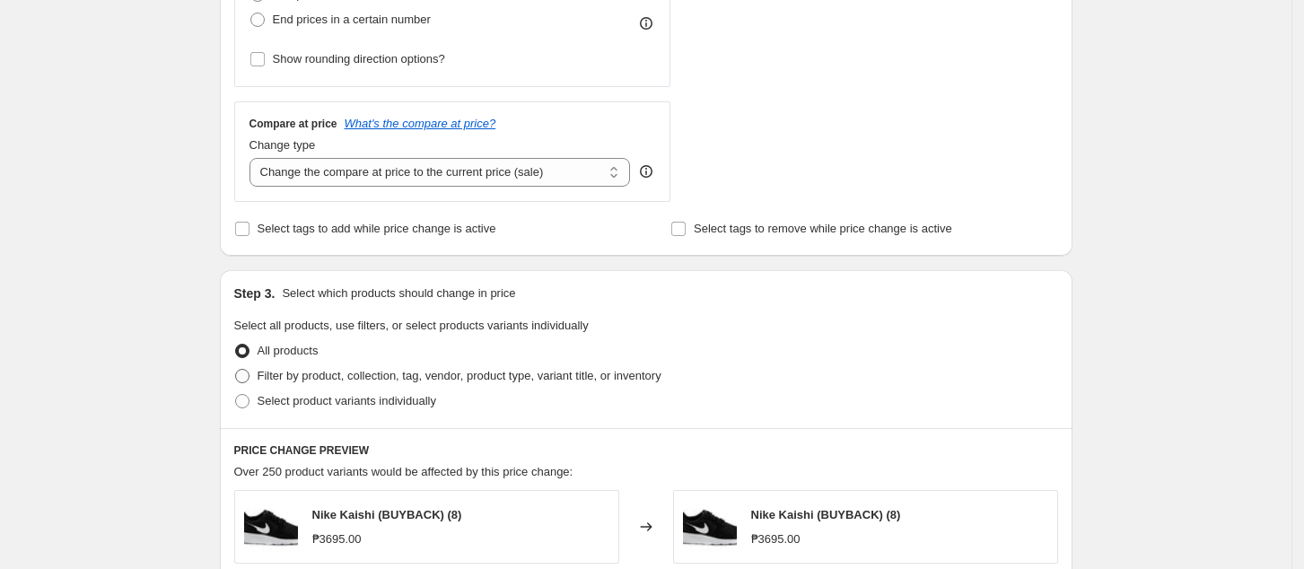
scroll to position [598, 0]
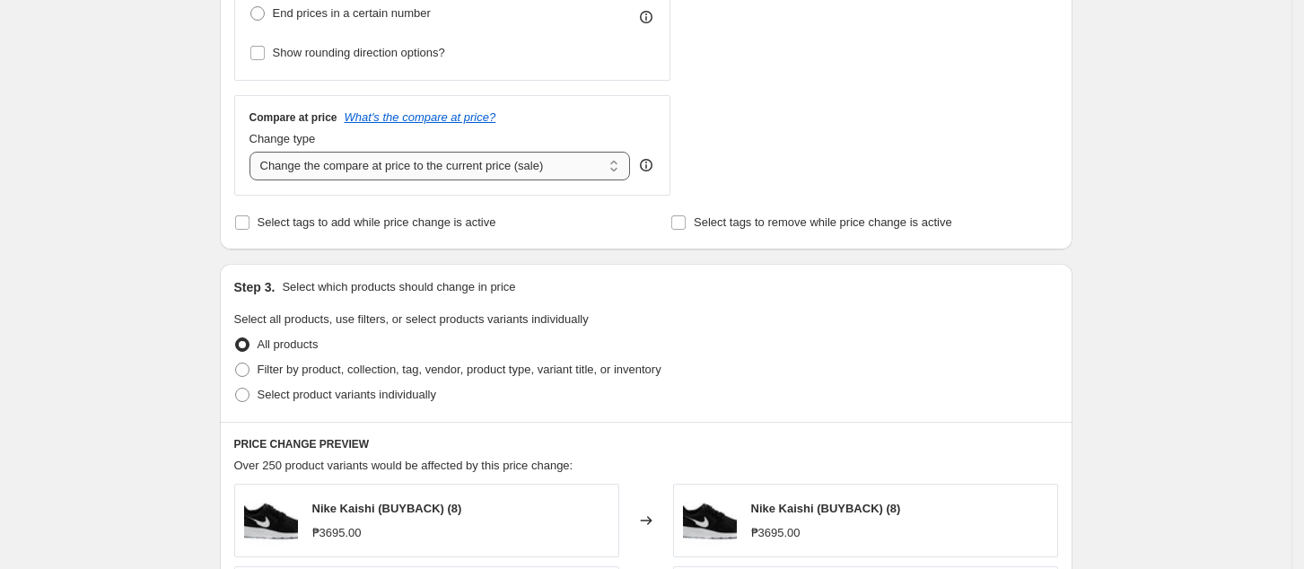
click at [451, 155] on select "Change the compare at price to the current price (sale) Change the compare at p…" at bounding box center [440, 166] width 381 height 29
select select "no_change"
click at [255, 152] on select "Change the compare at price to the current price (sale) Change the compare at p…" at bounding box center [440, 166] width 381 height 29
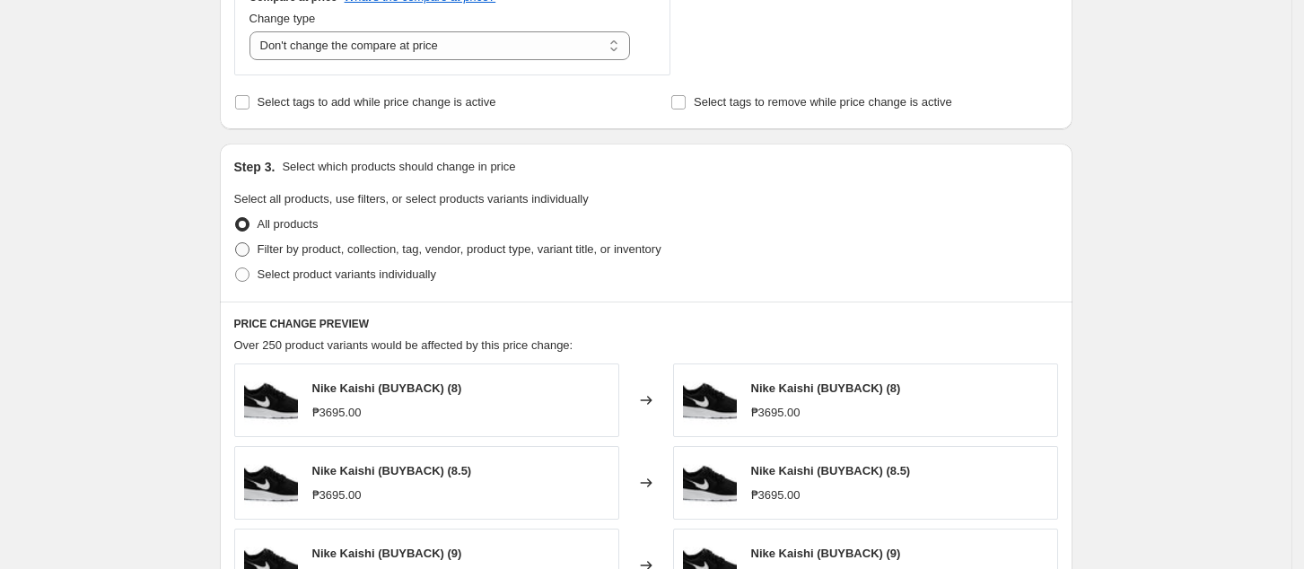
click at [330, 253] on span "Filter by product, collection, tag, vendor, product type, variant title, or inv…" at bounding box center [460, 248] width 404 height 13
click at [236, 243] on input "Filter by product, collection, tag, vendor, product type, variant title, or inv…" at bounding box center [235, 242] width 1 height 1
radio input "true"
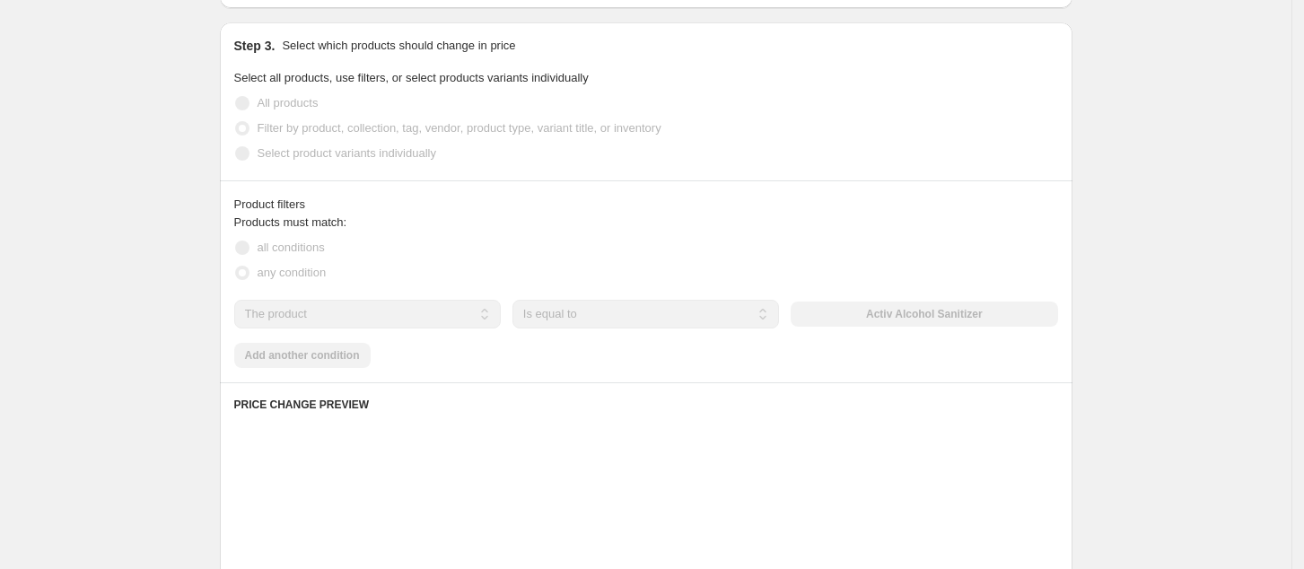
scroll to position [957, 0]
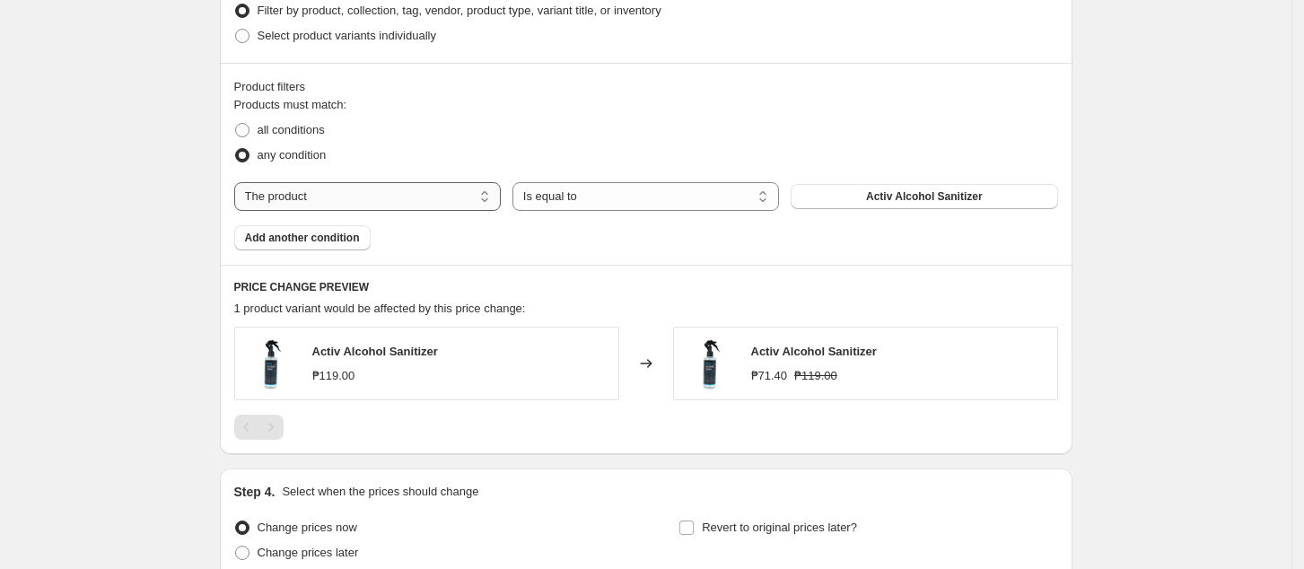
click at [441, 197] on select "The product The product's collection The product's tag The product's vendor The…" at bounding box center [367, 196] width 267 height 29
click at [360, 202] on select "The product The product's collection The product's tag The product's vendor The…" at bounding box center [367, 196] width 267 height 29
select select "tag"
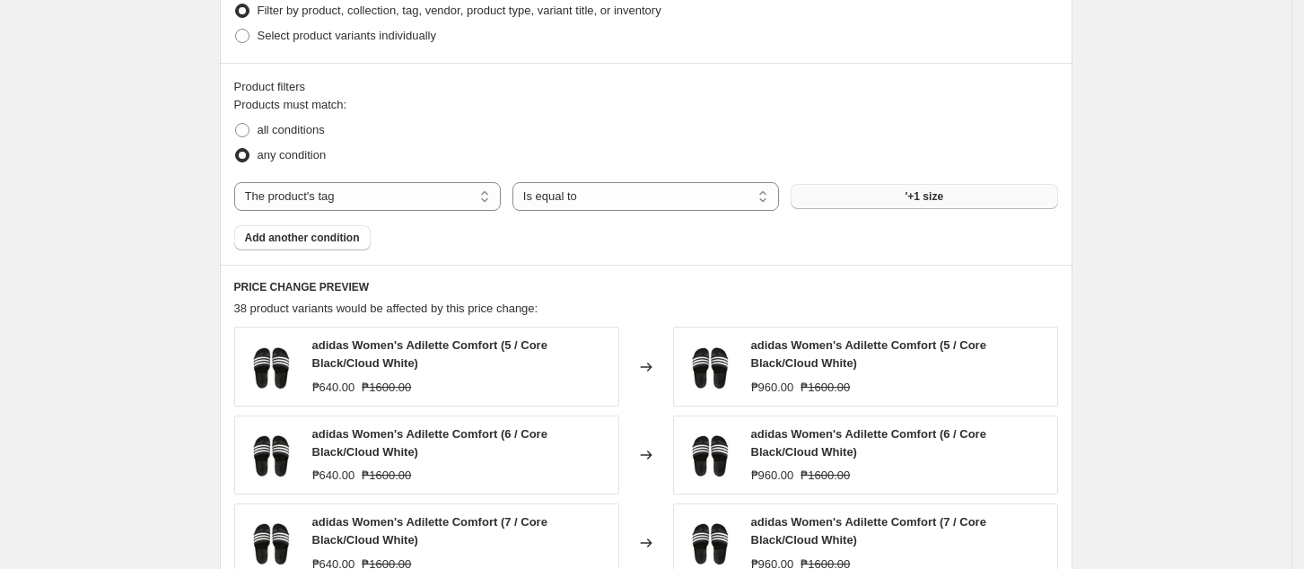
click at [960, 197] on button "'+1 size" at bounding box center [924, 196] width 267 height 25
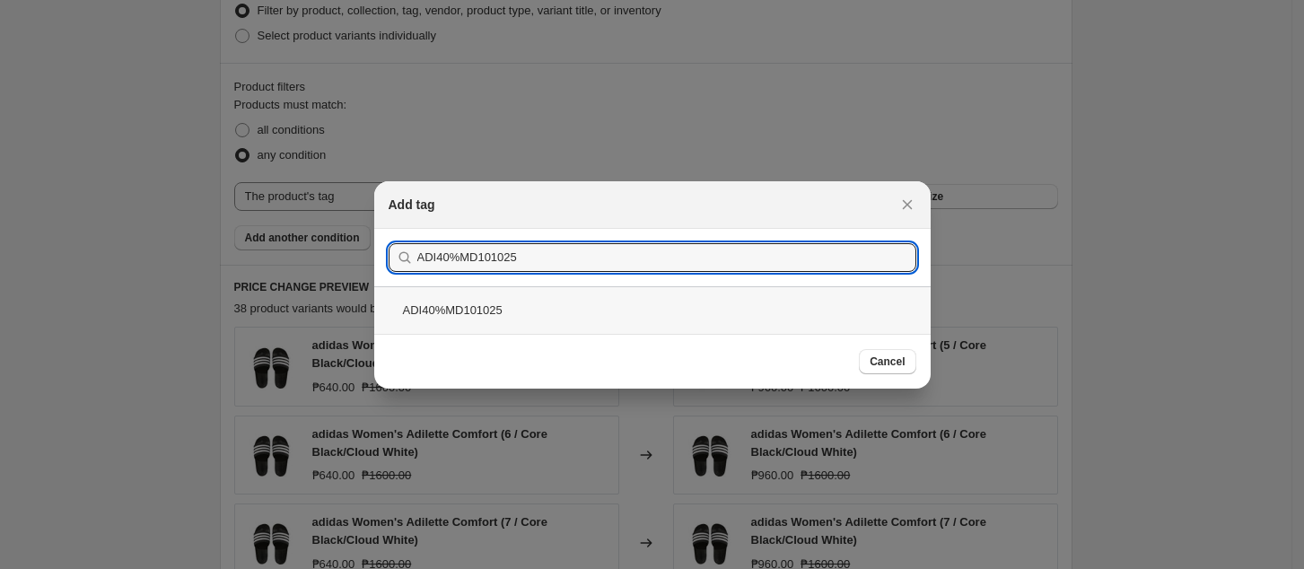
type input "ADI40%MD101025"
drag, startPoint x: 683, startPoint y: 312, endPoint x: 715, endPoint y: 311, distance: 32.3
click at [683, 312] on div "ADI40%MD101025" at bounding box center [652, 310] width 557 height 48
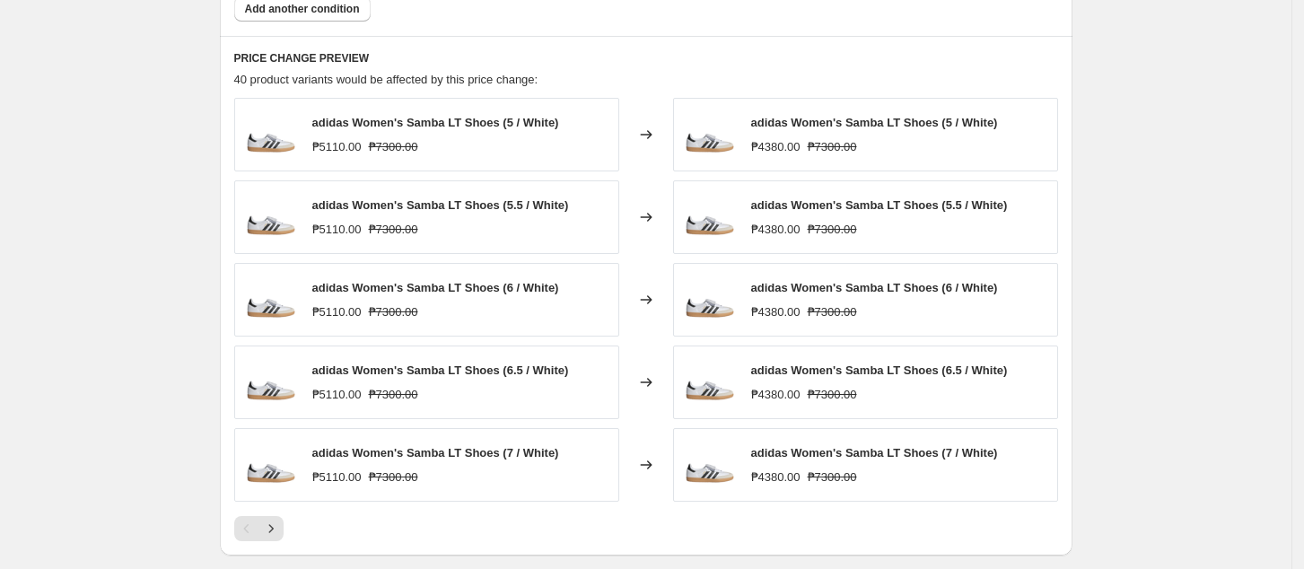
scroll to position [1196, 0]
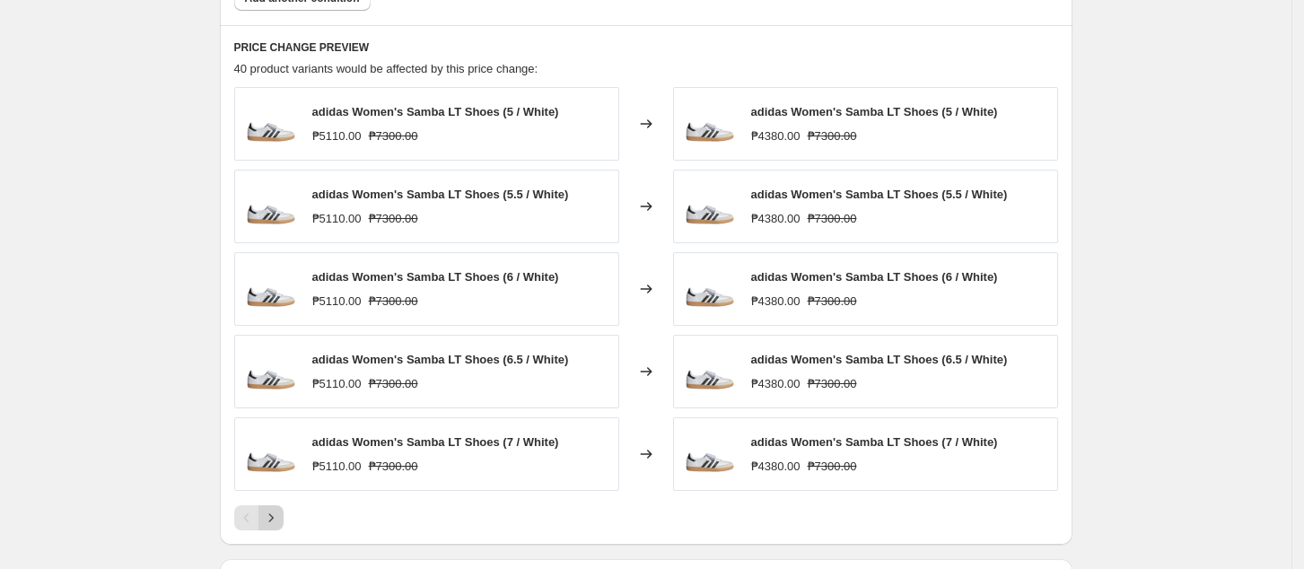
click at [273, 518] on icon "Next" at bounding box center [271, 518] width 18 height 18
click at [278, 522] on icon "Next" at bounding box center [271, 518] width 18 height 18
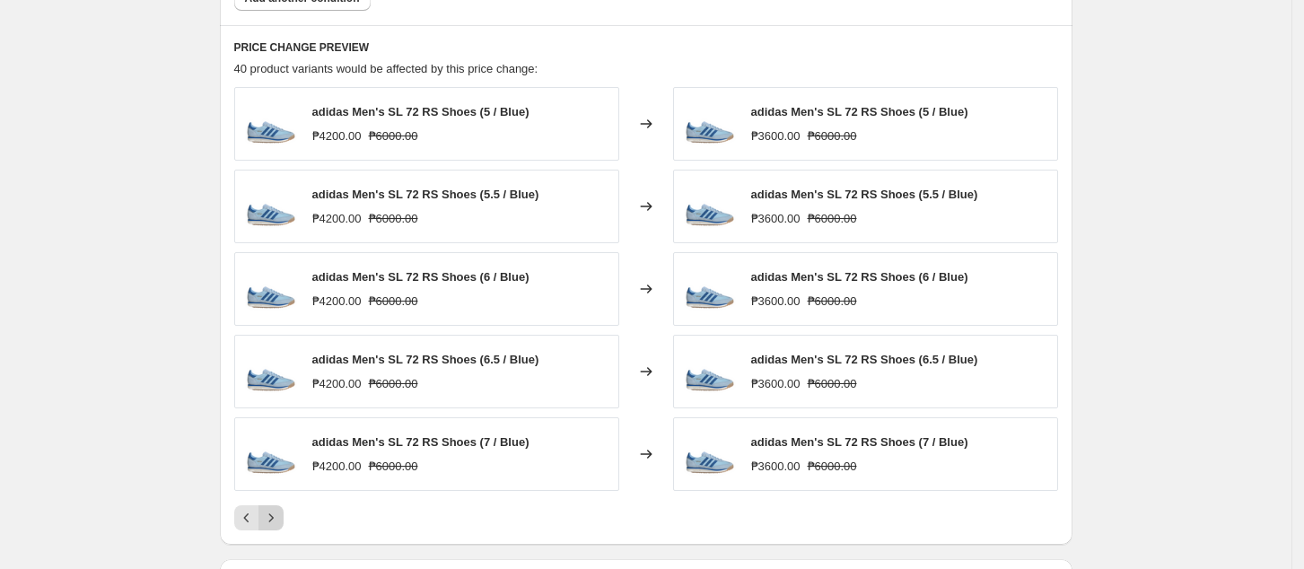
click at [278, 522] on icon "Next" at bounding box center [271, 518] width 18 height 18
click at [280, 521] on icon "Next" at bounding box center [271, 518] width 18 height 18
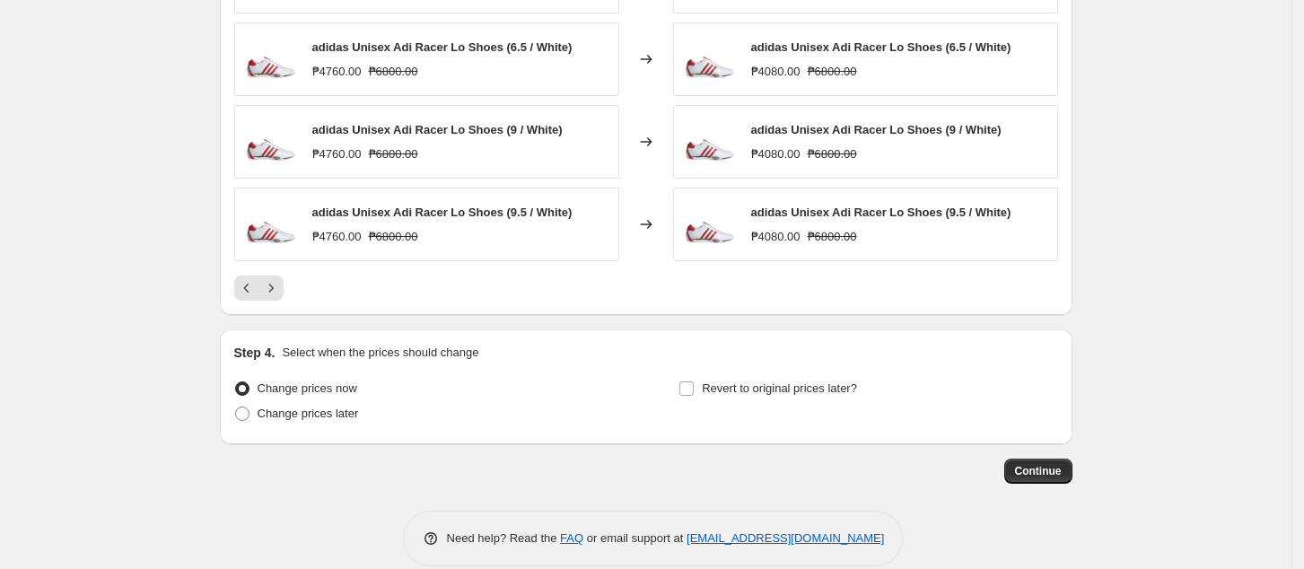
scroll to position [1436, 0]
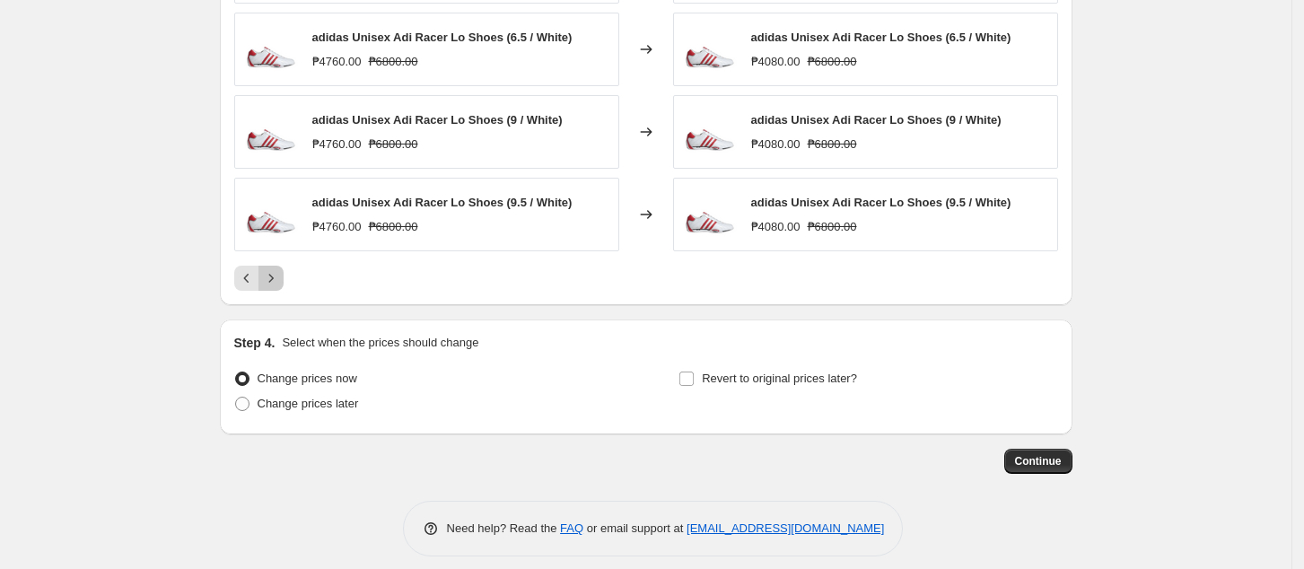
drag, startPoint x: 283, startPoint y: 284, endPoint x: 326, endPoint y: 282, distance: 43.1
click at [280, 285] on icon "Next" at bounding box center [271, 278] width 18 height 18
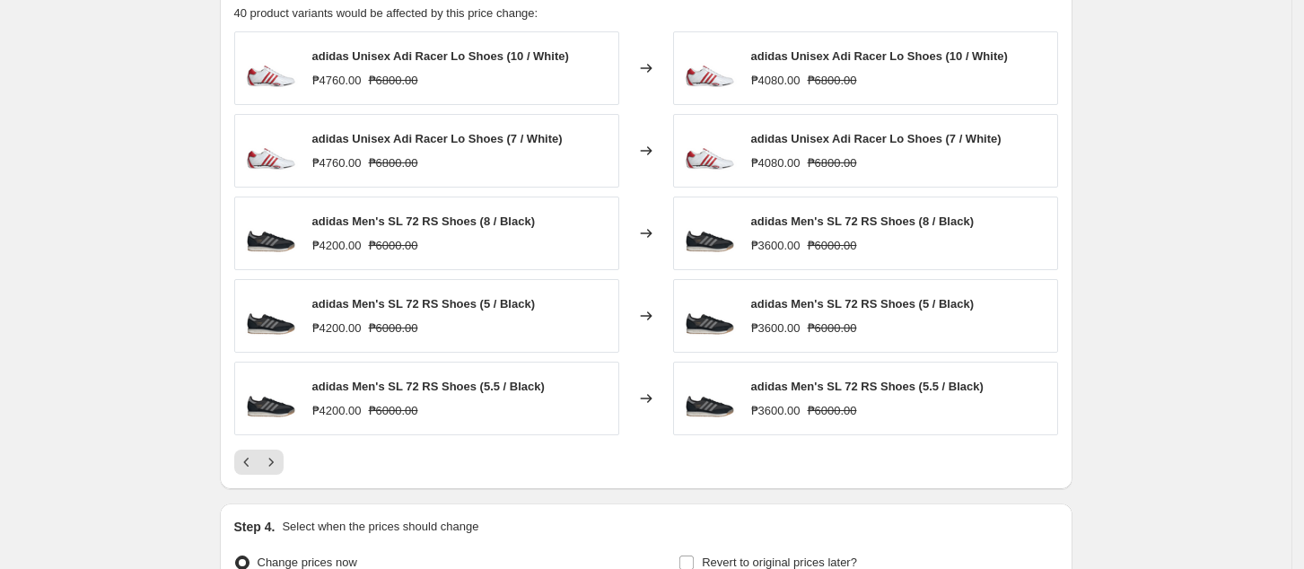
scroll to position [1196, 0]
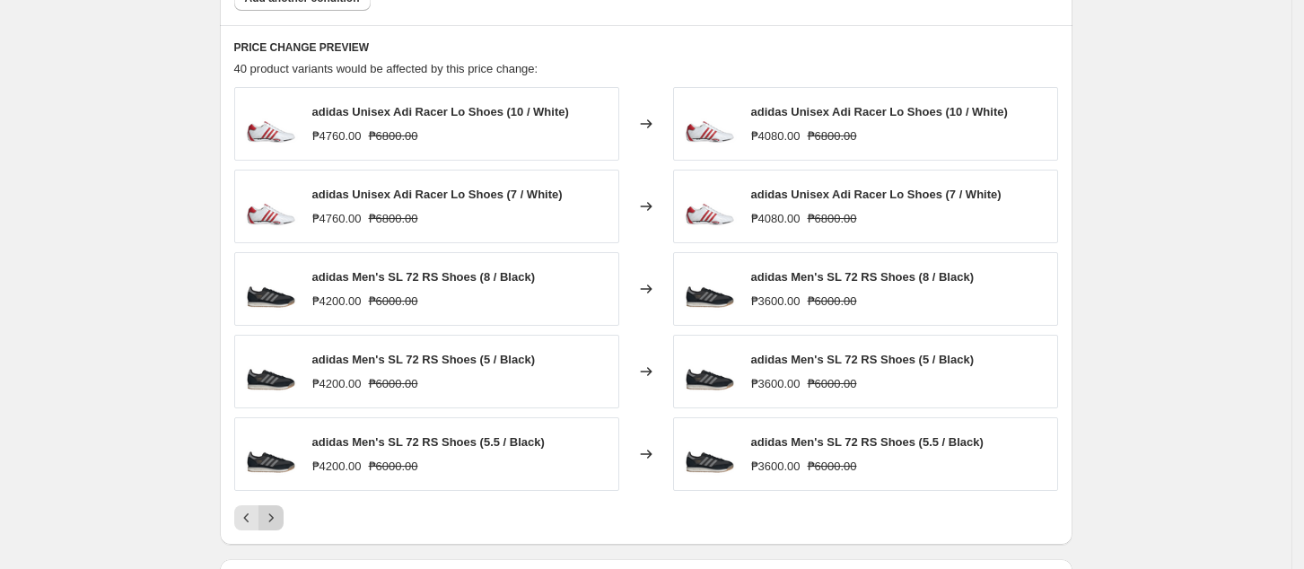
click at [280, 516] on icon "Next" at bounding box center [271, 518] width 18 height 18
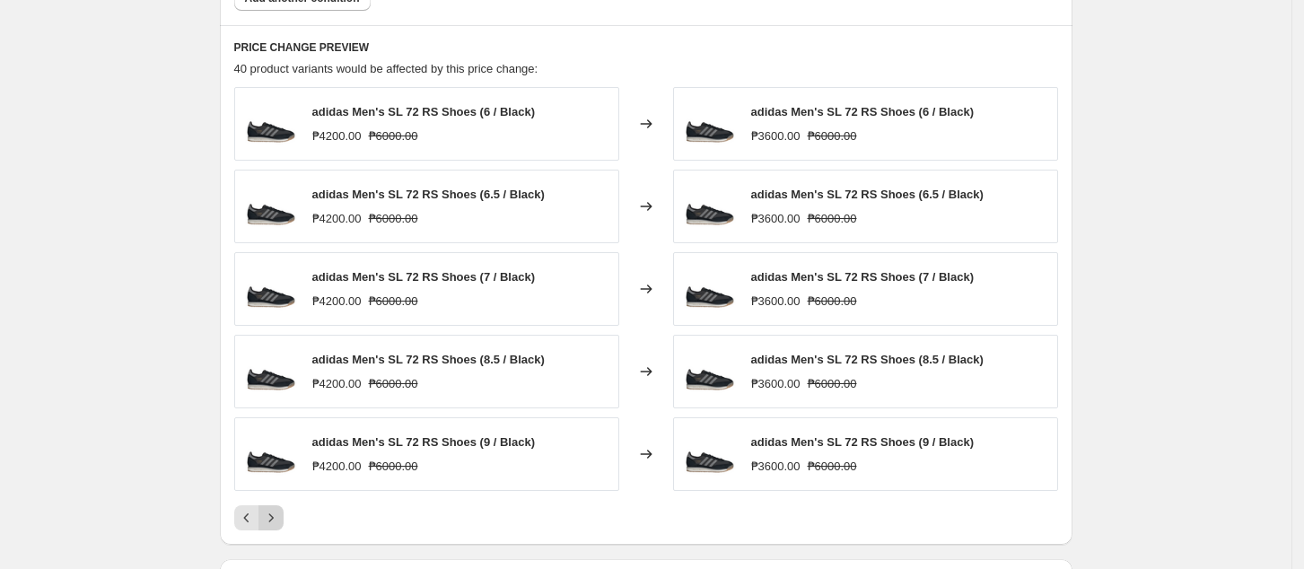
click at [280, 521] on icon "Next" at bounding box center [271, 518] width 18 height 18
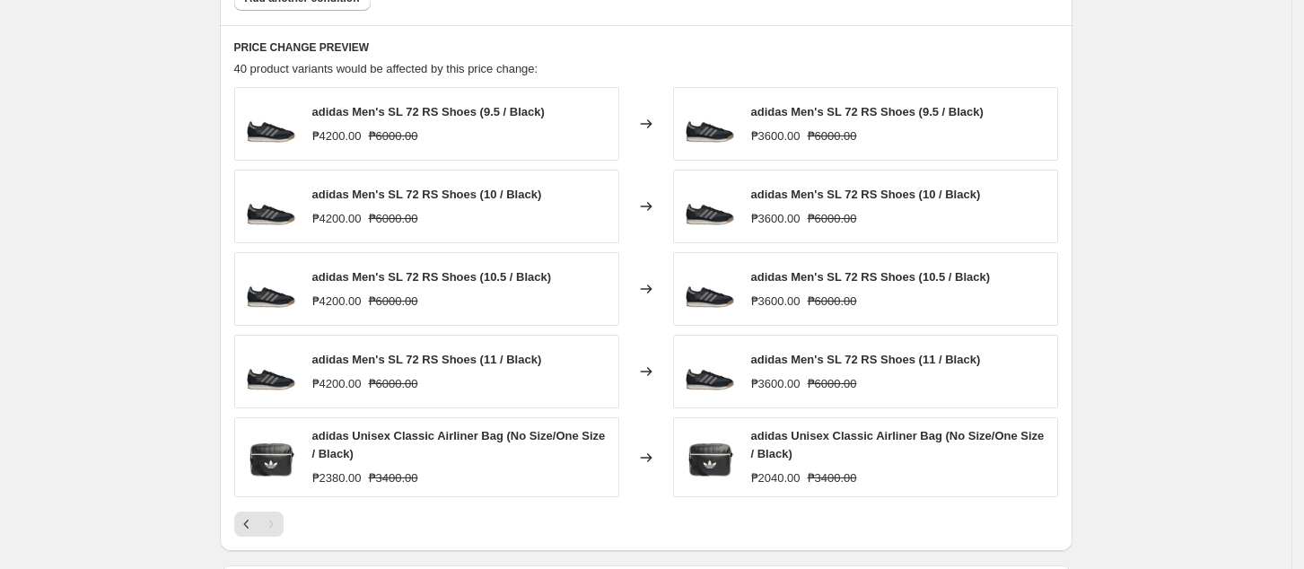
click at [278, 525] on div "Pagination" at bounding box center [271, 524] width 25 height 25
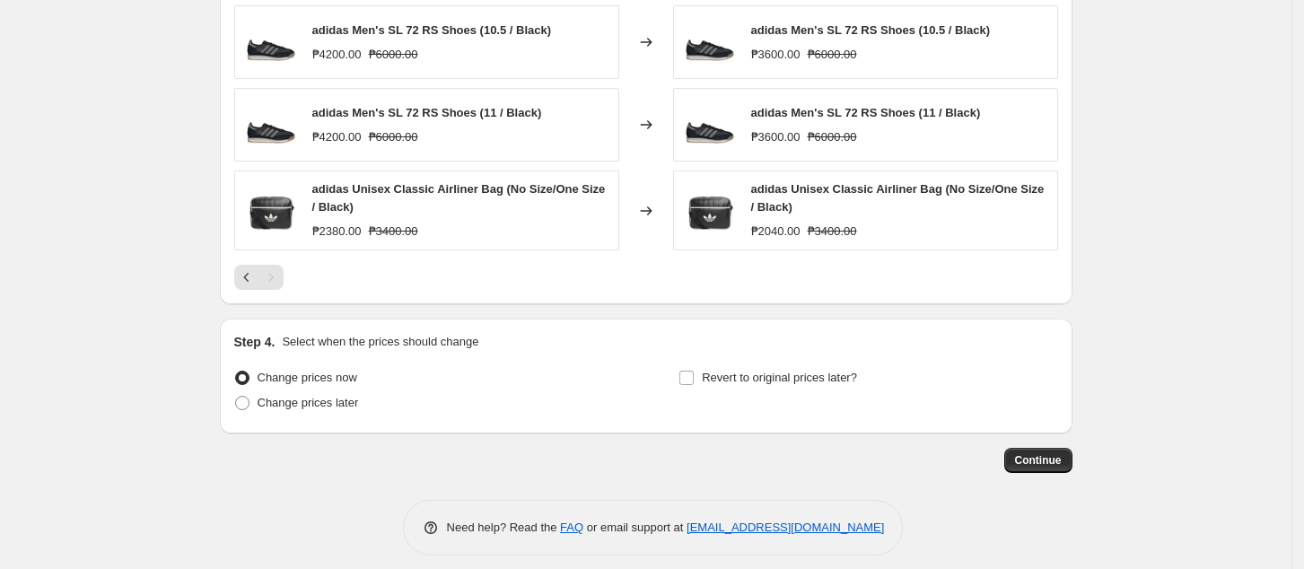
scroll to position [1457, 0]
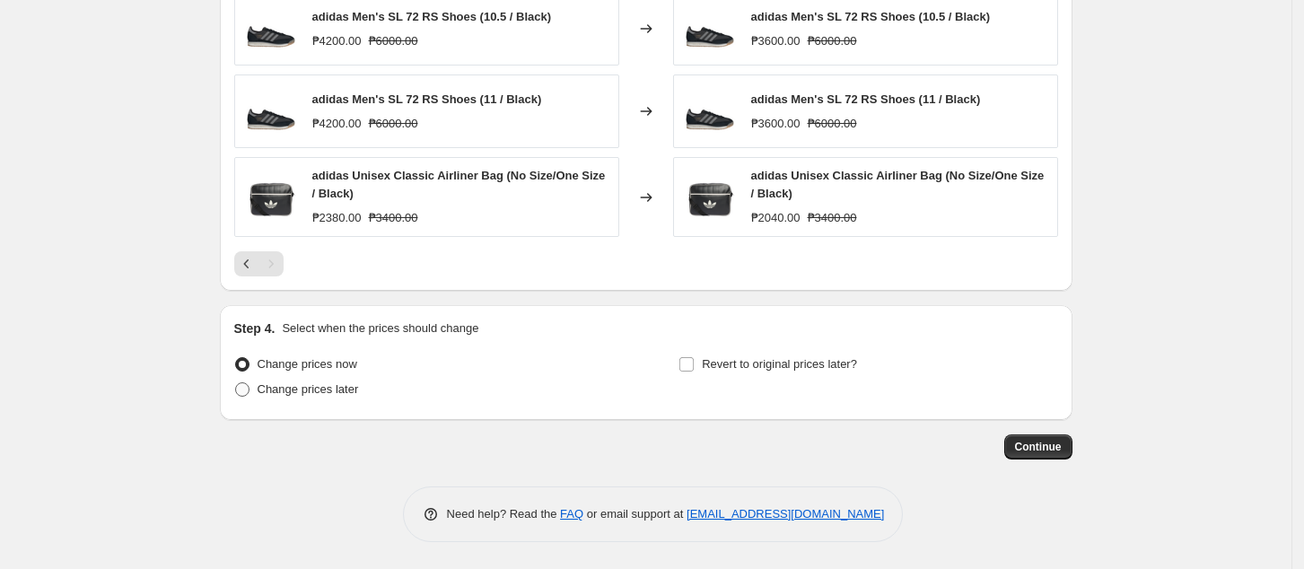
click at [345, 396] on span "Change prices later" at bounding box center [308, 388] width 101 height 13
click at [309, 385] on span "Change prices later" at bounding box center [308, 388] width 101 height 13
click at [236, 383] on input "Change prices later" at bounding box center [235, 382] width 1 height 1
radio input "true"
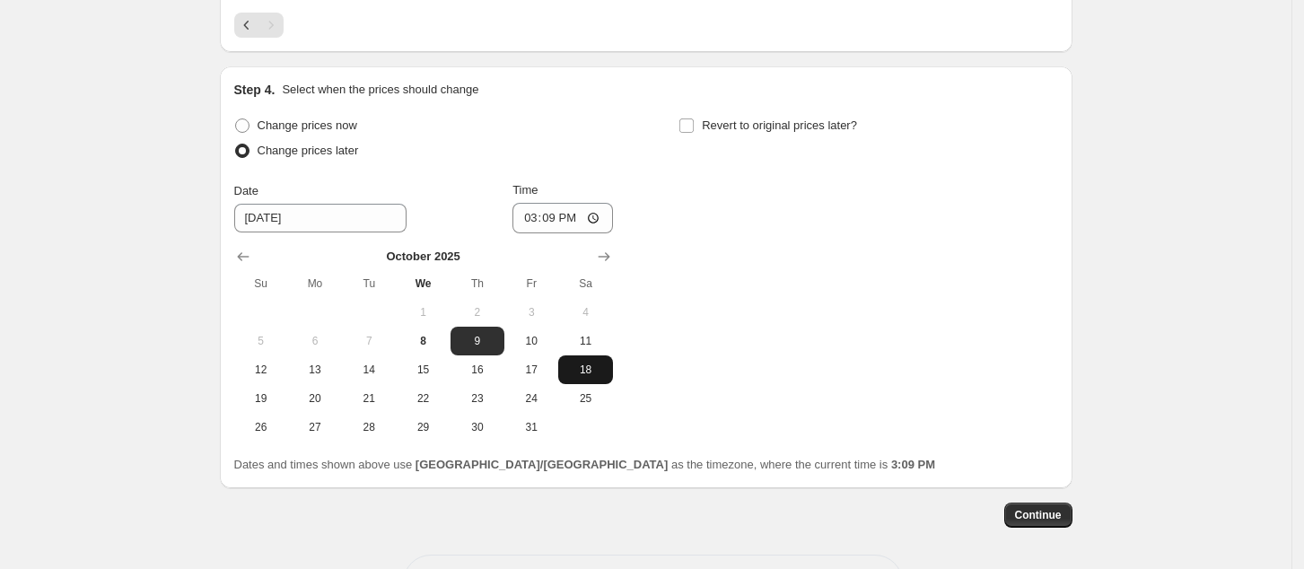
scroll to position [1763, 0]
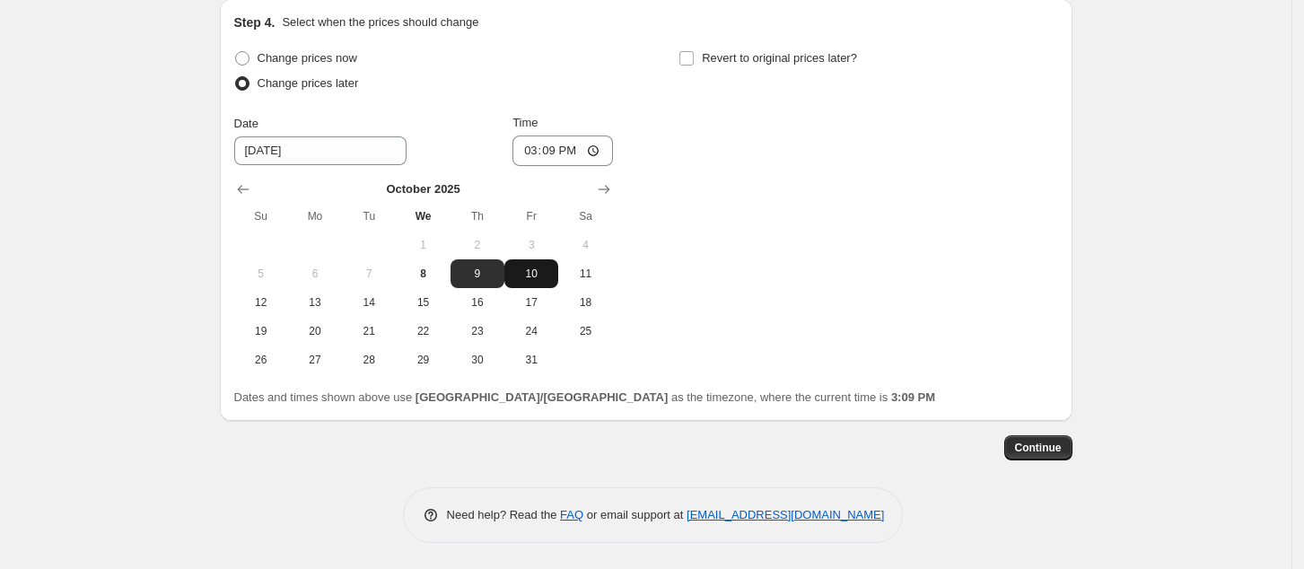
click at [546, 282] on button "10" at bounding box center [531, 273] width 54 height 29
type input "[DATE]"
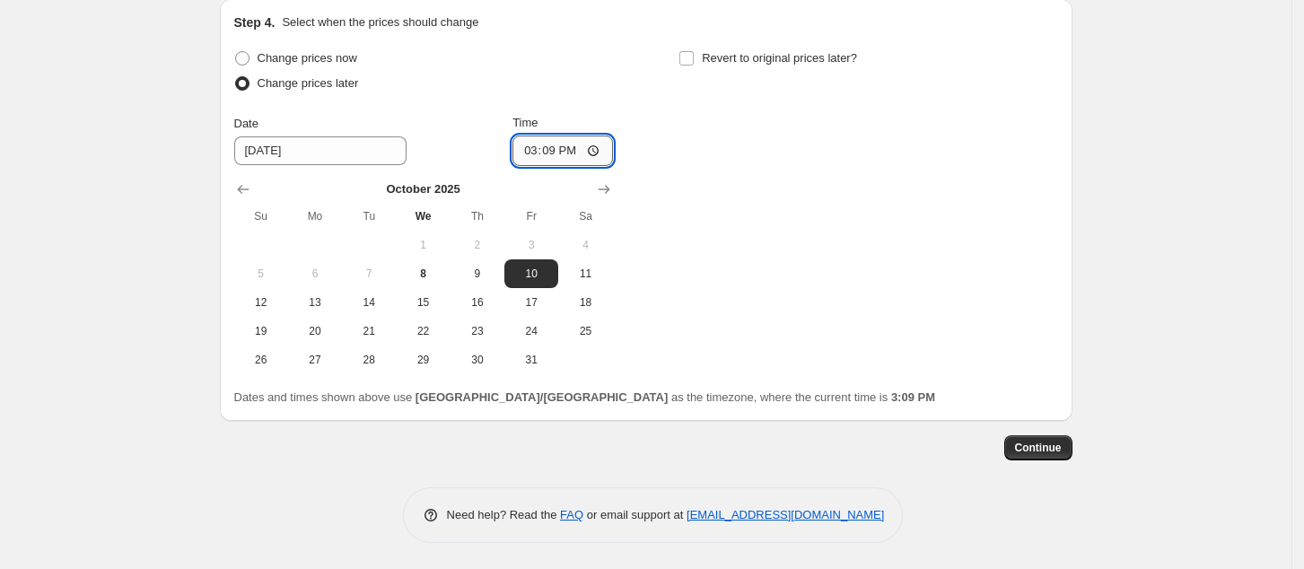
click at [531, 152] on input "15:09" at bounding box center [563, 151] width 101 height 31
type input "00:00"
click at [912, 299] on div "Change prices now Change prices later Date [DATE] Time 00:00 [DATE] Su Mo Tu We…" at bounding box center [646, 210] width 824 height 329
click at [1034, 439] on button "Continue" at bounding box center [1038, 447] width 68 height 25
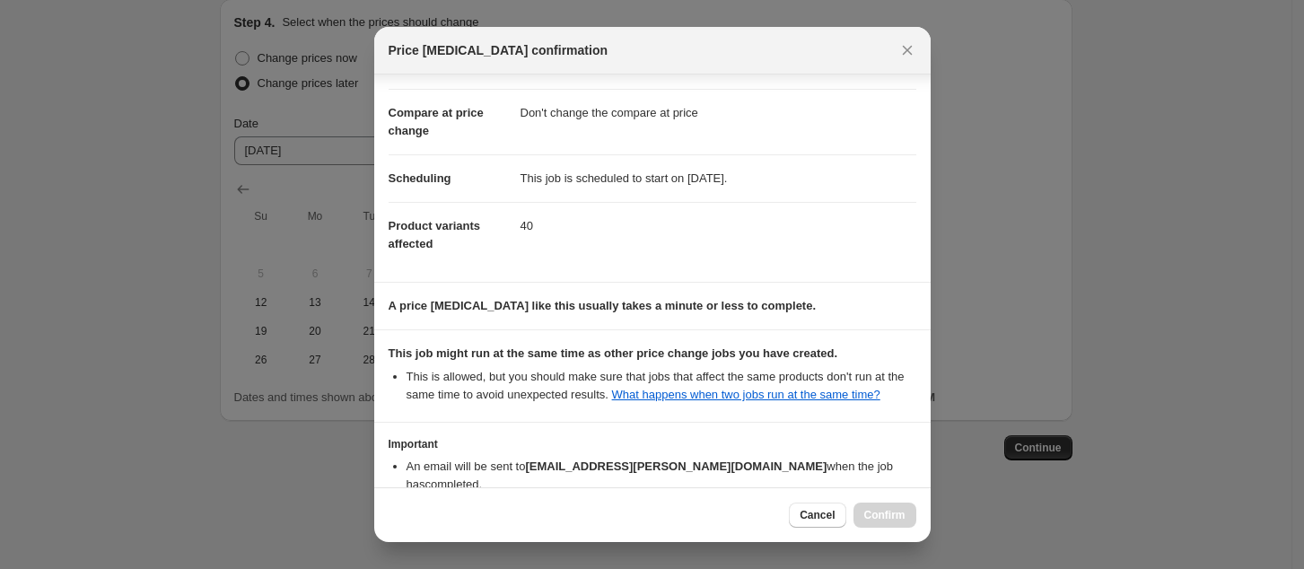
scroll to position [181, 0]
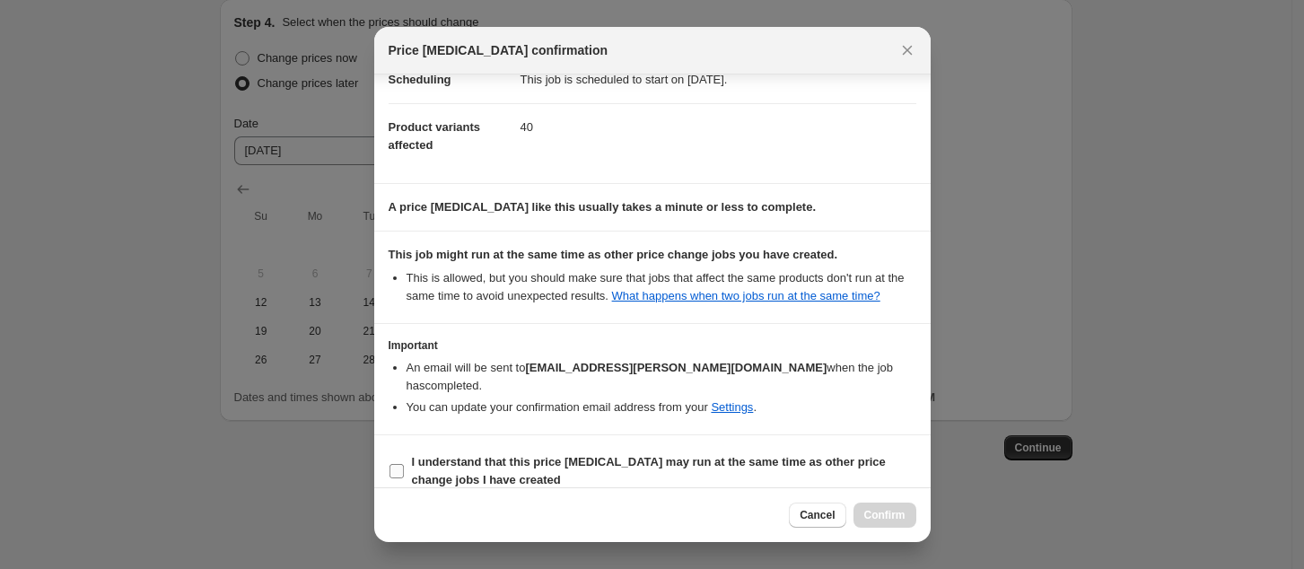
click at [557, 455] on b "I understand that this price [MEDICAL_DATA] may run at the same time as other p…" at bounding box center [649, 470] width 474 height 31
click at [404, 464] on input "I understand that this price [MEDICAL_DATA] may run at the same time as other p…" at bounding box center [397, 471] width 14 height 14
checkbox input "true"
click at [877, 503] on button "Confirm" at bounding box center [885, 515] width 63 height 25
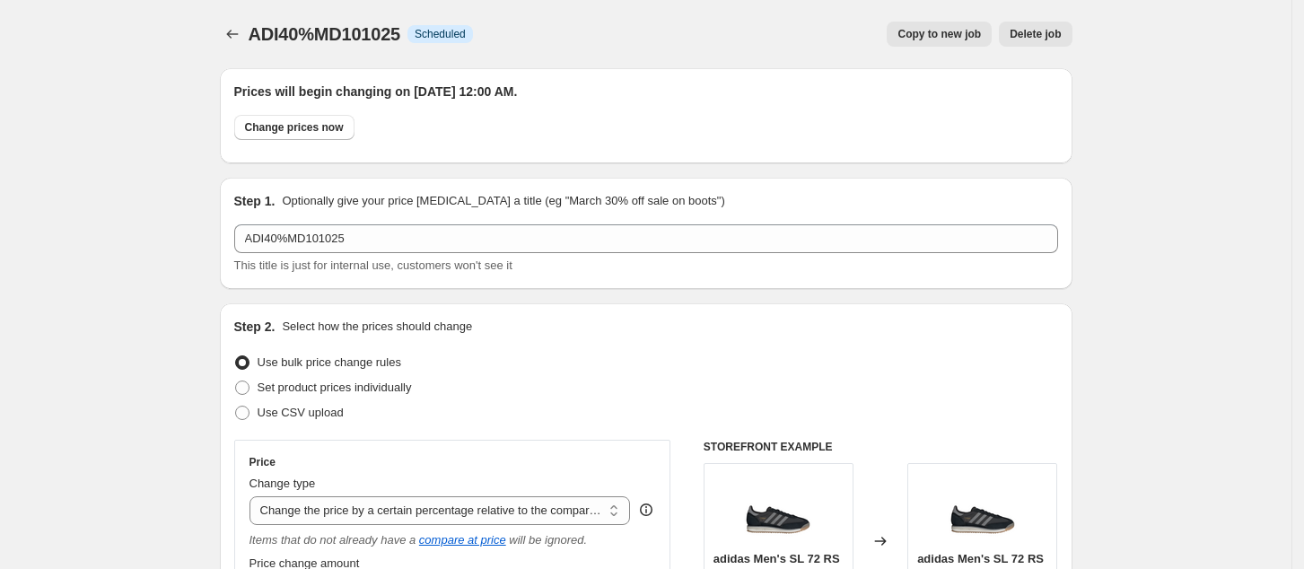
scroll to position [1763, 0]
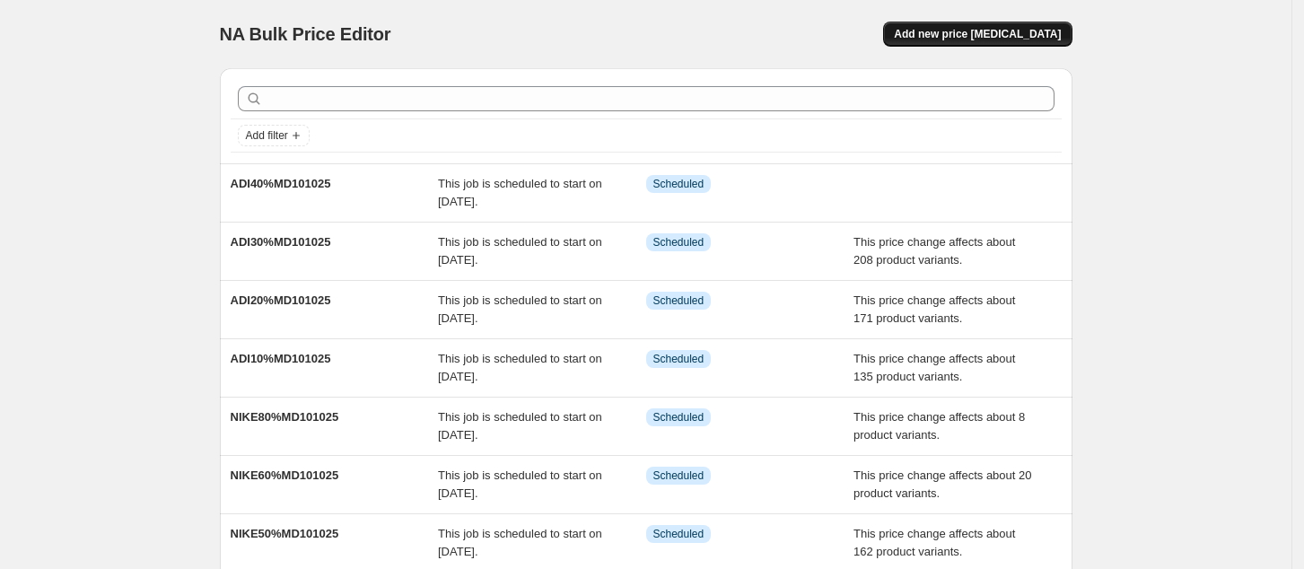
click at [1009, 33] on span "Add new price [MEDICAL_DATA]" at bounding box center [977, 34] width 167 height 14
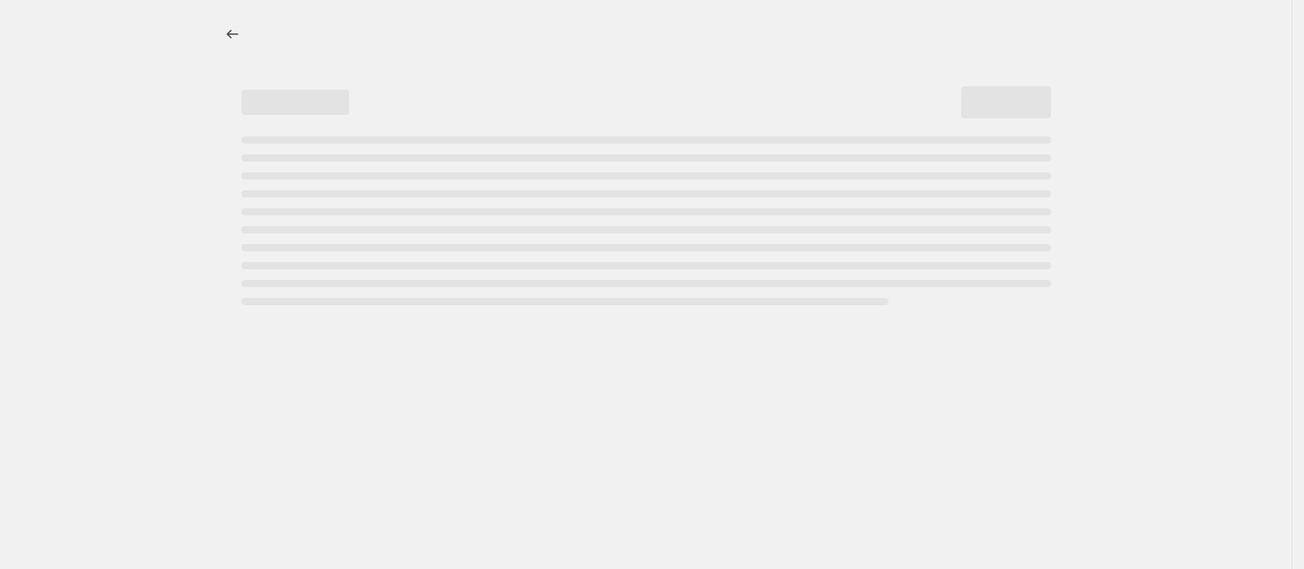
select select "percentage"
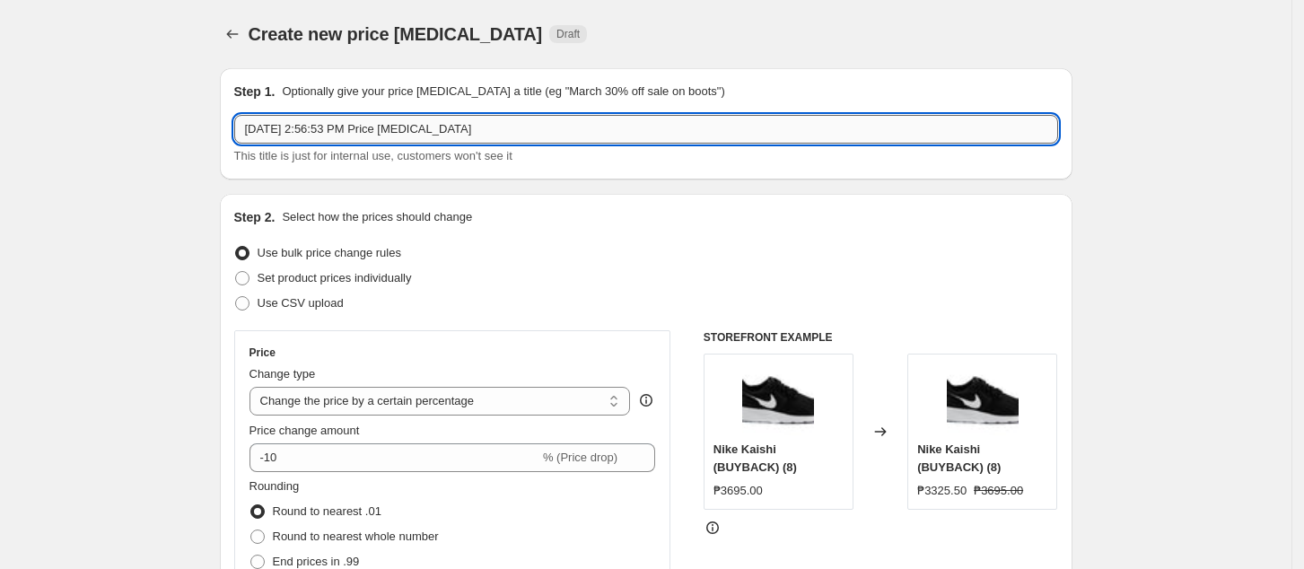
click at [480, 123] on input "[DATE] 2:56:53 PM Price [MEDICAL_DATA]" at bounding box center [646, 129] width 824 height 29
paste input "ADI10%MD101025"
click at [276, 123] on input "ADI10%MD101025" at bounding box center [646, 129] width 824 height 29
type input "ADI50%MD101025"
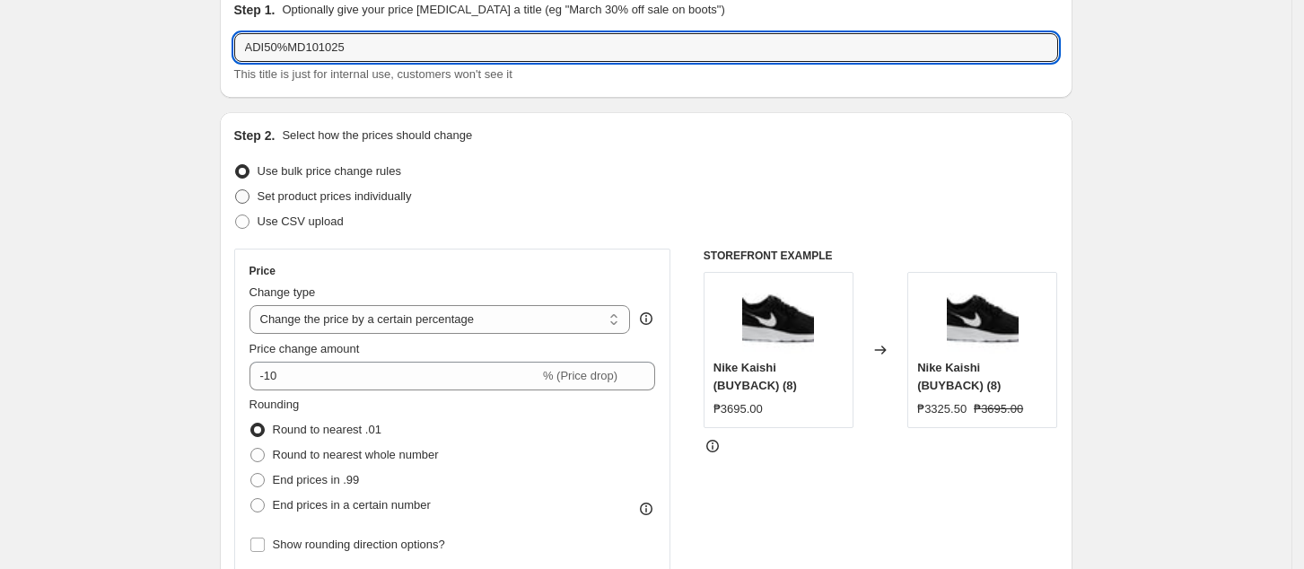
scroll to position [119, 0]
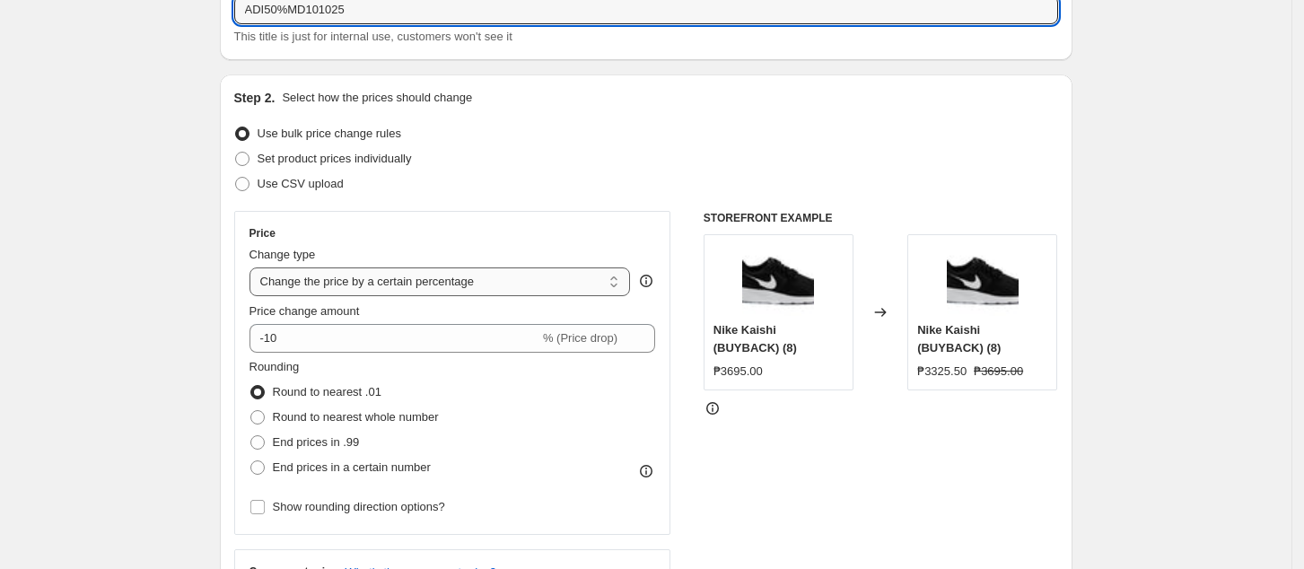
click at [421, 285] on select "Change the price to a certain amount Change the price by a certain amount Chang…" at bounding box center [440, 281] width 381 height 29
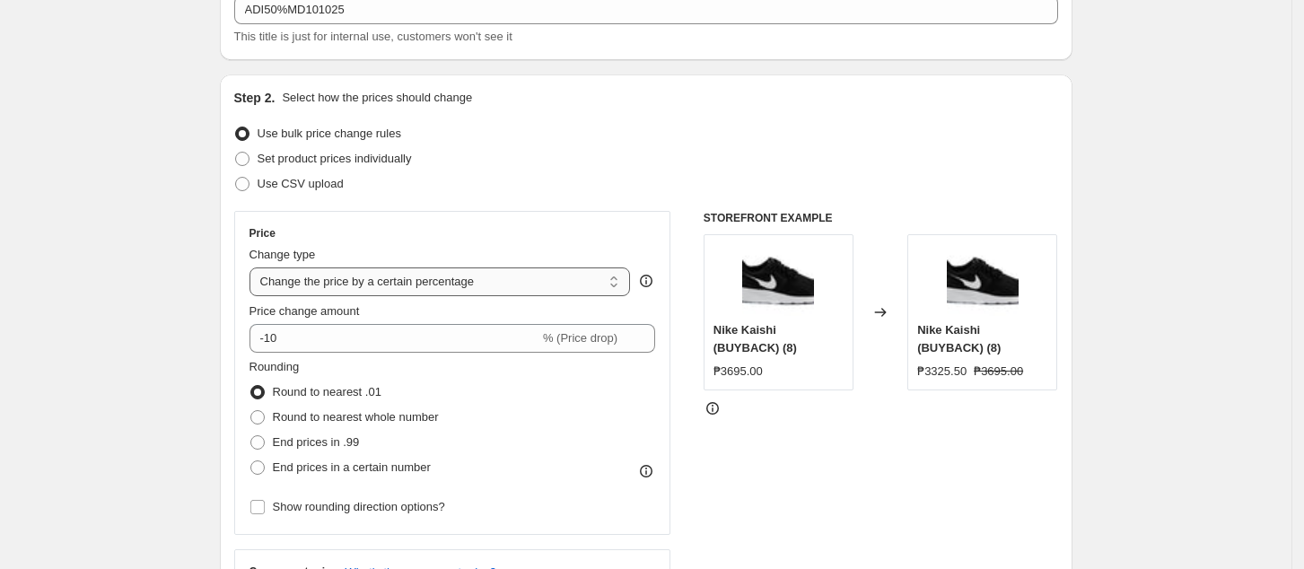
select select "pcap"
click at [255, 267] on select "Change the price to a certain amount Change the price by a certain amount Chang…" at bounding box center [440, 281] width 381 height 29
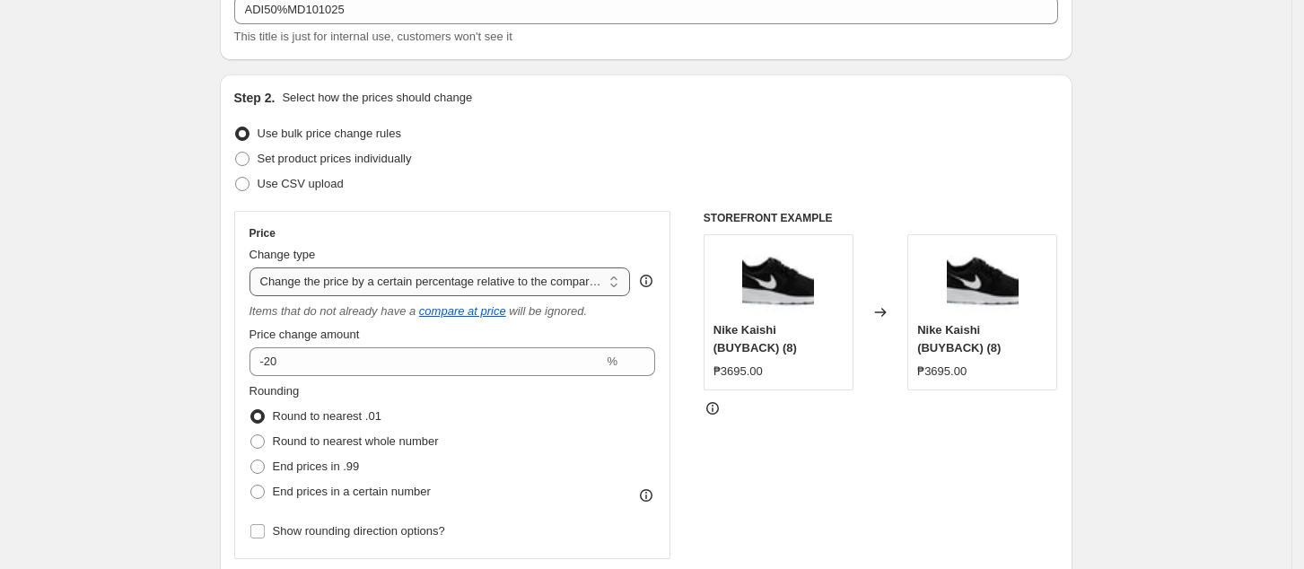
click at [446, 274] on select "Change the price to a certain amount Change the price by a certain amount Chang…" at bounding box center [440, 281] width 381 height 29
click at [255, 267] on select "Change the price to a certain amount Change the price by a certain amount Chang…" at bounding box center [440, 281] width 381 height 29
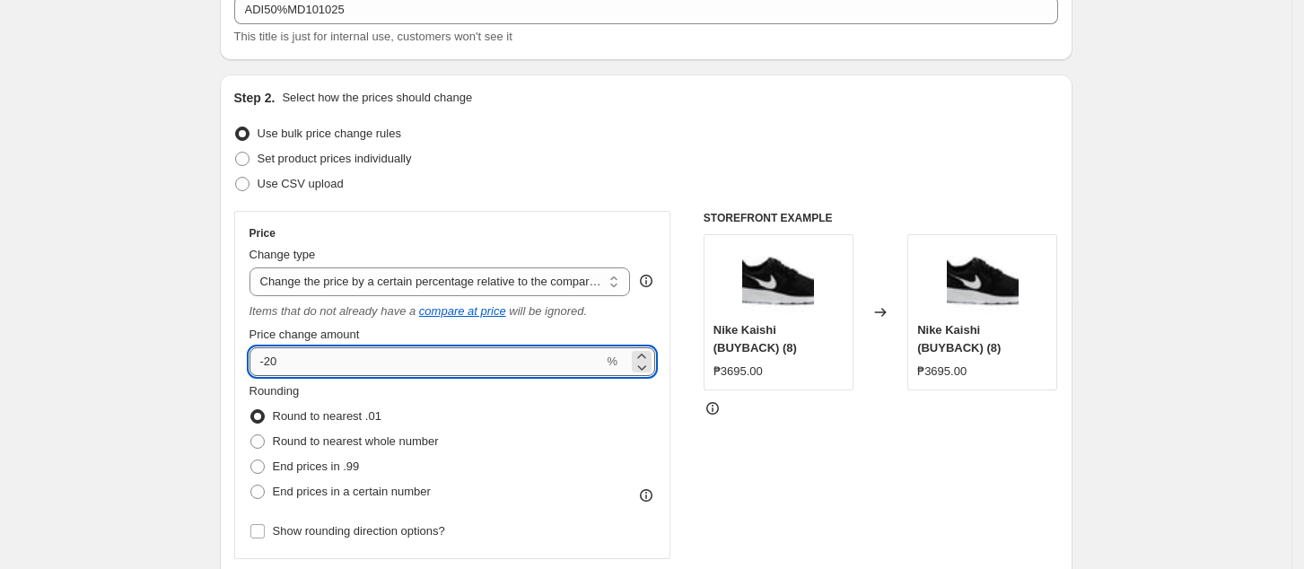
click at [381, 370] on input "-20" at bounding box center [427, 361] width 355 height 29
type input "-2"
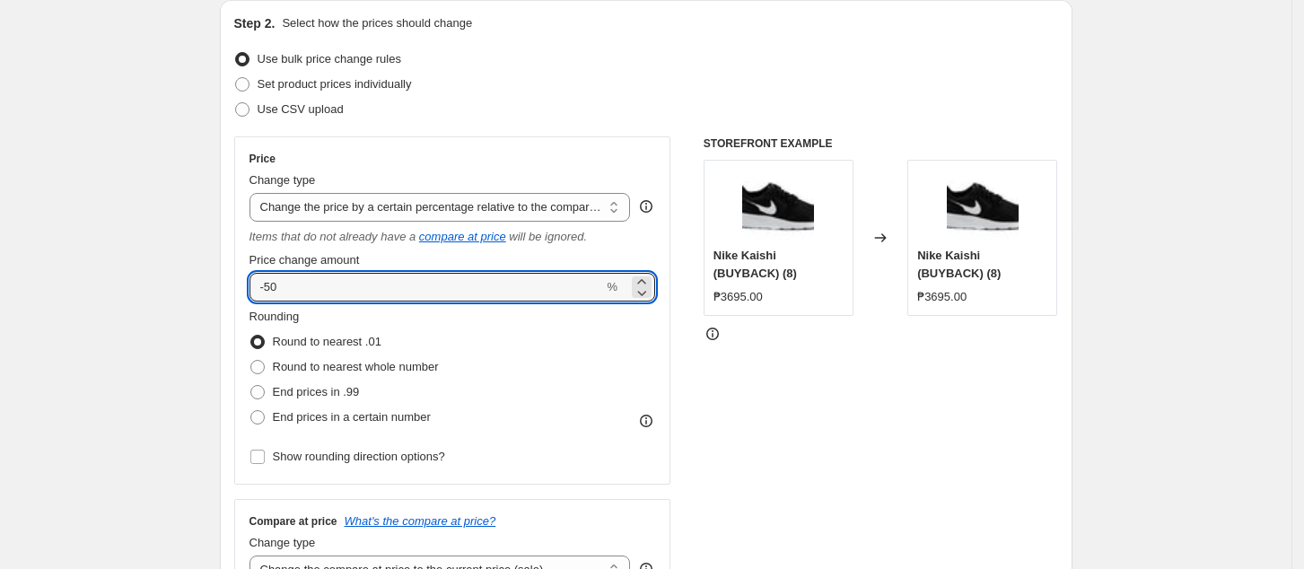
scroll to position [478, 0]
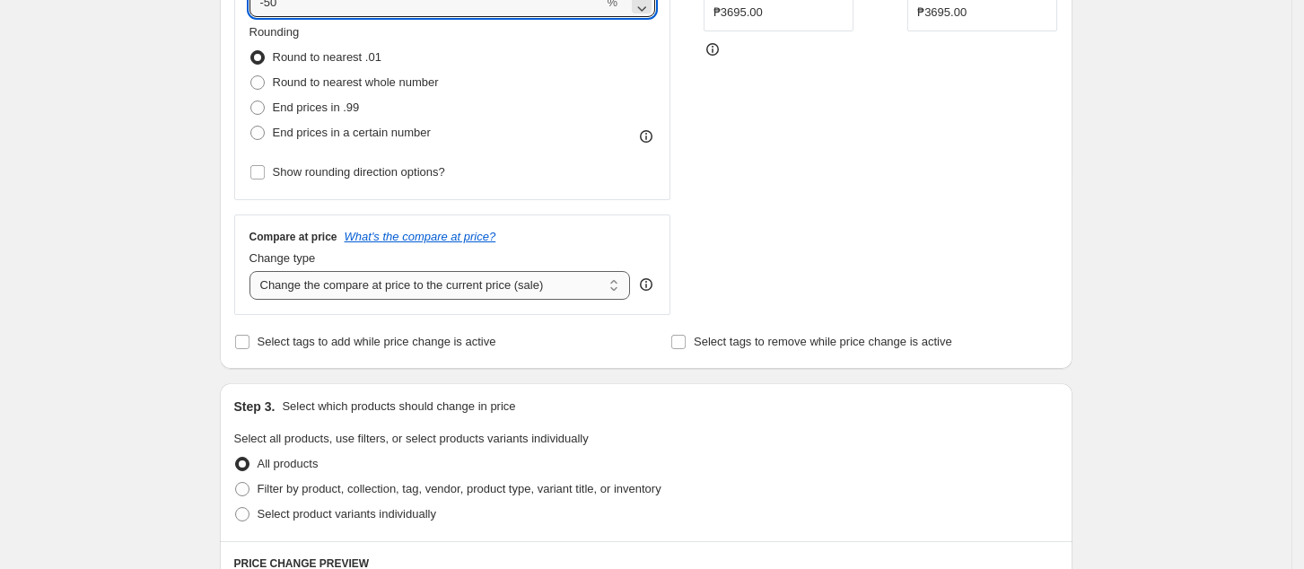
type input "-50"
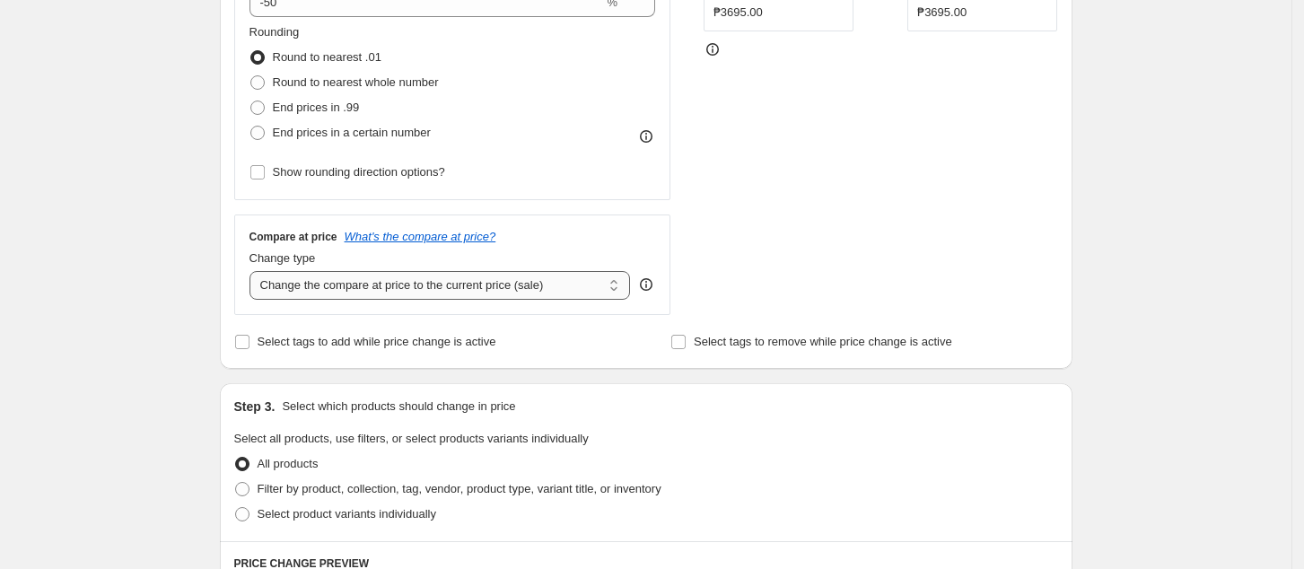
click at [450, 285] on select "Change the compare at price to the current price (sale) Change the compare at p…" at bounding box center [440, 285] width 381 height 29
select select "no_change"
click at [255, 272] on select "Change the compare at price to the current price (sale) Change the compare at p…" at bounding box center [440, 285] width 381 height 29
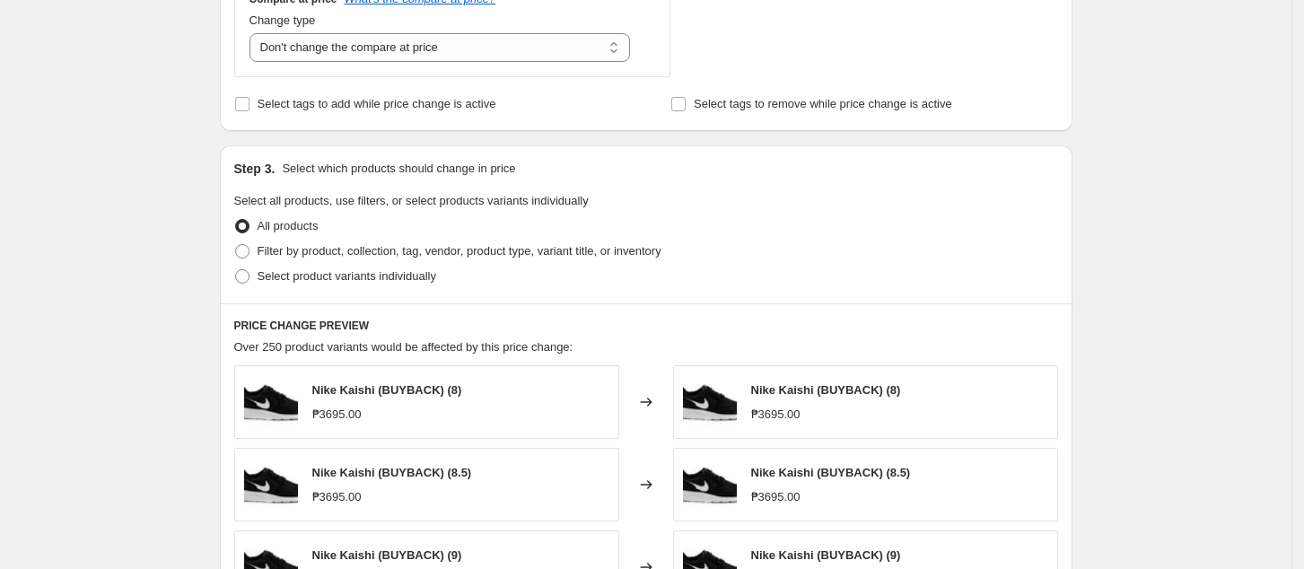
scroll to position [718, 0]
click at [330, 251] on span "Filter by product, collection, tag, vendor, product type, variant title, or inv…" at bounding box center [460, 248] width 404 height 13
click at [236, 243] on input "Filter by product, collection, tag, vendor, product type, variant title, or inv…" at bounding box center [235, 242] width 1 height 1
radio input "true"
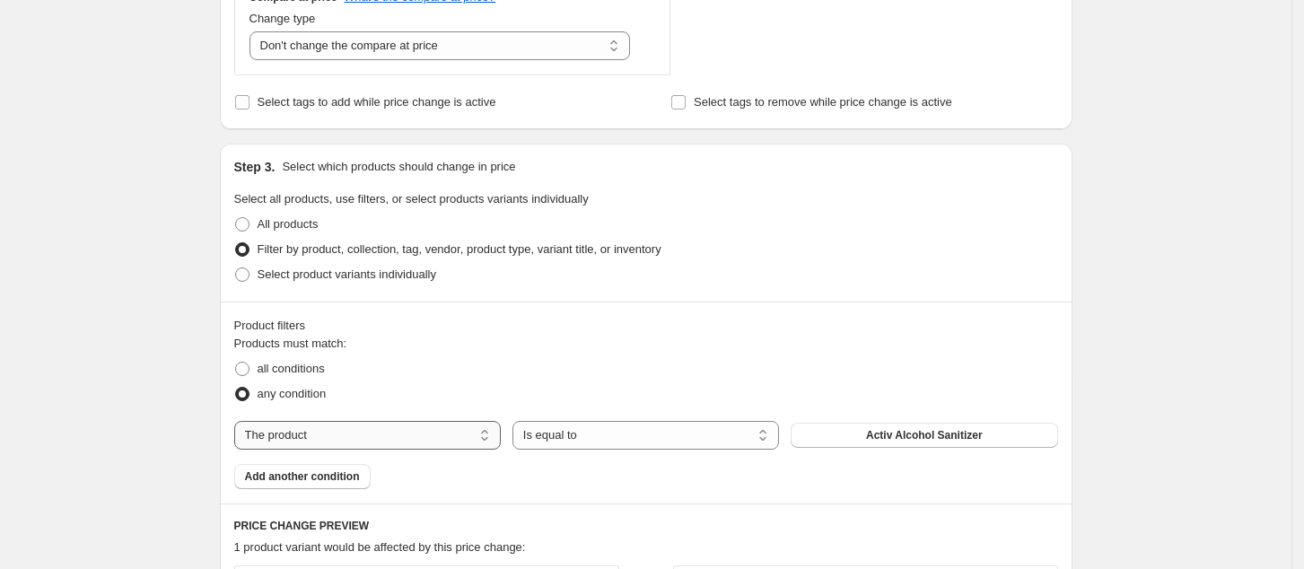
click at [362, 435] on select "The product The product's collection The product's tag The product's vendor The…" at bounding box center [367, 435] width 267 height 29
select select "tag"
click at [929, 434] on span "'+1 size" at bounding box center [925, 435] width 39 height 14
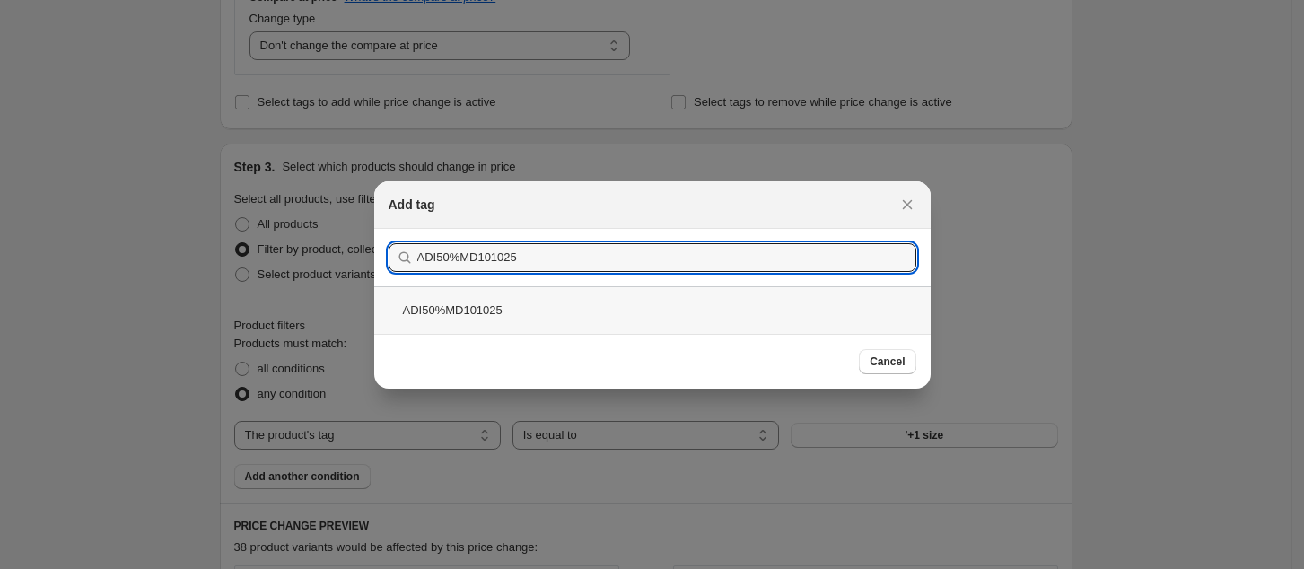
type input "ADI50%MD101025"
click at [756, 313] on div "ADI50%MD101025" at bounding box center [652, 310] width 557 height 48
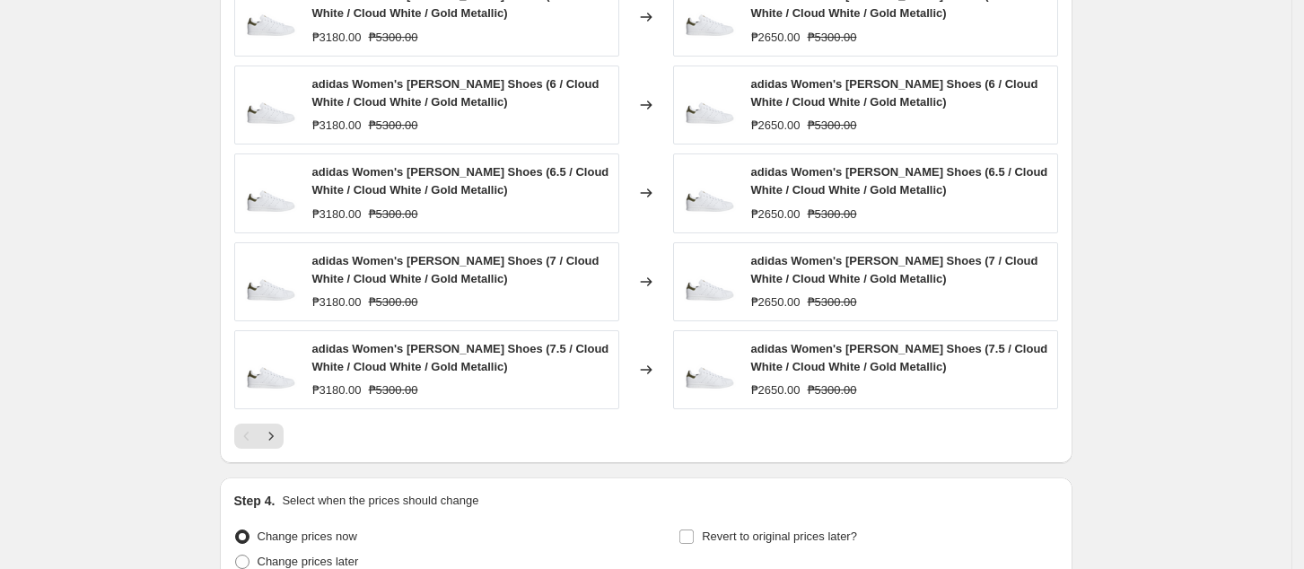
scroll to position [1436, 0]
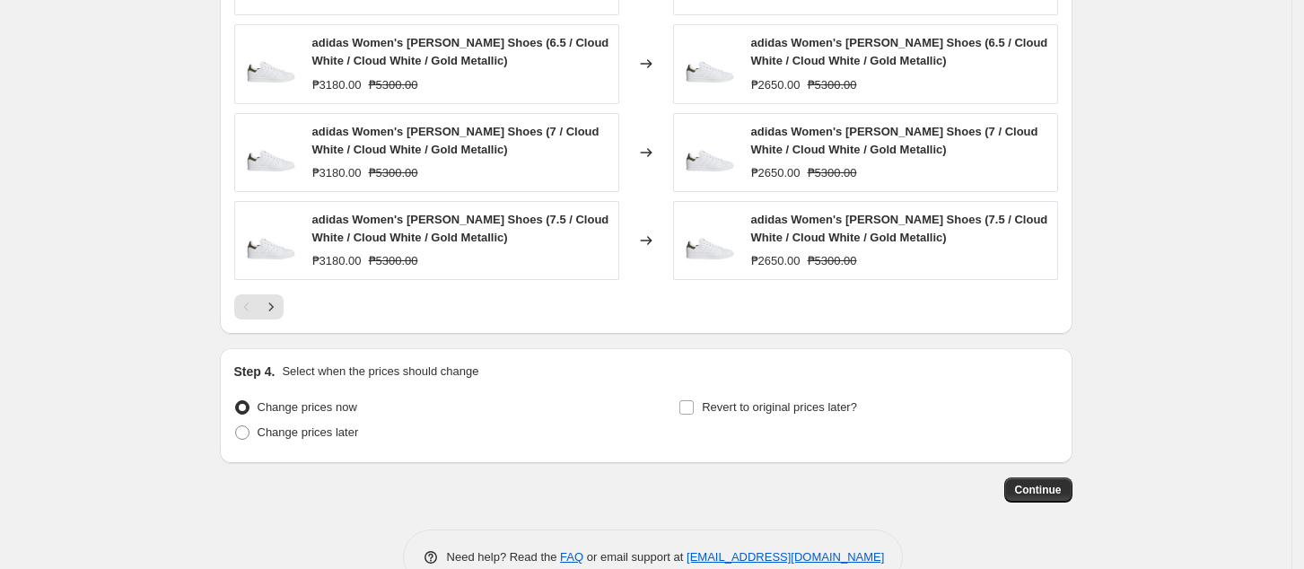
click at [291, 310] on div at bounding box center [646, 306] width 824 height 25
click at [280, 311] on icon "Next" at bounding box center [271, 307] width 18 height 18
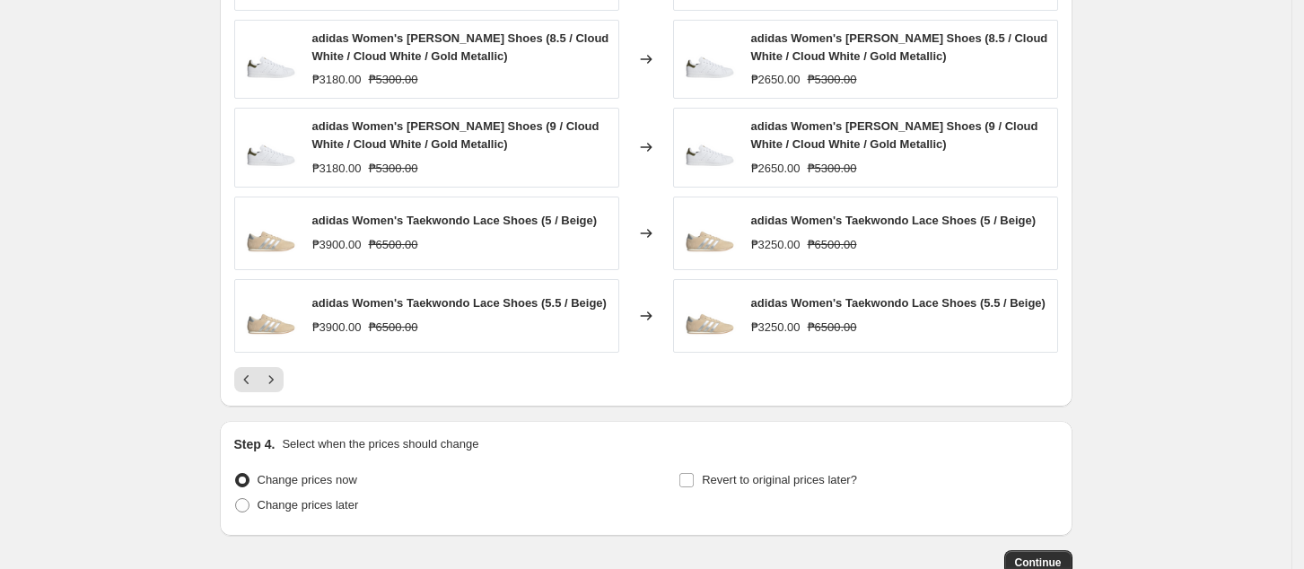
scroll to position [1316, 0]
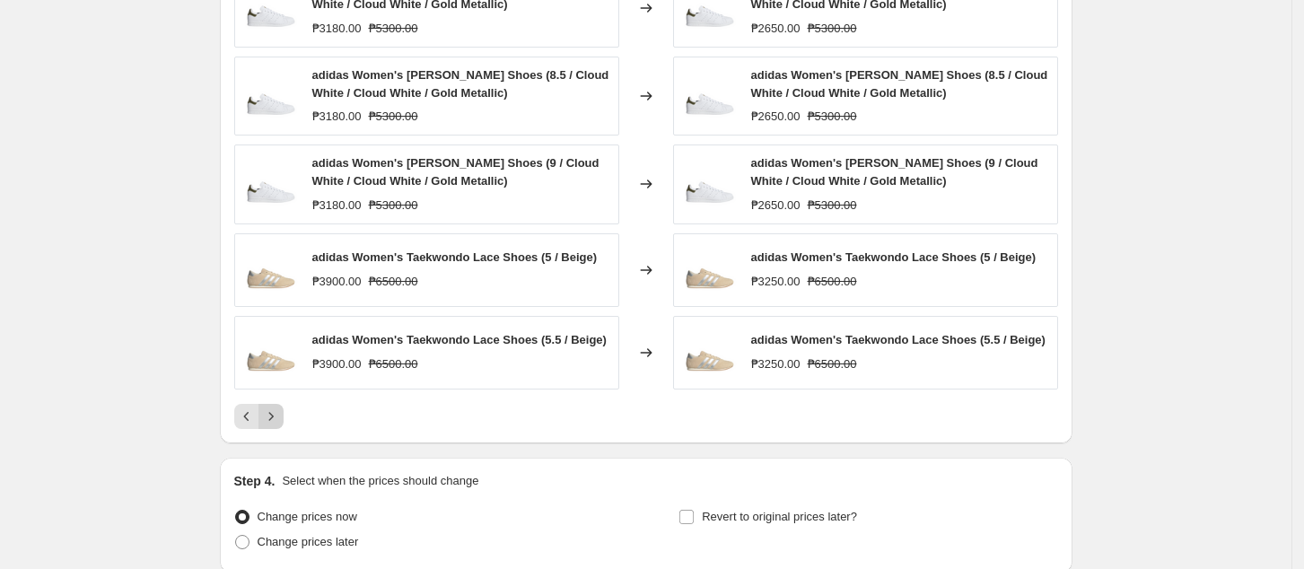
click at [273, 418] on icon "Next" at bounding box center [271, 417] width 18 height 18
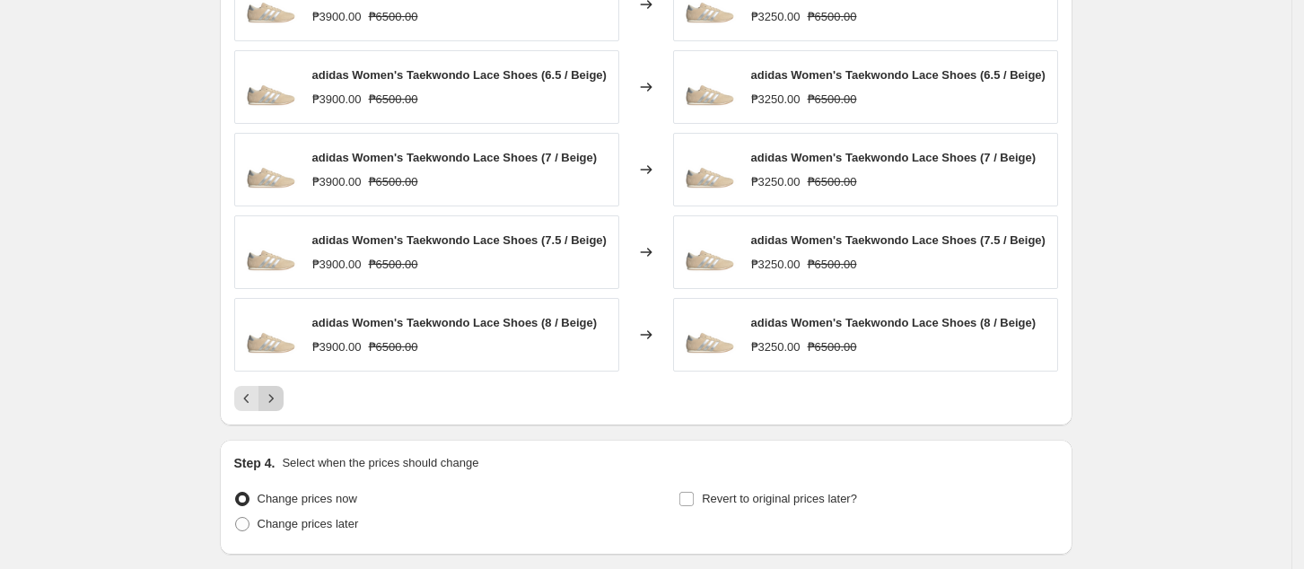
click at [279, 399] on icon "Next" at bounding box center [271, 399] width 18 height 18
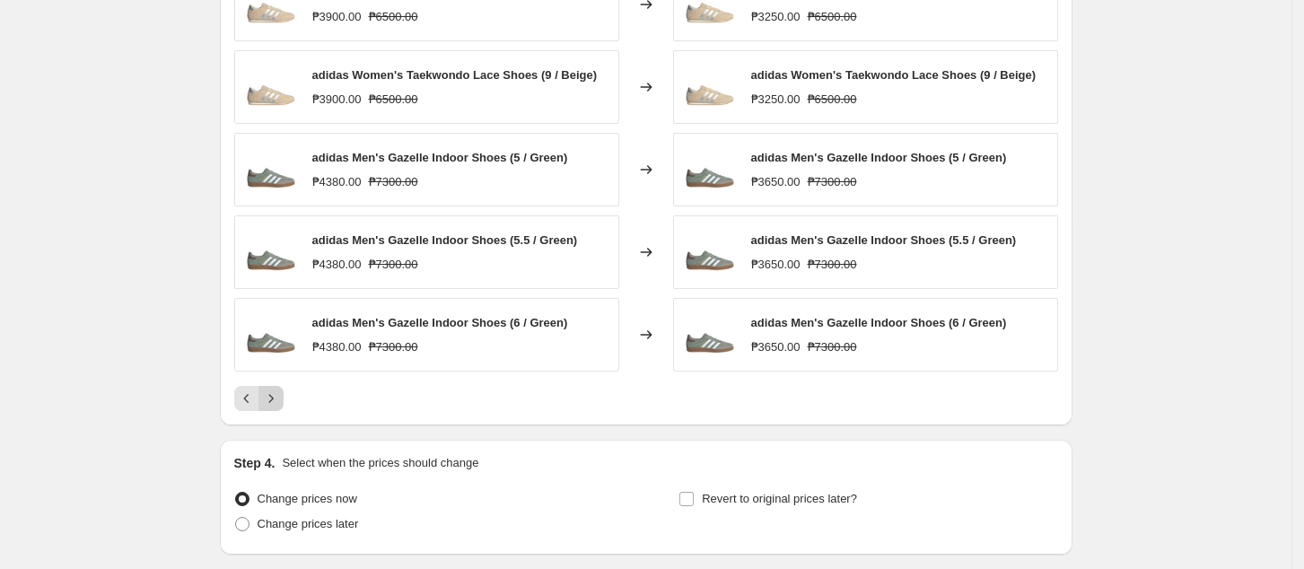
click at [280, 399] on icon "Next" at bounding box center [271, 399] width 18 height 18
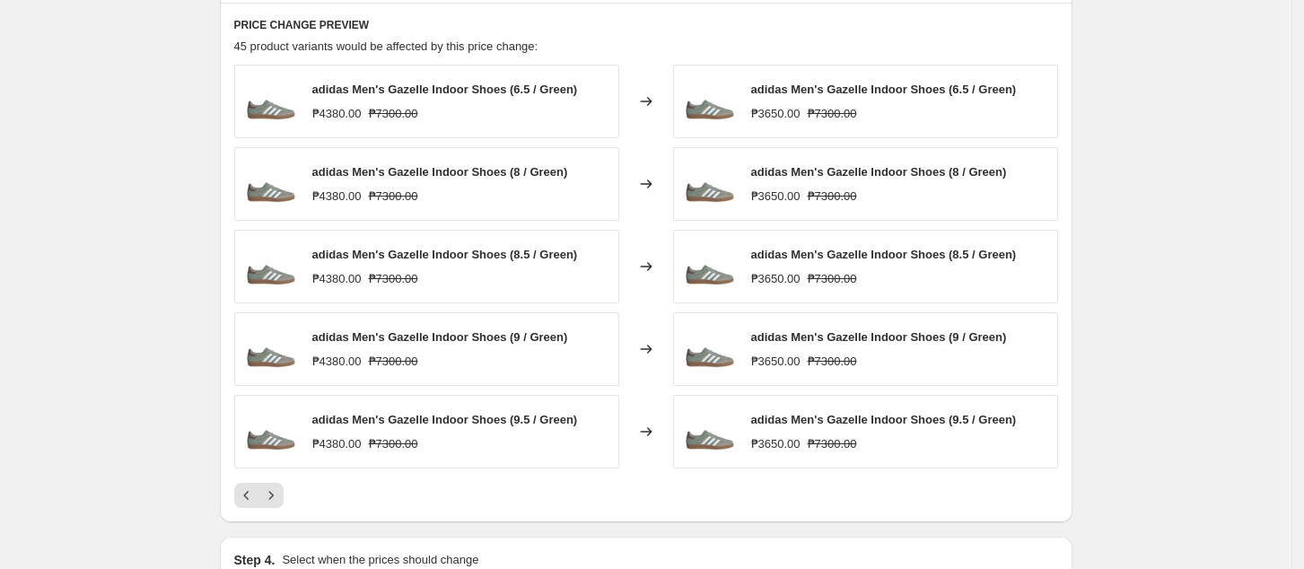
scroll to position [1196, 0]
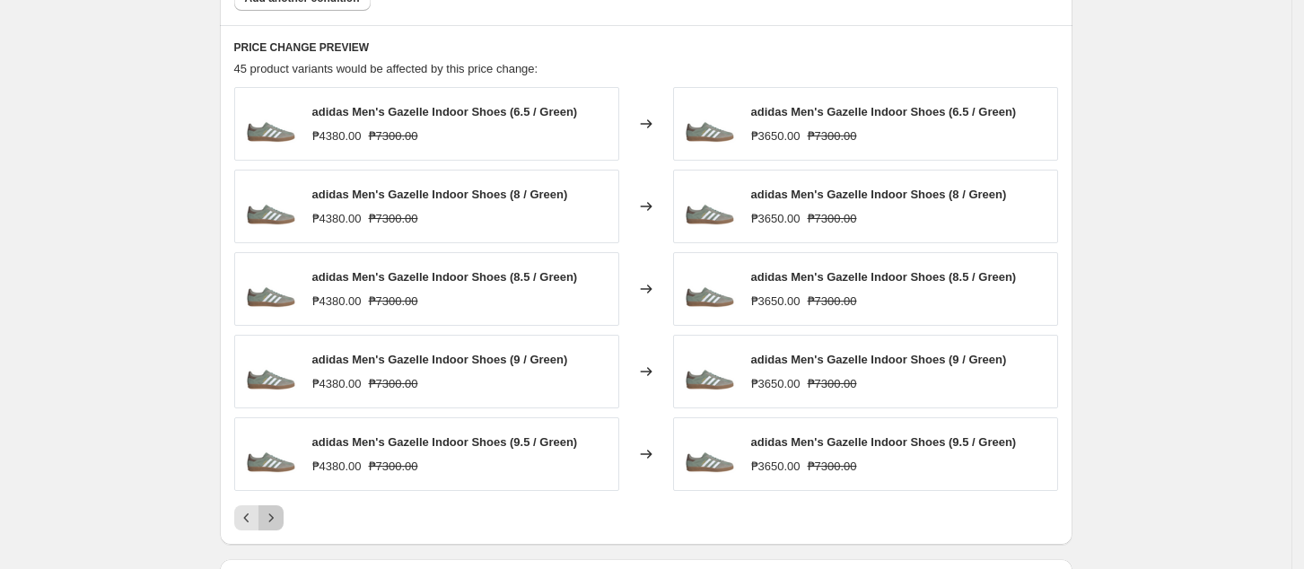
click at [280, 513] on icon "Next" at bounding box center [271, 518] width 18 height 18
click at [279, 524] on icon "Next" at bounding box center [271, 518] width 18 height 18
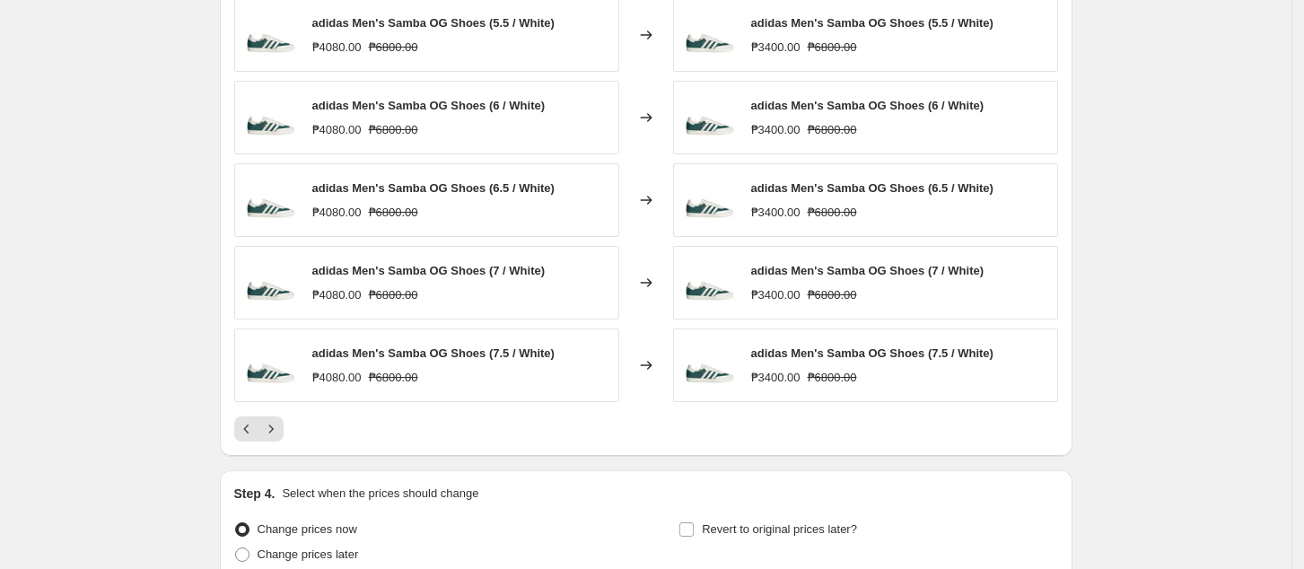
scroll to position [1316, 0]
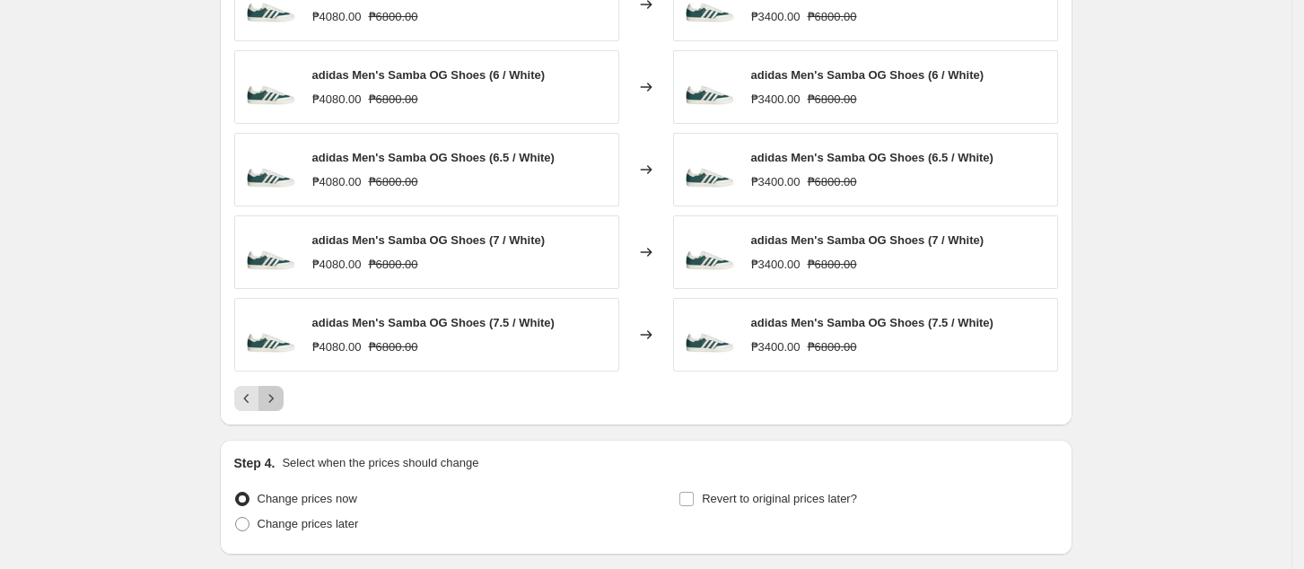
click at [279, 394] on icon "Next" at bounding box center [271, 399] width 18 height 18
click at [273, 396] on icon "Next" at bounding box center [271, 399] width 18 height 18
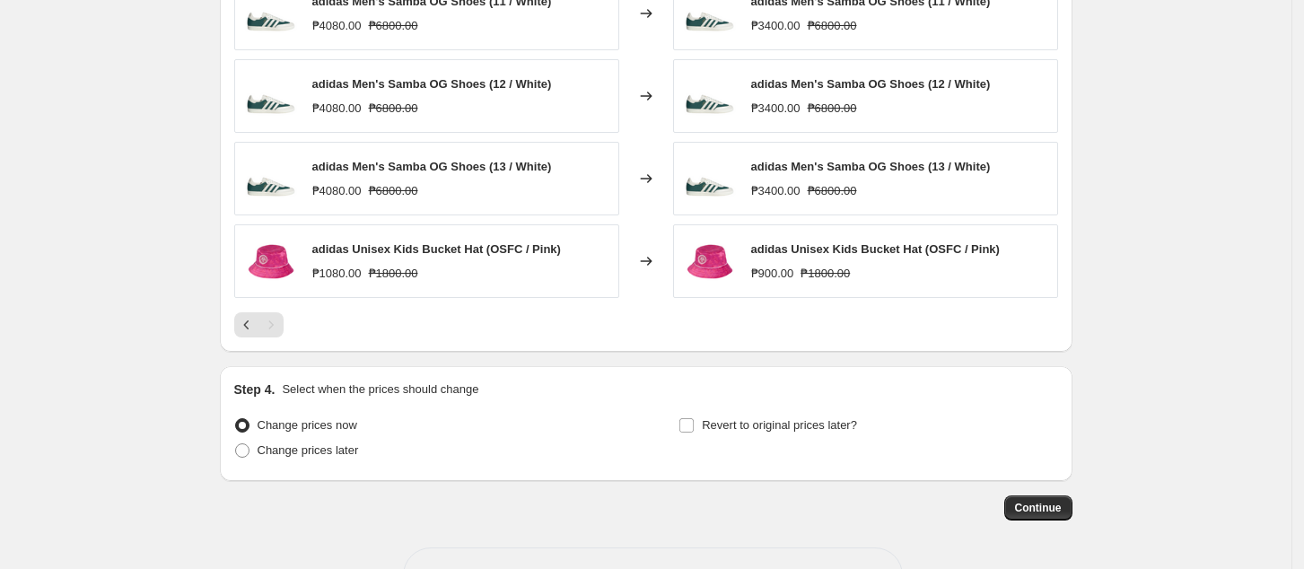
scroll to position [1451, 0]
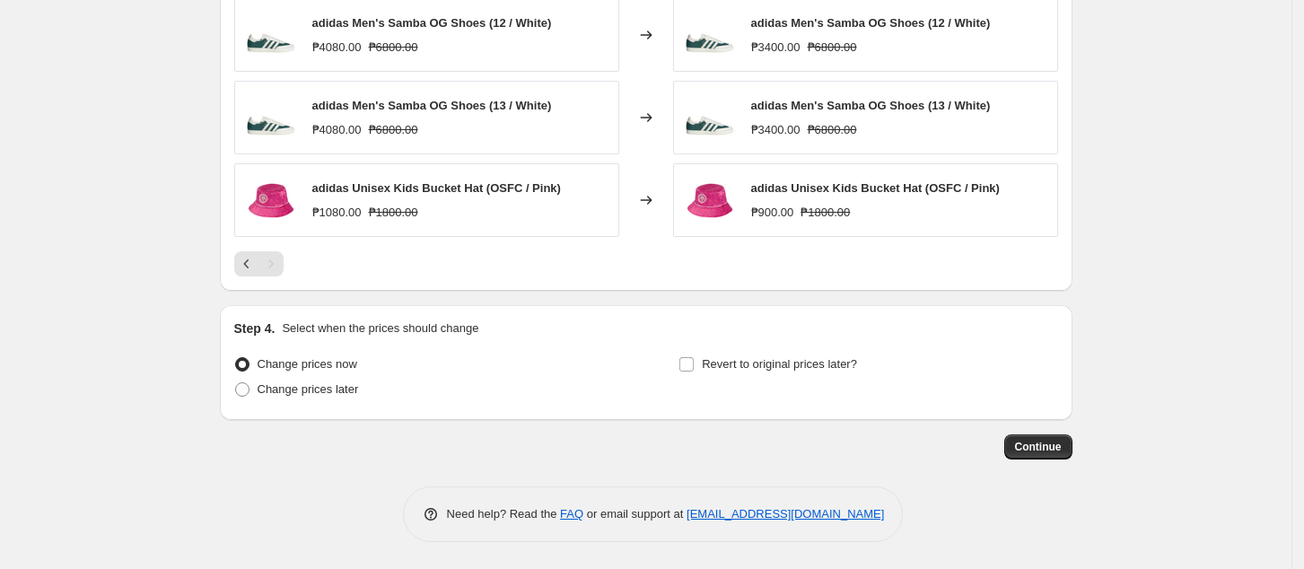
drag, startPoint x: 328, startPoint y: 390, endPoint x: 363, endPoint y: 388, distance: 35.1
click at [330, 392] on span "Change prices later" at bounding box center [308, 388] width 101 height 13
click at [236, 383] on input "Change prices later" at bounding box center [235, 382] width 1 height 1
radio input "true"
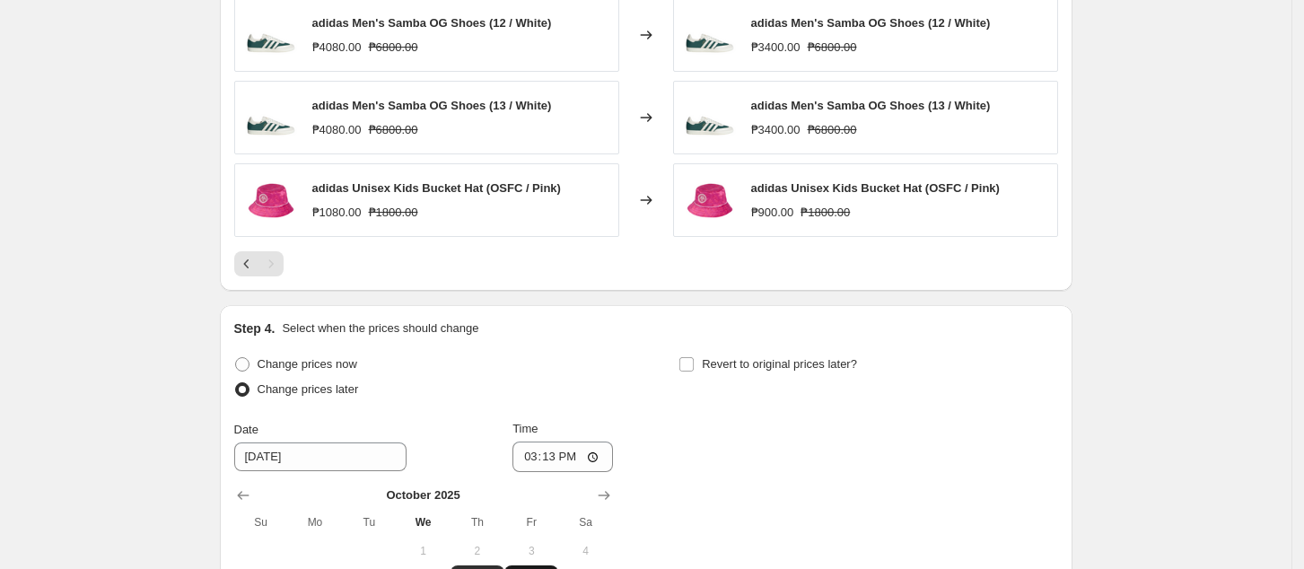
scroll to position [1757, 0]
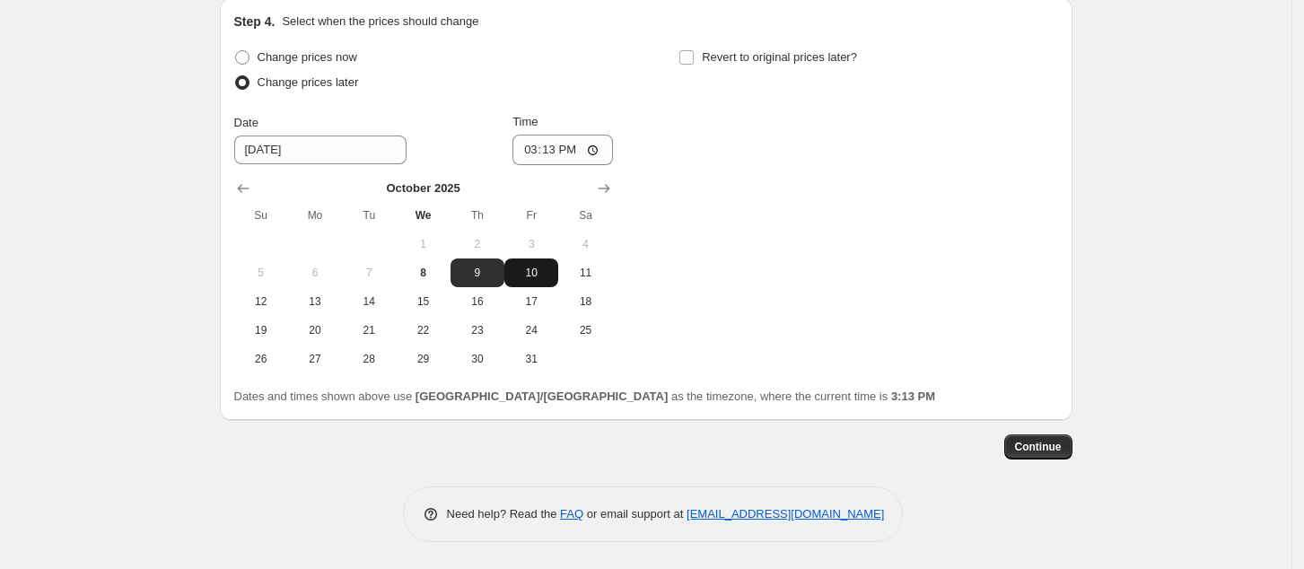
click at [546, 276] on span "10" at bounding box center [531, 273] width 39 height 14
type input "[DATE]"
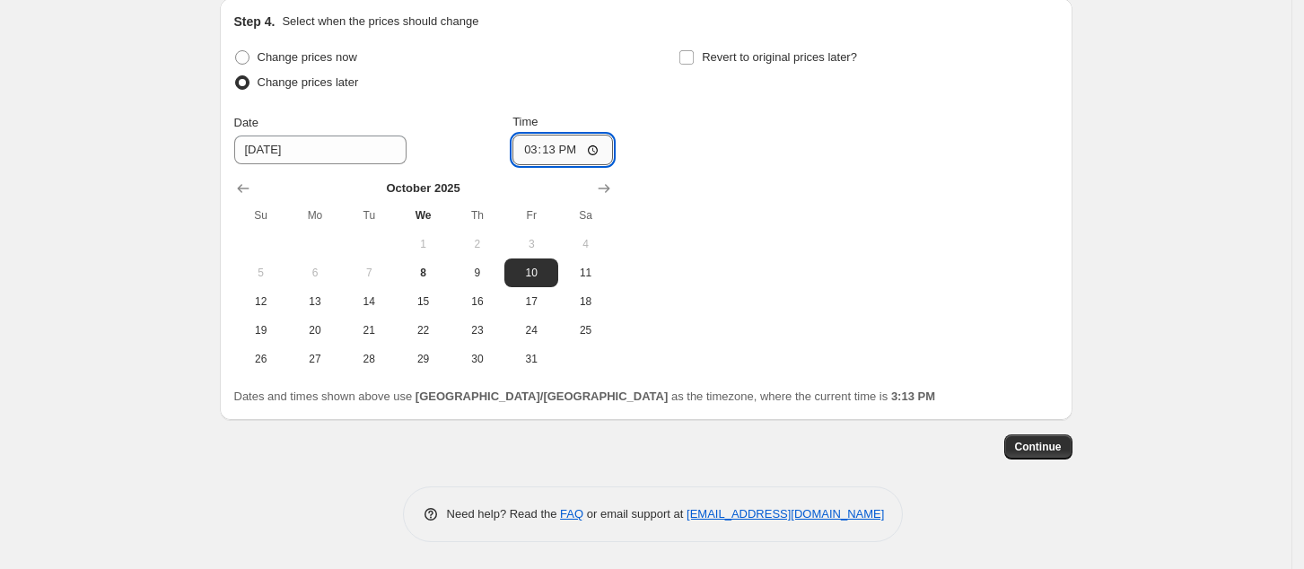
click at [530, 153] on input "15:13" at bounding box center [563, 150] width 101 height 31
type input "00:00"
click at [942, 270] on div "Change prices now Change prices later Date [DATE] Time 00:00 [DATE] Su Mo Tu We…" at bounding box center [646, 209] width 824 height 329
click at [1046, 446] on span "Continue" at bounding box center [1038, 447] width 47 height 14
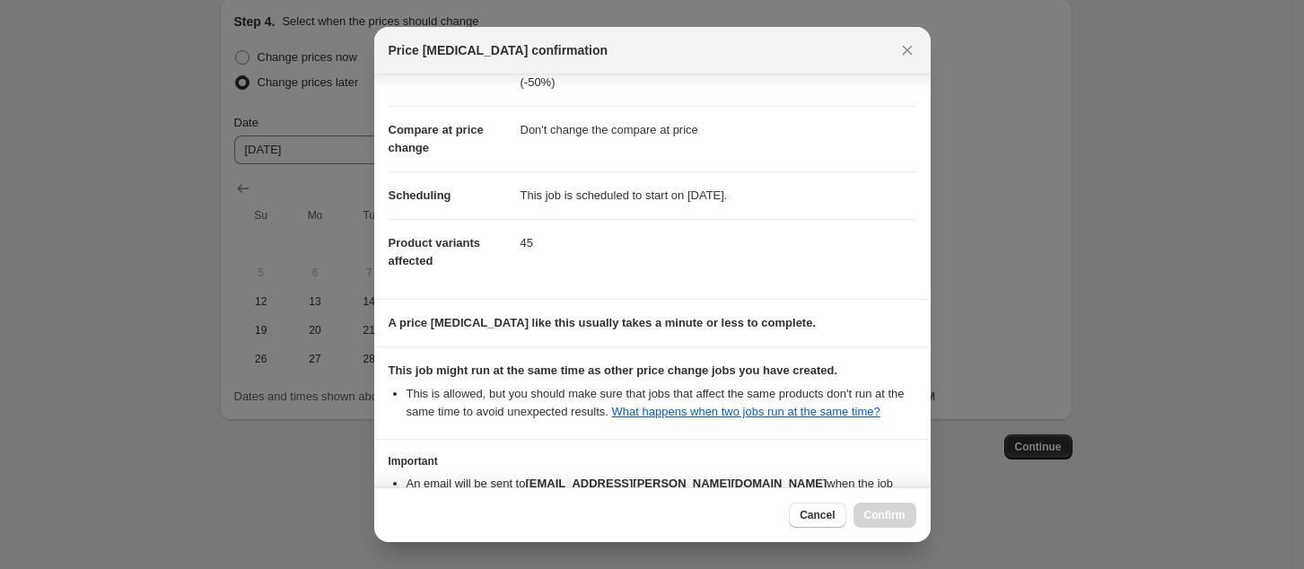
scroll to position [181, 0]
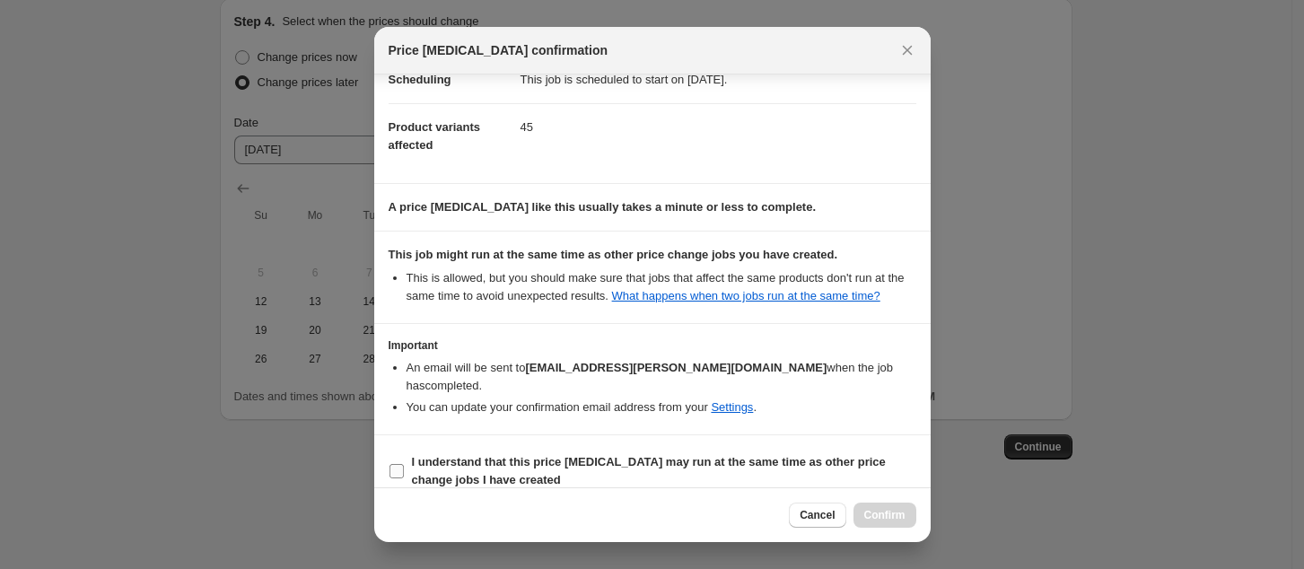
click at [486, 455] on b "I understand that this price [MEDICAL_DATA] may run at the same time as other p…" at bounding box center [649, 470] width 474 height 31
click at [404, 464] on input "I understand that this price [MEDICAL_DATA] may run at the same time as other p…" at bounding box center [397, 471] width 14 height 14
checkbox input "true"
click at [907, 521] on button "Confirm" at bounding box center [885, 515] width 63 height 25
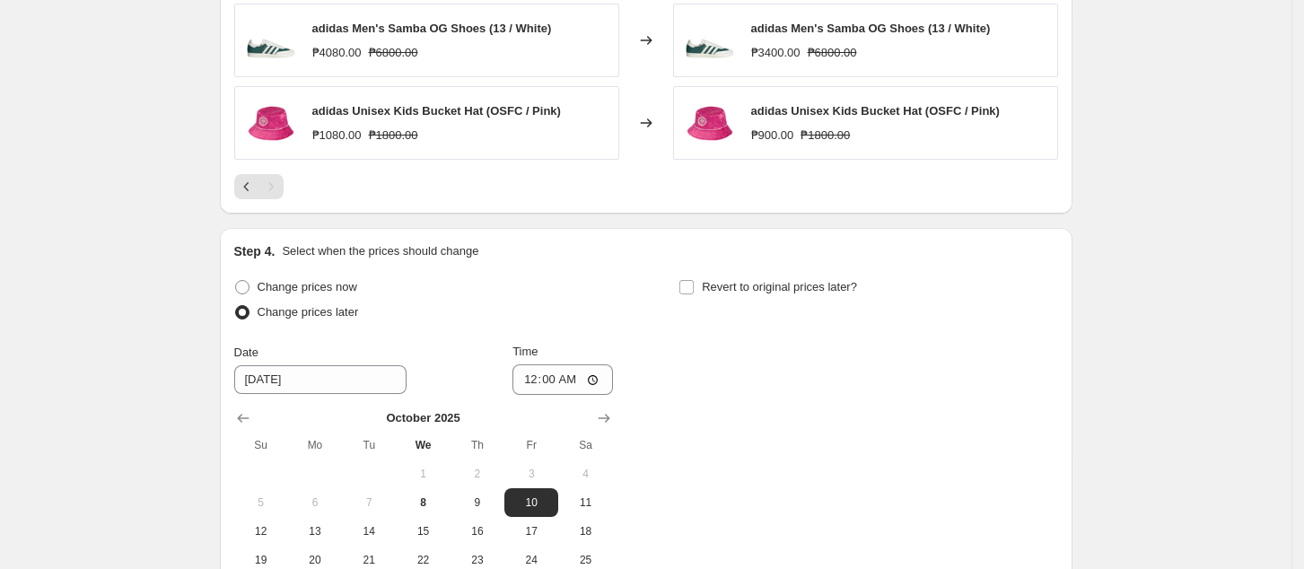
scroll to position [1867, 0]
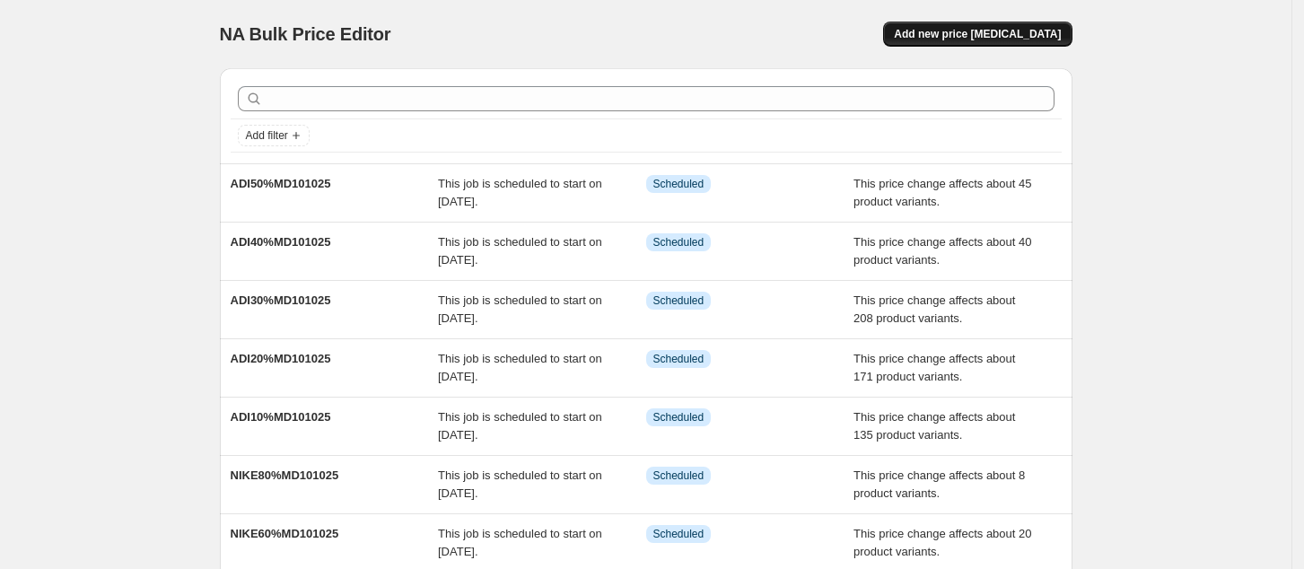
click at [987, 31] on span "Add new price [MEDICAL_DATA]" at bounding box center [977, 34] width 167 height 14
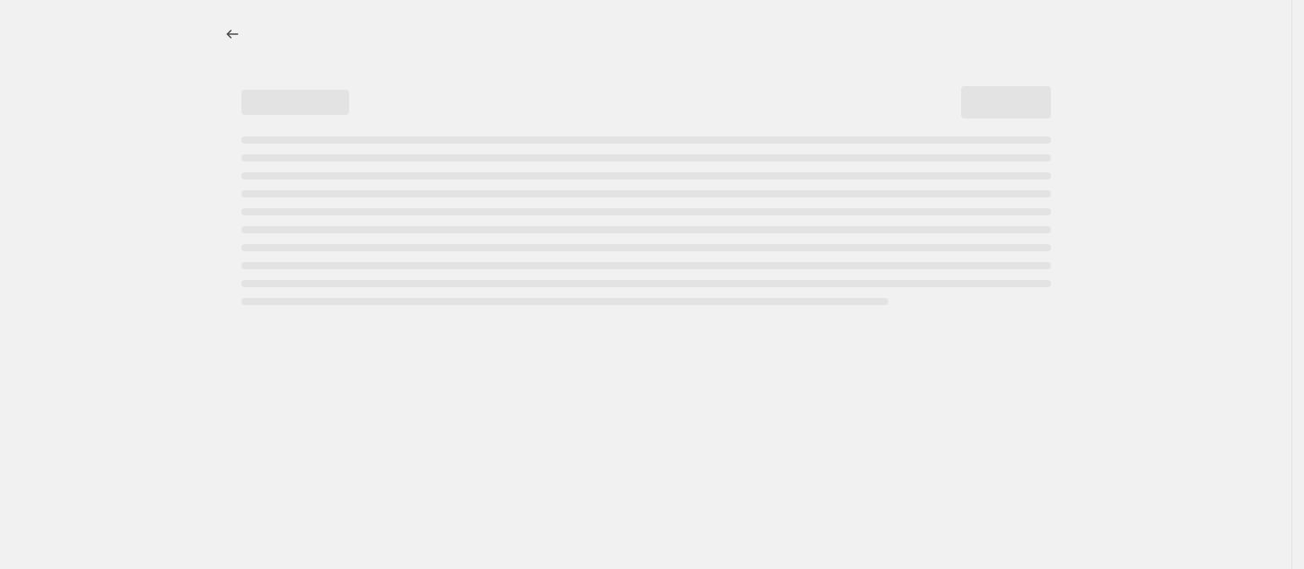
select select "percentage"
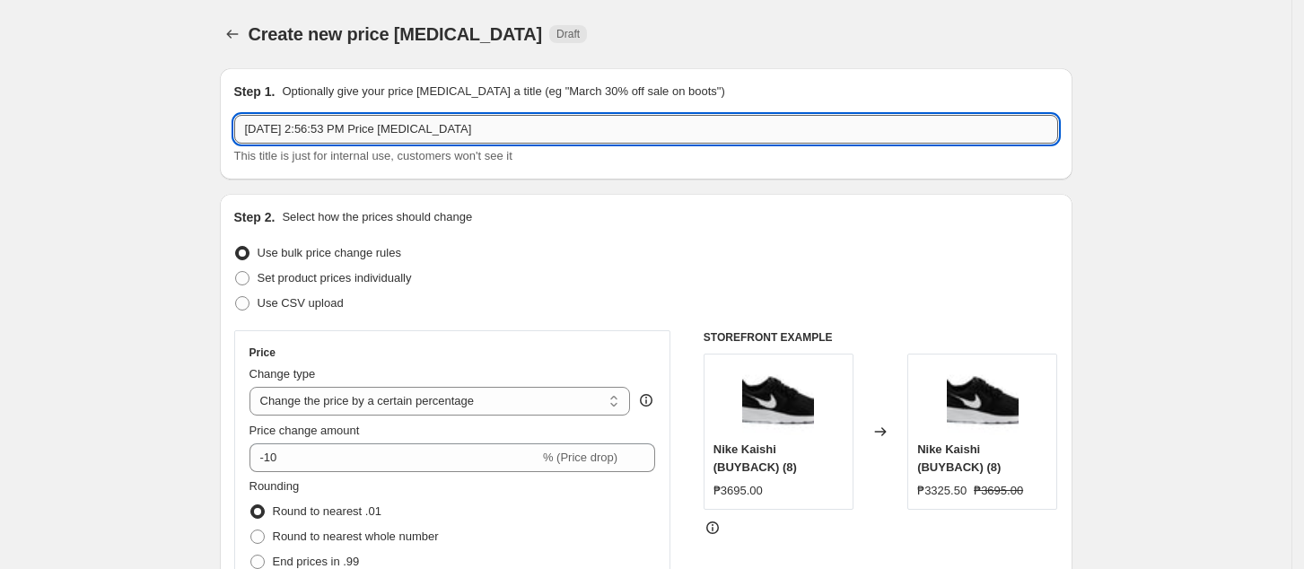
click at [506, 127] on input "[DATE] 2:56:53 PM Price [MEDICAL_DATA]" at bounding box center [646, 129] width 824 height 29
click at [493, 125] on input "[DATE] 2:56:53 PM Price [MEDICAL_DATA]" at bounding box center [646, 129] width 824 height 29
paste input "ADI10%MD101025"
click at [274, 131] on input "ADI10%MD101025" at bounding box center [646, 129] width 824 height 29
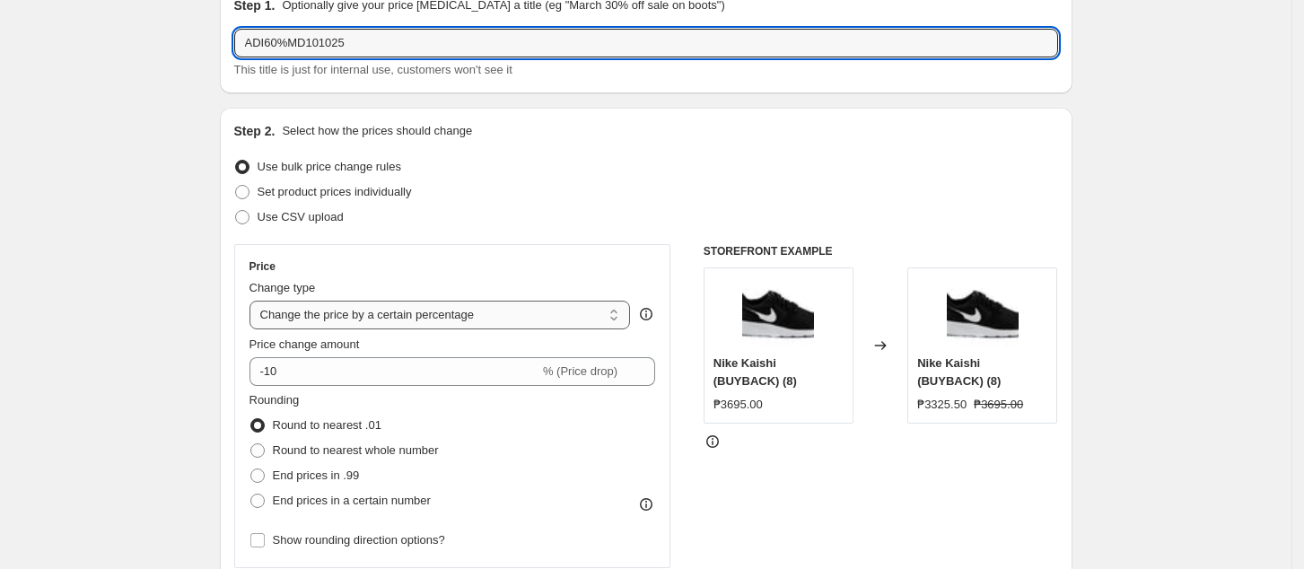
scroll to position [119, 0]
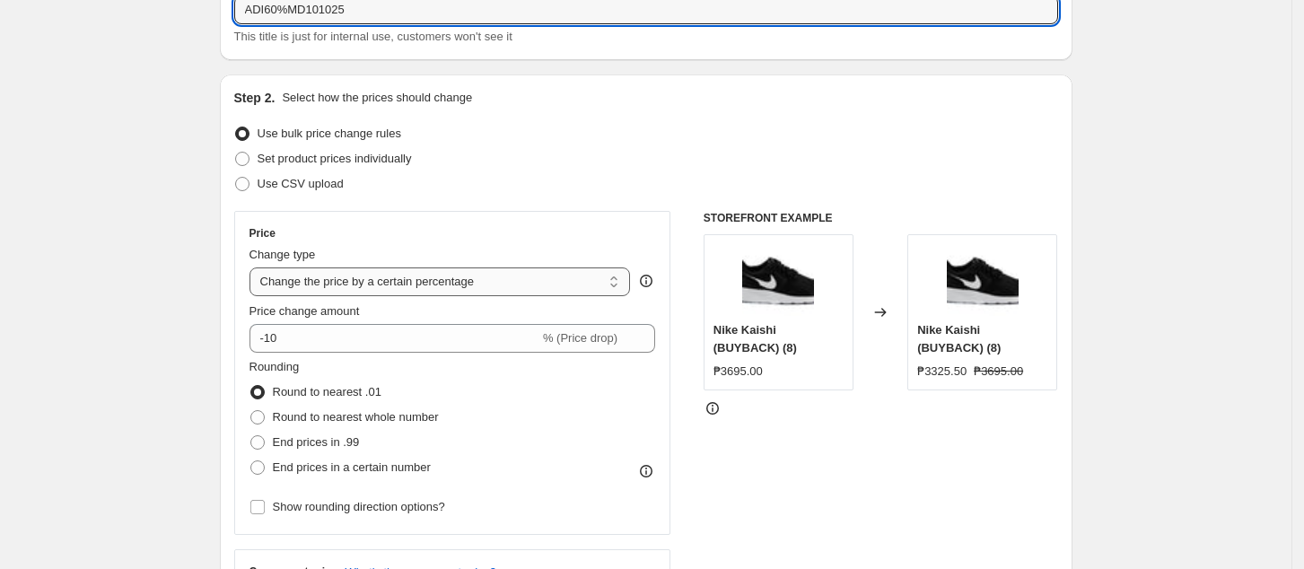
type input "ADI60%MD101025"
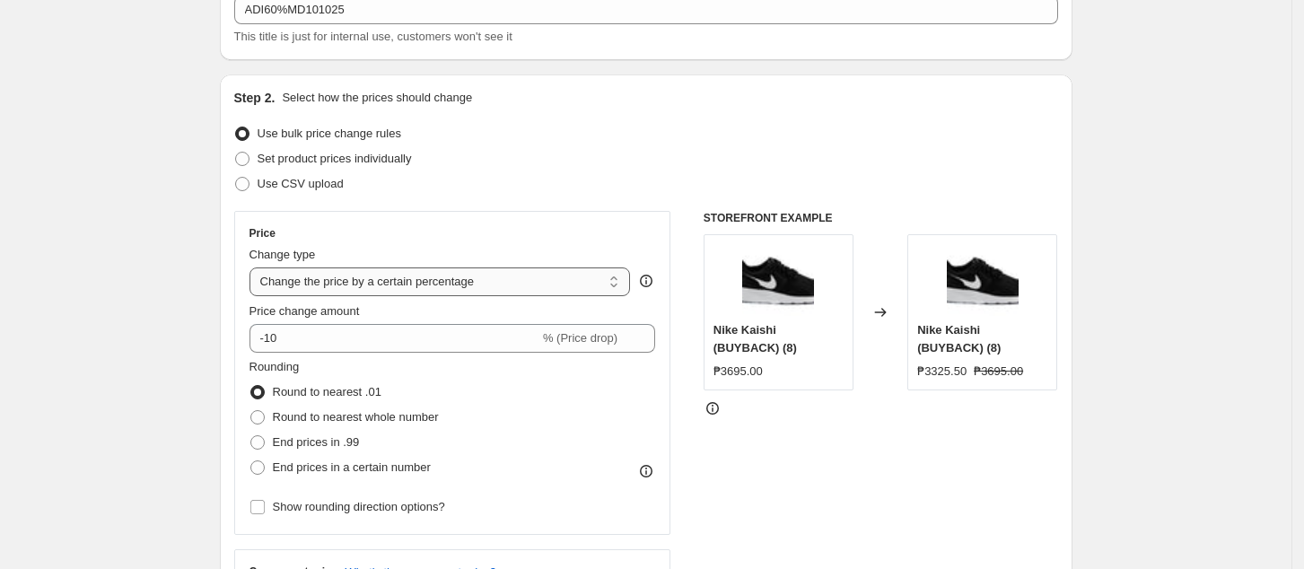
click at [375, 278] on select "Change the price to a certain amount Change the price by a certain amount Chang…" at bounding box center [440, 281] width 381 height 29
select select "pcap"
click at [255, 267] on select "Change the price to a certain amount Change the price by a certain amount Chang…" at bounding box center [440, 281] width 381 height 29
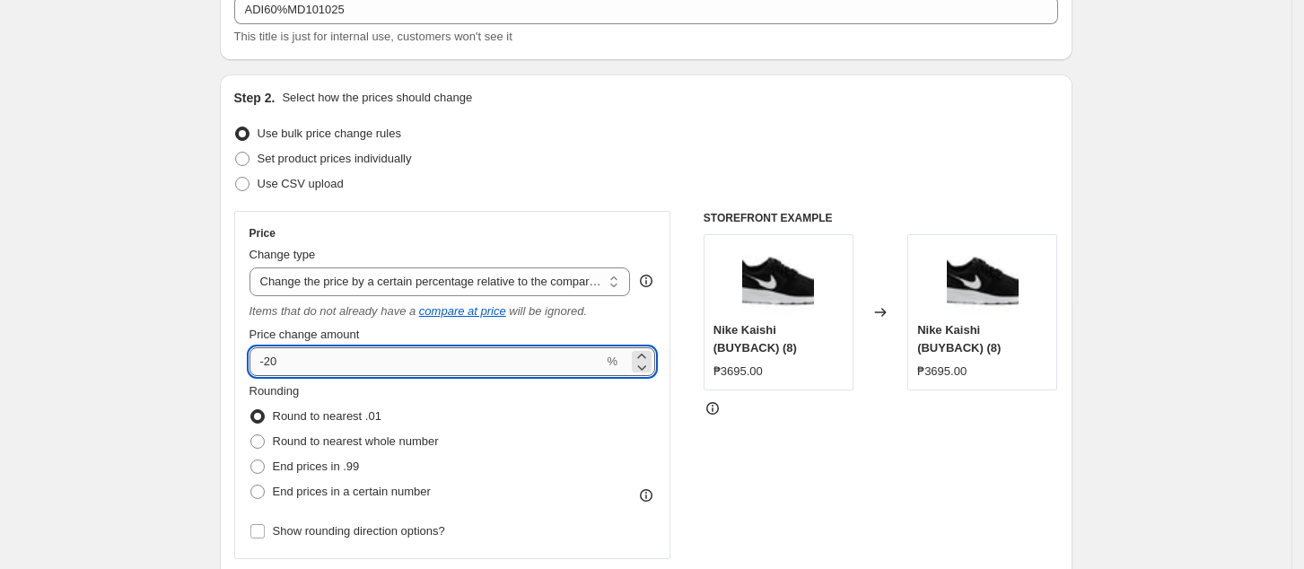
click at [323, 360] on input "-20" at bounding box center [427, 361] width 355 height 29
type input "-2"
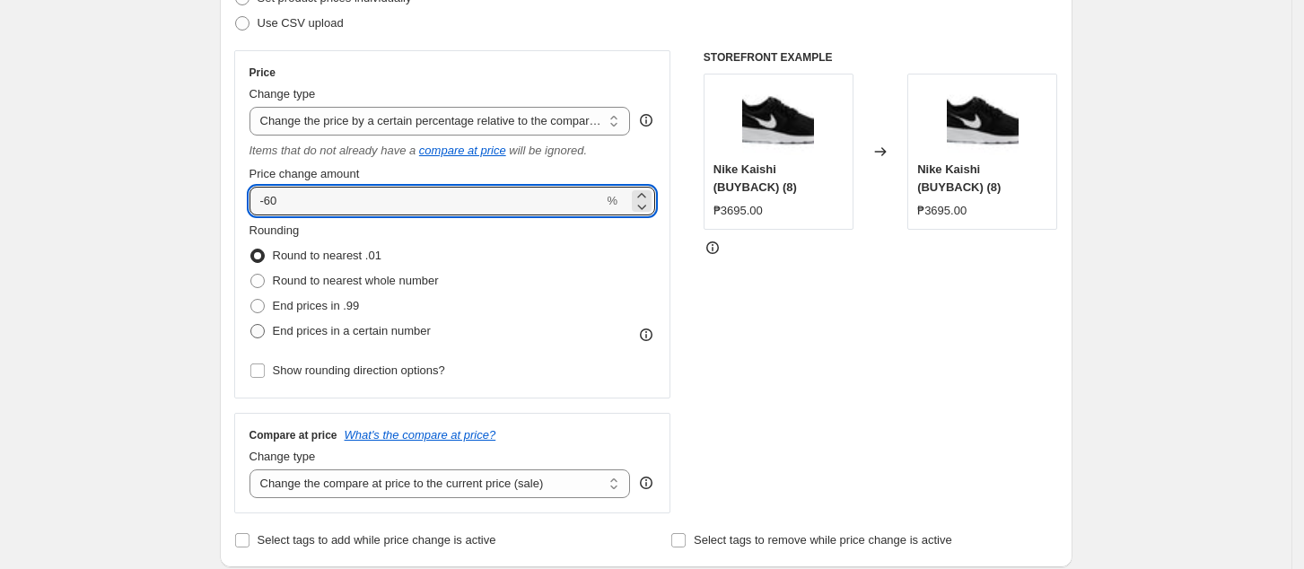
scroll to position [478, 0]
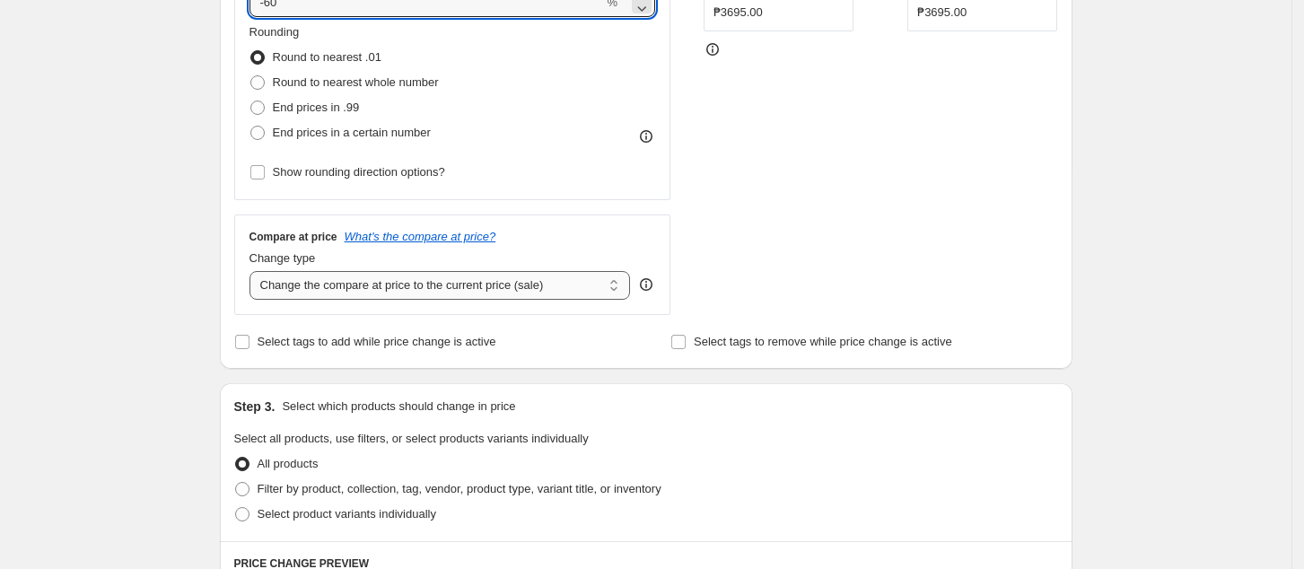
type input "-60"
click at [381, 292] on select "Change the compare at price to the current price (sale) Change the compare at p…" at bounding box center [440, 285] width 381 height 29
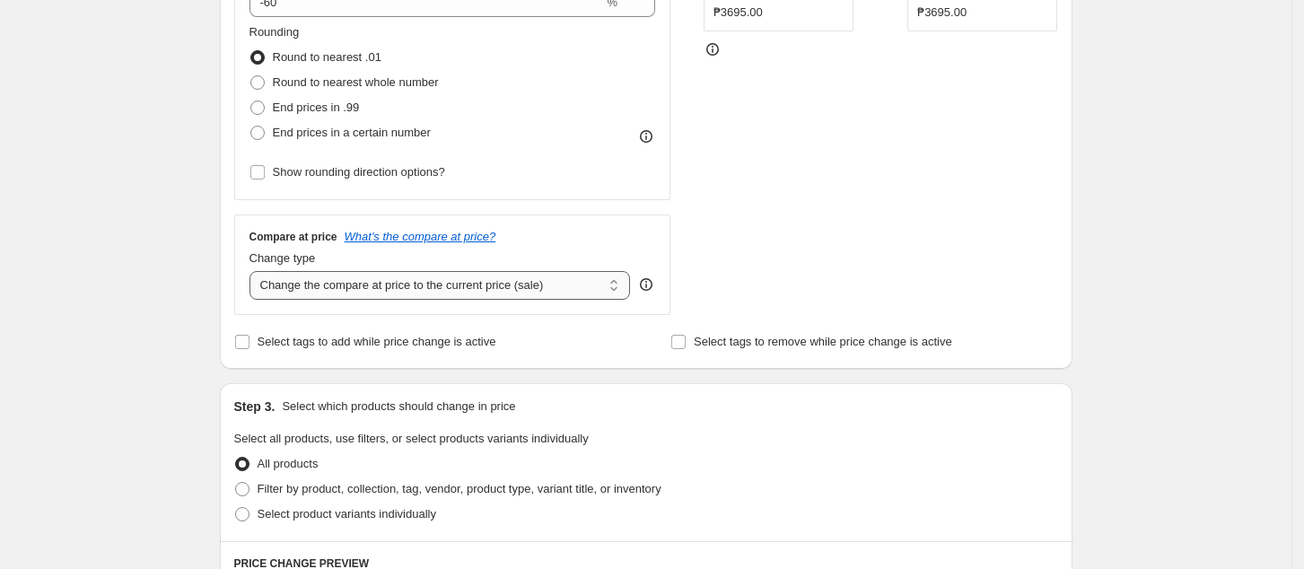
select select "no_change"
click at [255, 272] on select "Change the compare at price to the current price (sale) Change the compare at p…" at bounding box center [440, 285] width 381 height 29
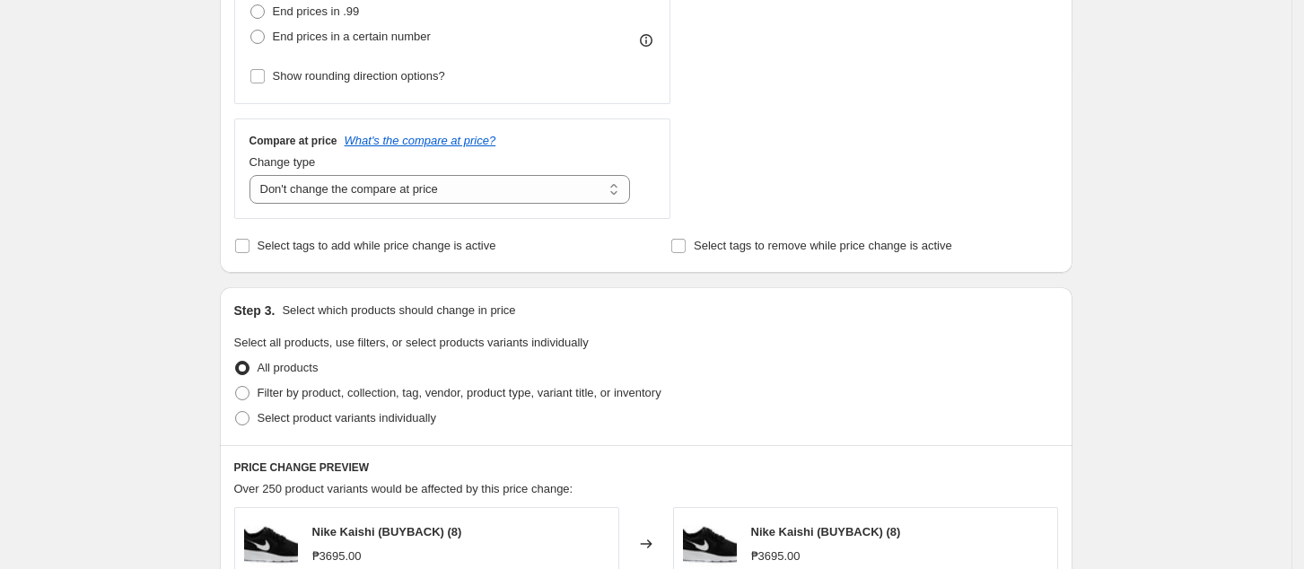
scroll to position [837, 0]
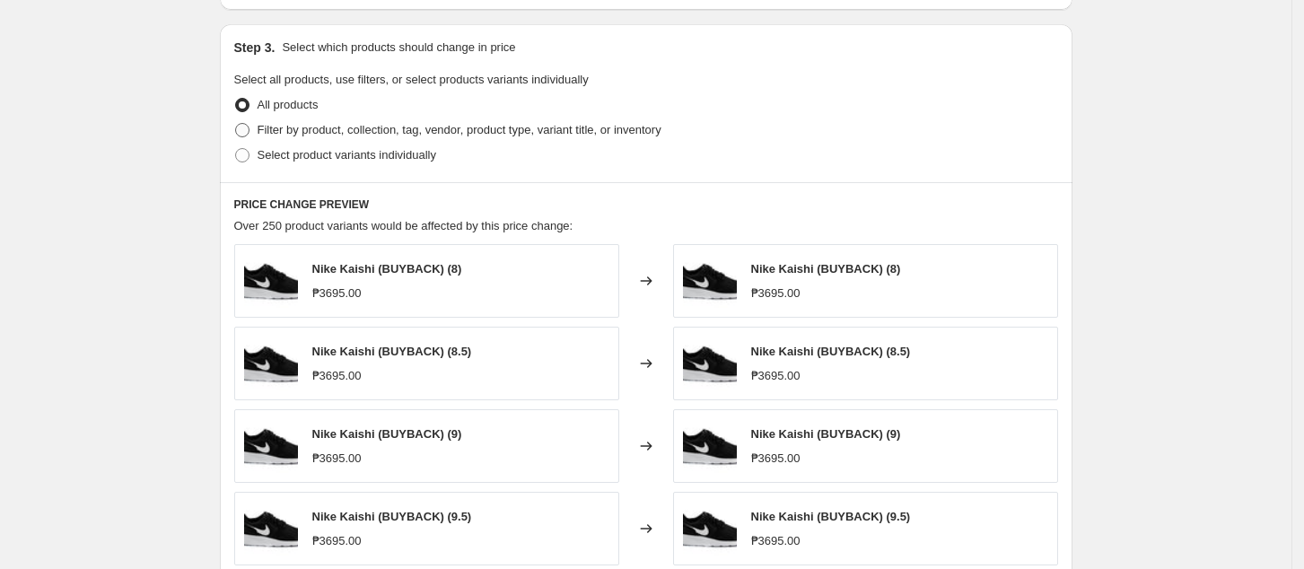
click at [310, 125] on span "Filter by product, collection, tag, vendor, product type, variant title, or inv…" at bounding box center [460, 129] width 404 height 13
click at [236, 124] on input "Filter by product, collection, tag, vendor, product type, variant title, or inv…" at bounding box center [235, 123] width 1 height 1
radio input "true"
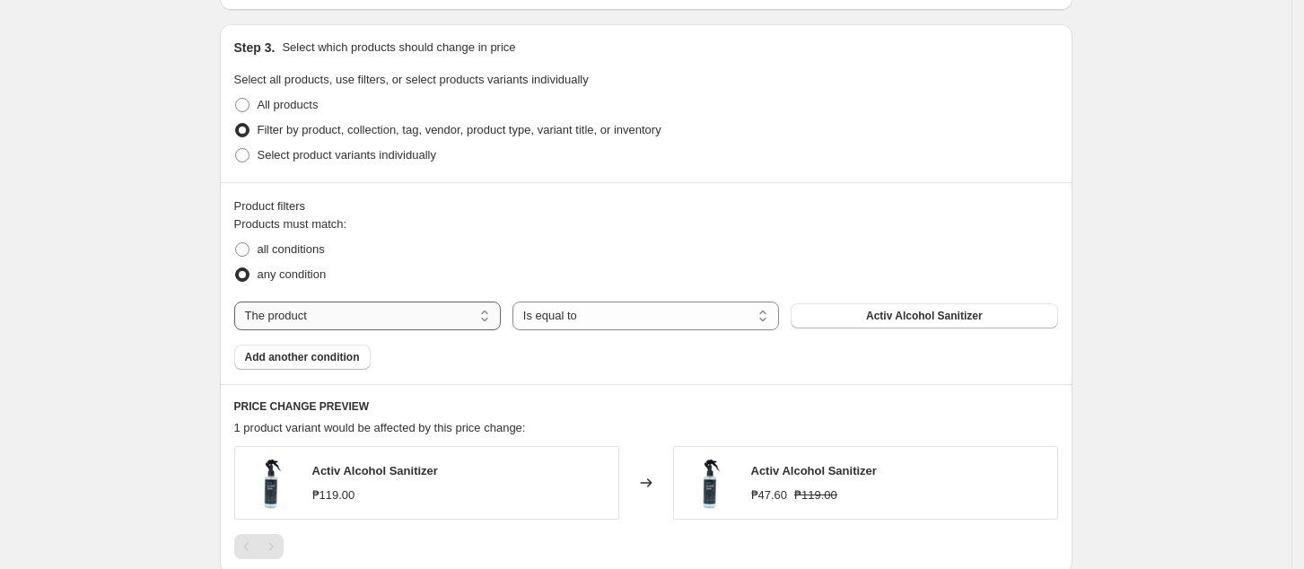
click at [330, 314] on select "The product The product's collection The product's tag The product's vendor The…" at bounding box center [367, 316] width 267 height 29
select select "tag"
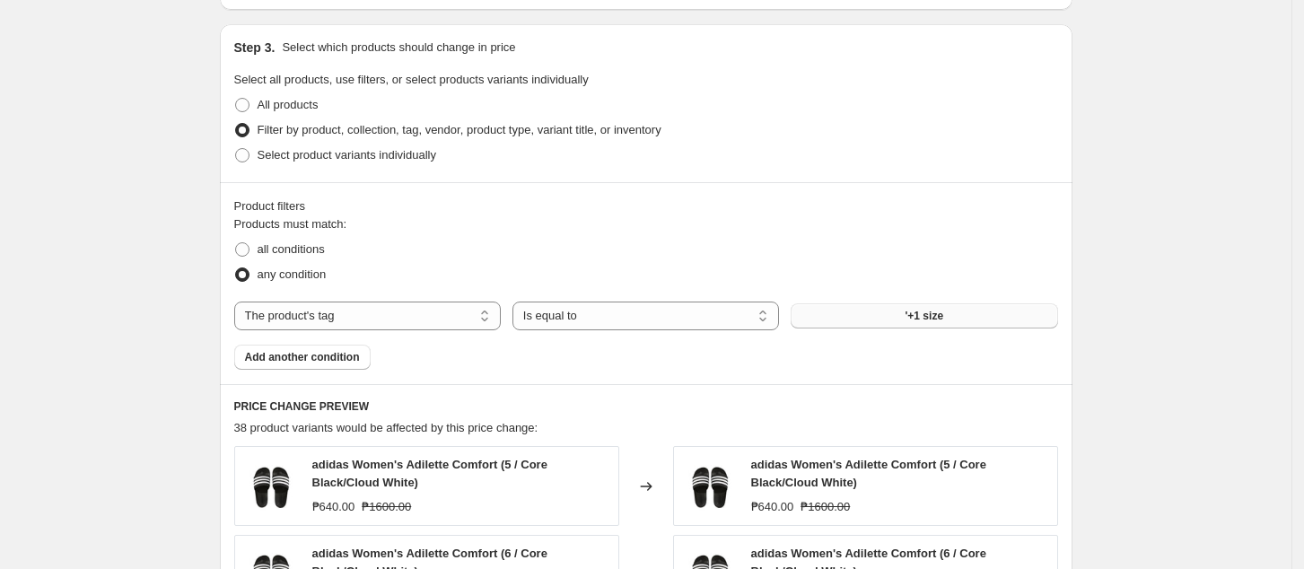
click at [921, 314] on span "'+1 size" at bounding box center [925, 316] width 39 height 14
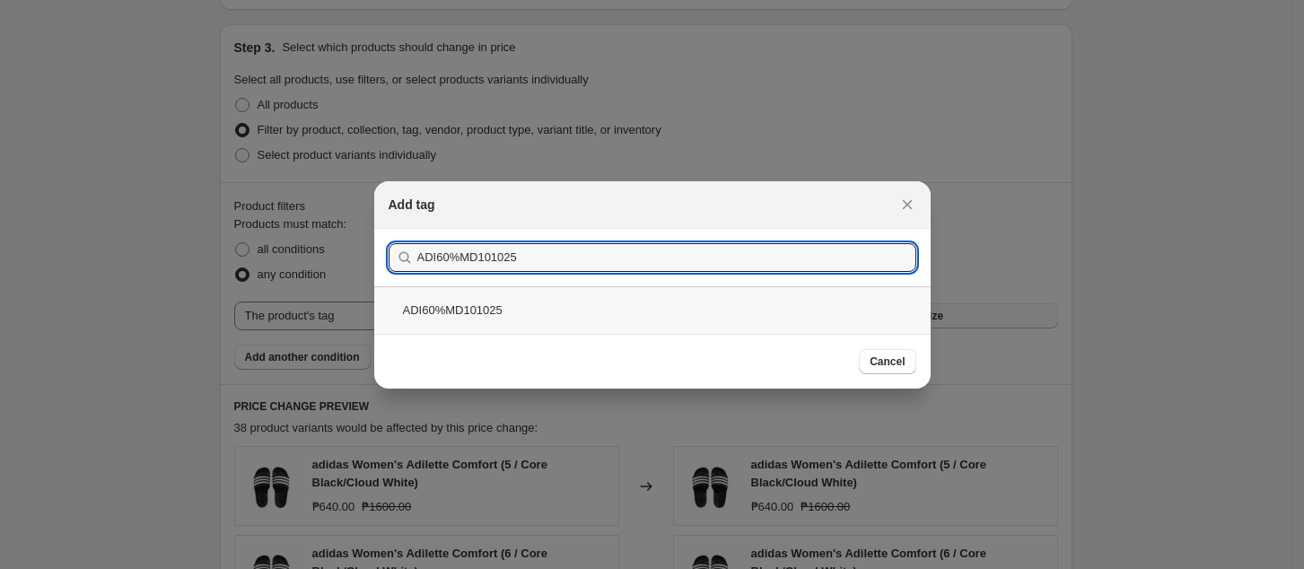
type input "ADI60%MD101025"
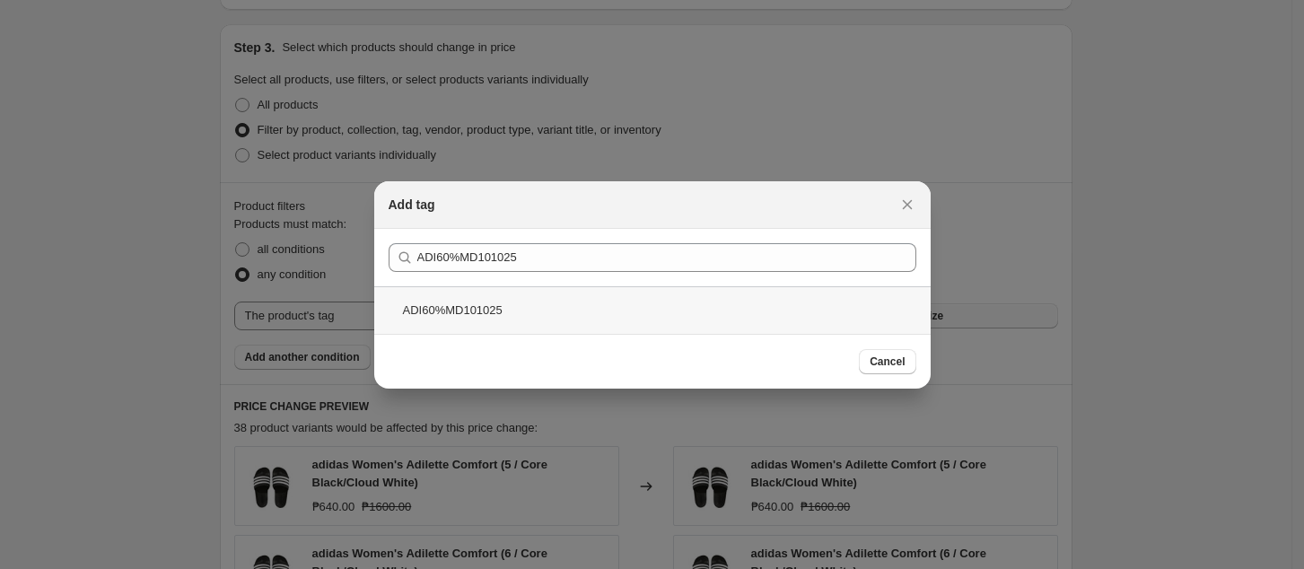
click at [846, 312] on div "ADI60%MD101025" at bounding box center [652, 310] width 557 height 48
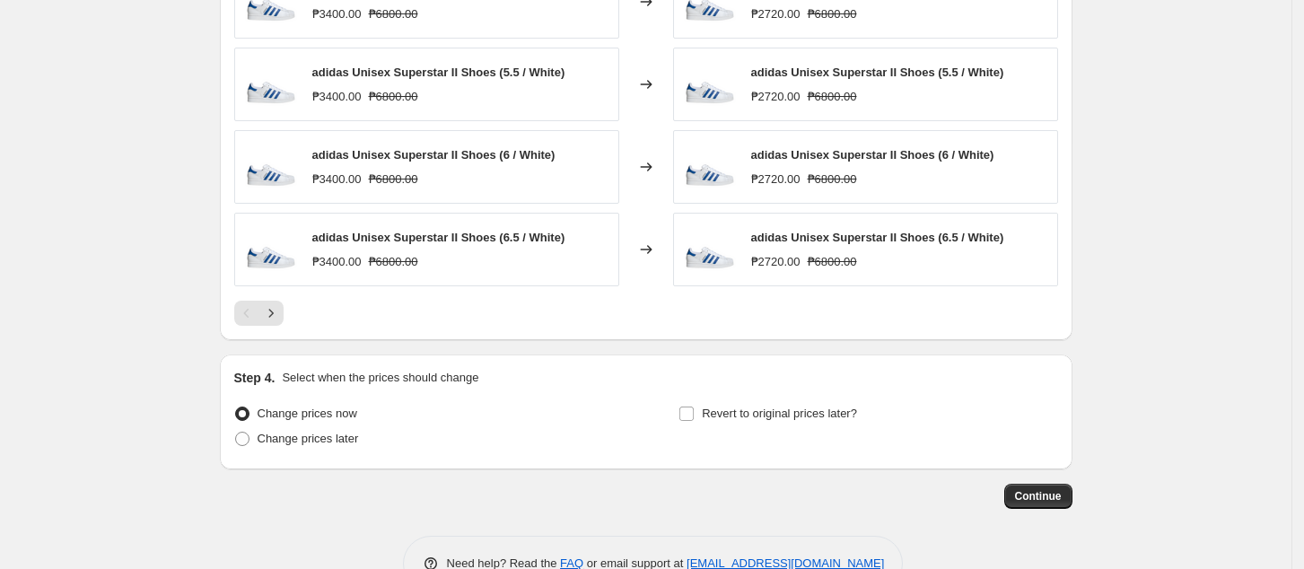
scroll to position [1451, 0]
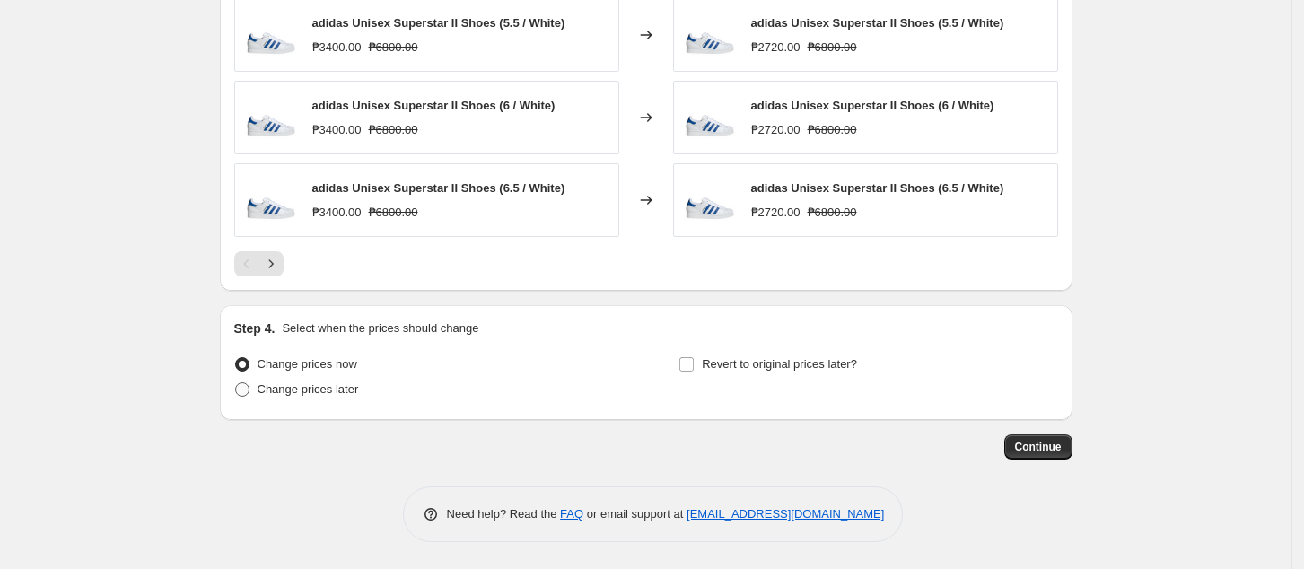
click at [321, 390] on span "Change prices later" at bounding box center [308, 388] width 101 height 13
click at [236, 383] on input "Change prices later" at bounding box center [235, 382] width 1 height 1
radio input "true"
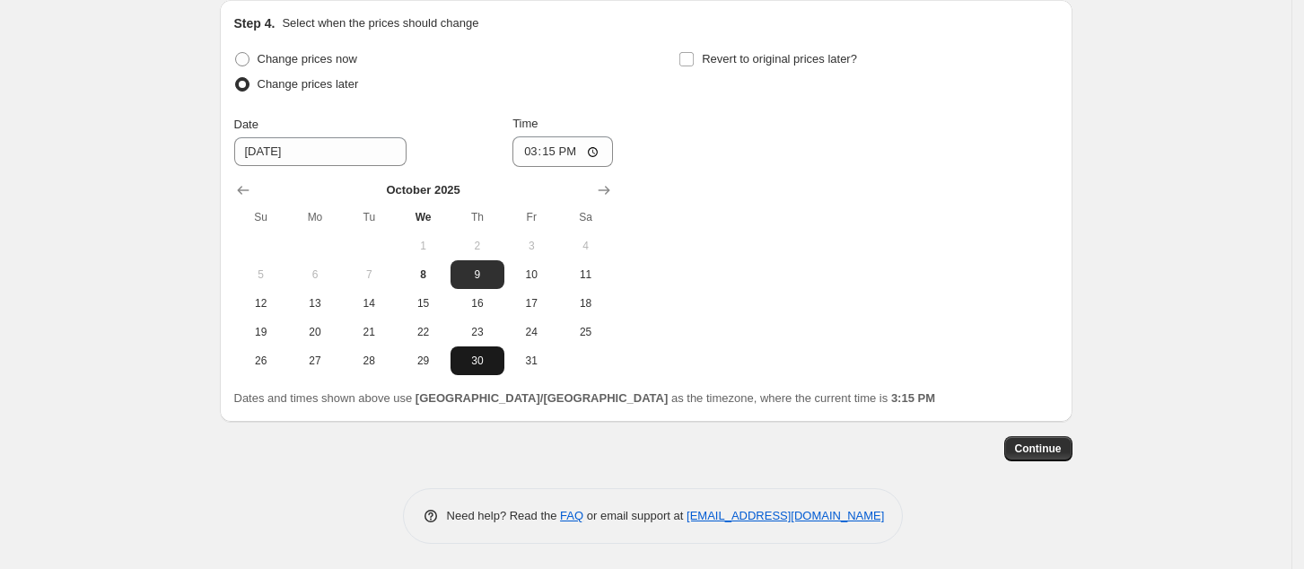
scroll to position [1757, 0]
click at [550, 272] on span "10" at bounding box center [531, 273] width 39 height 14
type input "[DATE]"
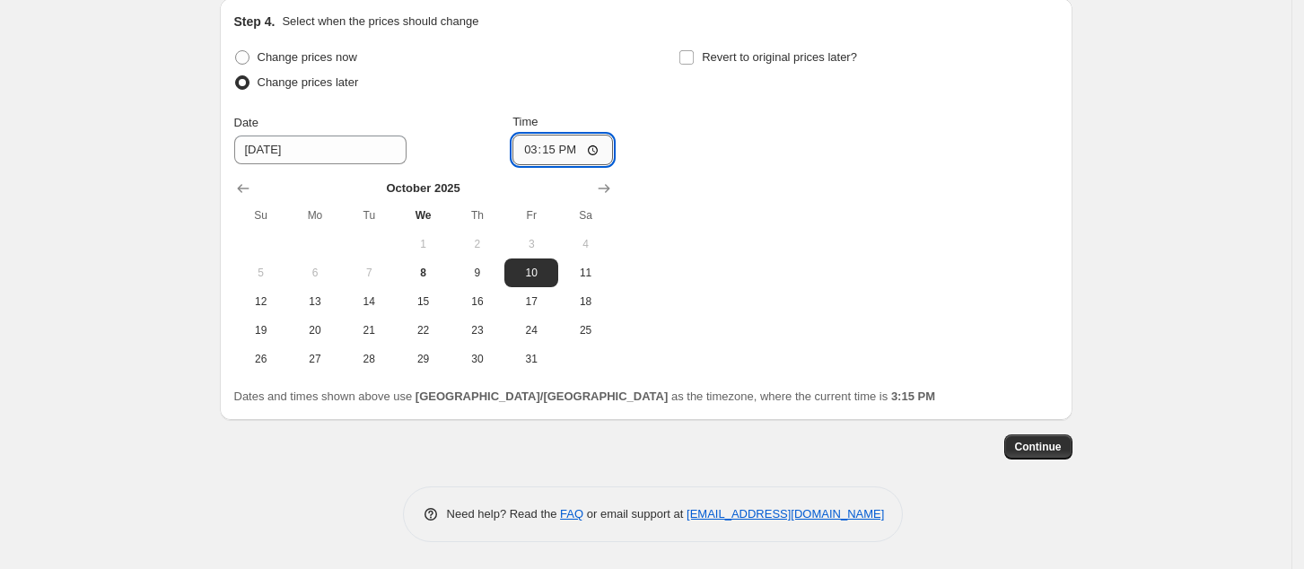
click at [537, 149] on input "15:15" at bounding box center [563, 150] width 101 height 31
type input "00:00"
click at [951, 277] on div "Change prices now Change prices later Date [DATE] Time 00:00 [DATE] Su Mo Tu We…" at bounding box center [646, 209] width 824 height 329
click at [1052, 454] on button "Continue" at bounding box center [1038, 446] width 68 height 25
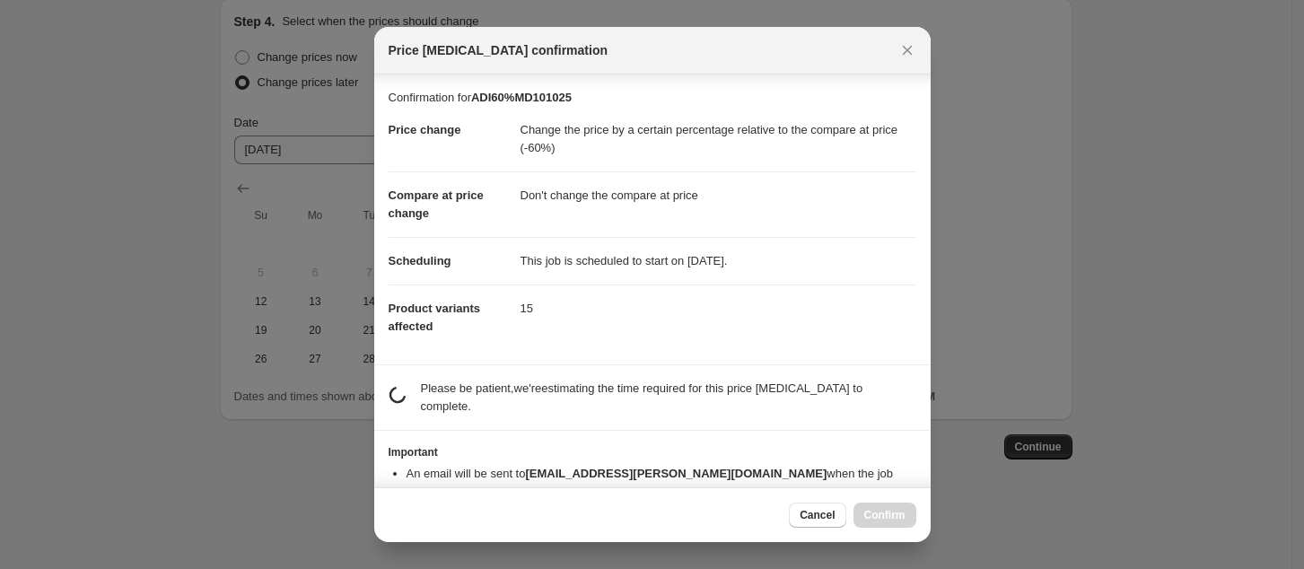
drag, startPoint x: 811, startPoint y: 533, endPoint x: 790, endPoint y: 513, distance: 29.2
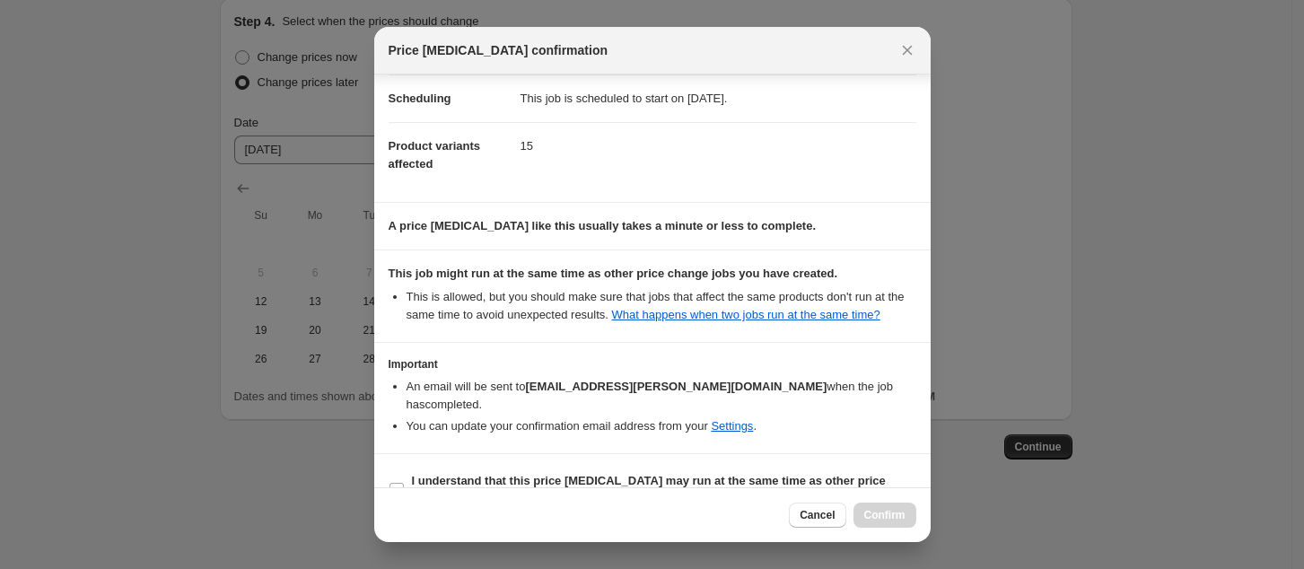
scroll to position [181, 0]
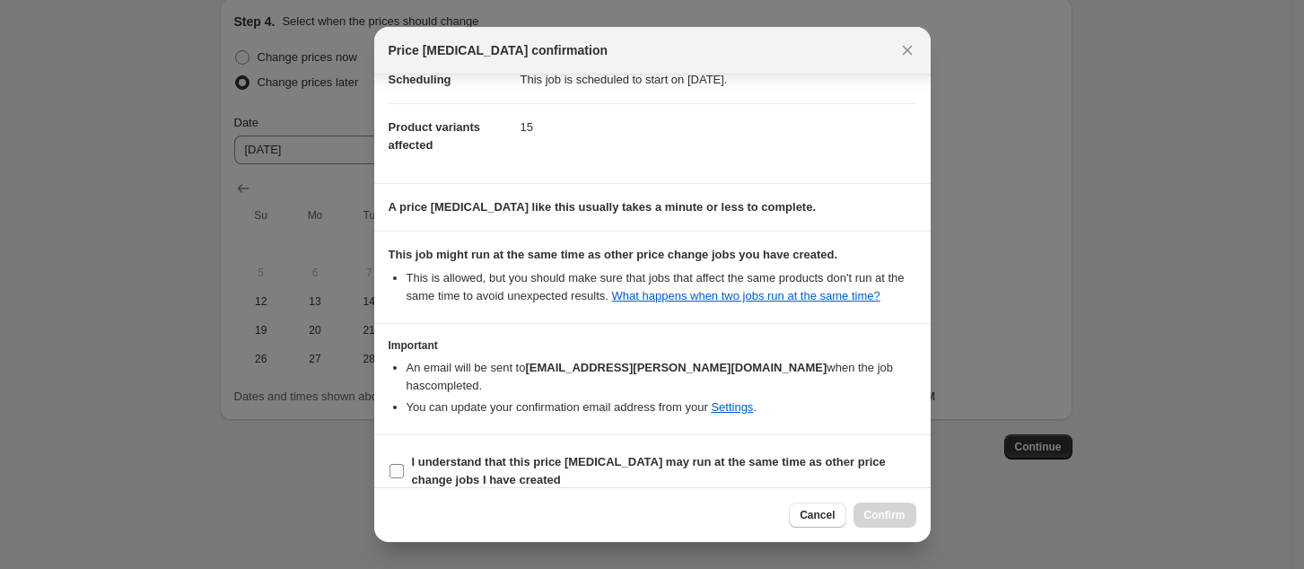
click at [406, 456] on label "I understand that this price [MEDICAL_DATA] may run at the same time as other p…" at bounding box center [653, 471] width 528 height 43
click at [404, 464] on input "I understand that this price [MEDICAL_DATA] may run at the same time as other p…" at bounding box center [397, 471] width 14 height 14
checkbox input "true"
click at [925, 509] on div "Cancel Confirm" at bounding box center [652, 514] width 557 height 55
click at [881, 508] on span "Confirm" at bounding box center [884, 515] width 41 height 14
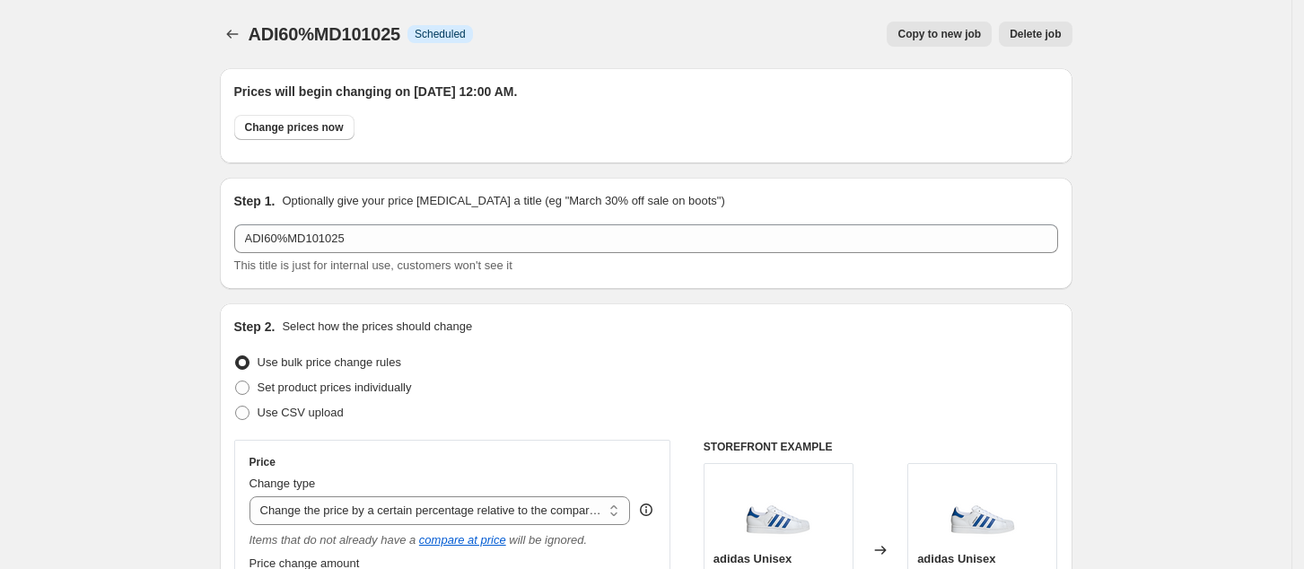
scroll to position [1757, 0]
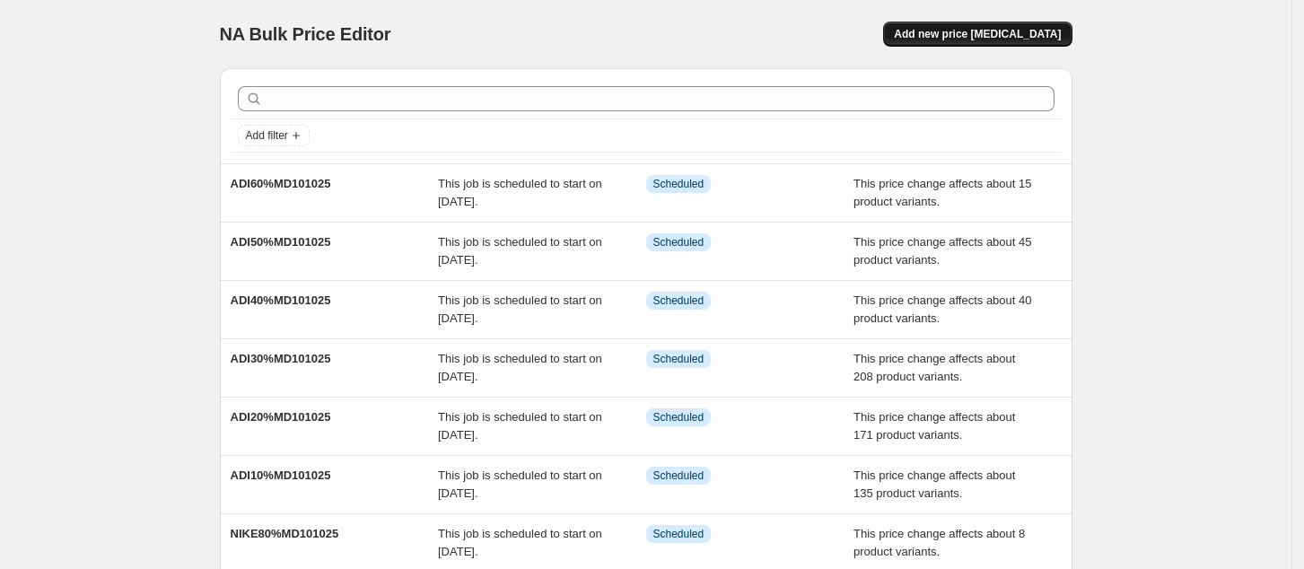
click at [986, 28] on span "Add new price [MEDICAL_DATA]" at bounding box center [977, 34] width 167 height 14
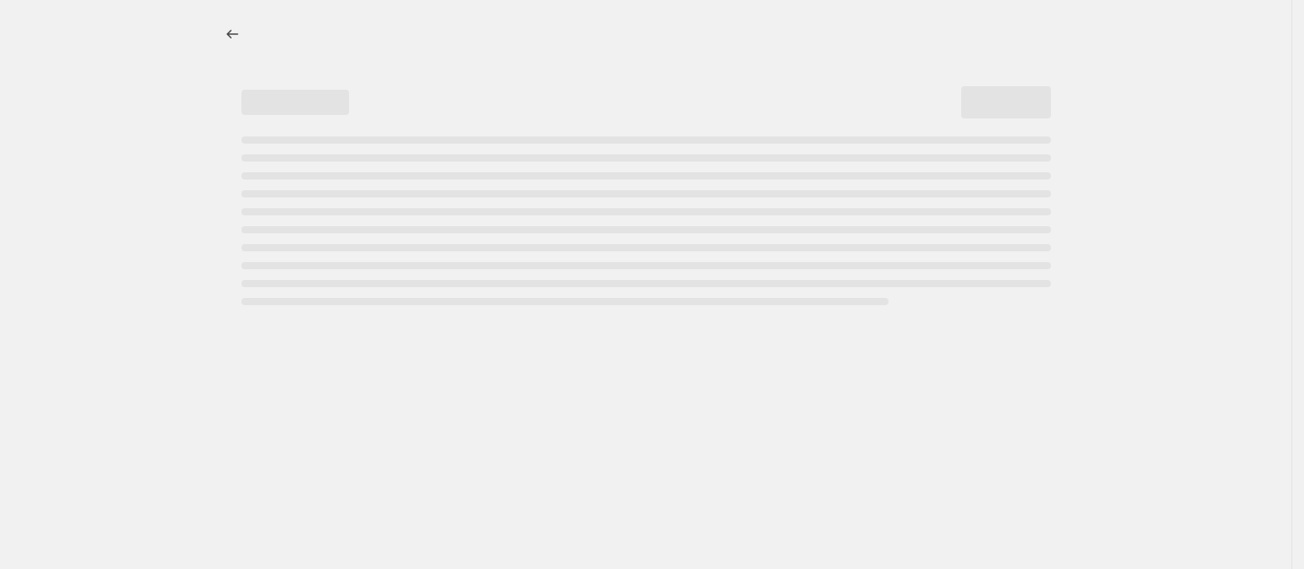
select select "percentage"
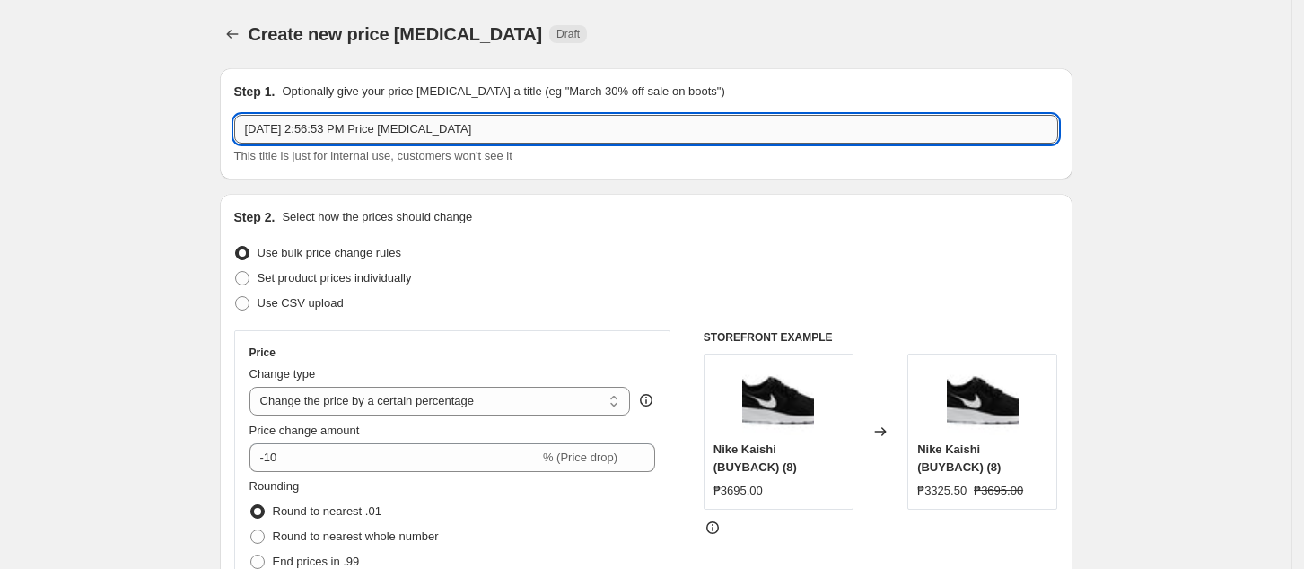
click at [484, 127] on input "[DATE] 2:56:53 PM Price [MEDICAL_DATA]" at bounding box center [646, 129] width 824 height 29
paste input "ADI10%MD101025"
click at [276, 127] on input "ADI10%MD101025" at bounding box center [646, 129] width 824 height 29
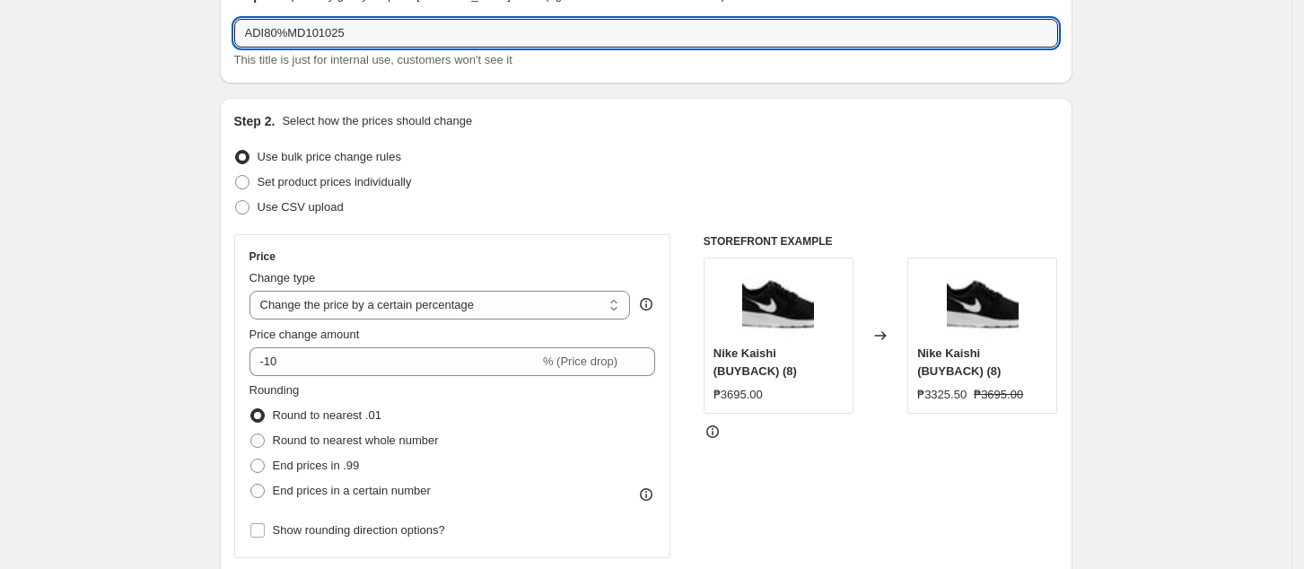
scroll to position [119, 0]
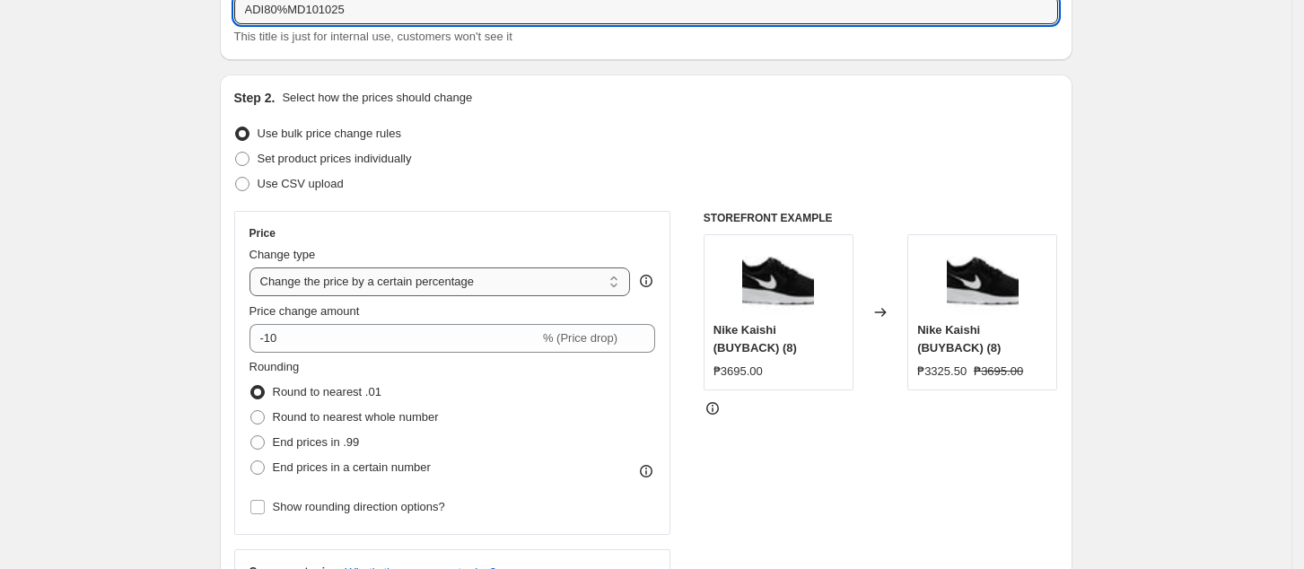
type input "ADI80%MD101025"
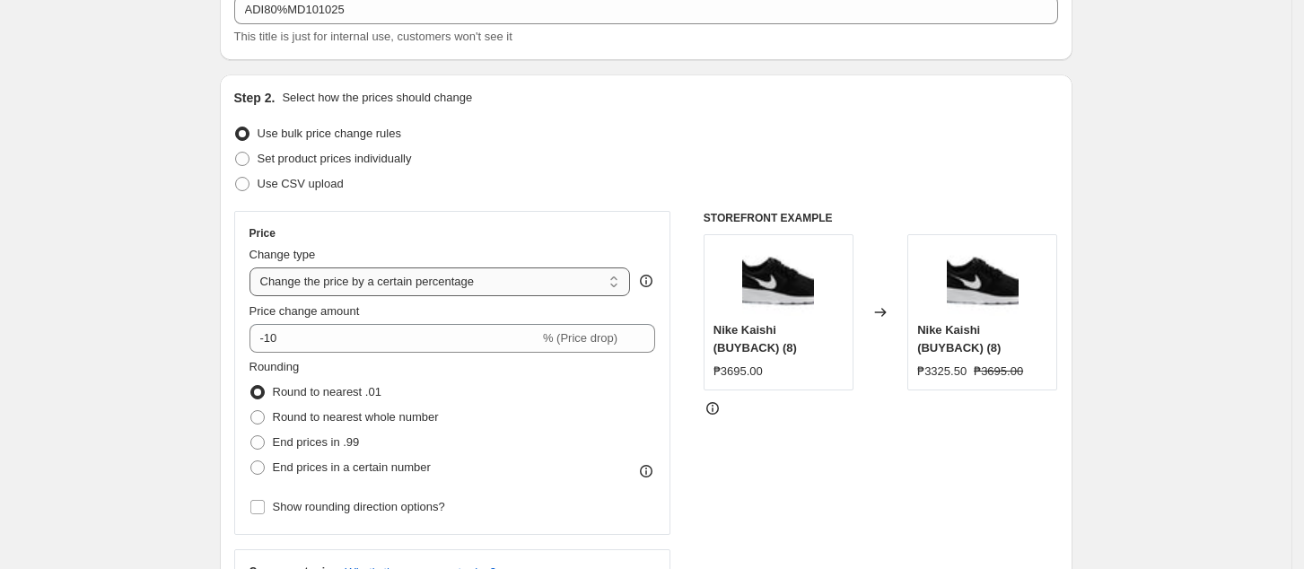
drag, startPoint x: 416, startPoint y: 284, endPoint x: 430, endPoint y: 284, distance: 13.5
click at [418, 283] on select "Change the price to a certain amount Change the price by a certain amount Chang…" at bounding box center [440, 281] width 381 height 29
select select "pcap"
click at [255, 267] on select "Change the price to a certain amount Change the price by a certain amount Chang…" at bounding box center [440, 281] width 381 height 29
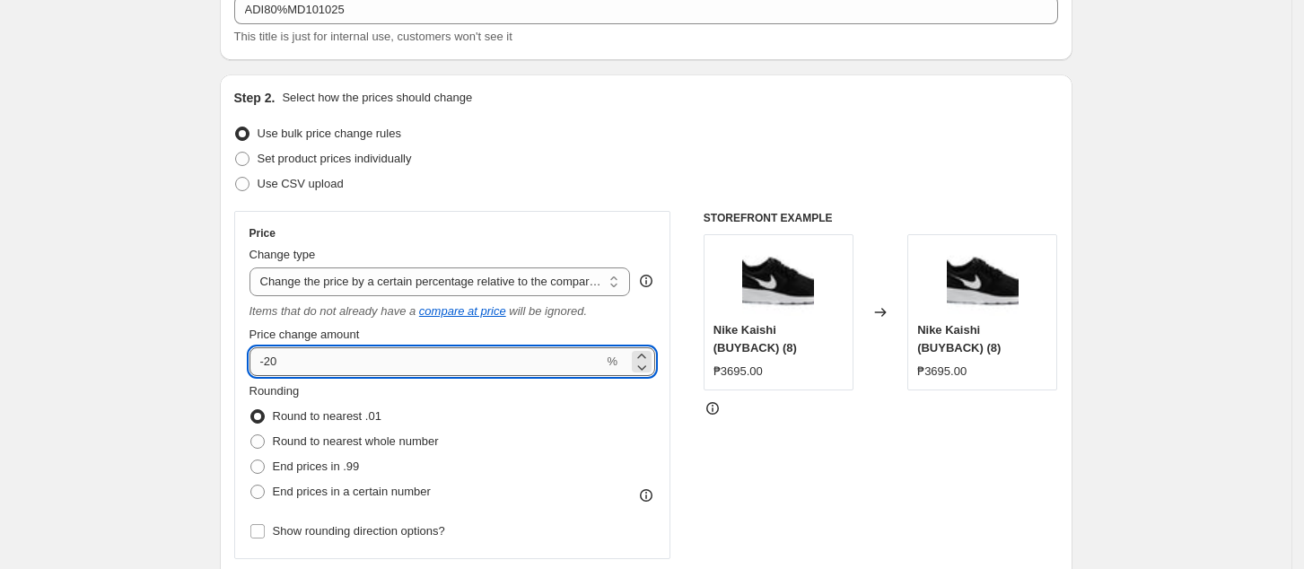
click at [351, 372] on input "-20" at bounding box center [427, 361] width 355 height 29
type input "-2"
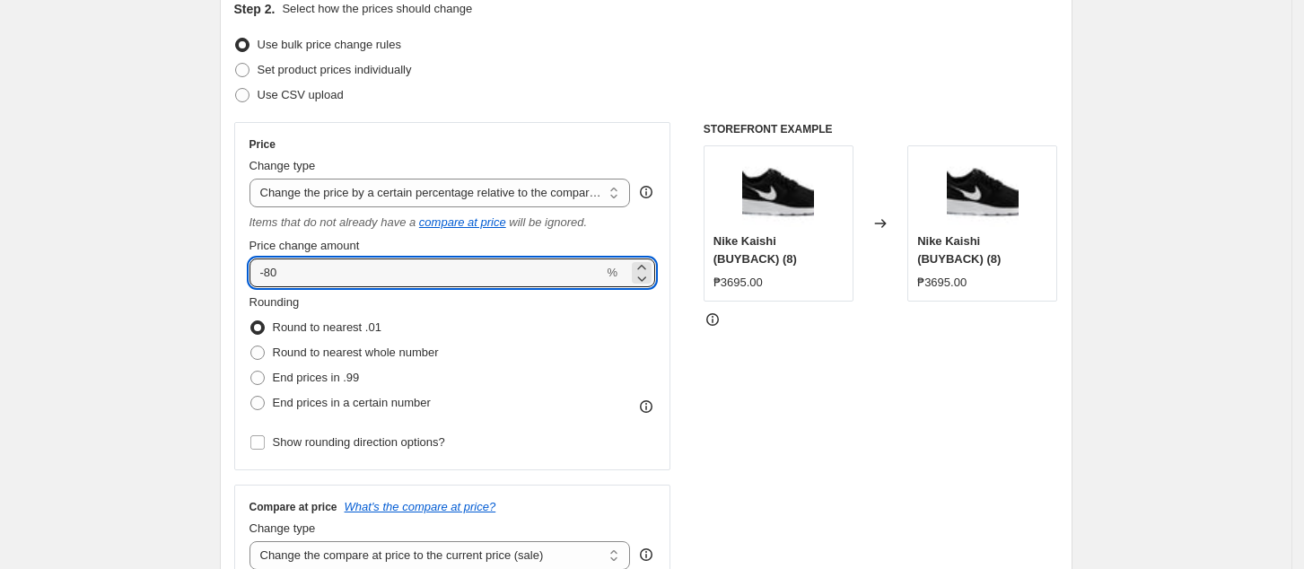
scroll to position [478, 0]
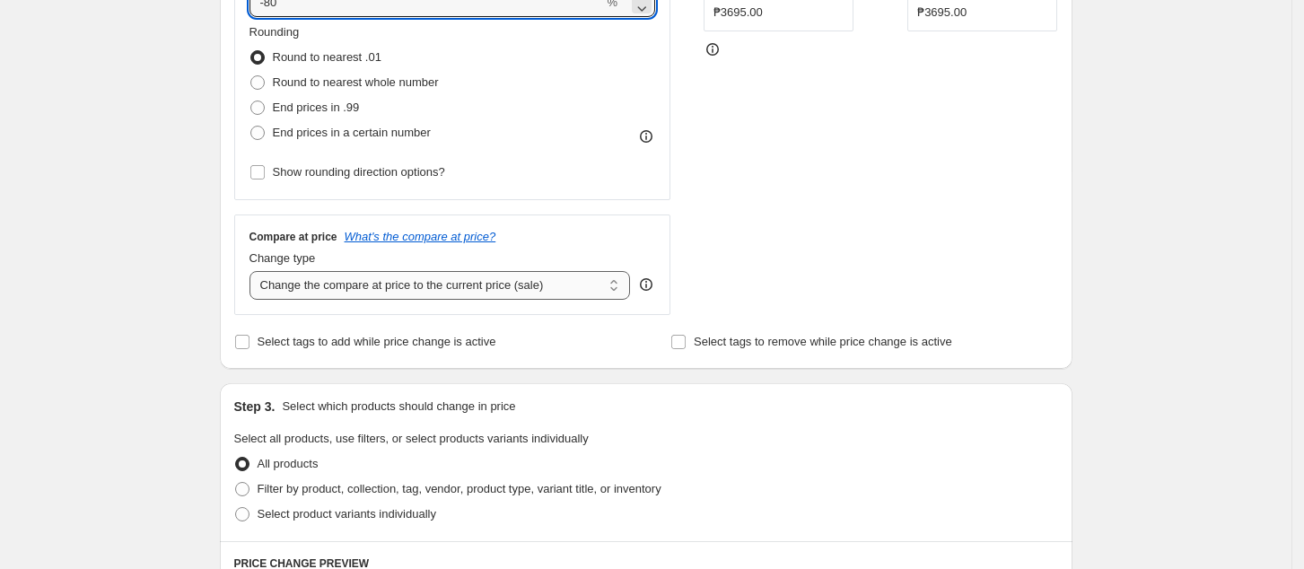
type input "-80"
click at [379, 283] on select "Change the compare at price to the current price (sale) Change the compare at p…" at bounding box center [440, 285] width 381 height 29
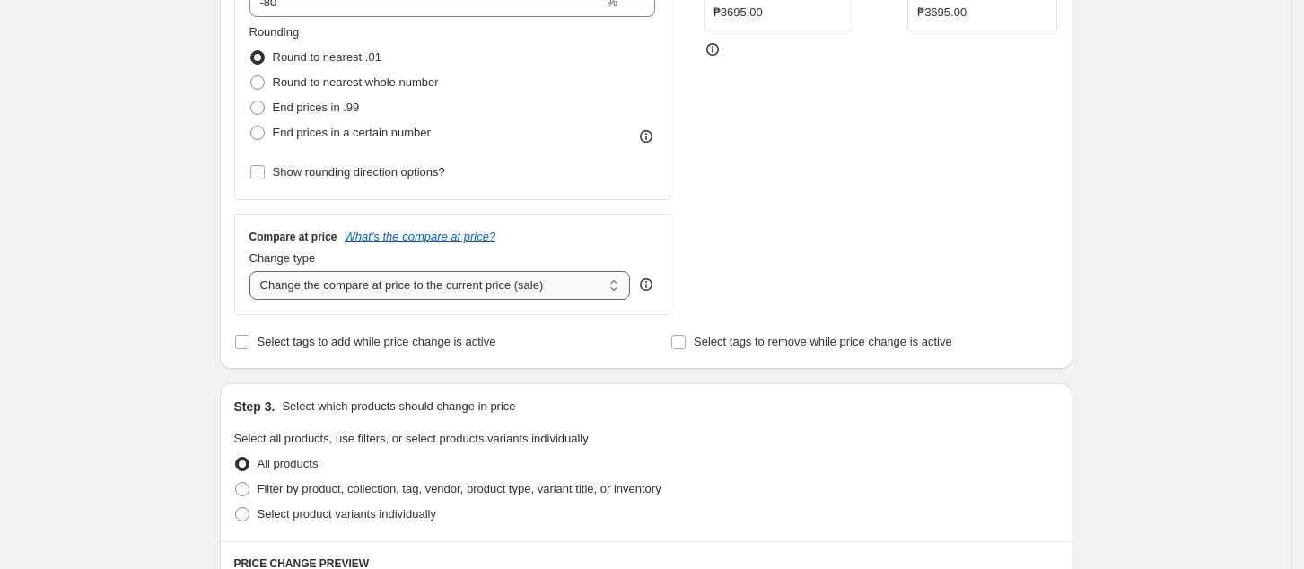
select select "no_change"
click at [255, 272] on select "Change the compare at price to the current price (sale) Change the compare at p…" at bounding box center [440, 285] width 381 height 29
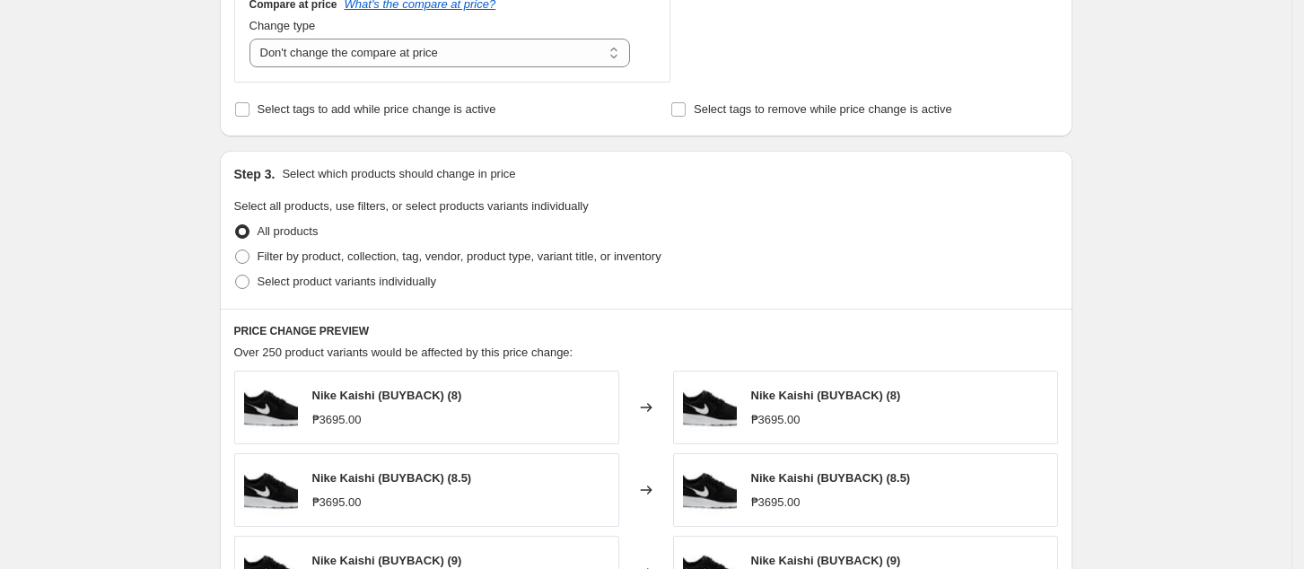
scroll to position [718, 0]
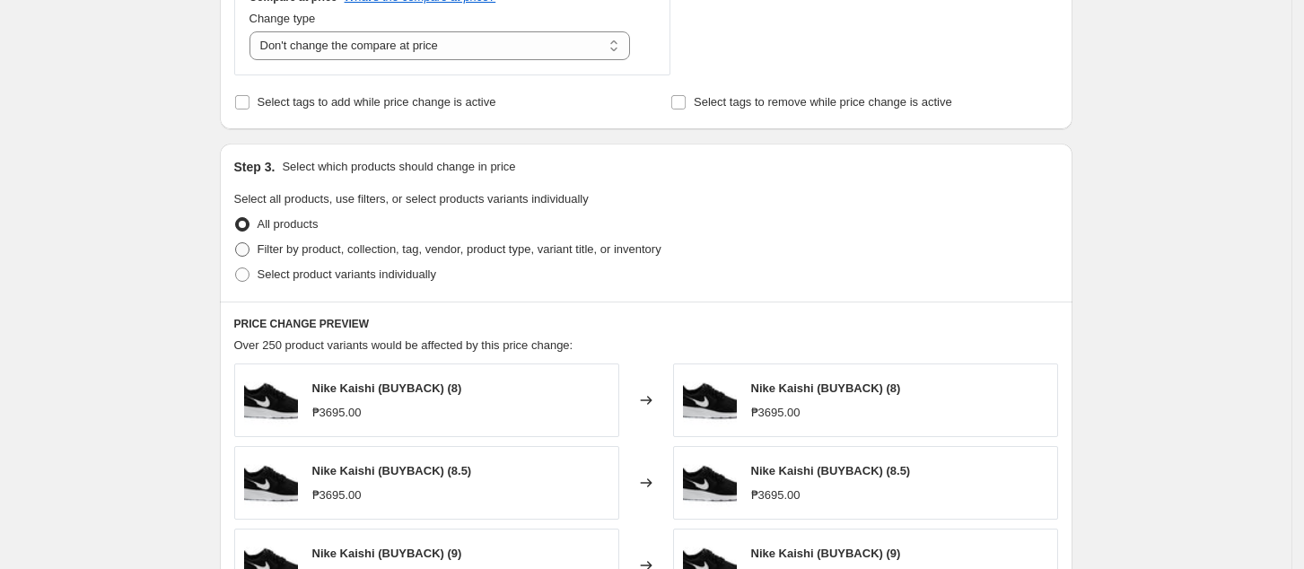
click at [360, 247] on span "Filter by product, collection, tag, vendor, product type, variant title, or inv…" at bounding box center [460, 248] width 404 height 13
click at [236, 243] on input "Filter by product, collection, tag, vendor, product type, variant title, or inv…" at bounding box center [235, 242] width 1 height 1
radio input "true"
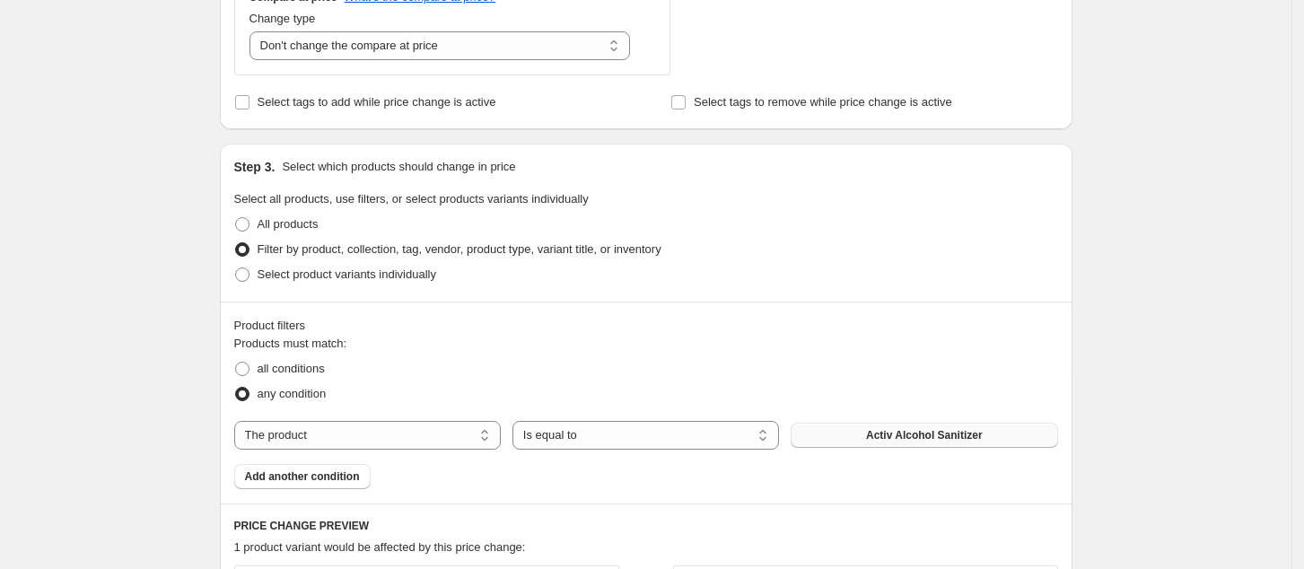
click at [951, 441] on span "Activ Alcohol Sanitizer" at bounding box center [924, 435] width 117 height 14
click at [355, 437] on select "The product The product's collection The product's tag The product's vendor The…" at bounding box center [367, 435] width 267 height 29
select select "tag"
click at [950, 436] on button "'+1 size" at bounding box center [924, 435] width 267 height 25
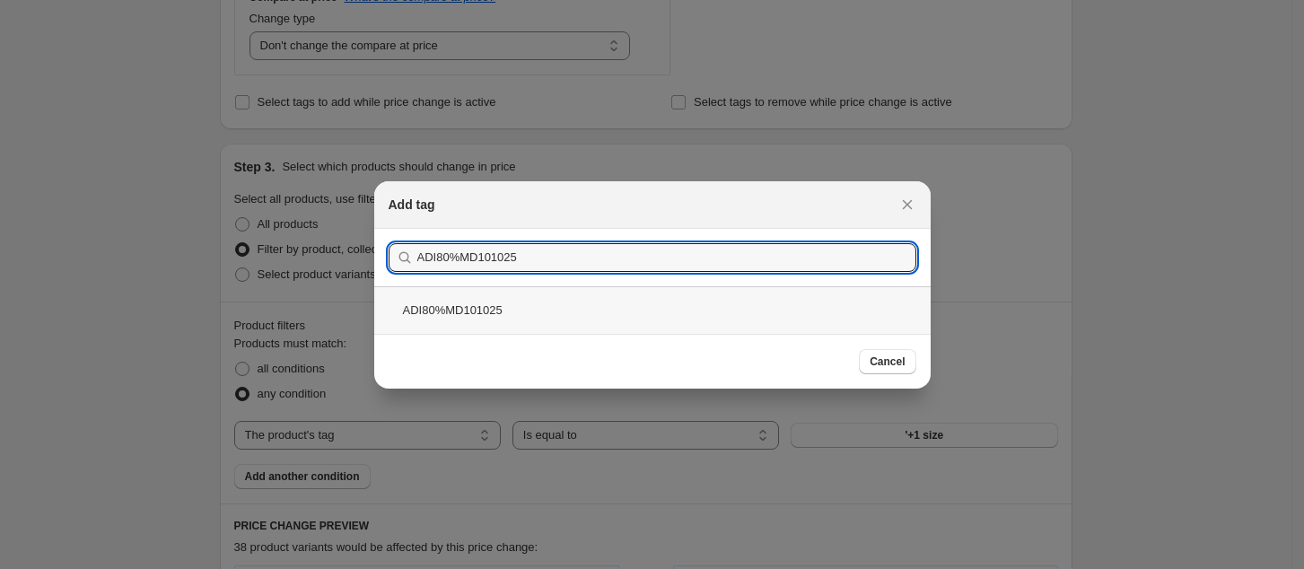
type input "ADI80%MD101025"
click at [747, 310] on div "ADI80%MD101025" at bounding box center [652, 310] width 557 height 48
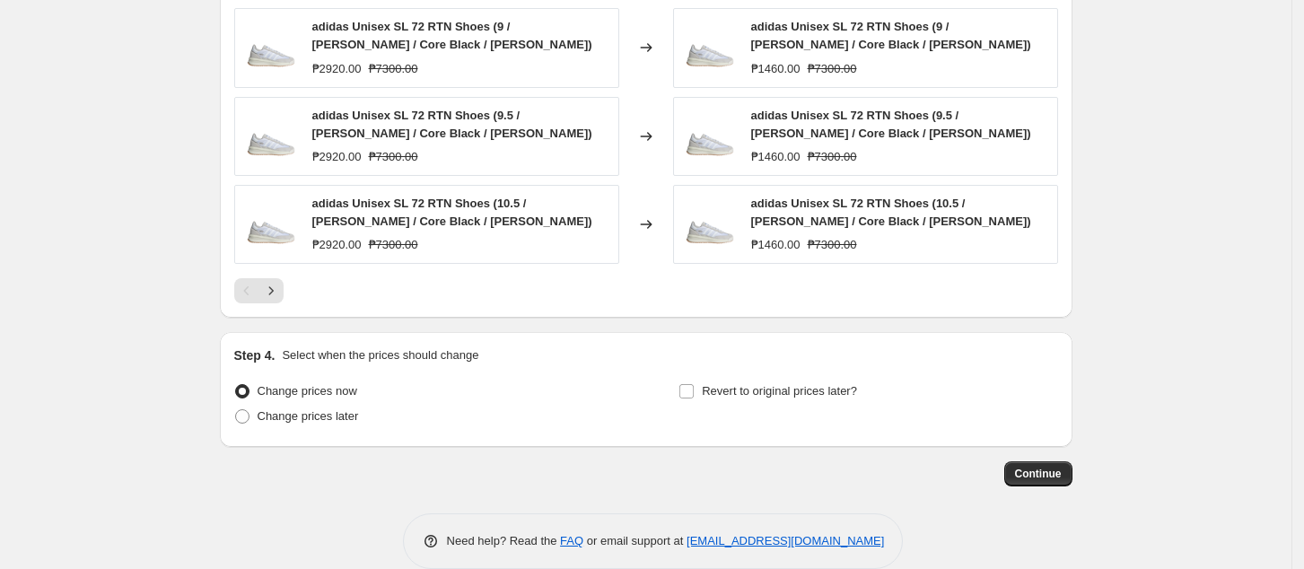
scroll to position [1479, 0]
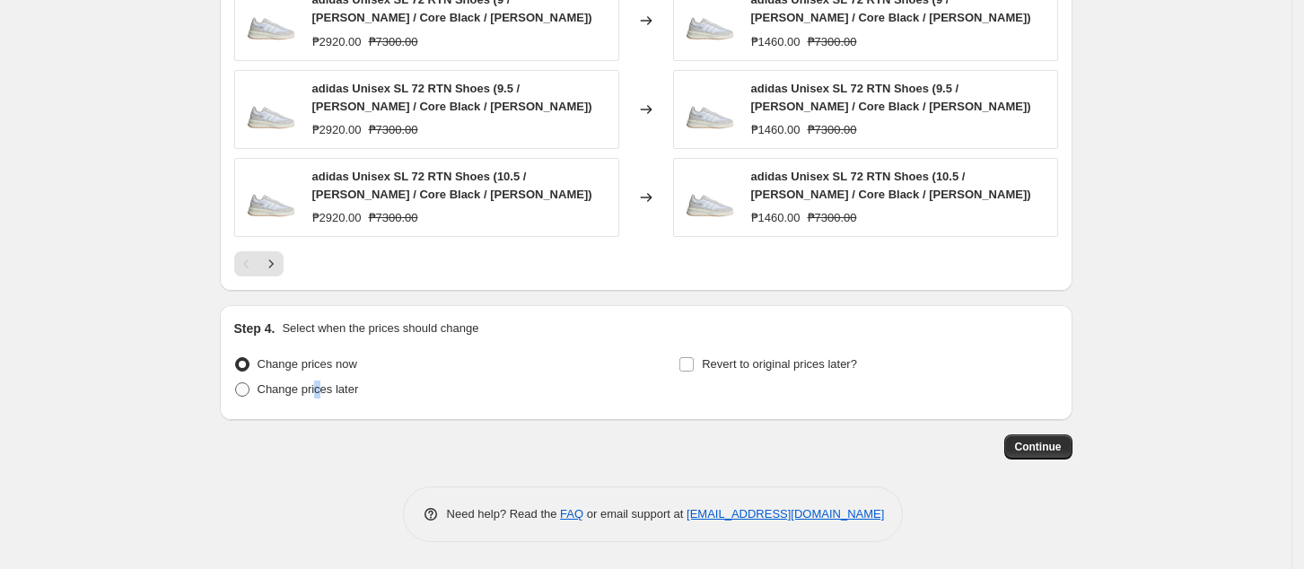
click at [320, 388] on span "Change prices later" at bounding box center [308, 388] width 101 height 13
click at [292, 385] on span "Change prices later" at bounding box center [308, 388] width 101 height 13
click at [236, 383] on input "Change prices later" at bounding box center [235, 382] width 1 height 1
radio input "true"
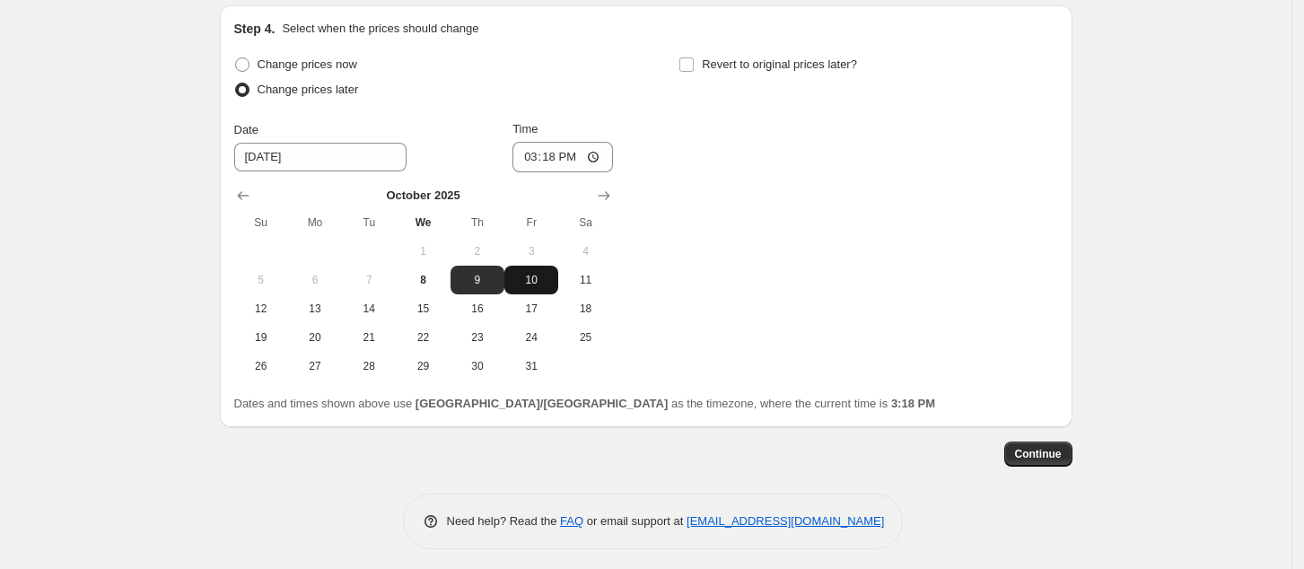
scroll to position [1786, 0]
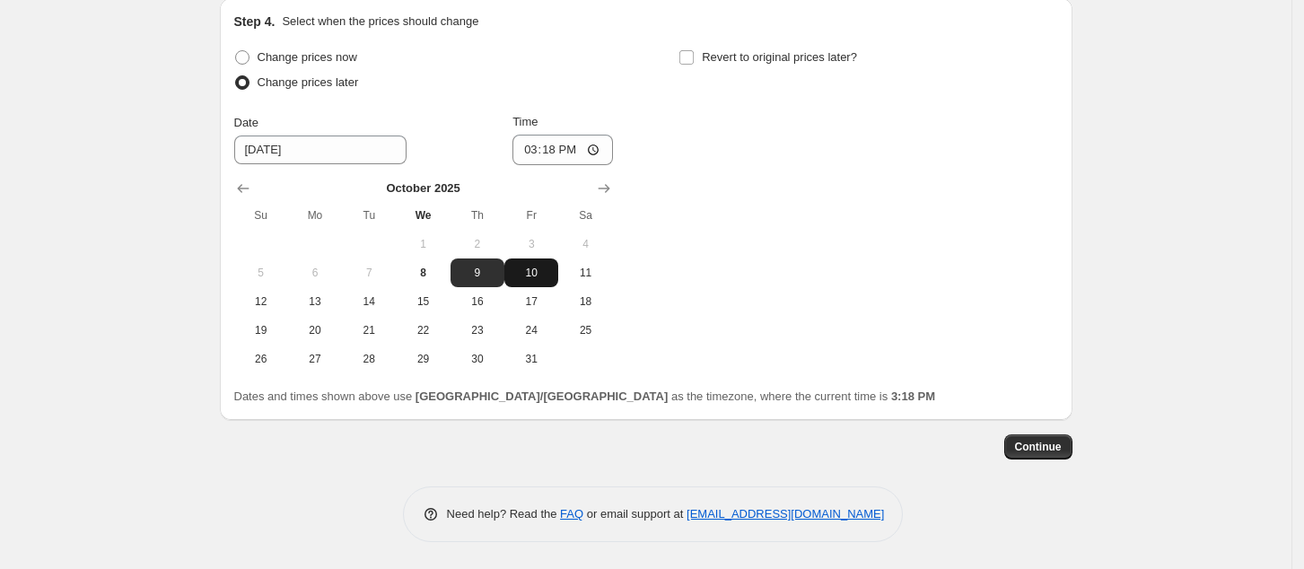
click at [530, 275] on span "10" at bounding box center [531, 273] width 39 height 14
type input "[DATE]"
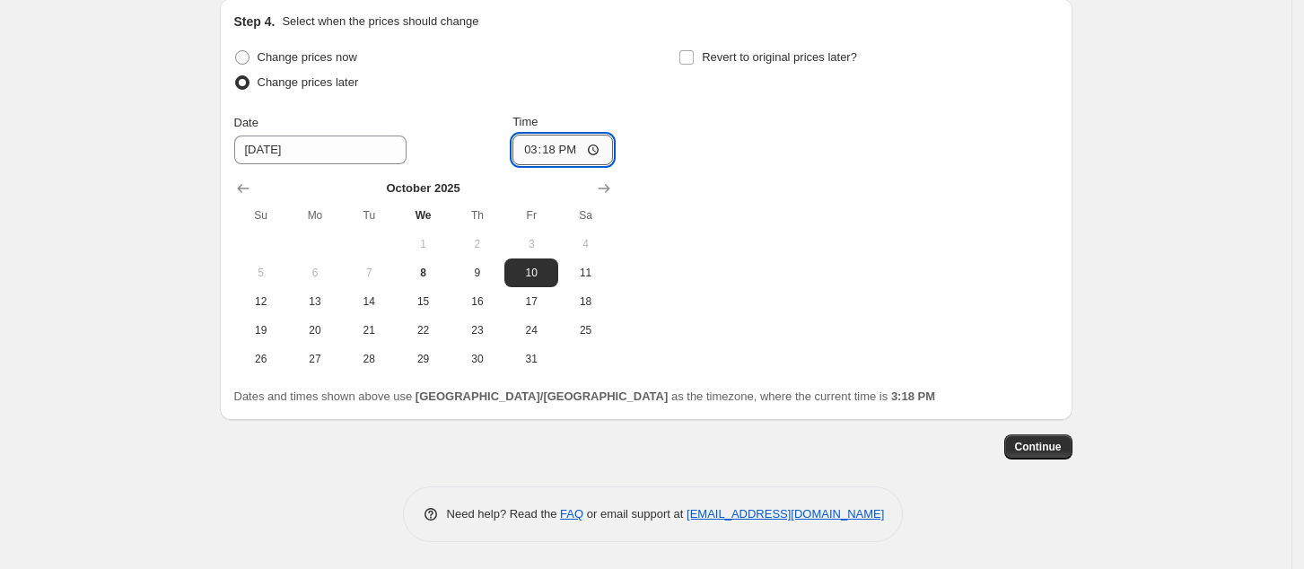
click at [532, 161] on input "15:18" at bounding box center [563, 150] width 101 height 31
type input "00:00"
click at [795, 190] on div "Change prices now Change prices later Date [DATE] Time 00:00 [DATE] Su Mo Tu We…" at bounding box center [646, 209] width 824 height 329
click at [1056, 442] on span "Continue" at bounding box center [1038, 447] width 47 height 14
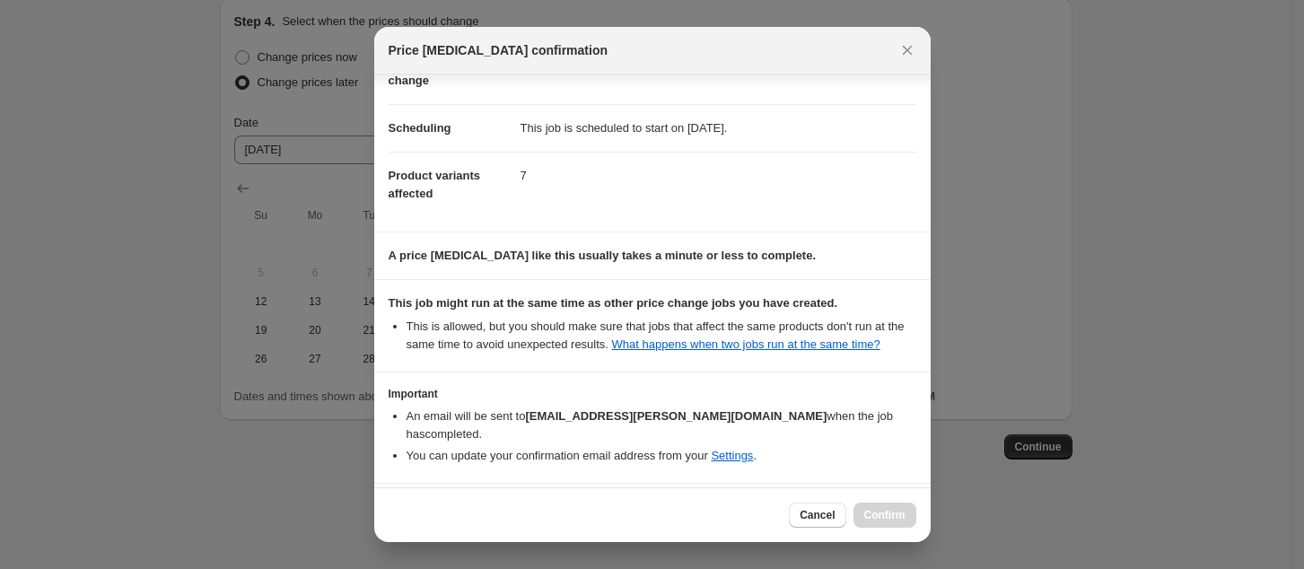
scroll to position [181, 0]
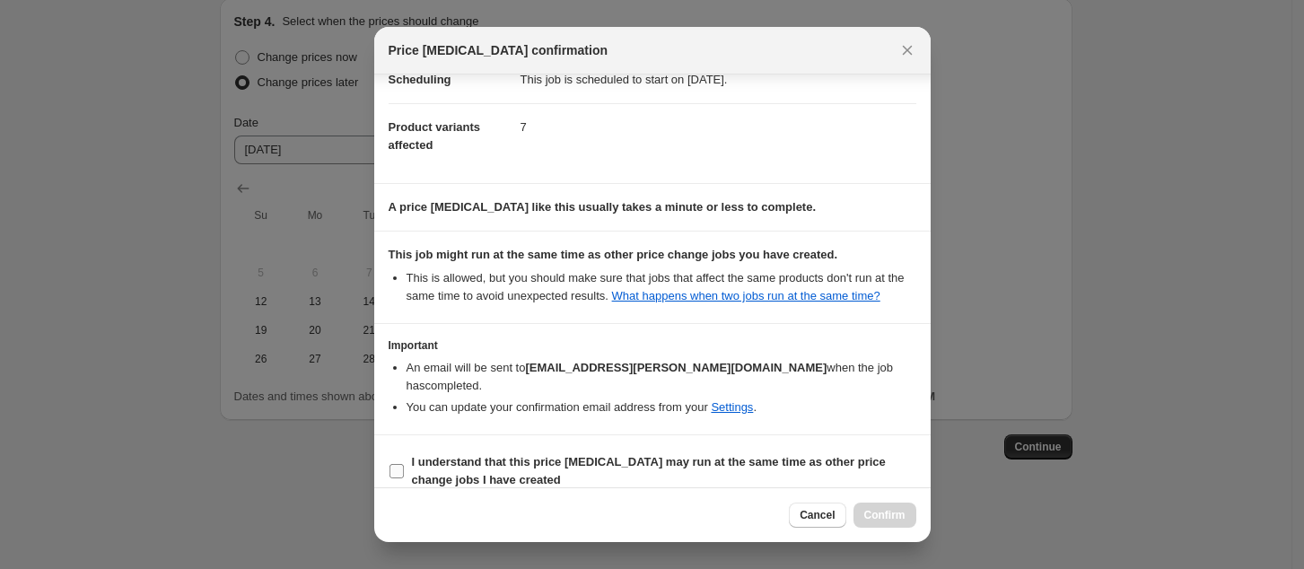
click at [448, 455] on b "I understand that this price [MEDICAL_DATA] may run at the same time as other p…" at bounding box center [649, 470] width 474 height 31
click at [404, 464] on input "I understand that this price [MEDICAL_DATA] may run at the same time as other p…" at bounding box center [397, 471] width 14 height 14
checkbox input "true"
click at [899, 512] on span "Confirm" at bounding box center [884, 515] width 41 height 14
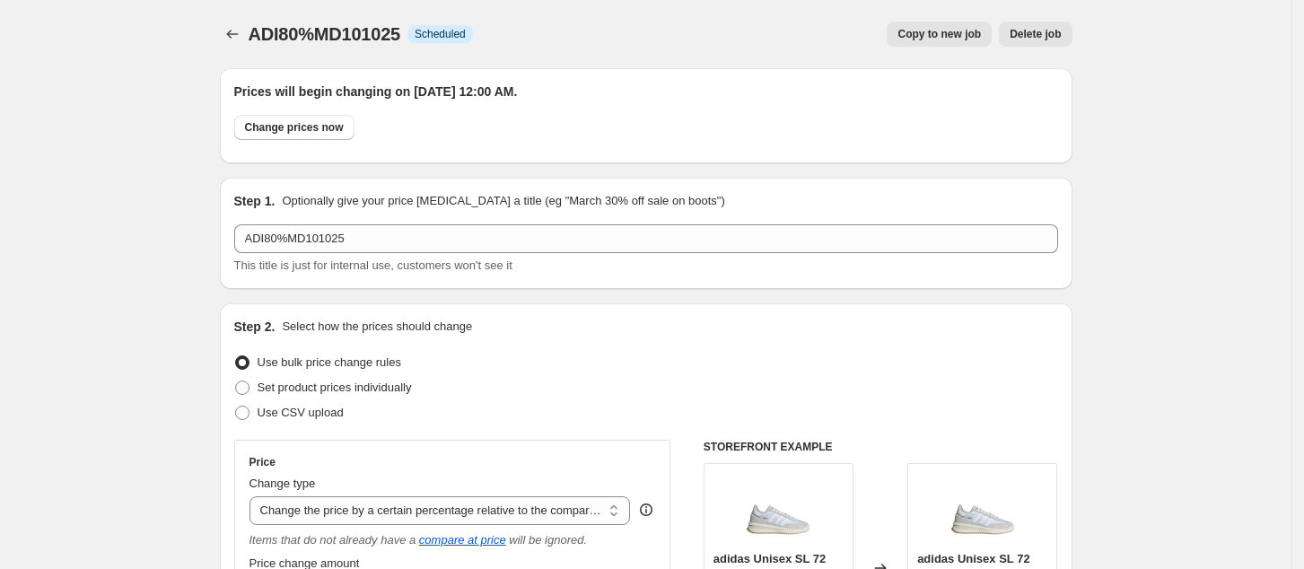
scroll to position [1786, 0]
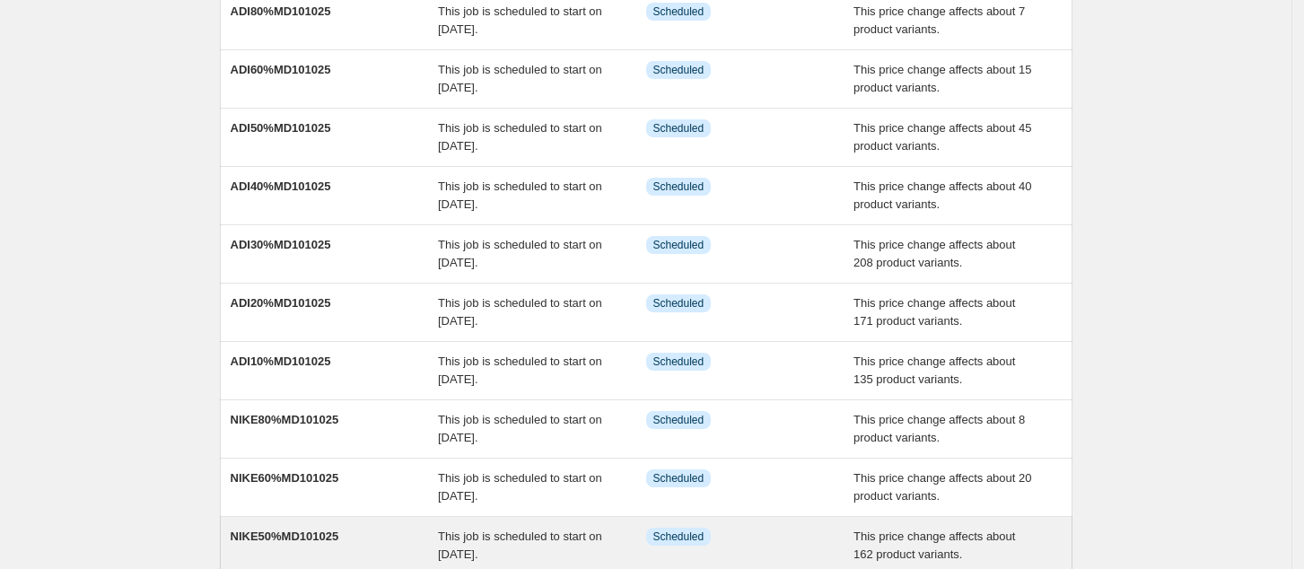
scroll to position [354, 0]
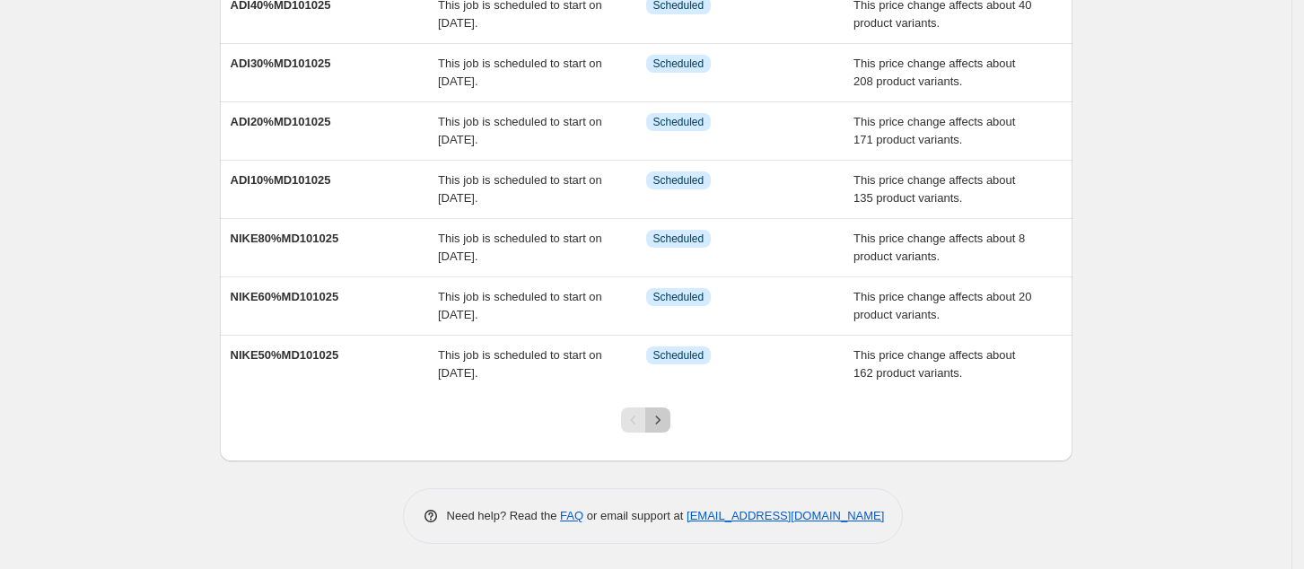
click at [660, 421] on icon "Next" at bounding box center [658, 420] width 18 height 18
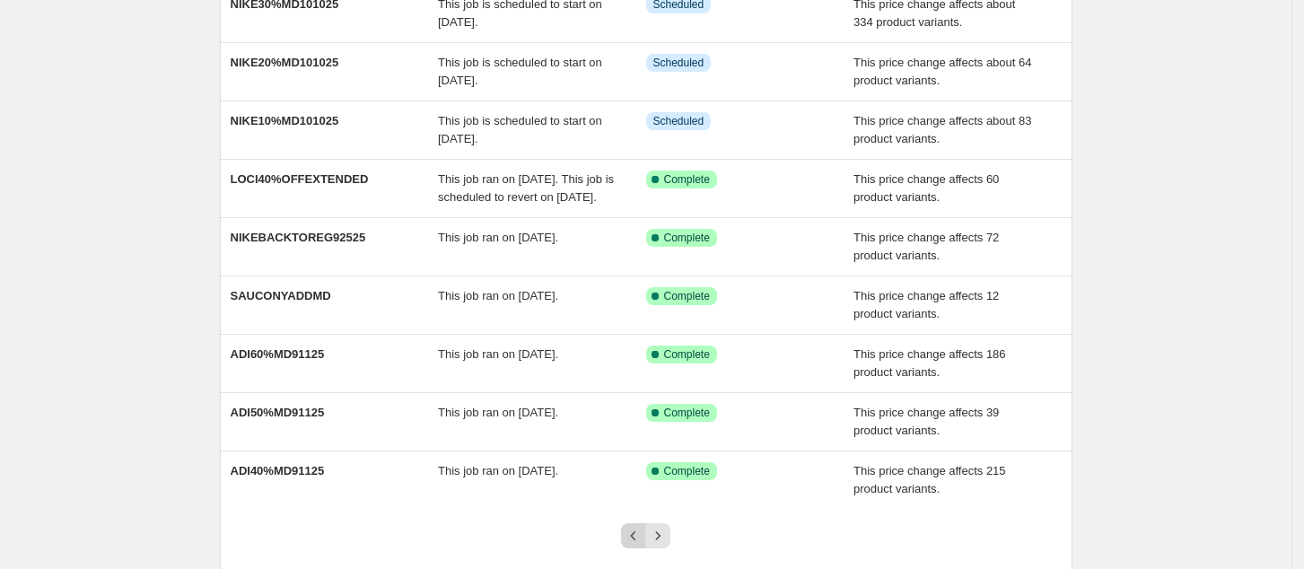
scroll to position [372, 0]
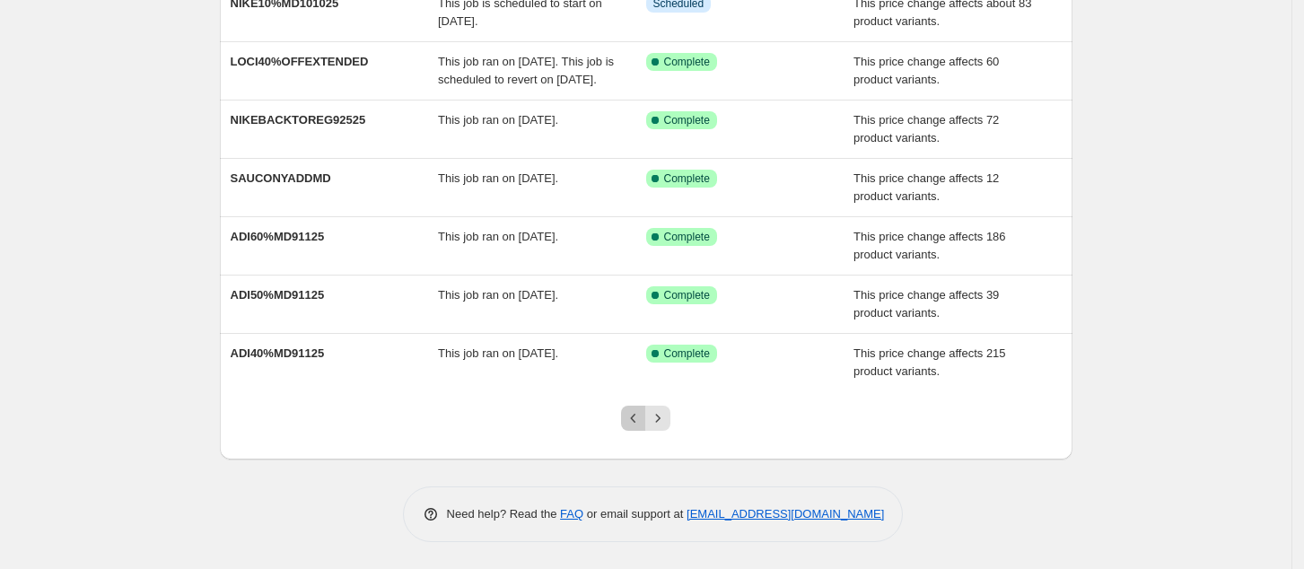
click at [637, 421] on icon "Previous" at bounding box center [634, 418] width 18 height 18
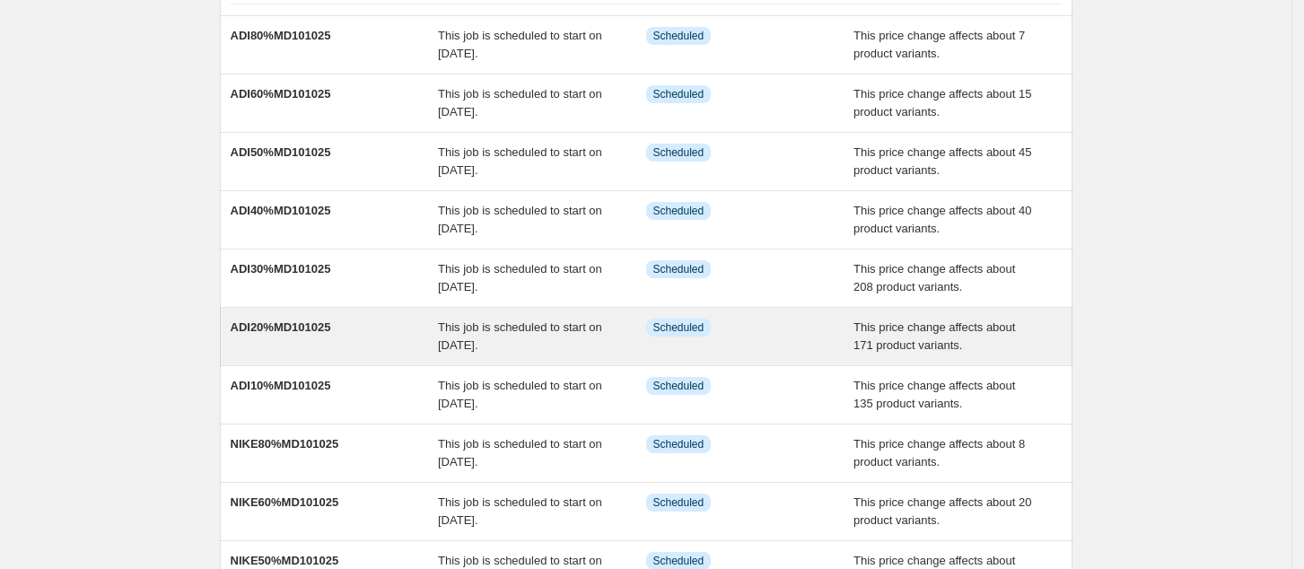
scroll to position [354, 0]
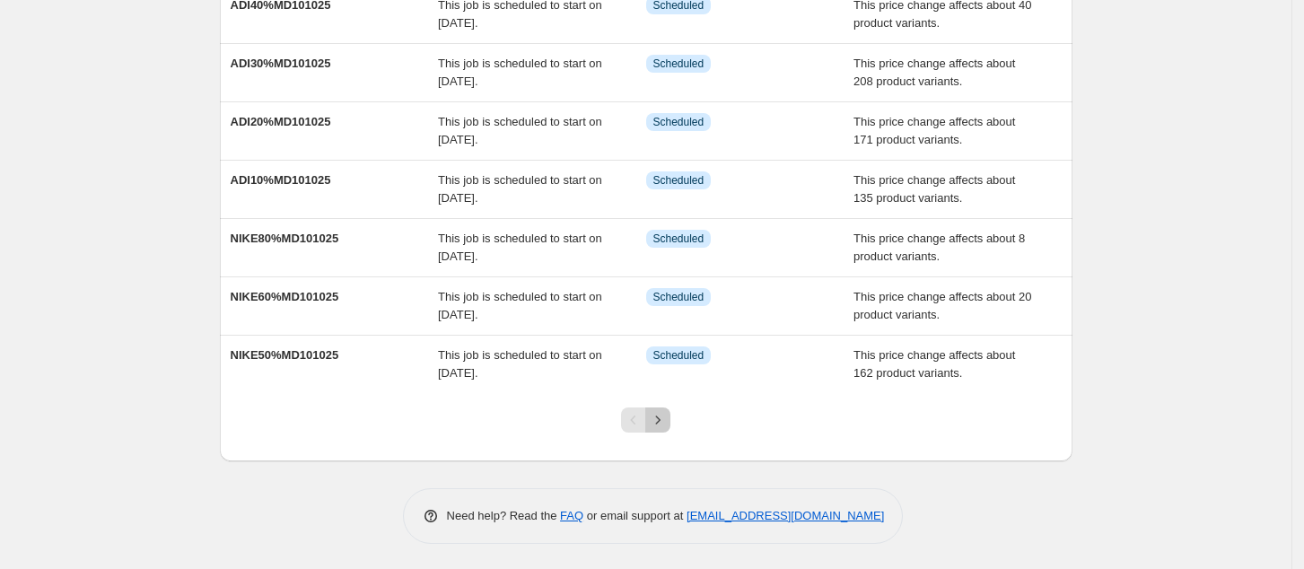
drag, startPoint x: 658, startPoint y: 420, endPoint x: 666, endPoint y: 408, distance: 14.9
click at [658, 420] on icon "Next" at bounding box center [658, 420] width 18 height 18
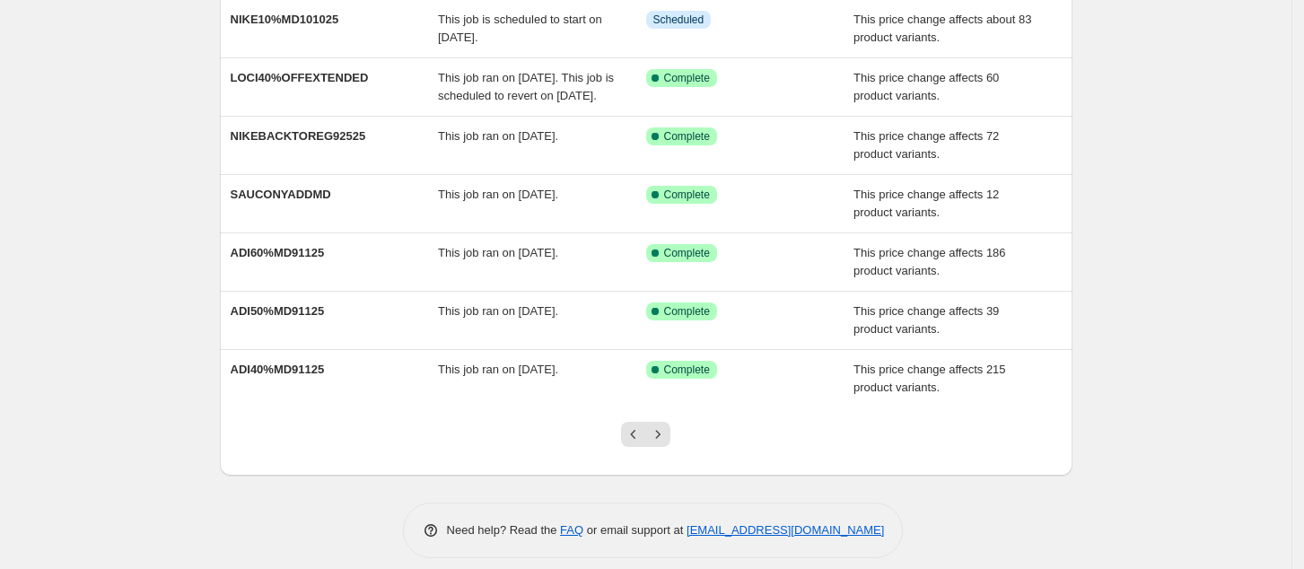
scroll to position [372, 0]
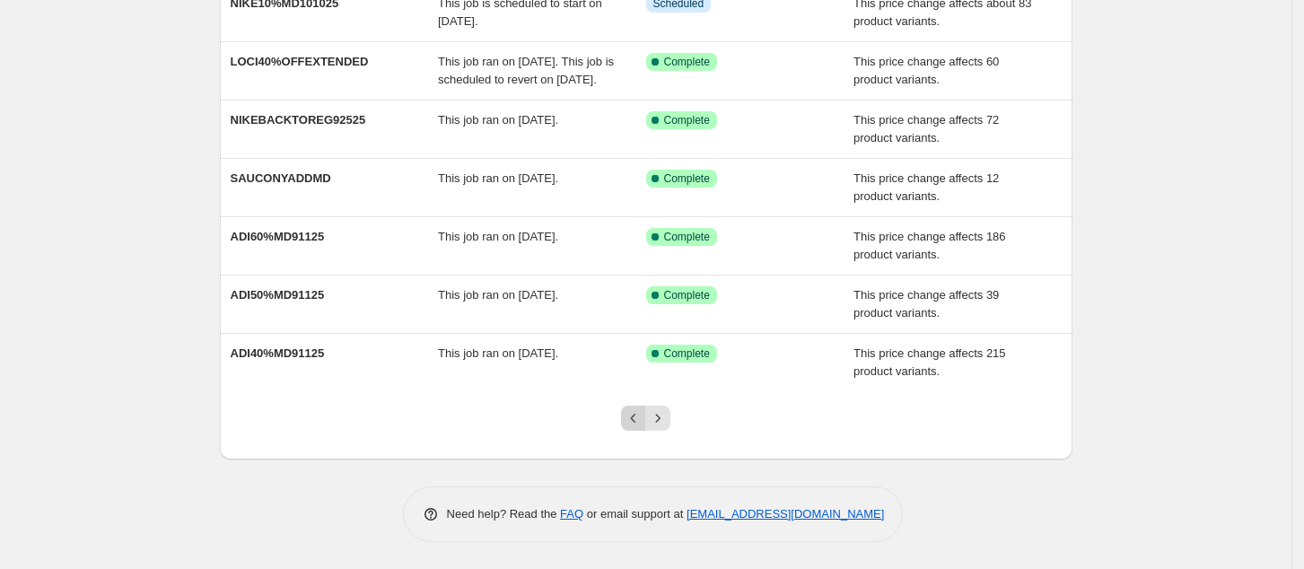
click at [635, 413] on icon "Previous" at bounding box center [634, 418] width 18 height 18
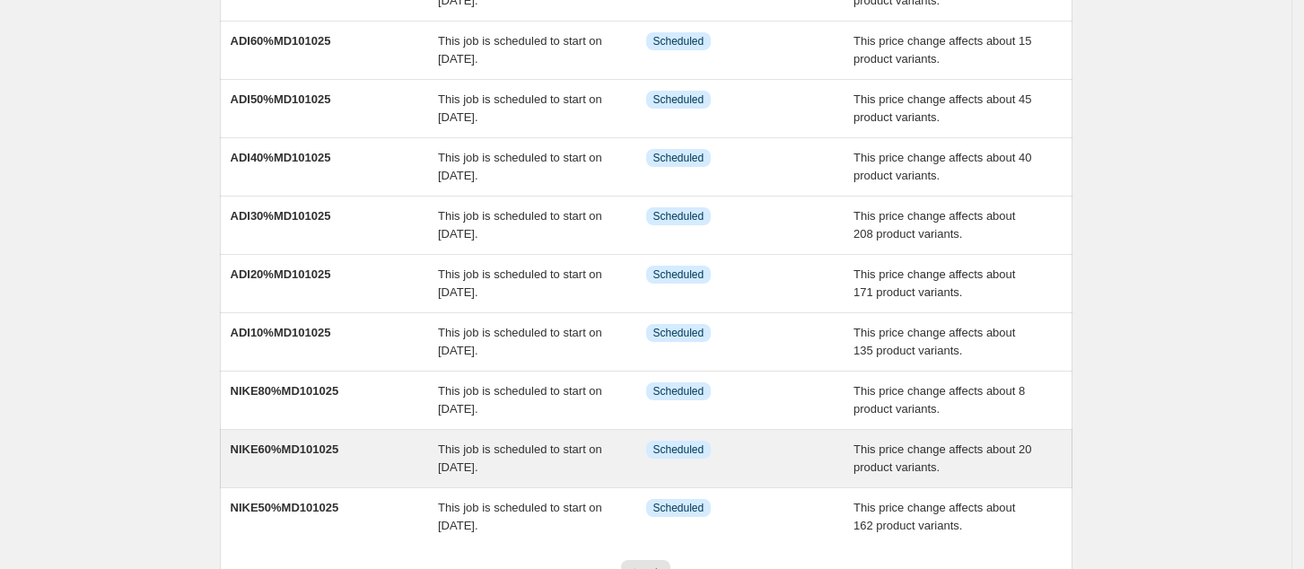
scroll to position [115, 0]
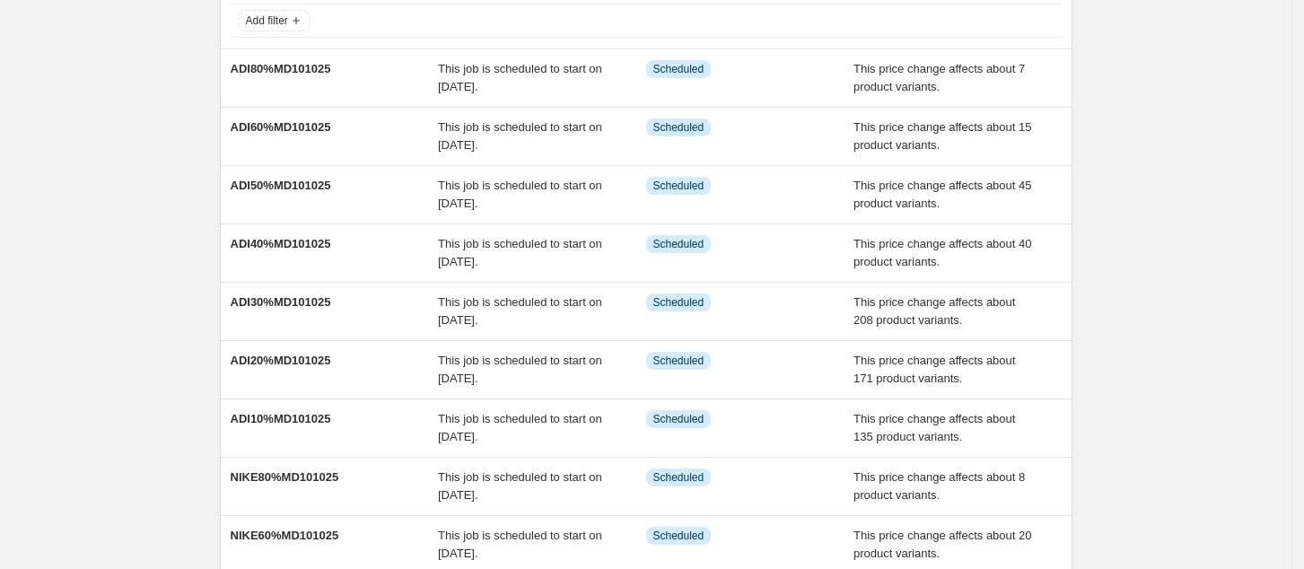
click at [1249, 223] on div "NA Bulk Price Editor. This page is ready NA Bulk Price Editor Add new price [ME…" at bounding box center [646, 347] width 1292 height 925
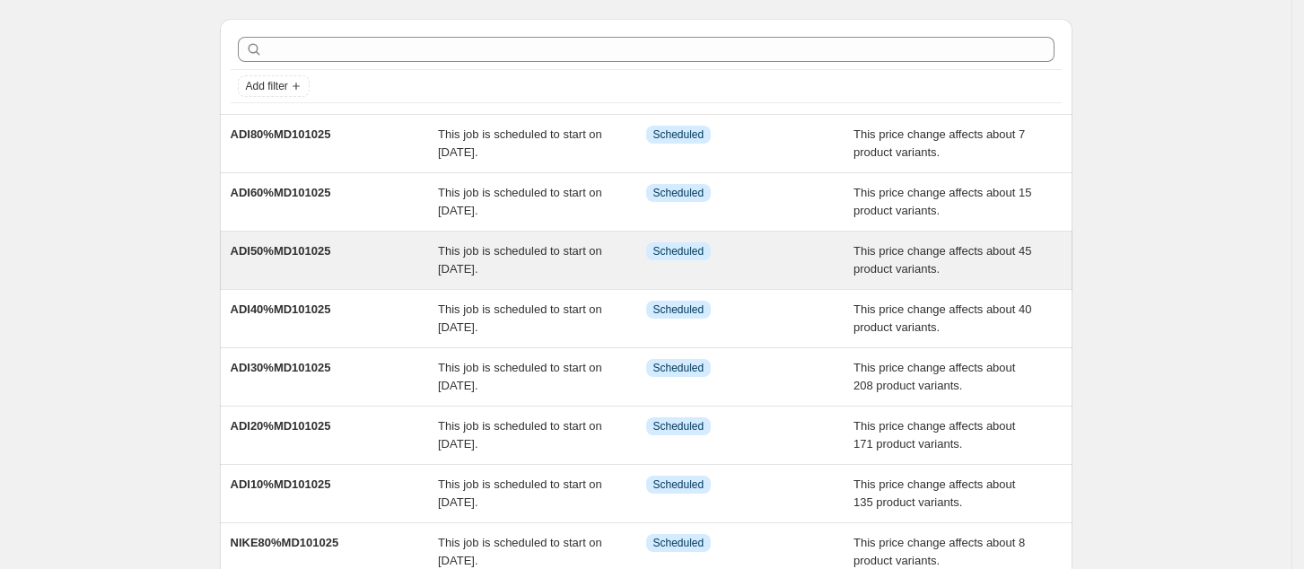
scroll to position [0, 0]
